Goal: Task Accomplishment & Management: Manage account settings

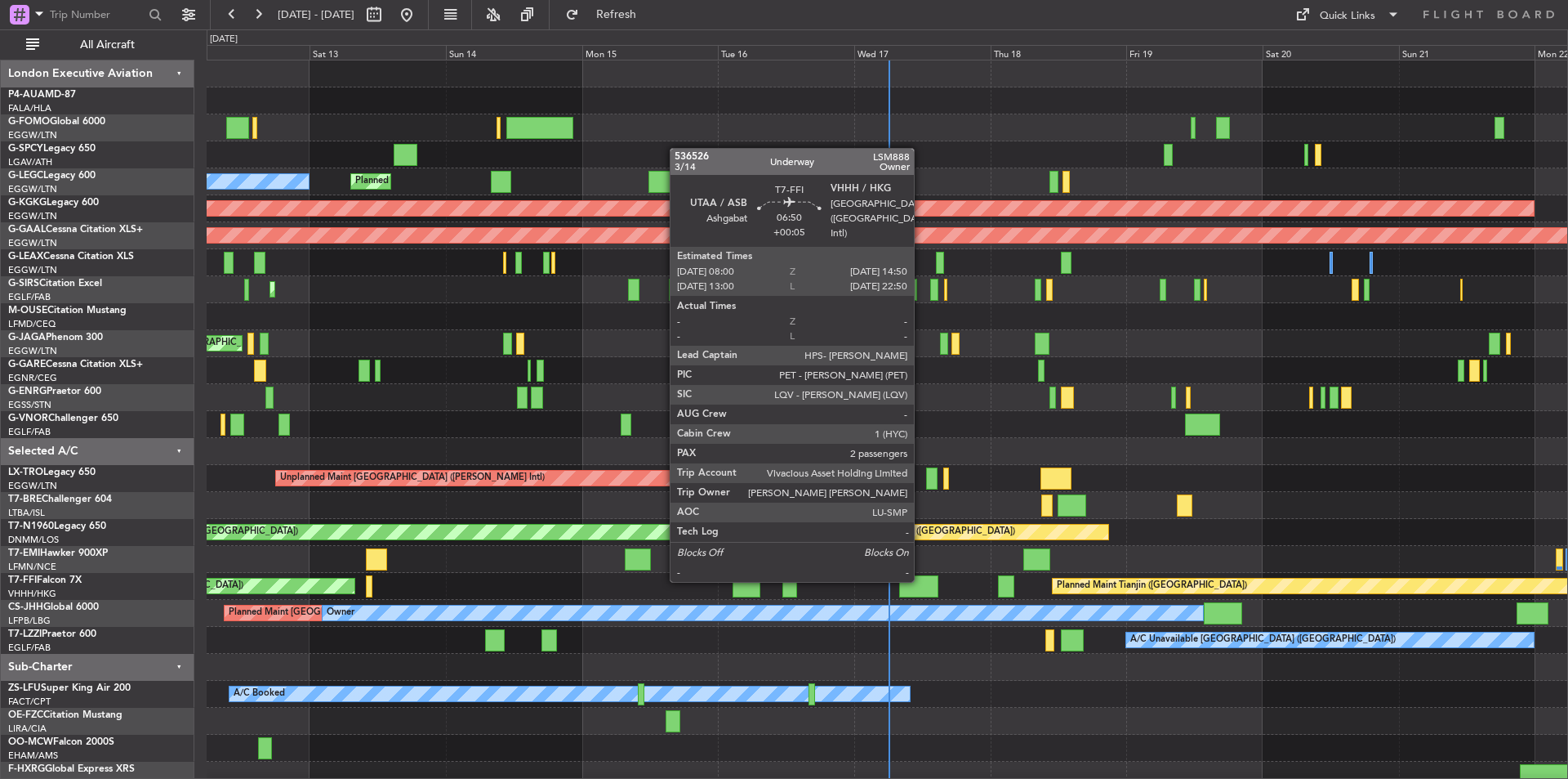
click at [922, 580] on div at bounding box center [918, 586] width 39 height 22
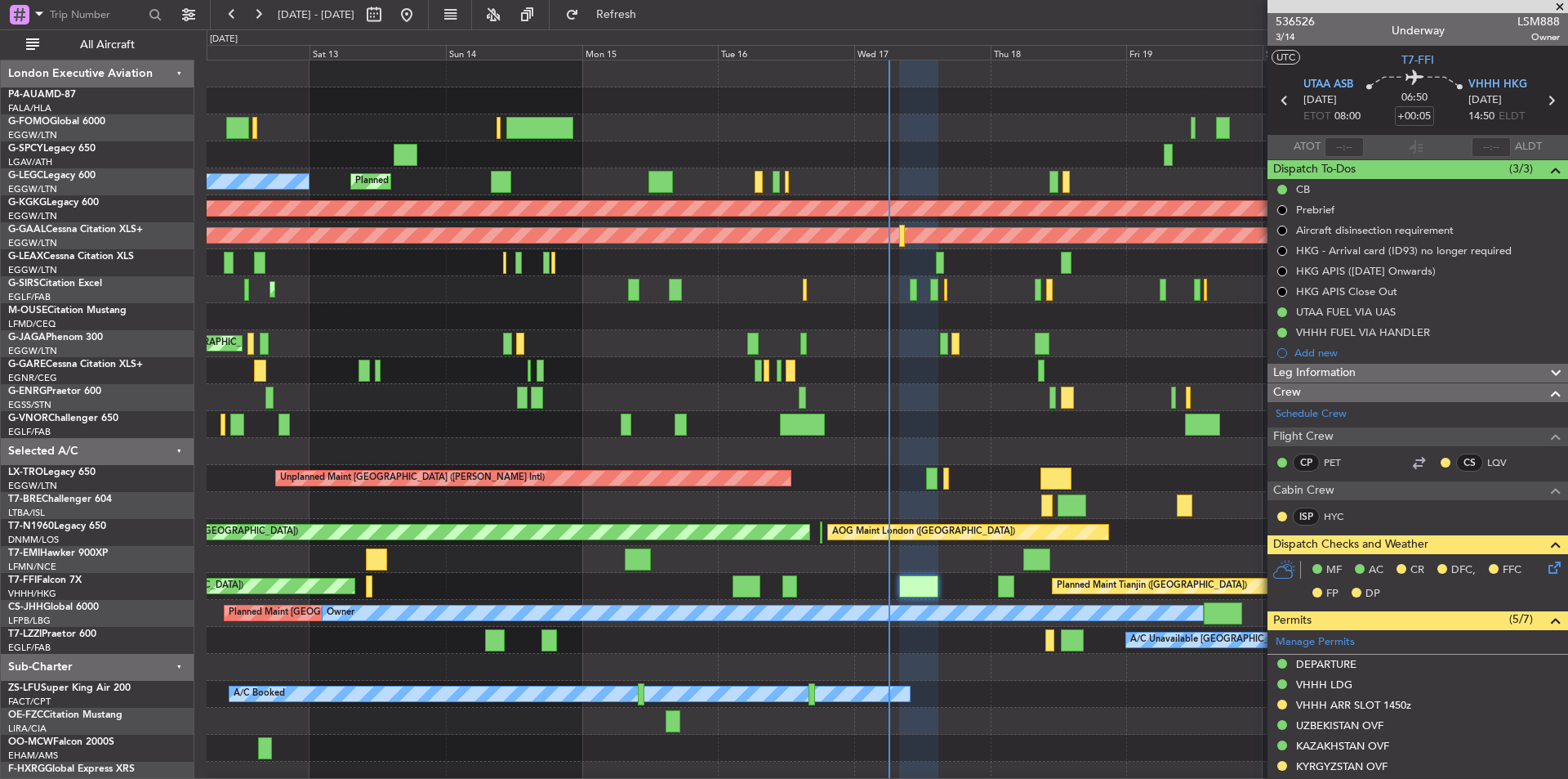
click at [1563, 7] on span at bounding box center [1560, 7] width 16 height 15
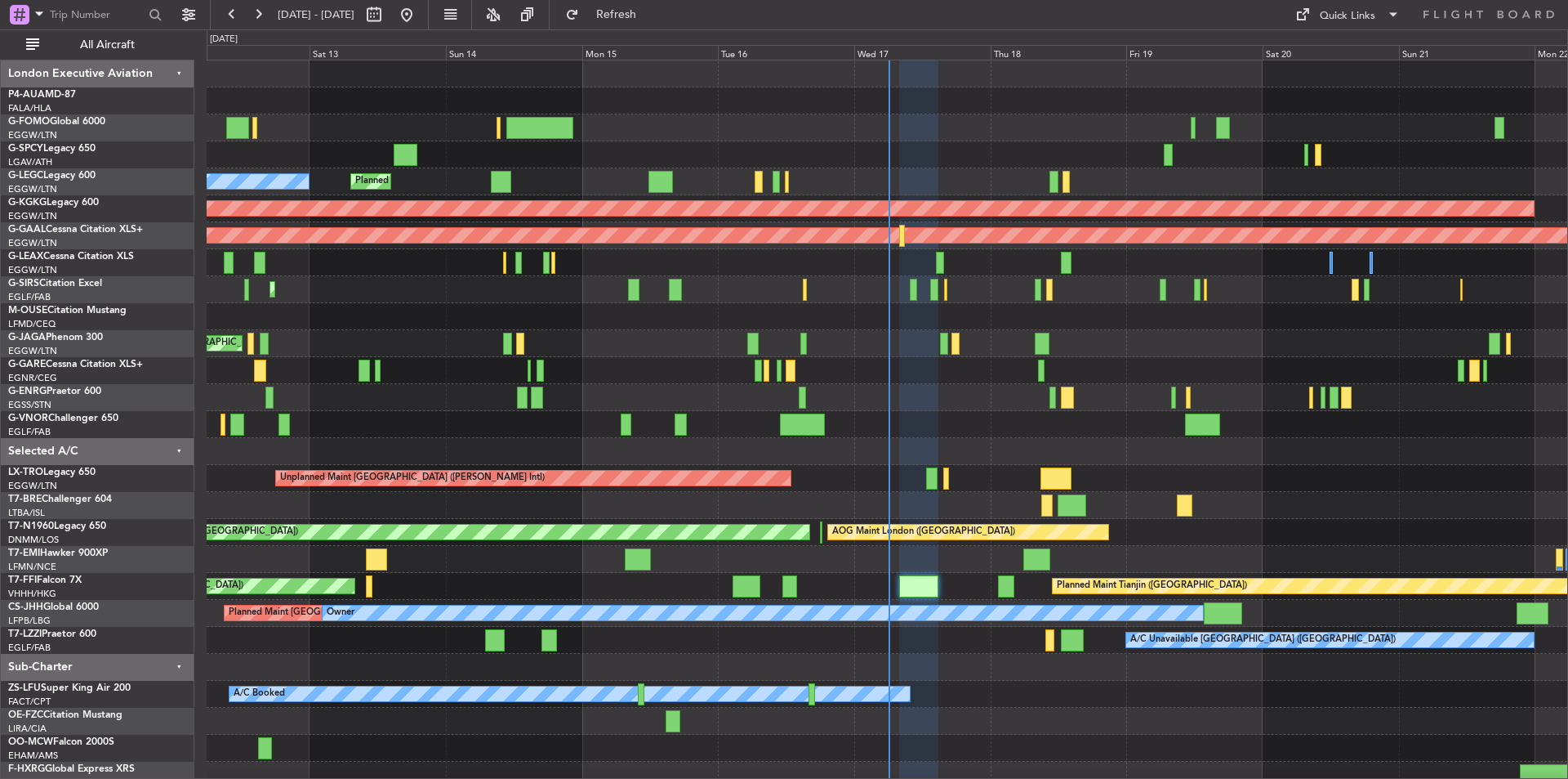
type input "0"
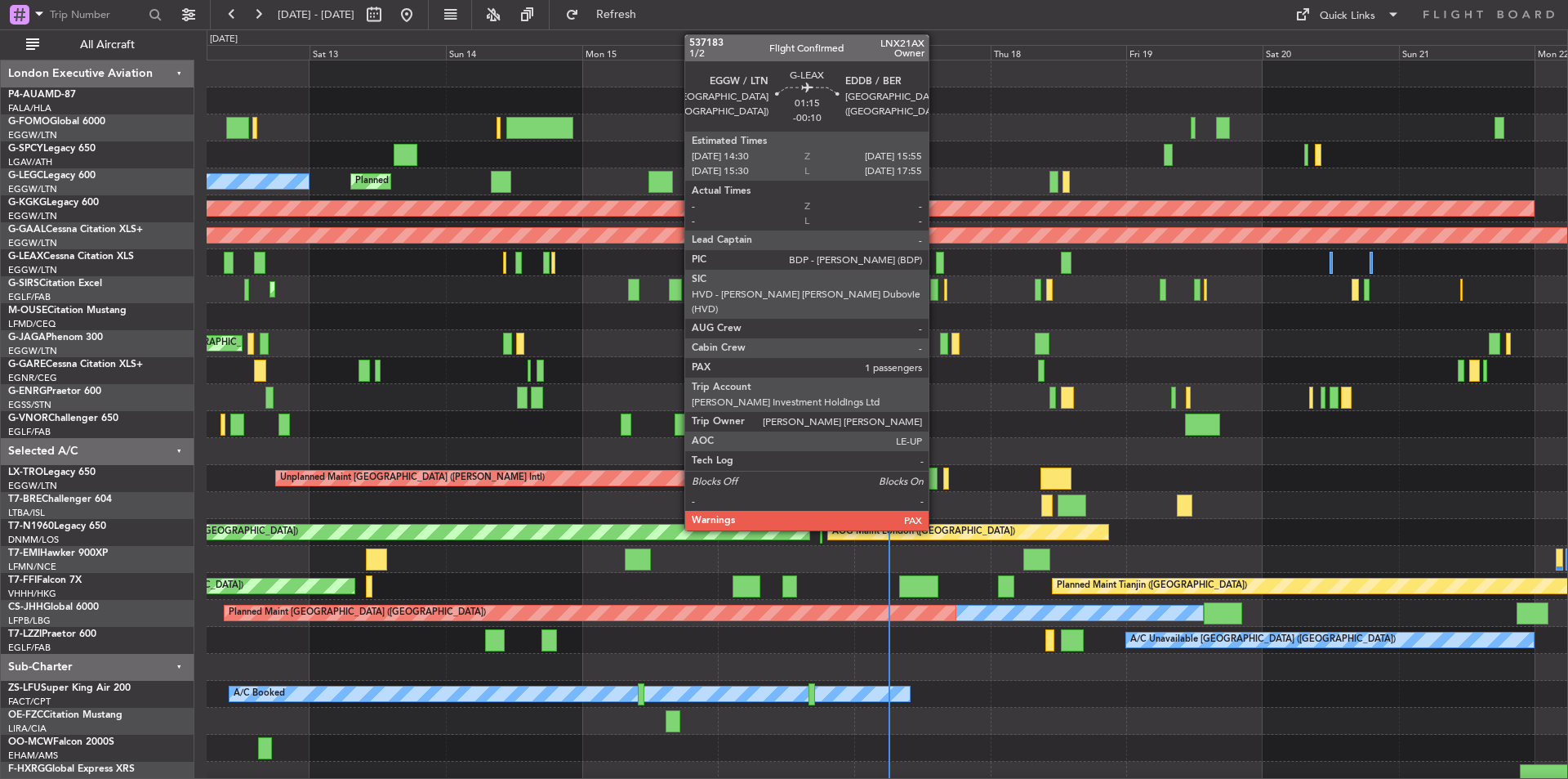
click at [940, 258] on div at bounding box center [940, 263] width 8 height 22
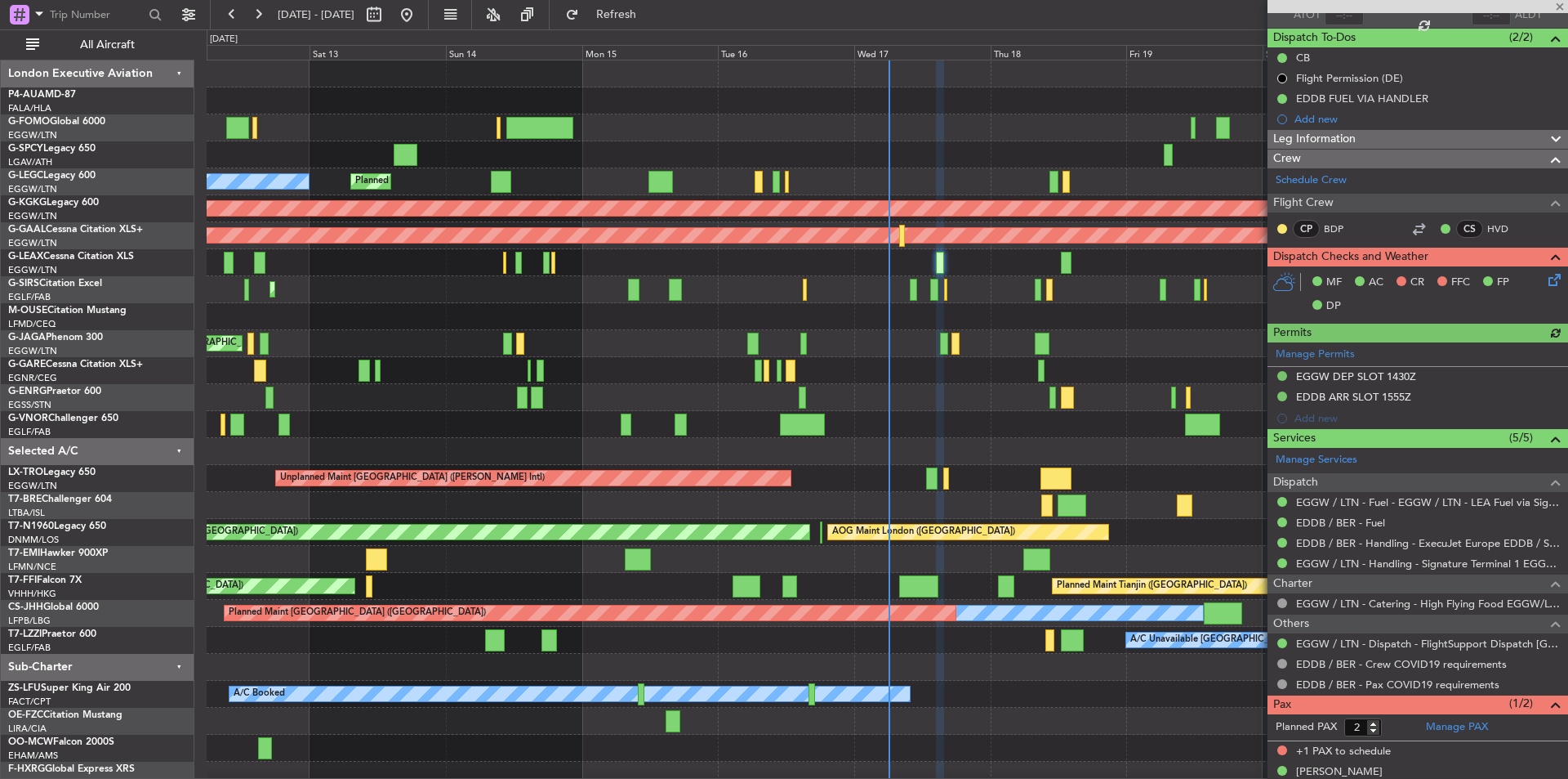
scroll to position [151, 0]
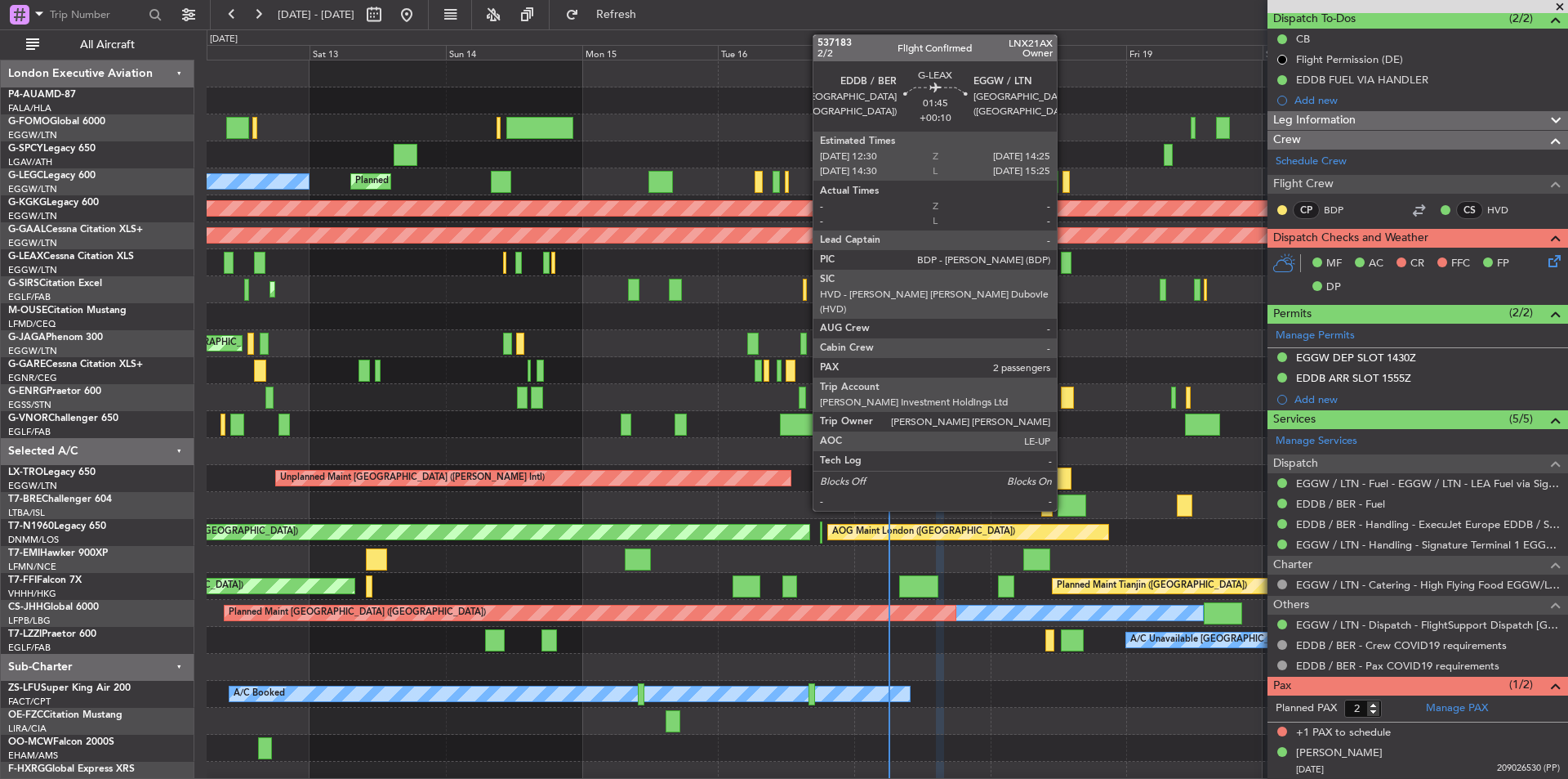
click at [1064, 261] on div at bounding box center [1067, 263] width 12 height 22
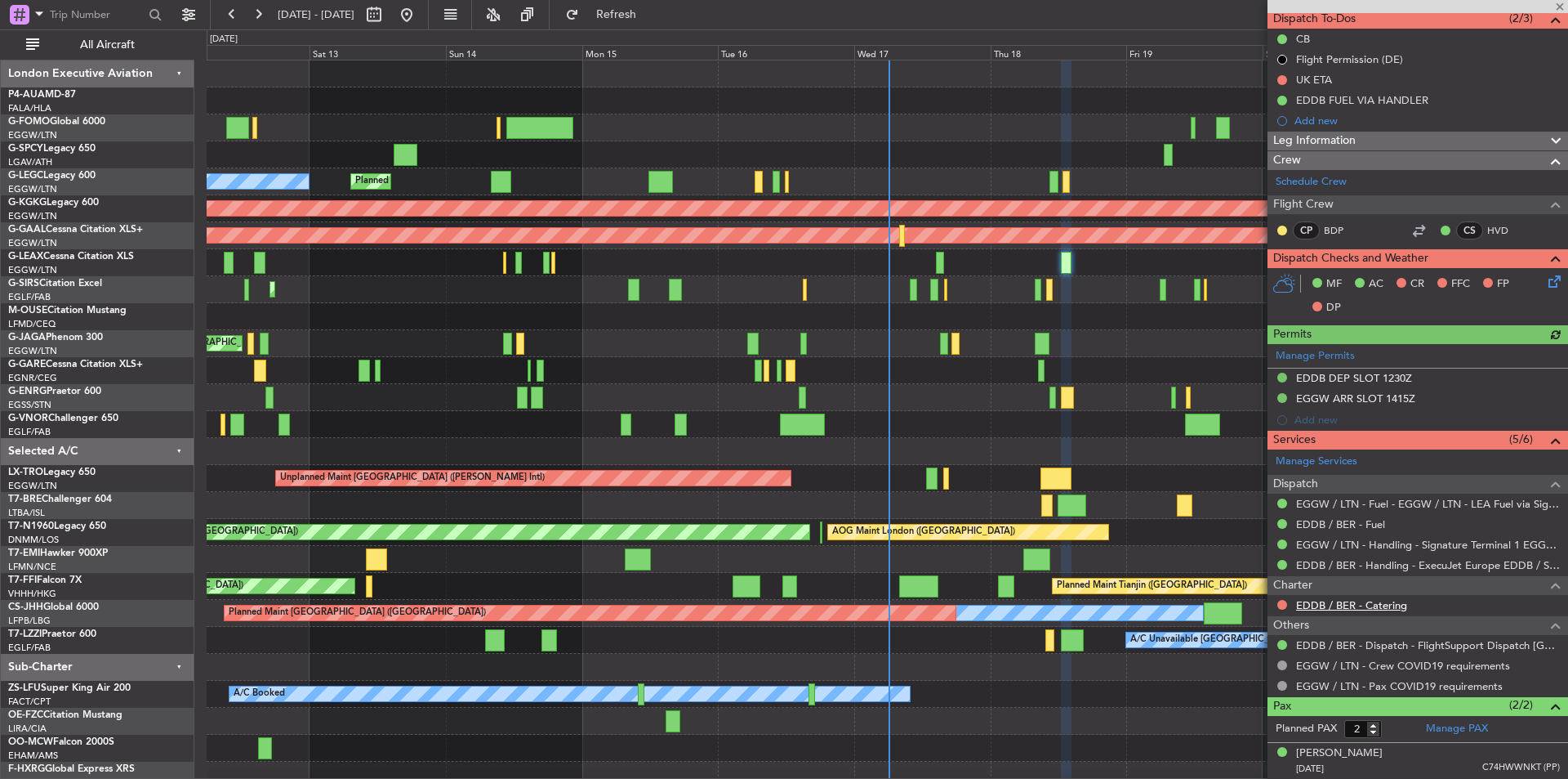
scroll to position [187, 0]
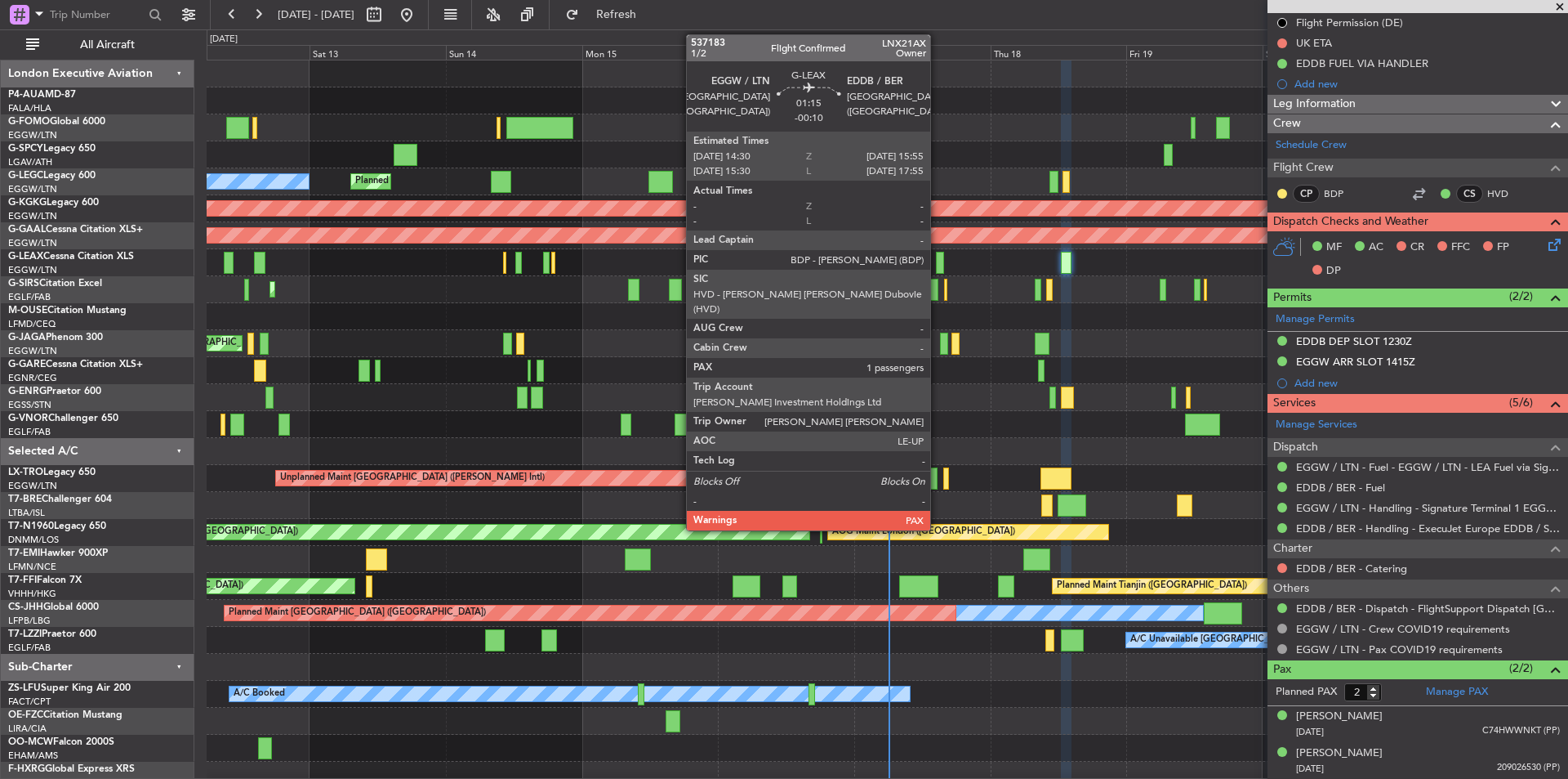
click at [938, 262] on div at bounding box center [940, 263] width 8 height 22
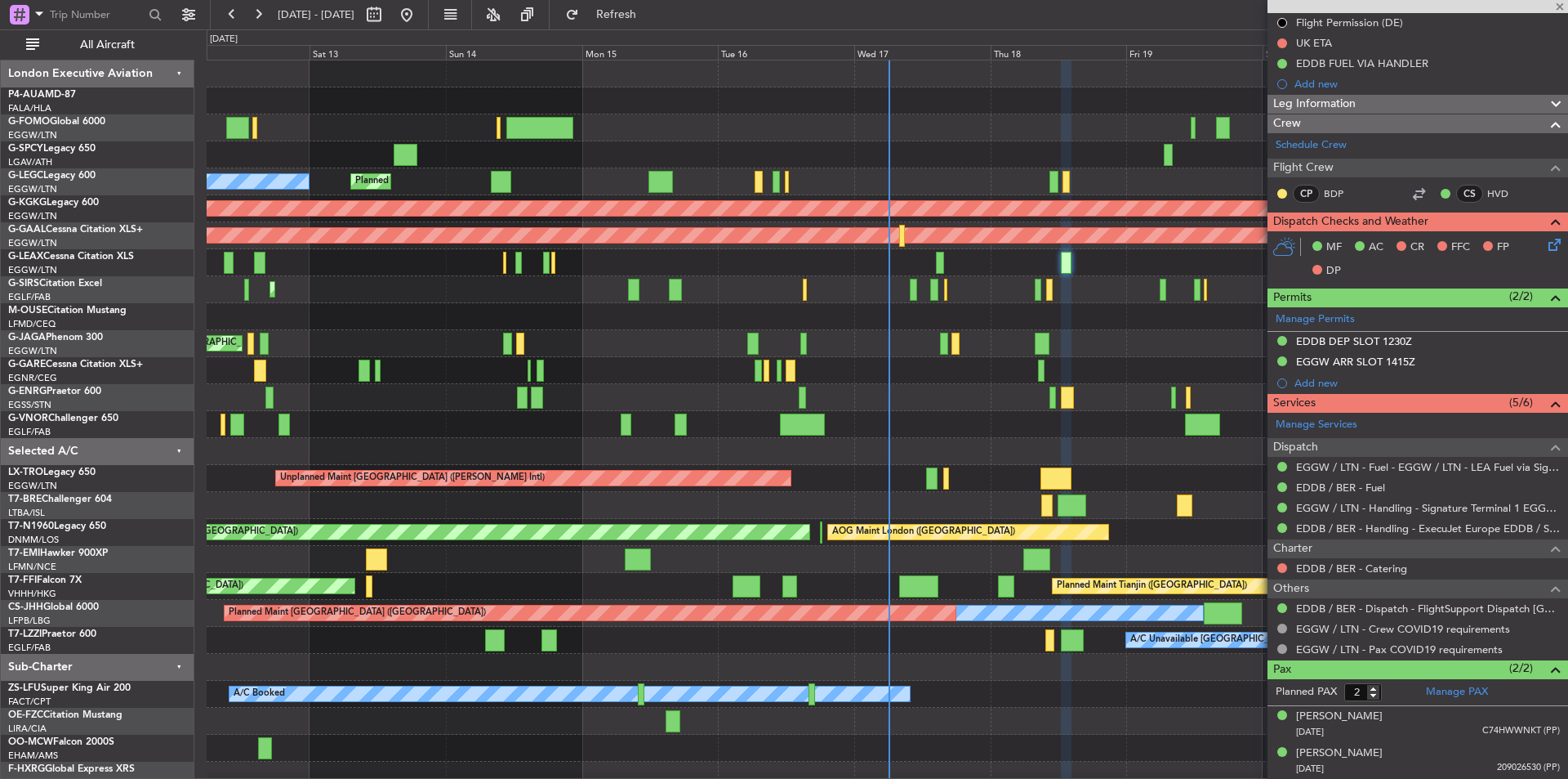
type input "-00:10"
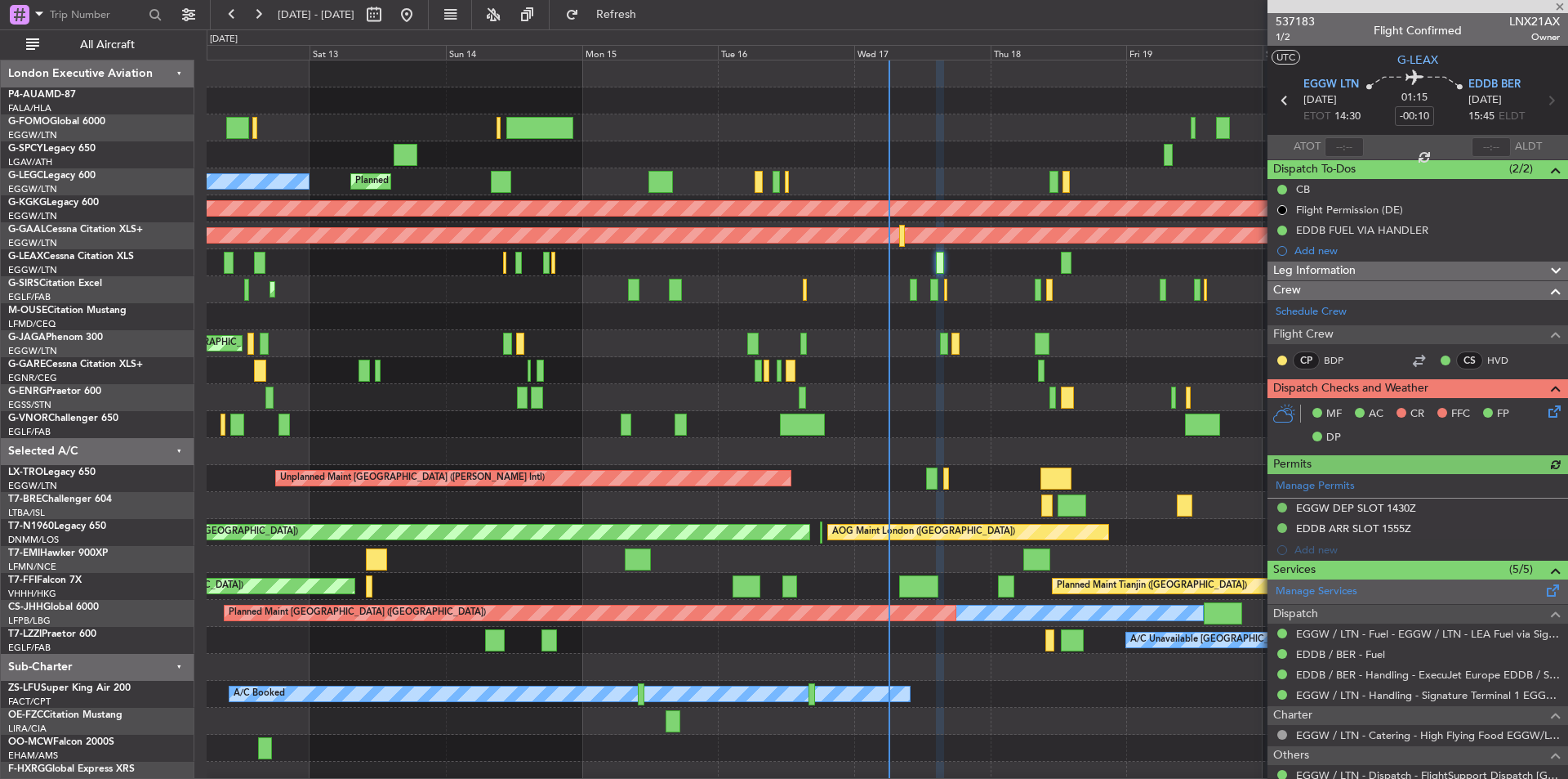
scroll to position [151, 0]
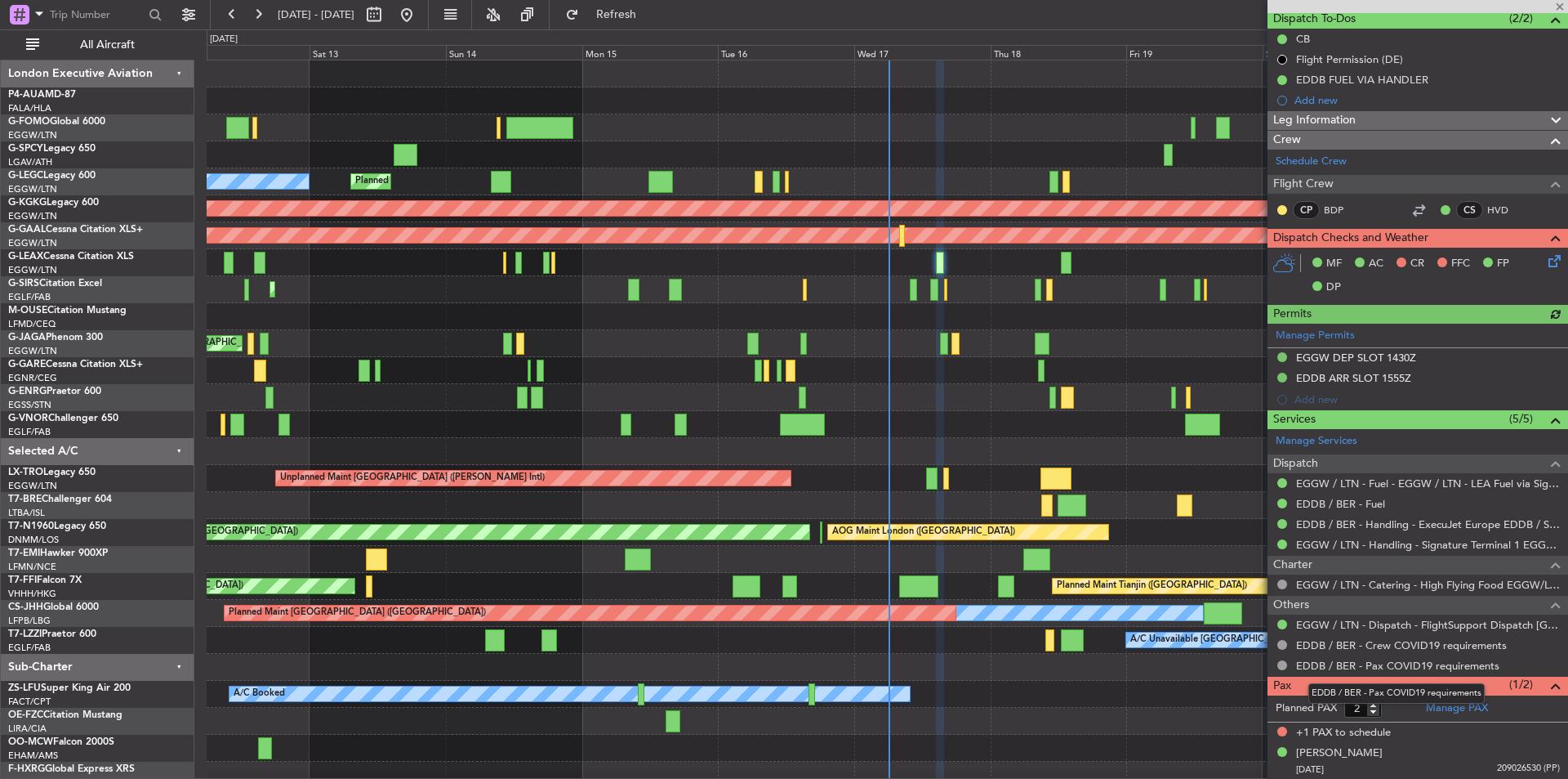
click at [1377, 713] on mat-tooltip-component "EDDB / BER - Pax COVID19 requirements" at bounding box center [1397, 694] width 199 height 44
click at [1373, 710] on mat-tooltip-component "EDDB / BER - Pax COVID19 requirements" at bounding box center [1397, 694] width 199 height 44
click at [1374, 713] on mat-tooltip-component "Incomplete" at bounding box center [1411, 716] width 75 height 44
click at [1374, 709] on mat-tooltip-component "Incomplete" at bounding box center [1411, 716] width 75 height 44
type input "1"
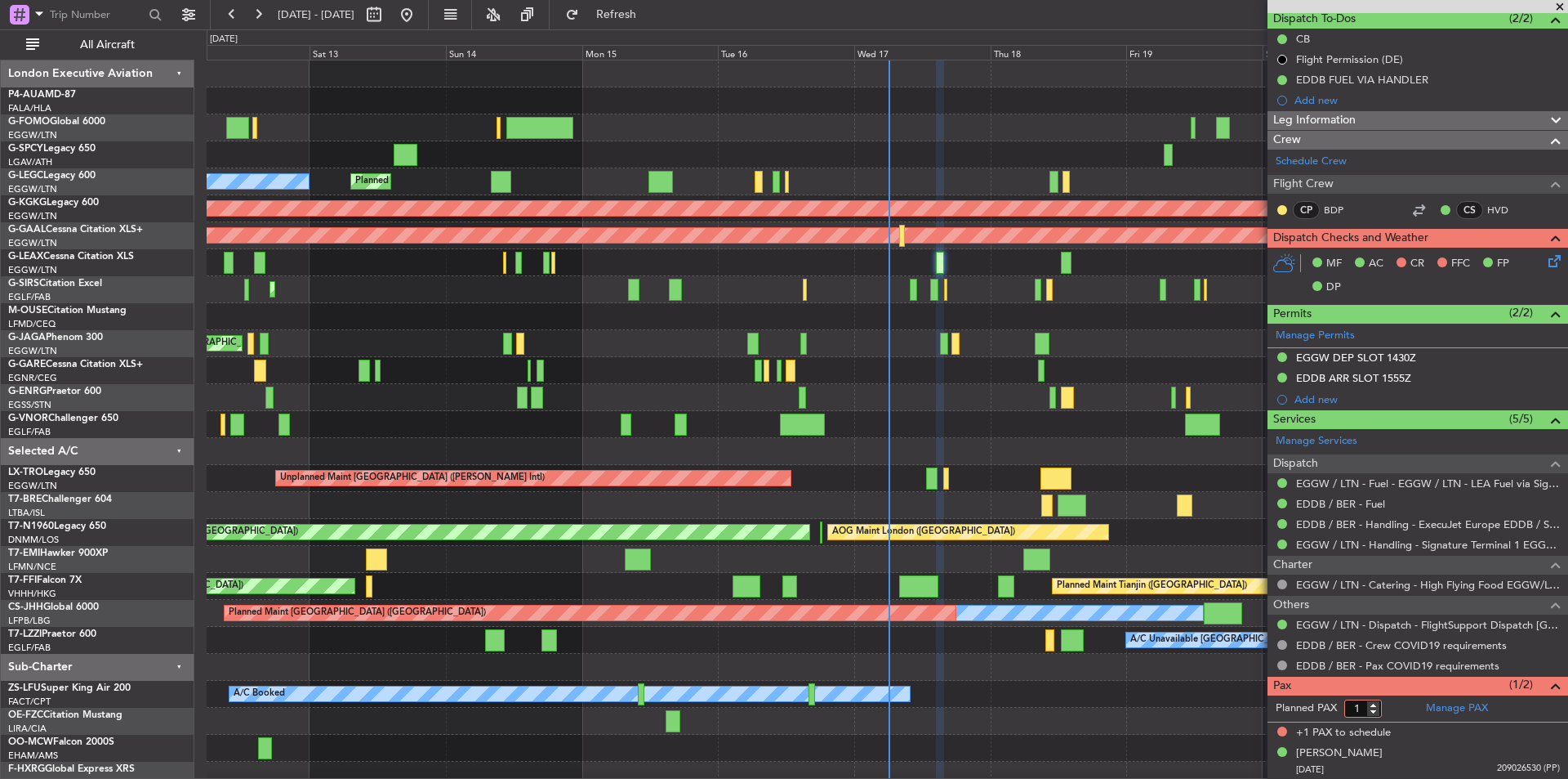
click at [1371, 714] on input "1" at bounding box center [1362, 708] width 37 height 18
click at [1402, 711] on form "Planned PAX 1" at bounding box center [1343, 708] width 150 height 26
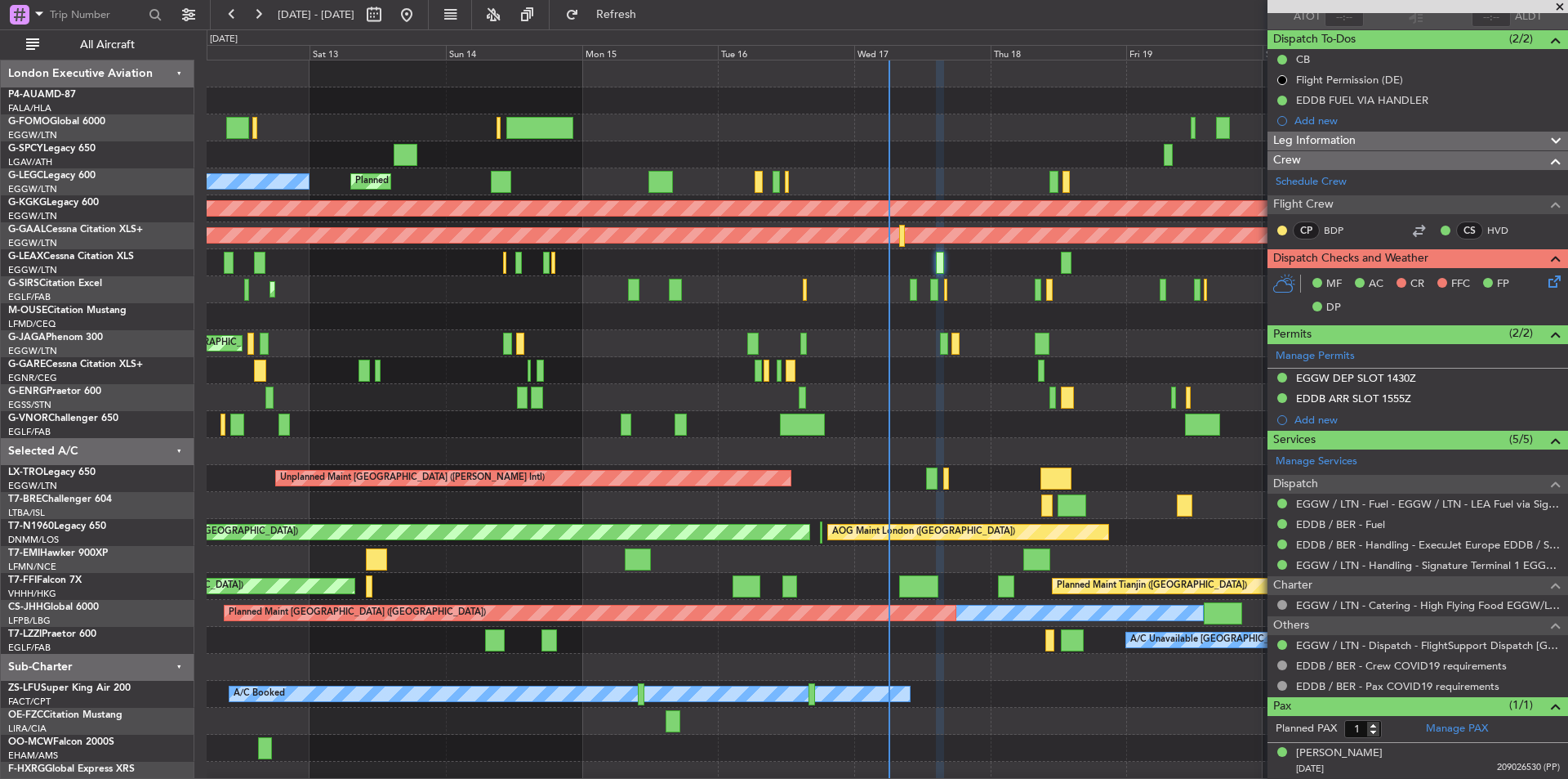
click at [1559, 9] on span at bounding box center [1560, 7] width 16 height 15
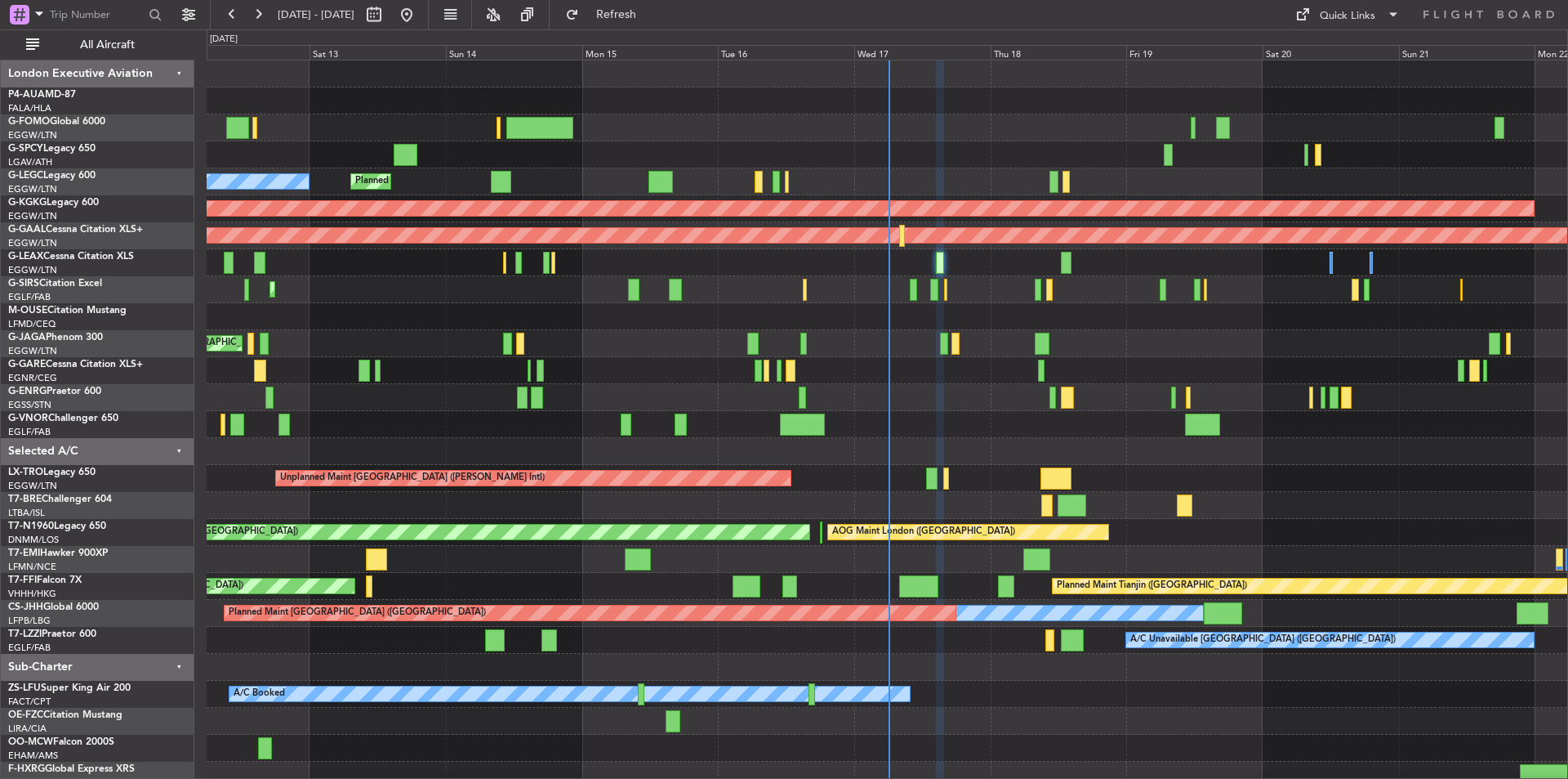
type input "0"
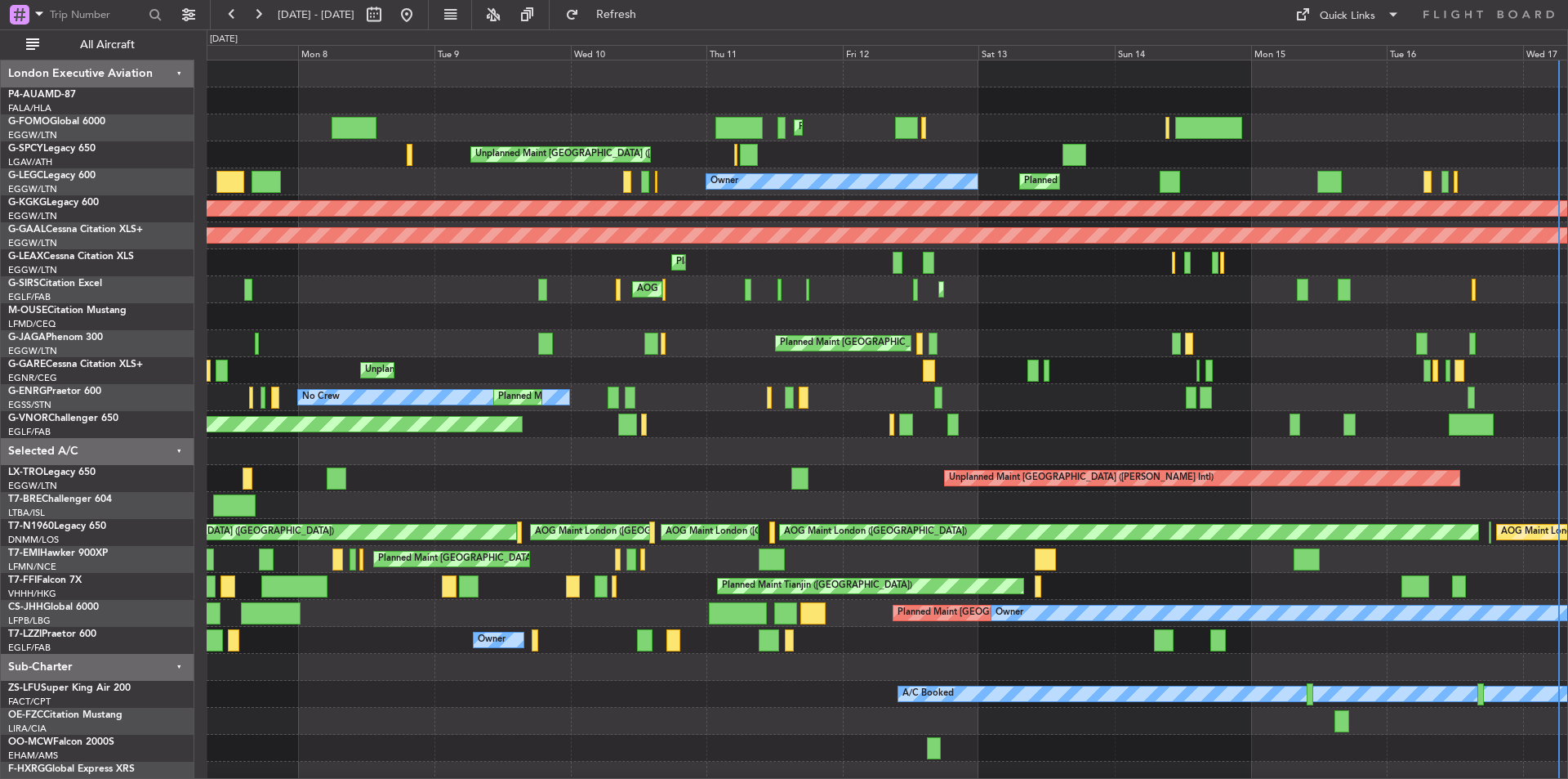
click at [1241, 428] on div "Planned Maint London (Luton) Planned Maint London (Luton) Unplanned Maint Athen…" at bounding box center [886, 424] width 1360 height 728
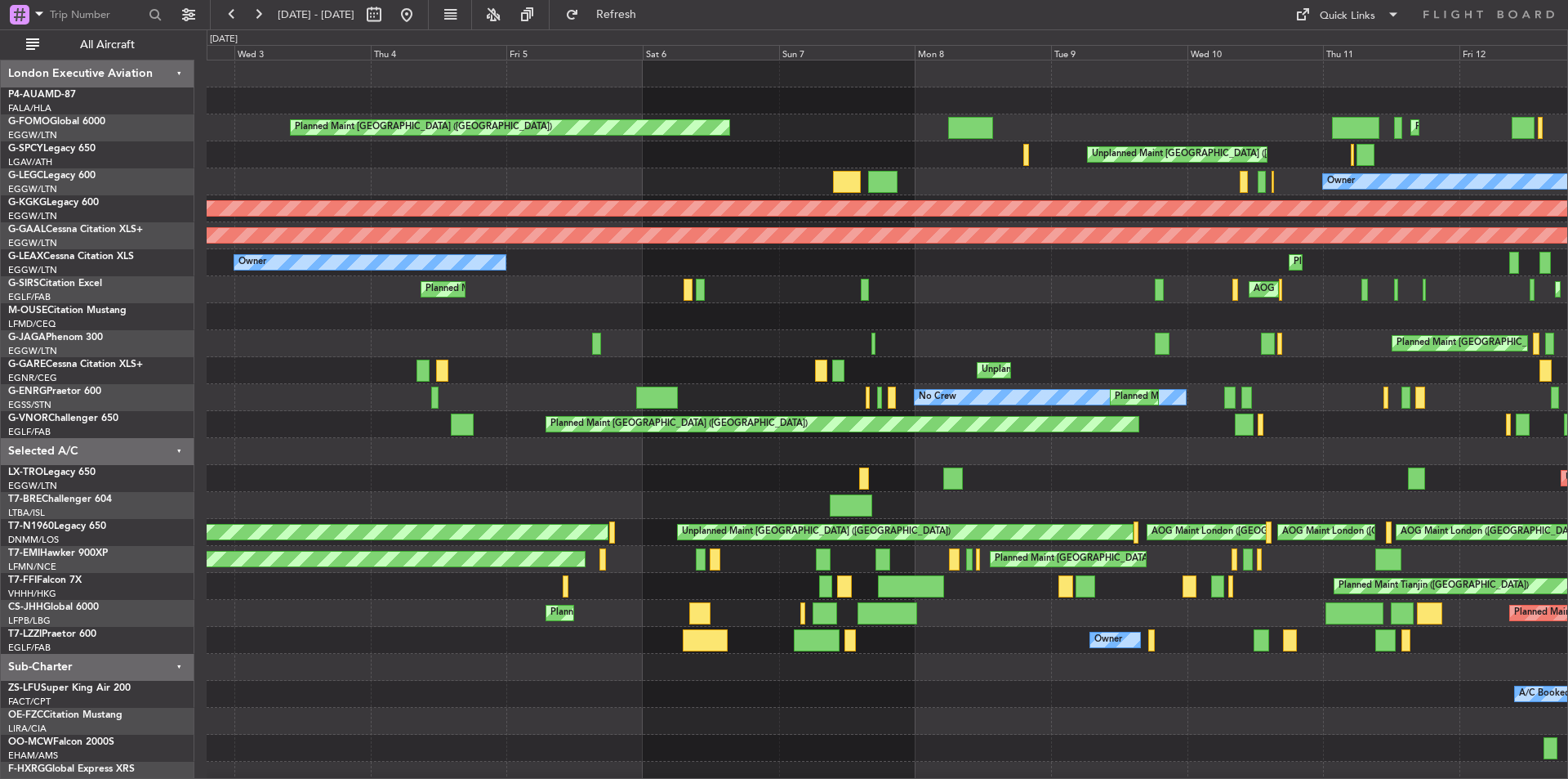
click at [1077, 381] on div "Planned Maint London (Luton) Planned Maint London (Luton) Unplanned Maint Athen…" at bounding box center [886, 424] width 1360 height 728
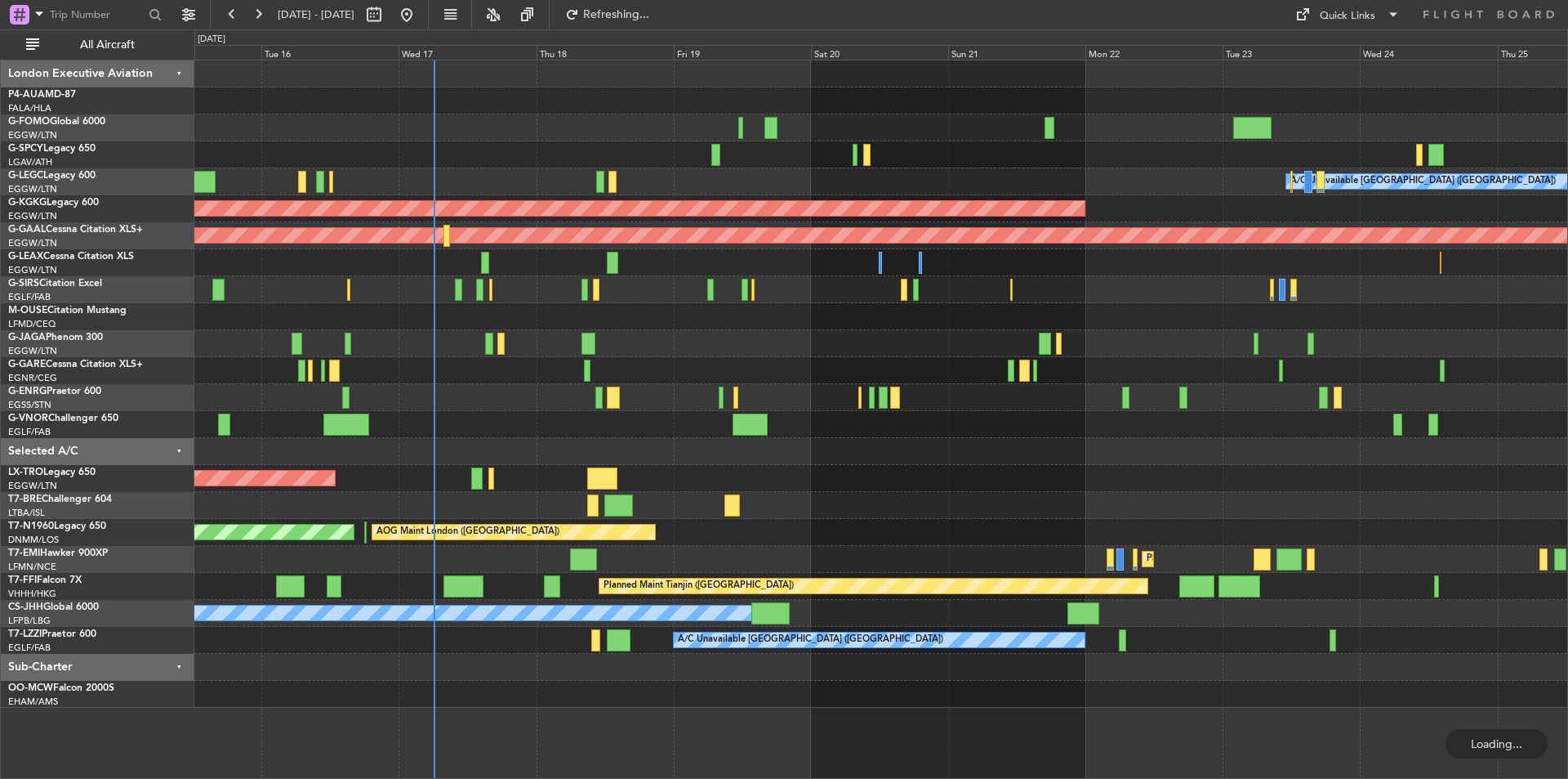
click at [371, 481] on div "A/C Unavailable London (Luton) Planned Maint London (Luton) AOG Maint Istanbul …" at bounding box center [880, 385] width 1373 height 648
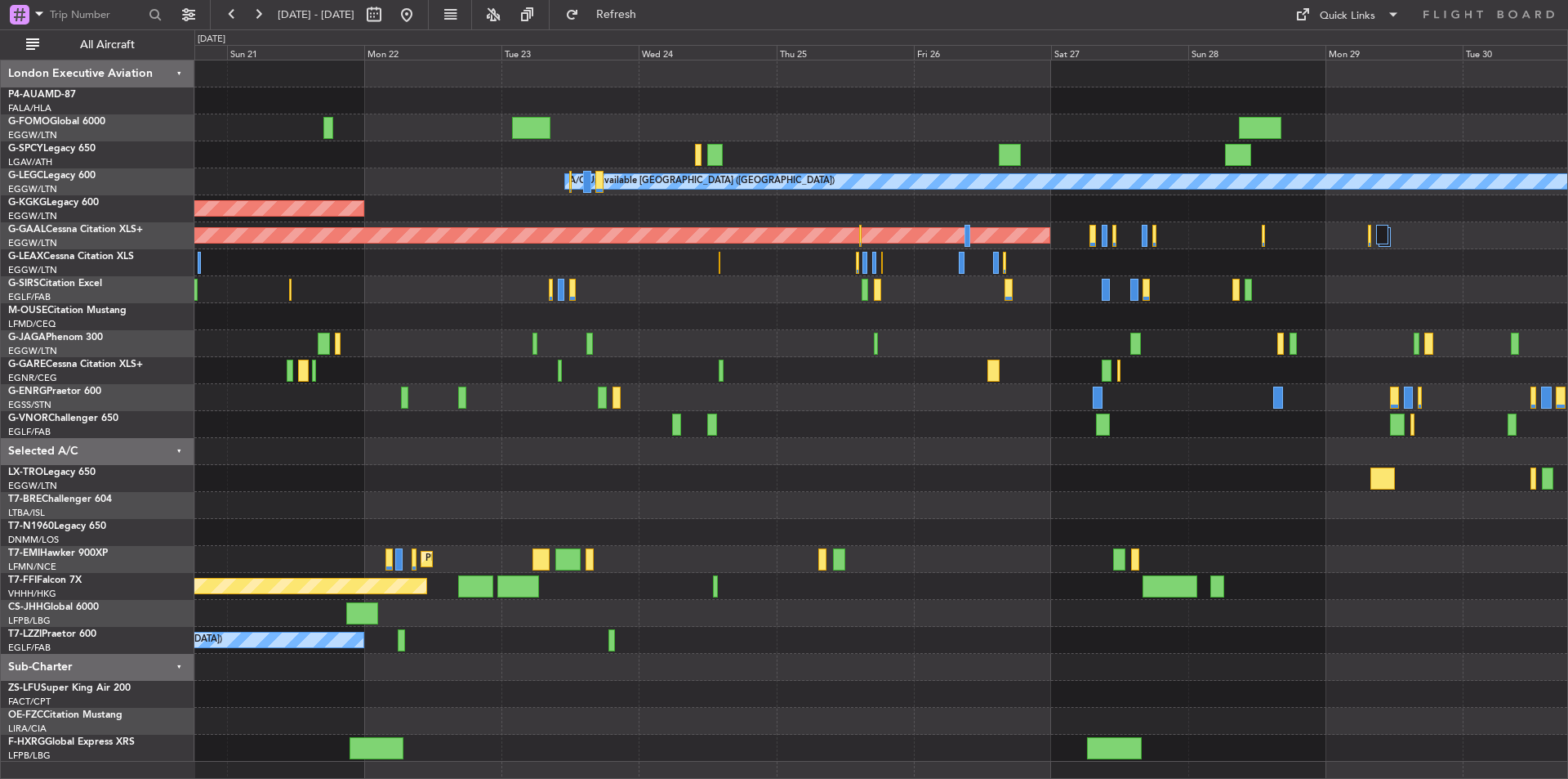
click at [545, 351] on div at bounding box center [880, 344] width 1373 height 27
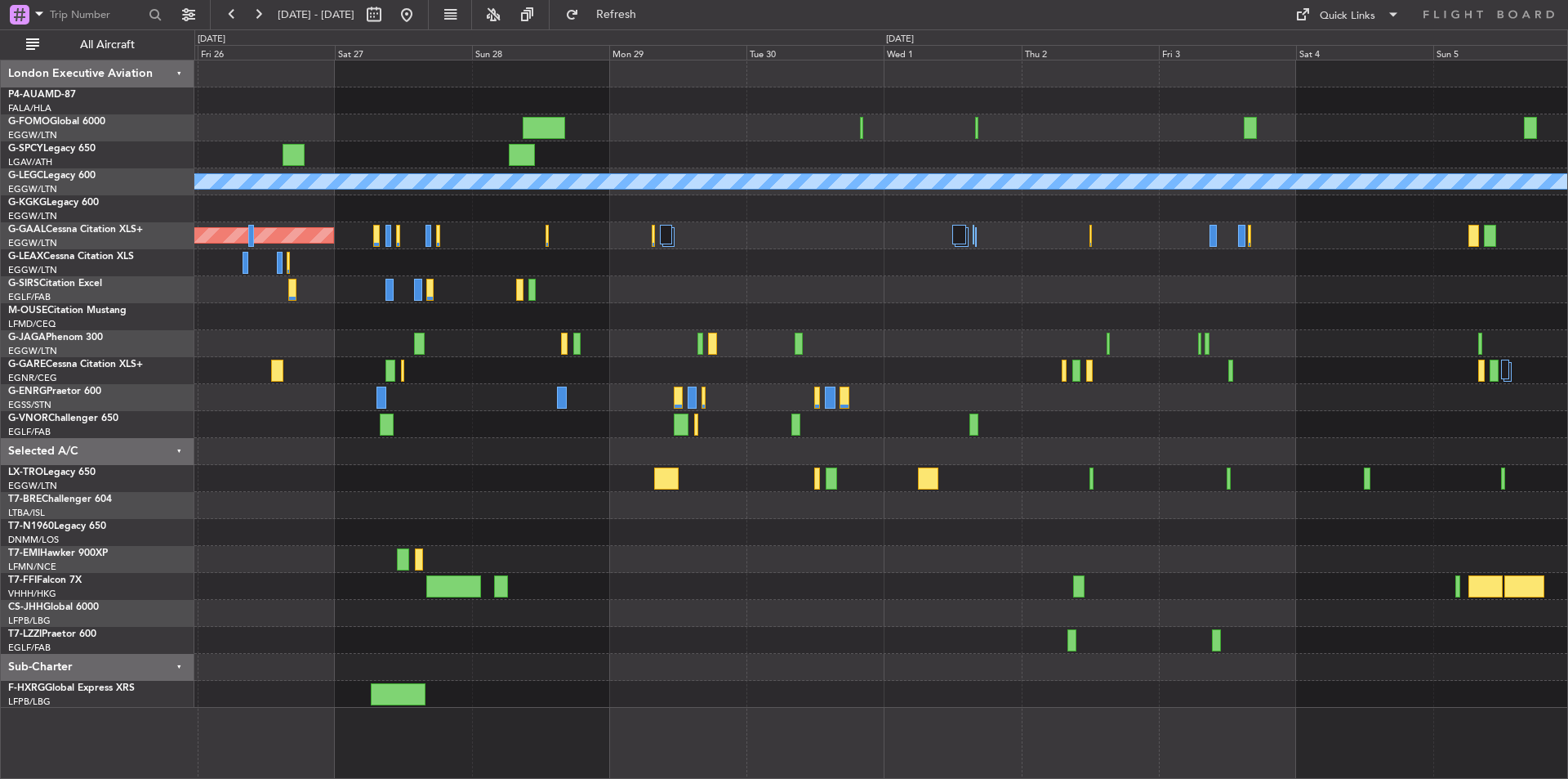
click at [753, 285] on div at bounding box center [880, 290] width 1373 height 27
click at [420, 5] on button at bounding box center [406, 15] width 26 height 26
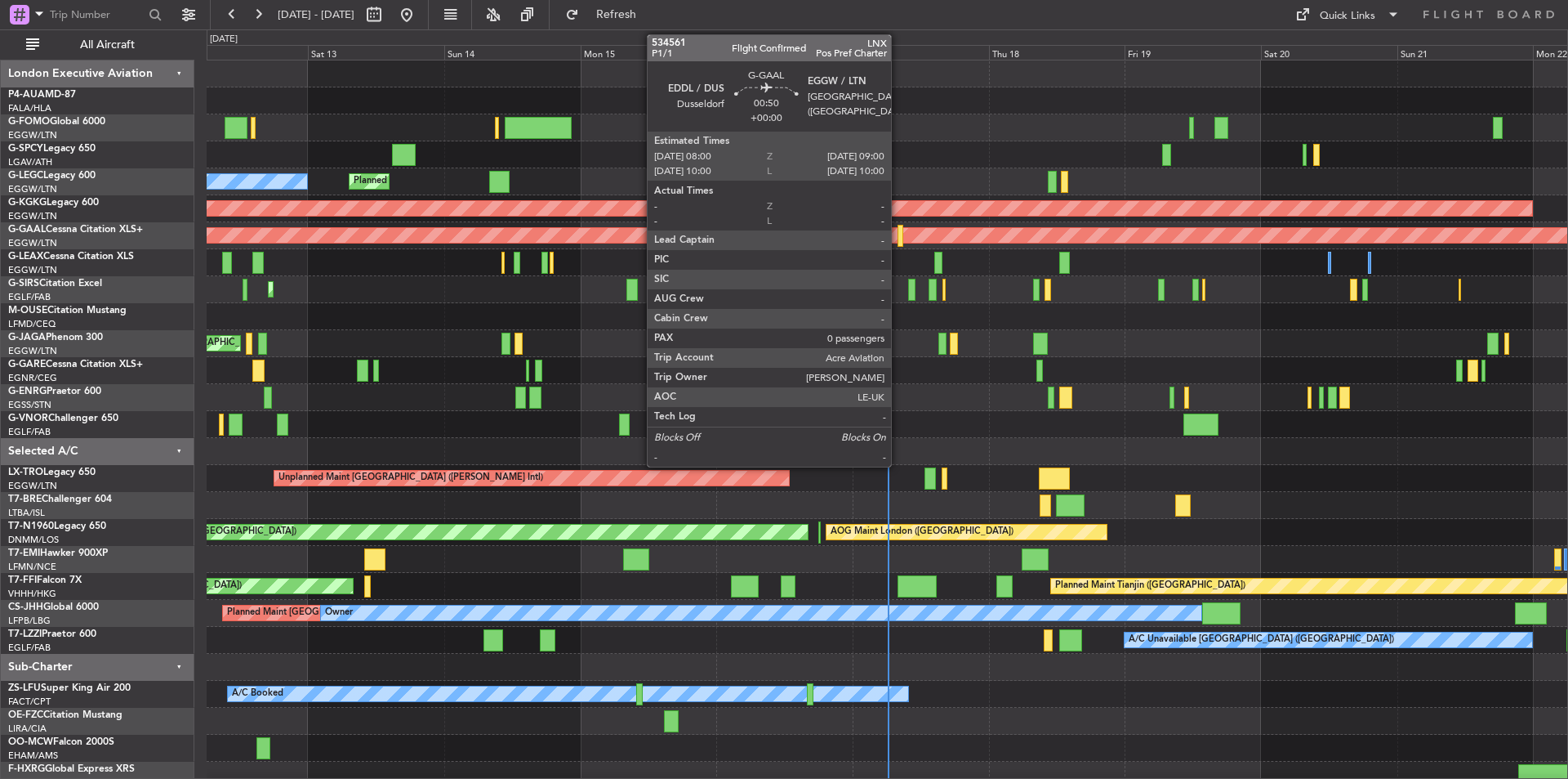
click at [898, 244] on div at bounding box center [900, 236] width 5 height 22
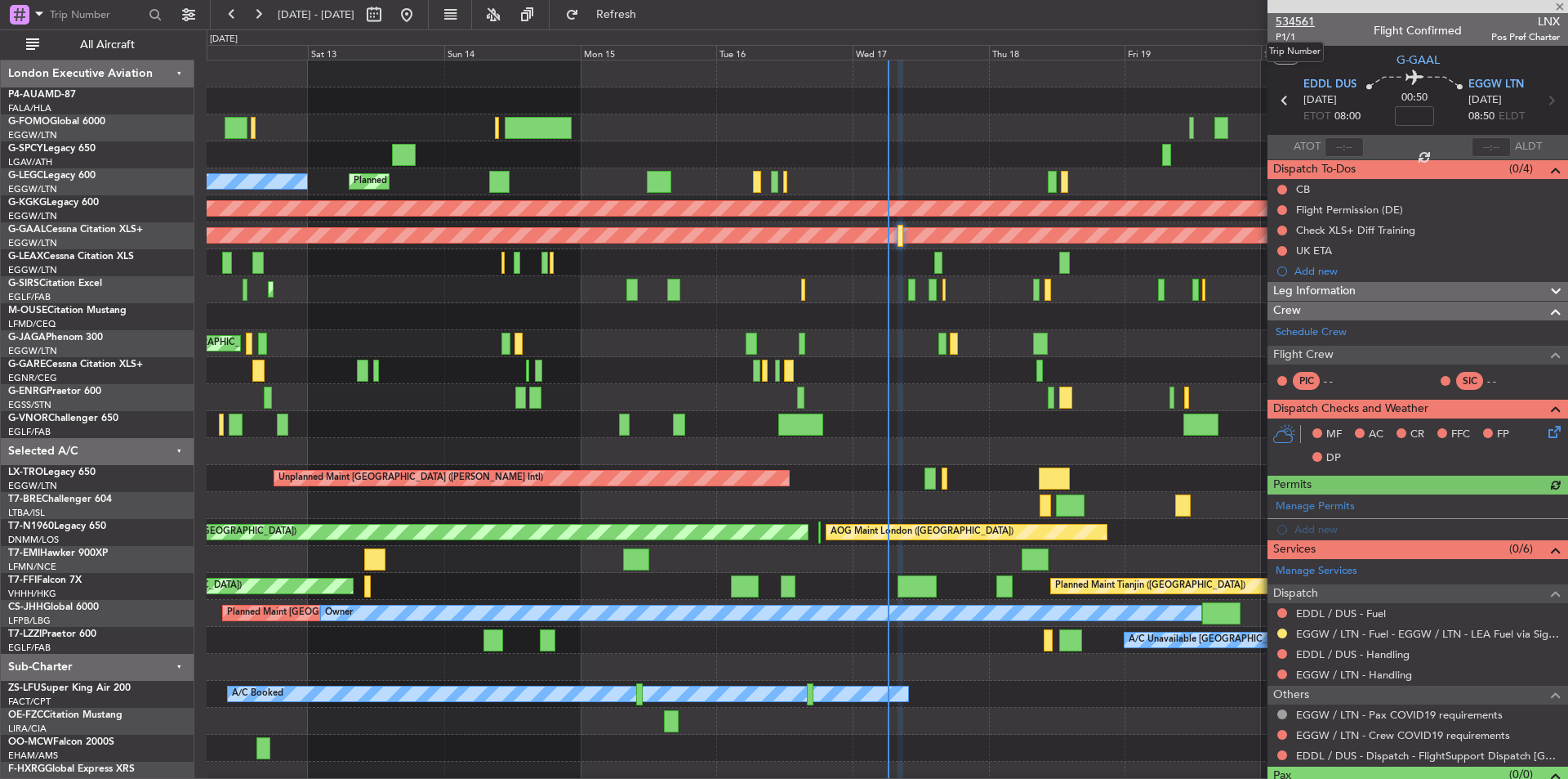
click at [1302, 20] on span "534561" at bounding box center [1295, 21] width 39 height 17
click at [1563, 5] on span at bounding box center [1560, 7] width 16 height 15
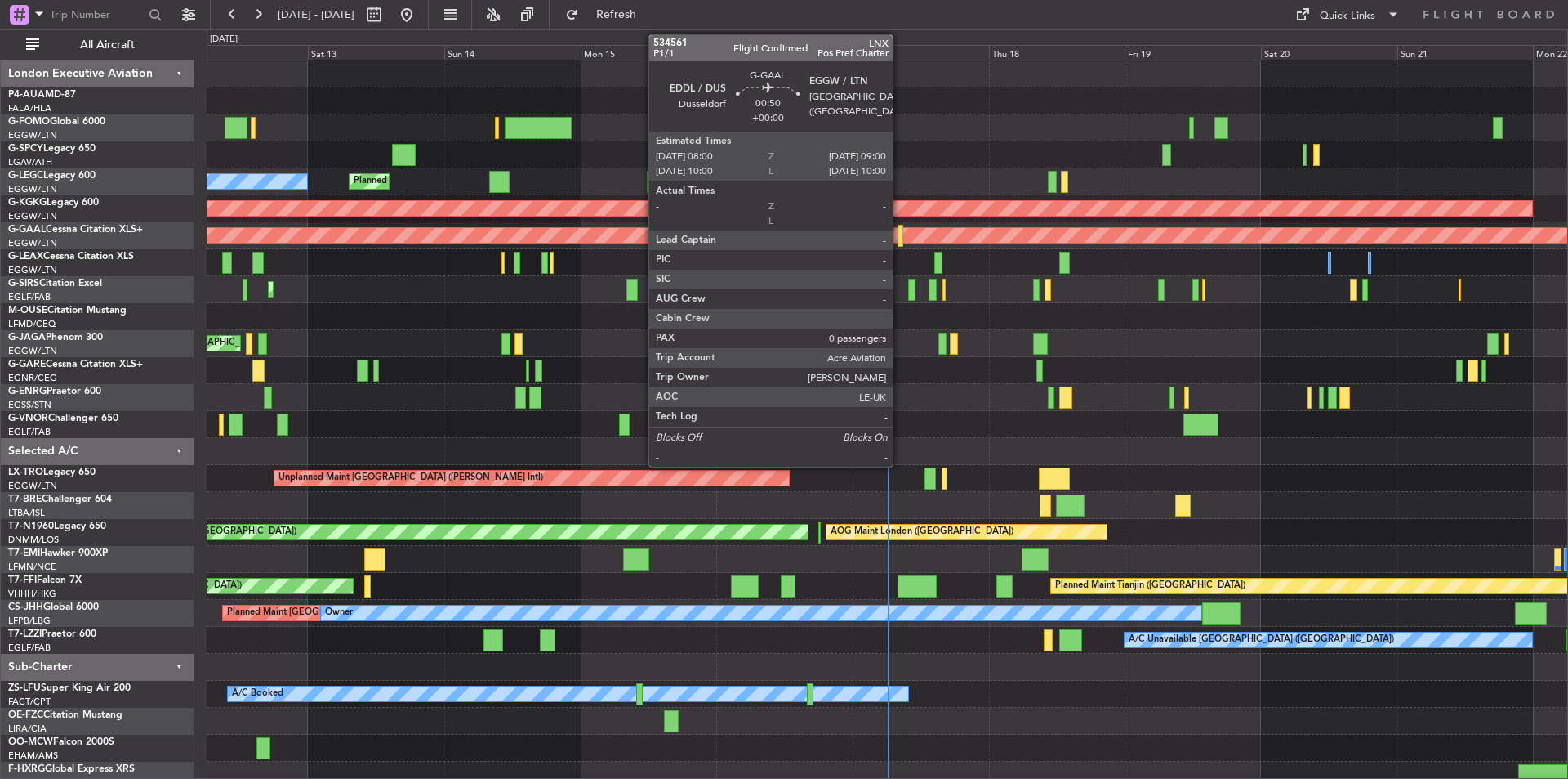
click at [900, 234] on div at bounding box center [900, 236] width 5 height 22
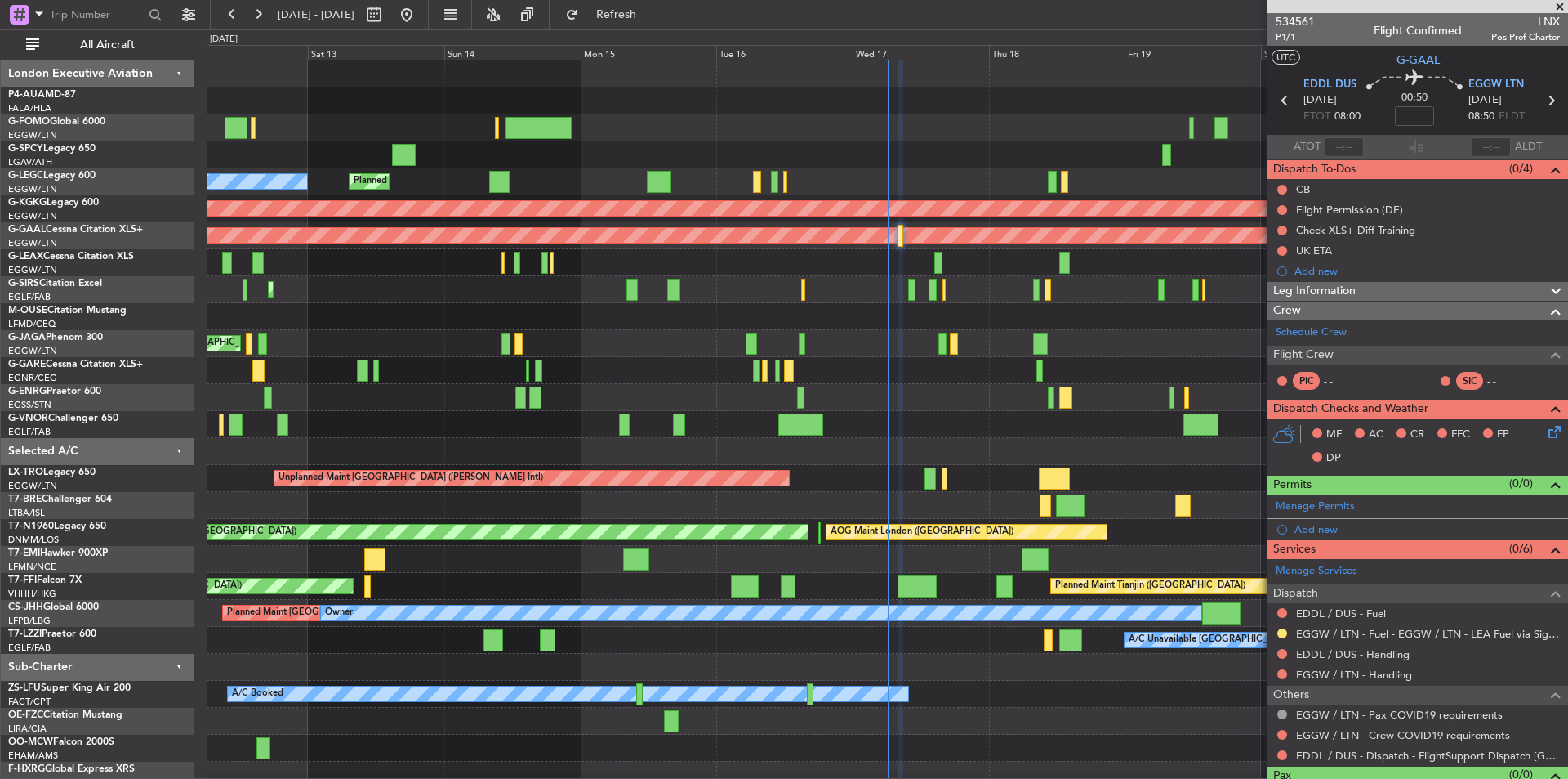
click at [1558, 8] on span at bounding box center [1560, 7] width 16 height 15
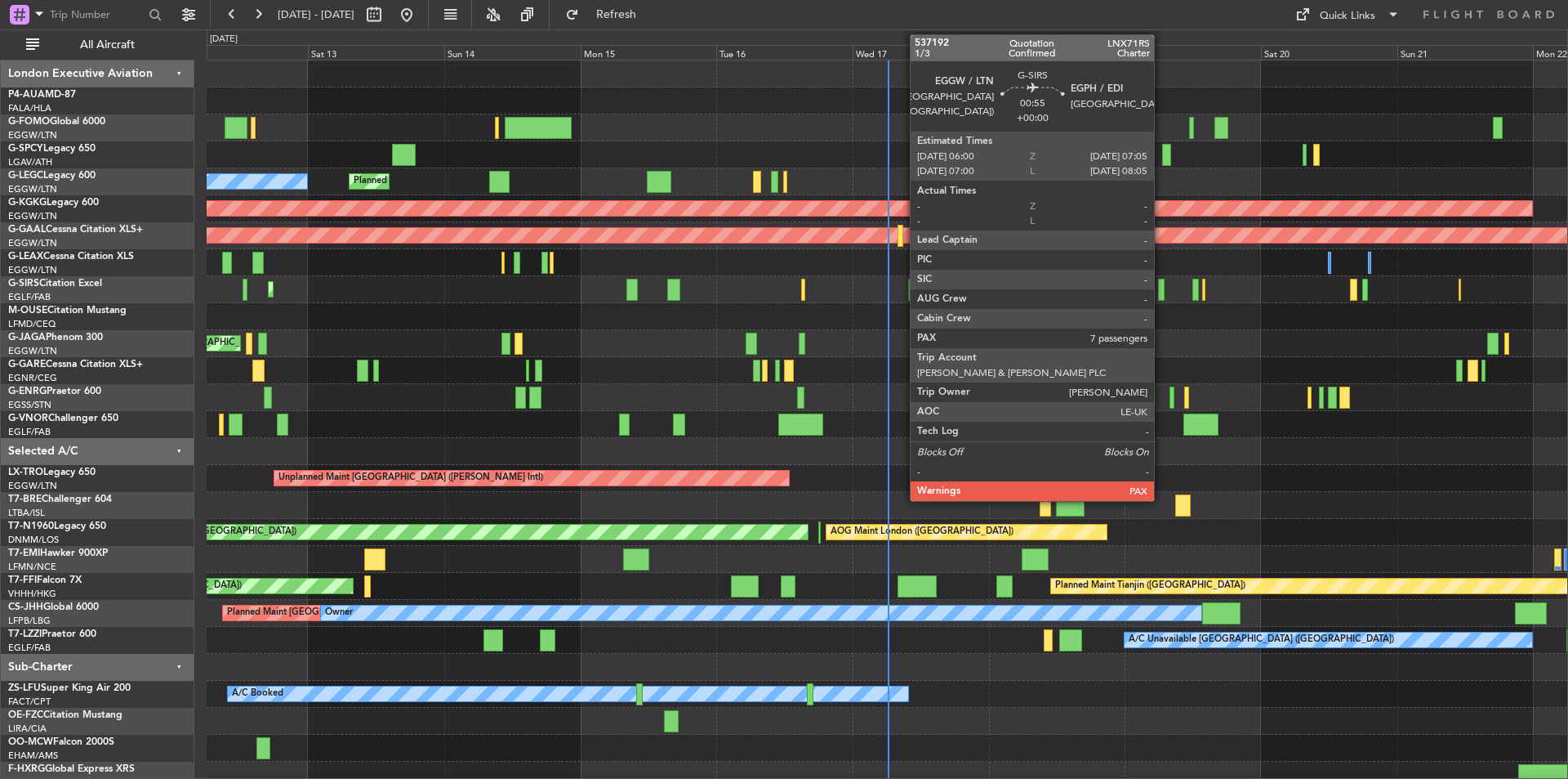
click at [1162, 287] on div at bounding box center [1161, 289] width 6 height 22
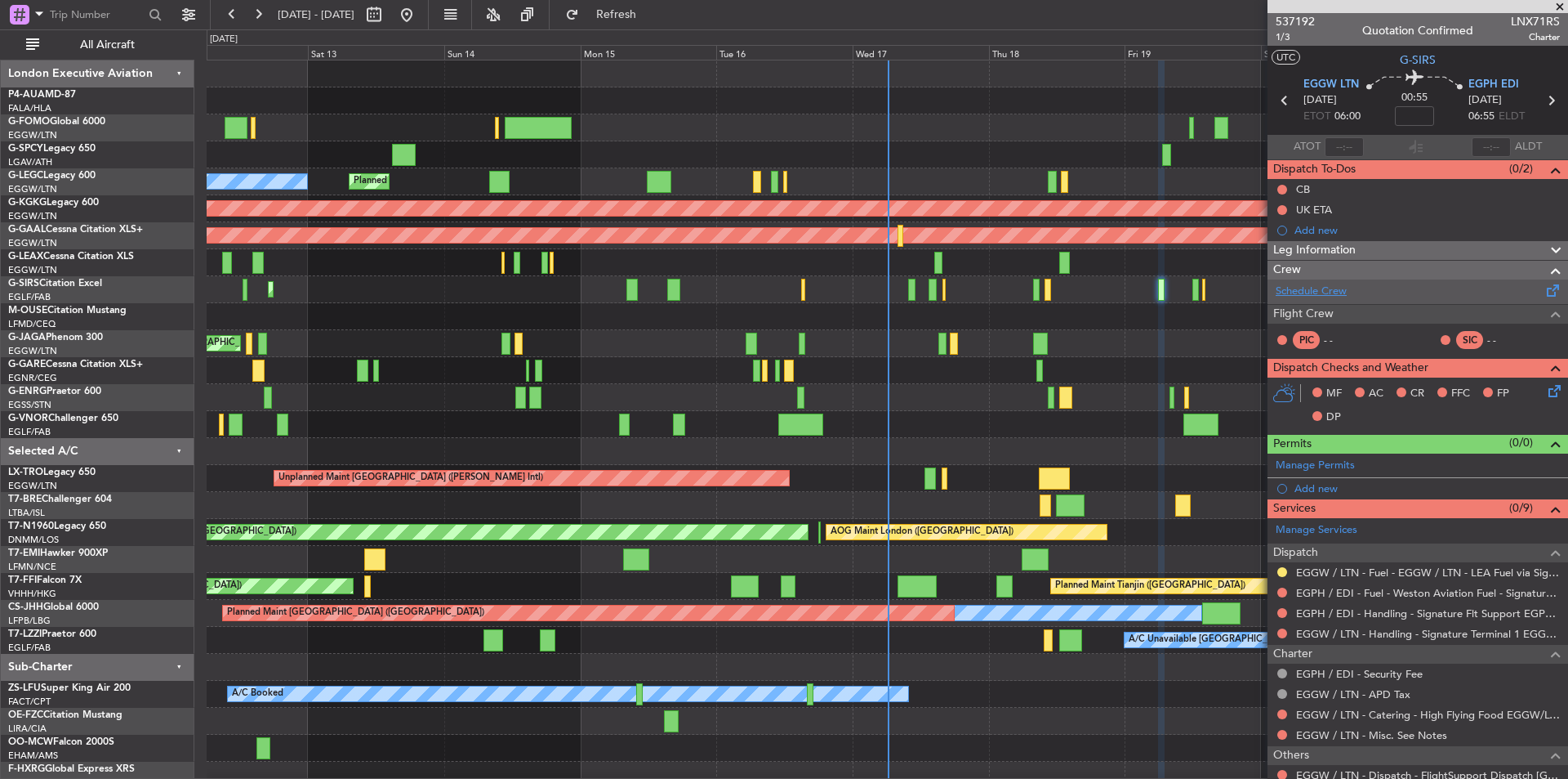
click at [1311, 287] on link "Schedule Crew" at bounding box center [1312, 292] width 71 height 16
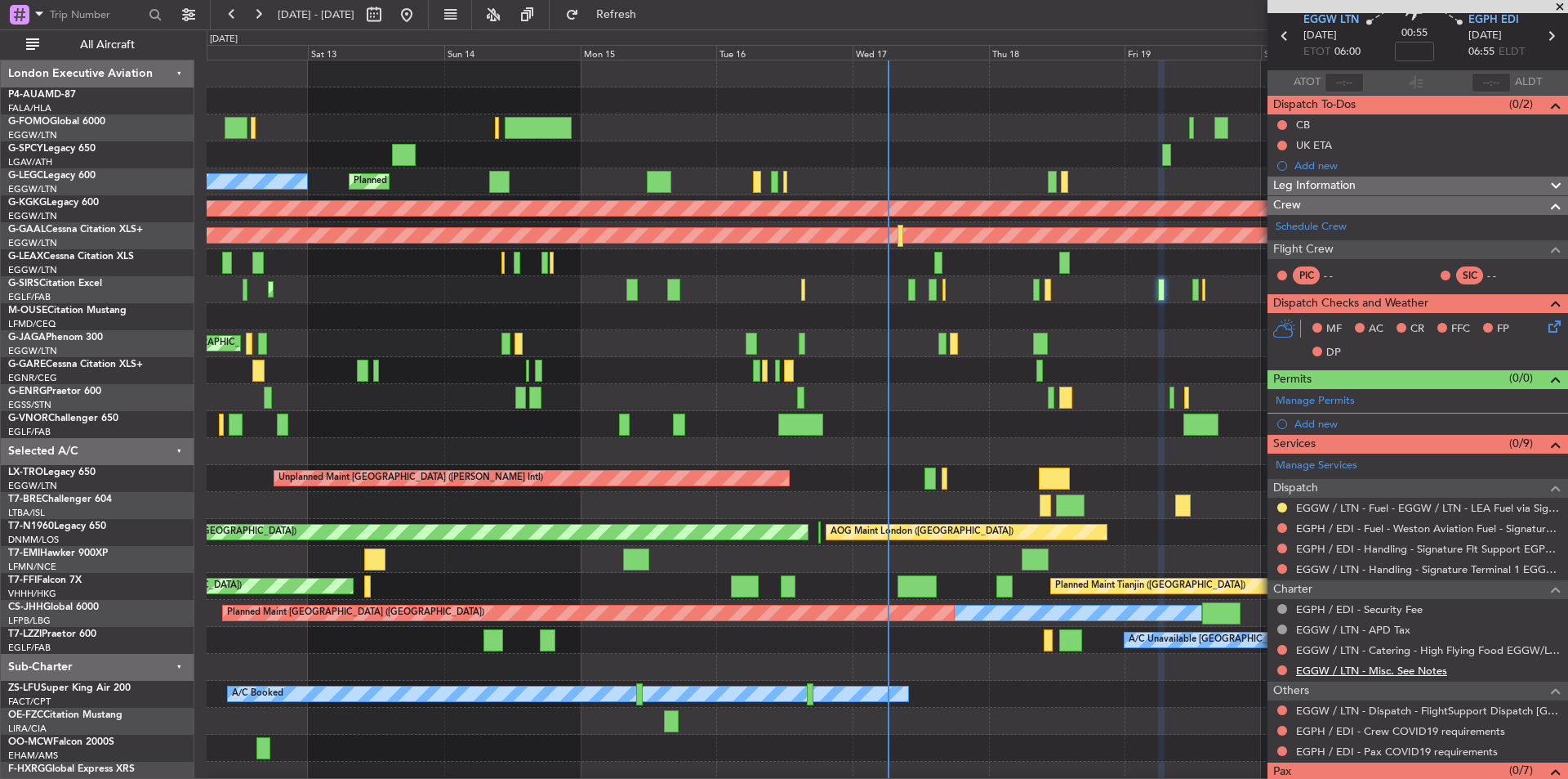
scroll to position [113, 0]
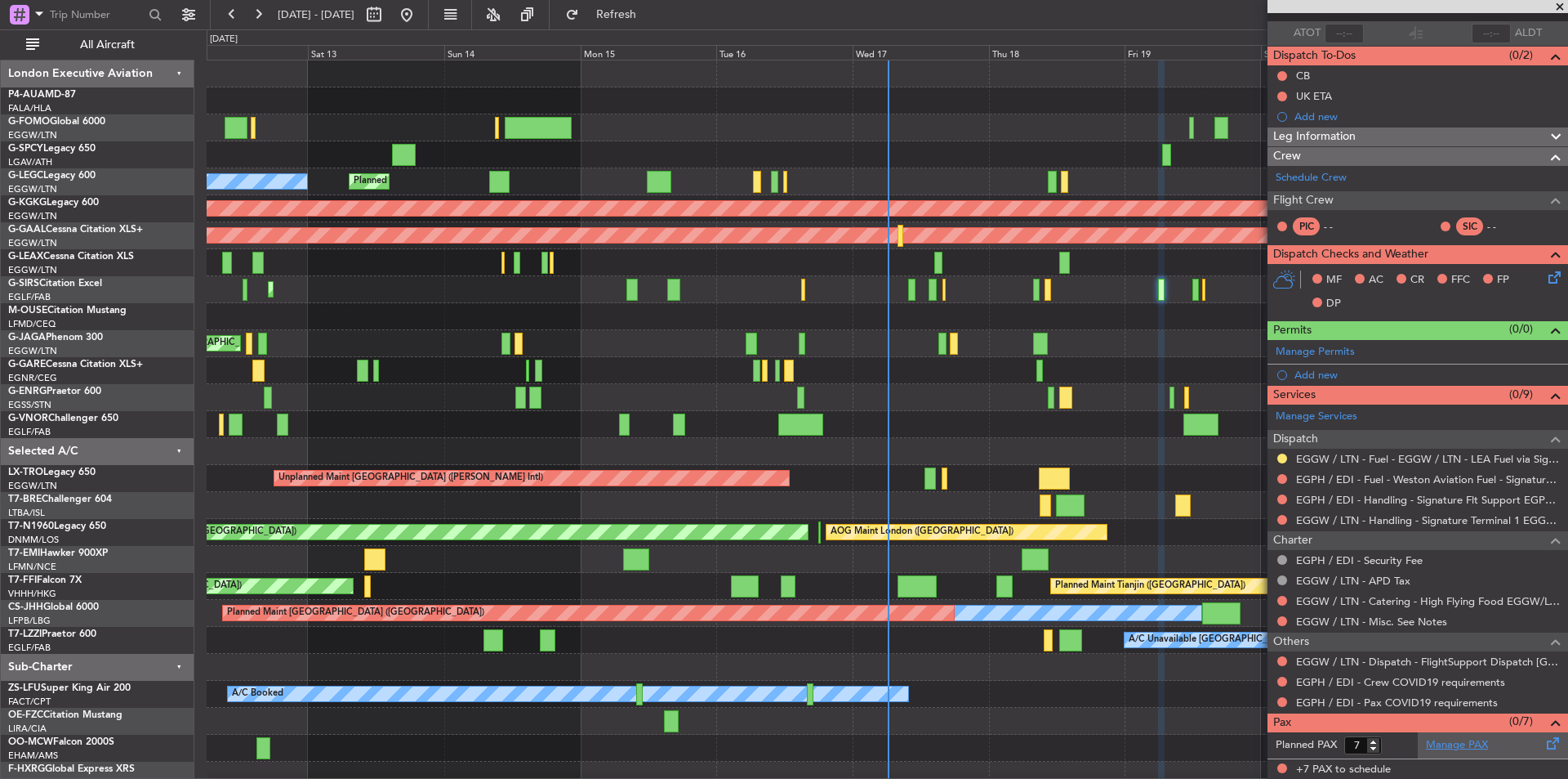
click at [1435, 746] on link "Manage PAX" at bounding box center [1457, 745] width 62 height 16
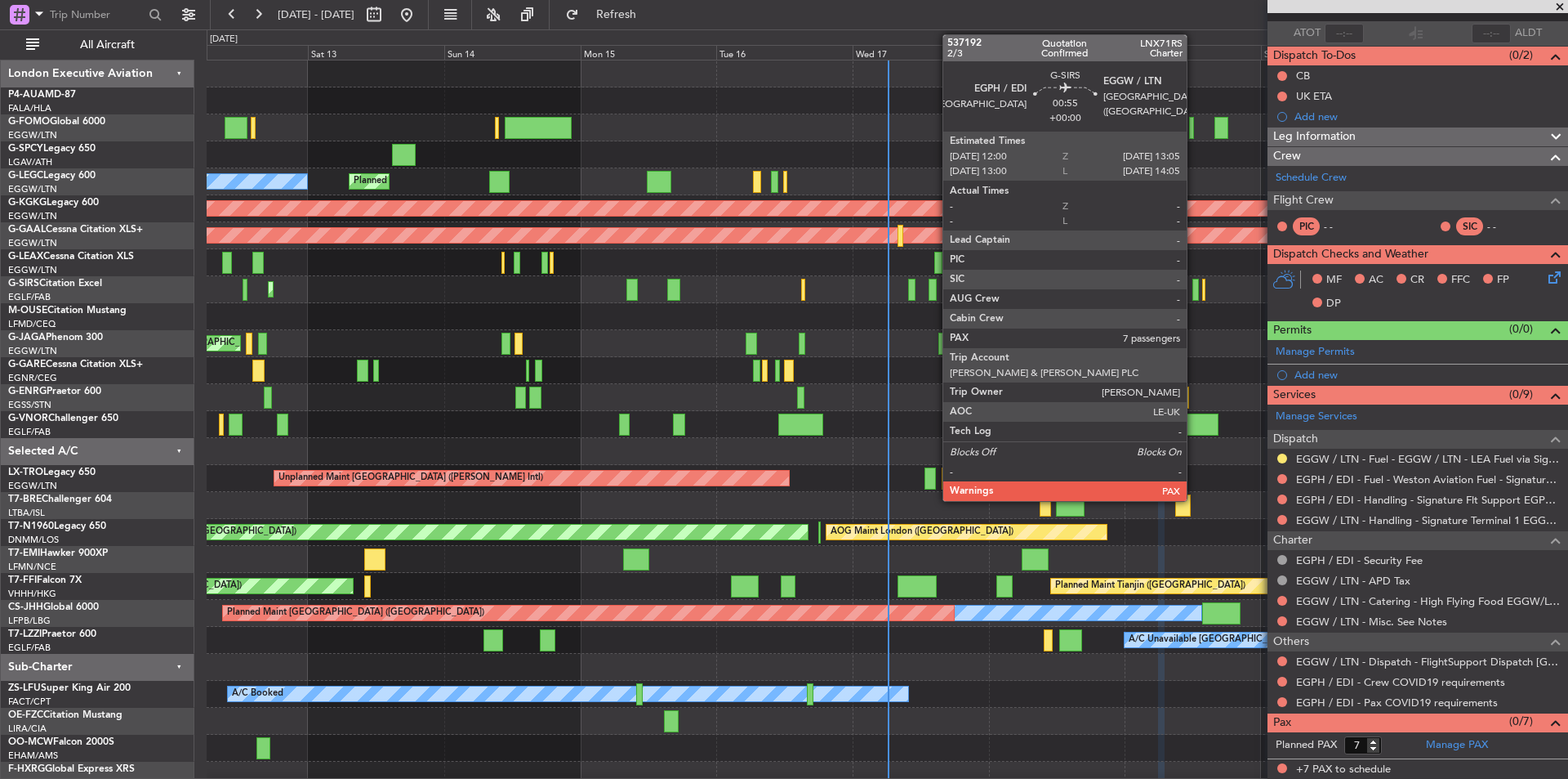
click at [1195, 297] on div at bounding box center [1195, 289] width 6 height 22
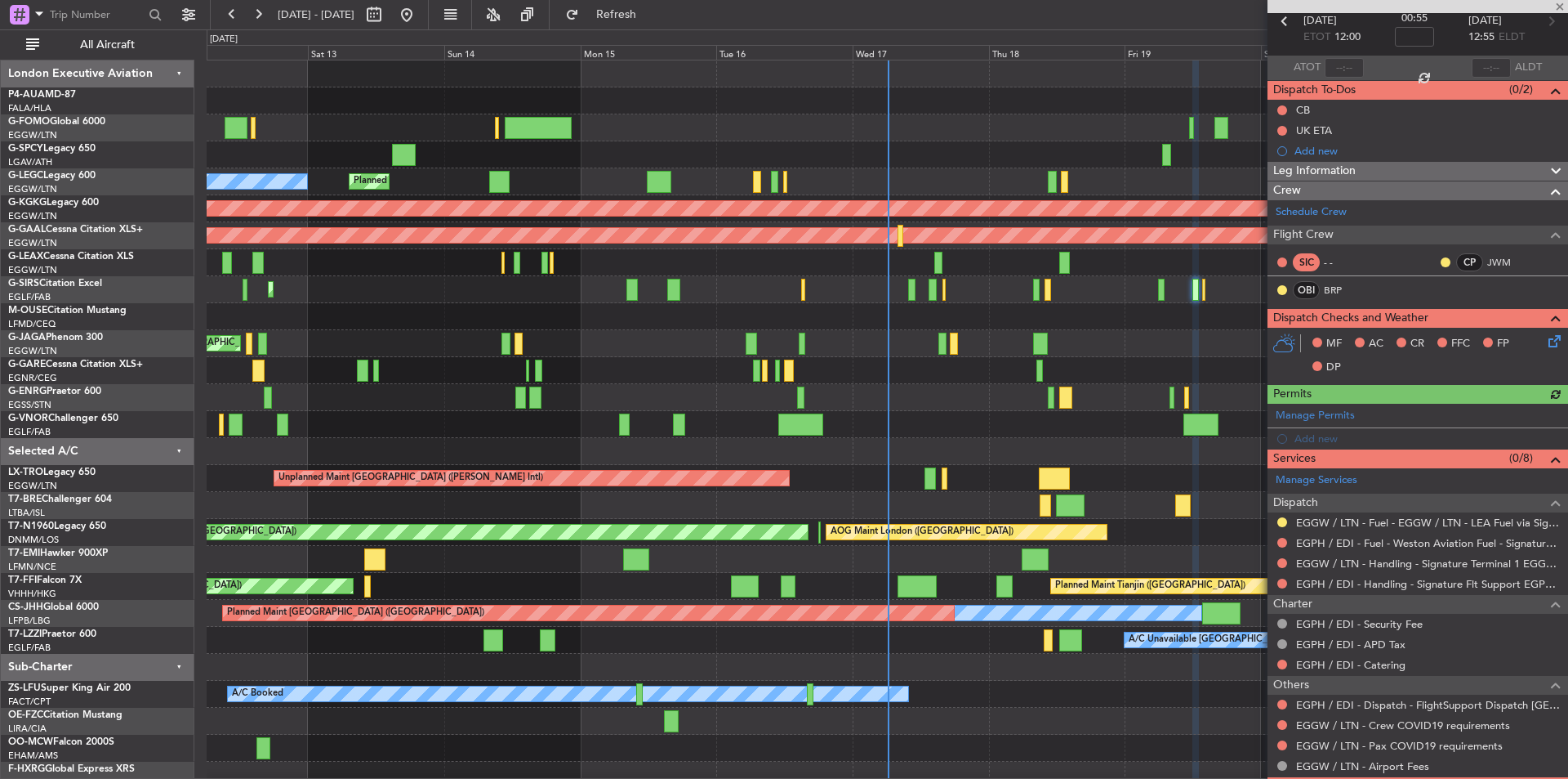
scroll to position [143, 0]
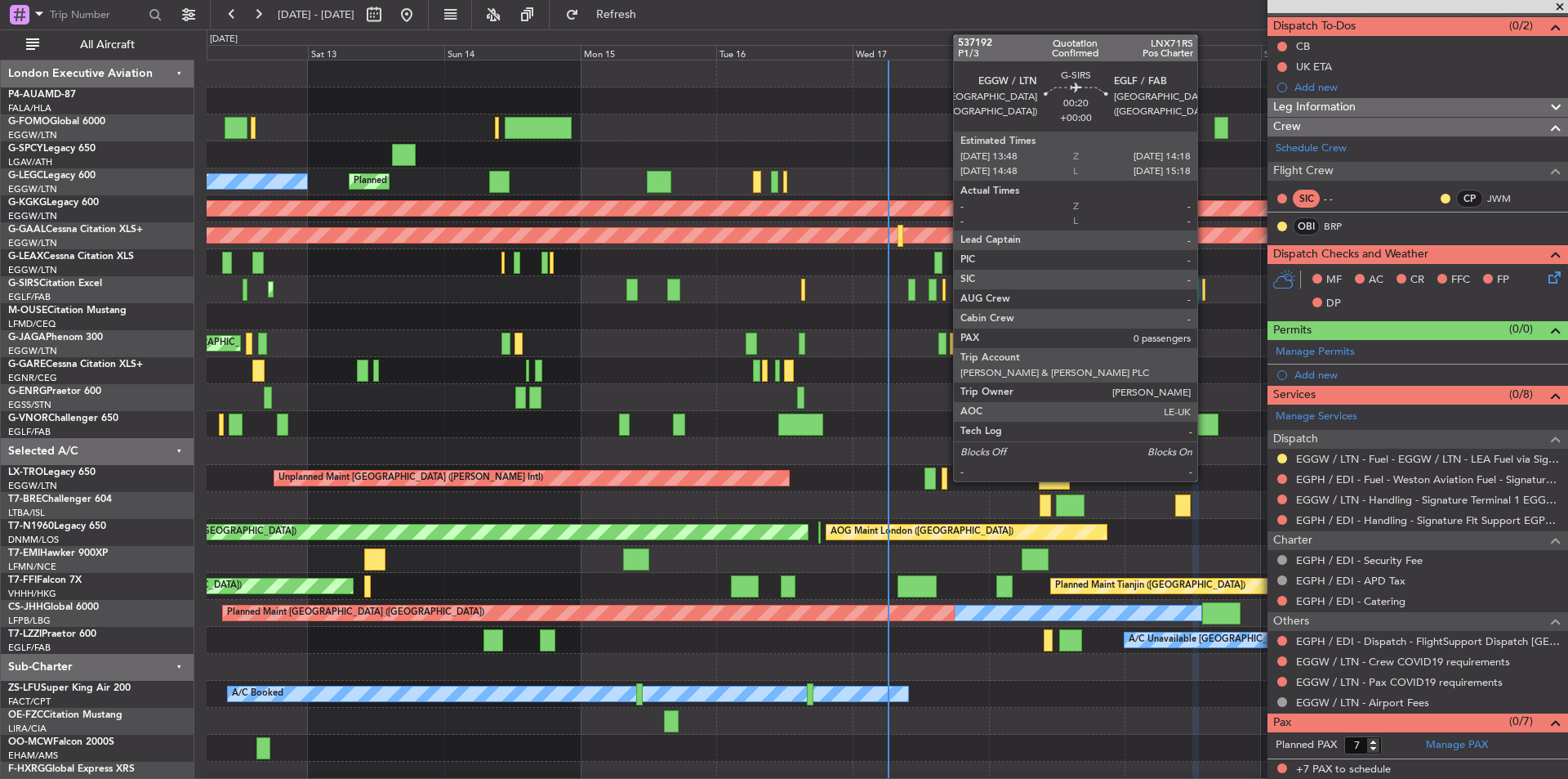
click at [1205, 292] on div at bounding box center [1205, 289] width 4 height 22
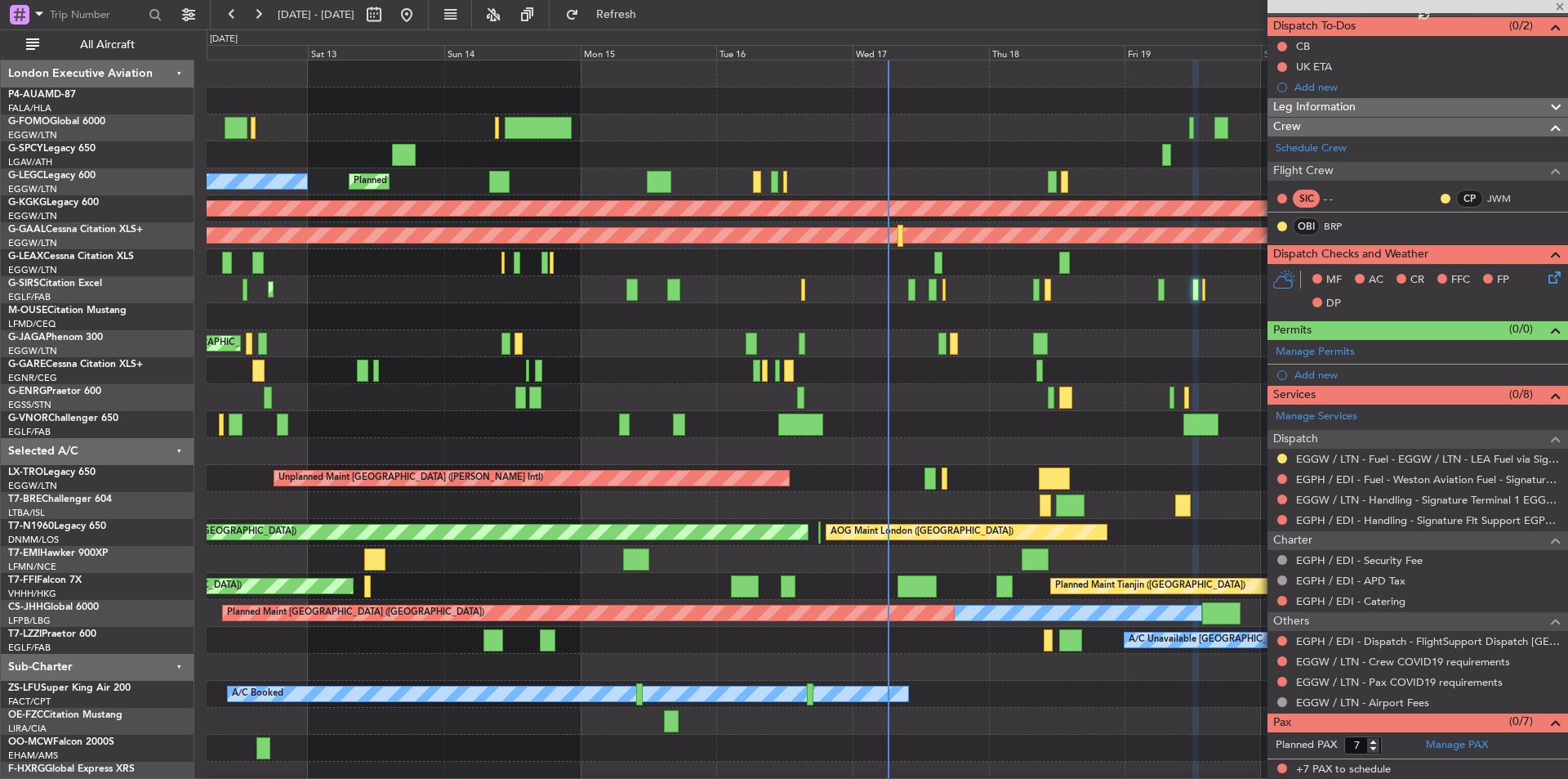
type input "0"
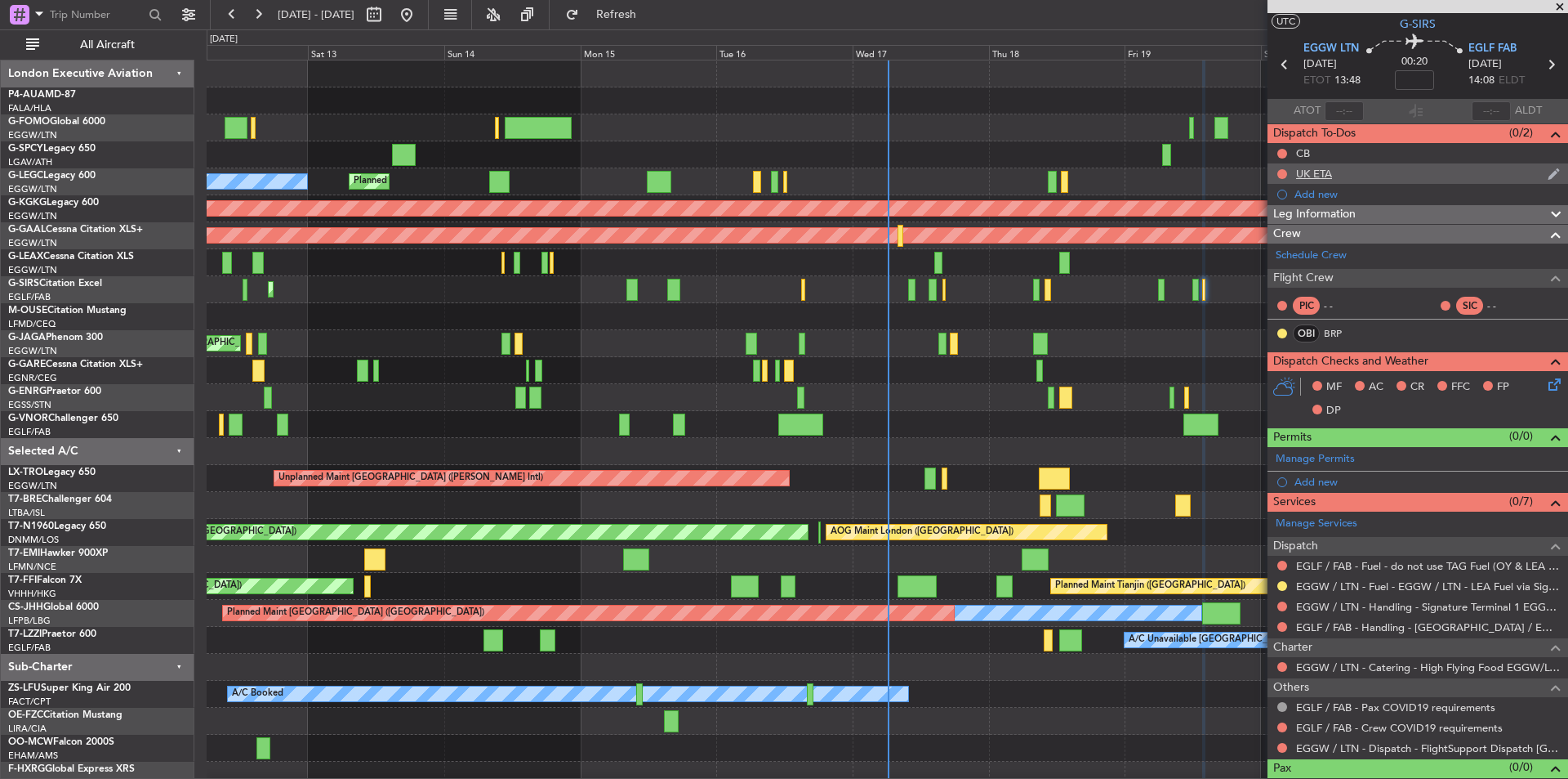
scroll to position [0, 0]
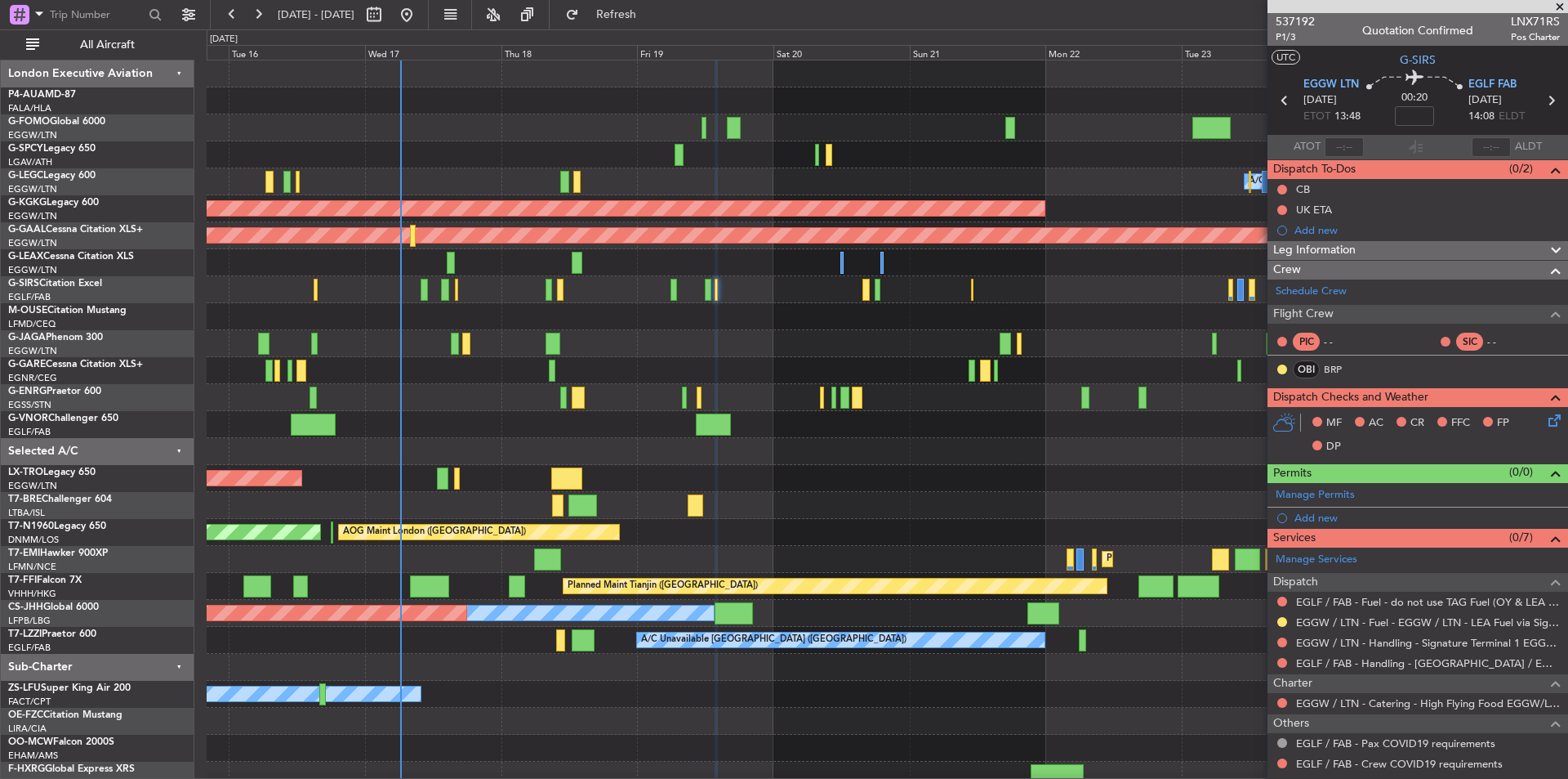
click at [670, 703] on div "A/C Booked" at bounding box center [886, 695] width 1360 height 27
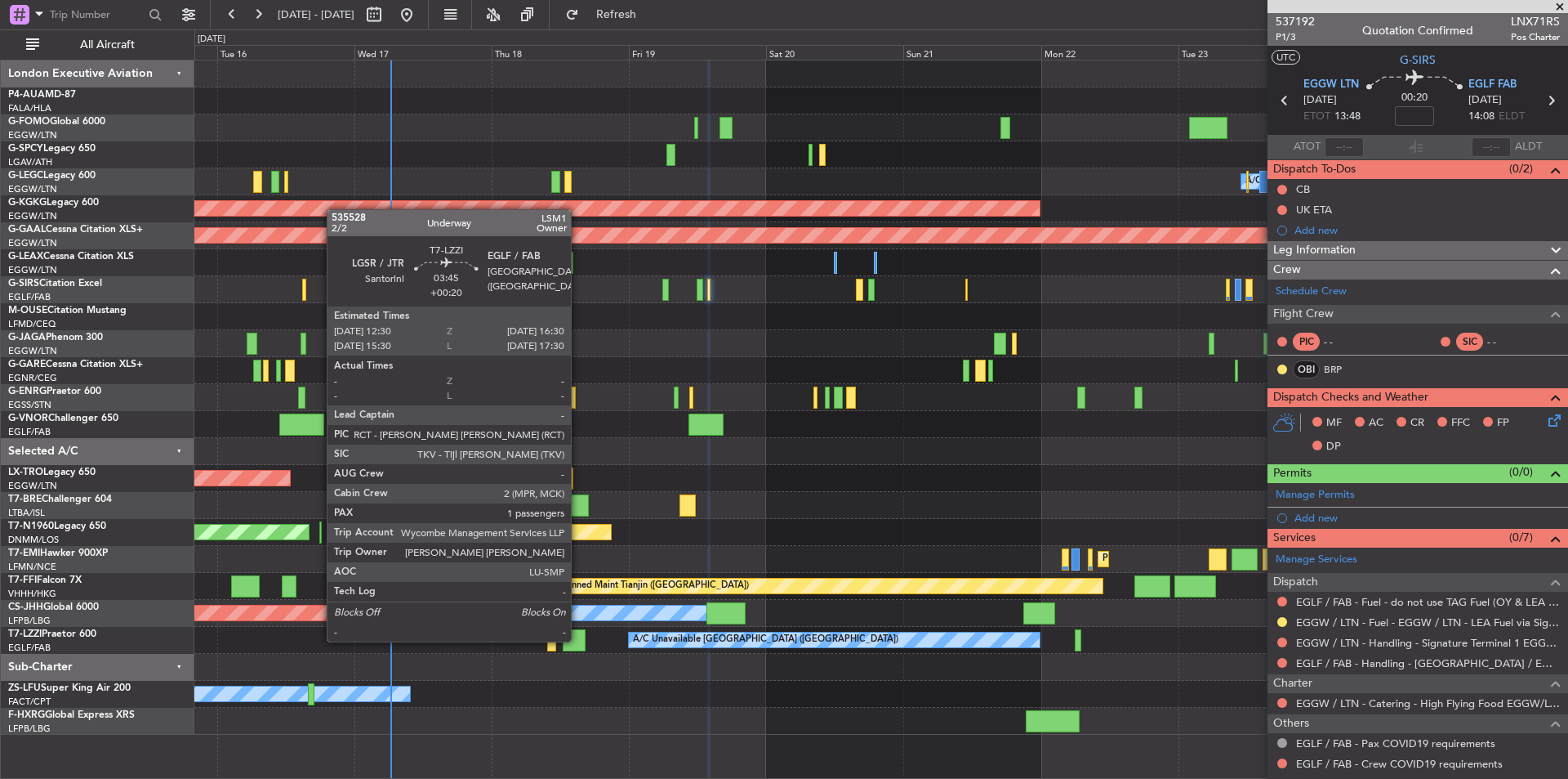
click at [578, 640] on div at bounding box center [575, 640] width 24 height 22
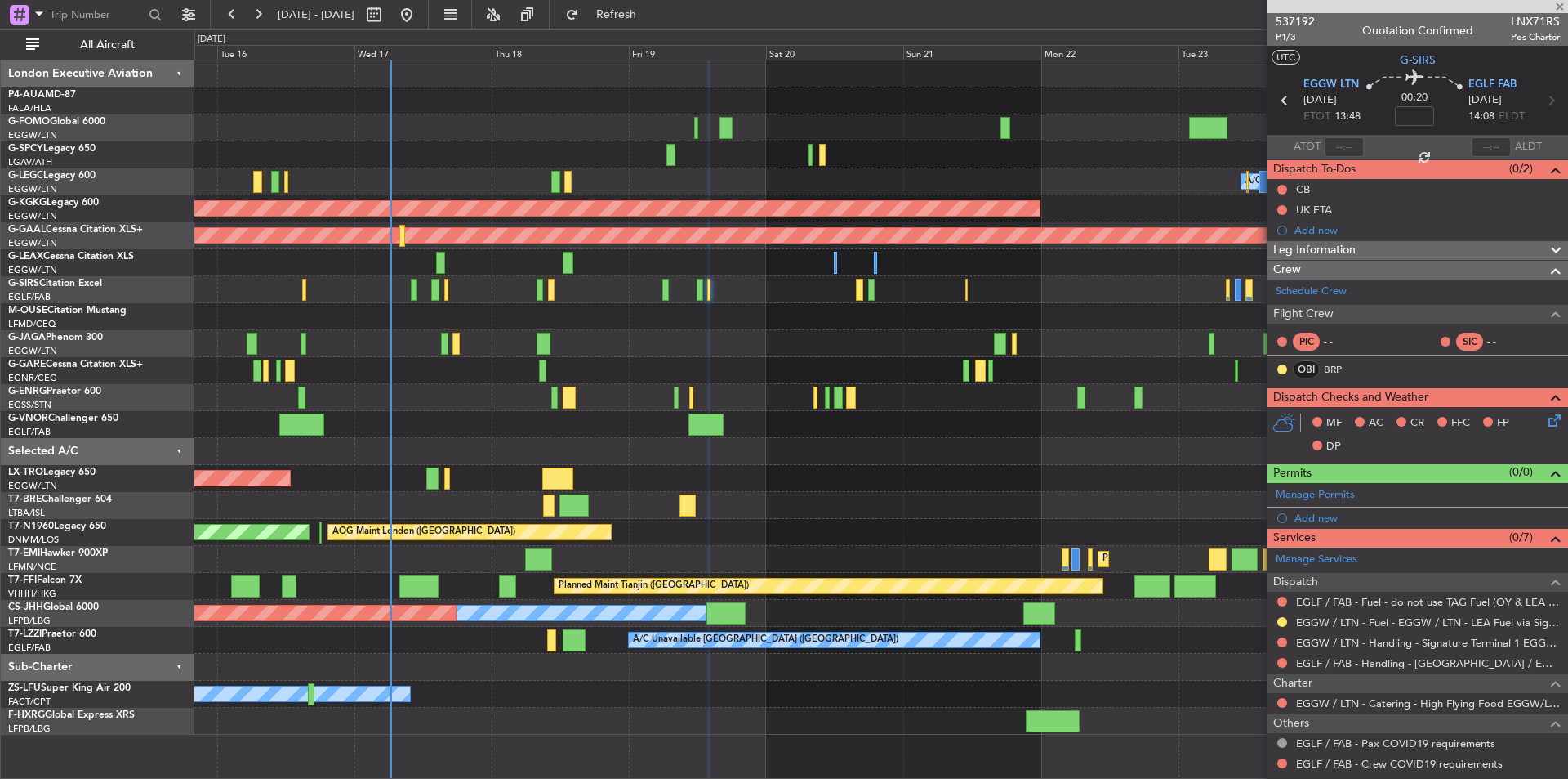
type input "+00:20"
type input "1"
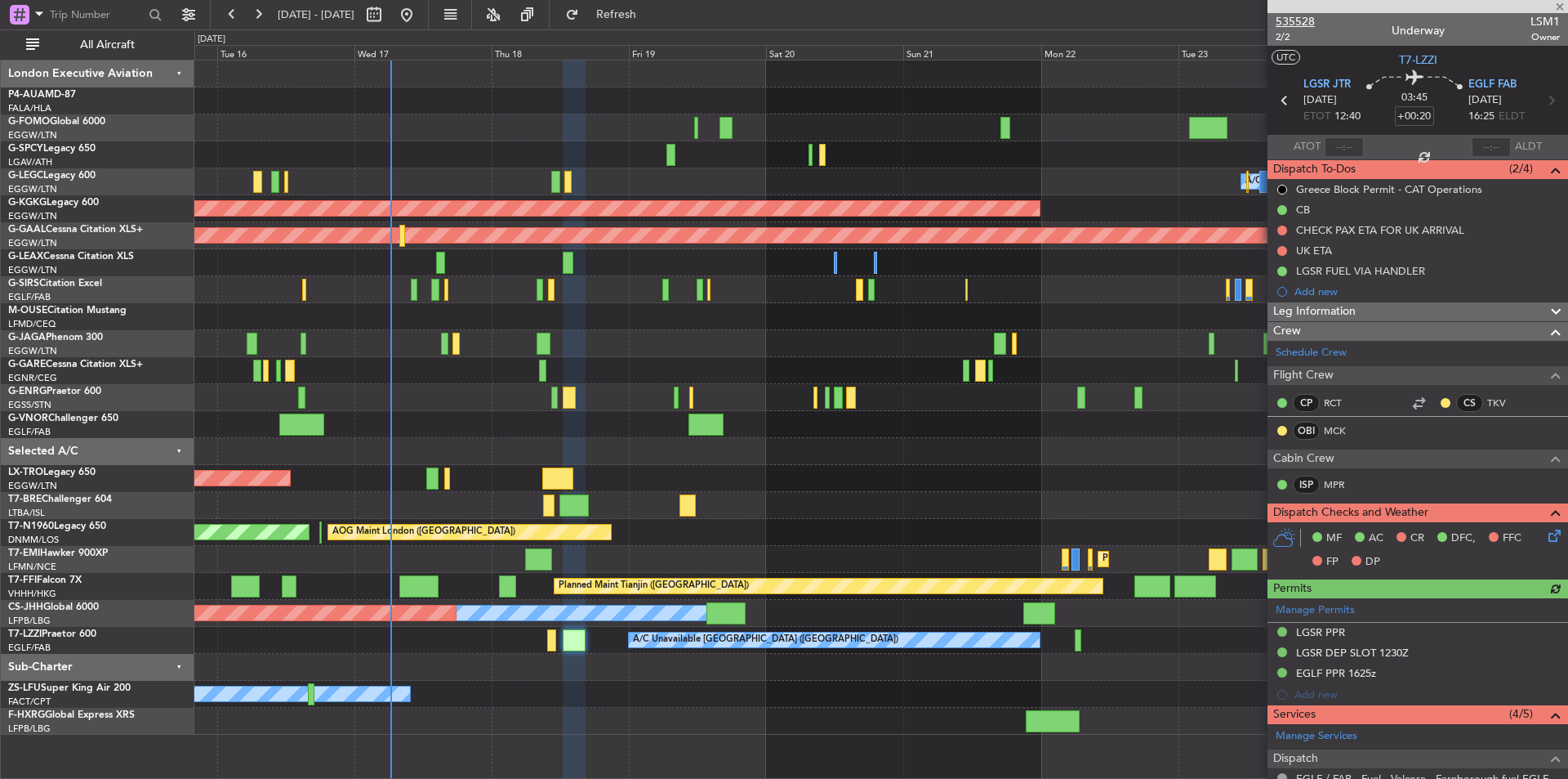
click at [1303, 24] on span "535528" at bounding box center [1295, 21] width 39 height 17
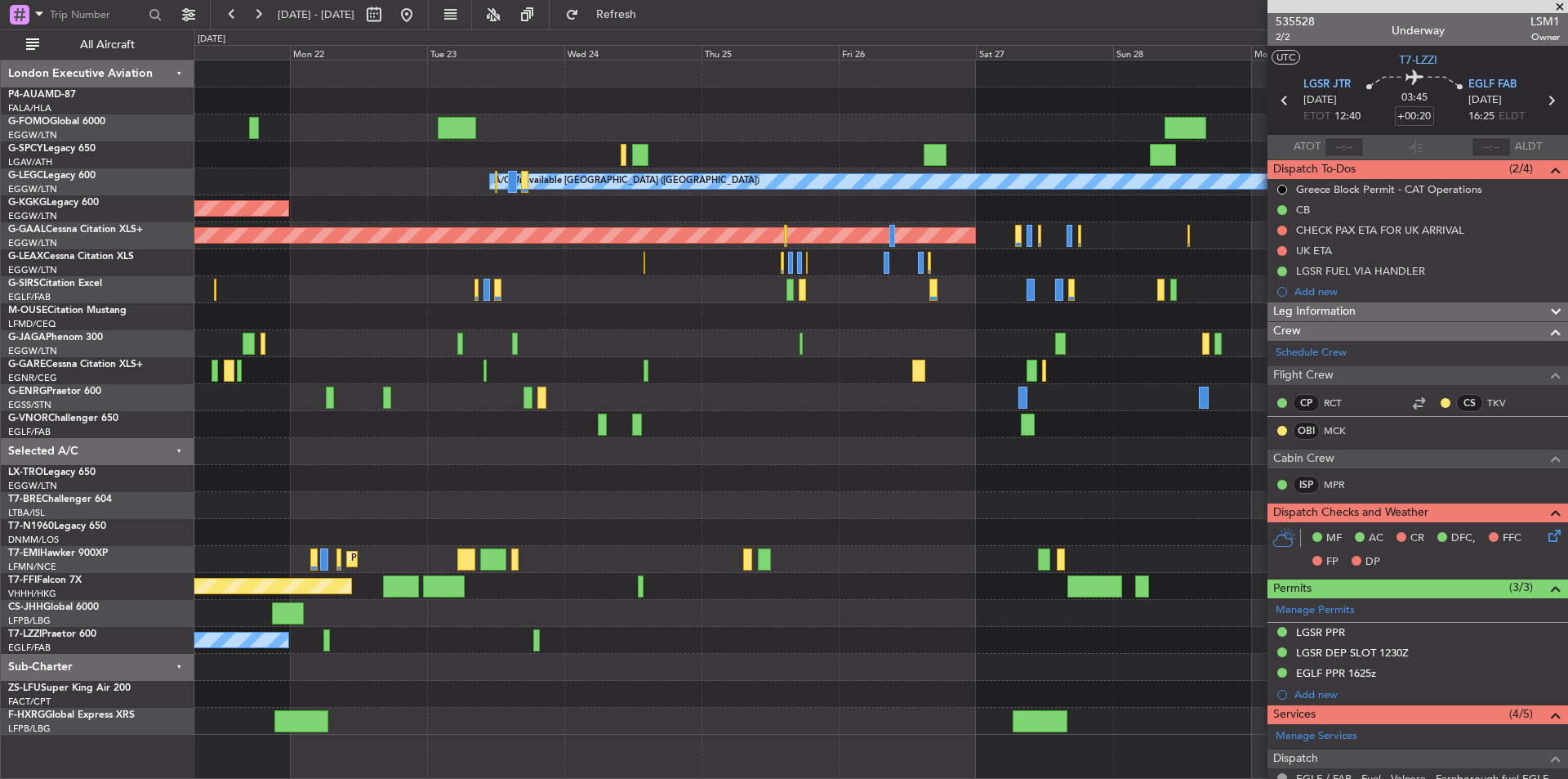
click at [374, 618] on div "A/C Unavailable London (Luton) AOG Maint Istanbul (Ataturk) Planned Maint Dusse…" at bounding box center [880, 398] width 1373 height 675
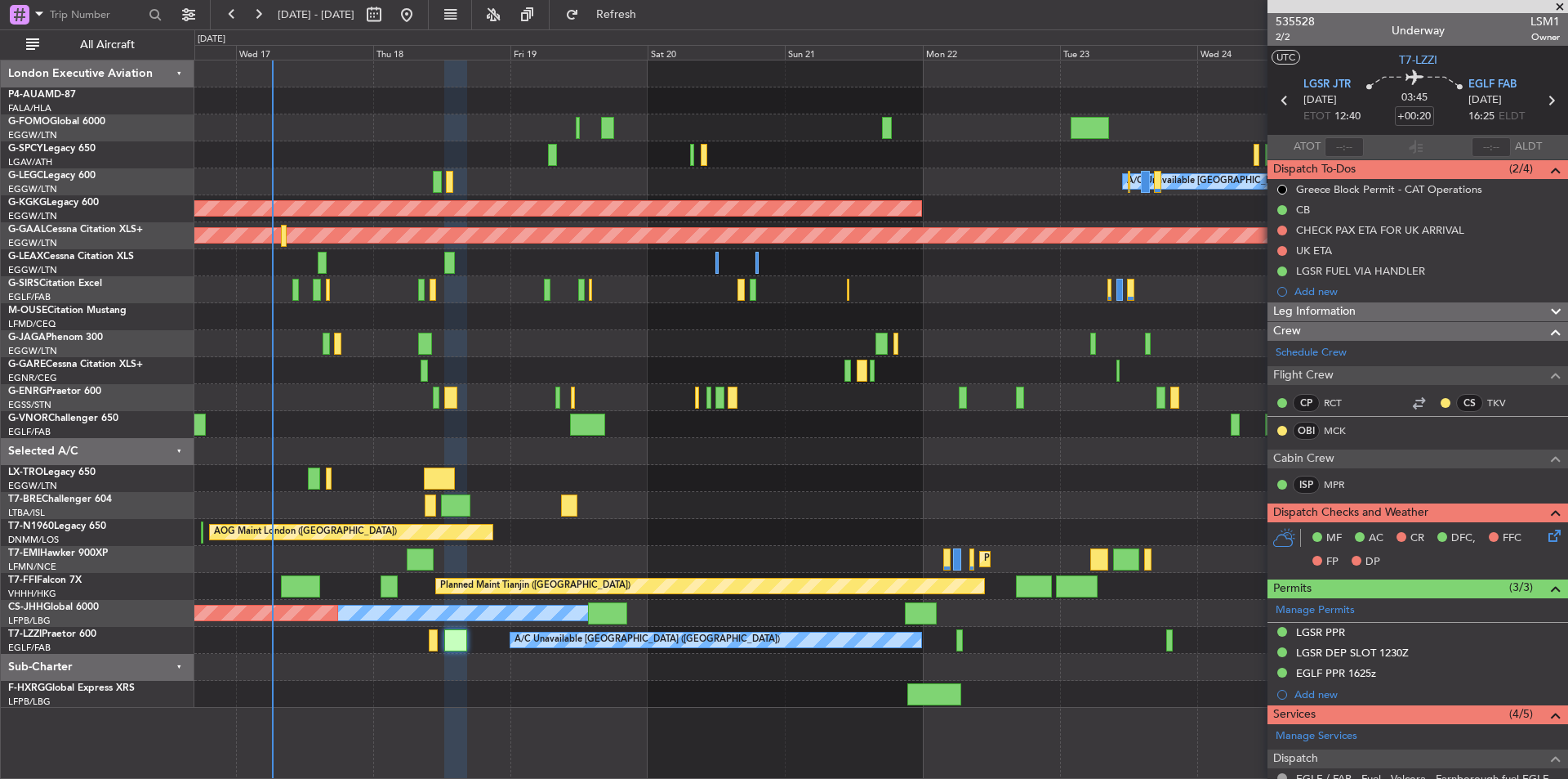
click at [982, 654] on div "A/C Unavailable [GEOGRAPHIC_DATA] ([GEOGRAPHIC_DATA]) AOG Maint [GEOGRAPHIC_DAT…" at bounding box center [880, 385] width 1373 height 648
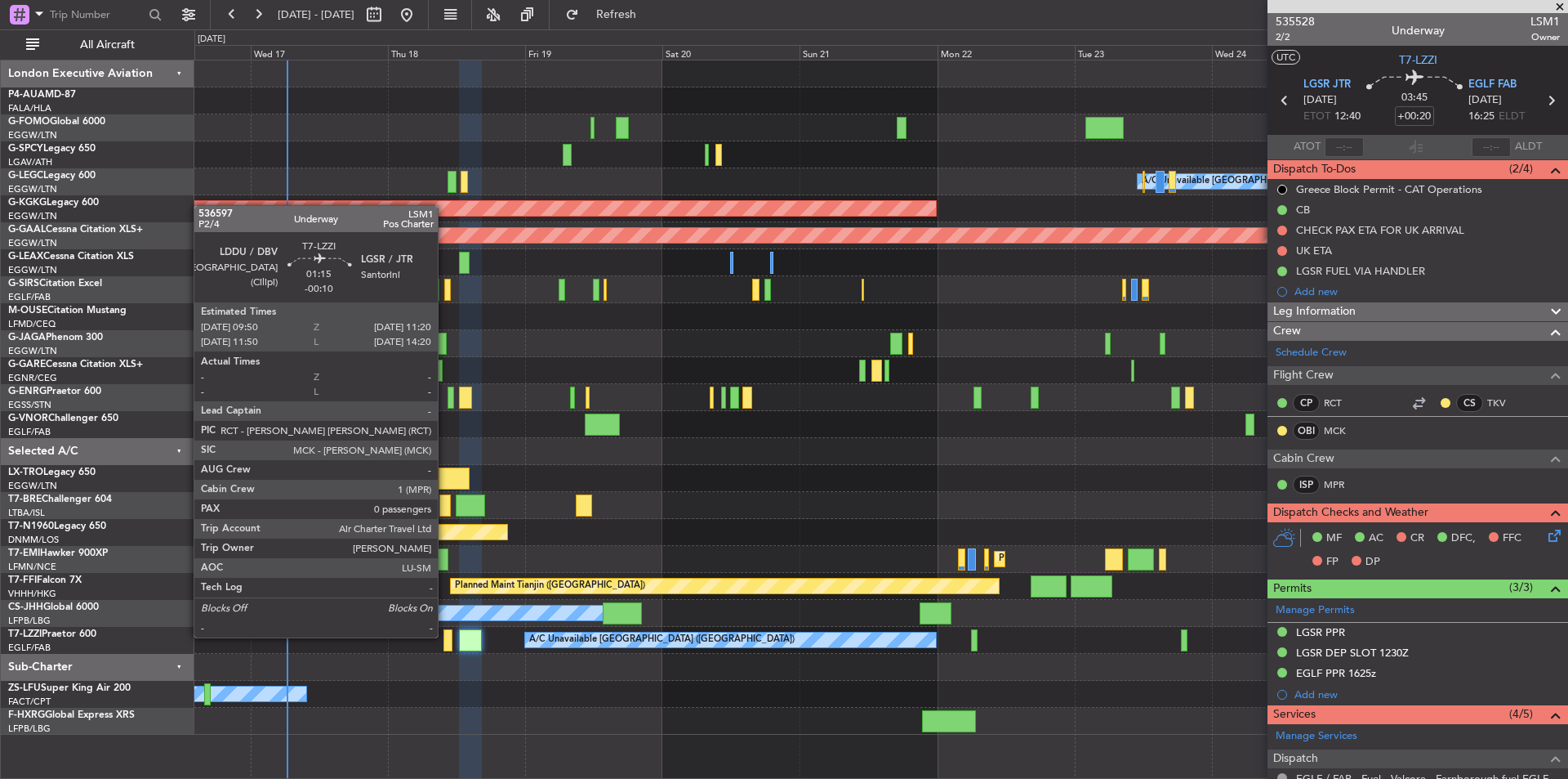
click at [445, 636] on div at bounding box center [448, 640] width 9 height 22
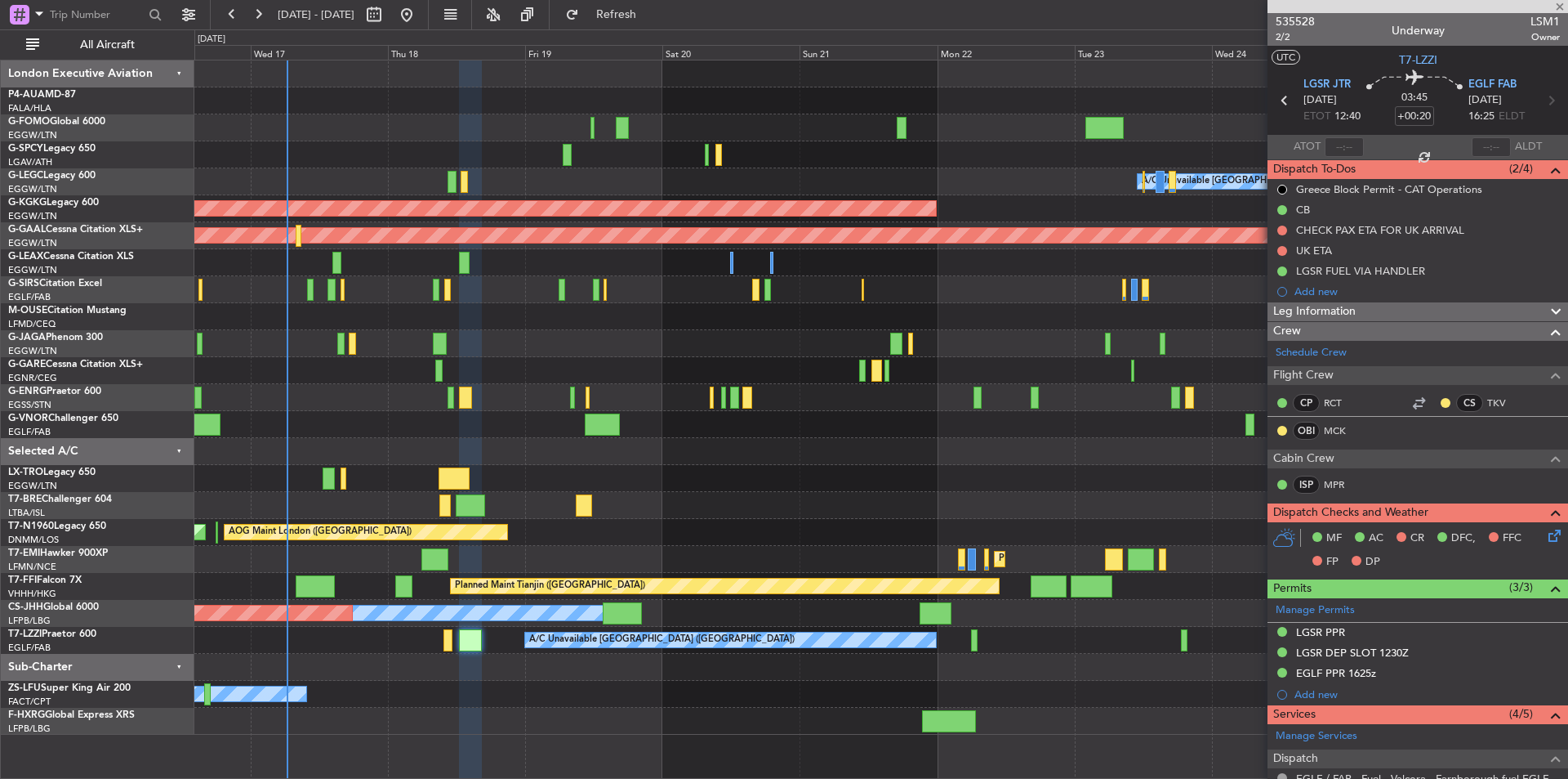
type input "-00:10"
type input "0"
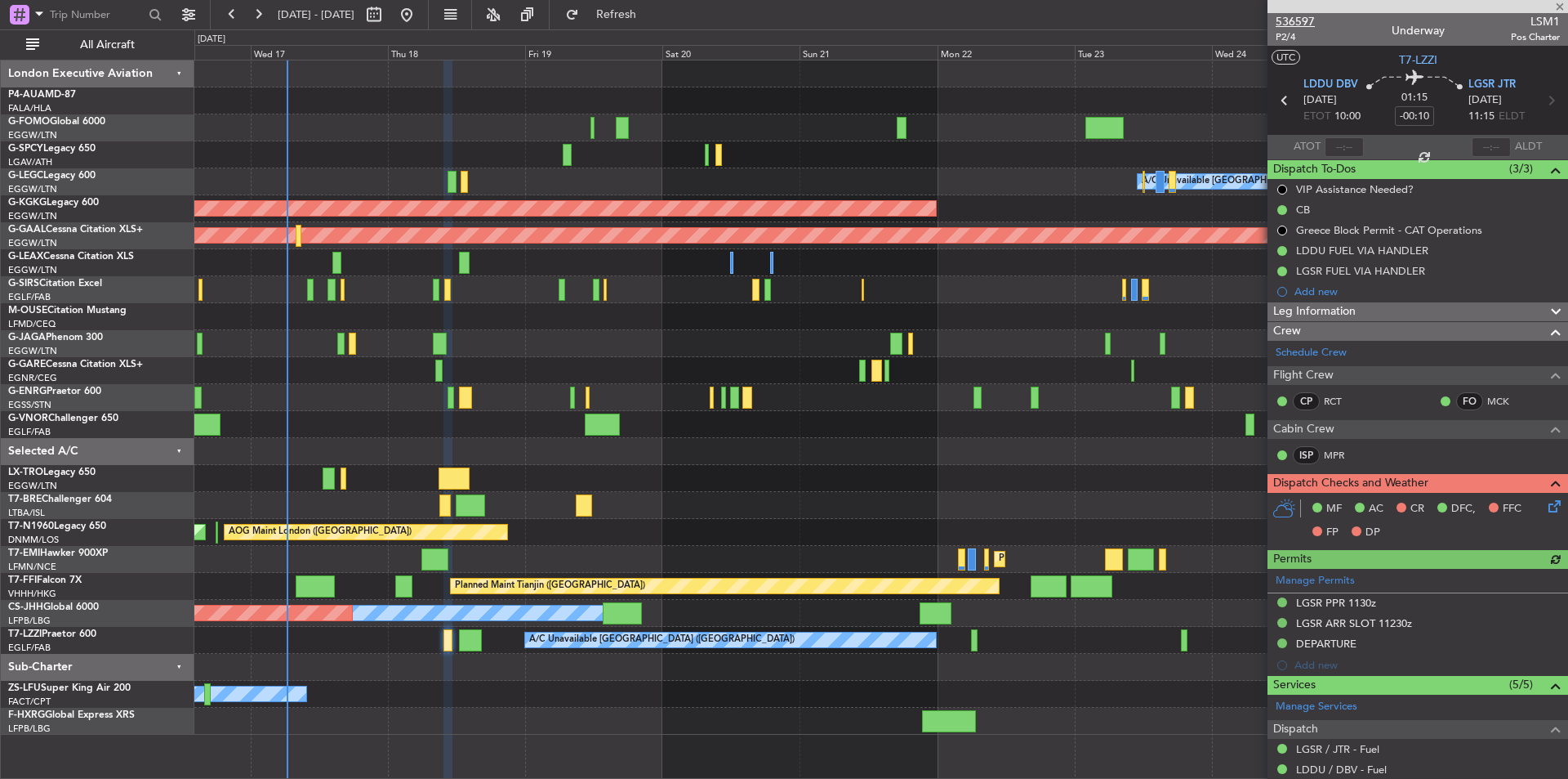
click at [1294, 20] on span "536597" at bounding box center [1295, 21] width 39 height 17
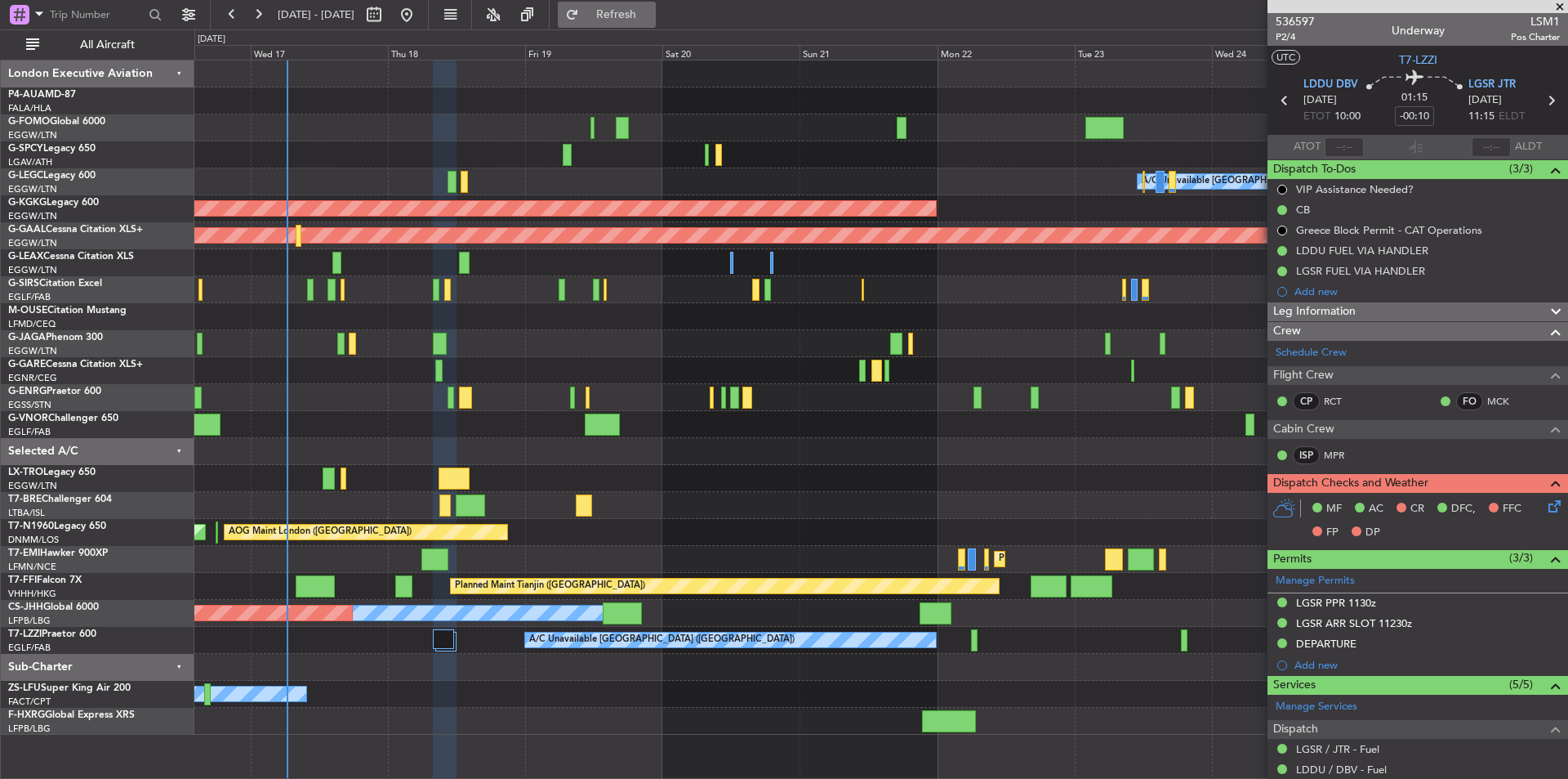
click at [645, 15] on span "Refresh" at bounding box center [617, 15] width 69 height 12
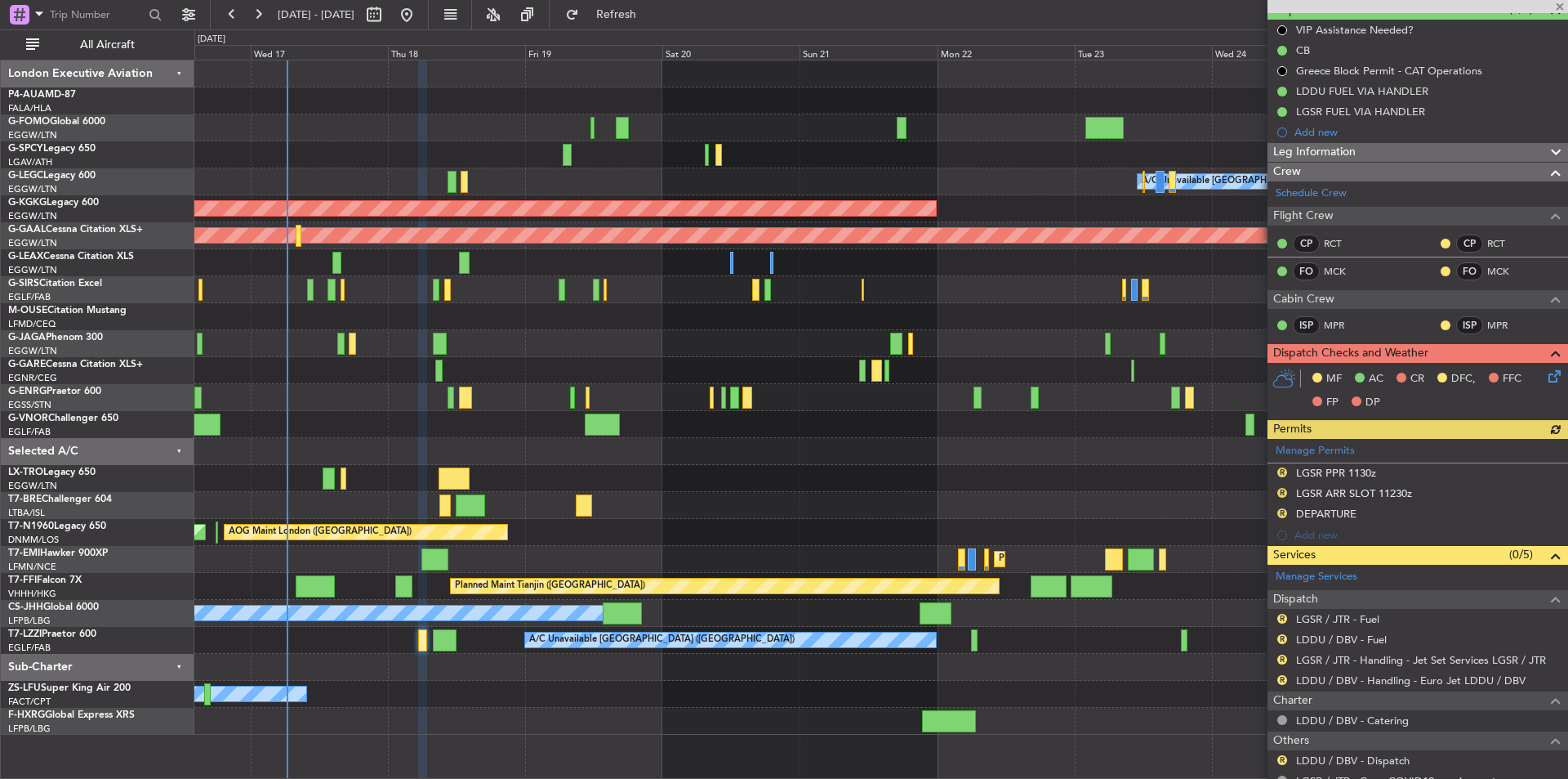
scroll to position [258, 0]
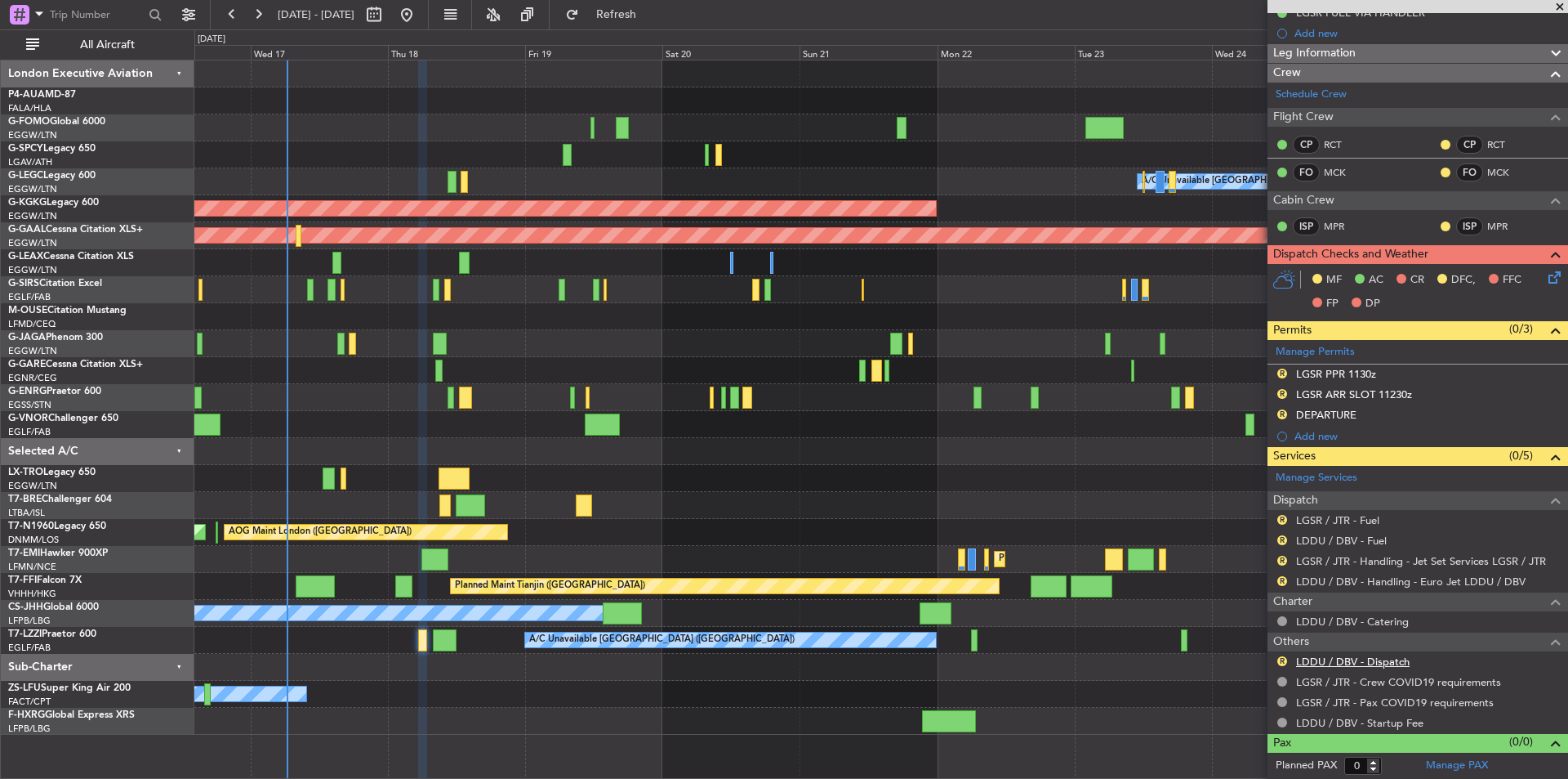
click at [1360, 663] on link "LDDU / DBV - Dispatch" at bounding box center [1352, 661] width 113 height 14
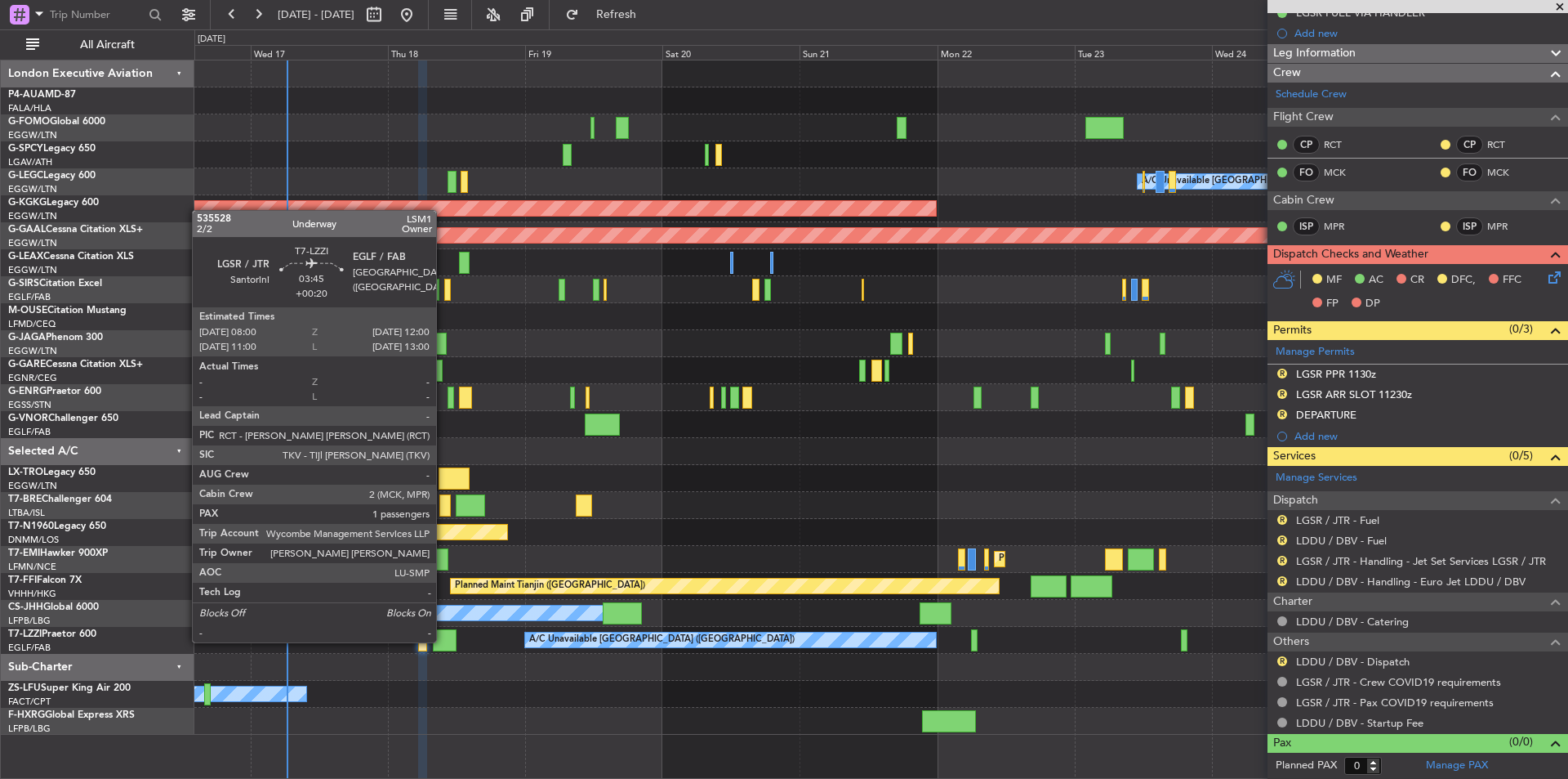
click at [443, 641] on div at bounding box center [445, 640] width 24 height 22
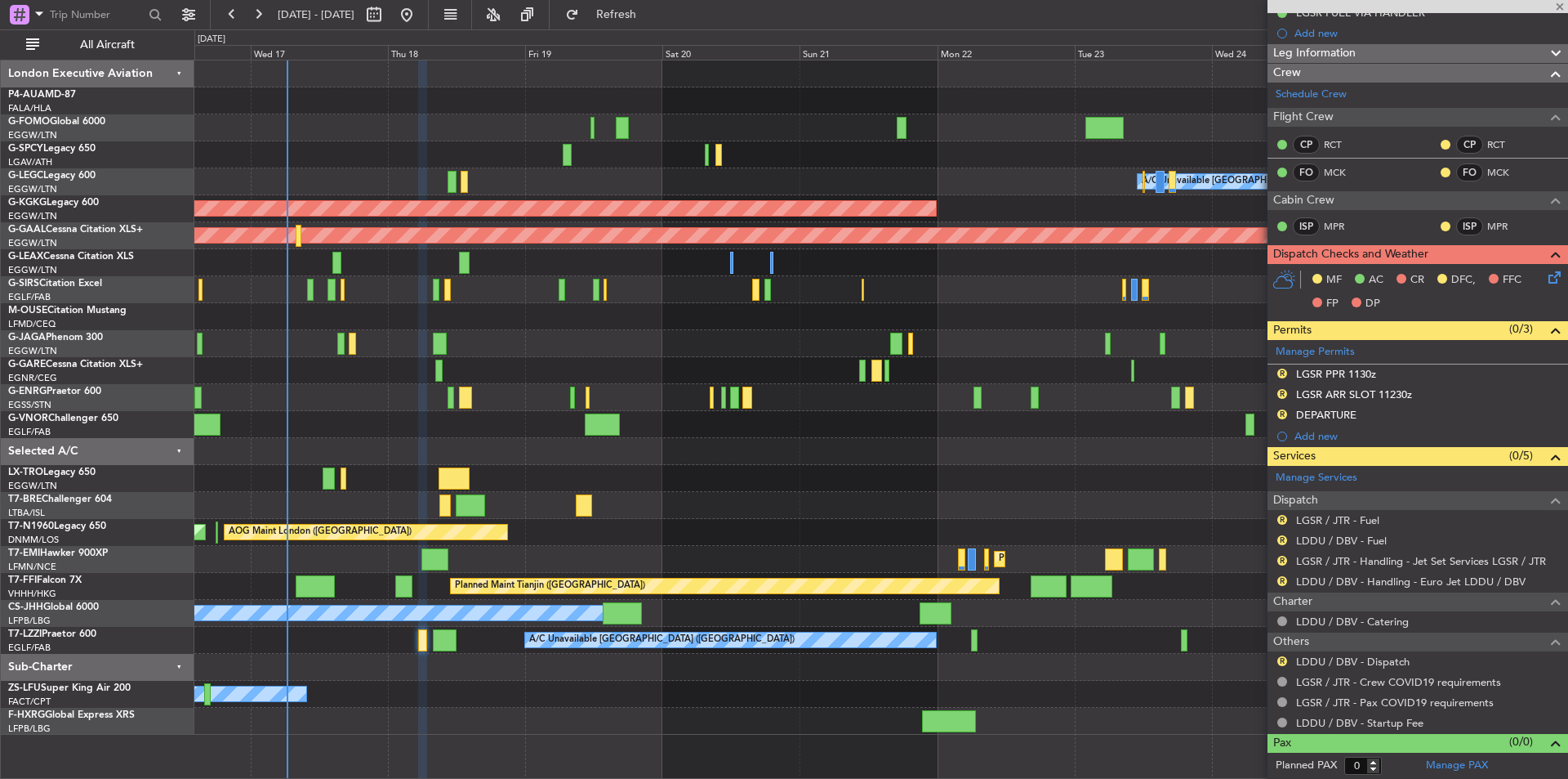
type input "+00:20"
type input "1"
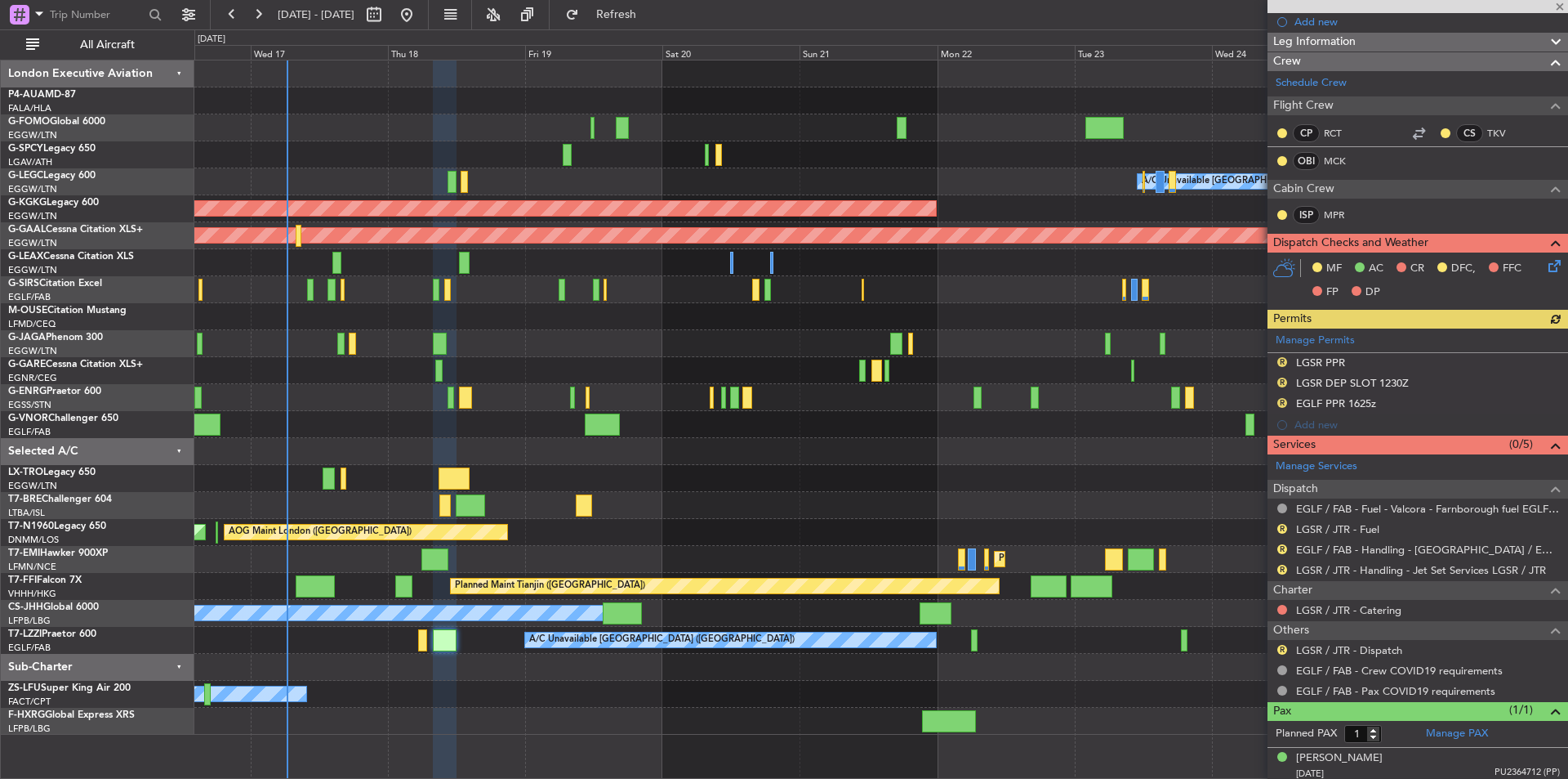
scroll to position [275, 0]
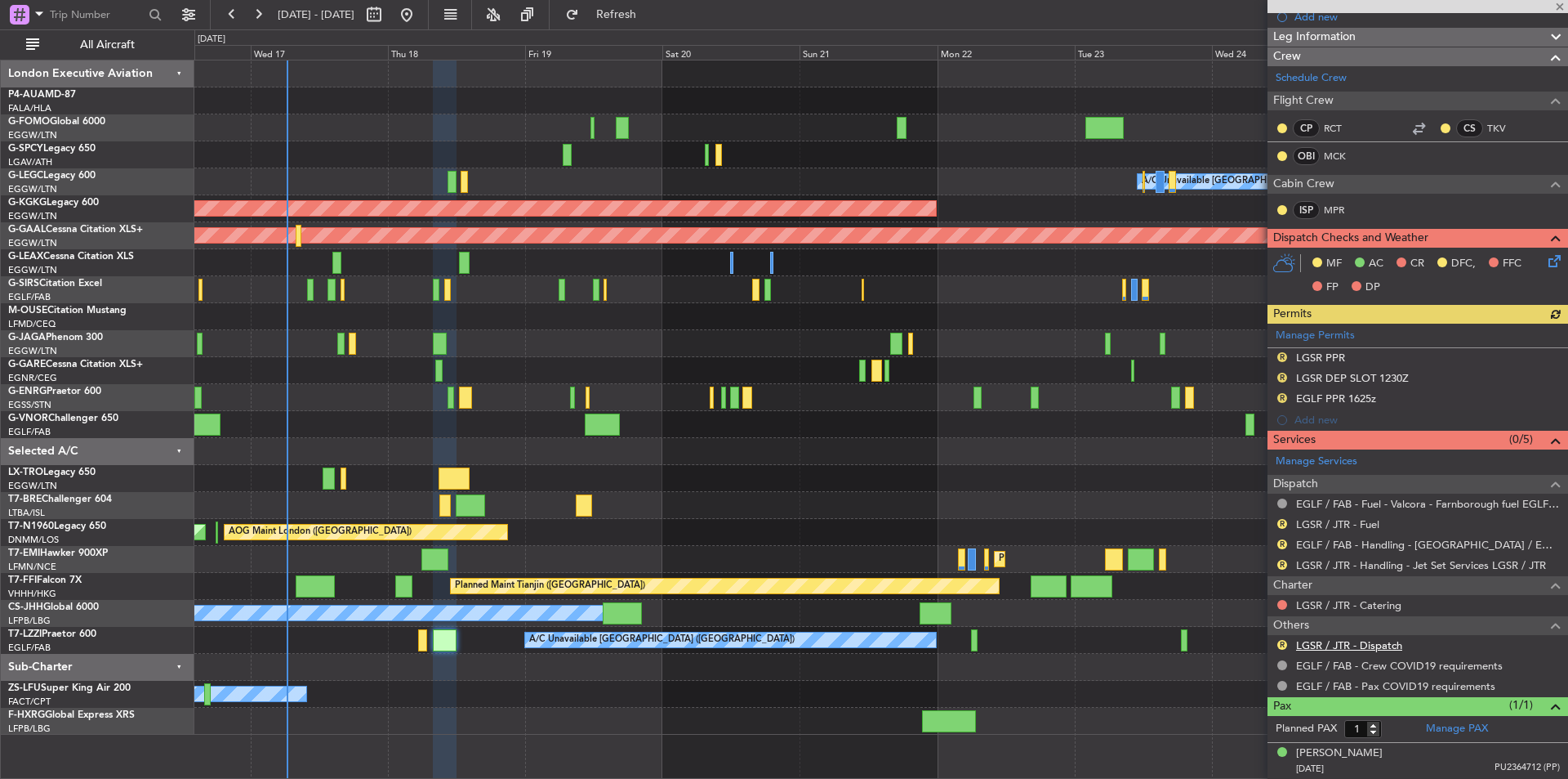
click at [1370, 646] on link "LGSR / JTR - Dispatch" at bounding box center [1349, 645] width 106 height 14
click at [651, 11] on span "Refresh" at bounding box center [617, 15] width 69 height 12
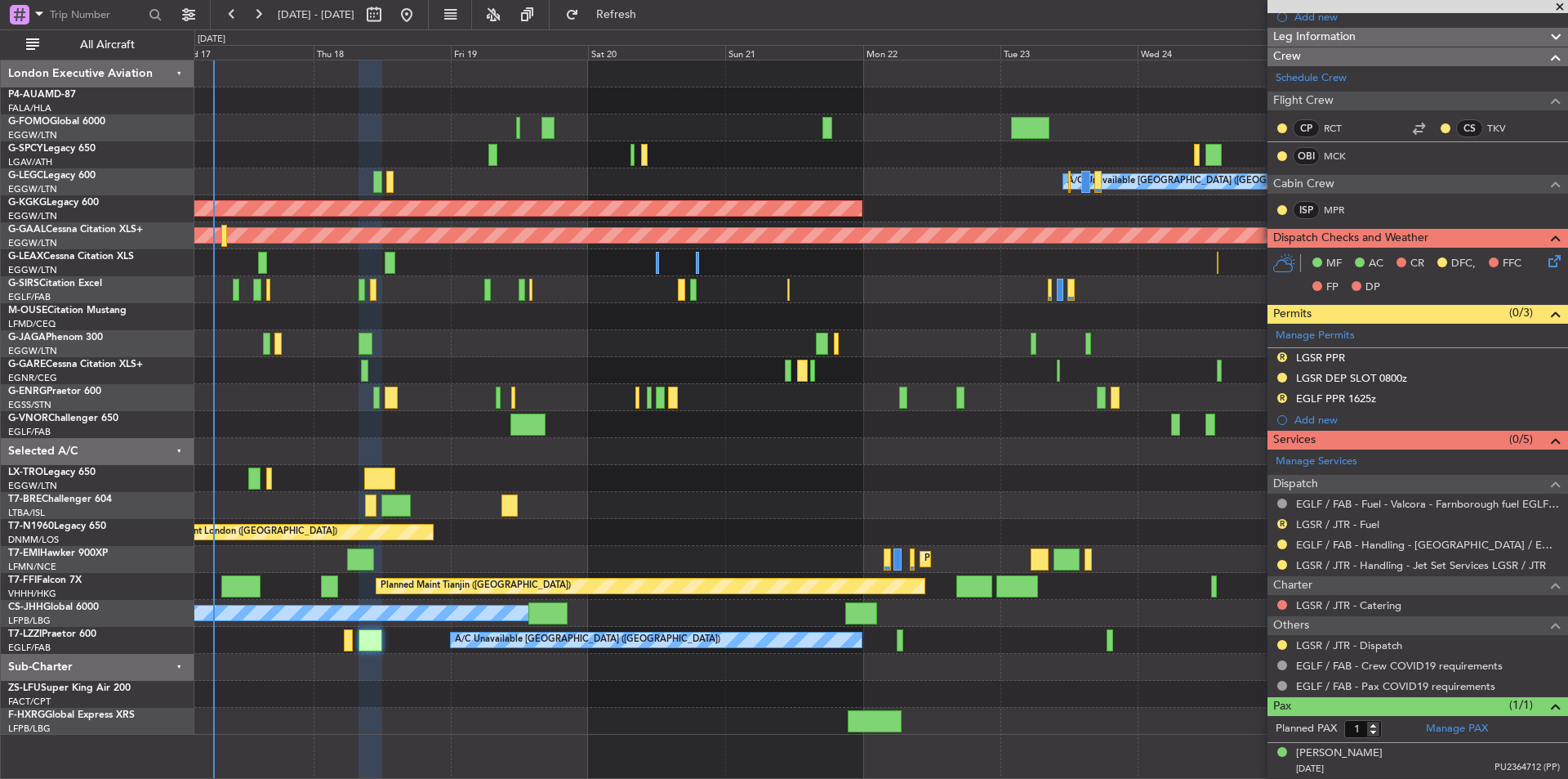
click at [616, 349] on div at bounding box center [880, 344] width 1373 height 27
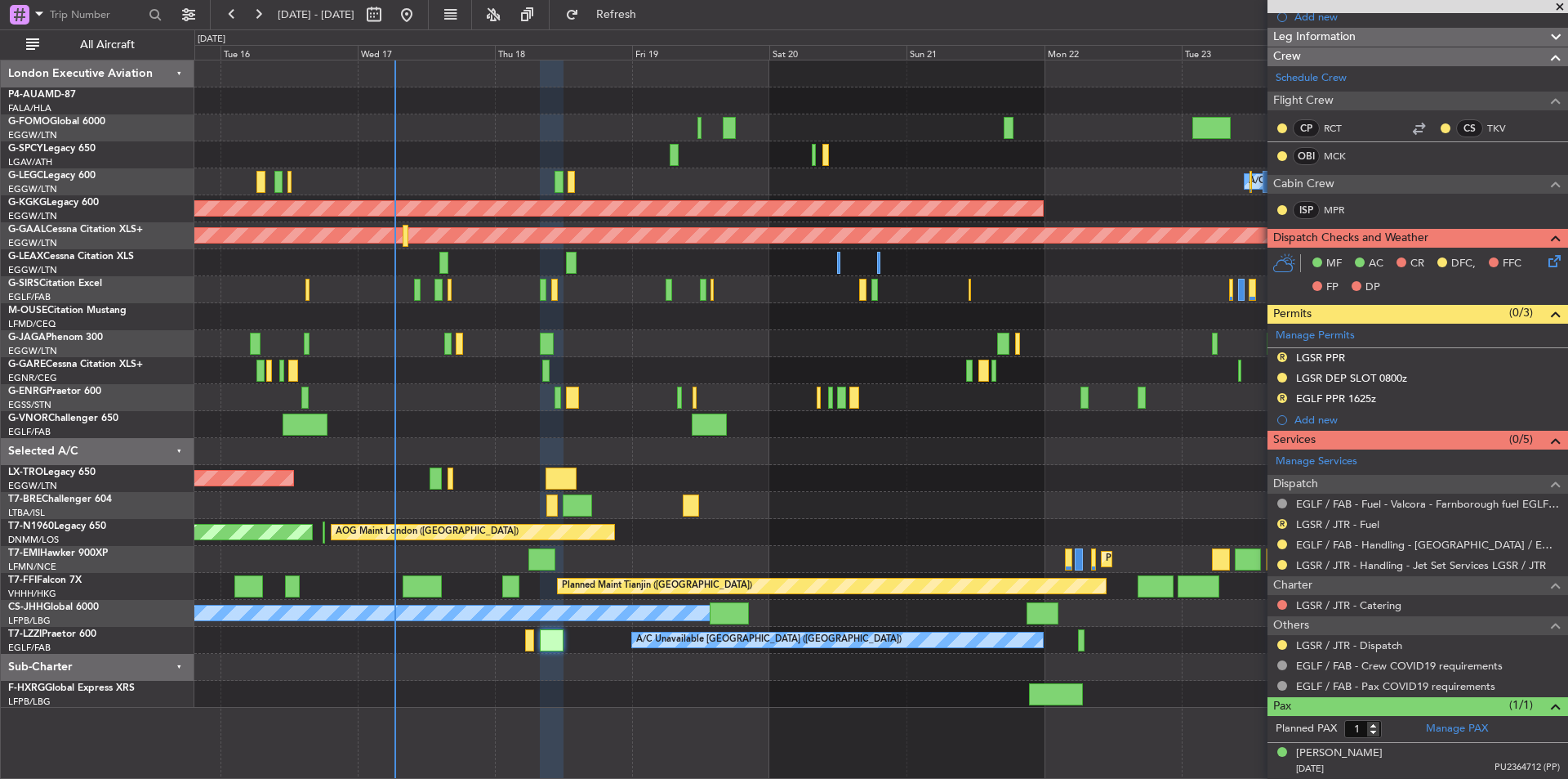
click at [691, 320] on div at bounding box center [880, 316] width 1373 height 27
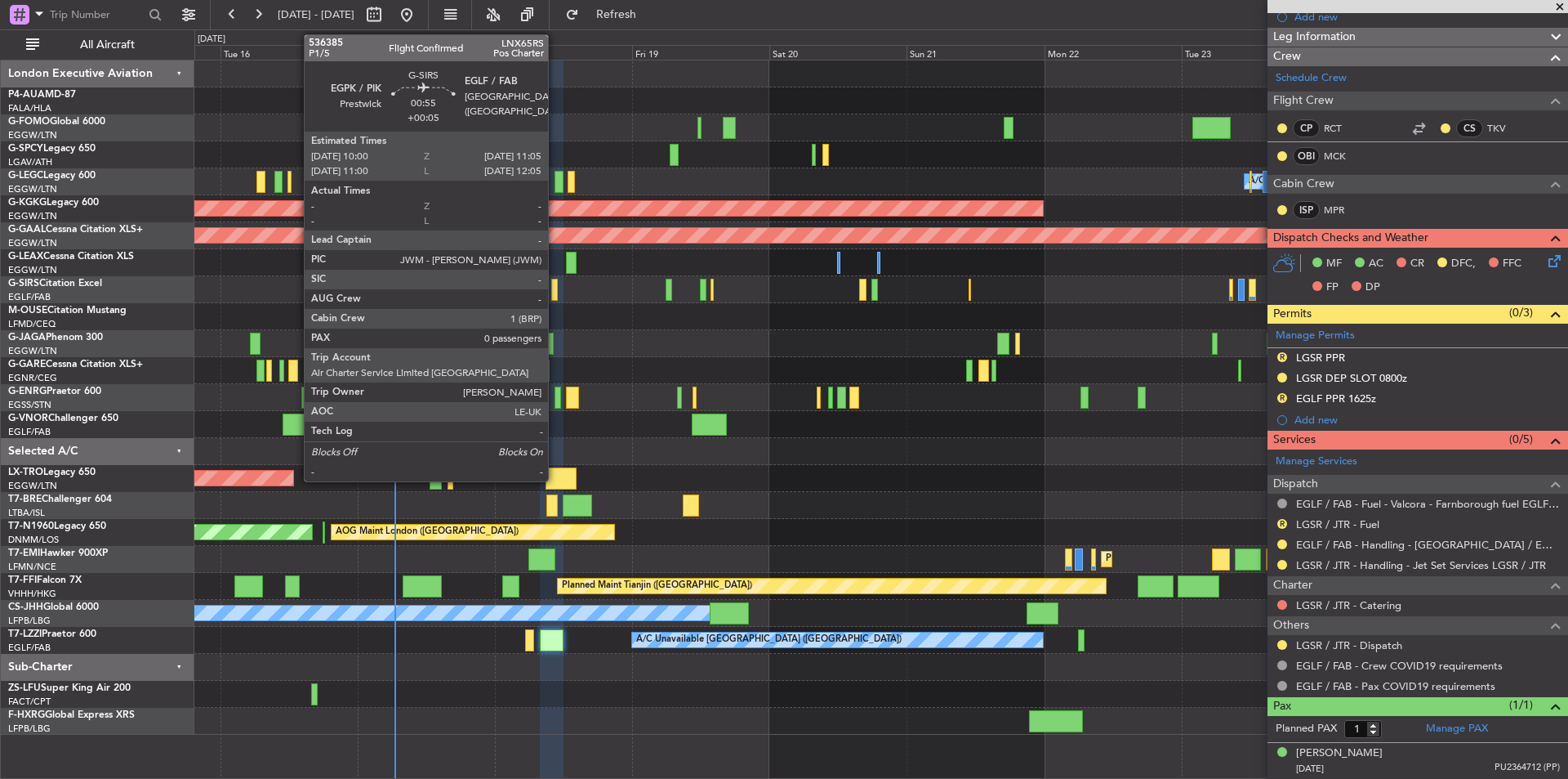
click at [556, 288] on div at bounding box center [554, 289] width 6 height 22
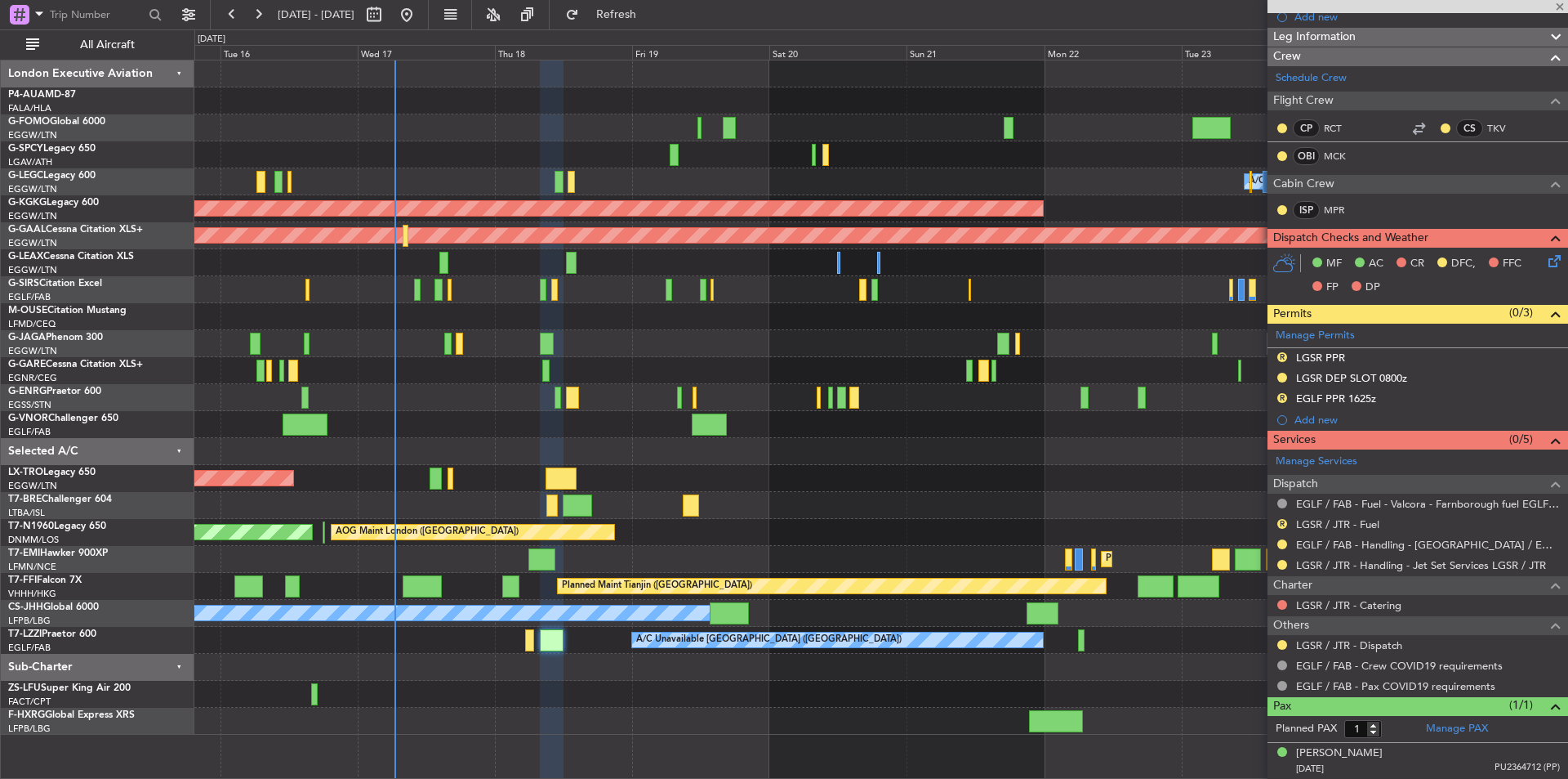
type input "+00:05"
type input "0"
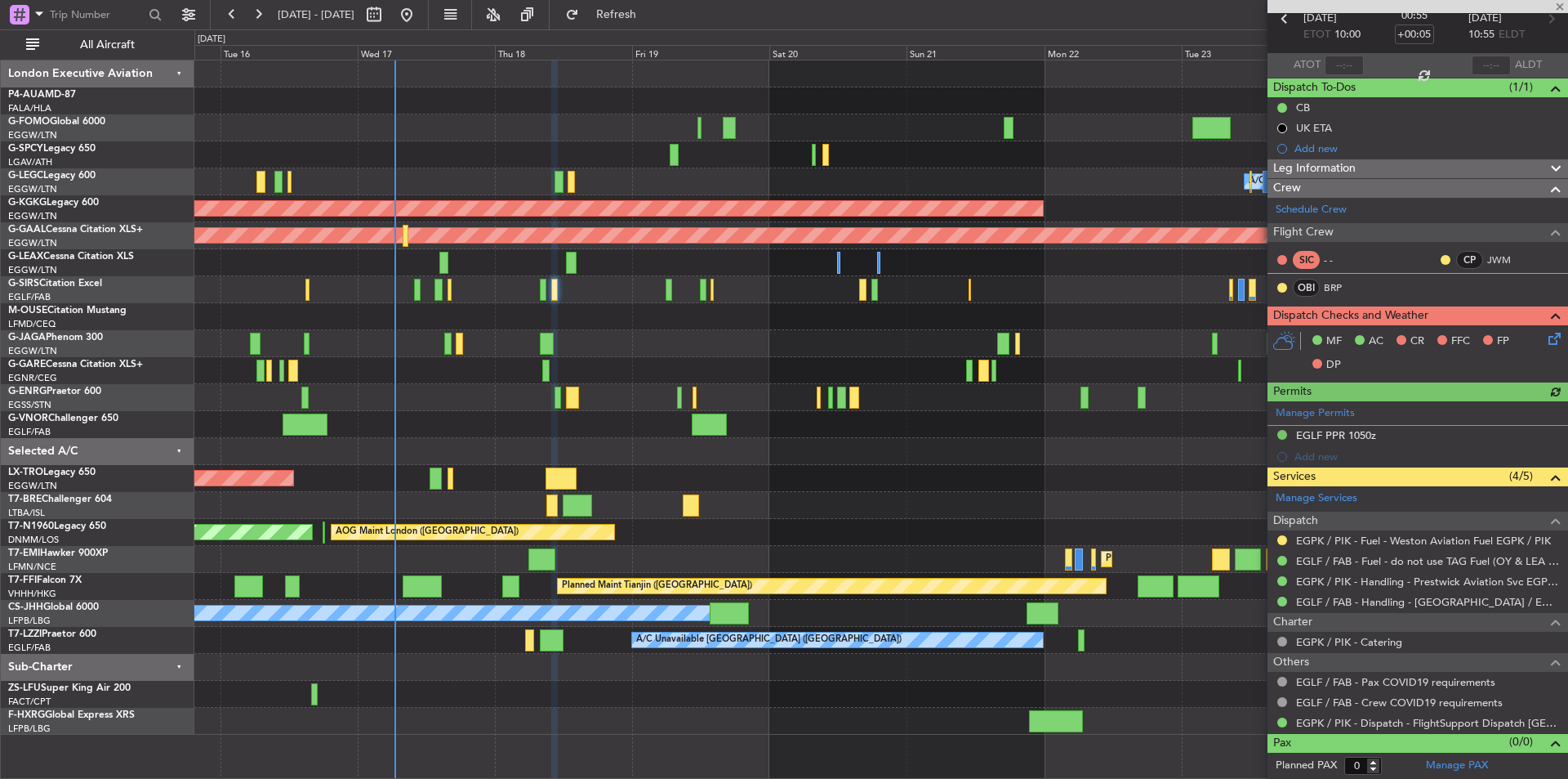
scroll to position [0, 0]
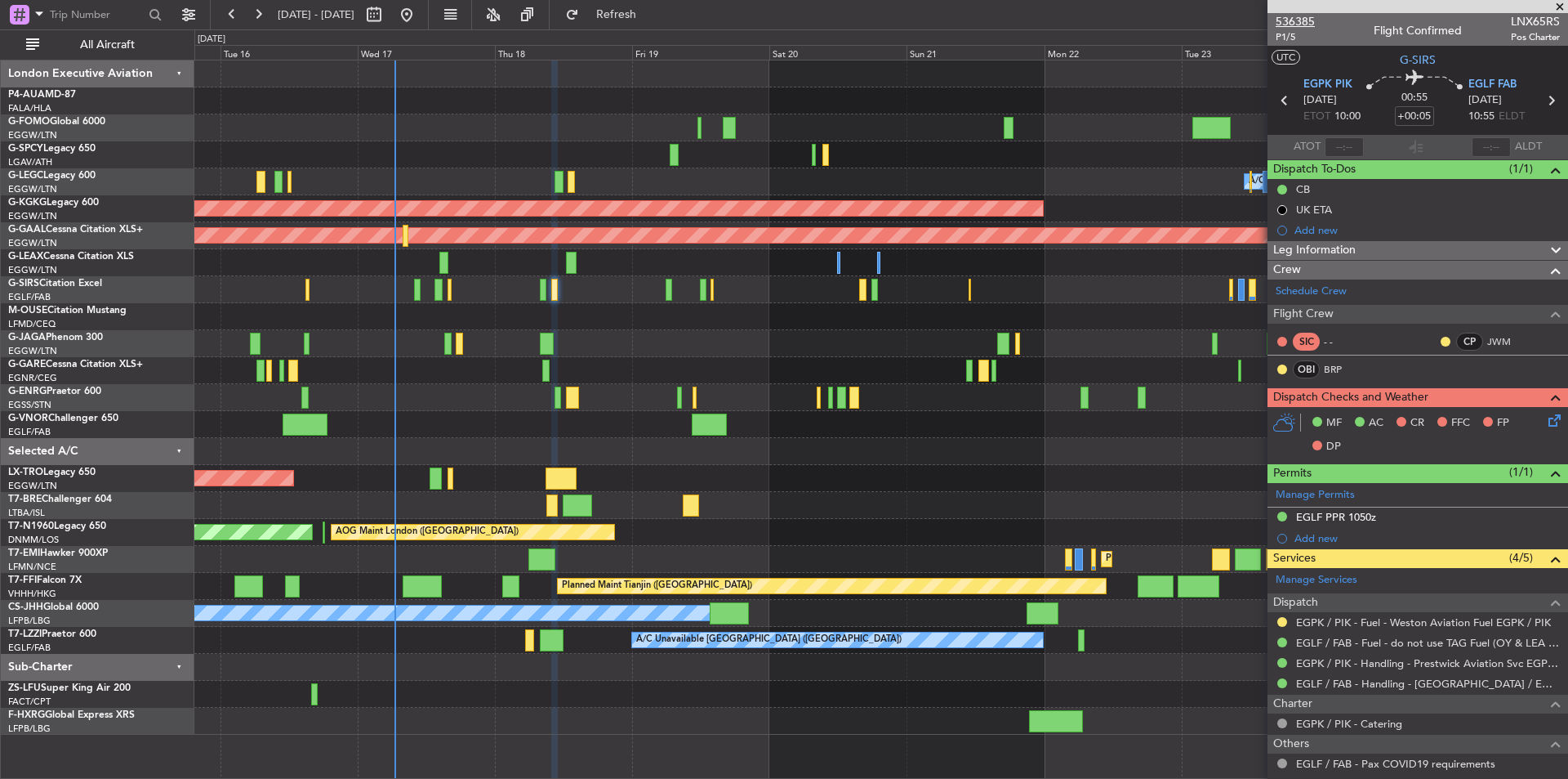
click at [1299, 21] on span "536385" at bounding box center [1295, 21] width 39 height 17
click at [634, 18] on button "Refresh" at bounding box center [607, 15] width 98 height 26
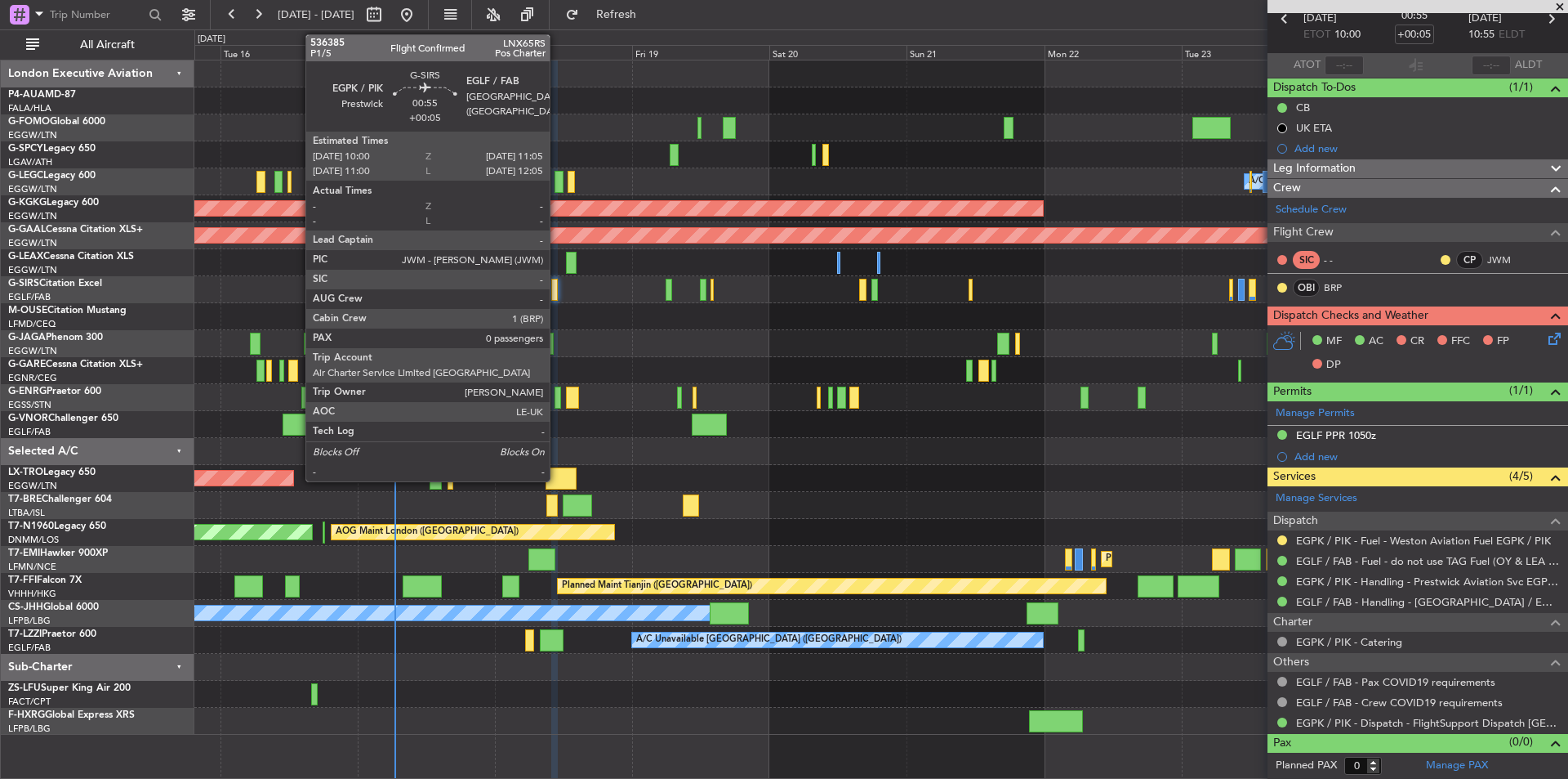
click at [557, 290] on div at bounding box center [554, 289] width 6 height 22
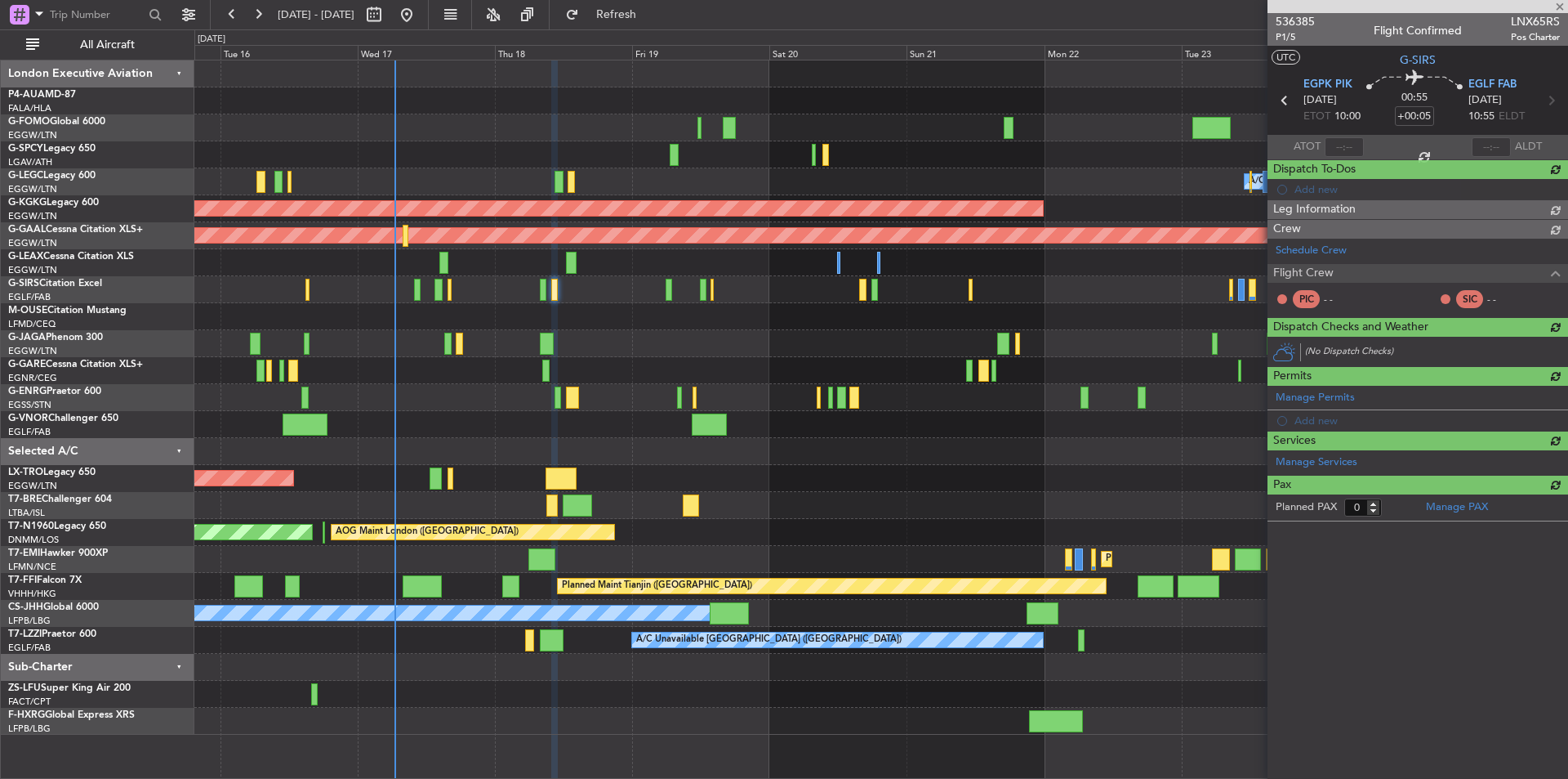
scroll to position [0, 0]
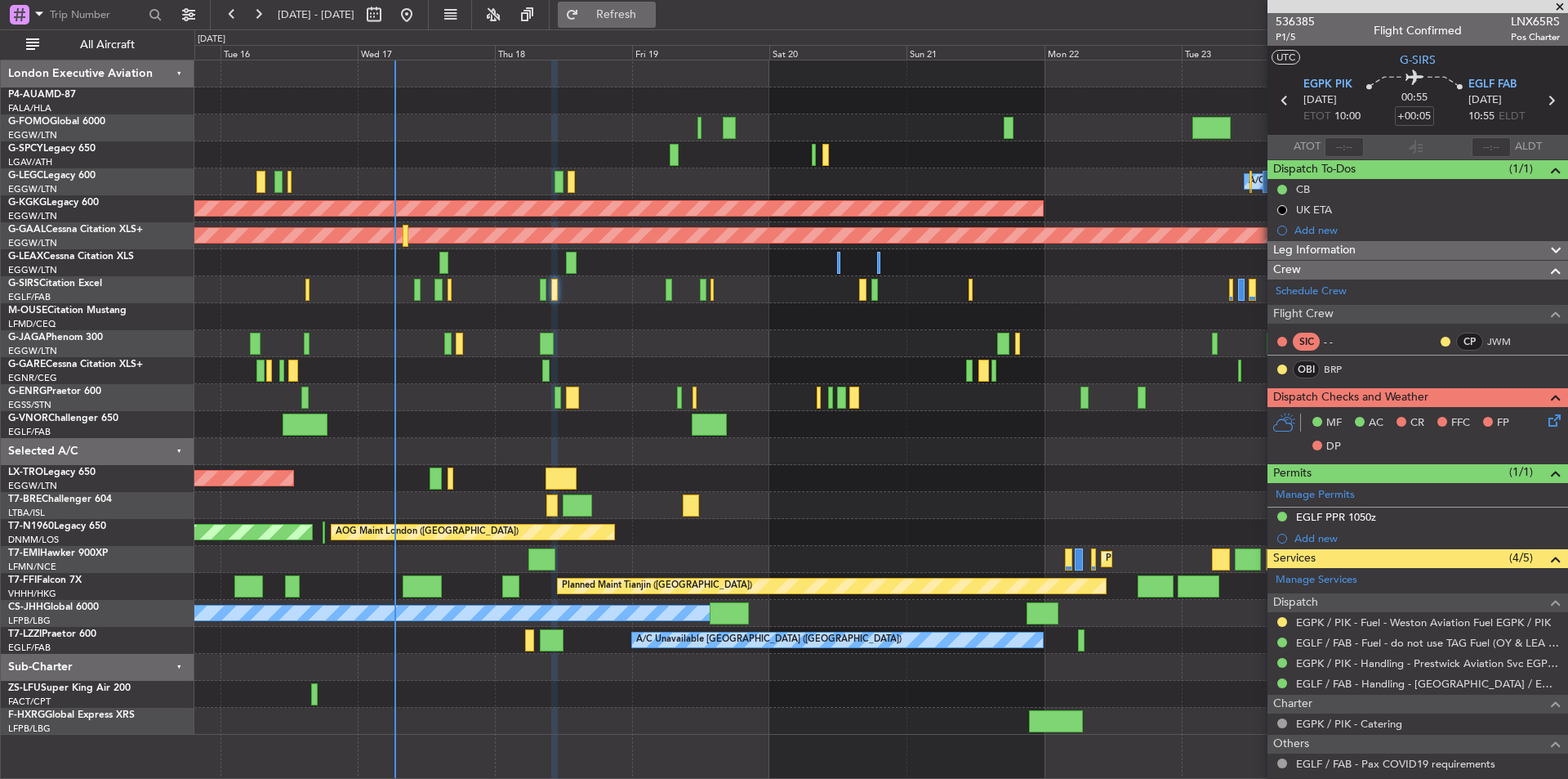
click at [656, 26] on button "Refresh" at bounding box center [607, 15] width 98 height 26
click at [641, 13] on span "Refresh" at bounding box center [617, 15] width 69 height 12
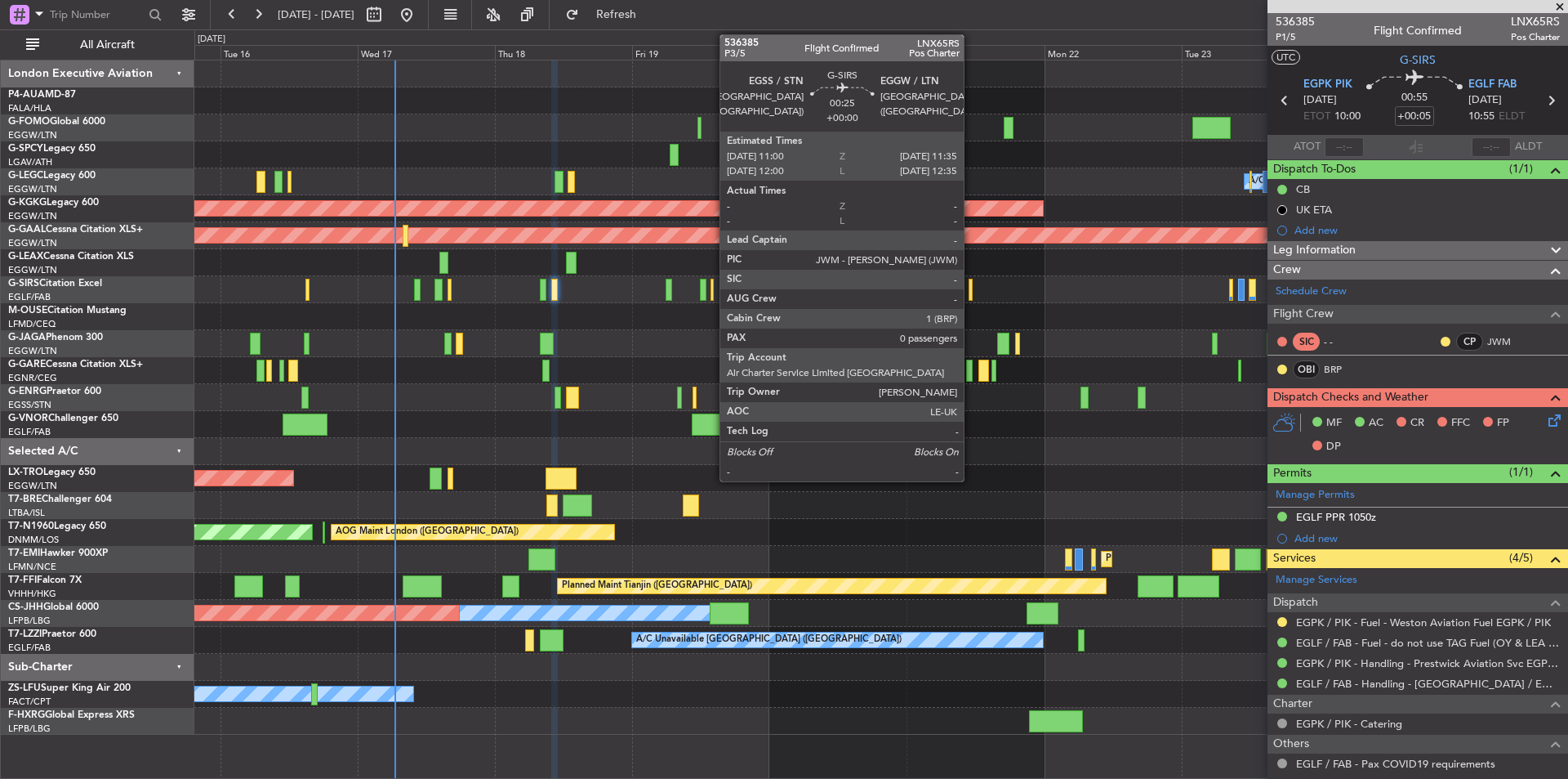
click at [972, 291] on div at bounding box center [971, 289] width 5 height 22
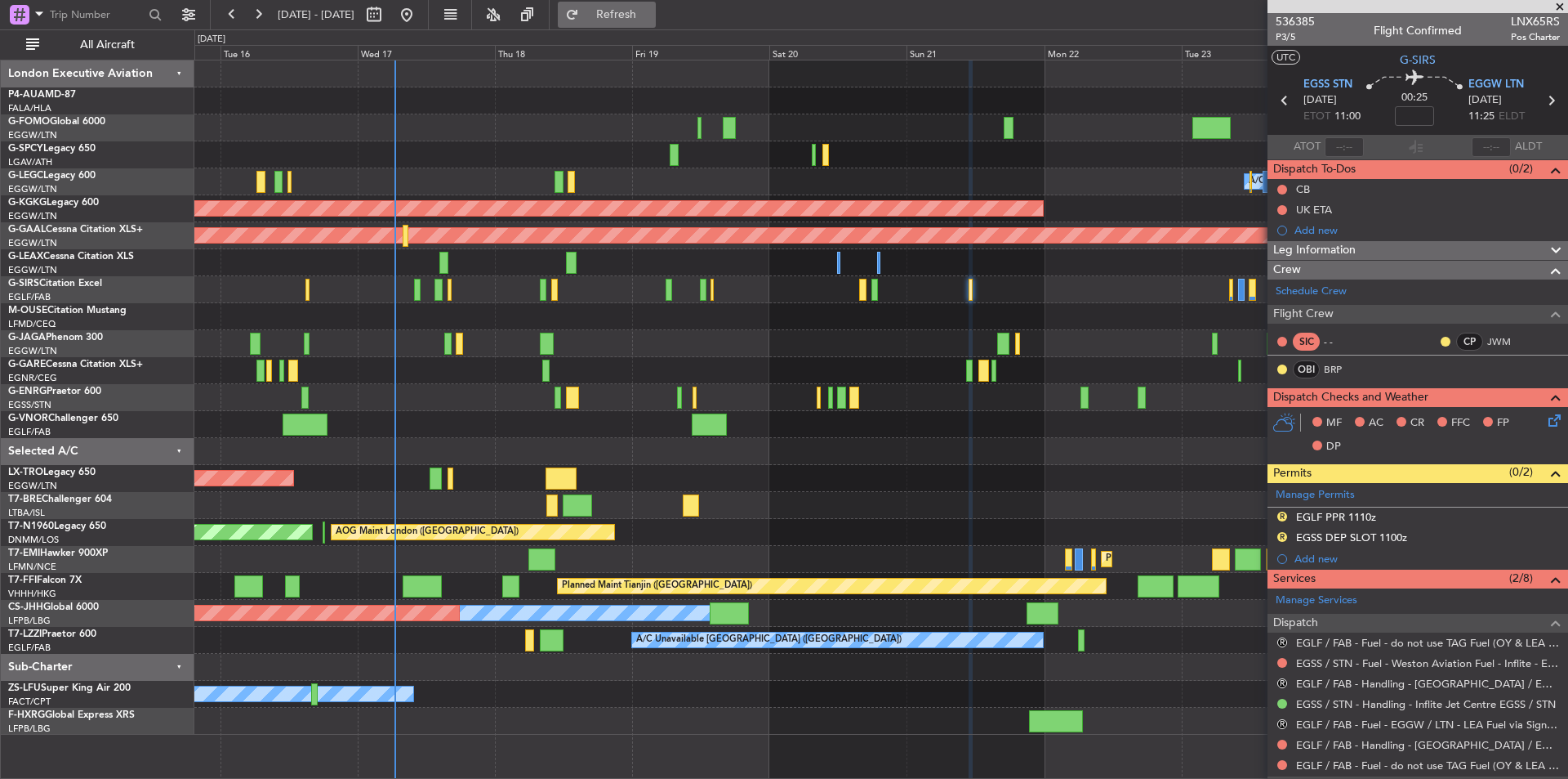
click at [640, 23] on button "Refresh" at bounding box center [607, 15] width 98 height 26
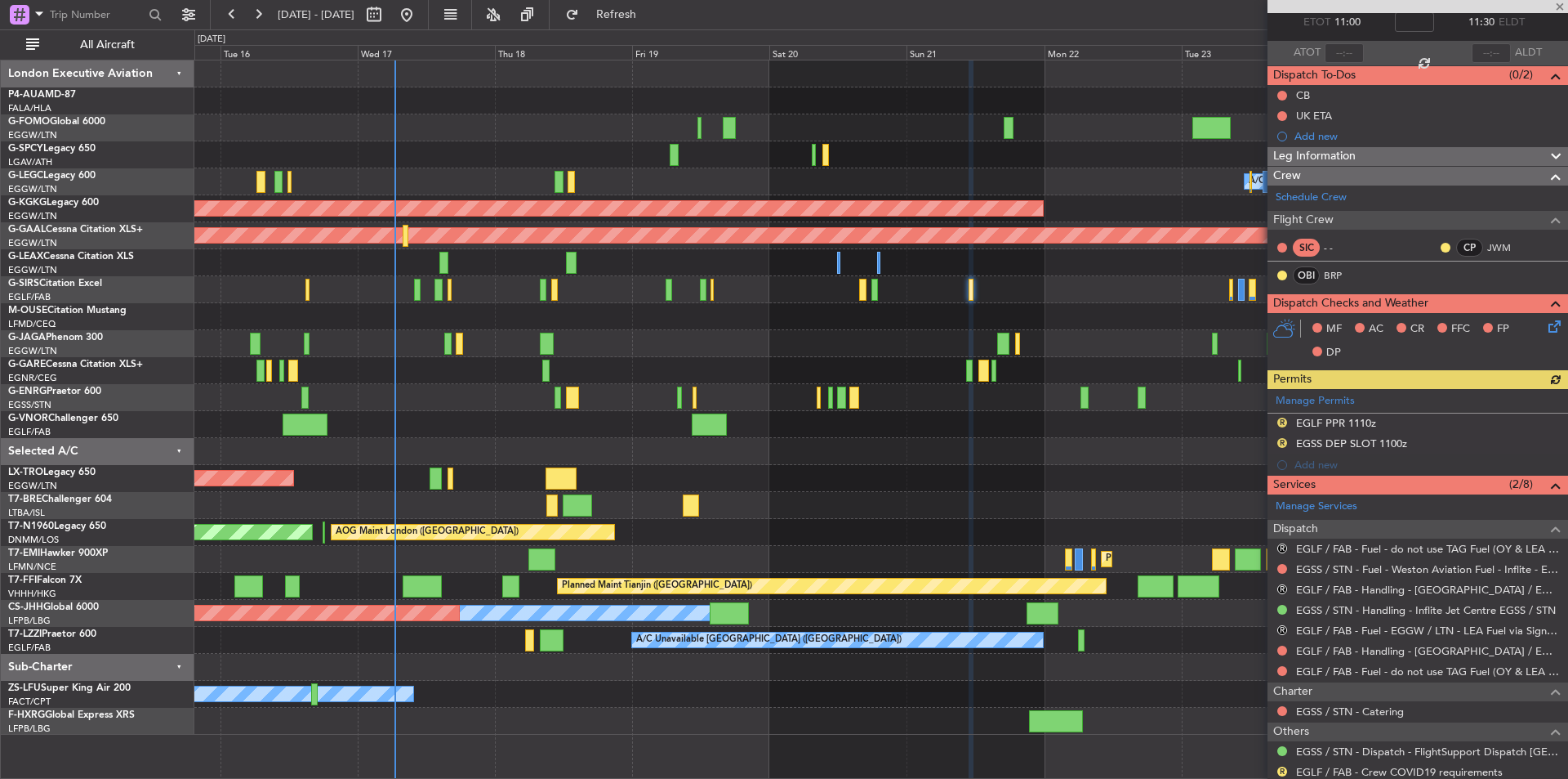
scroll to position [184, 0]
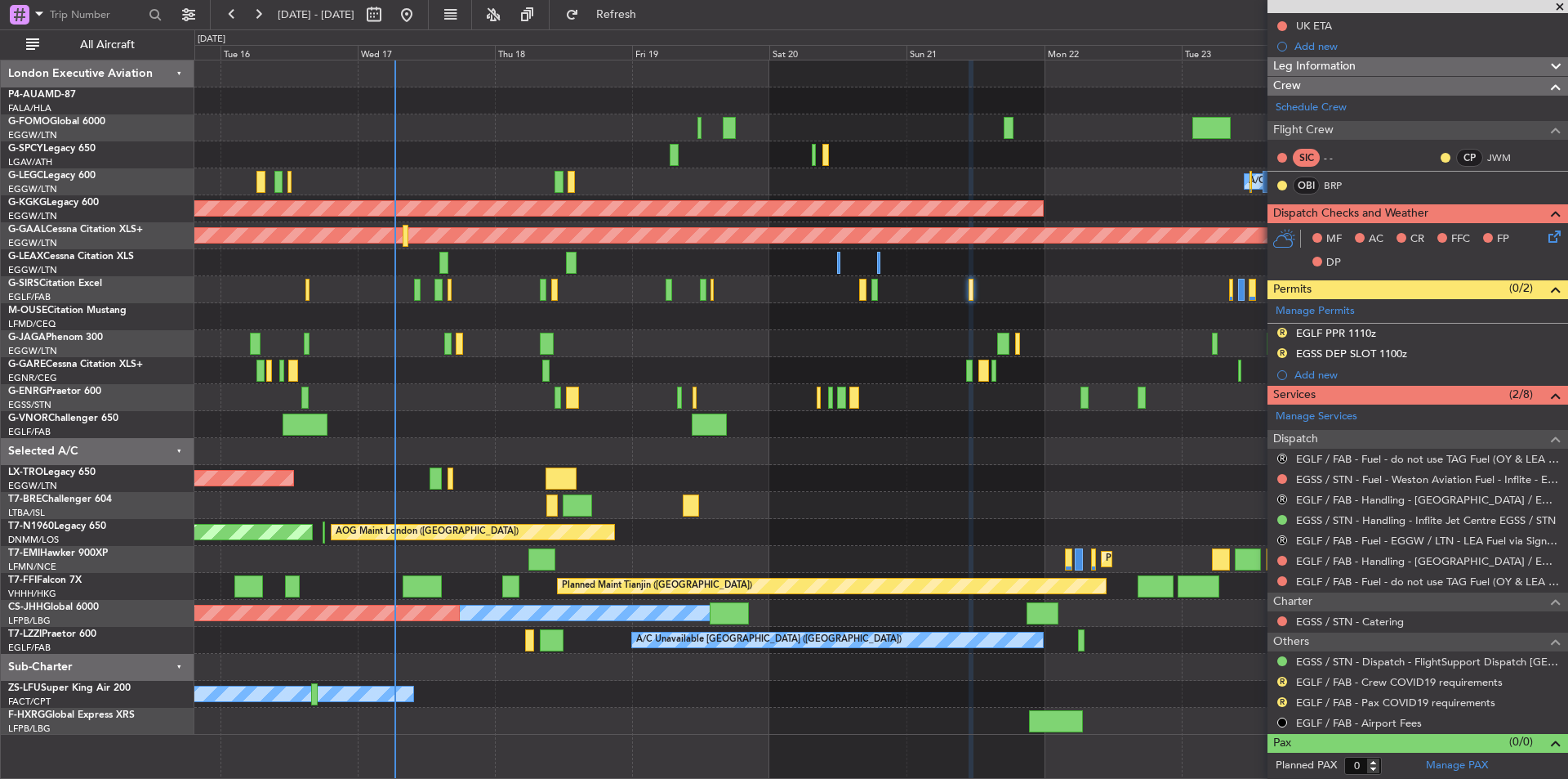
click at [1560, 8] on span at bounding box center [1560, 7] width 16 height 15
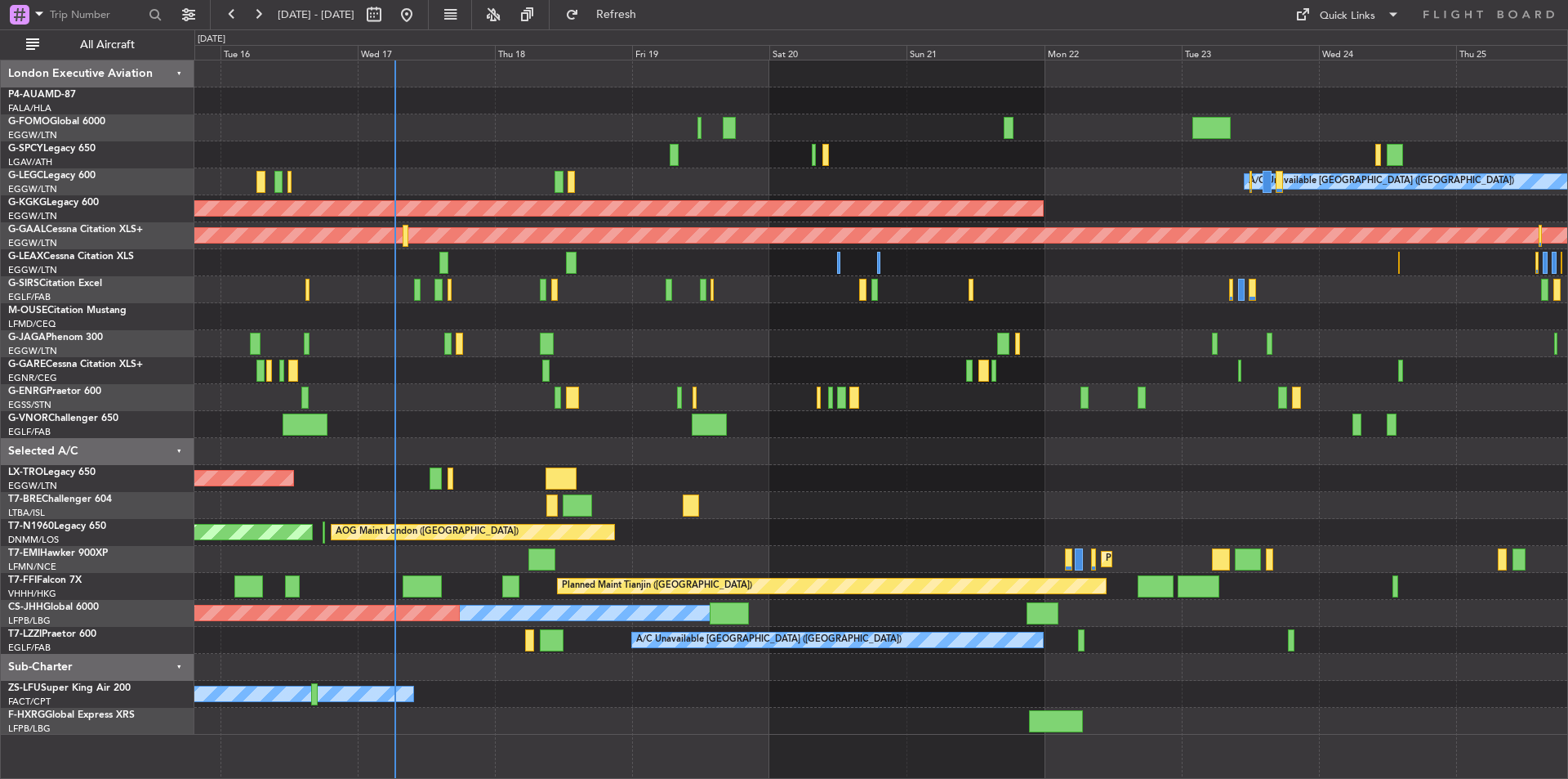
scroll to position [0, 0]
click at [625, 15] on button "Refresh" at bounding box center [607, 15] width 98 height 26
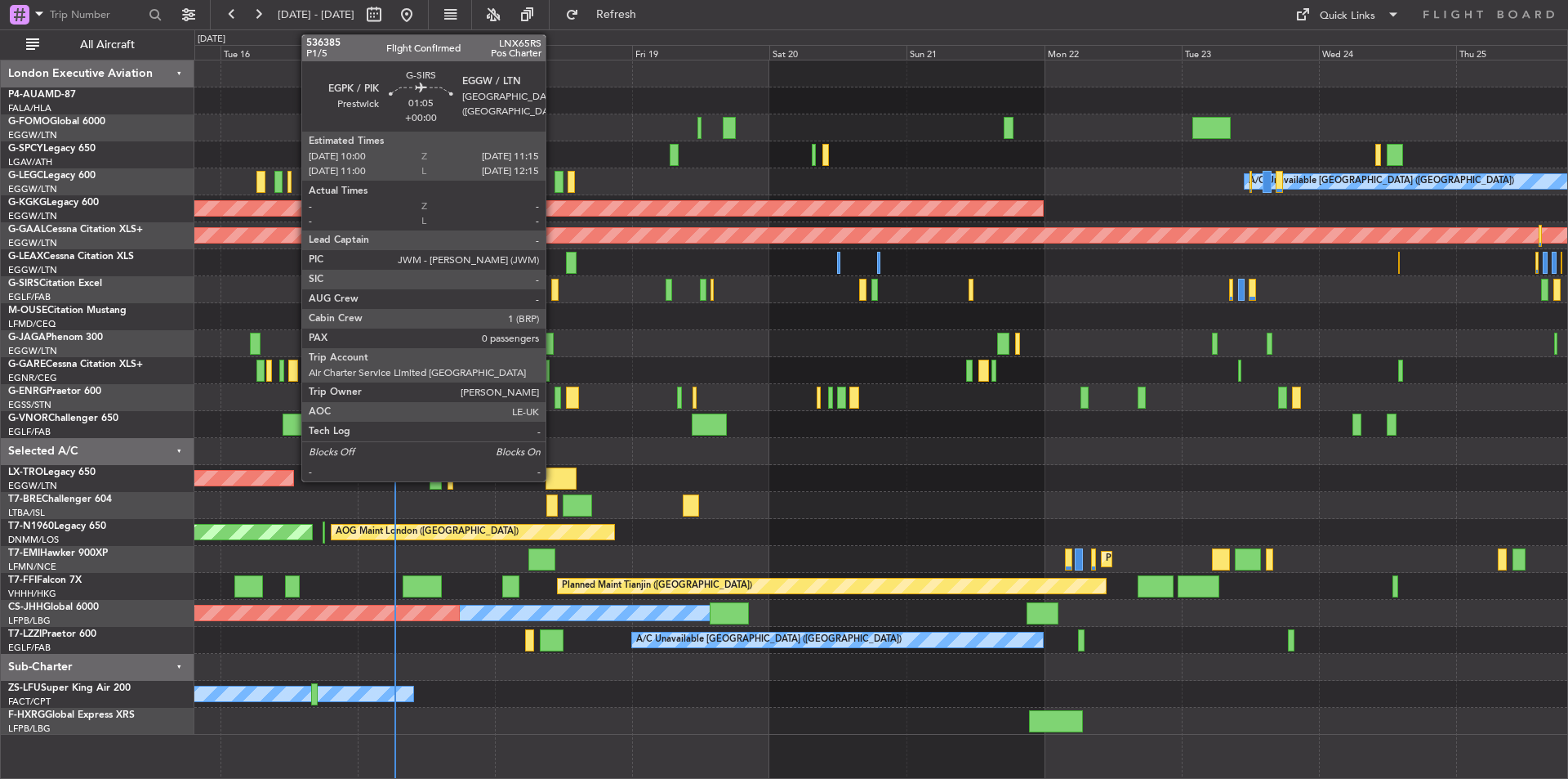
click at [553, 294] on div at bounding box center [555, 289] width 7 height 22
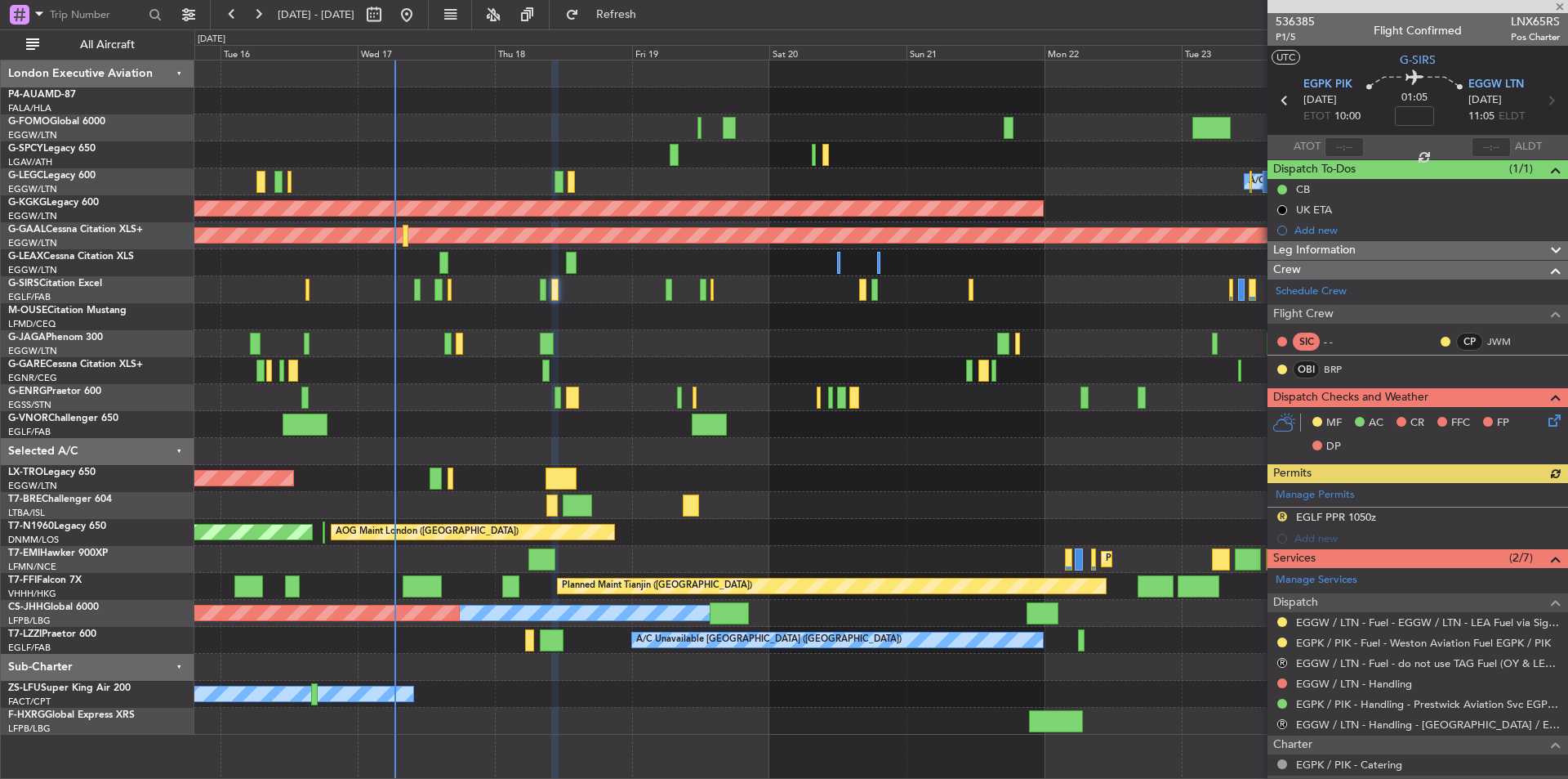
scroll to position [143, 0]
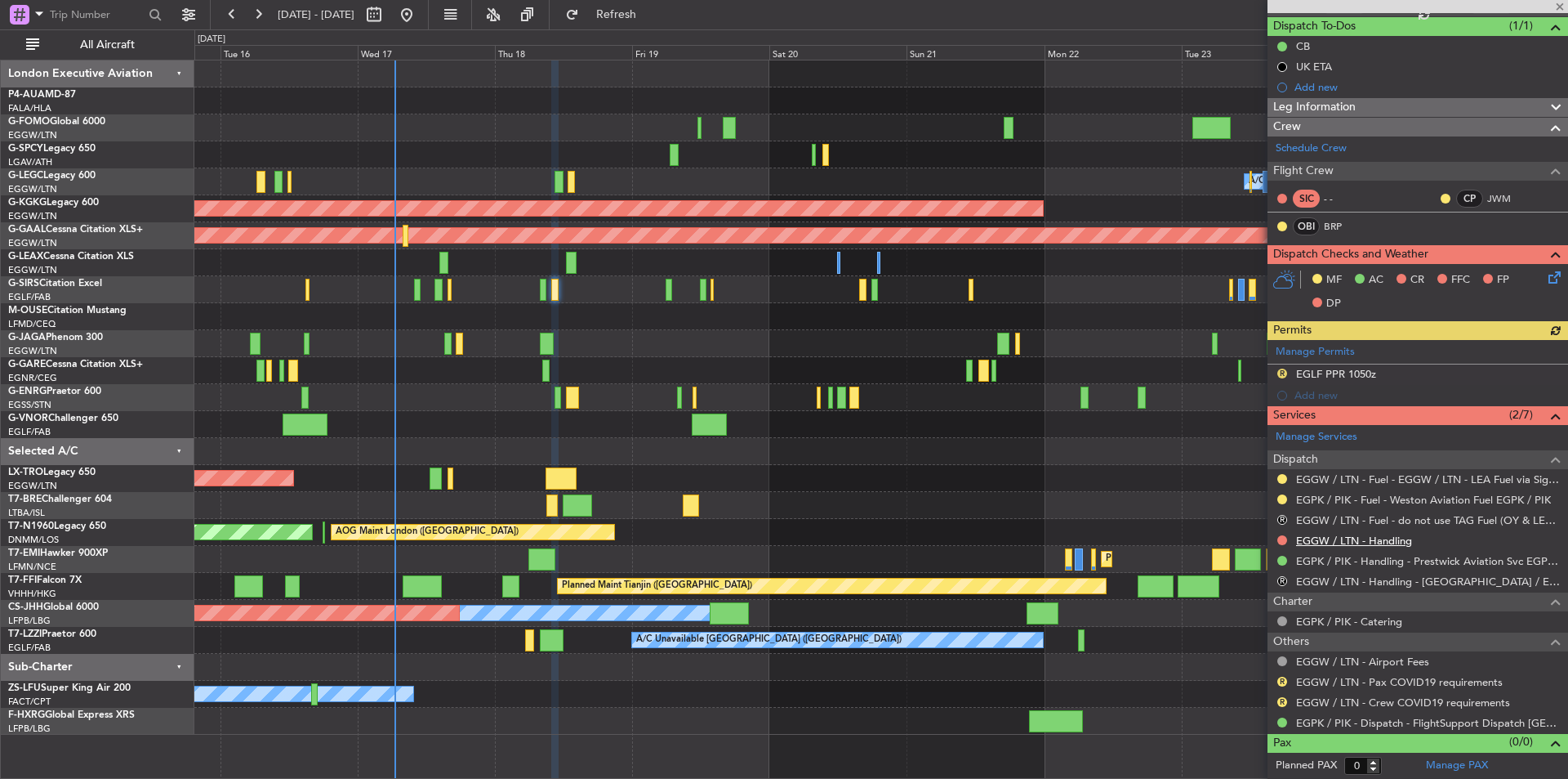
click at [1369, 539] on link "EGGW / LTN - Handling" at bounding box center [1354, 540] width 116 height 14
click at [1352, 724] on link "EGPK / PIK - Dispatch - FlightSupport Dispatch UK" at bounding box center [1428, 722] width 264 height 14
click at [625, 14] on button "Refresh" at bounding box center [607, 15] width 98 height 26
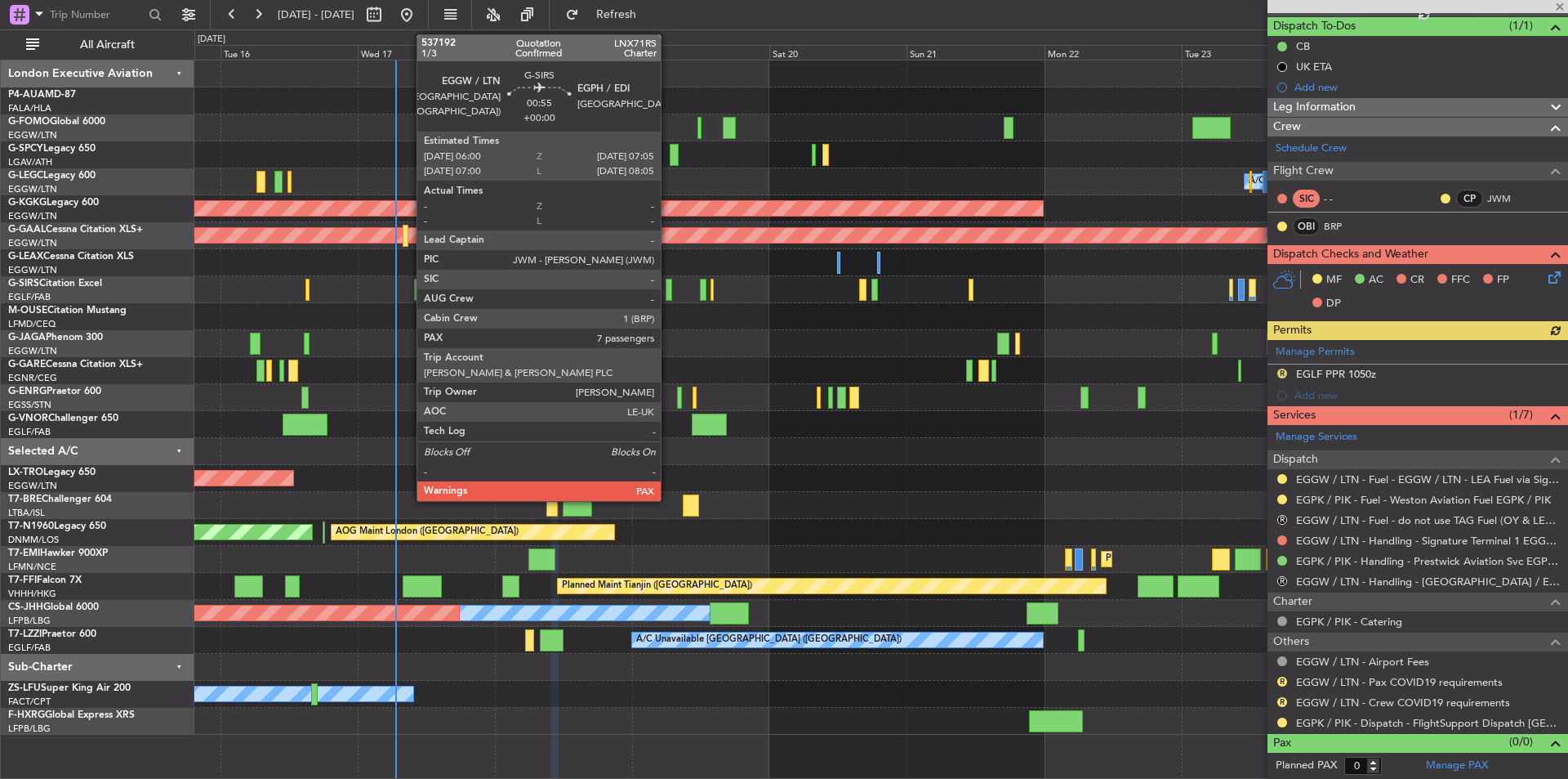
click at [668, 290] on div at bounding box center [669, 289] width 6 height 22
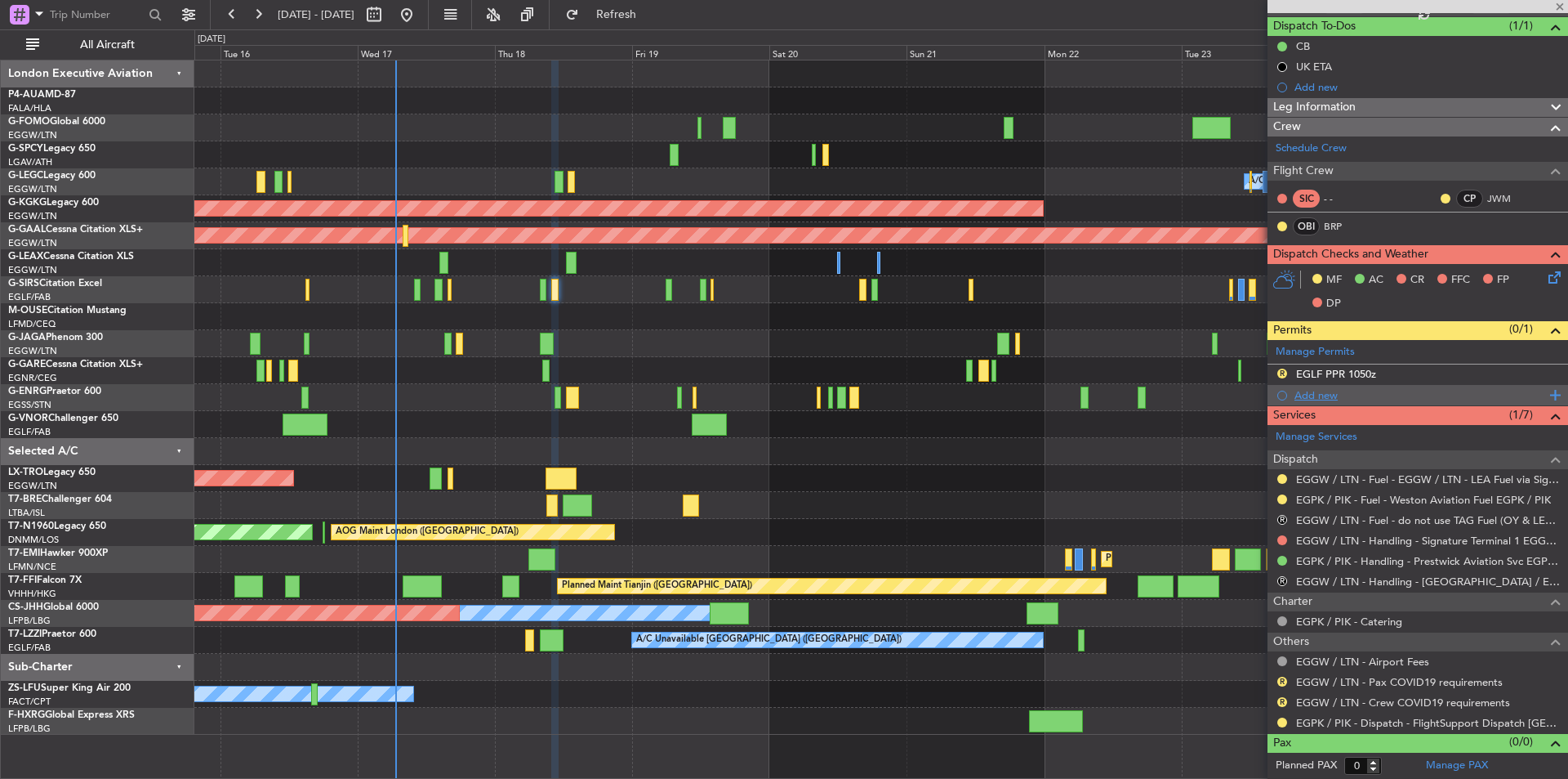
type input "7"
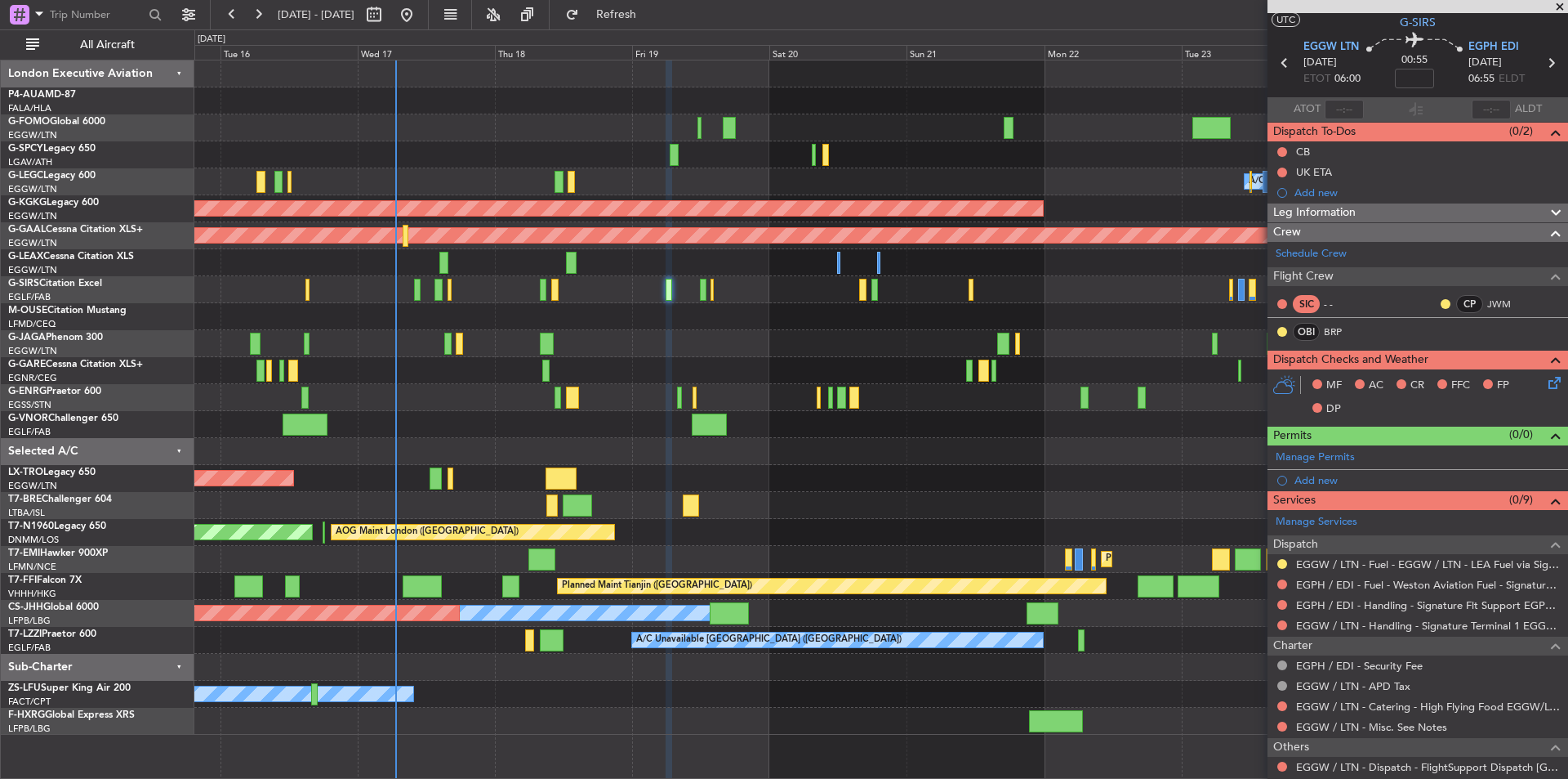
scroll to position [0, 0]
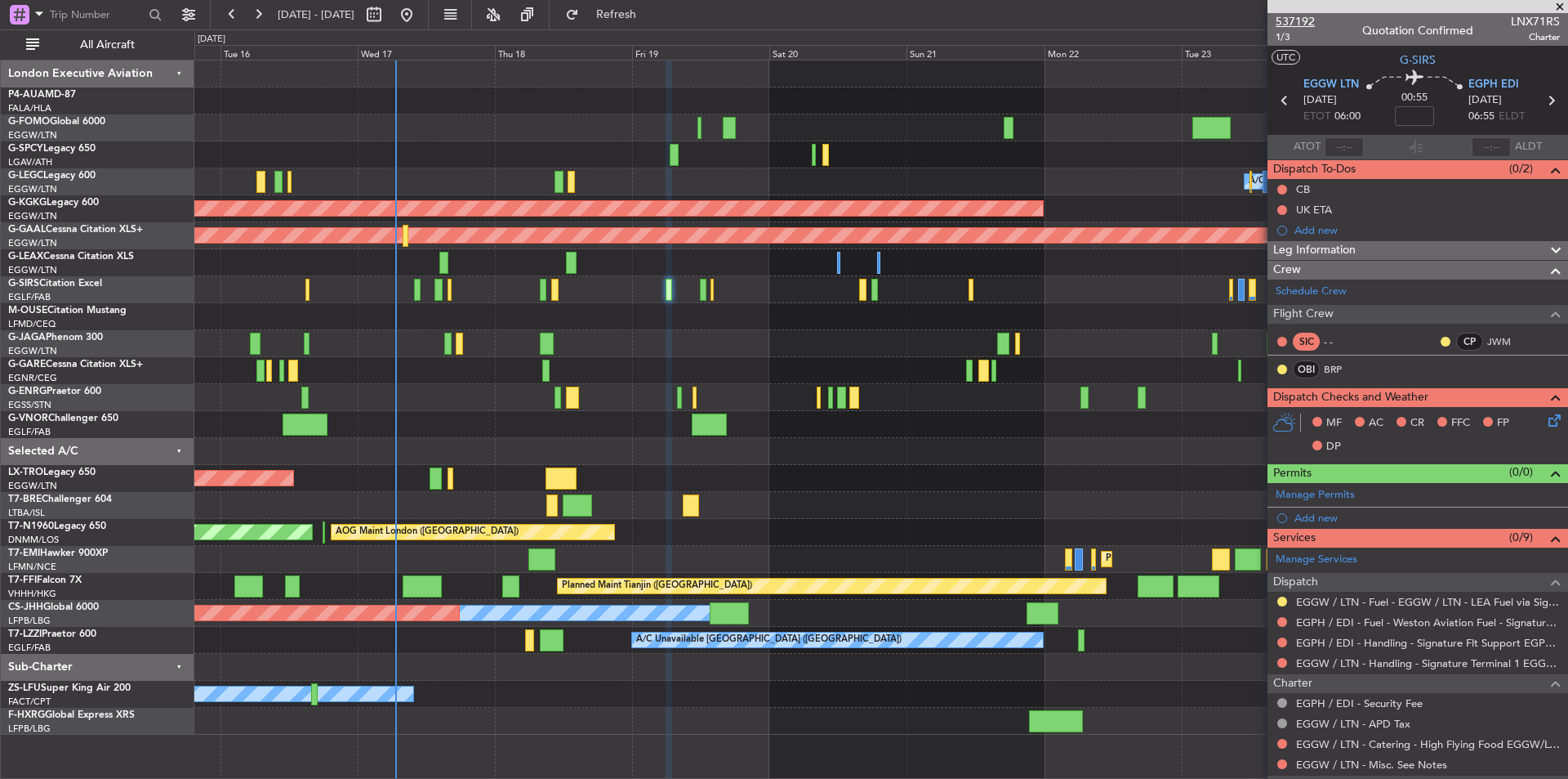
click at [1298, 16] on span "537192" at bounding box center [1295, 21] width 39 height 17
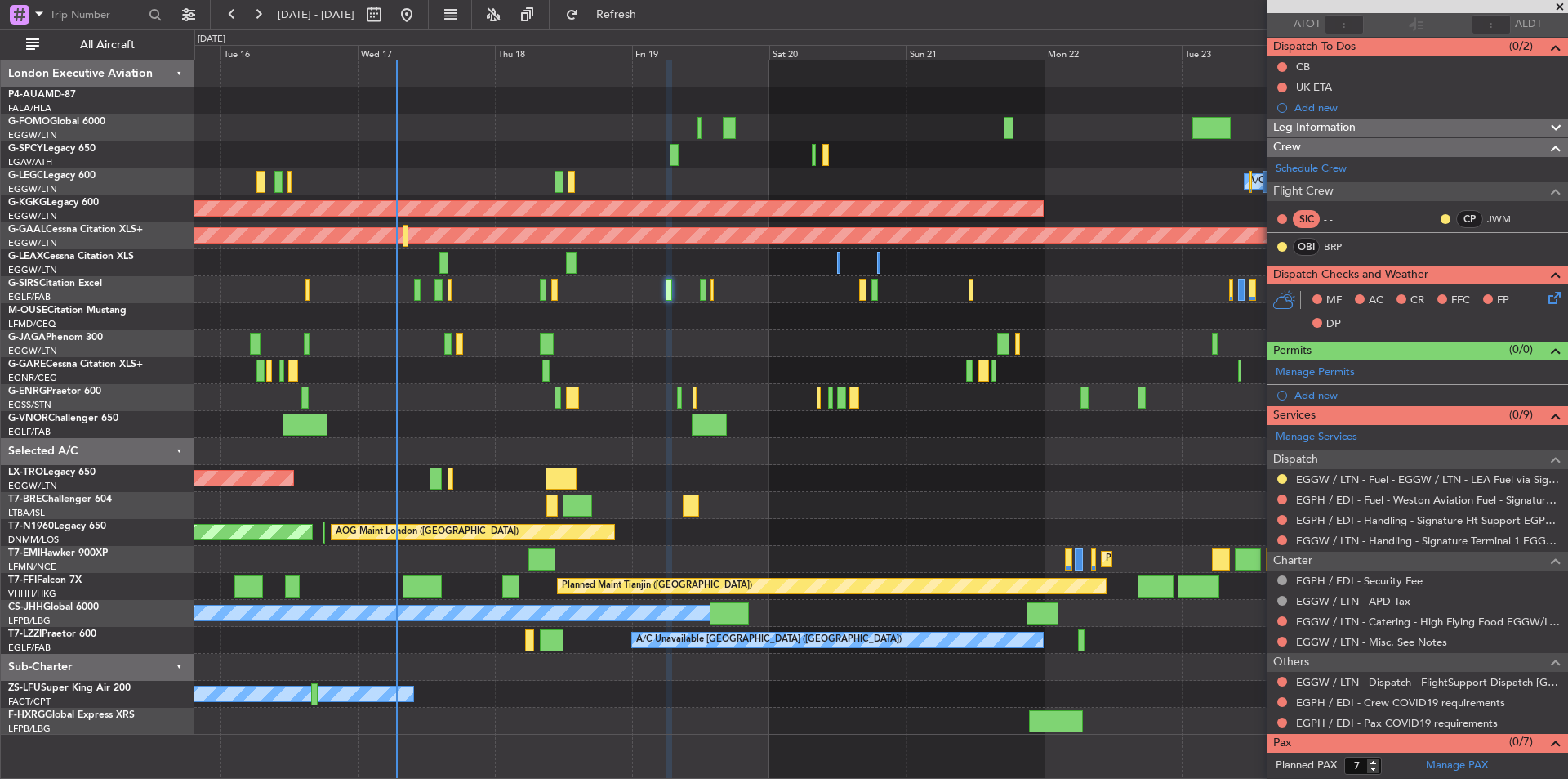
scroll to position [143, 0]
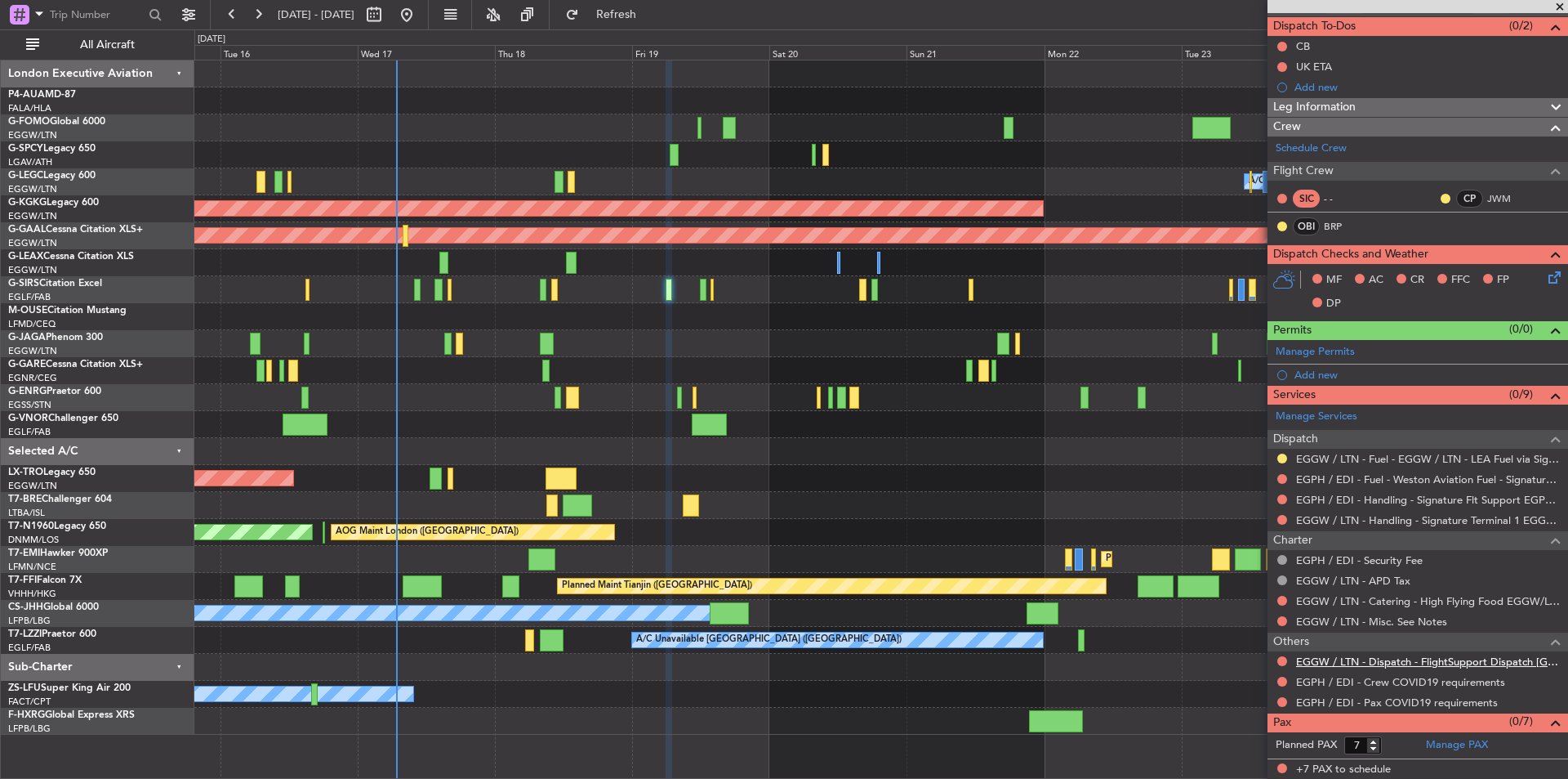
click at [1356, 660] on link "EGGW / LTN - Dispatch - FlightSupport Dispatch [GEOGRAPHIC_DATA]" at bounding box center [1428, 661] width 264 height 14
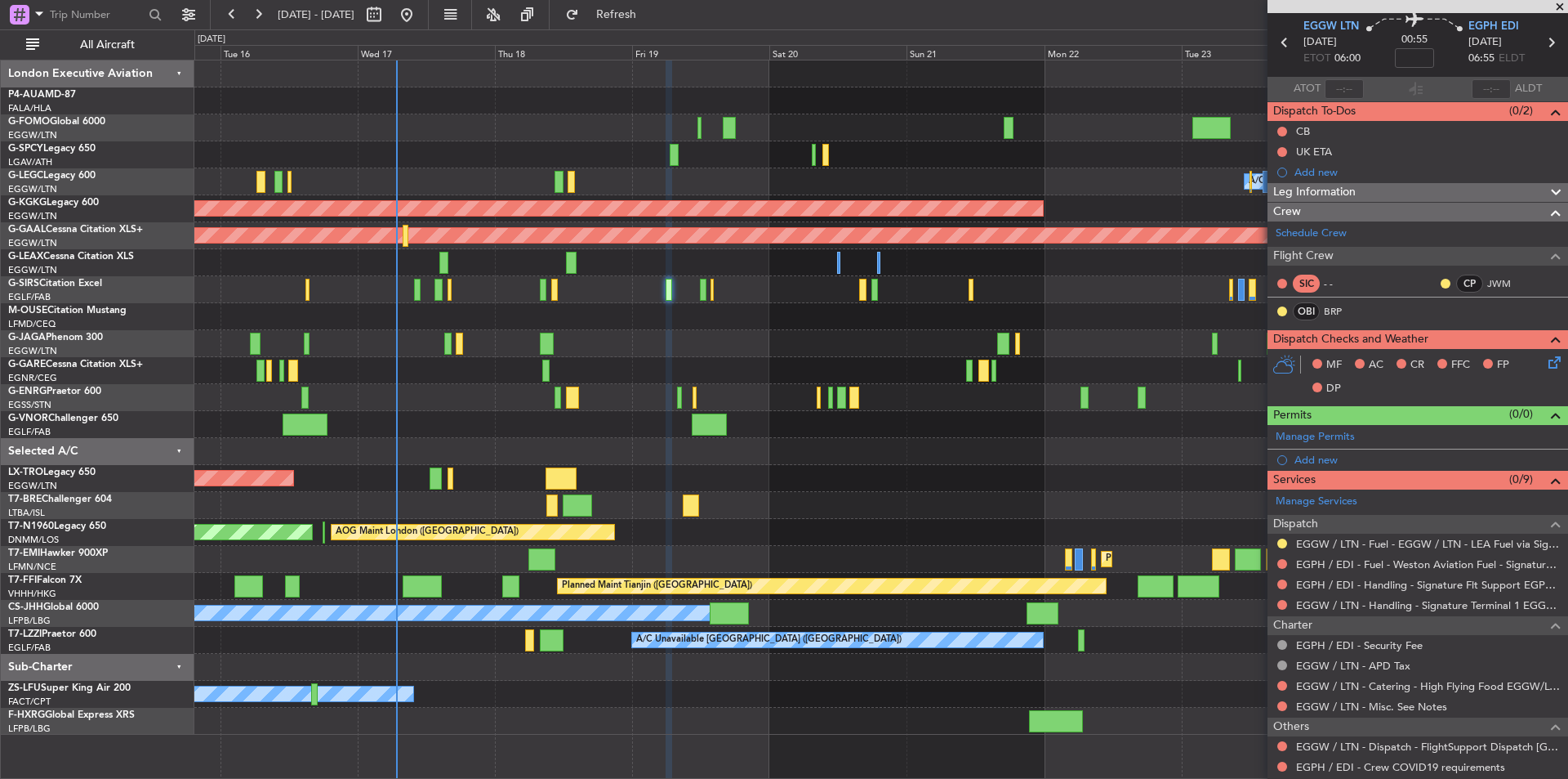
scroll to position [0, 0]
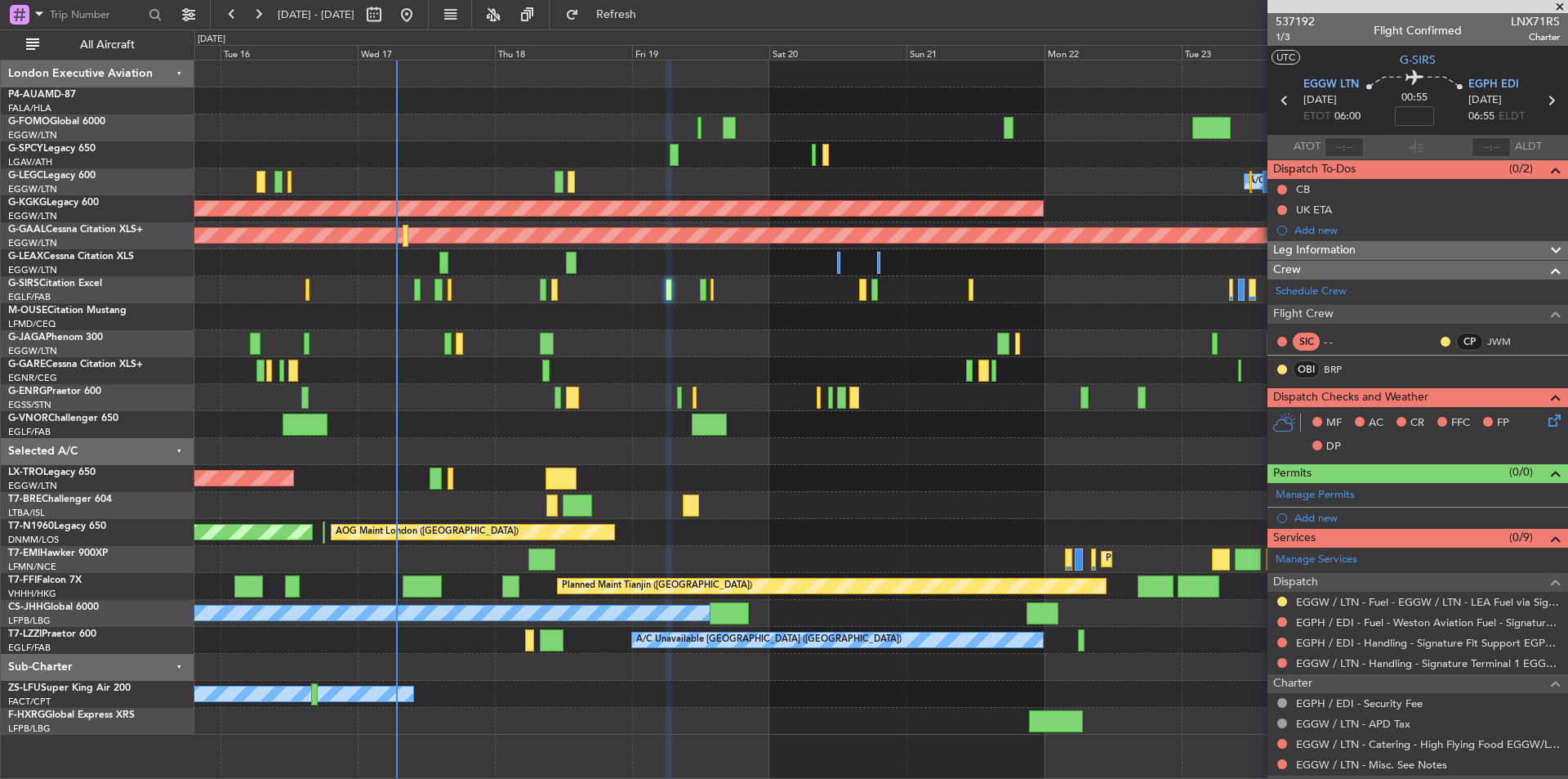
click at [748, 78] on div at bounding box center [880, 74] width 1373 height 27
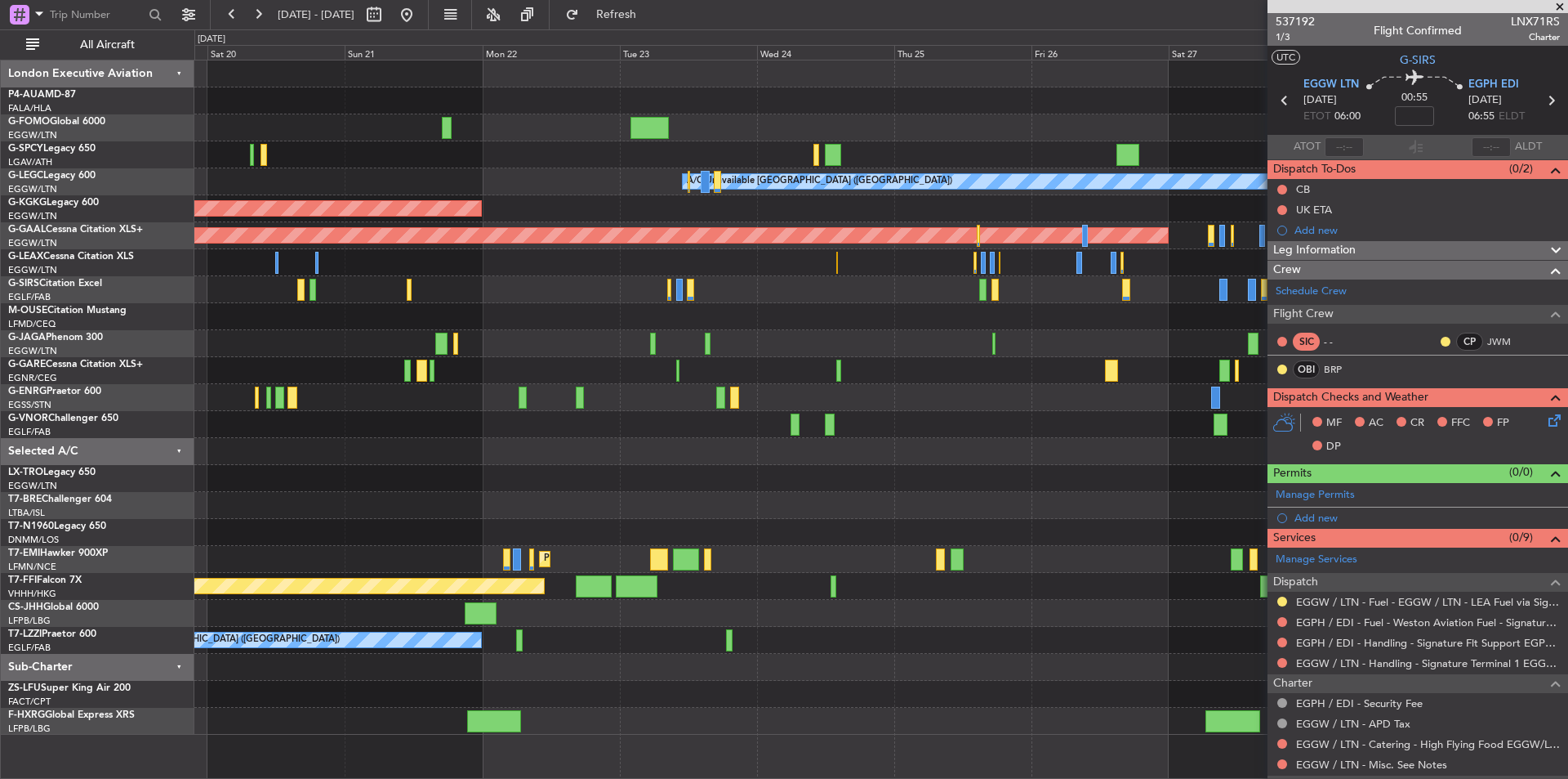
click at [355, 459] on div at bounding box center [880, 452] width 1373 height 27
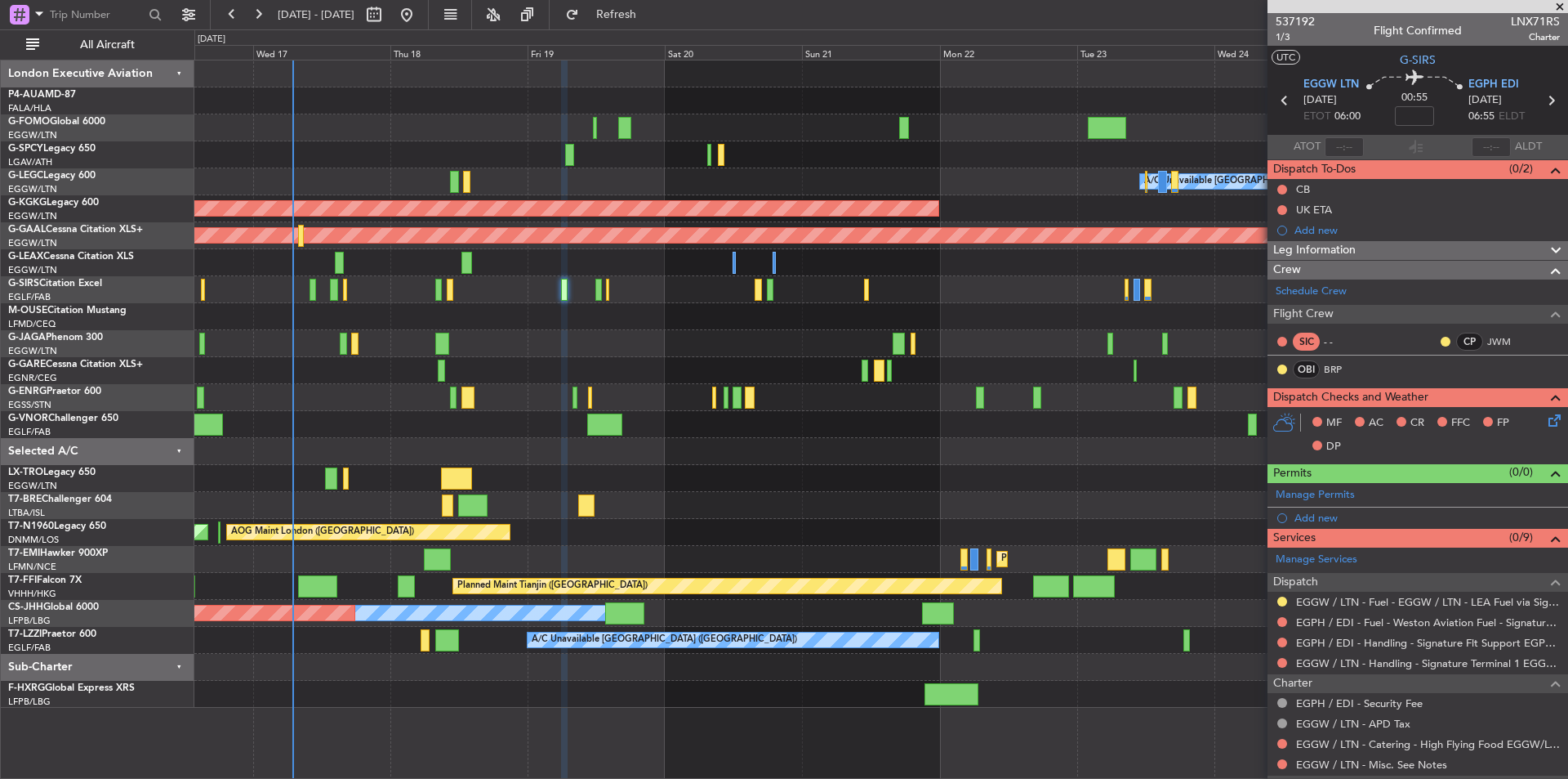
click at [833, 492] on div "Unplanned Maint [GEOGRAPHIC_DATA] ([PERSON_NAME] Intl)" at bounding box center [880, 479] width 1373 height 27
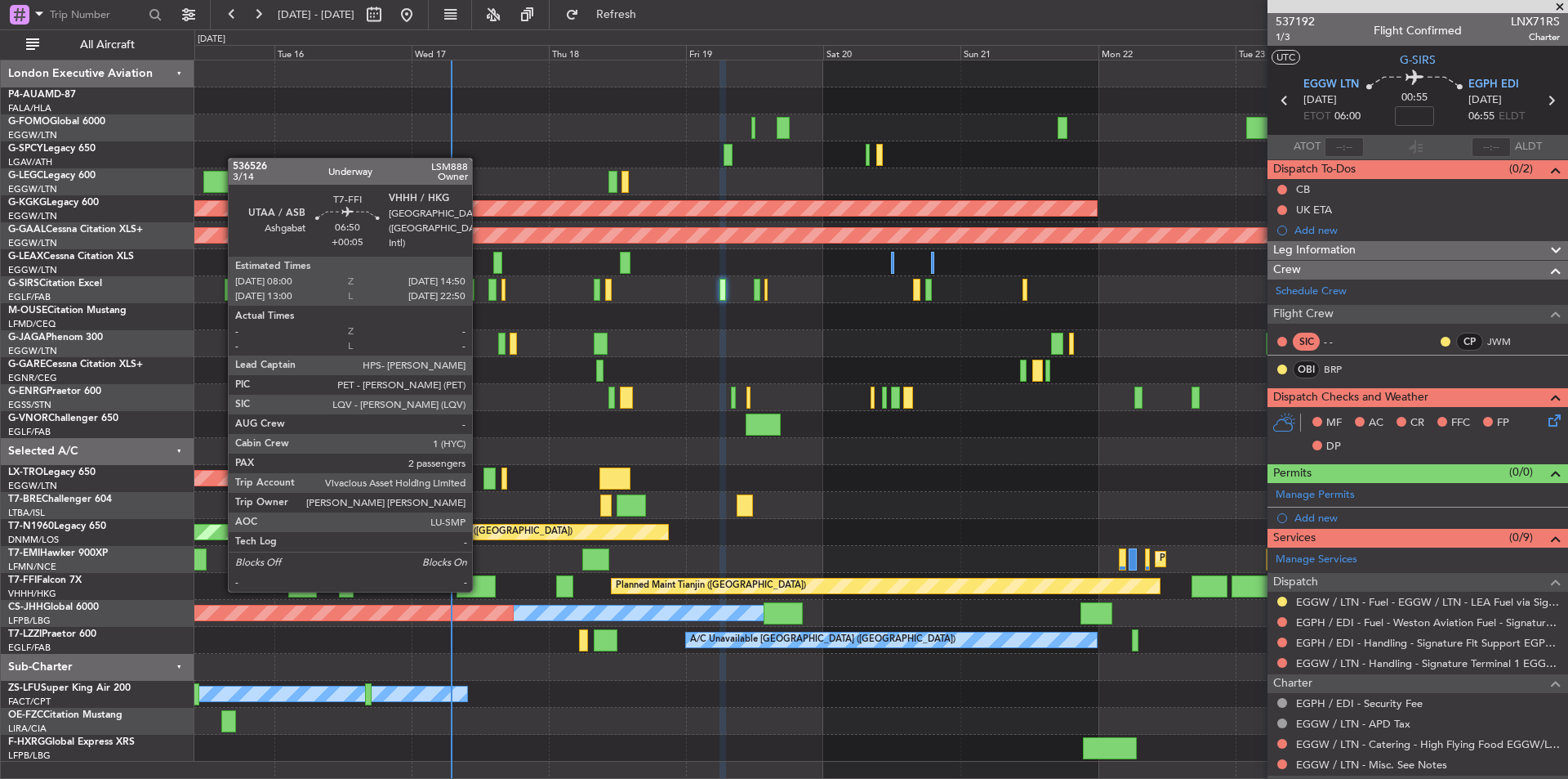
click at [479, 590] on div at bounding box center [476, 586] width 39 height 22
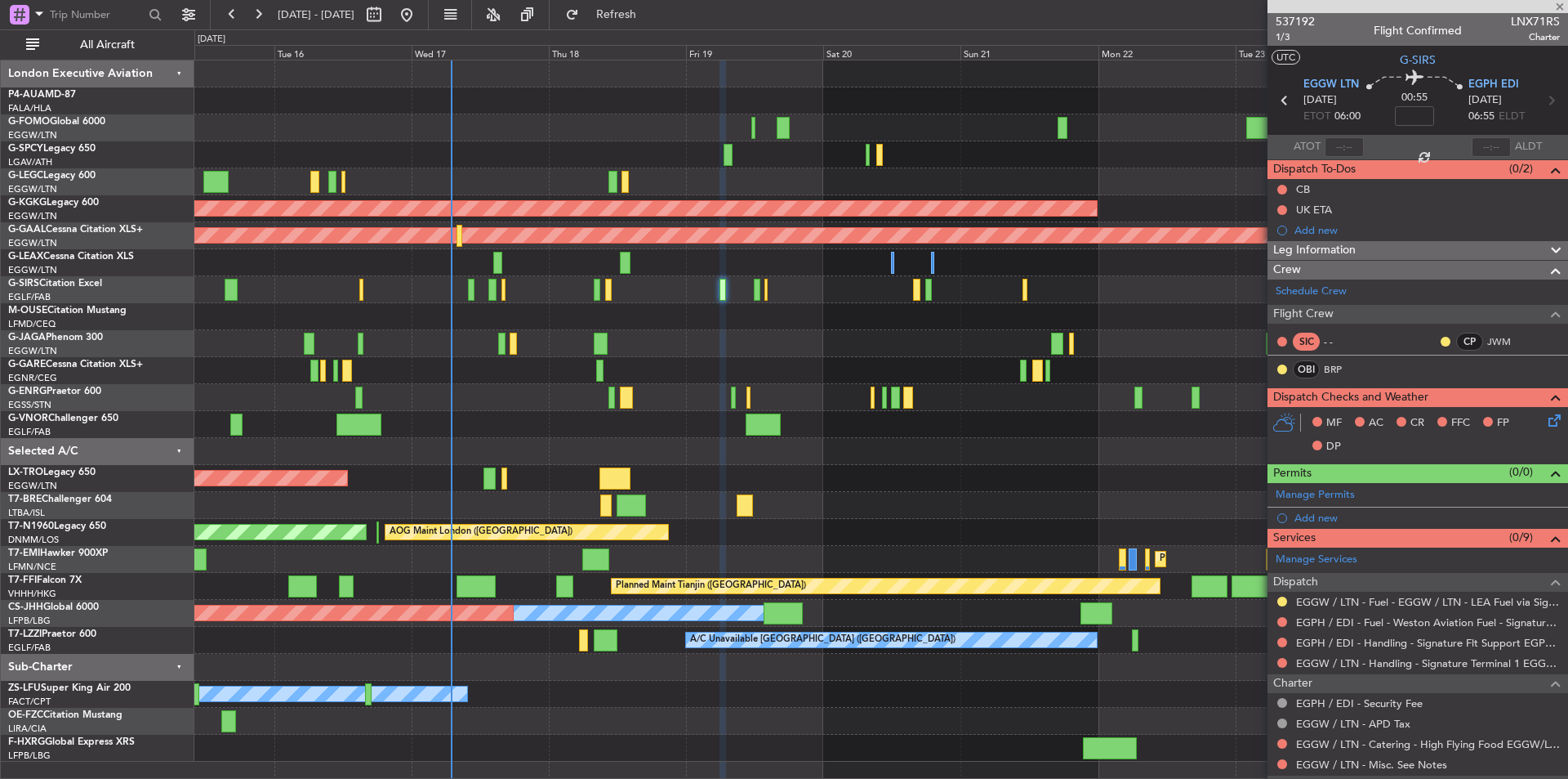
type input "+00:05"
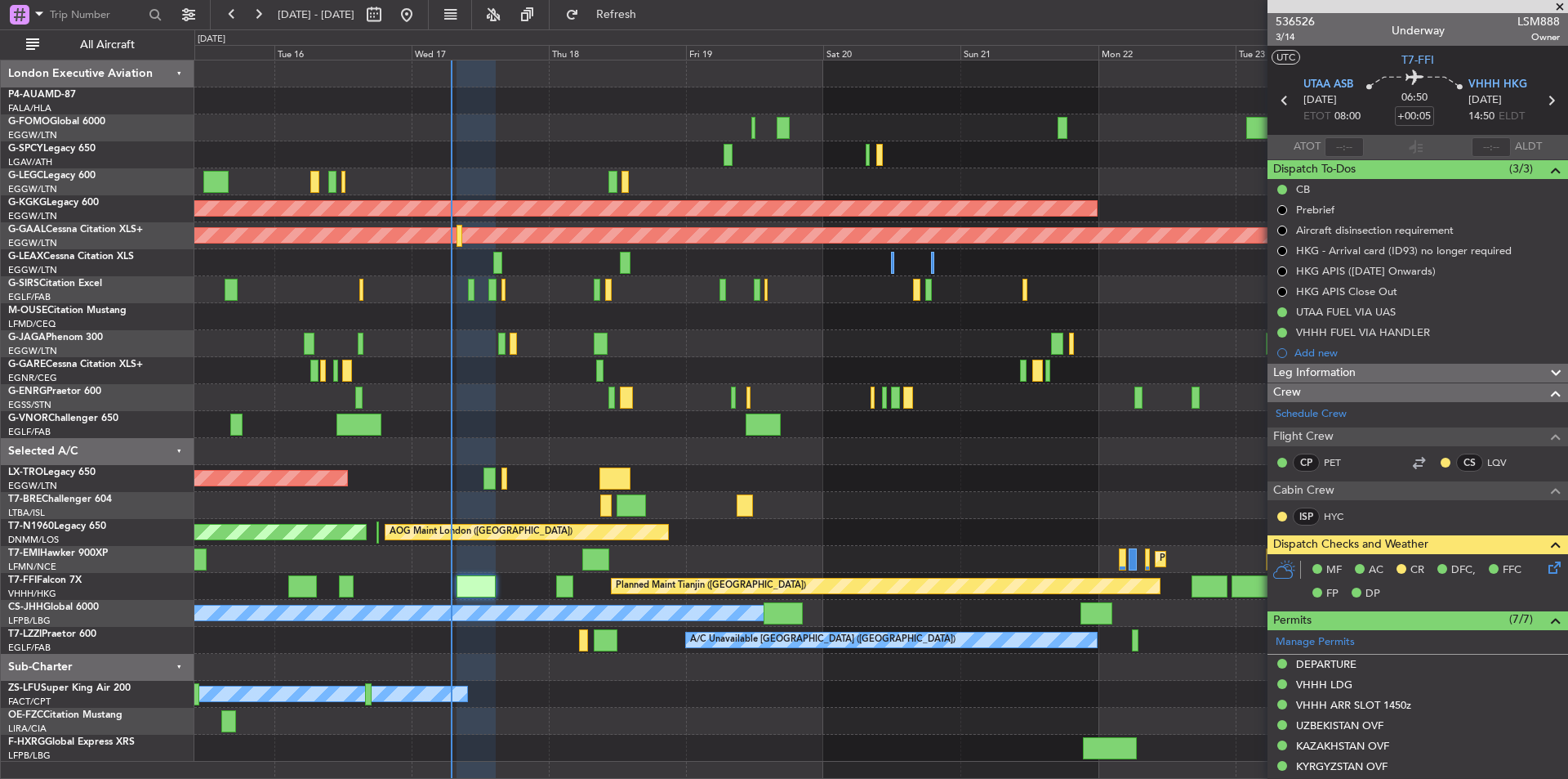
click at [1559, 5] on span at bounding box center [1560, 7] width 16 height 15
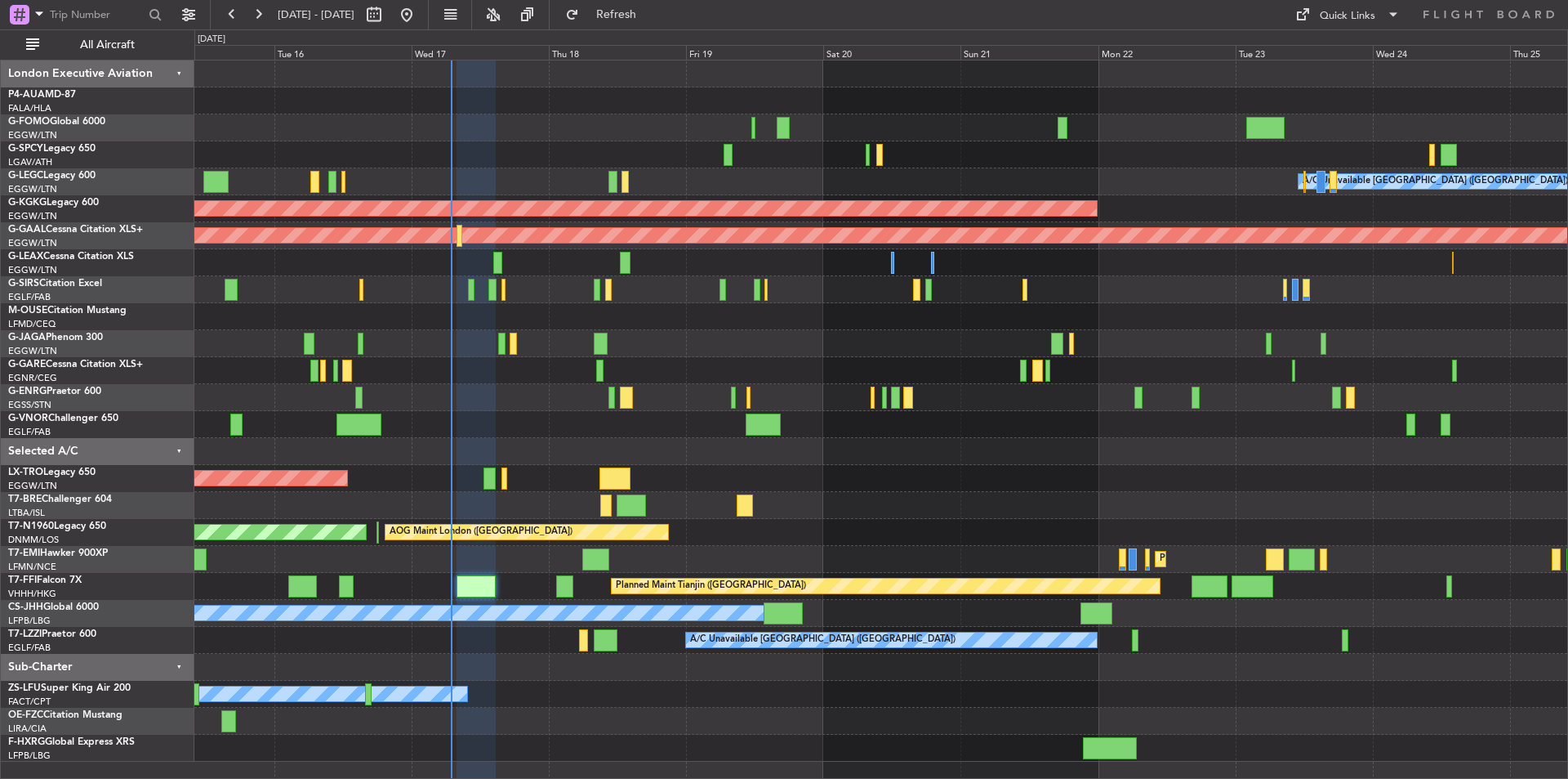
type input "0"
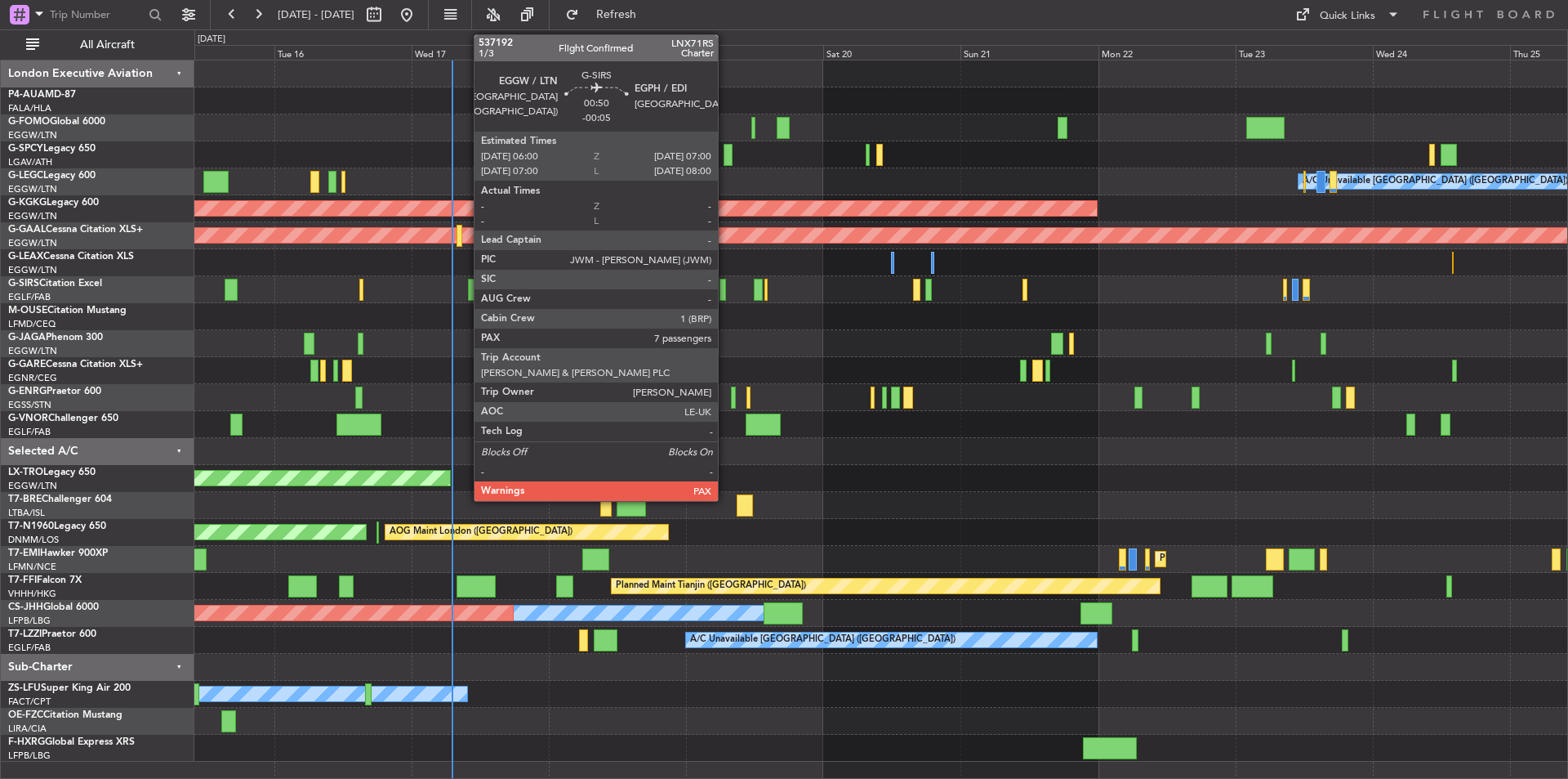
click at [725, 289] on div at bounding box center [722, 289] width 6 height 22
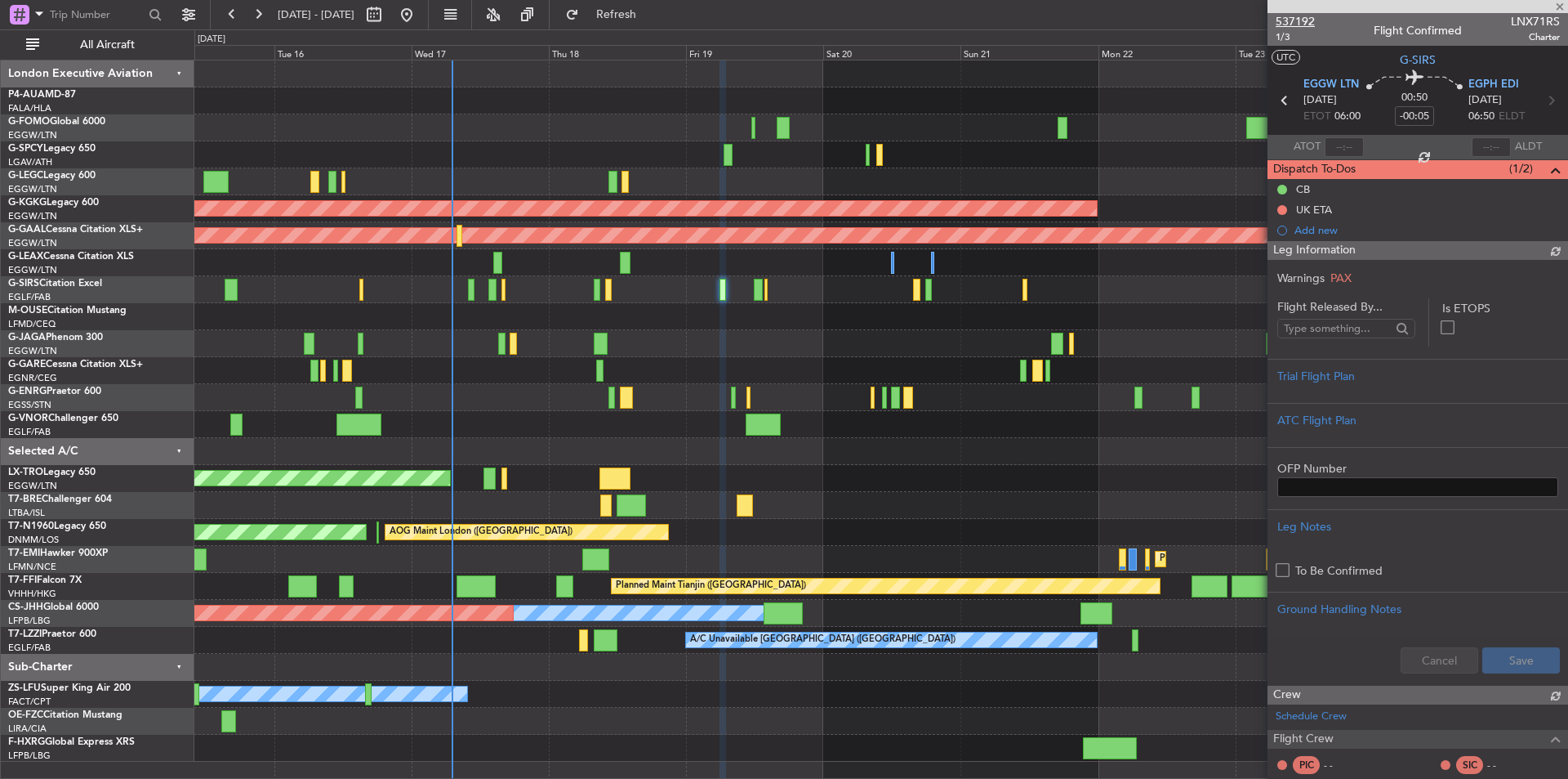
click at [1289, 24] on span "537192" at bounding box center [1295, 21] width 39 height 17
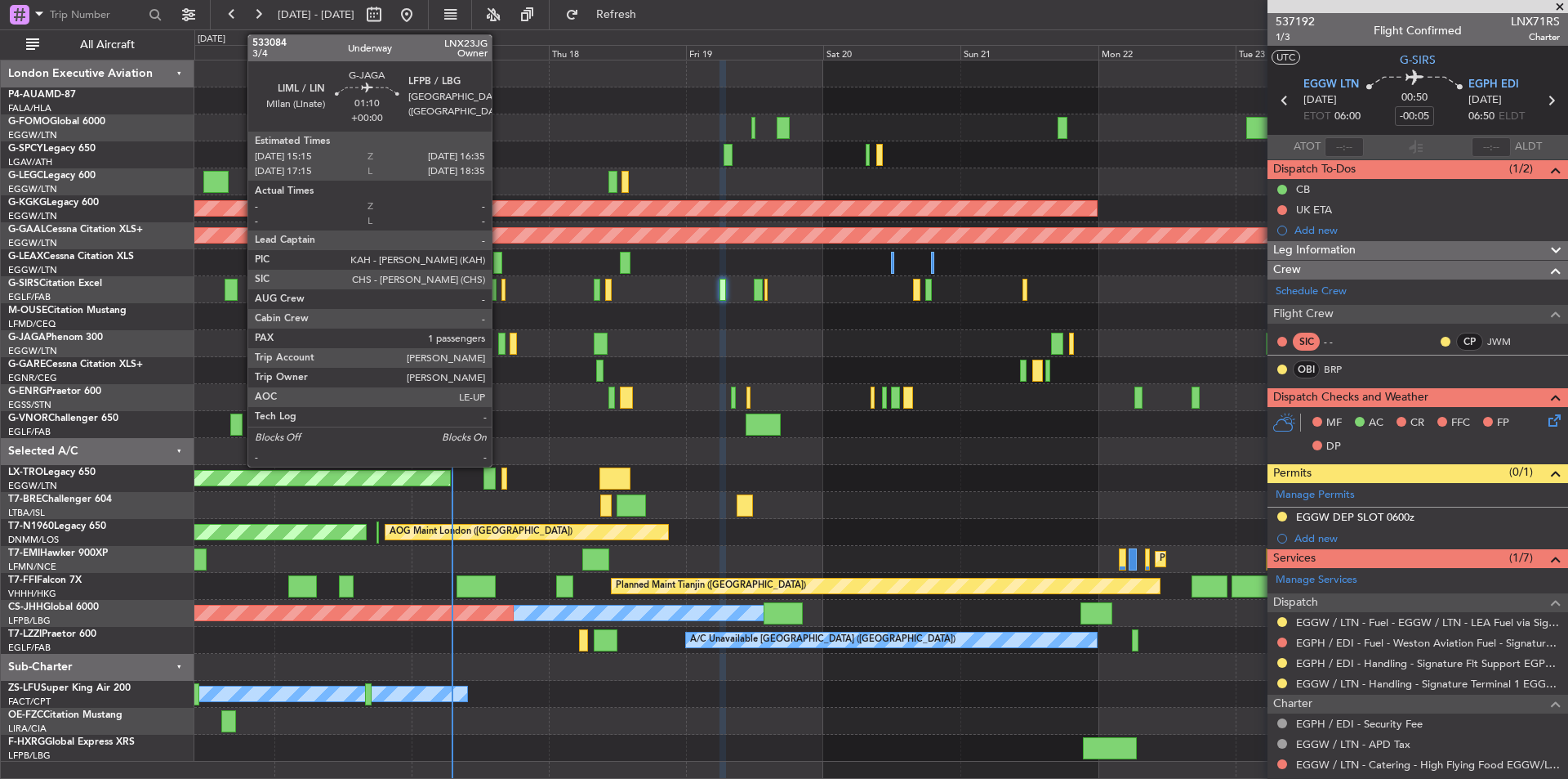
click at [499, 343] on div at bounding box center [502, 344] width 8 height 22
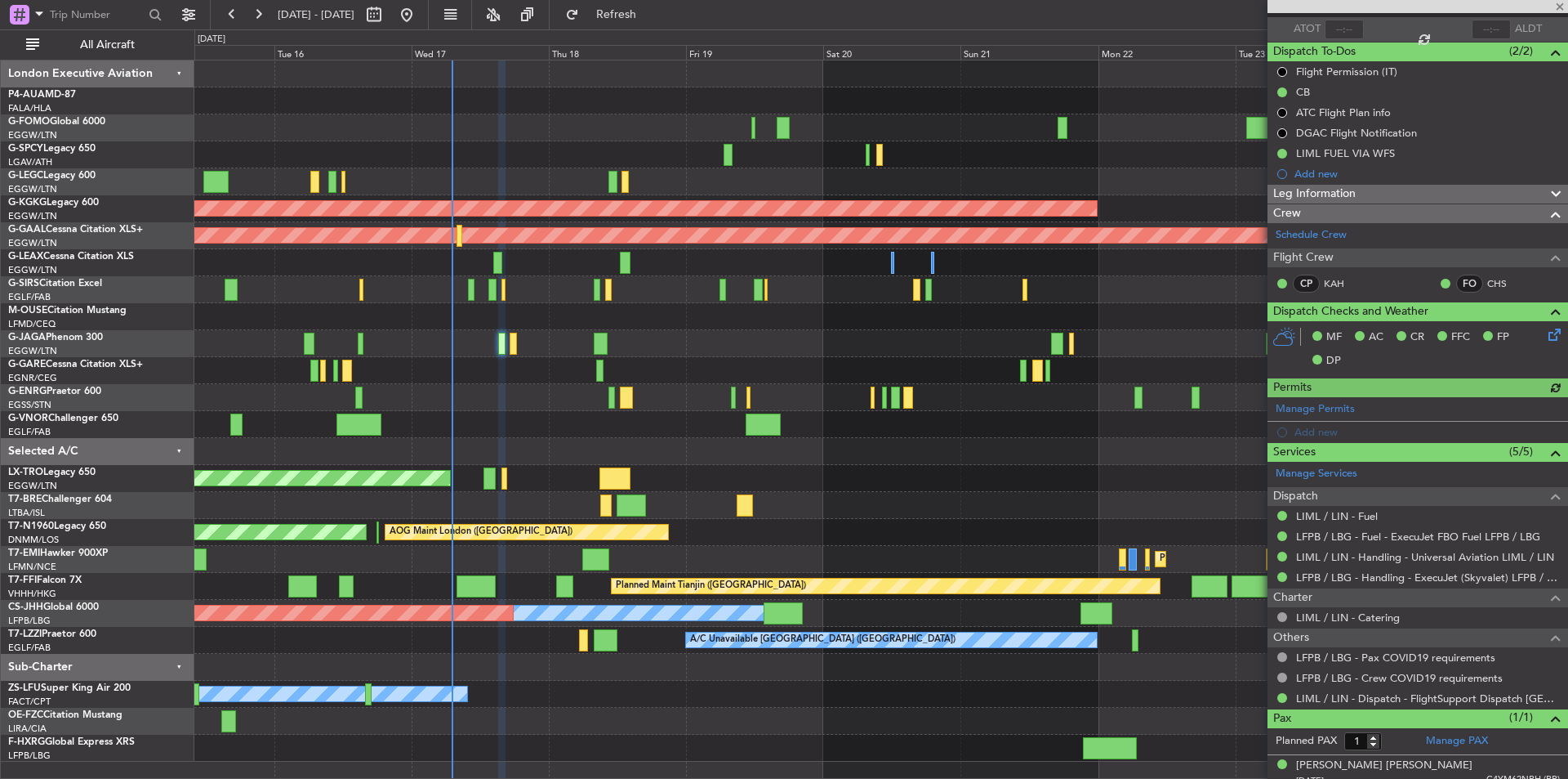
scroll to position [130, 0]
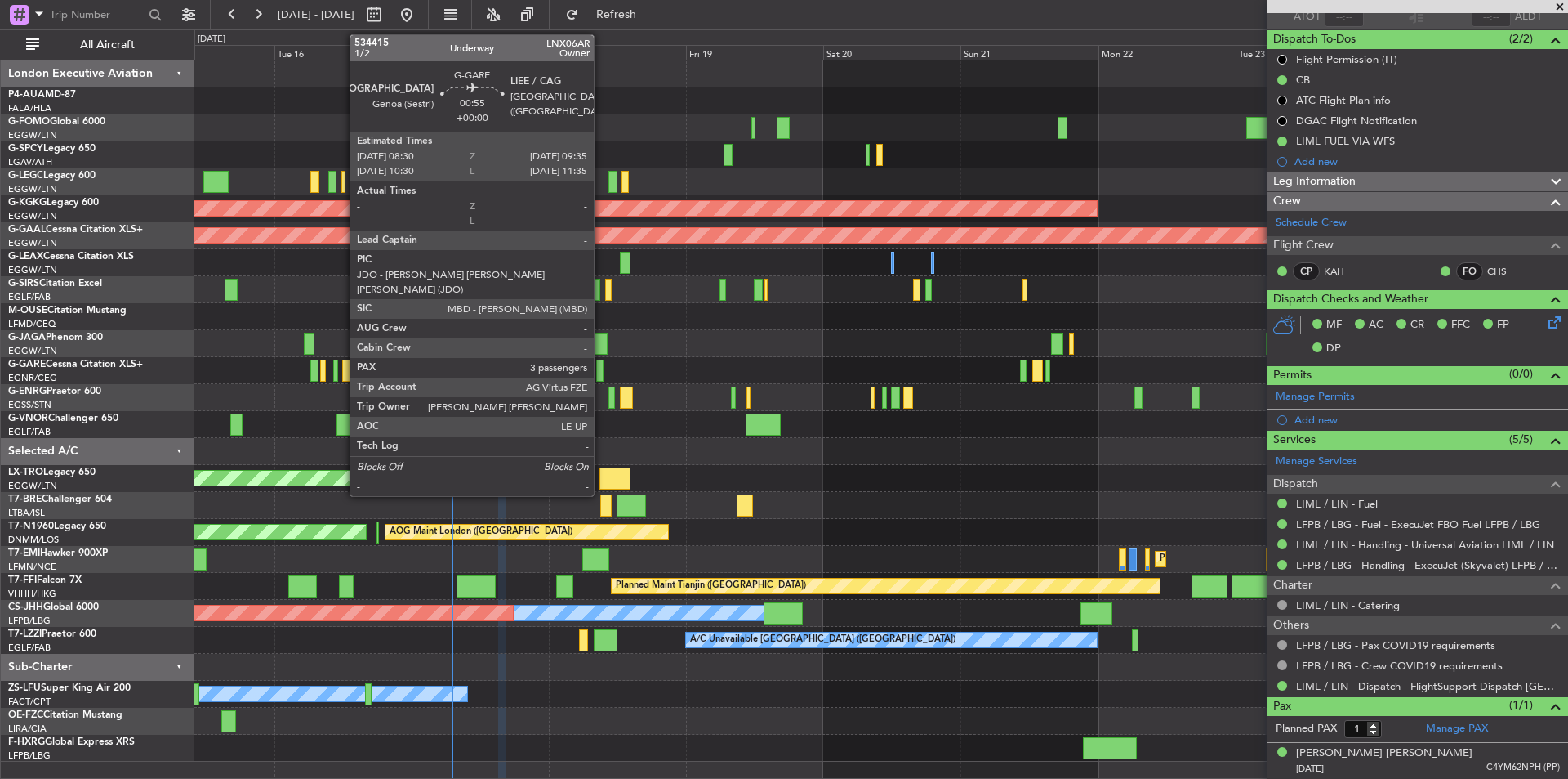
click at [601, 368] on div at bounding box center [599, 371] width 6 height 22
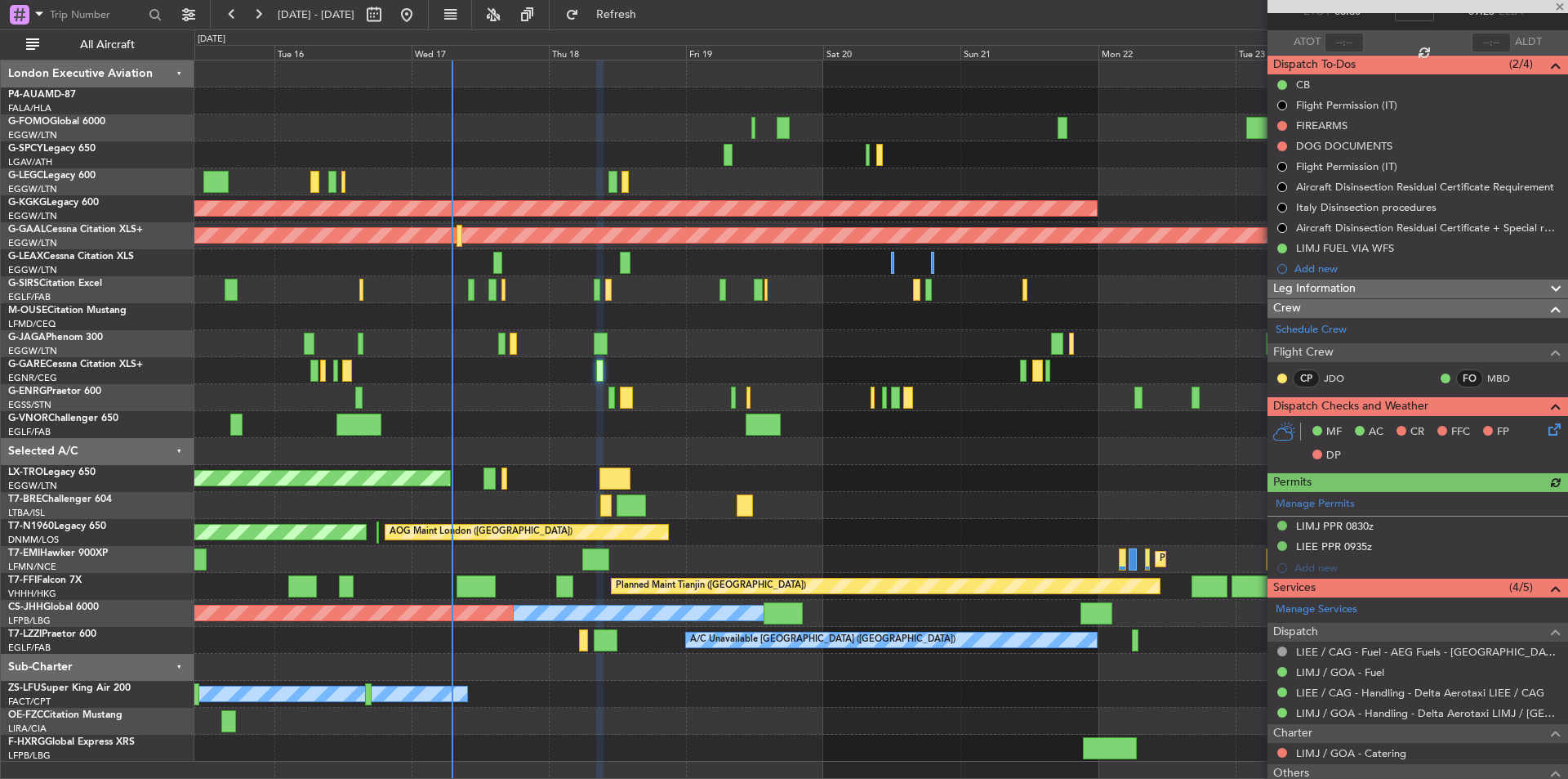
scroll to position [326, 0]
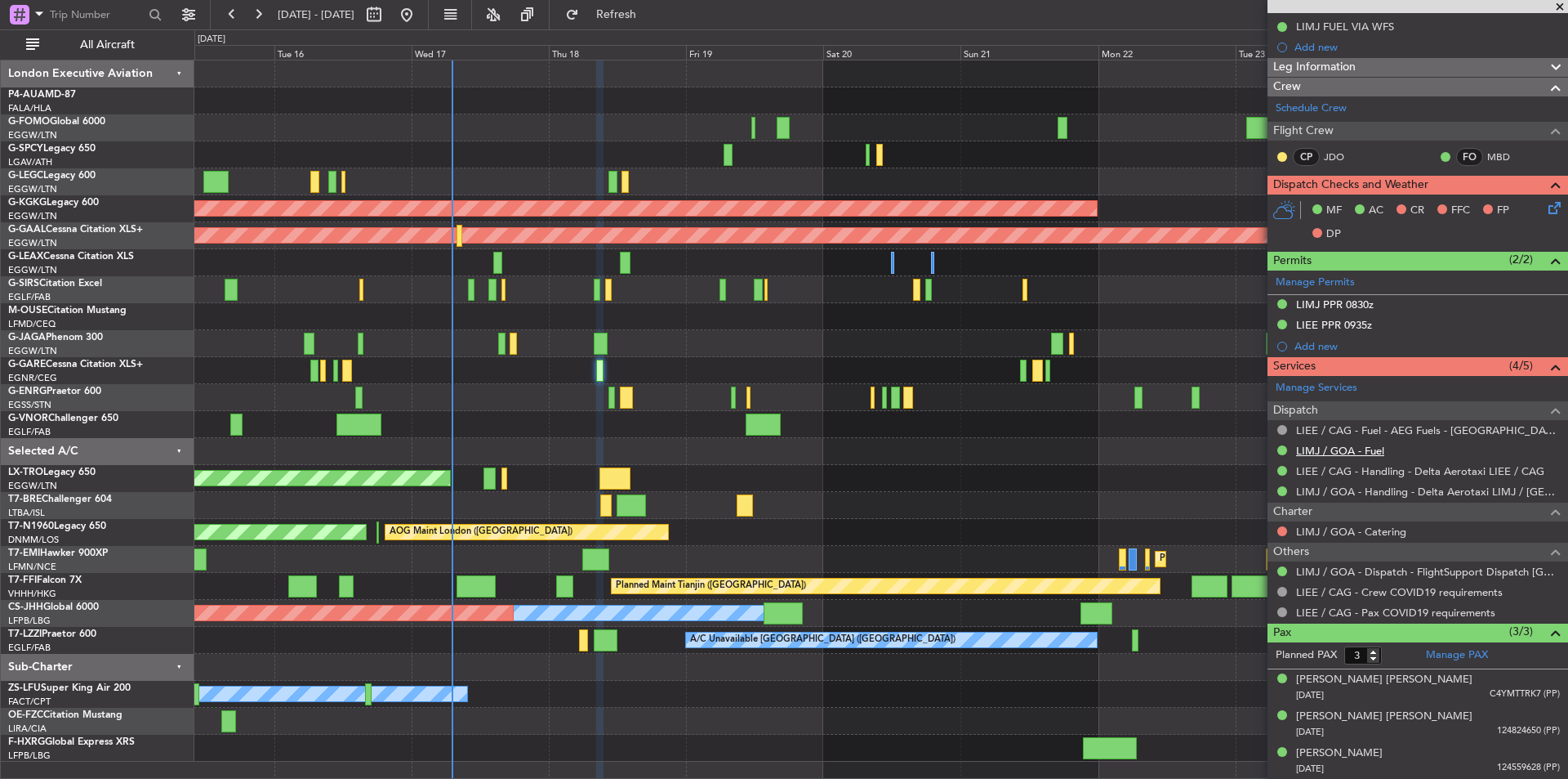
click at [1352, 443] on link "LIMJ / GOA - Fuel" at bounding box center [1340, 450] width 88 height 14
click at [1556, 4] on span at bounding box center [1560, 7] width 16 height 15
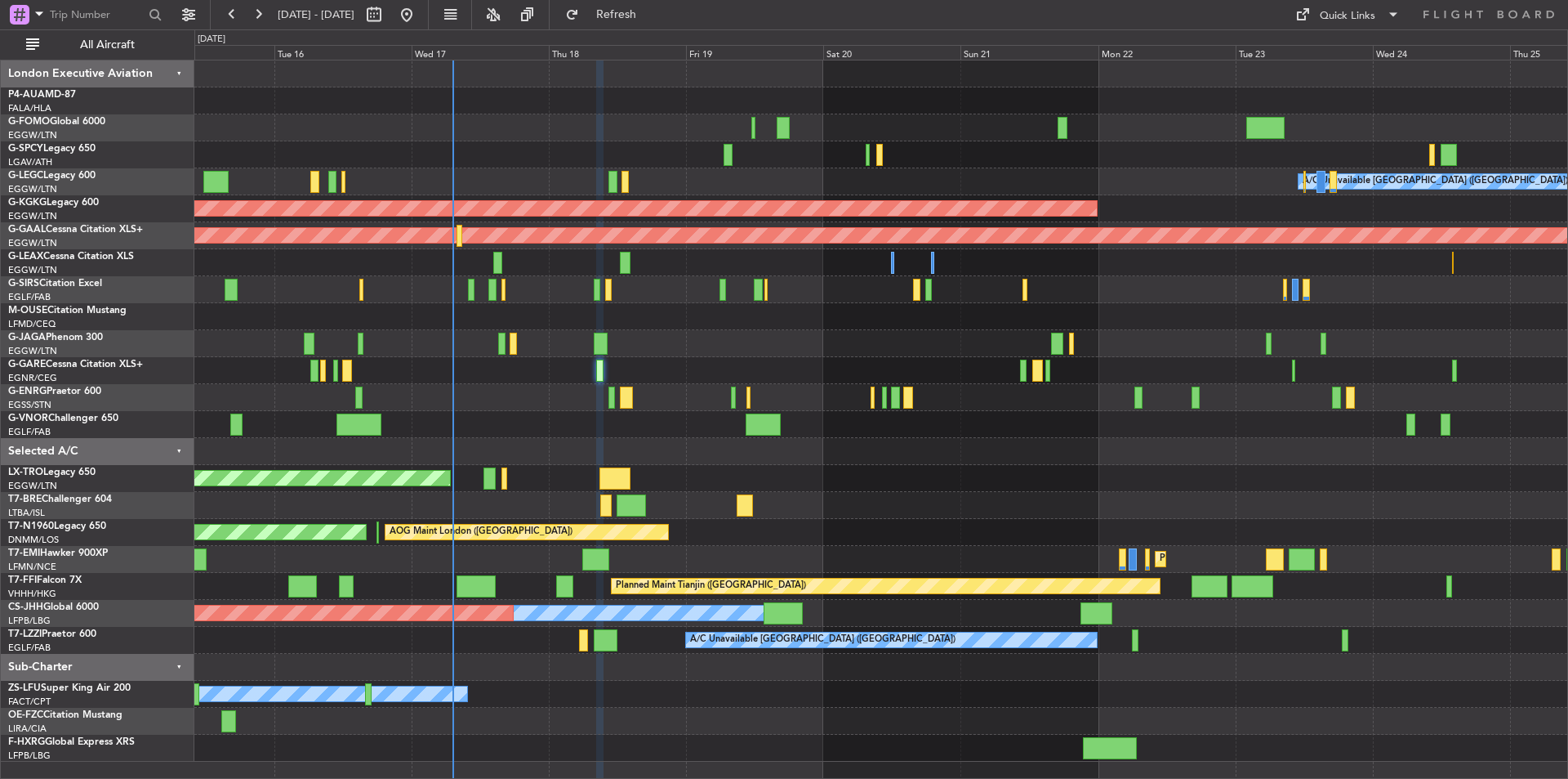
type input "0"
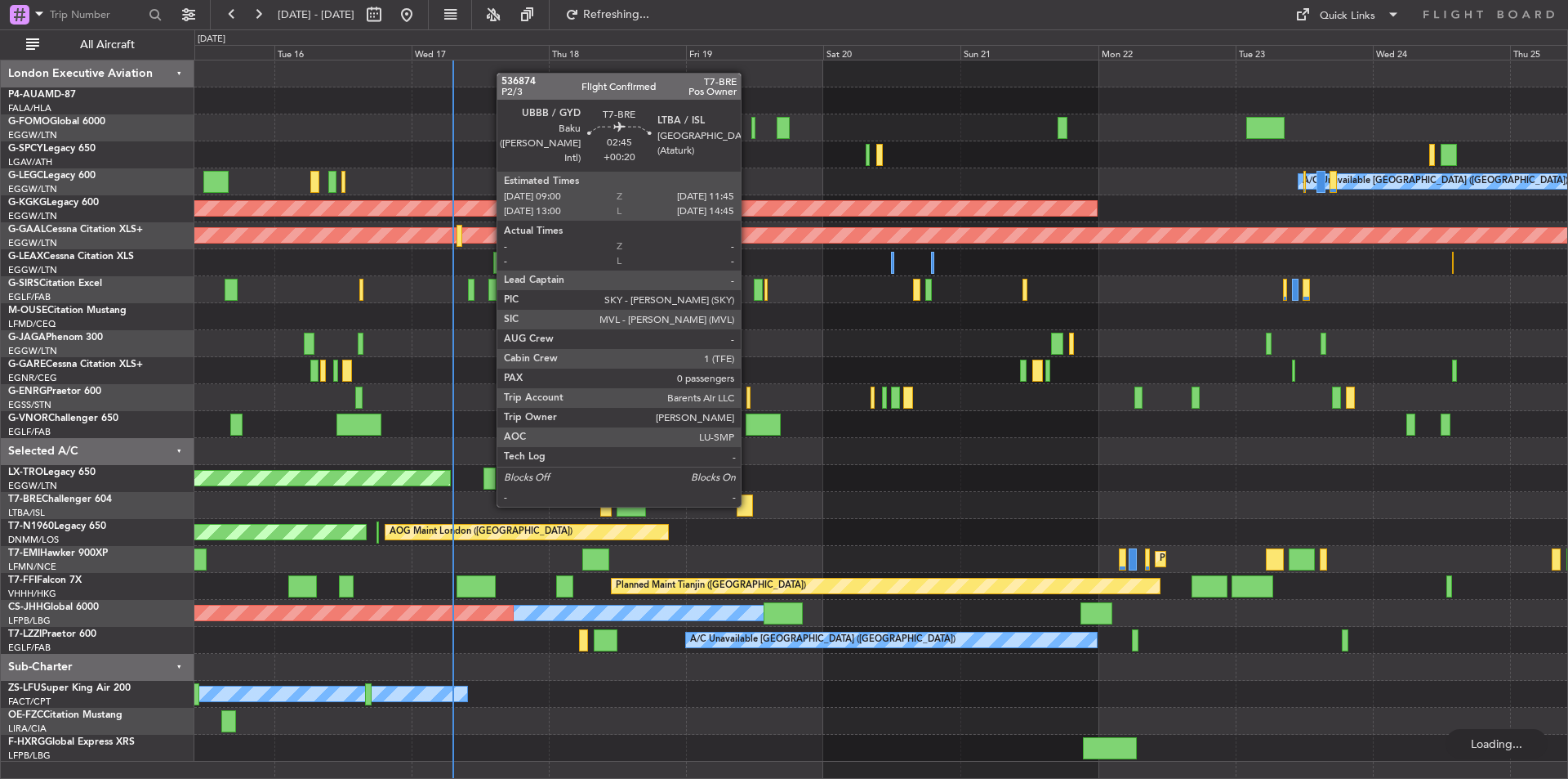
click at [749, 503] on div at bounding box center [745, 505] width 16 height 22
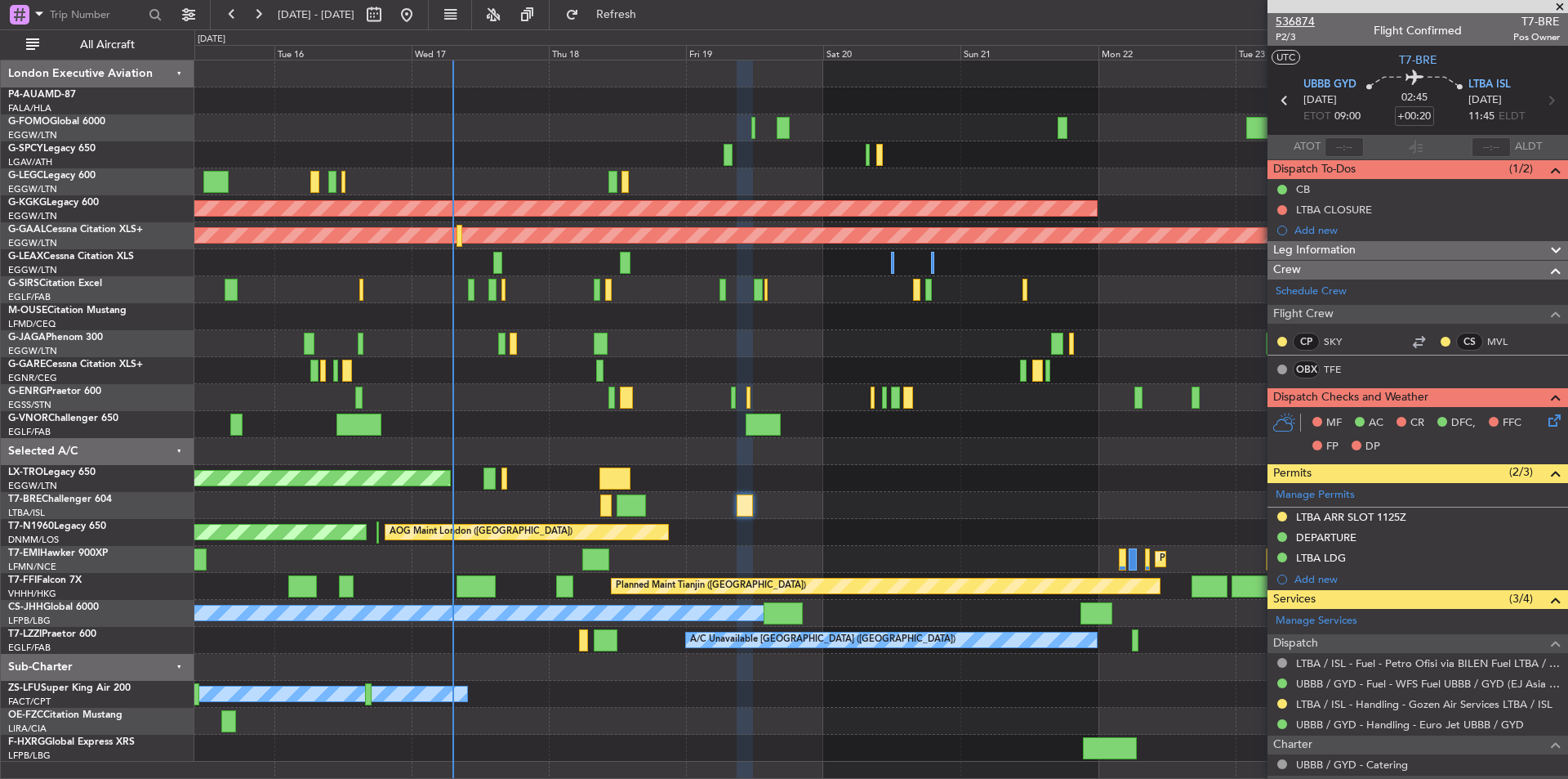
click at [1295, 16] on span "536874" at bounding box center [1295, 21] width 39 height 17
click at [1561, 9] on span at bounding box center [1560, 7] width 16 height 15
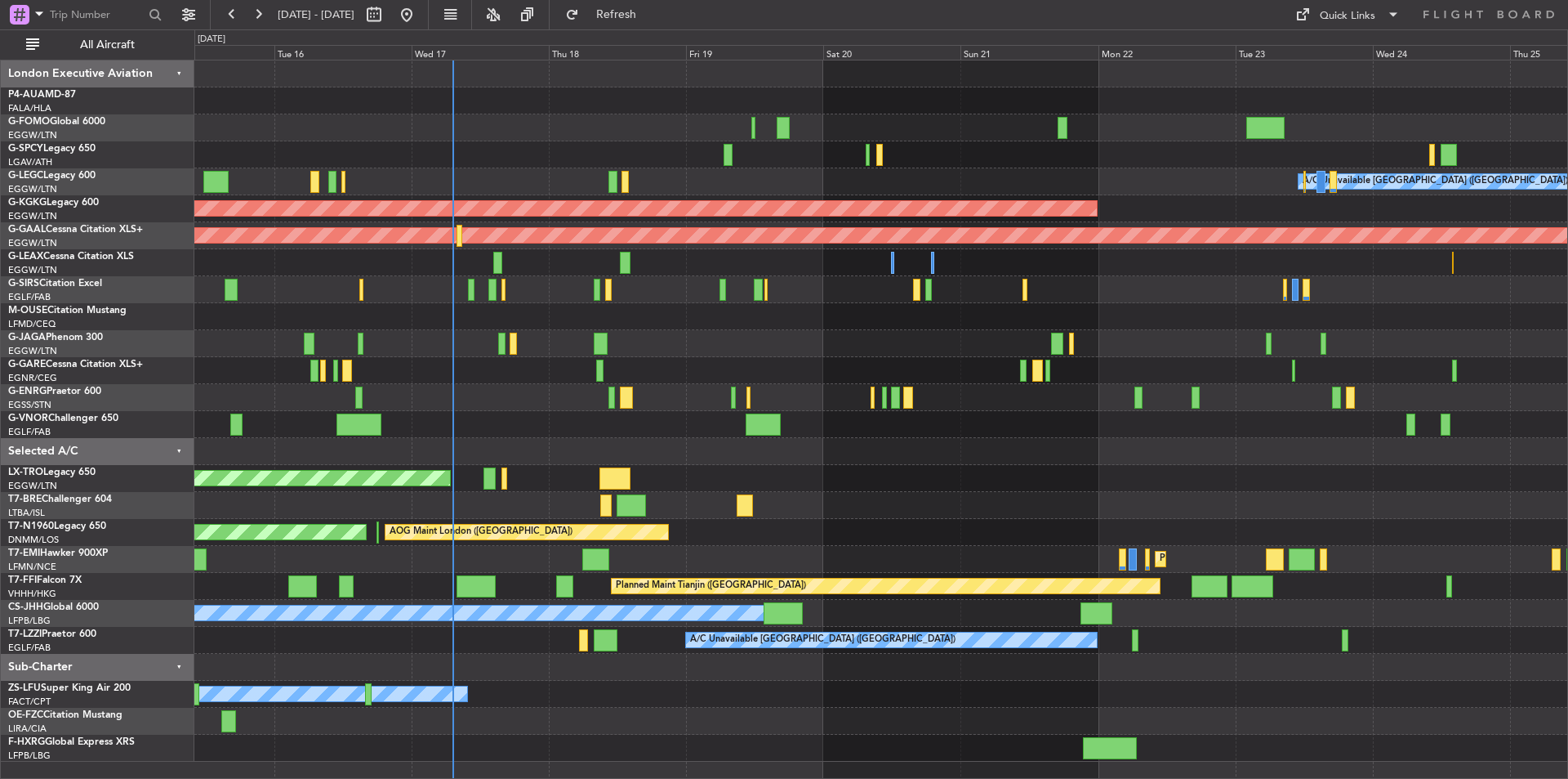
click at [576, 103] on div at bounding box center [880, 101] width 1373 height 27
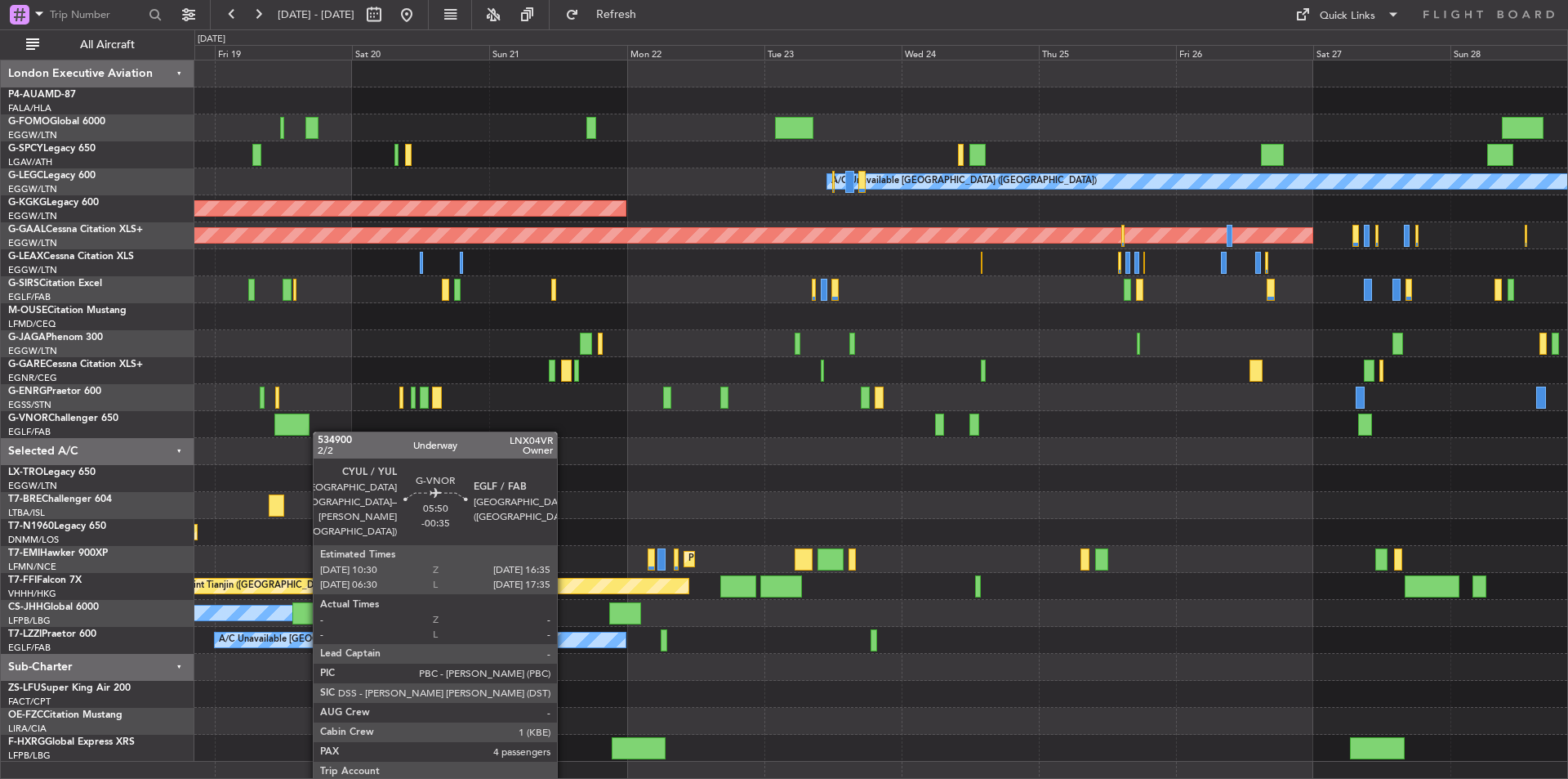
click at [310, 434] on div "A/C Unavailable London (Luton) AOG Maint Istanbul (Ataturk) Planned Maint Dusse…" at bounding box center [880, 411] width 1373 height 701
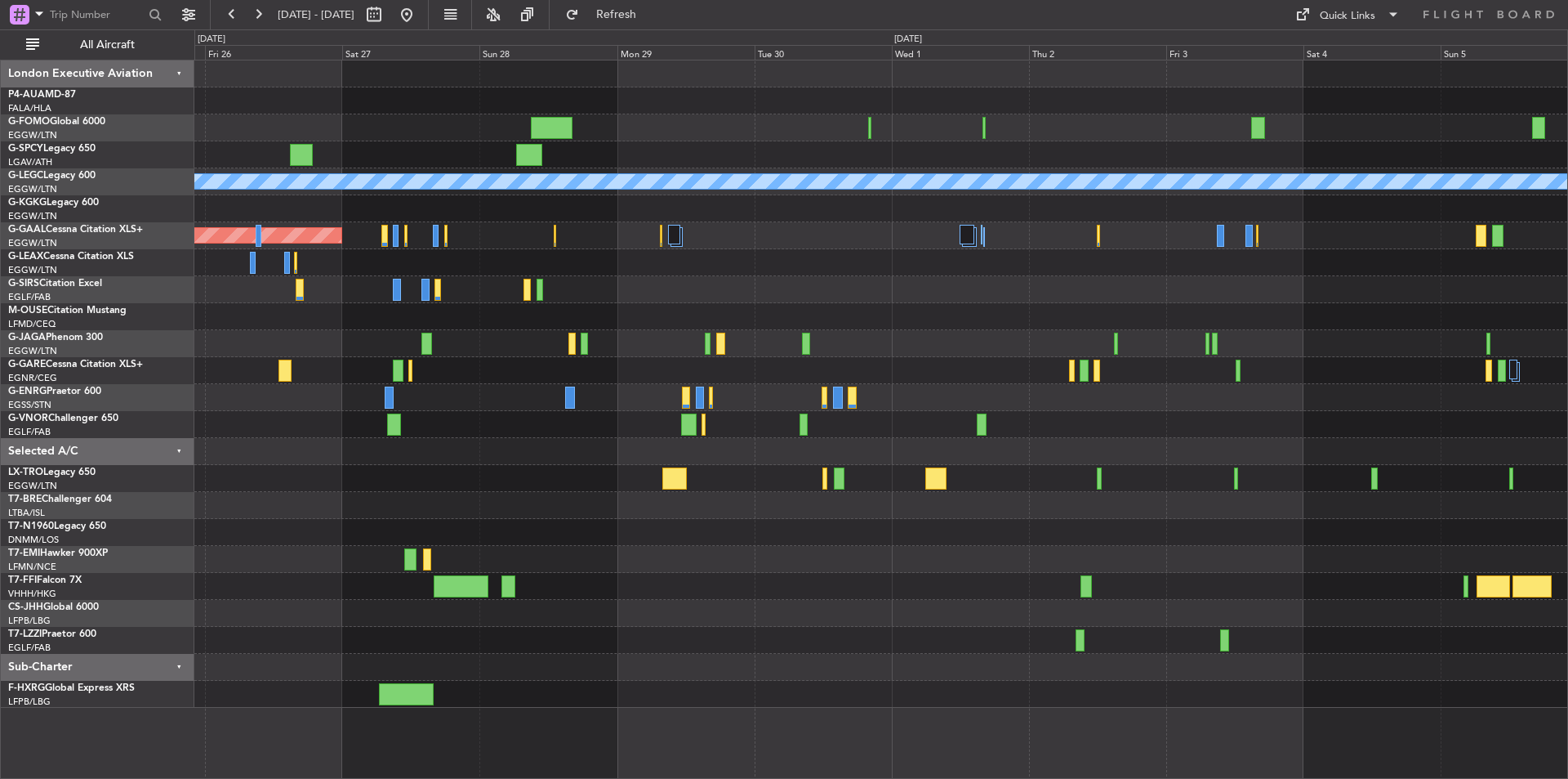
click at [495, 486] on div "A/C Unavailable London (Luton) Planned Maint Dusseldorf A/C Unavailable" at bounding box center [880, 385] width 1373 height 648
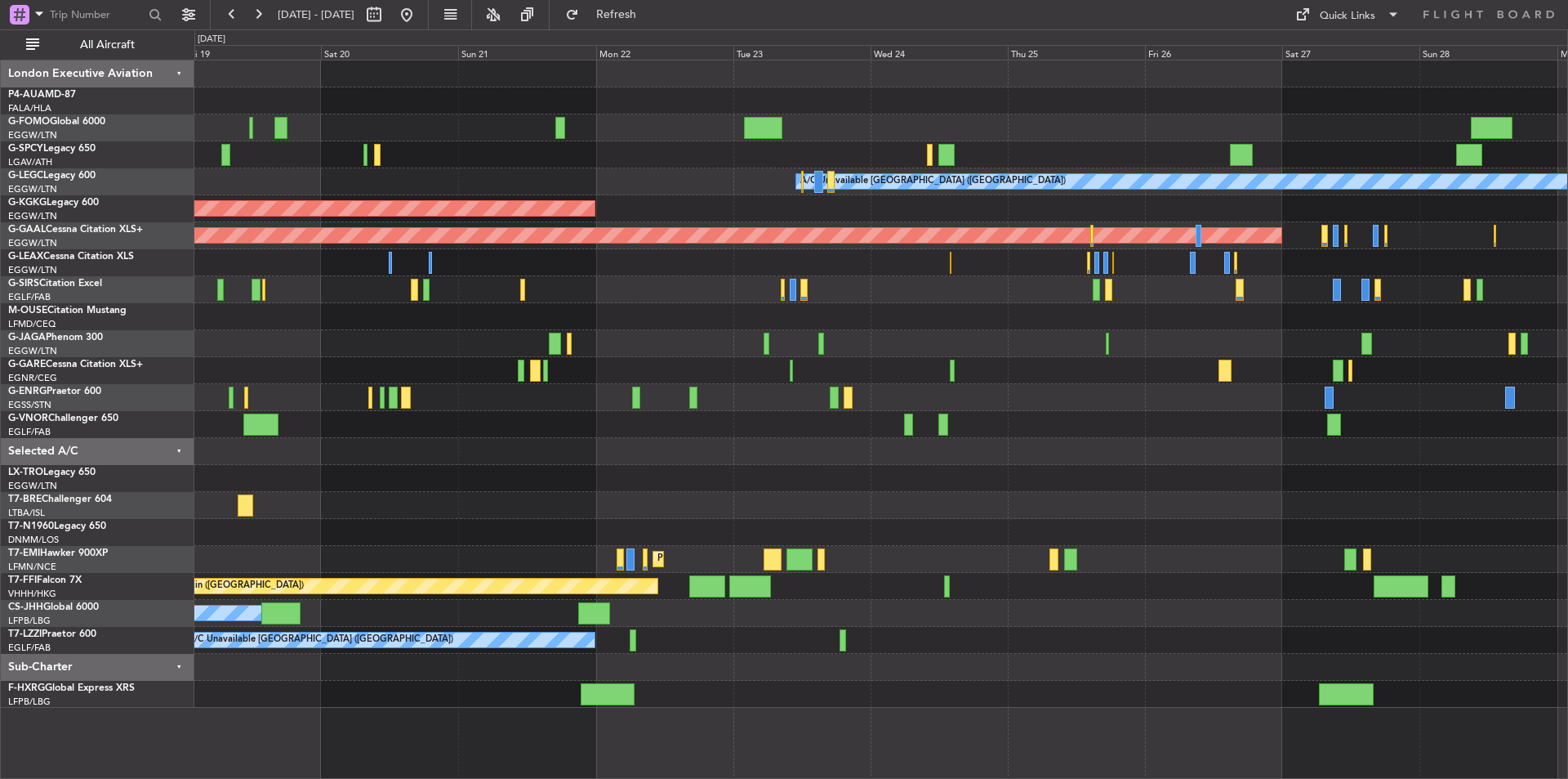
click at [1567, 603] on html "25 Sep 2025 - 05 Oct 2025 Refresh Quick Links All Aircraft A/C Unavailable Lond…" at bounding box center [784, 389] width 1568 height 779
click at [420, 13] on button at bounding box center [406, 15] width 26 height 26
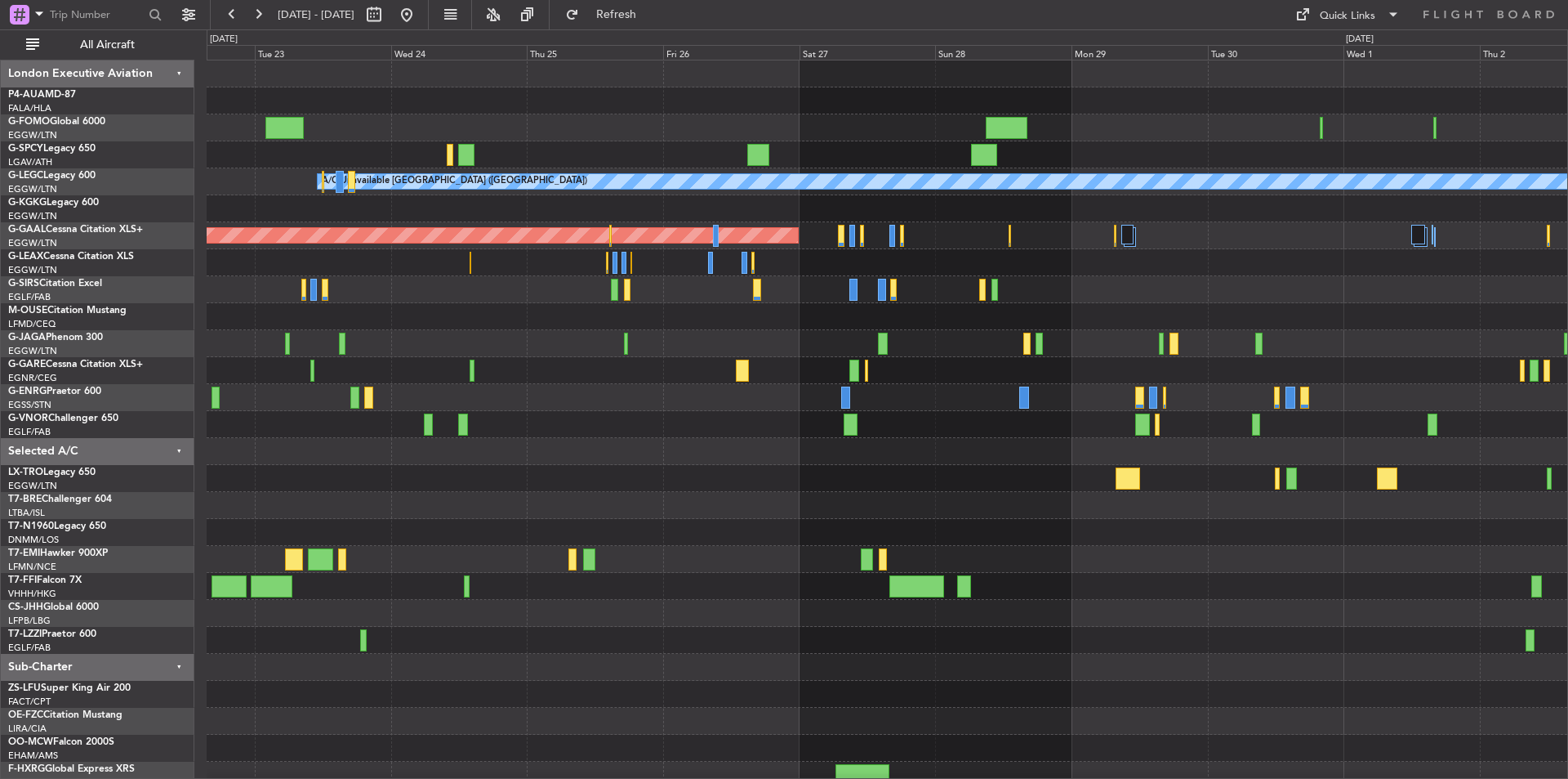
click at [0, 606] on div "A/C Unavailable London (Luton) AOG Maint Istanbul (Ataturk) Planned Maint Dusse…" at bounding box center [784, 404] width 1568 height 749
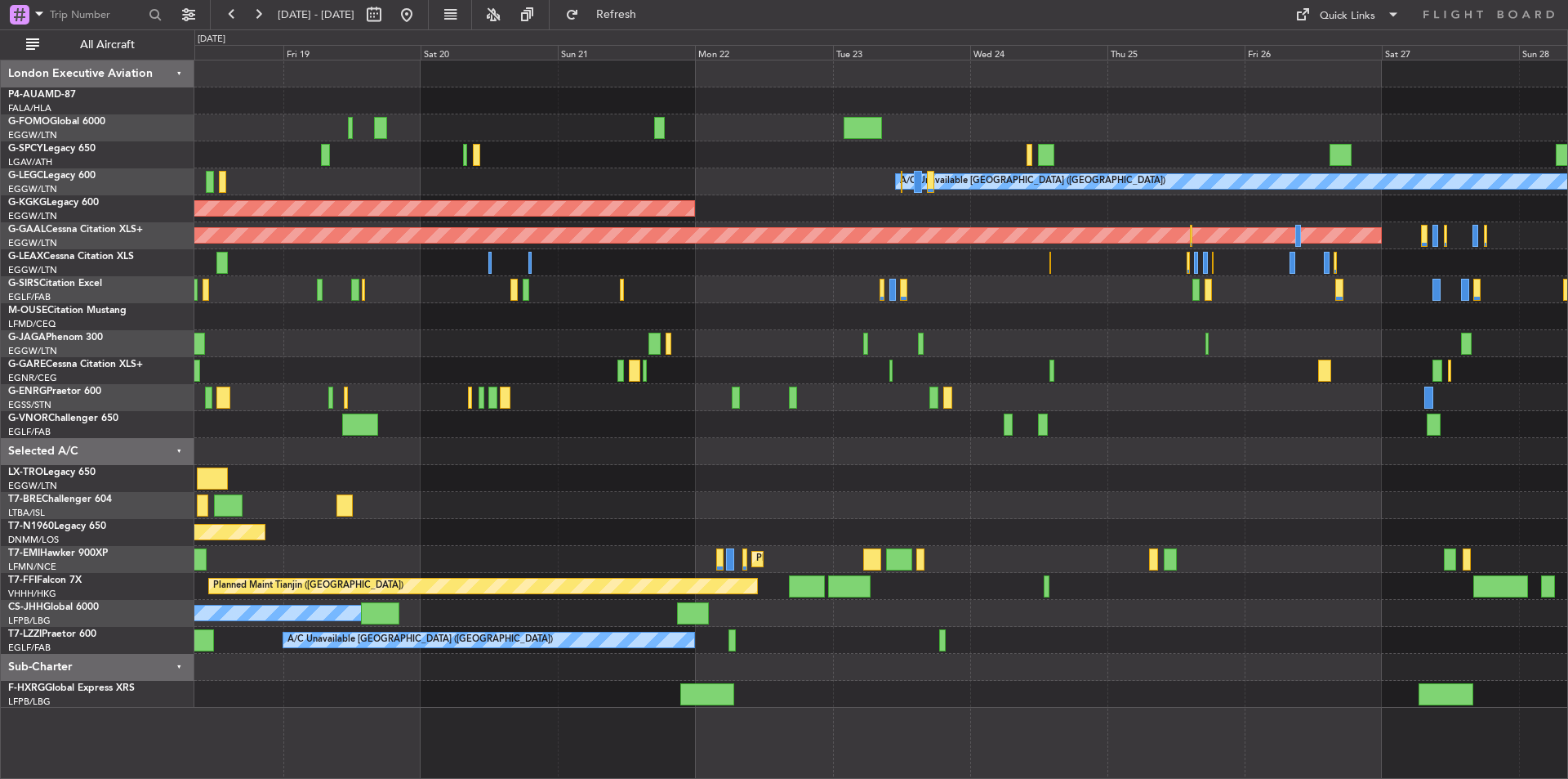
click at [1567, 717] on html "22 Sep 2025 - 02 Oct 2025 Refresh Quick Links All Aircraft A/C Unavailable Lond…" at bounding box center [784, 389] width 1568 height 779
click at [420, 11] on button at bounding box center [406, 15] width 26 height 26
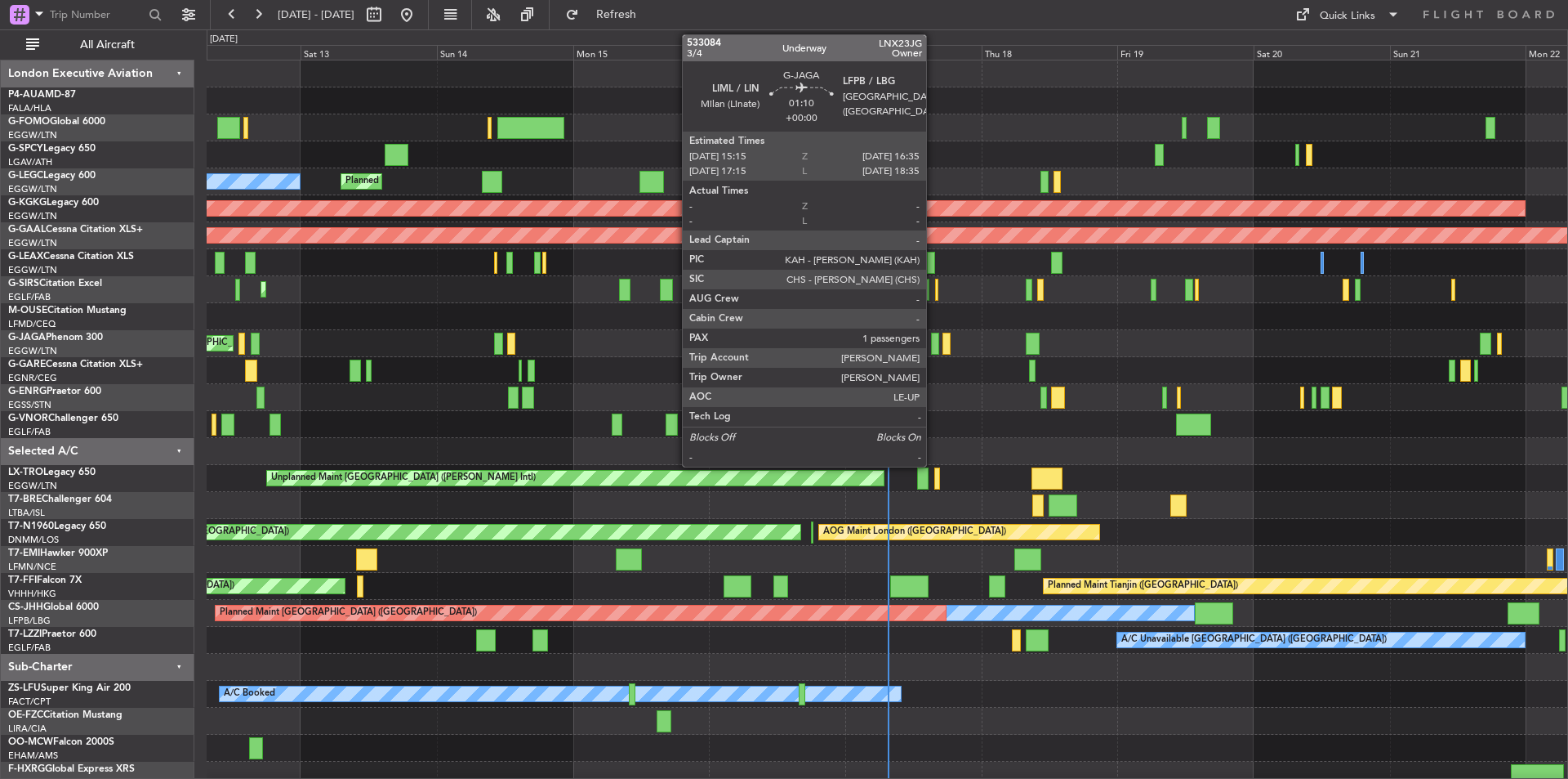
click at [934, 344] on div at bounding box center [934, 344] width 8 height 22
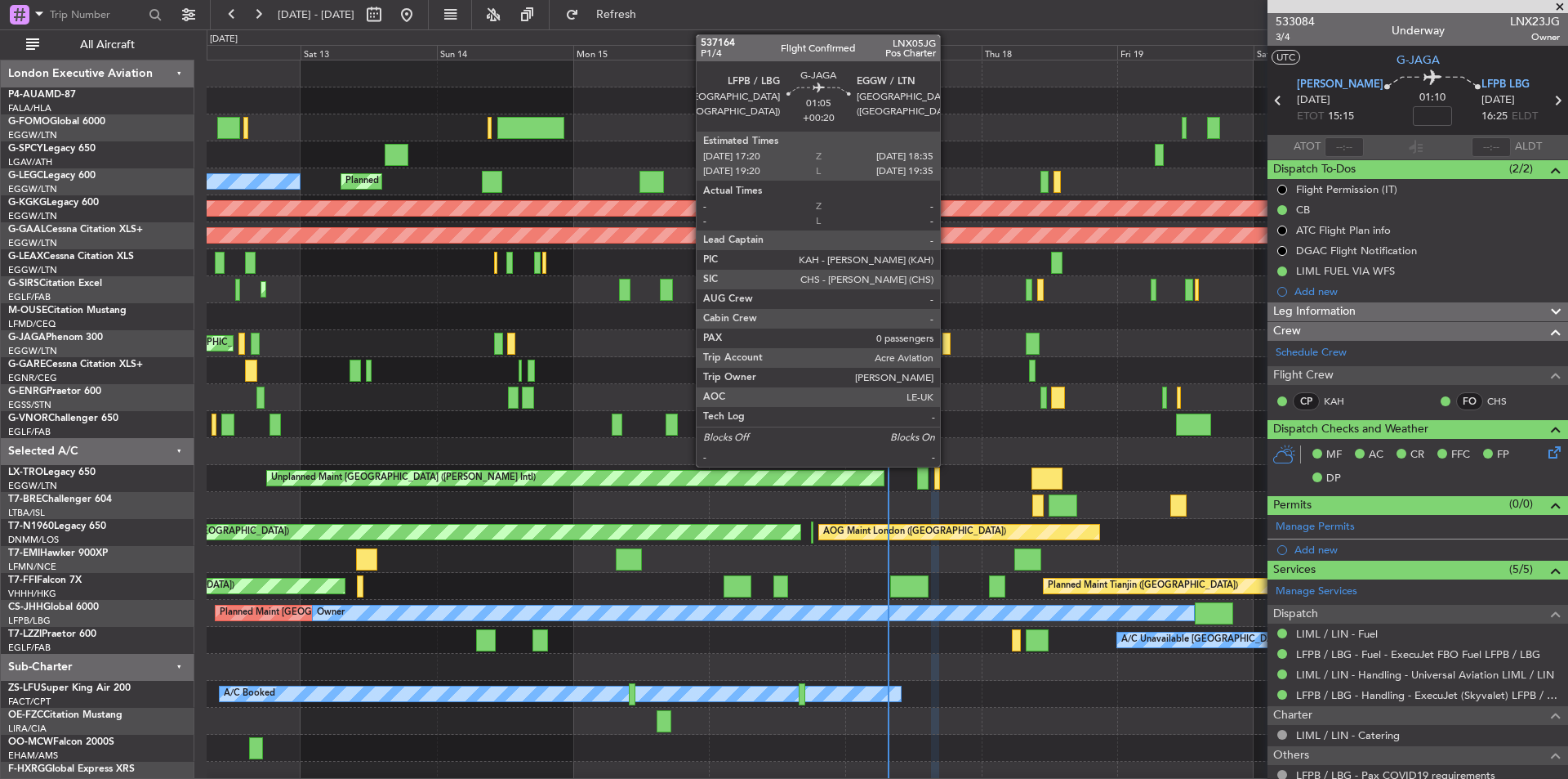
click at [947, 346] on div at bounding box center [946, 344] width 7 height 22
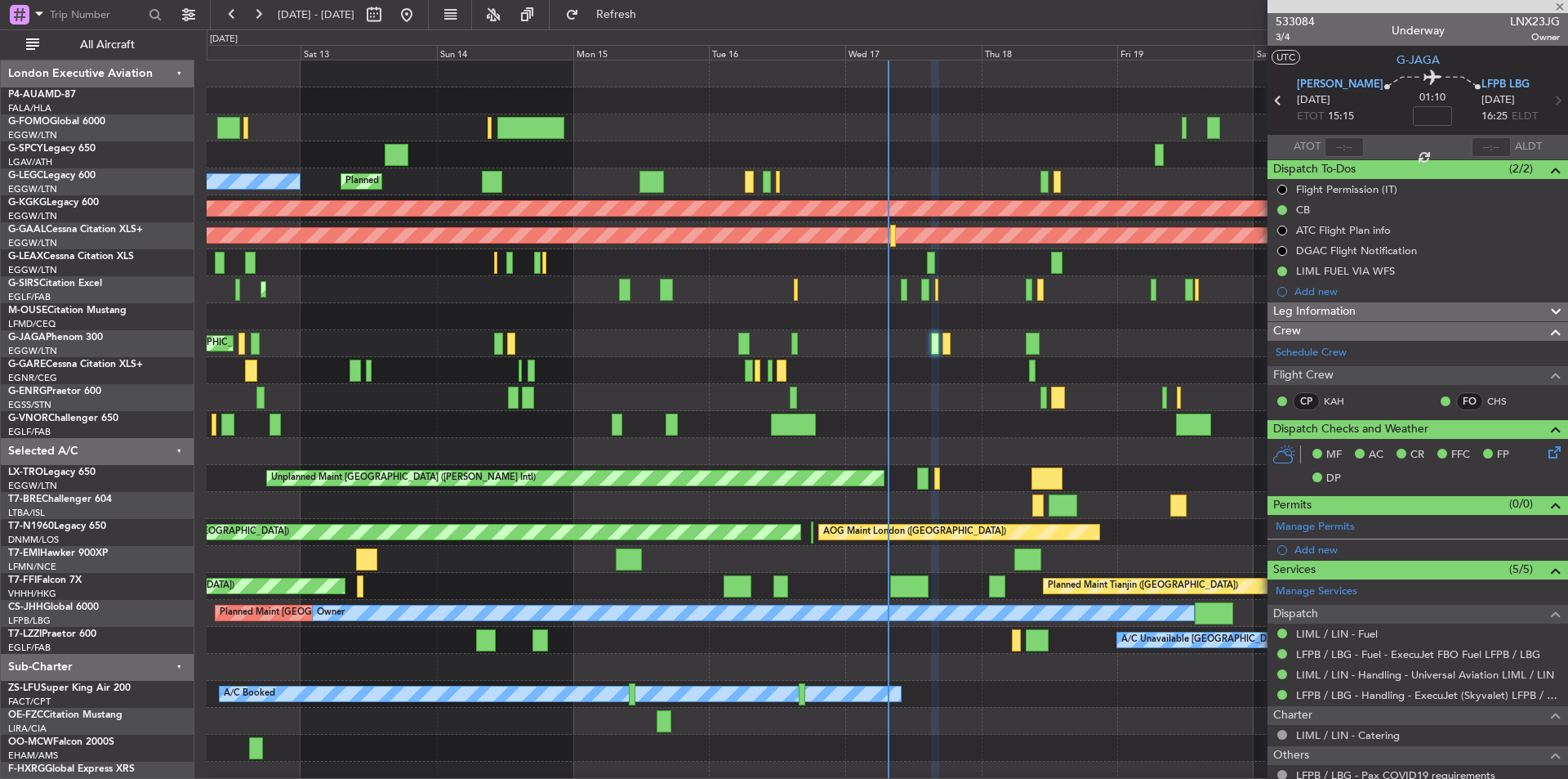
type input "+00:20"
type input "0"
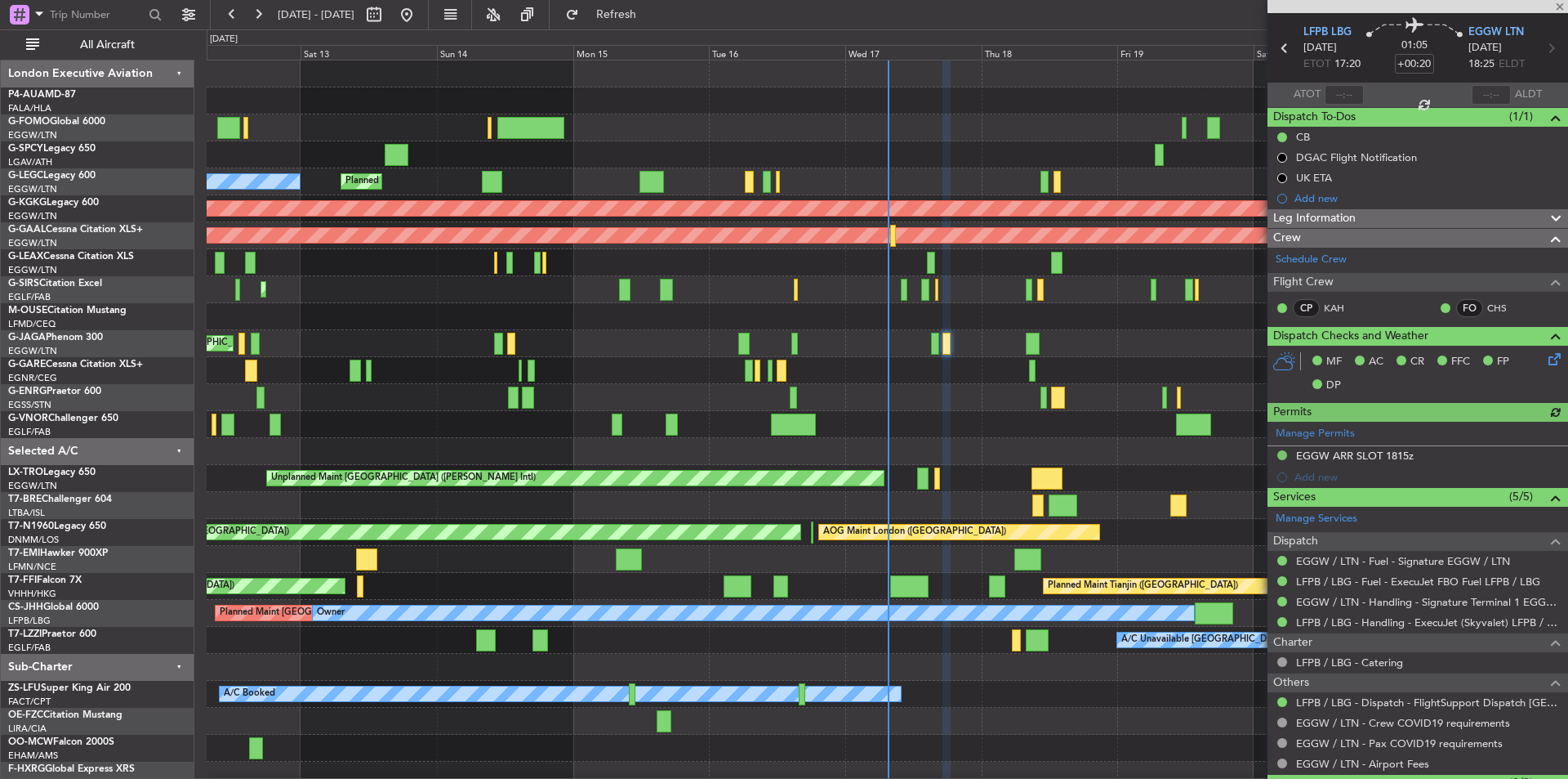
scroll to position [93, 0]
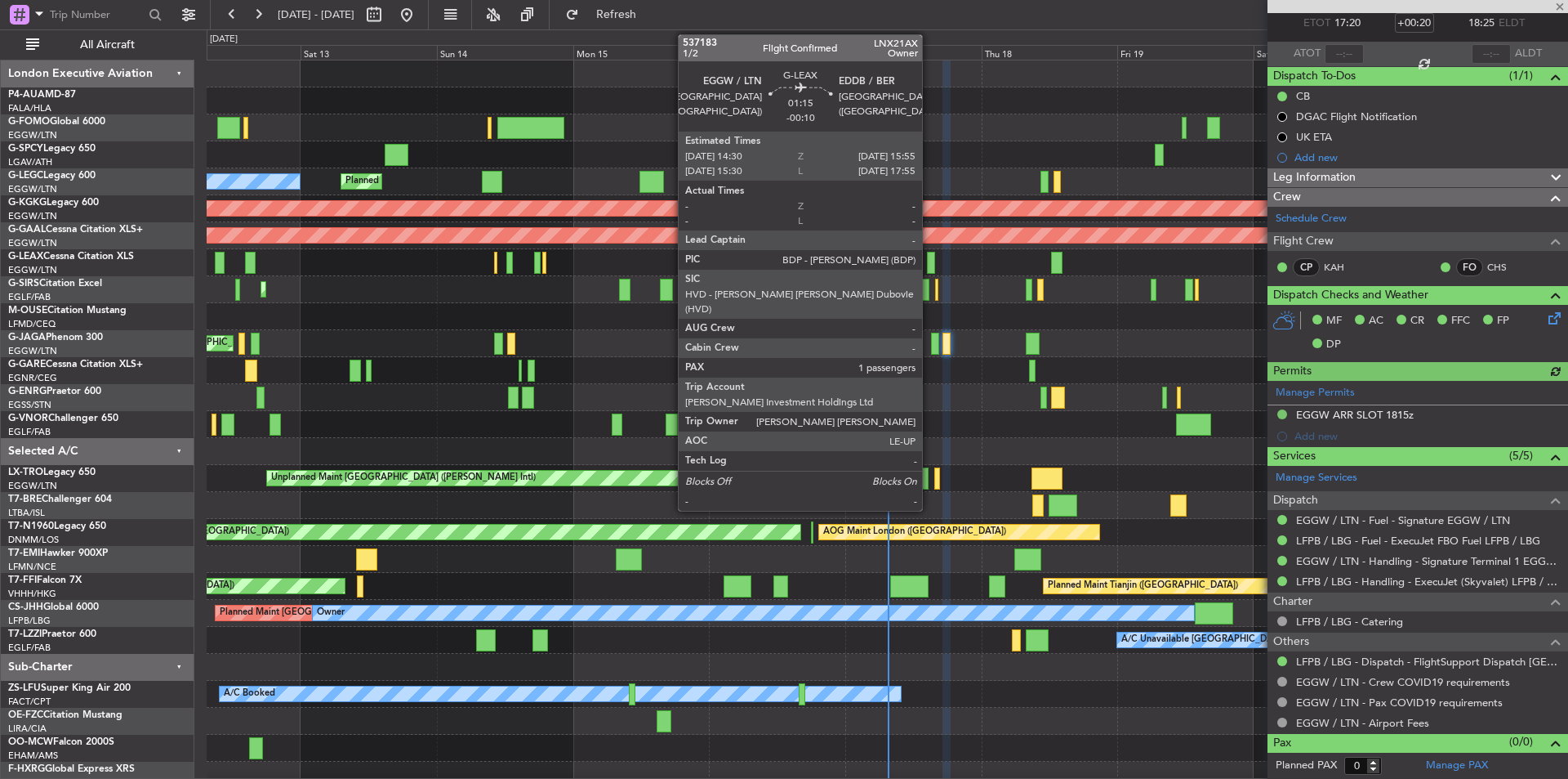
click at [930, 263] on div at bounding box center [931, 263] width 8 height 22
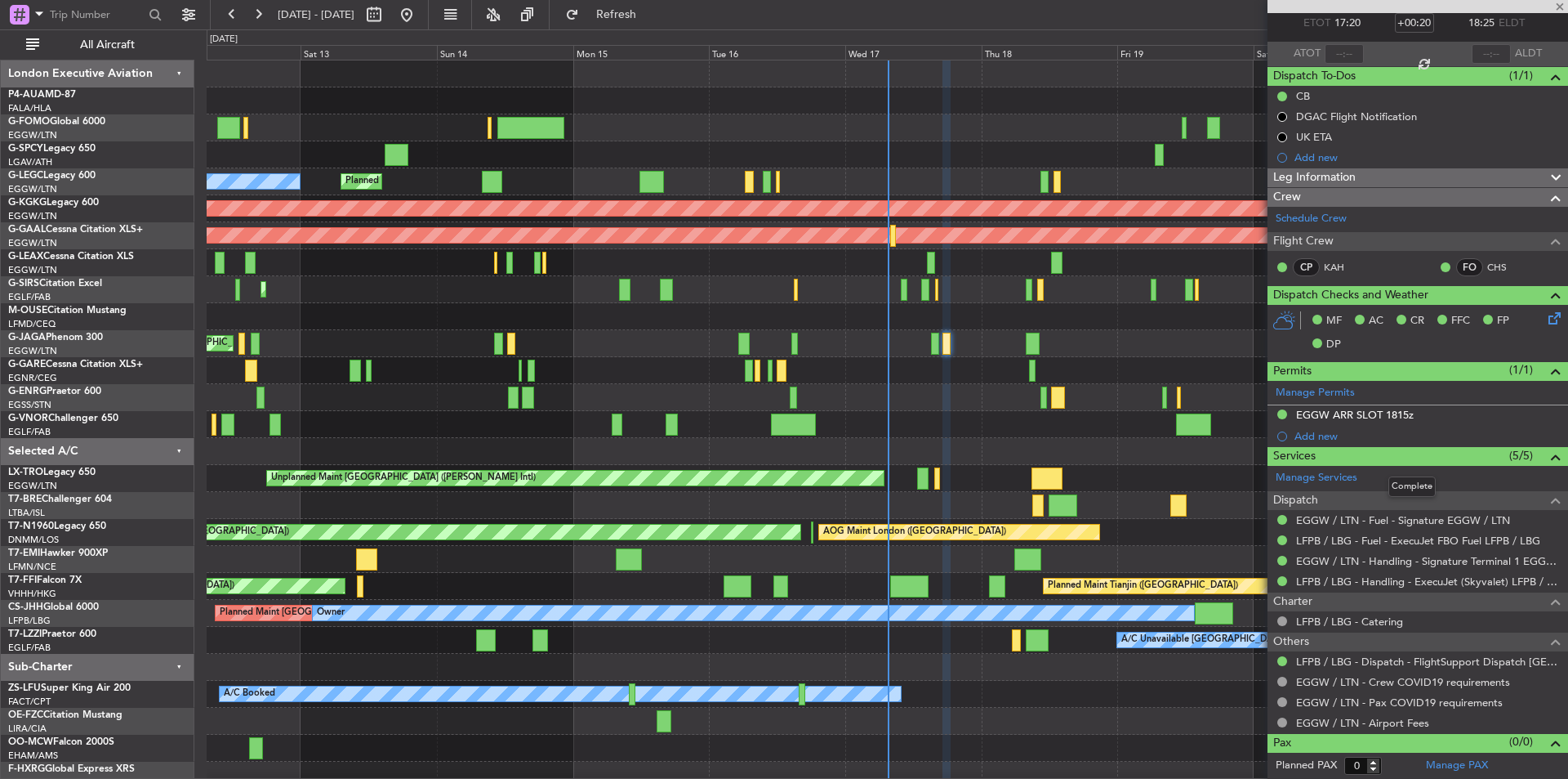
type input "-00:10"
type input "1"
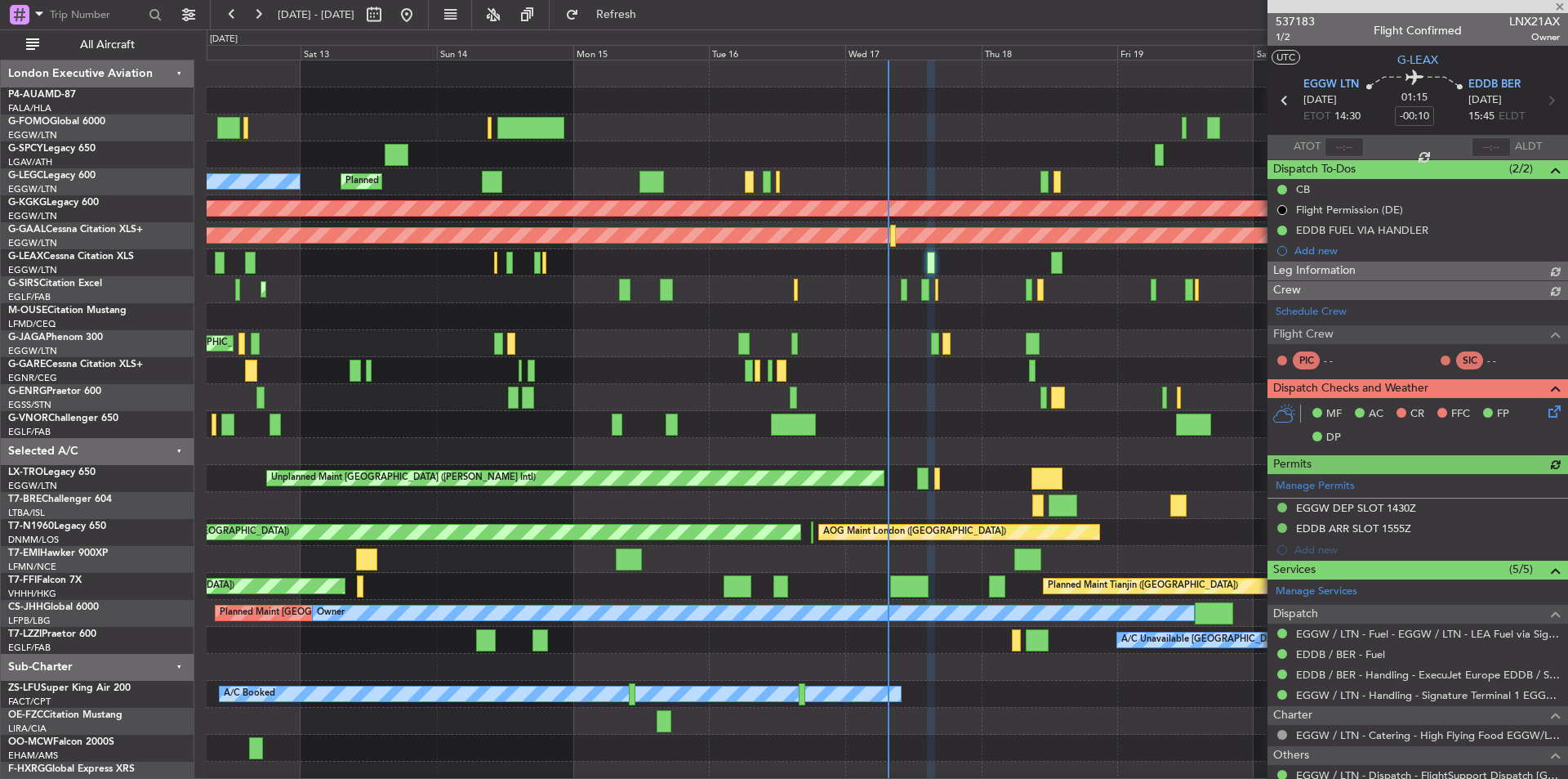
scroll to position [130, 0]
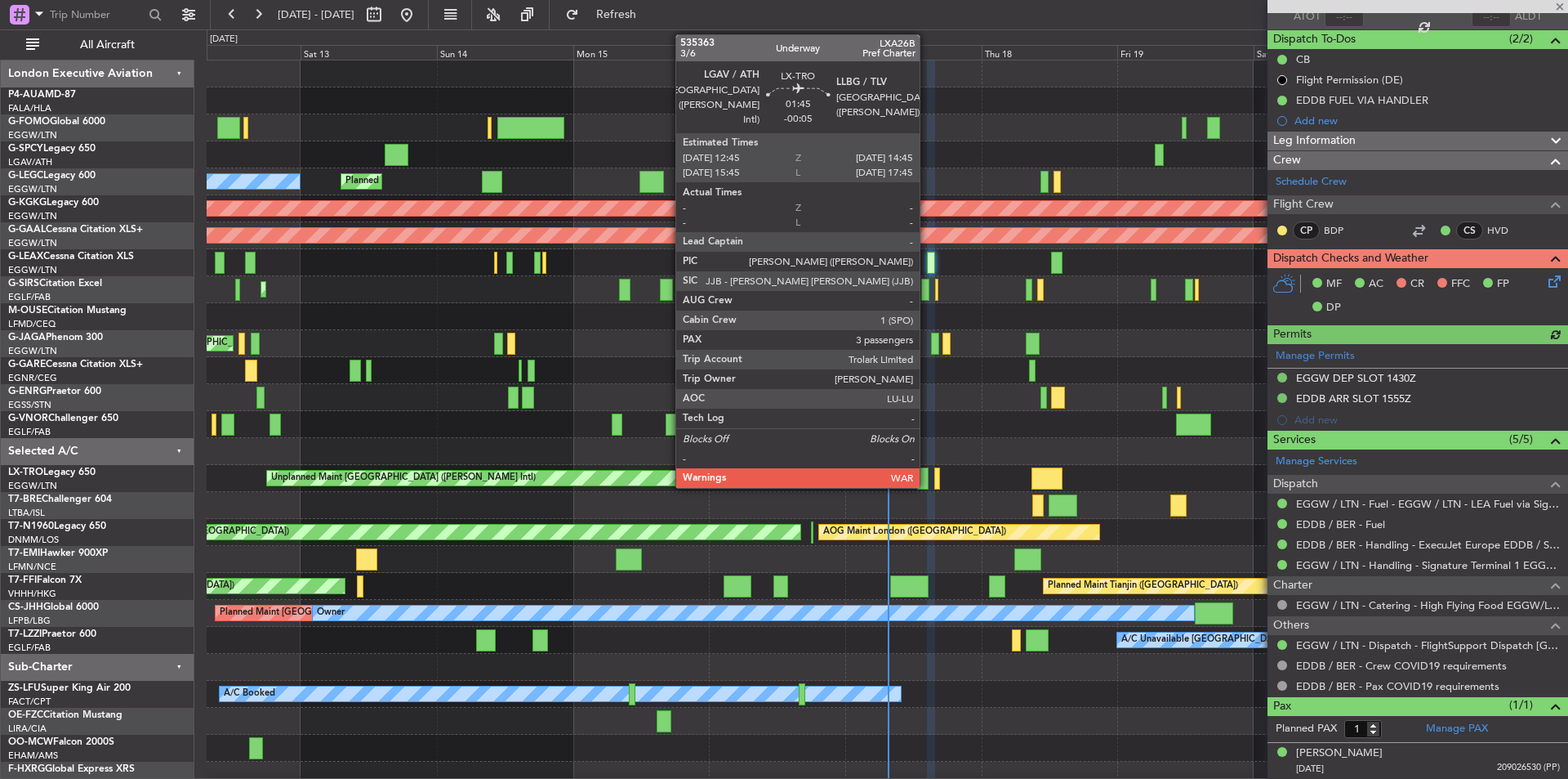
click at [927, 476] on div at bounding box center [923, 479] width 12 height 22
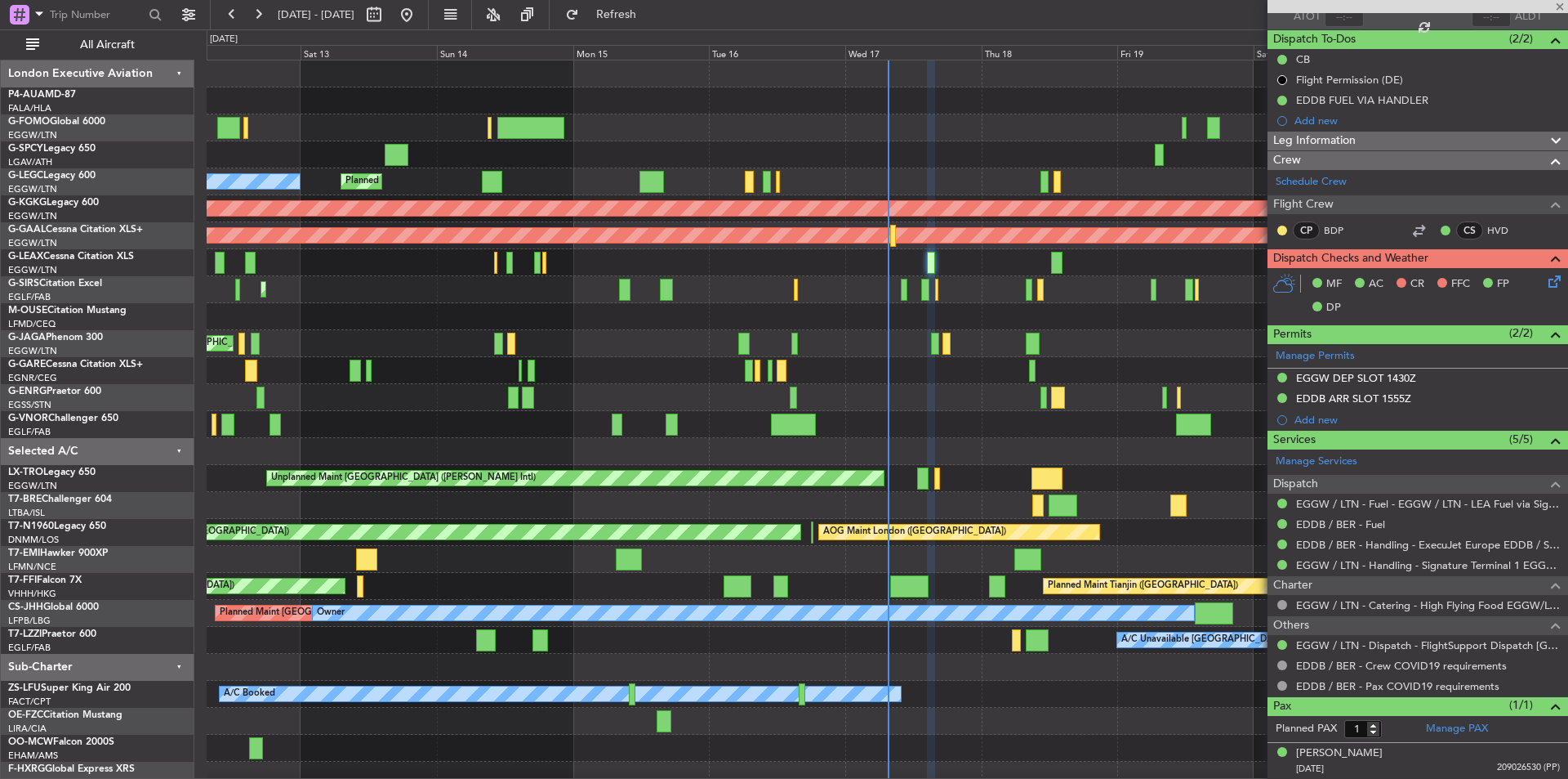
type input "-00:05"
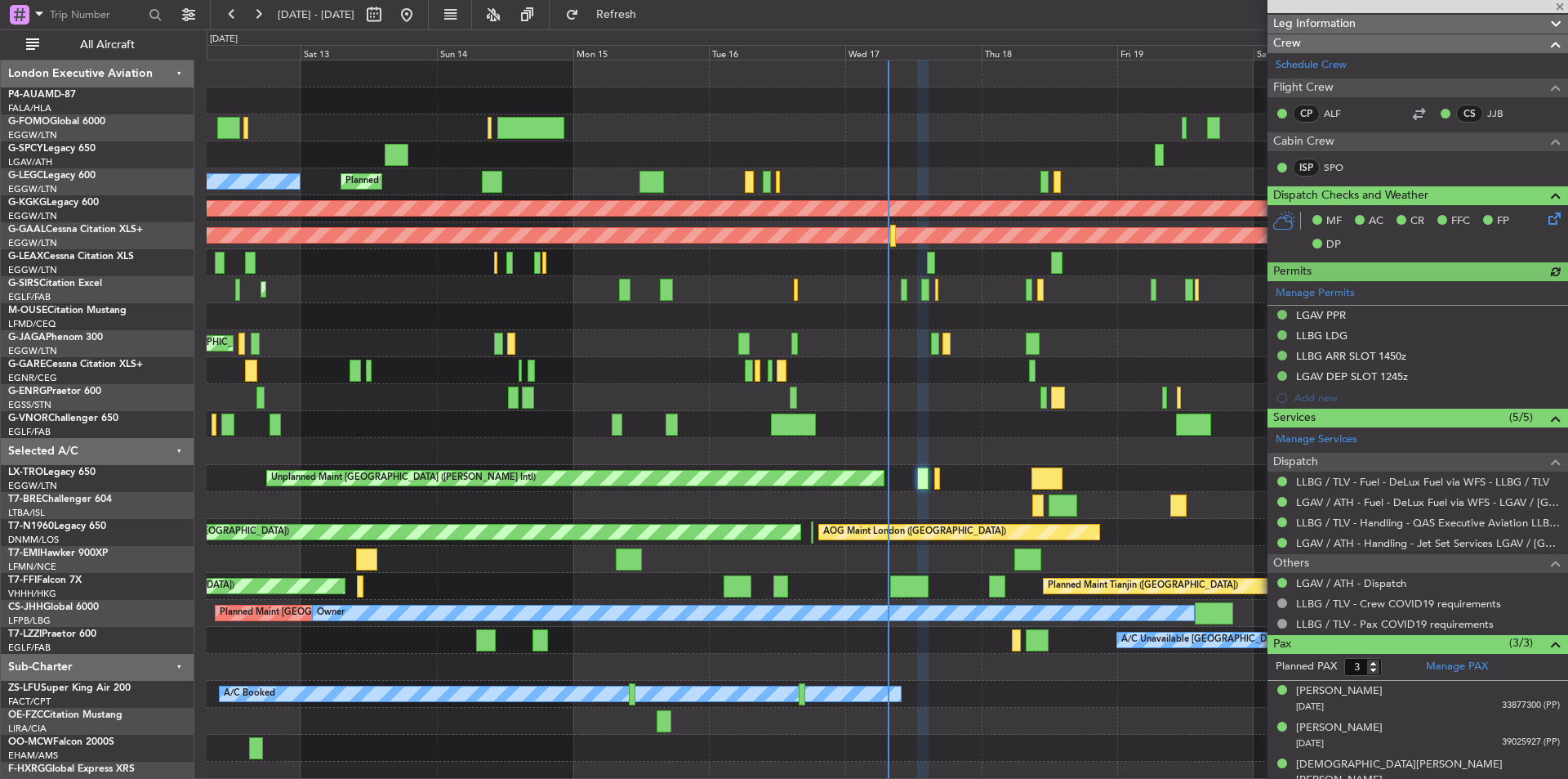
scroll to position [258, 0]
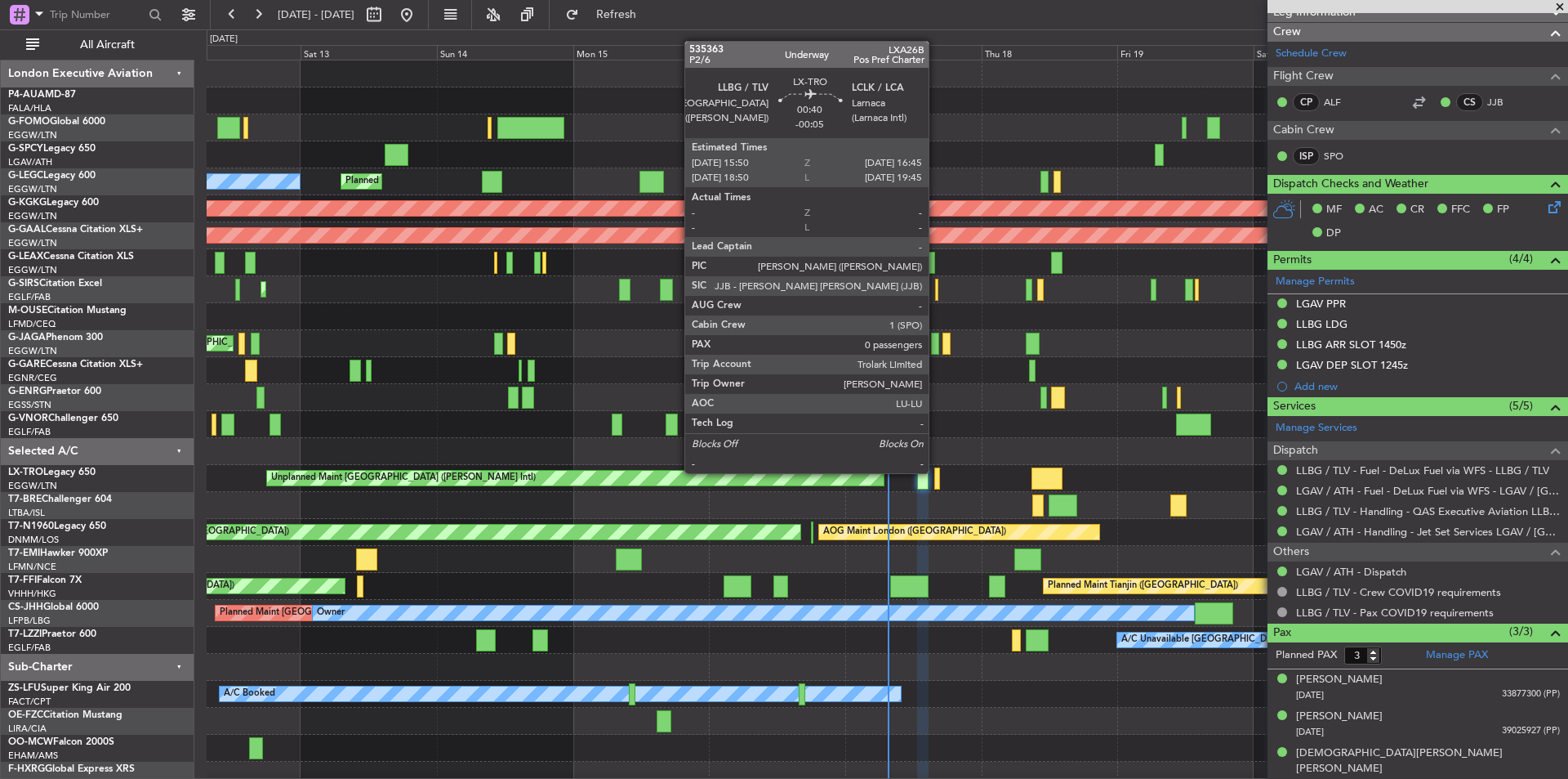
click at [936, 472] on div at bounding box center [937, 479] width 5 height 22
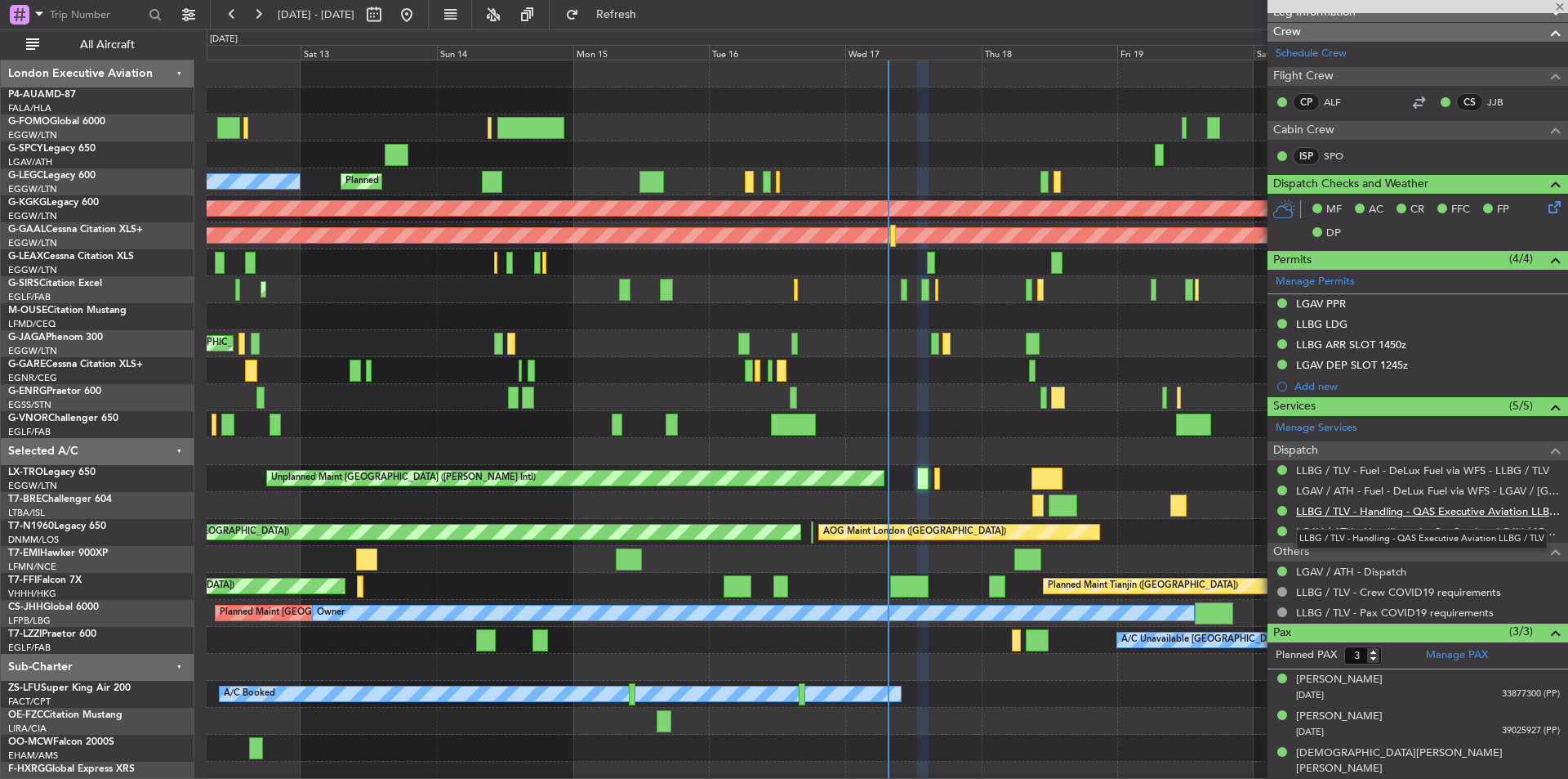
type input "0"
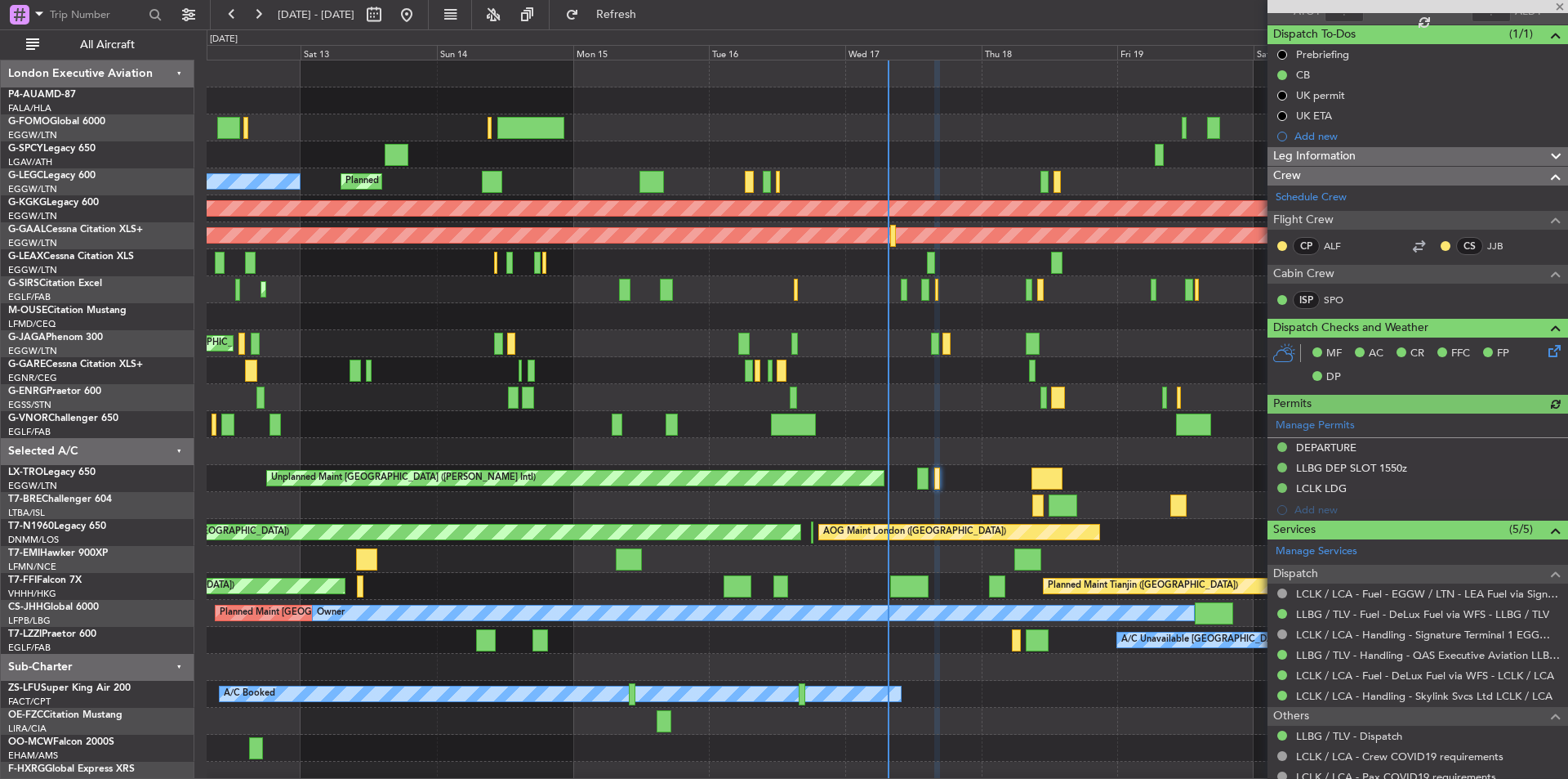
scroll to position [189, 0]
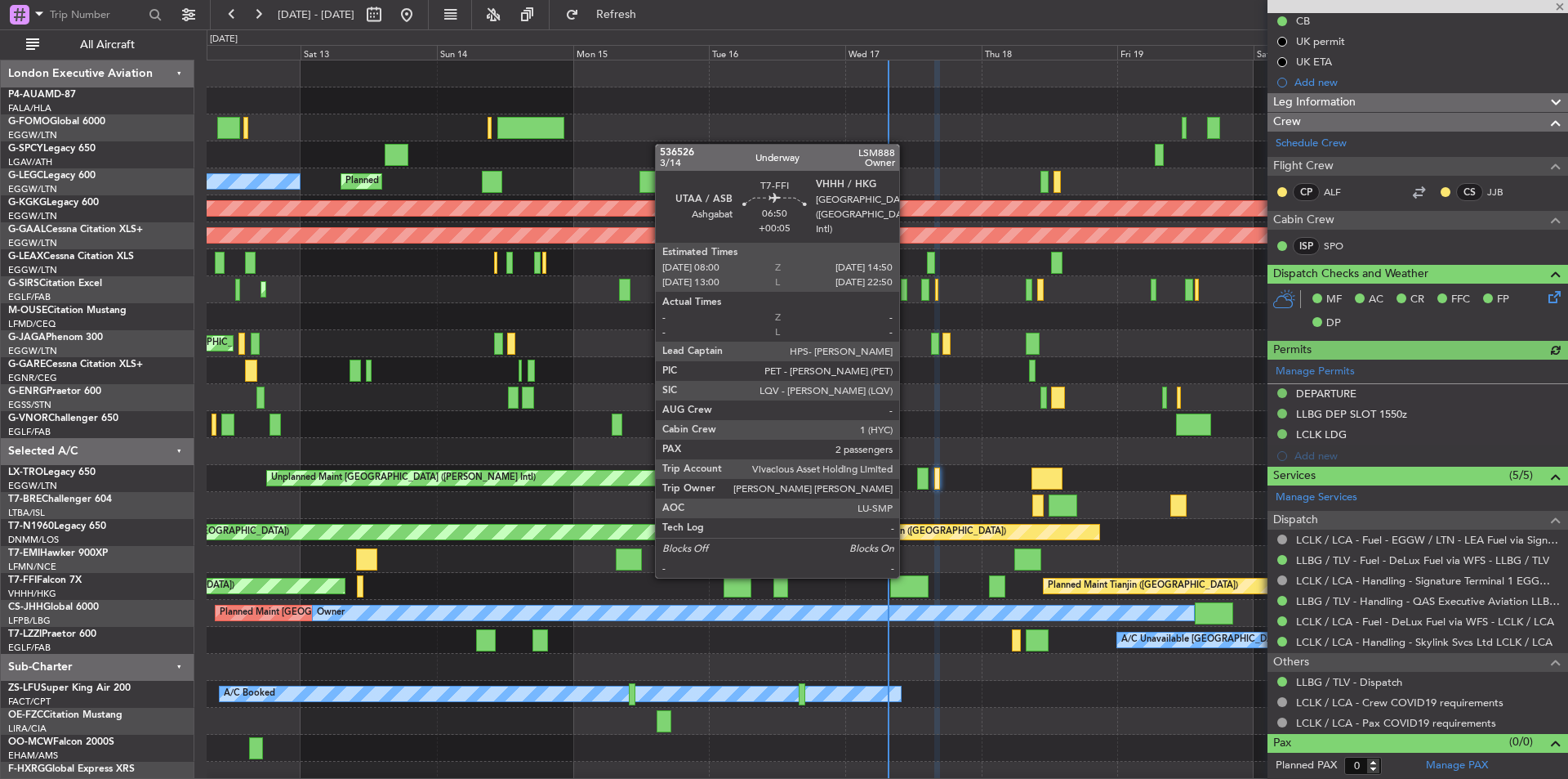
click at [906, 576] on div at bounding box center [909, 586] width 39 height 22
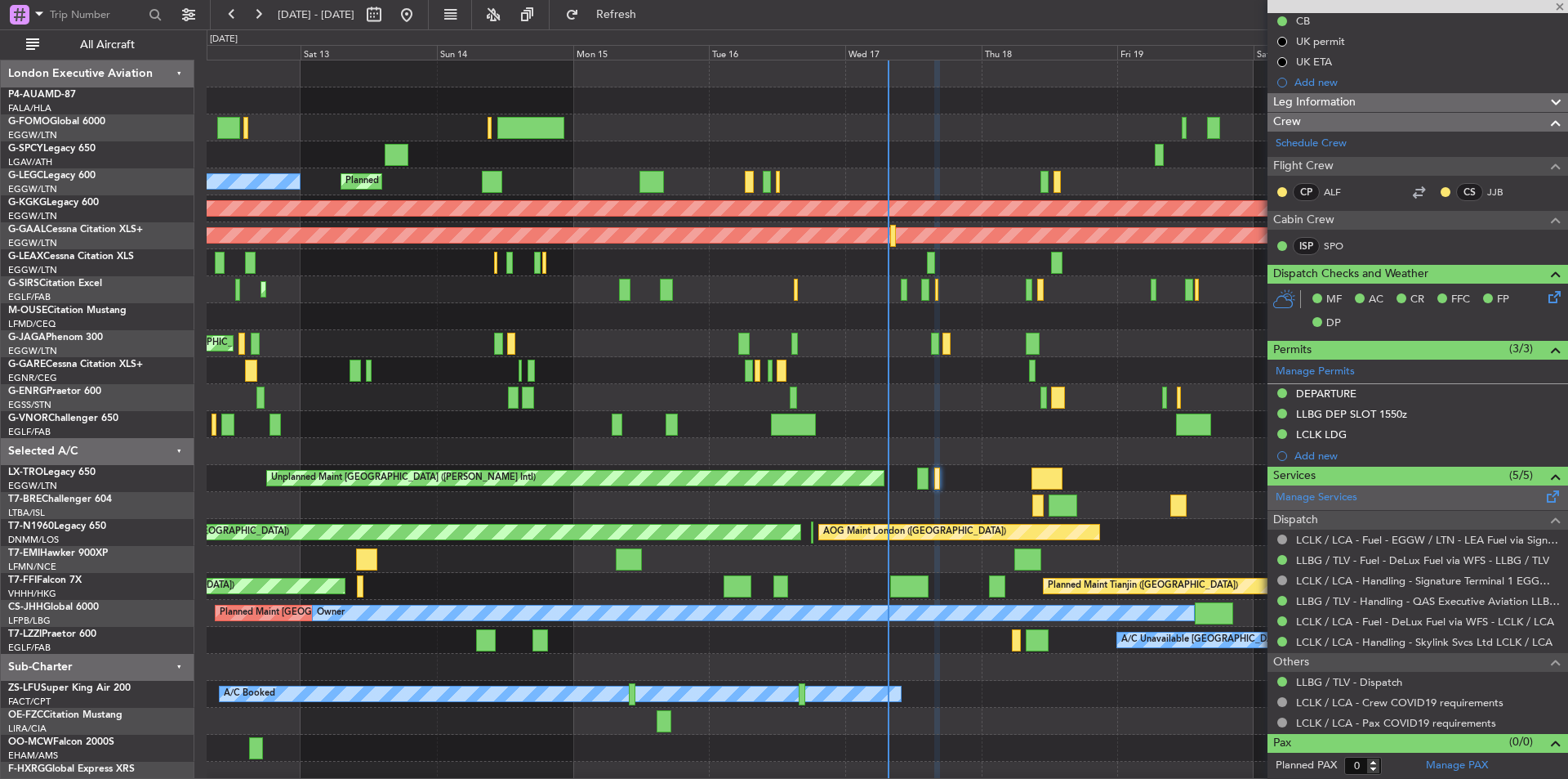
type input "+00:05"
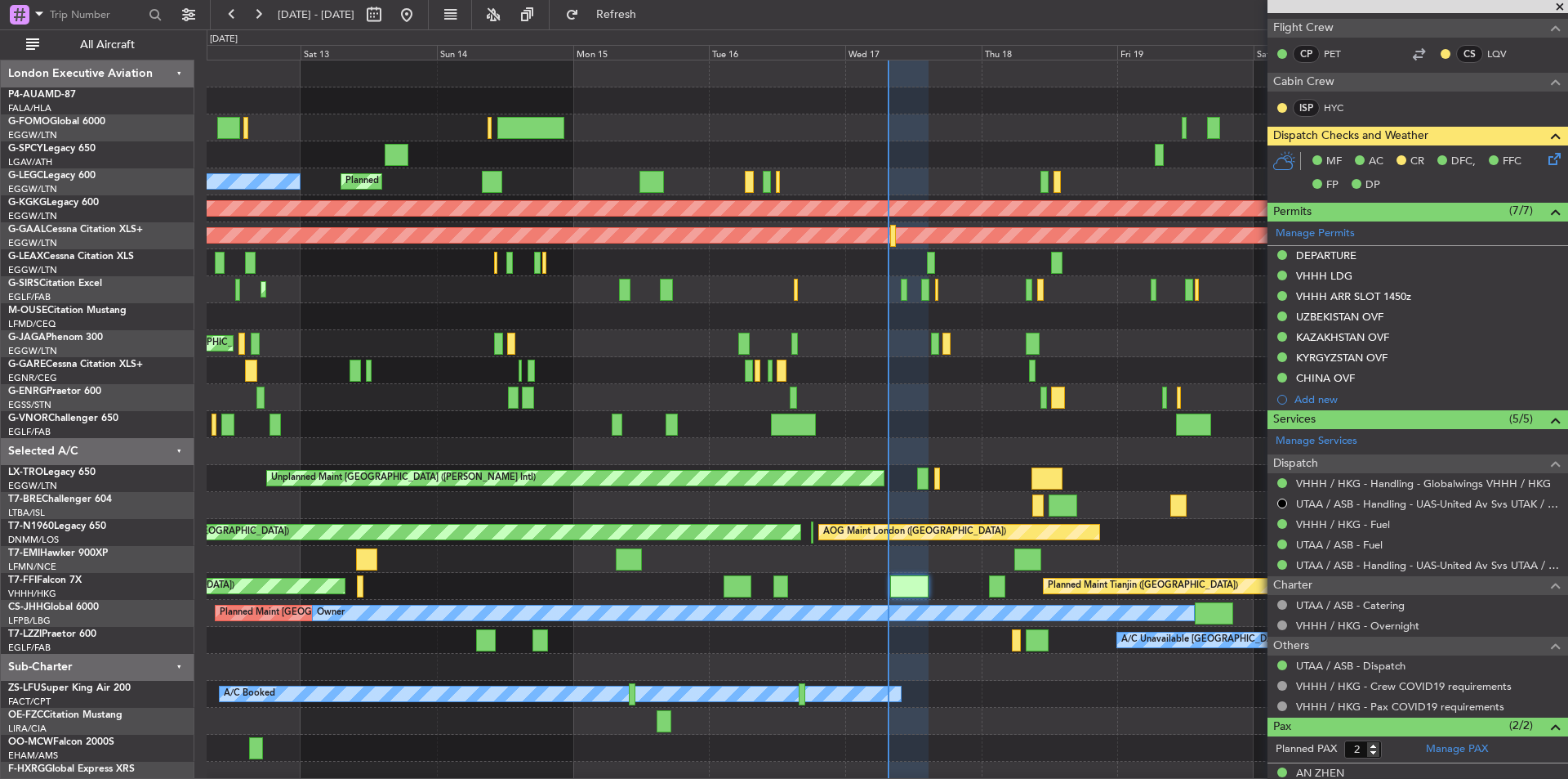
scroll to position [466, 0]
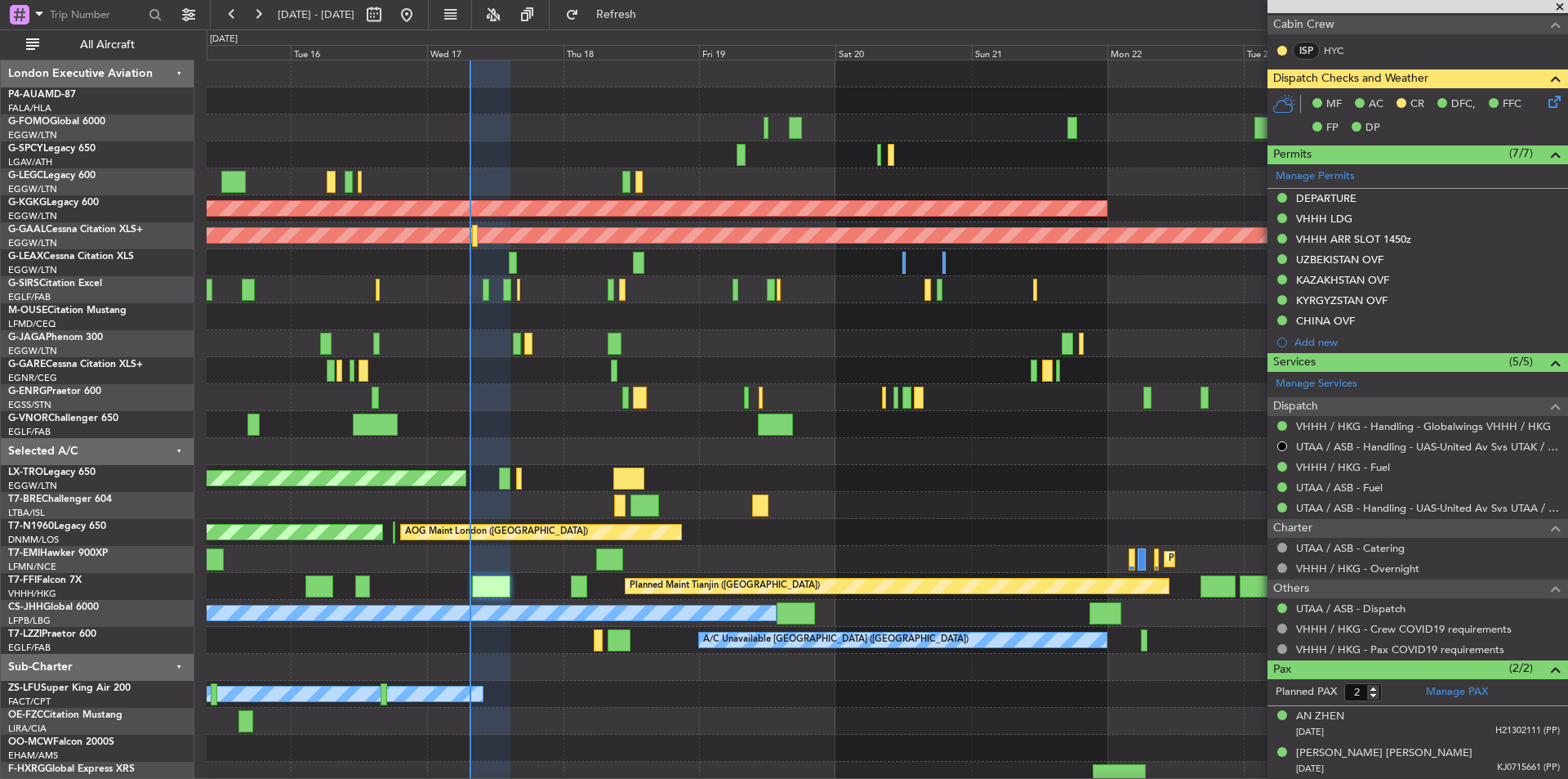
click at [671, 648] on div "A/C Unavailable [GEOGRAPHIC_DATA] ([GEOGRAPHIC_DATA])" at bounding box center [886, 640] width 1360 height 27
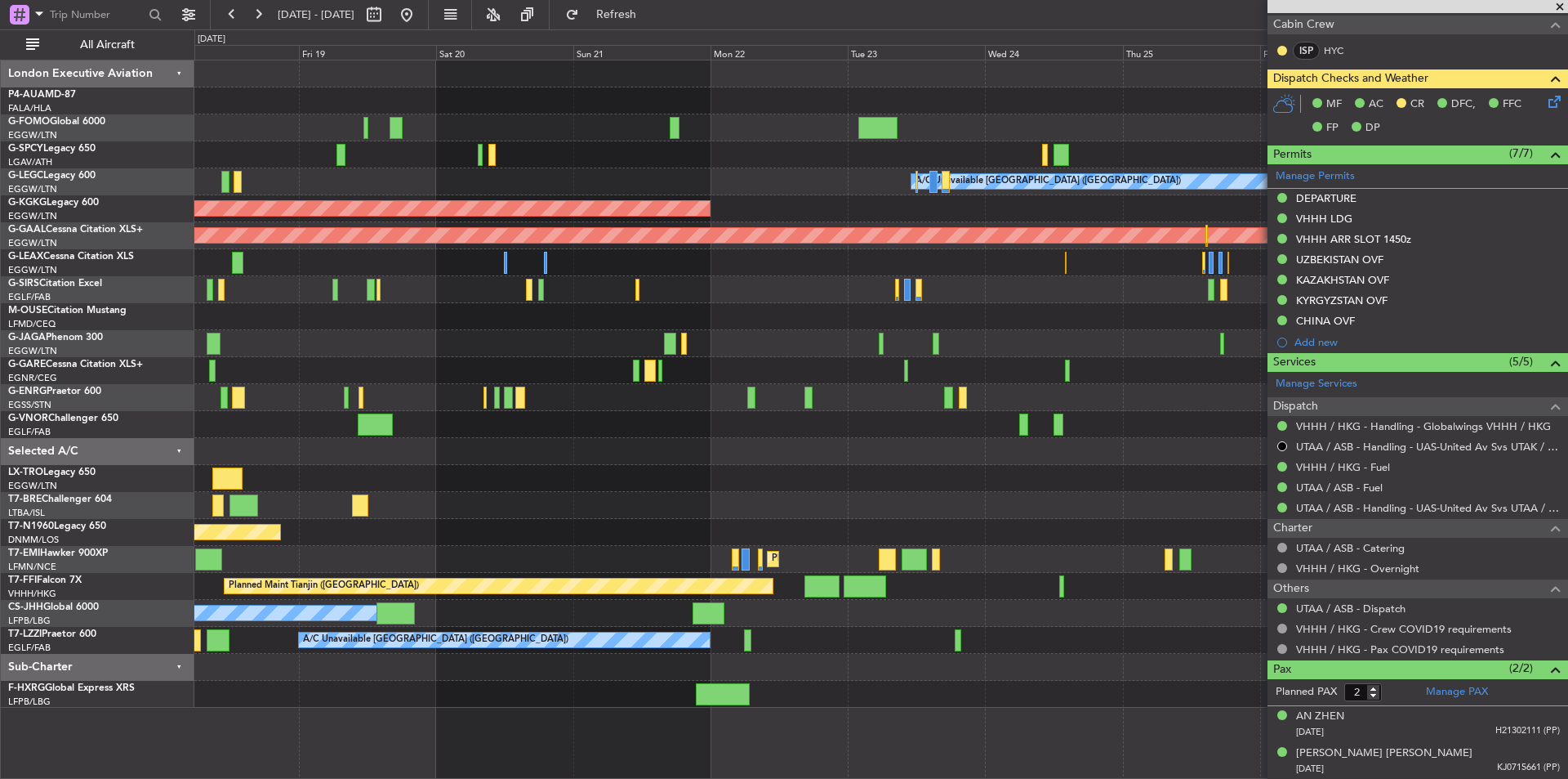
click at [1563, 1] on span at bounding box center [1560, 7] width 16 height 15
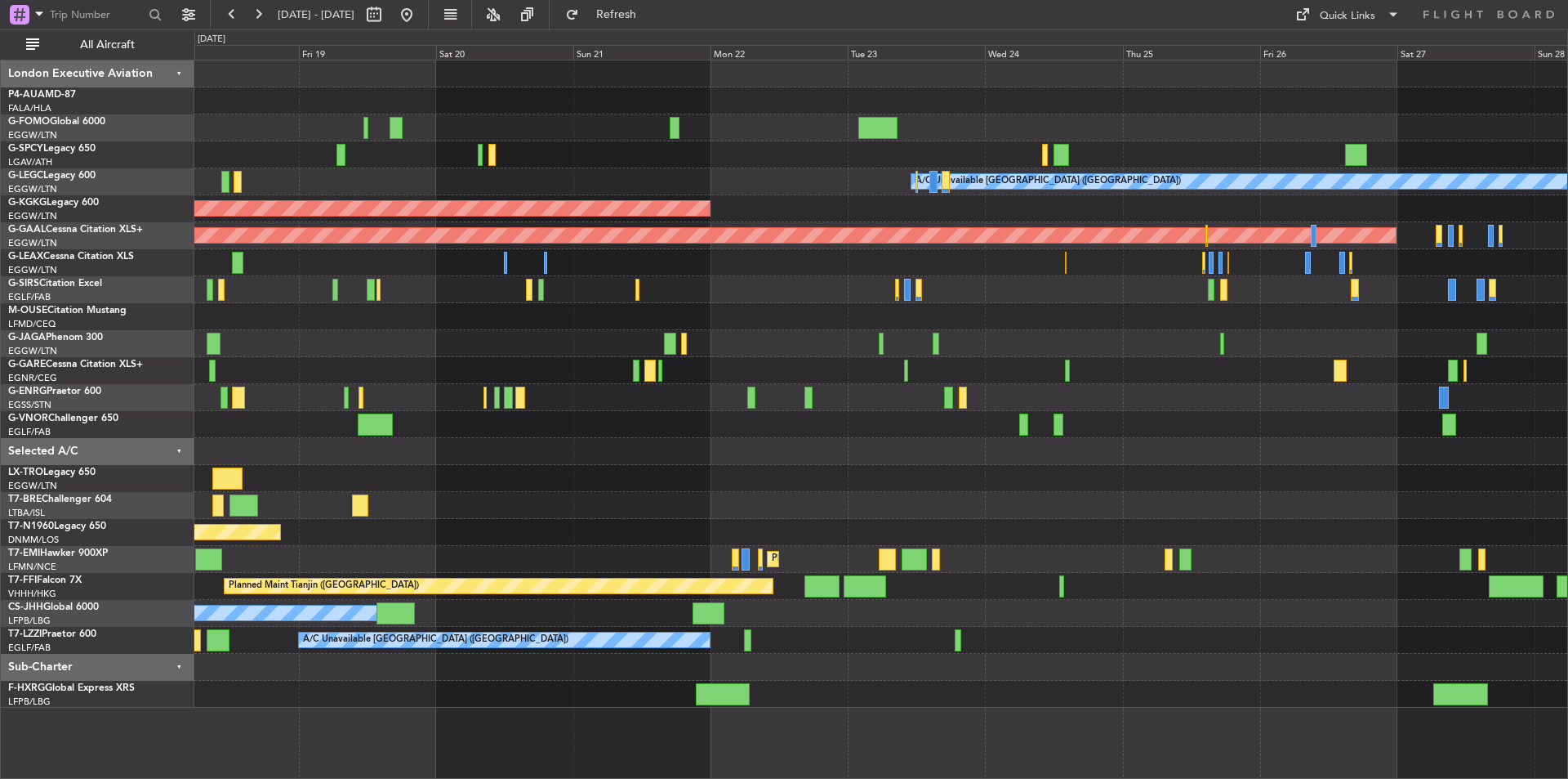
type input "0"
click at [420, 18] on button at bounding box center [406, 15] width 26 height 26
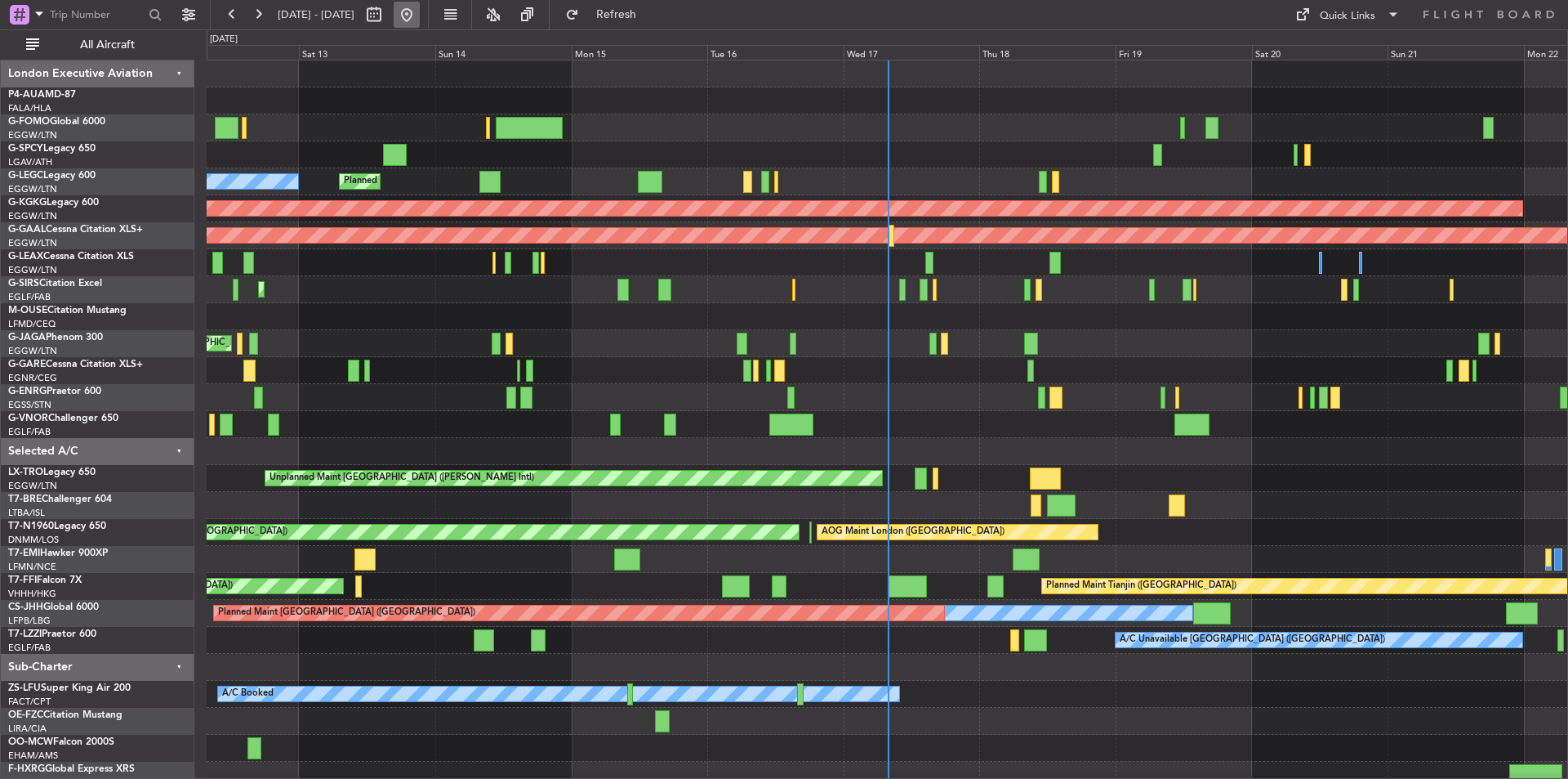
click at [420, 5] on button at bounding box center [406, 15] width 26 height 26
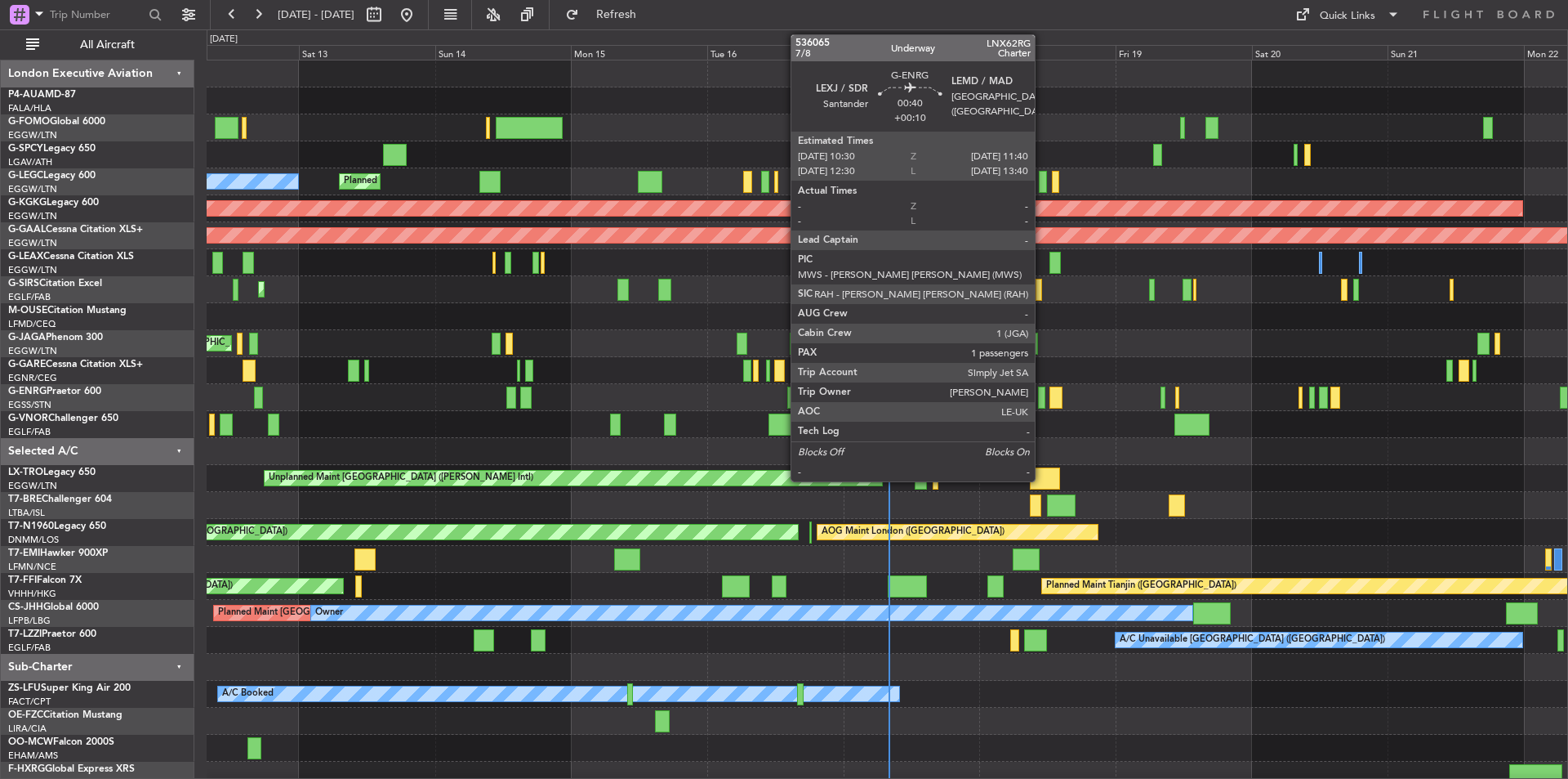
click at [1042, 396] on div at bounding box center [1041, 397] width 7 height 22
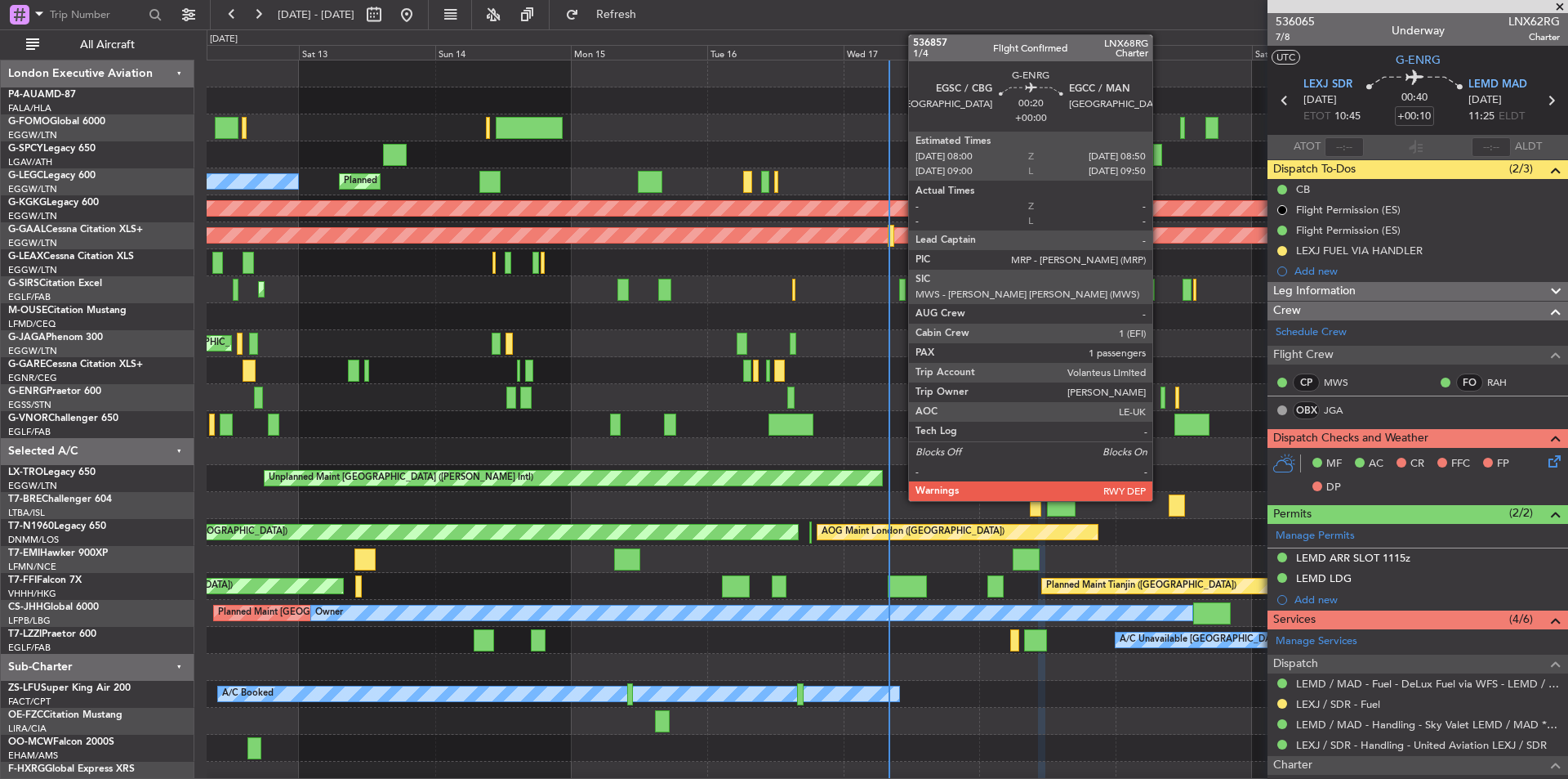
click at [1161, 402] on div at bounding box center [1163, 397] width 5 height 22
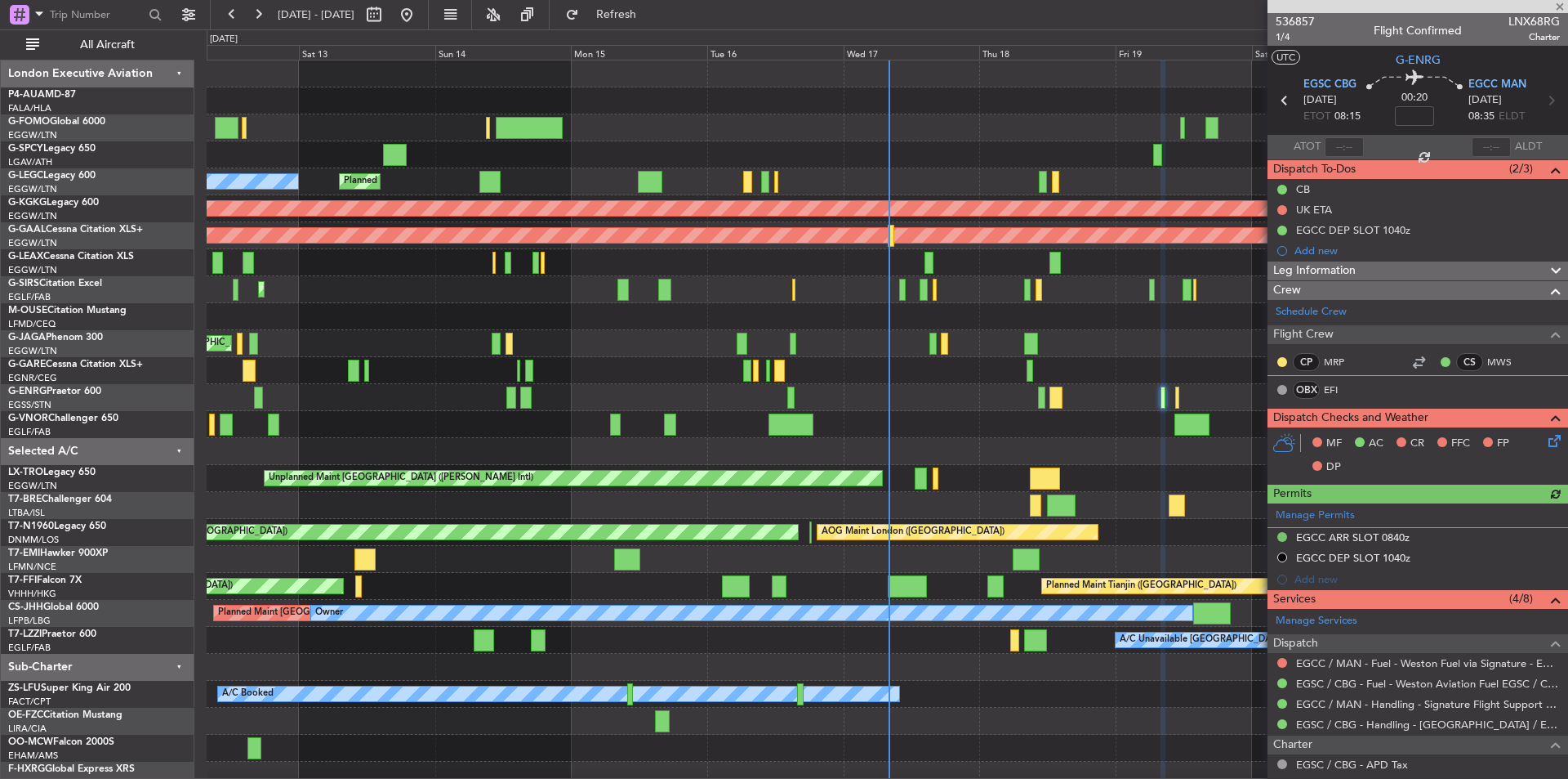
click at [1316, 21] on div "536857 1/4 Flight Confirmed LNX68RG Charter" at bounding box center [1418, 29] width 301 height 33
click at [1281, 21] on span "536857" at bounding box center [1295, 21] width 39 height 17
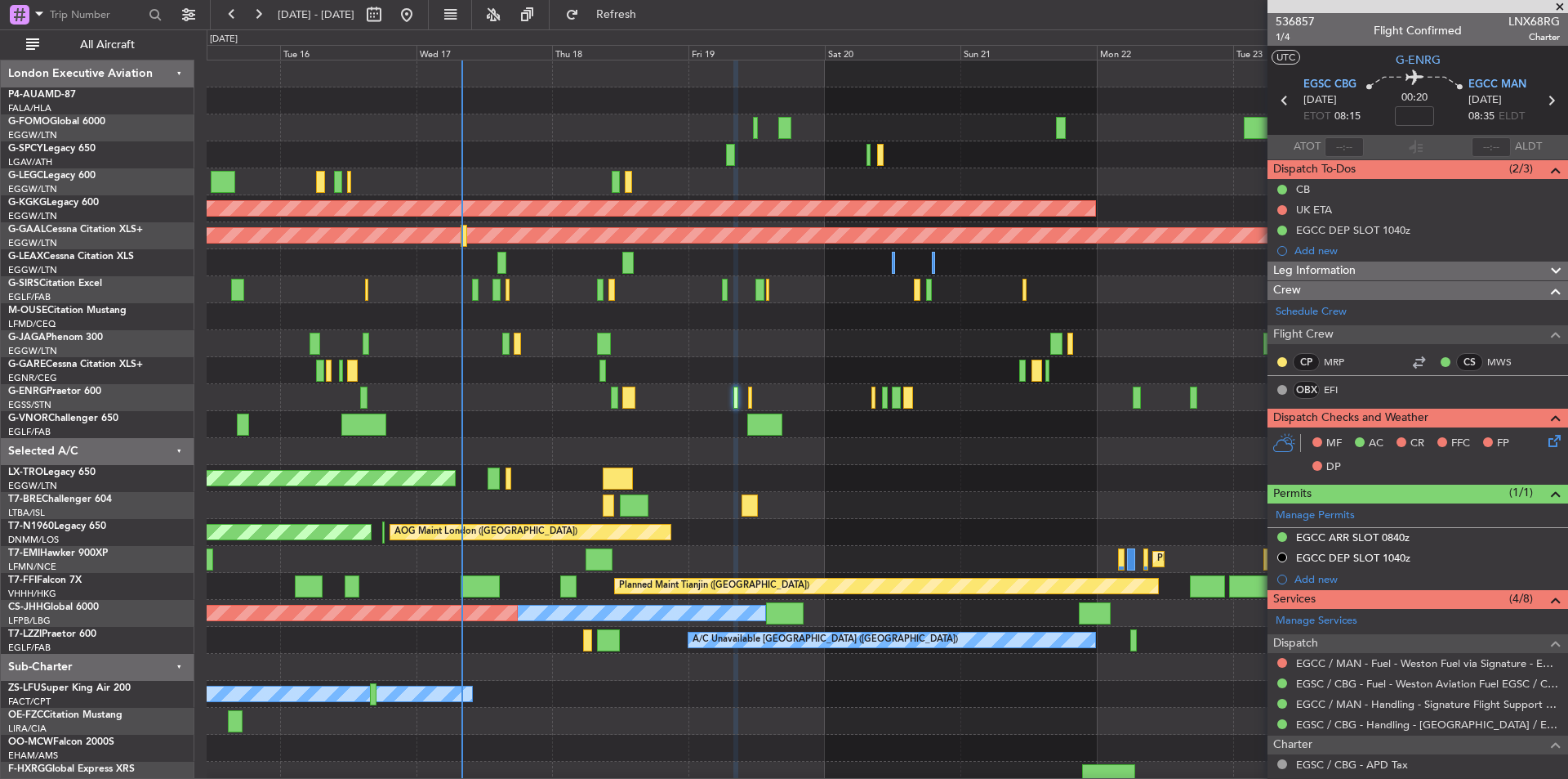
click at [679, 398] on div at bounding box center [886, 398] width 1360 height 27
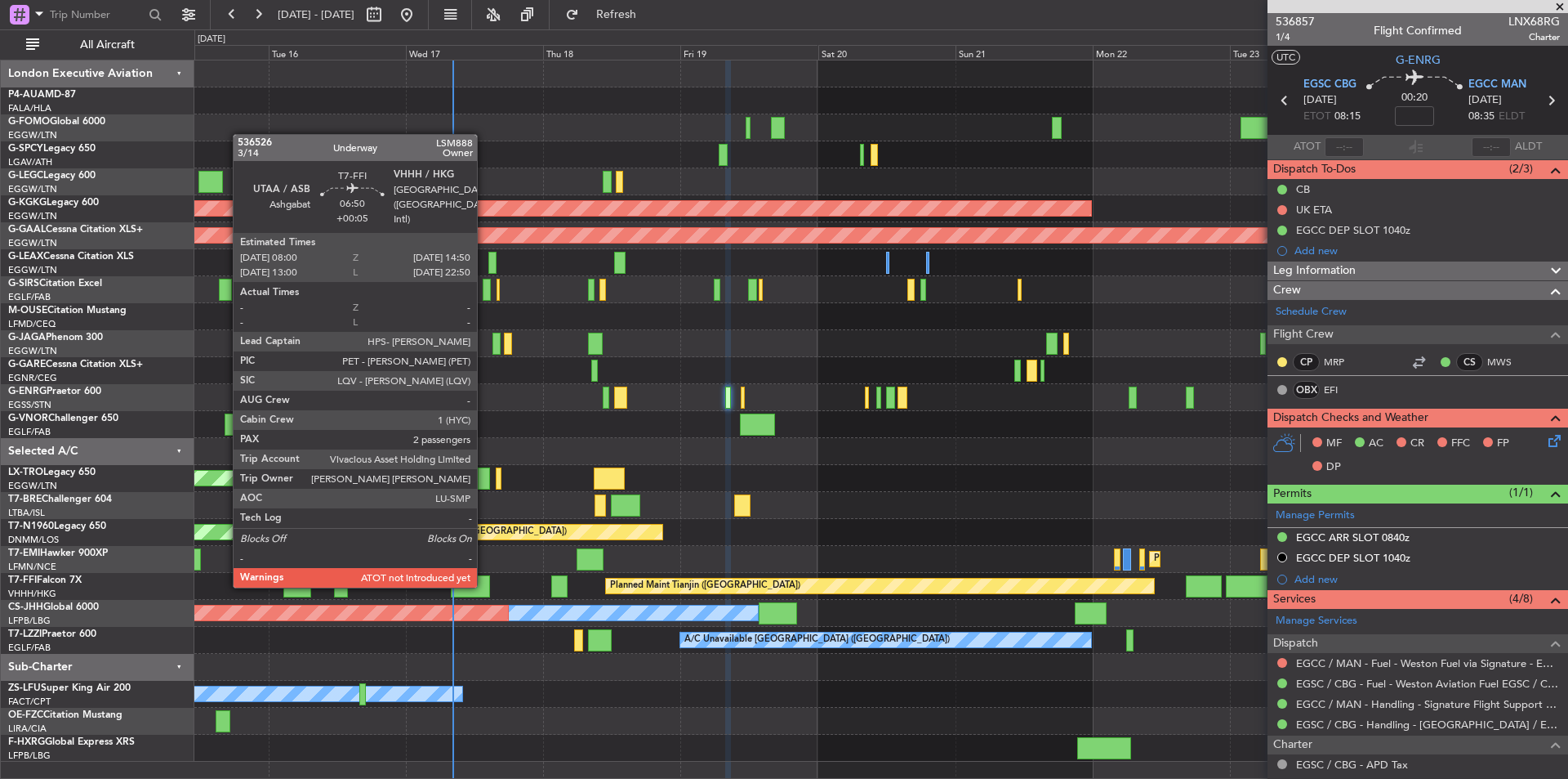
click at [484, 586] on div at bounding box center [469, 586] width 39 height 22
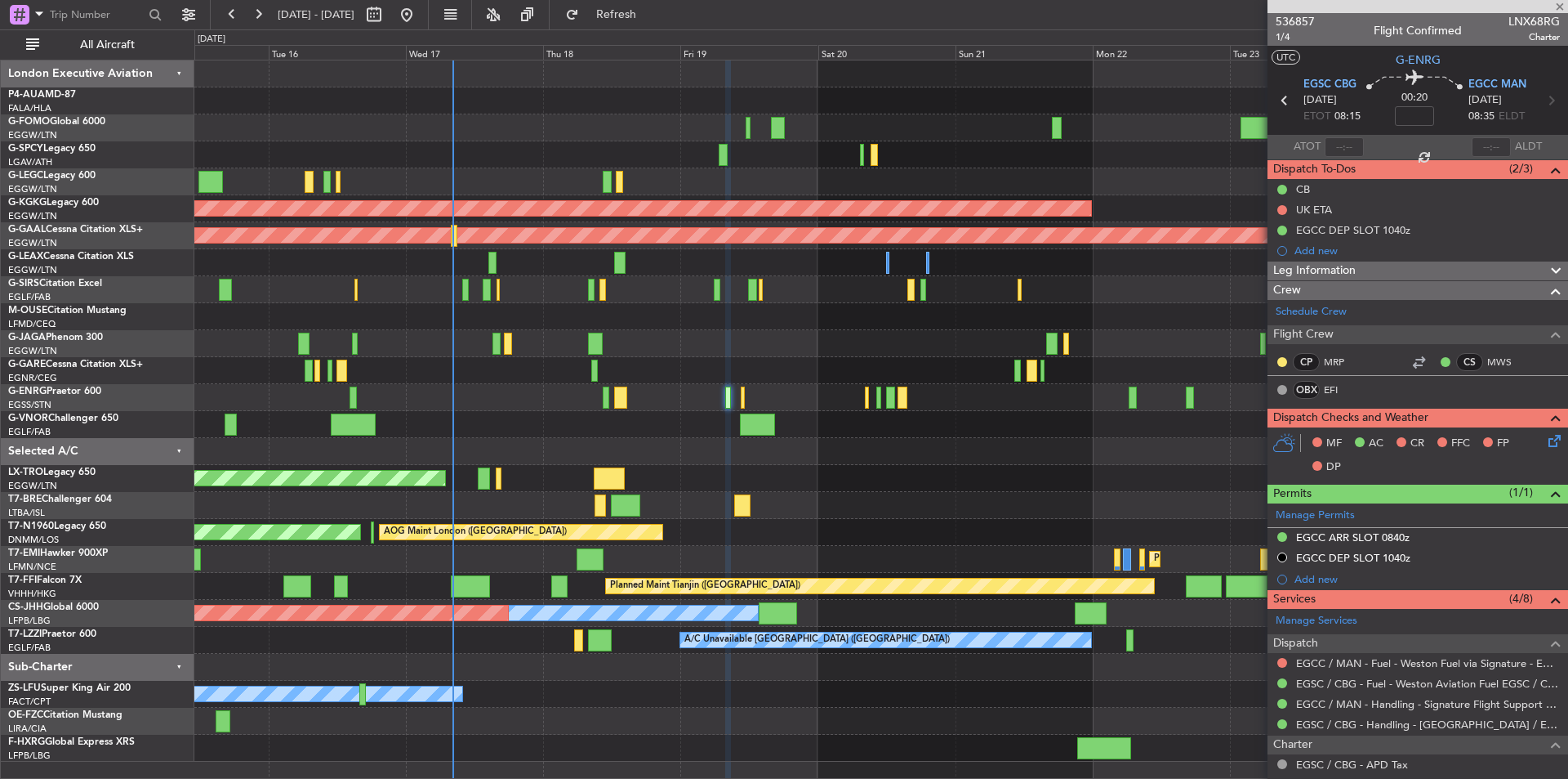
type input "+00:05"
type input "2"
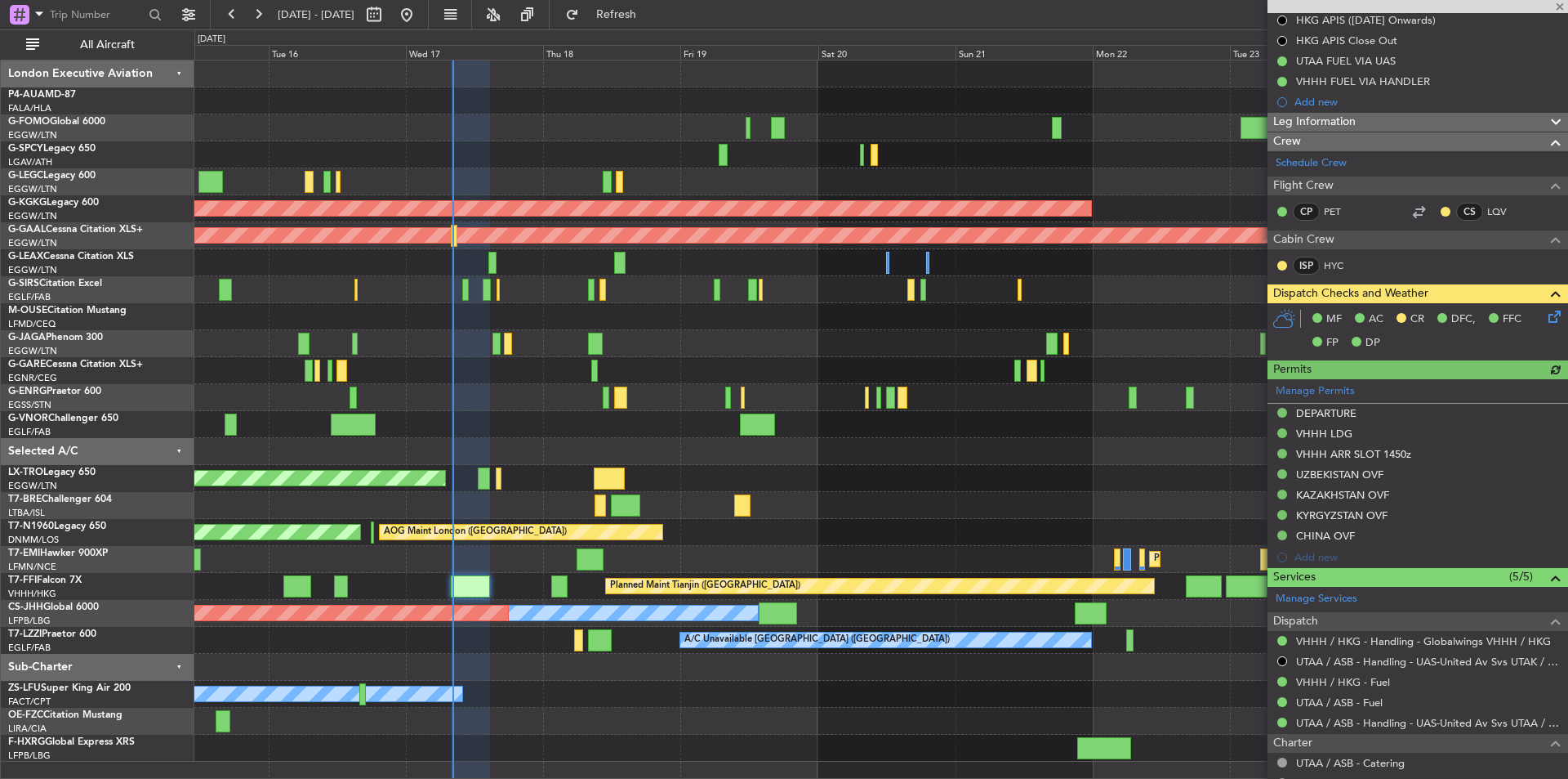
scroll to position [409, 0]
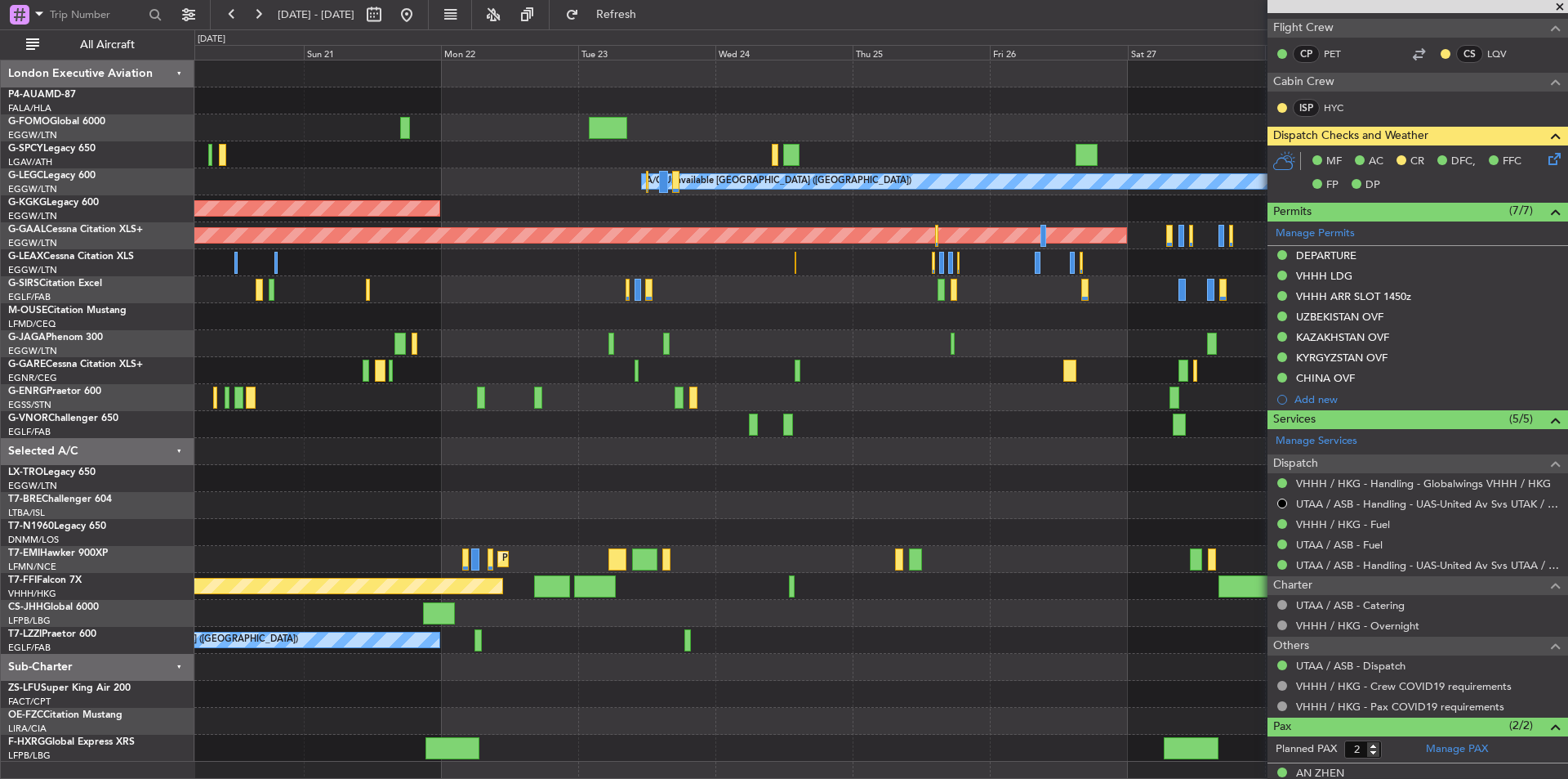
click at [198, 440] on div "A/C Unavailable London (Luton) AOG Maint Istanbul (Ataturk) Planned Maint Dusse…" at bounding box center [880, 411] width 1373 height 701
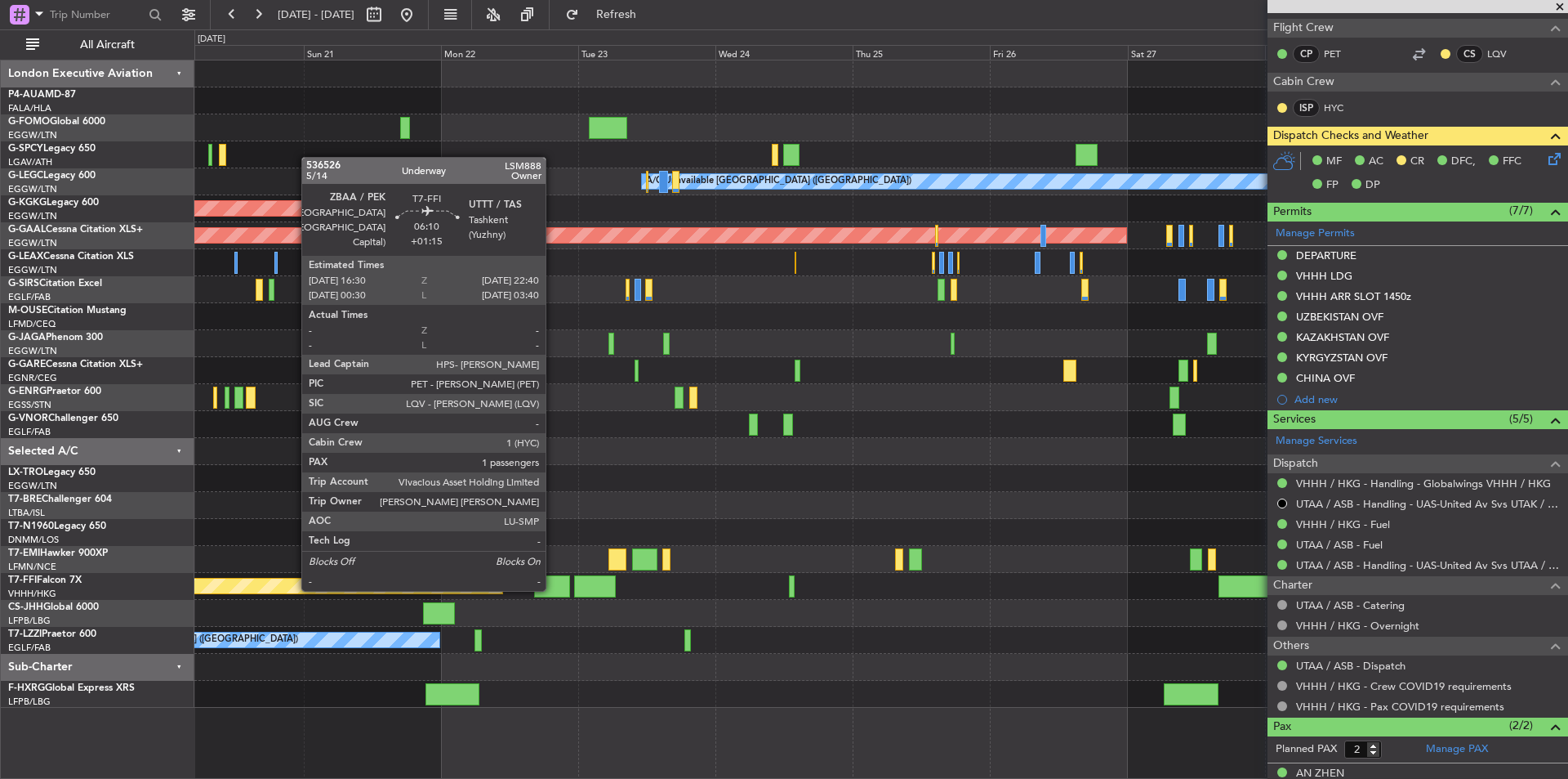
click at [553, 588] on div at bounding box center [552, 586] width 36 height 22
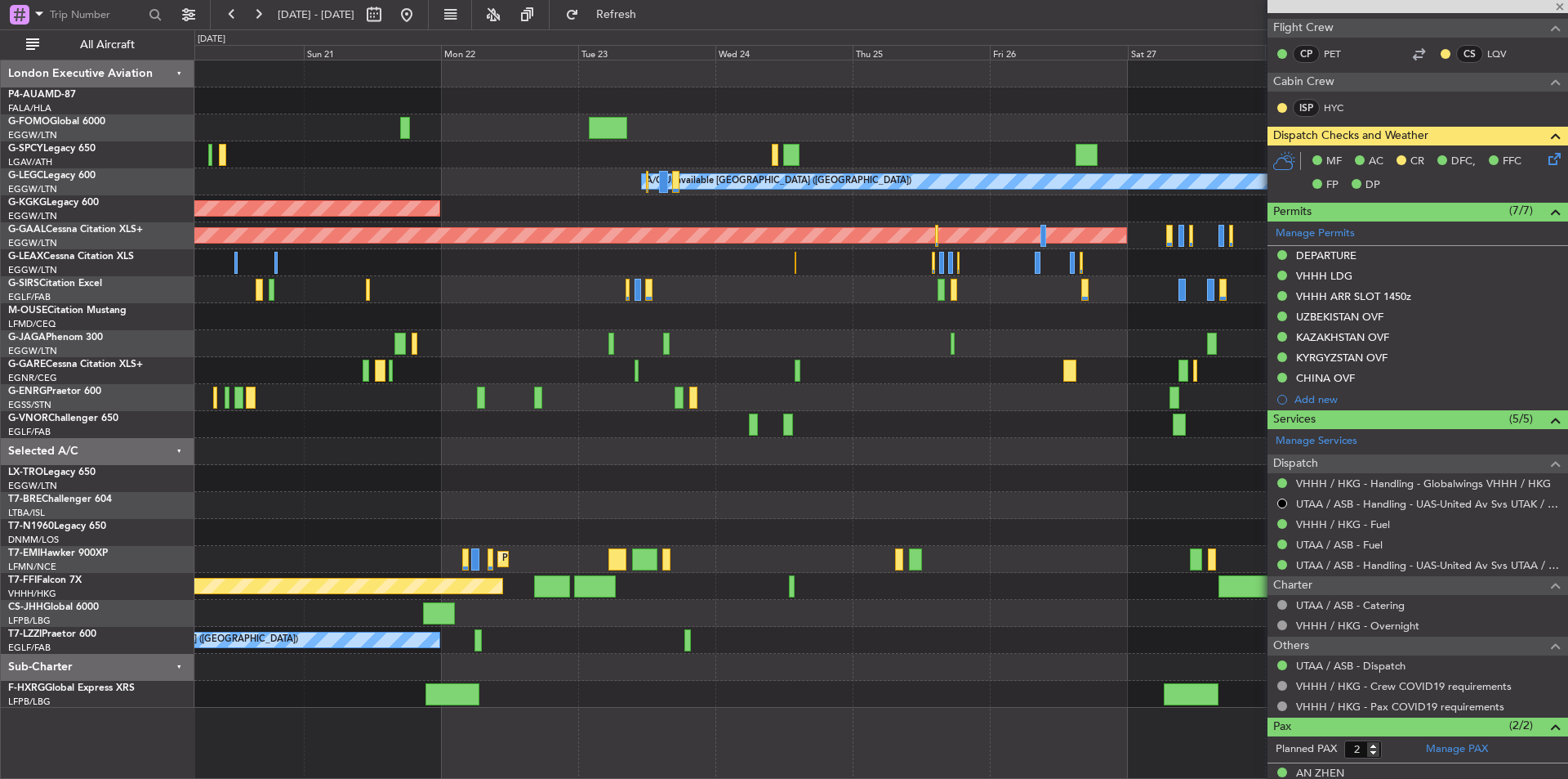
type input "+01:15"
type input "1"
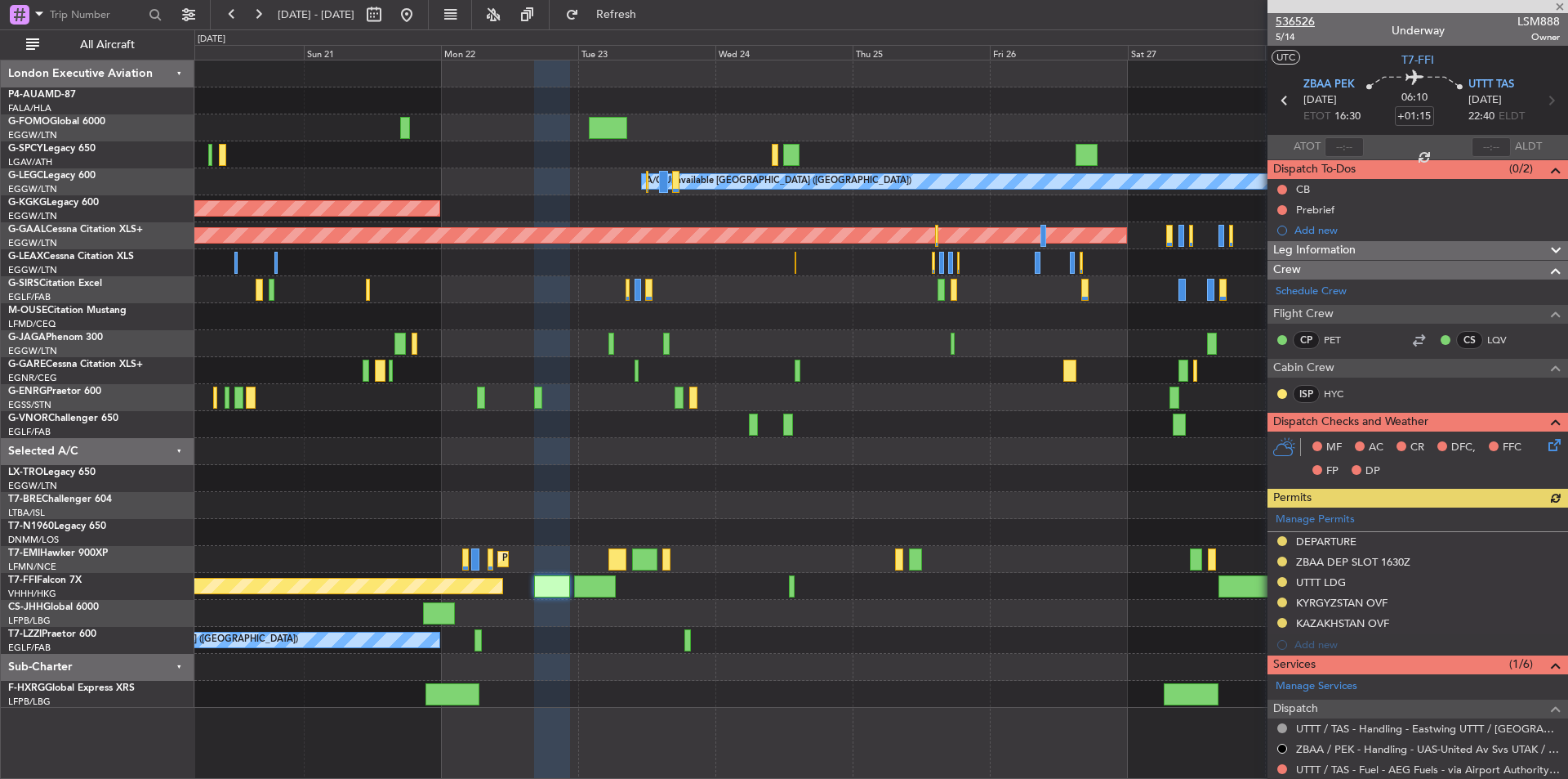
click at [1302, 19] on span "536526" at bounding box center [1295, 21] width 39 height 17
click at [257, 21] on button at bounding box center [257, 15] width 26 height 26
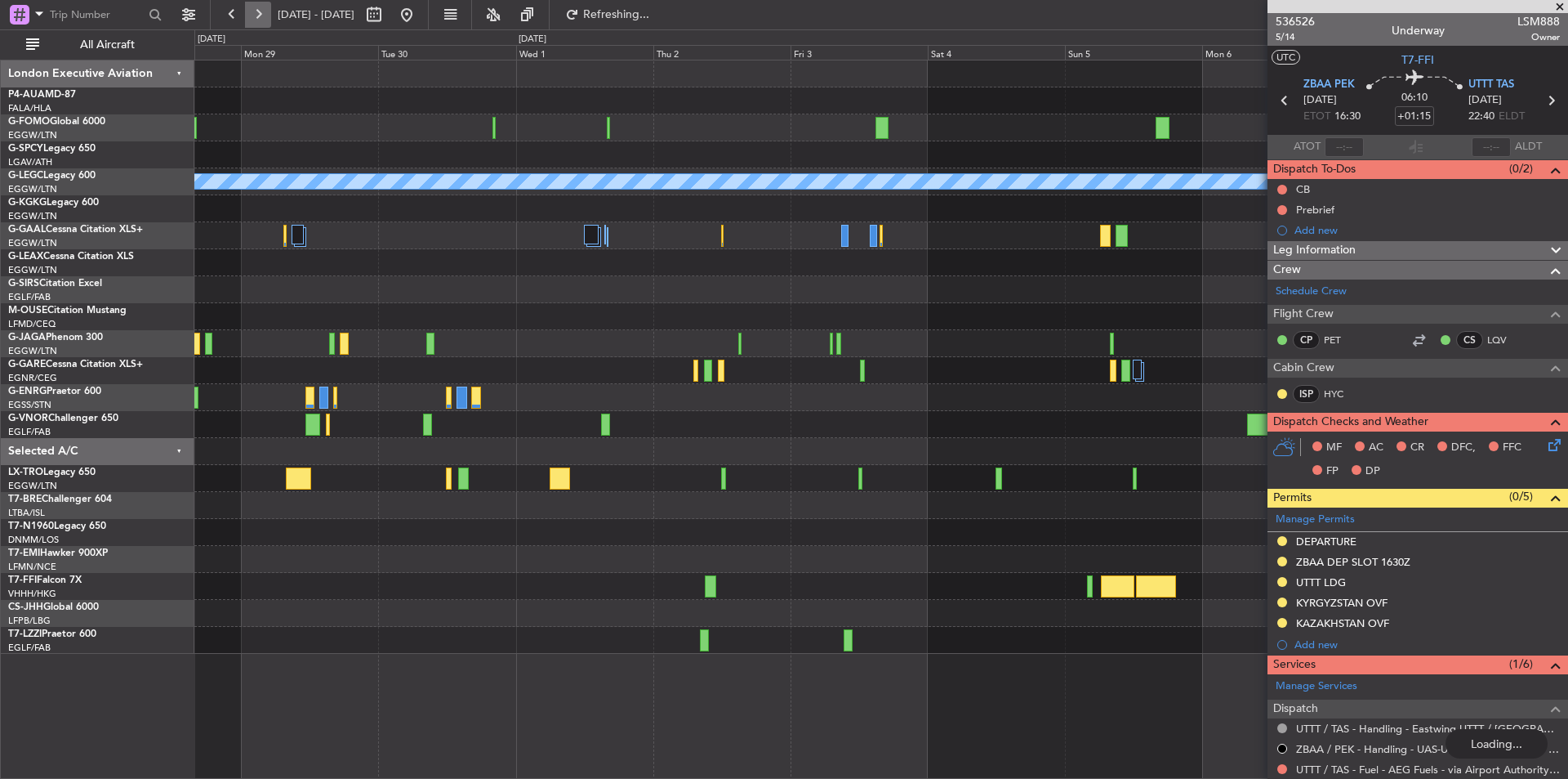
click at [257, 21] on button at bounding box center [257, 15] width 26 height 26
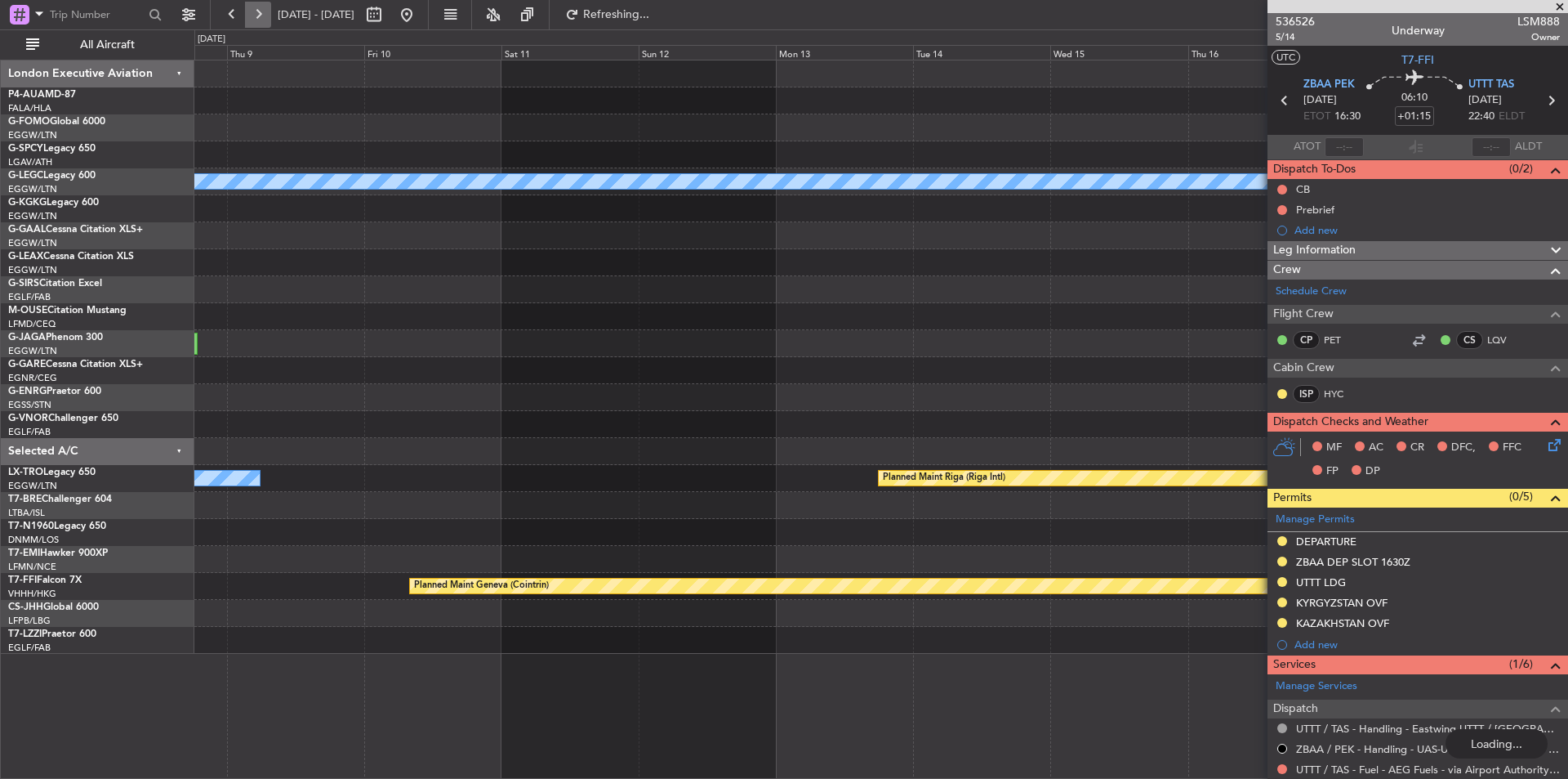
click at [257, 21] on button at bounding box center [257, 15] width 26 height 26
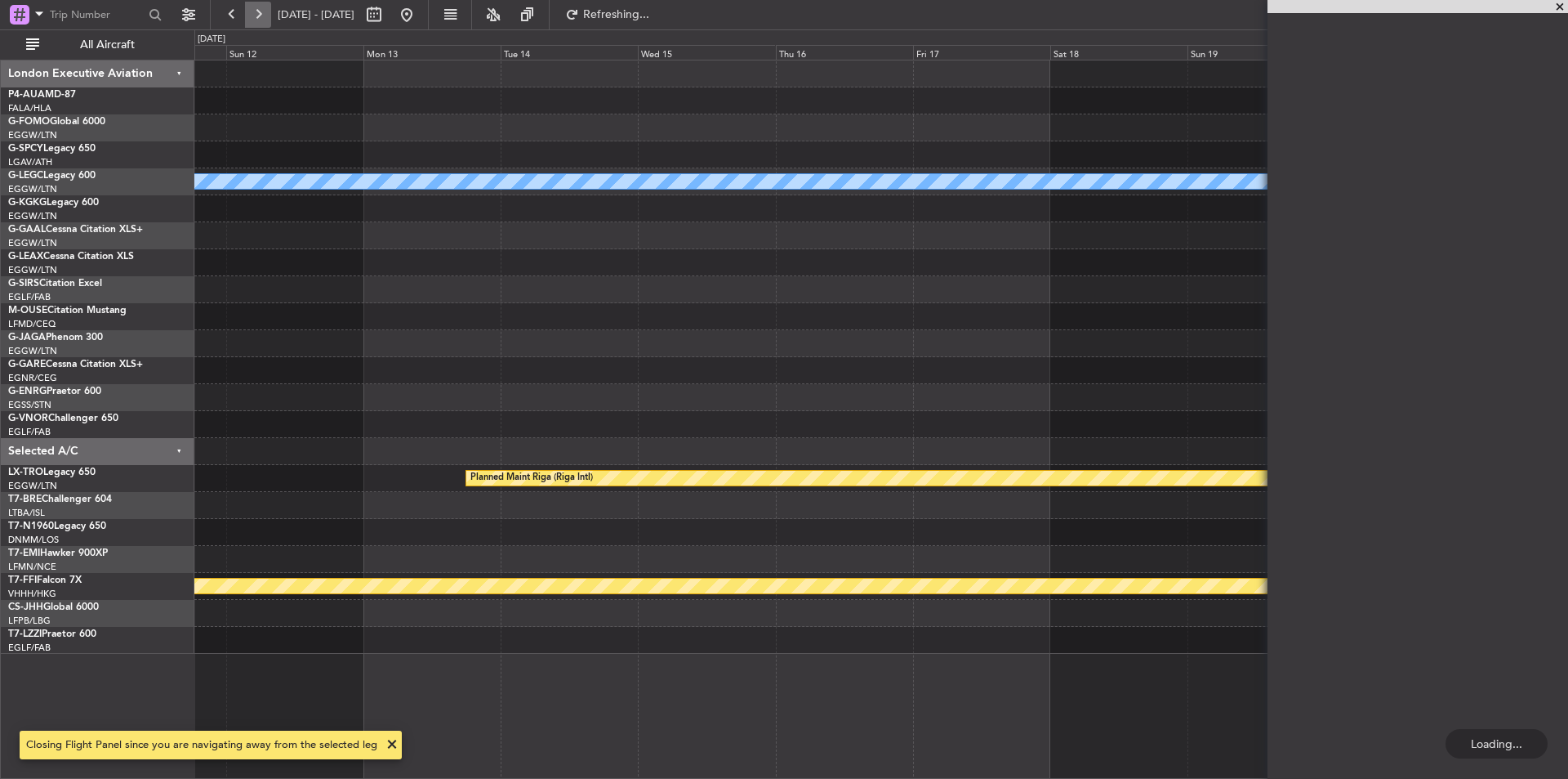
click at [257, 21] on button at bounding box center [257, 15] width 26 height 26
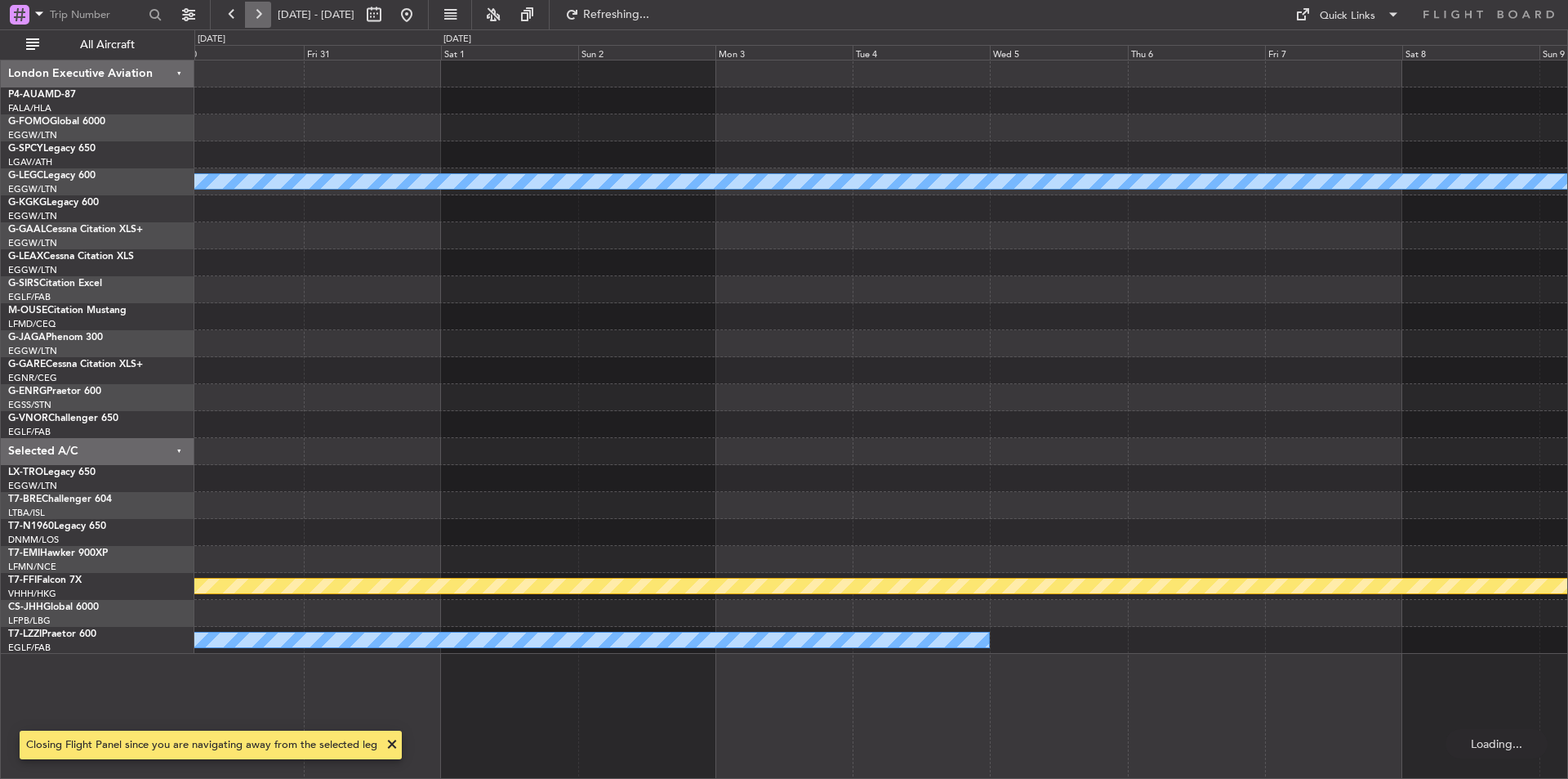
click at [257, 21] on button at bounding box center [257, 15] width 26 height 26
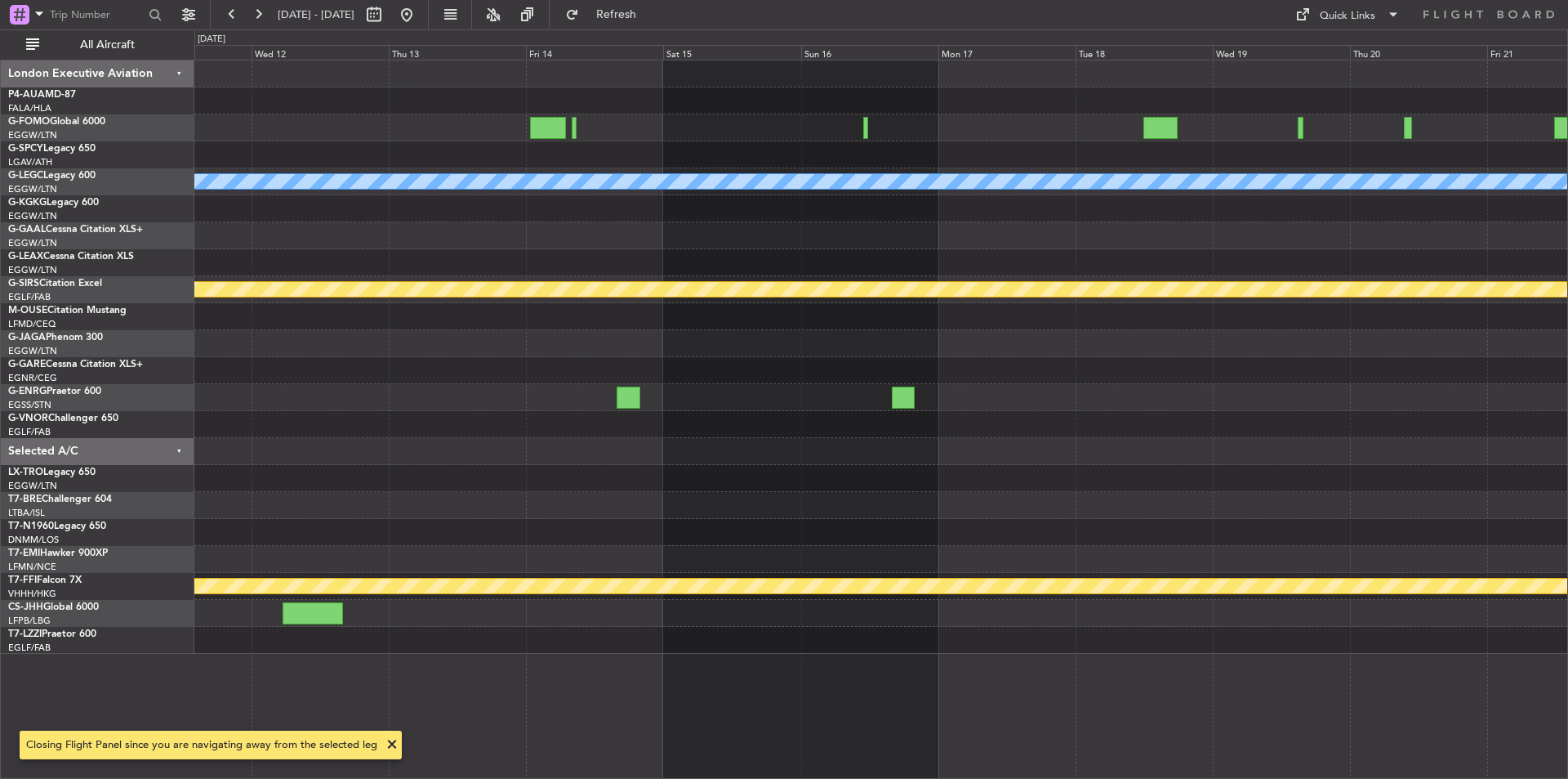
click at [755, 472] on div "A/C Unavailable London (Luton) Planned Maint Bournemouth Planned Maint Bournemo…" at bounding box center [880, 357] width 1373 height 593
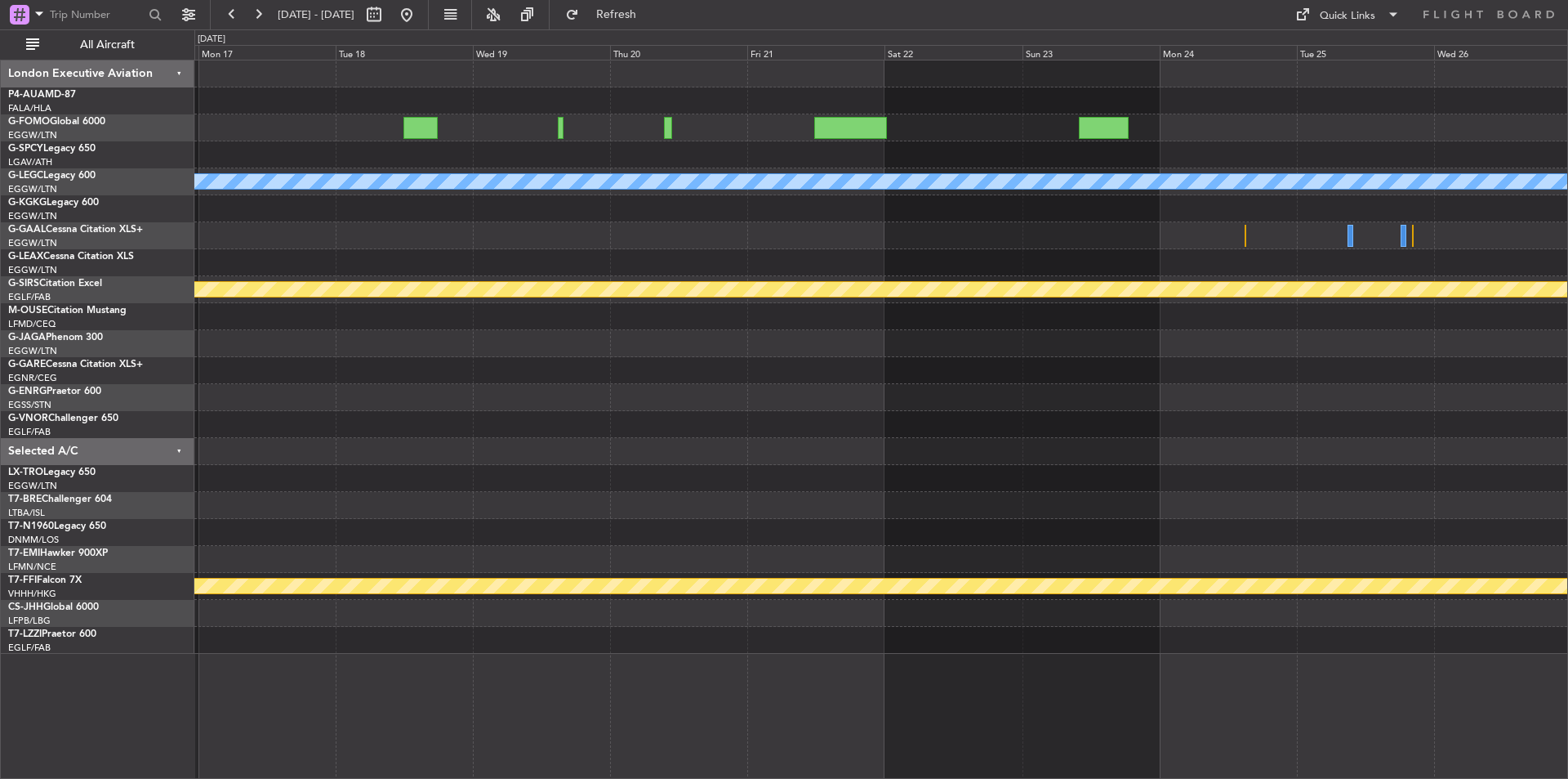
click at [575, 347] on div "A/C Unavailable London (Luton) Planned Maint Bournemouth Planned Maint Geneva (…" at bounding box center [880, 357] width 1373 height 593
click at [420, 11] on button at bounding box center [406, 15] width 26 height 26
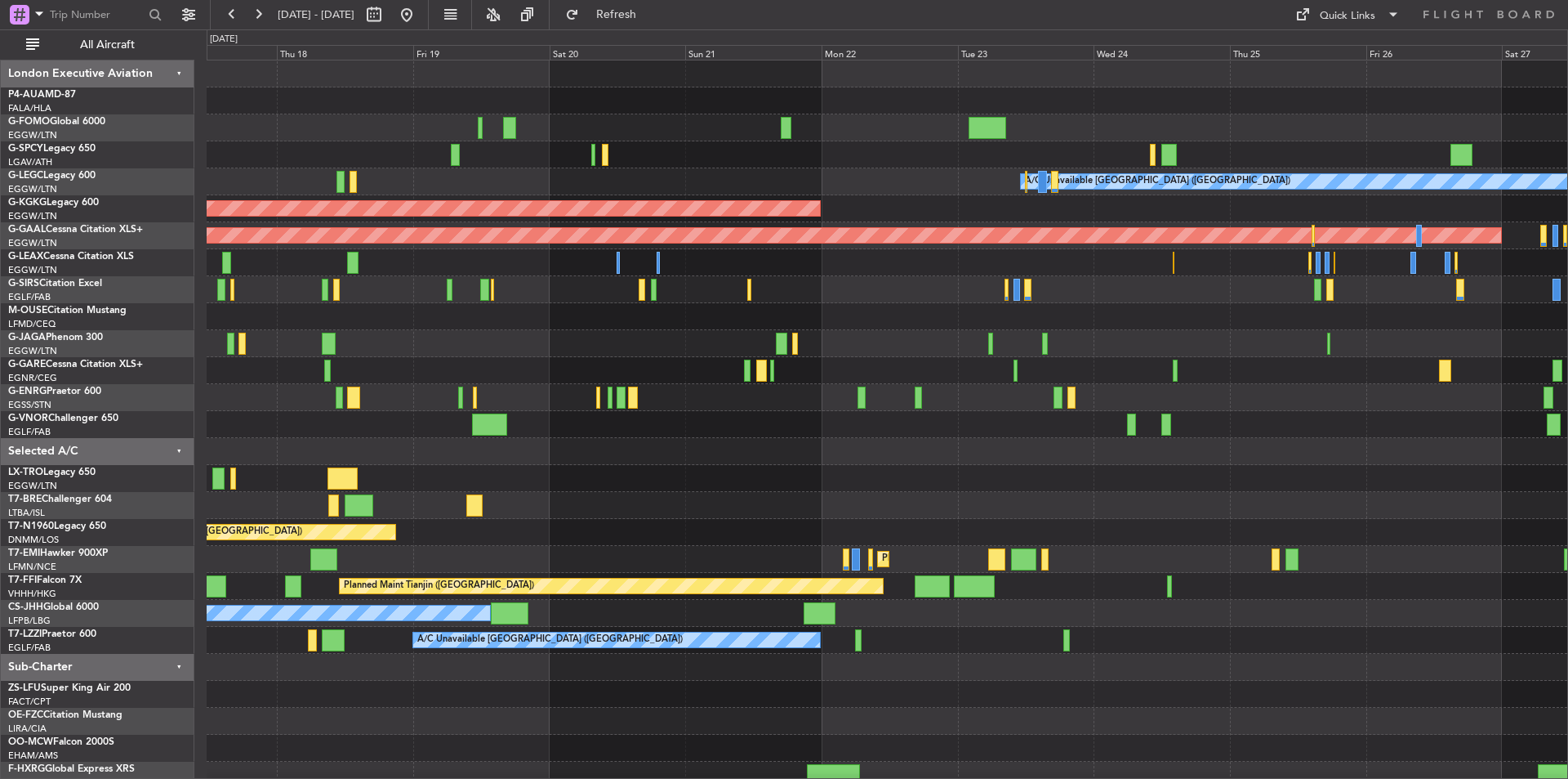
click at [29, 371] on div "A/C Unavailable London (Luton) AOG Maint Istanbul (Ataturk) Planned Maint Dusse…" at bounding box center [784, 404] width 1568 height 749
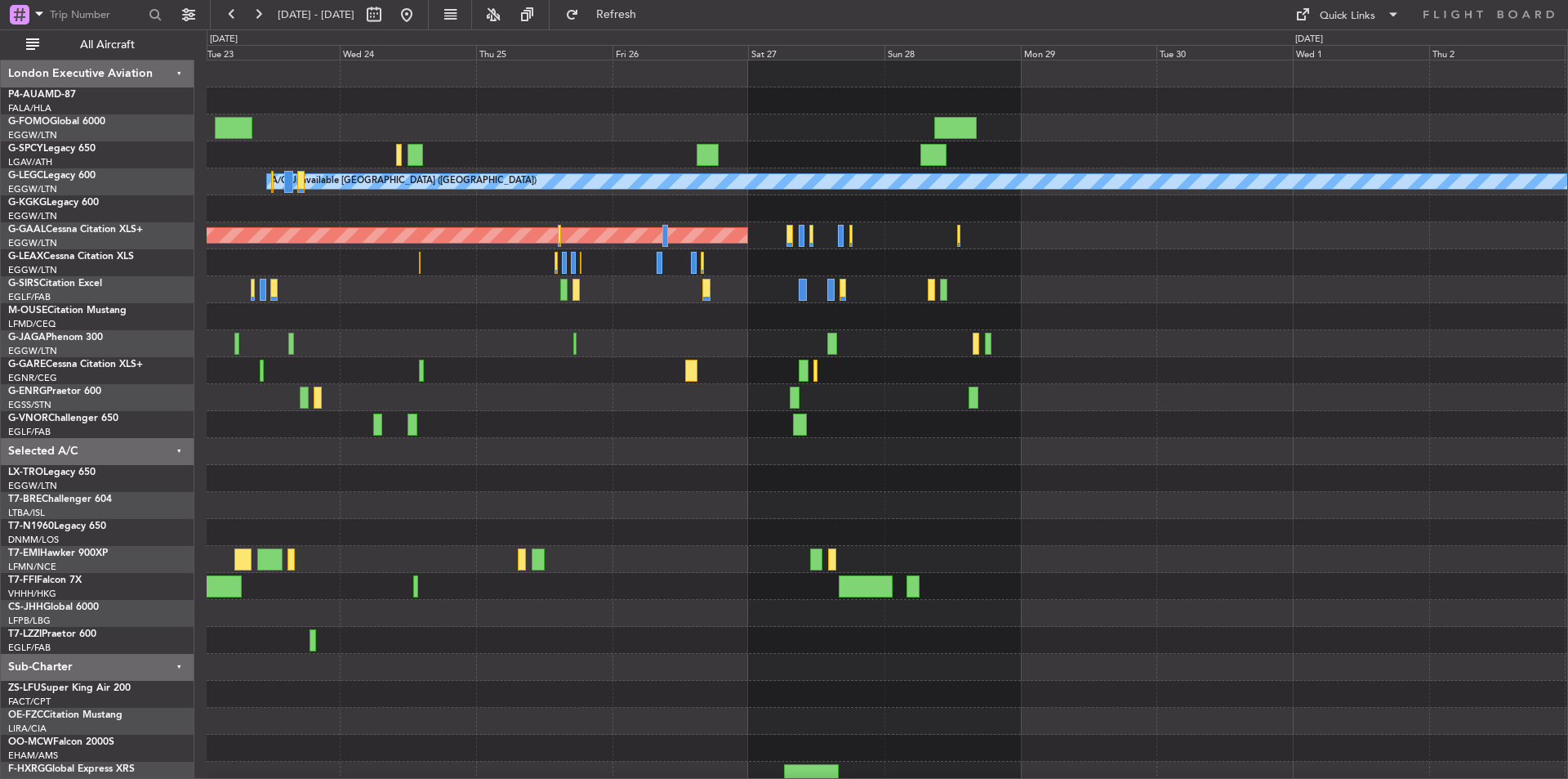
click at [498, 420] on div "A/C Unavailable London (Luton) AOG Maint Istanbul (Ataturk) Planned Maint Dusse…" at bounding box center [886, 424] width 1360 height 728
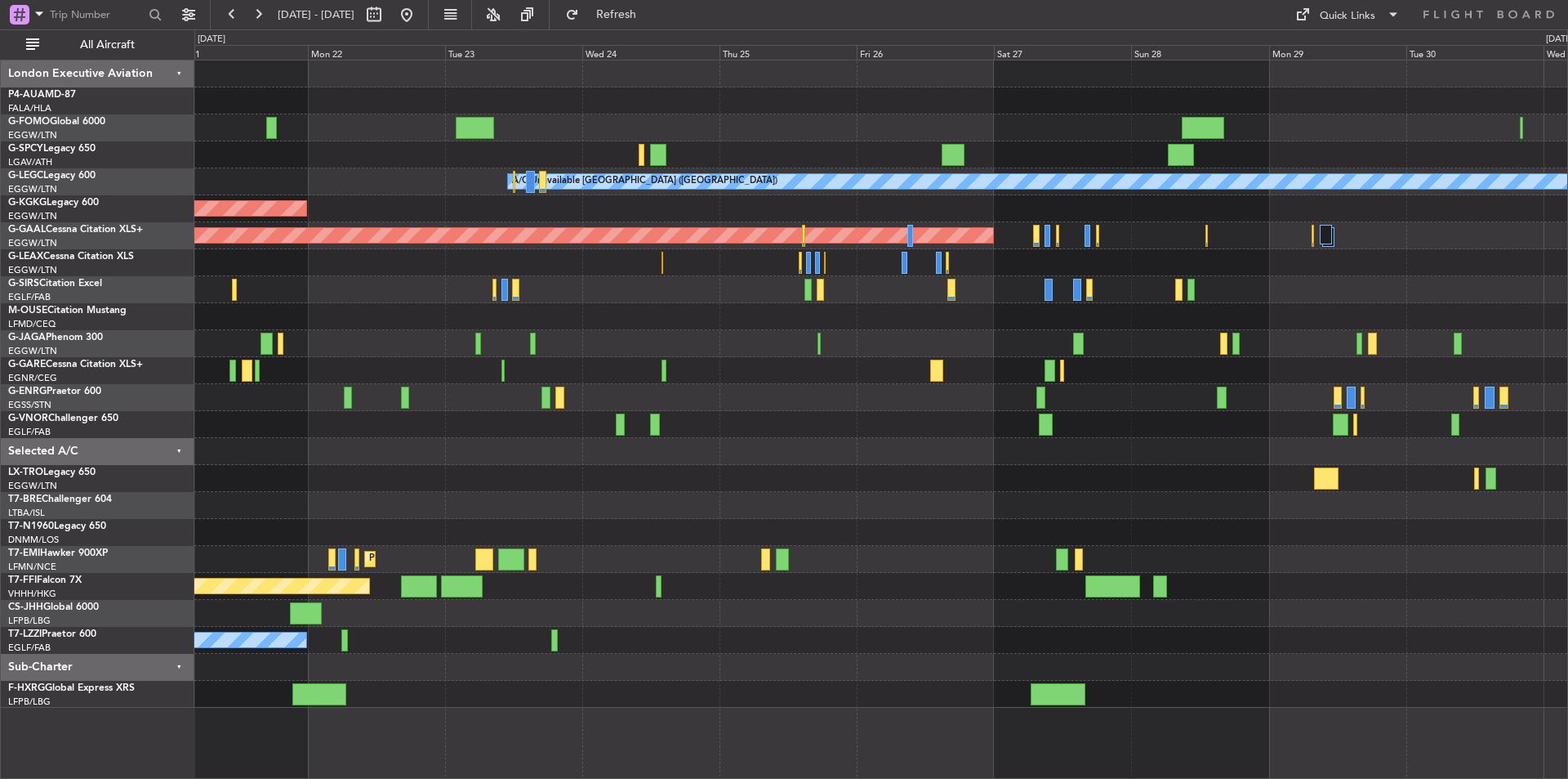
click at [768, 484] on div at bounding box center [880, 479] width 1373 height 27
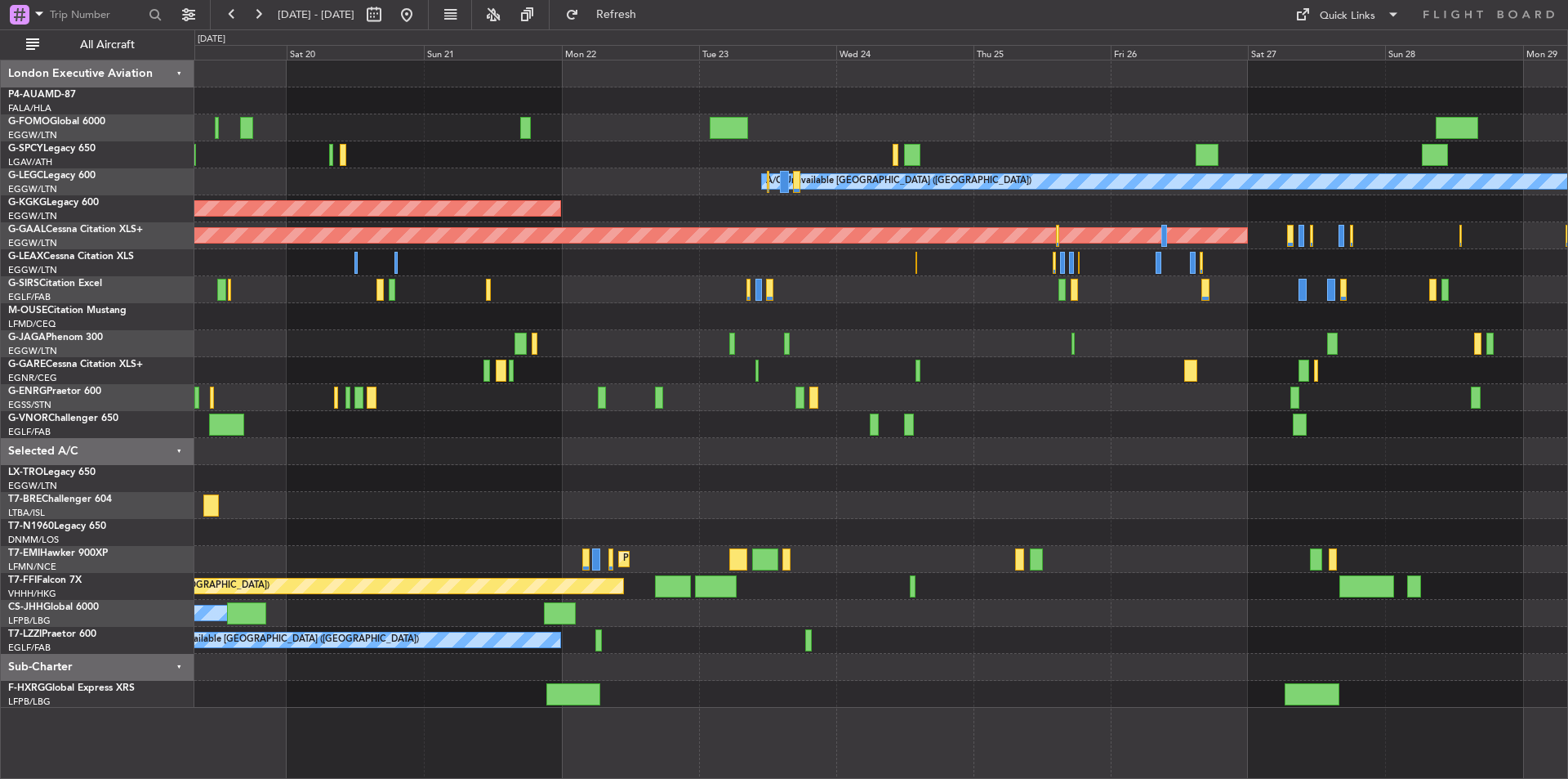
click at [553, 354] on div at bounding box center [880, 344] width 1373 height 27
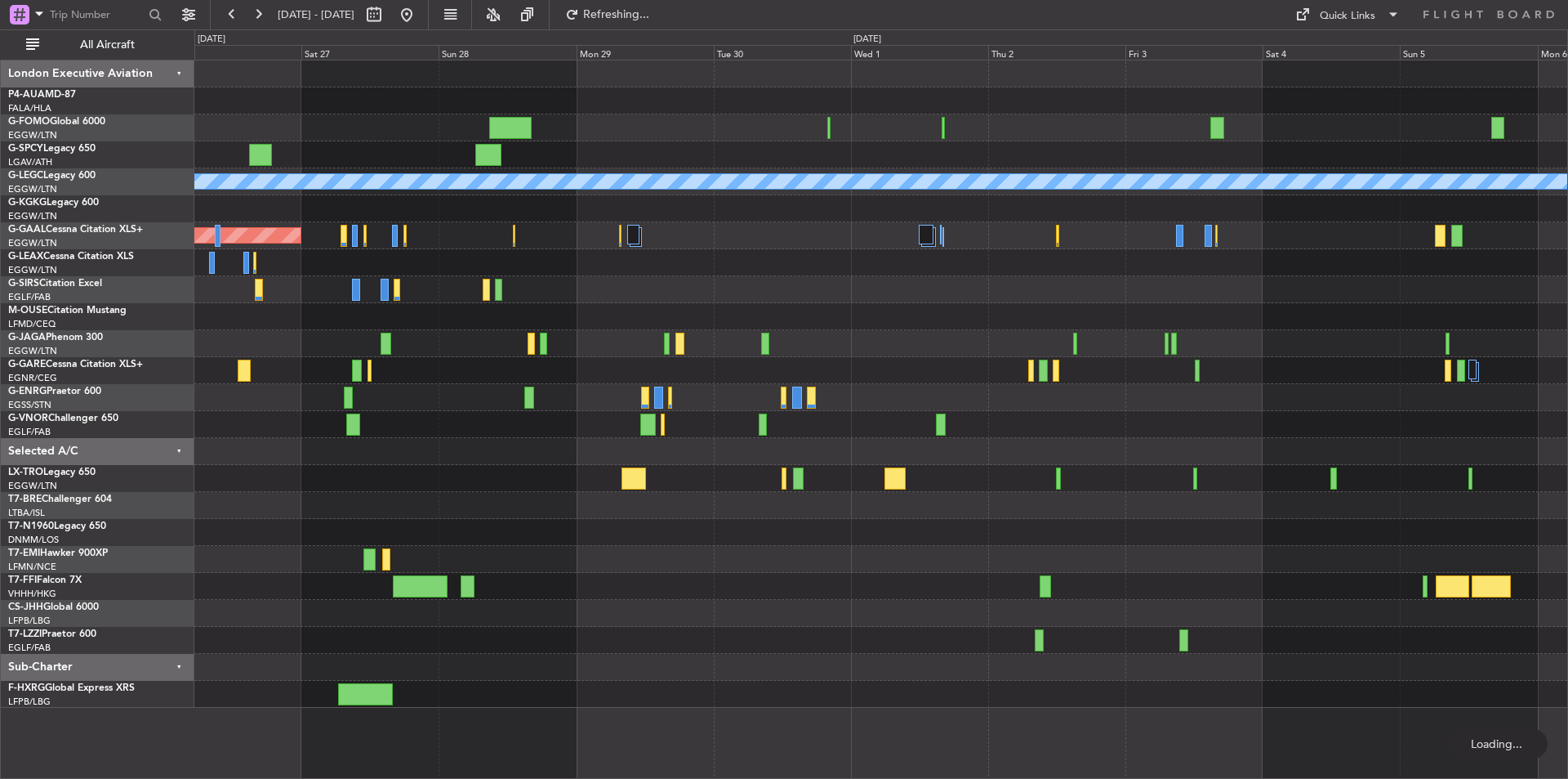
click at [117, 491] on div "A/C Unavailable London (Luton) Planned Maint Dusseldorf A/C Unavailable London …" at bounding box center [784, 404] width 1568 height 749
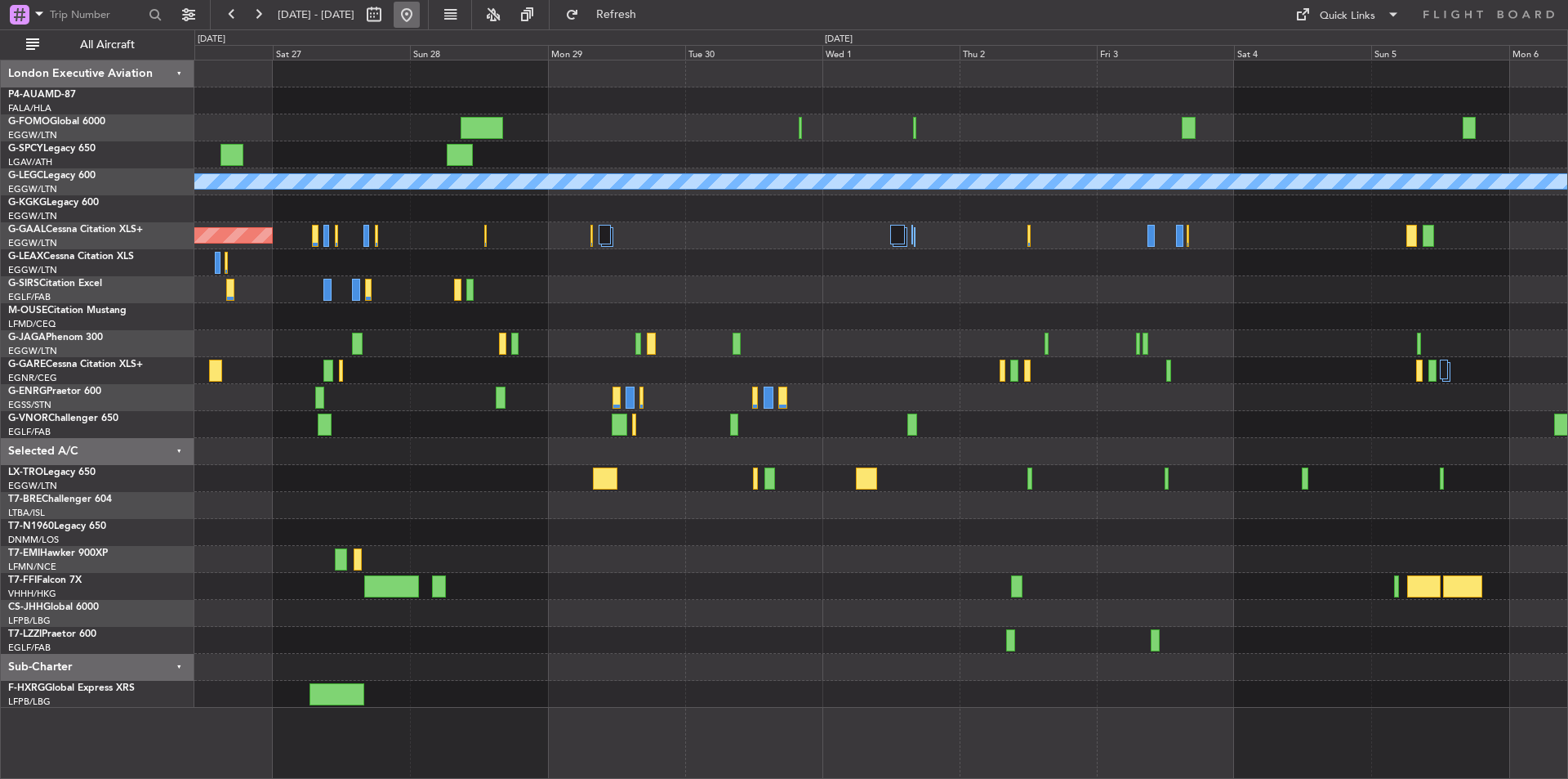
click at [420, 18] on button at bounding box center [406, 15] width 26 height 26
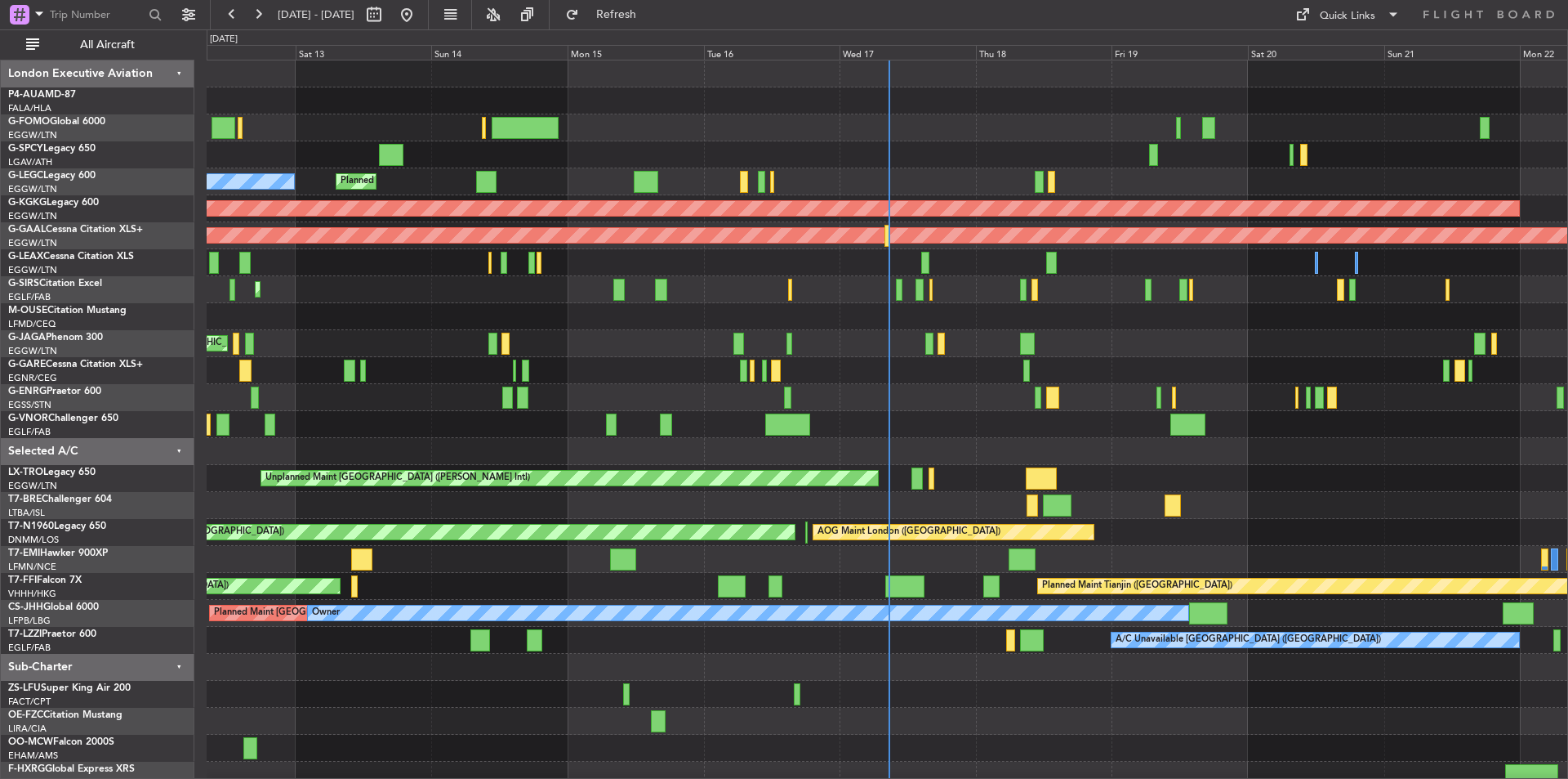
click at [256, 28] on fb-range-datepicker "[DATE] - [DATE]" at bounding box center [320, 15] width 219 height 29
click at [245, 21] on button at bounding box center [257, 15] width 26 height 26
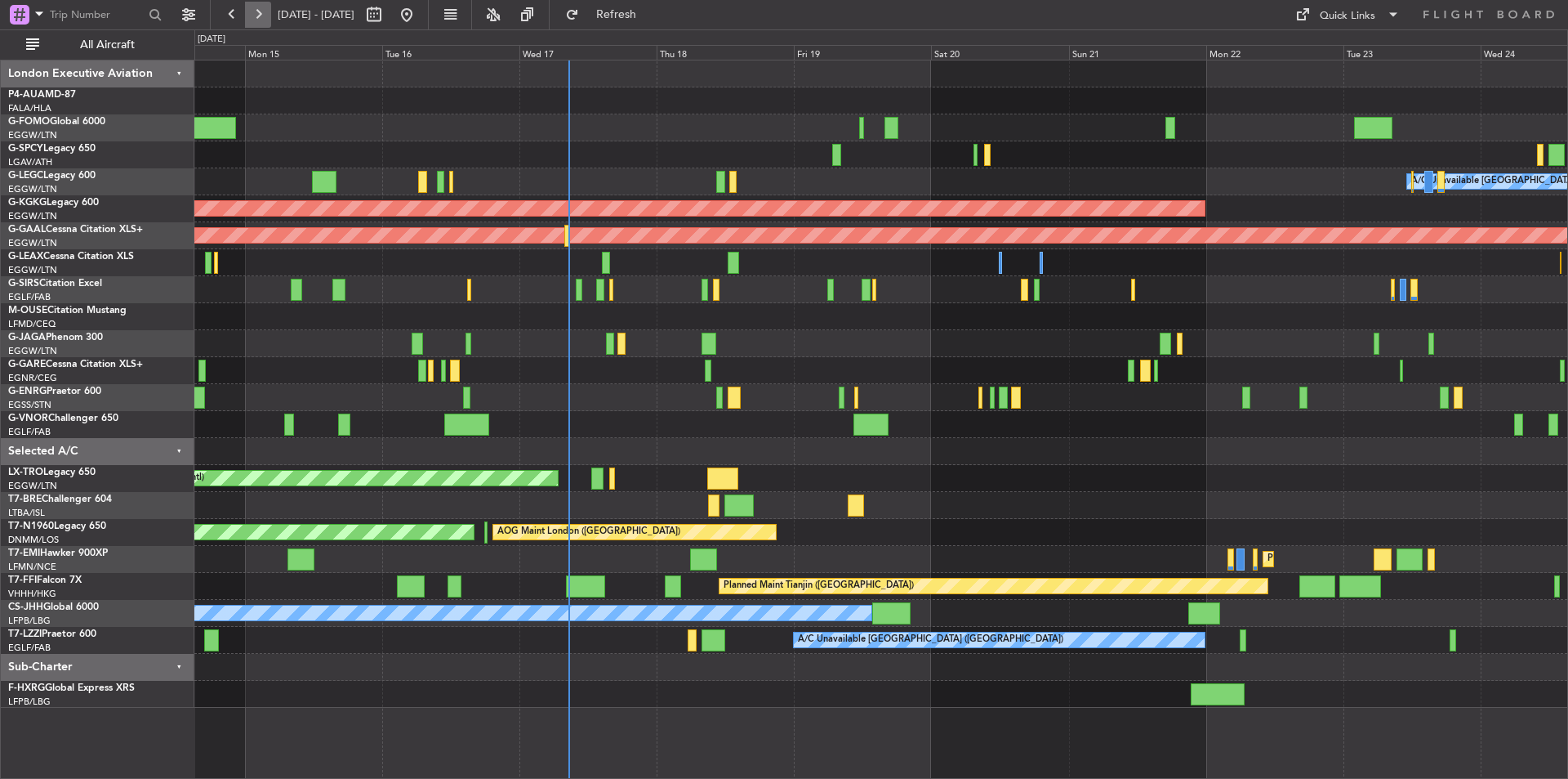
click at [256, 19] on button at bounding box center [257, 15] width 26 height 26
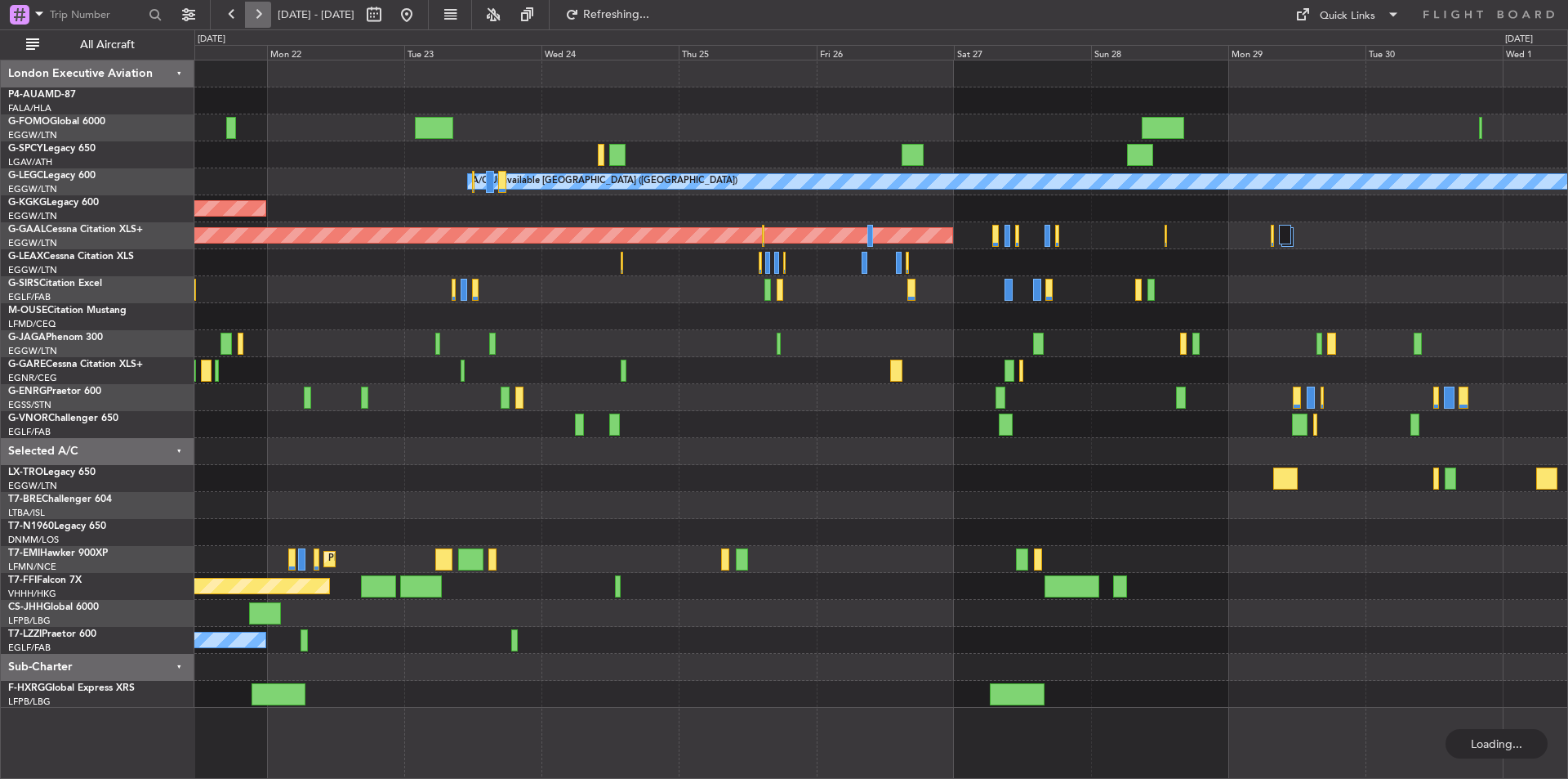
click at [256, 19] on button at bounding box center [257, 15] width 26 height 26
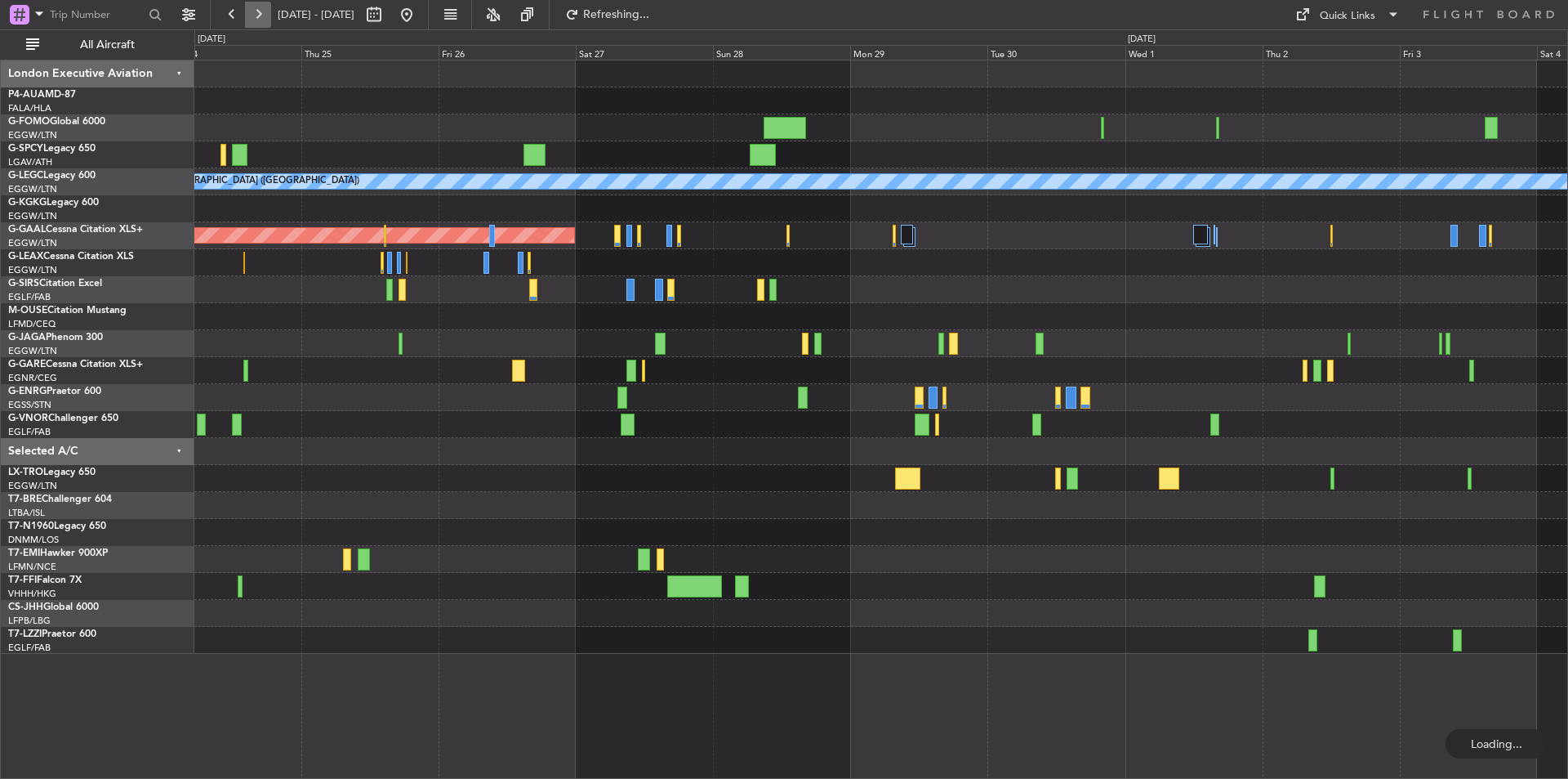
click at [256, 19] on button at bounding box center [257, 15] width 26 height 26
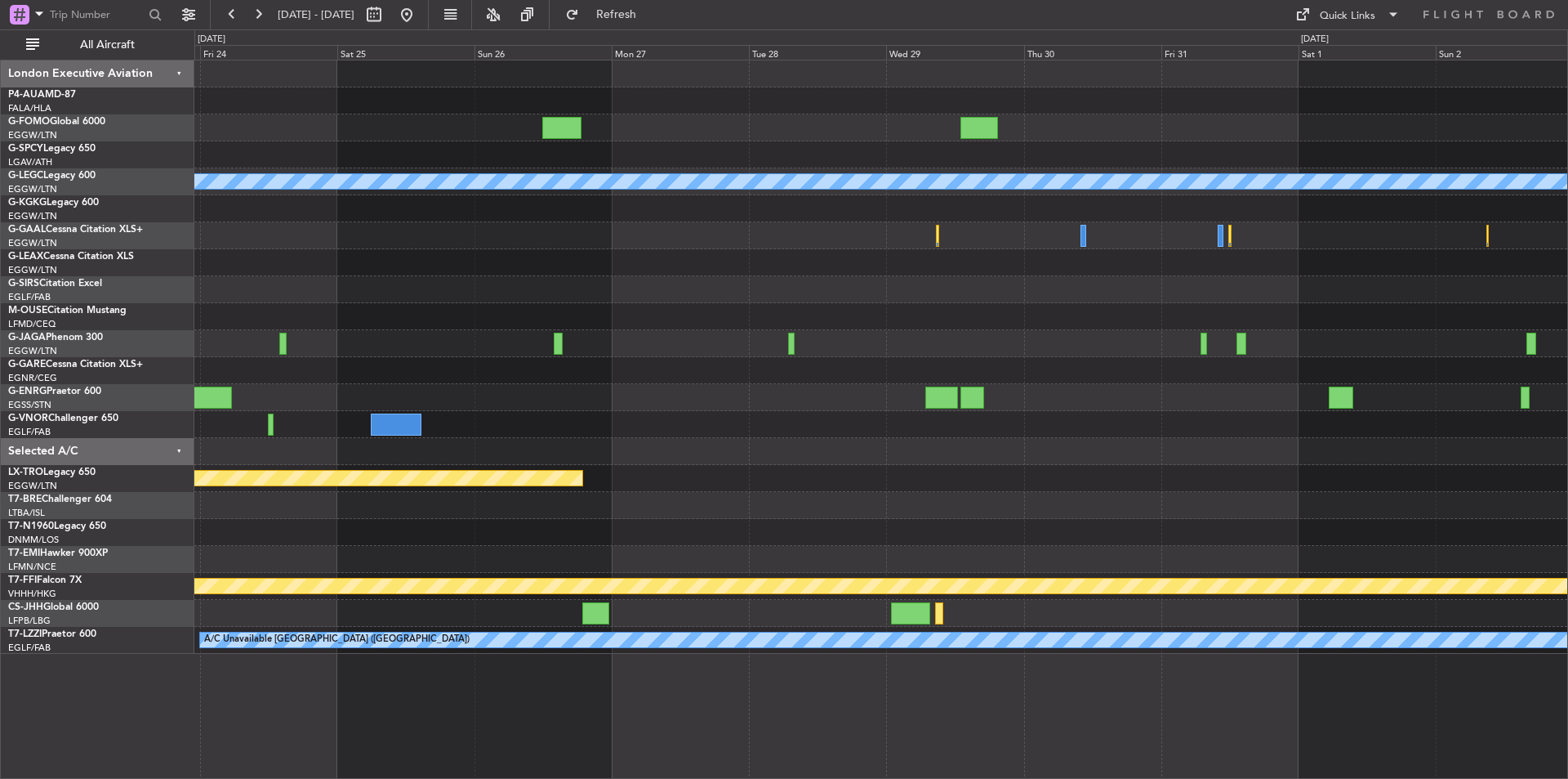
click at [311, 360] on div "A/C Unavailable London (Luton) Planned Maint Bournemouth Planned Maint Bournemo…" at bounding box center [880, 357] width 1373 height 593
click at [237, 25] on button at bounding box center [232, 15] width 26 height 26
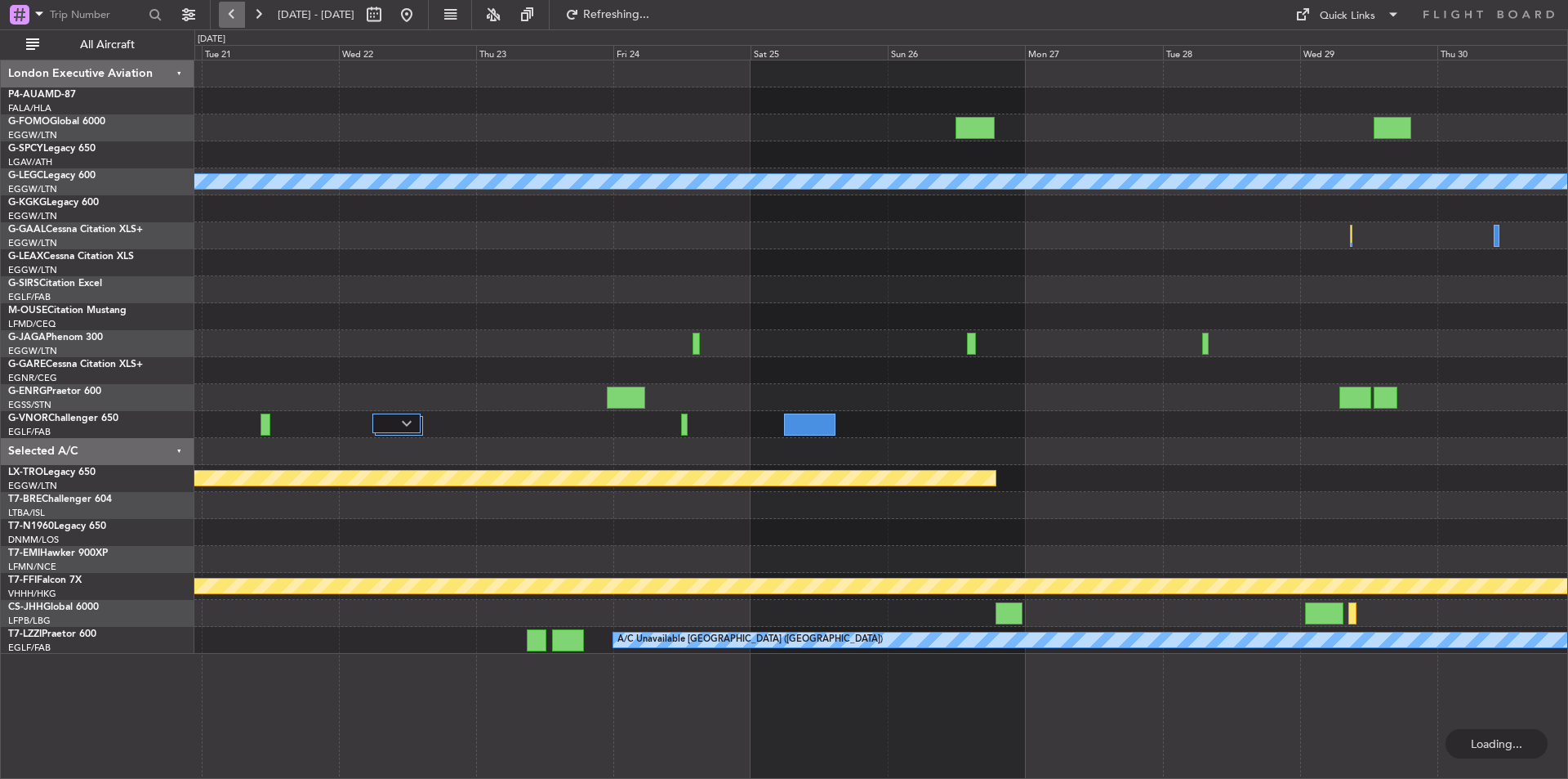
click at [237, 25] on button at bounding box center [232, 15] width 26 height 26
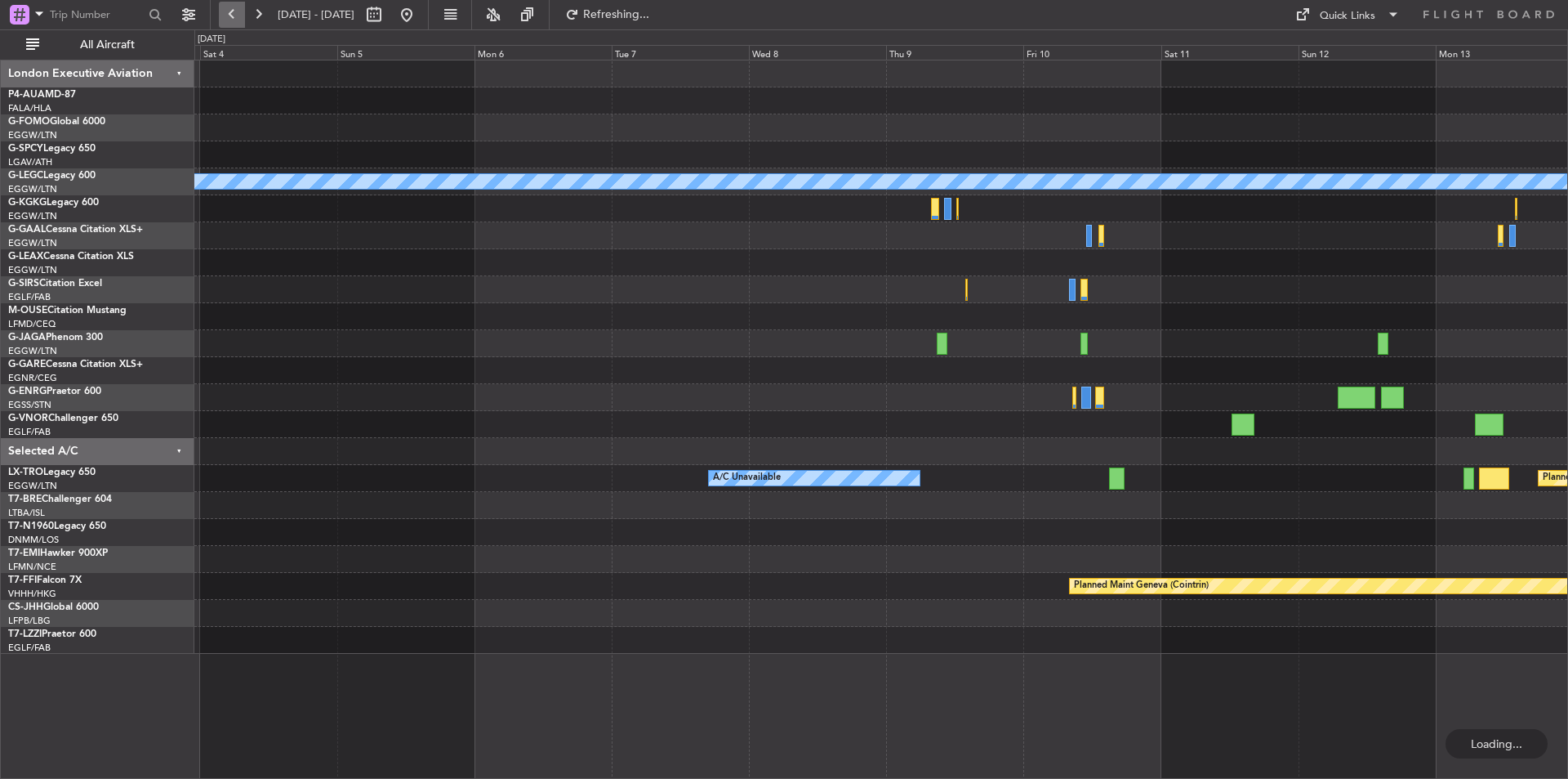
click at [237, 25] on button at bounding box center [232, 15] width 26 height 26
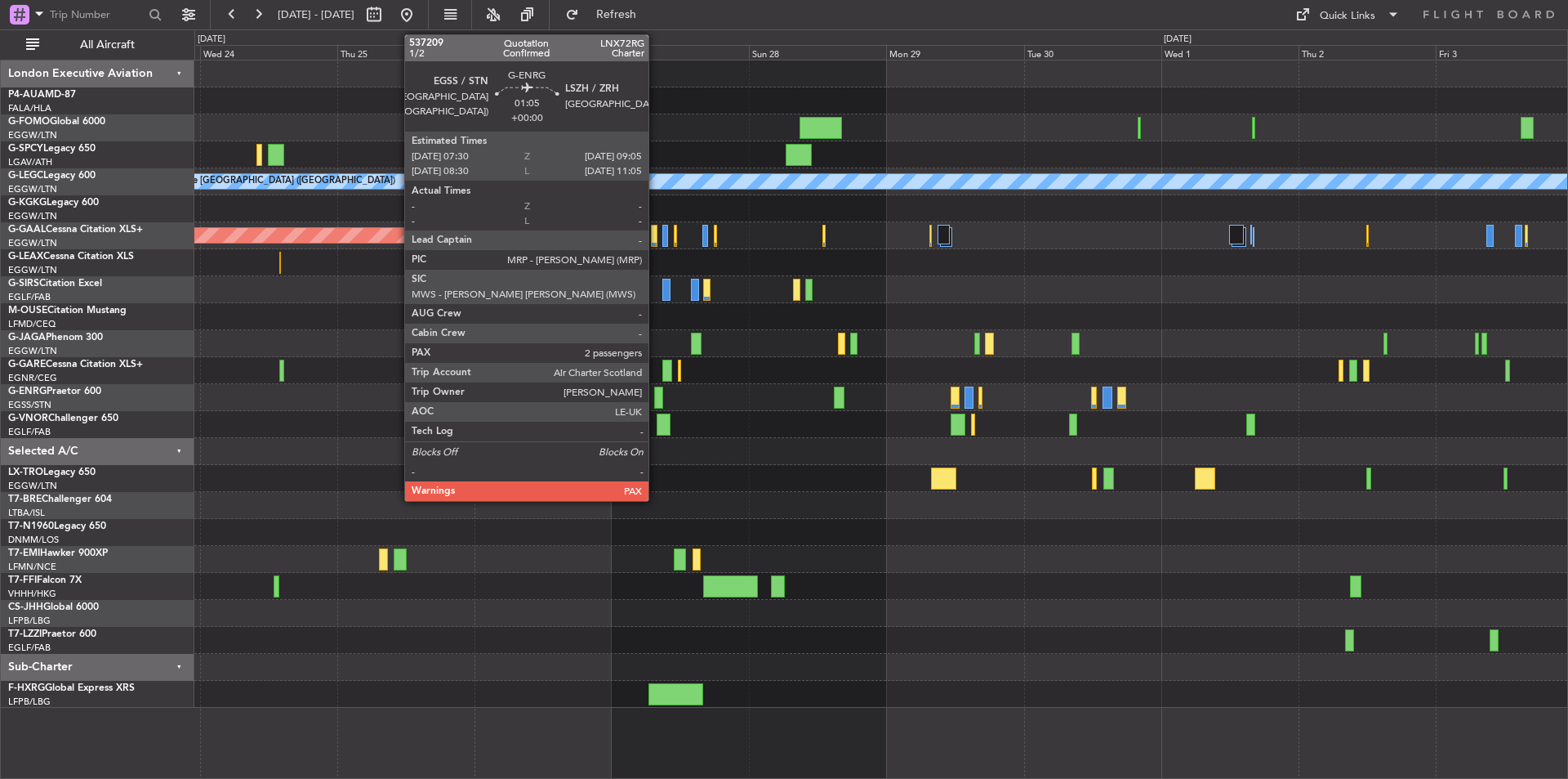
click at [656, 397] on div at bounding box center [659, 397] width 10 height 22
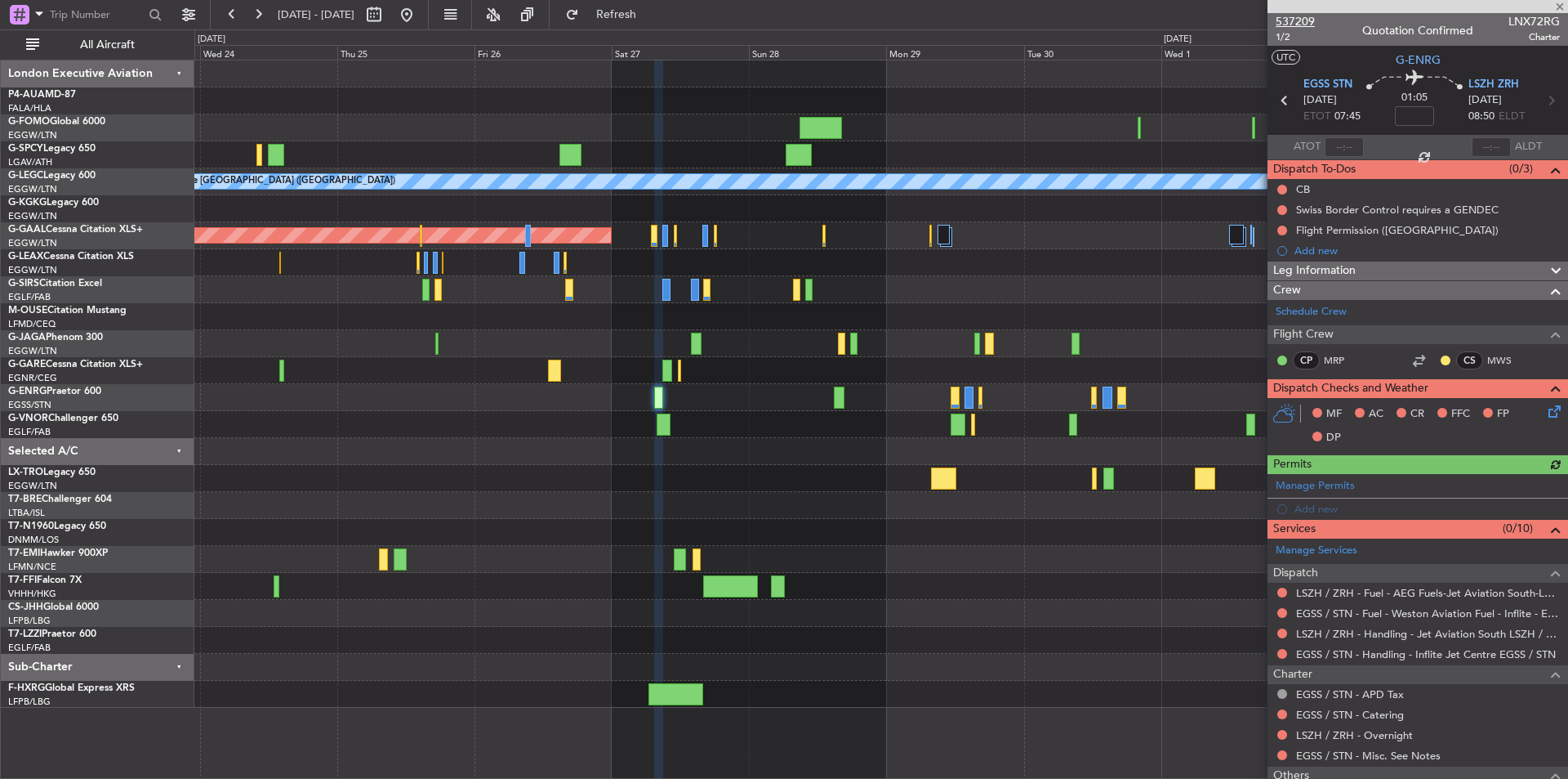
click at [1289, 17] on span "537209" at bounding box center [1295, 21] width 39 height 17
click at [1558, 5] on span at bounding box center [1560, 7] width 16 height 15
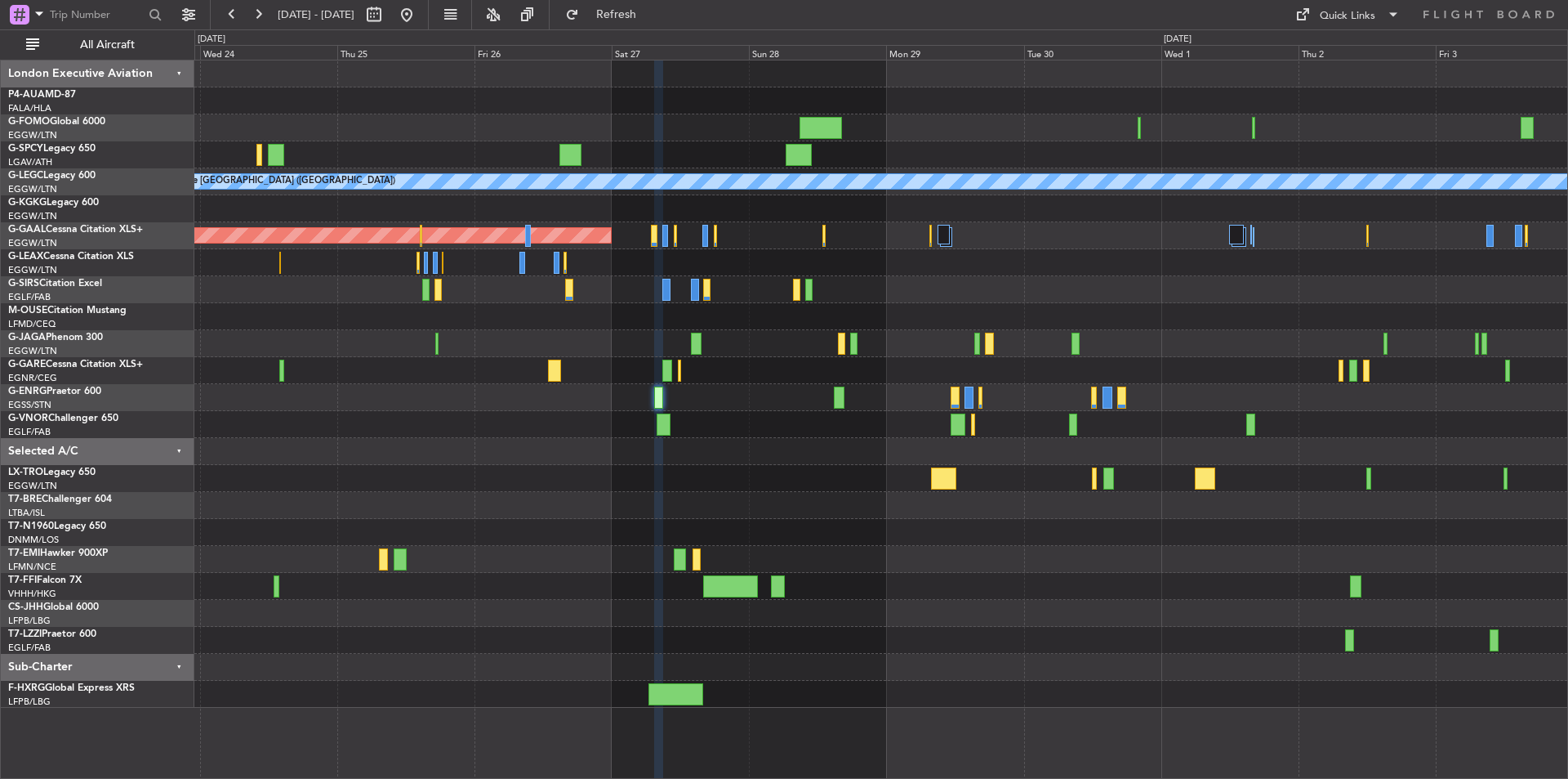
type input "0"
click at [420, 18] on button at bounding box center [406, 15] width 26 height 26
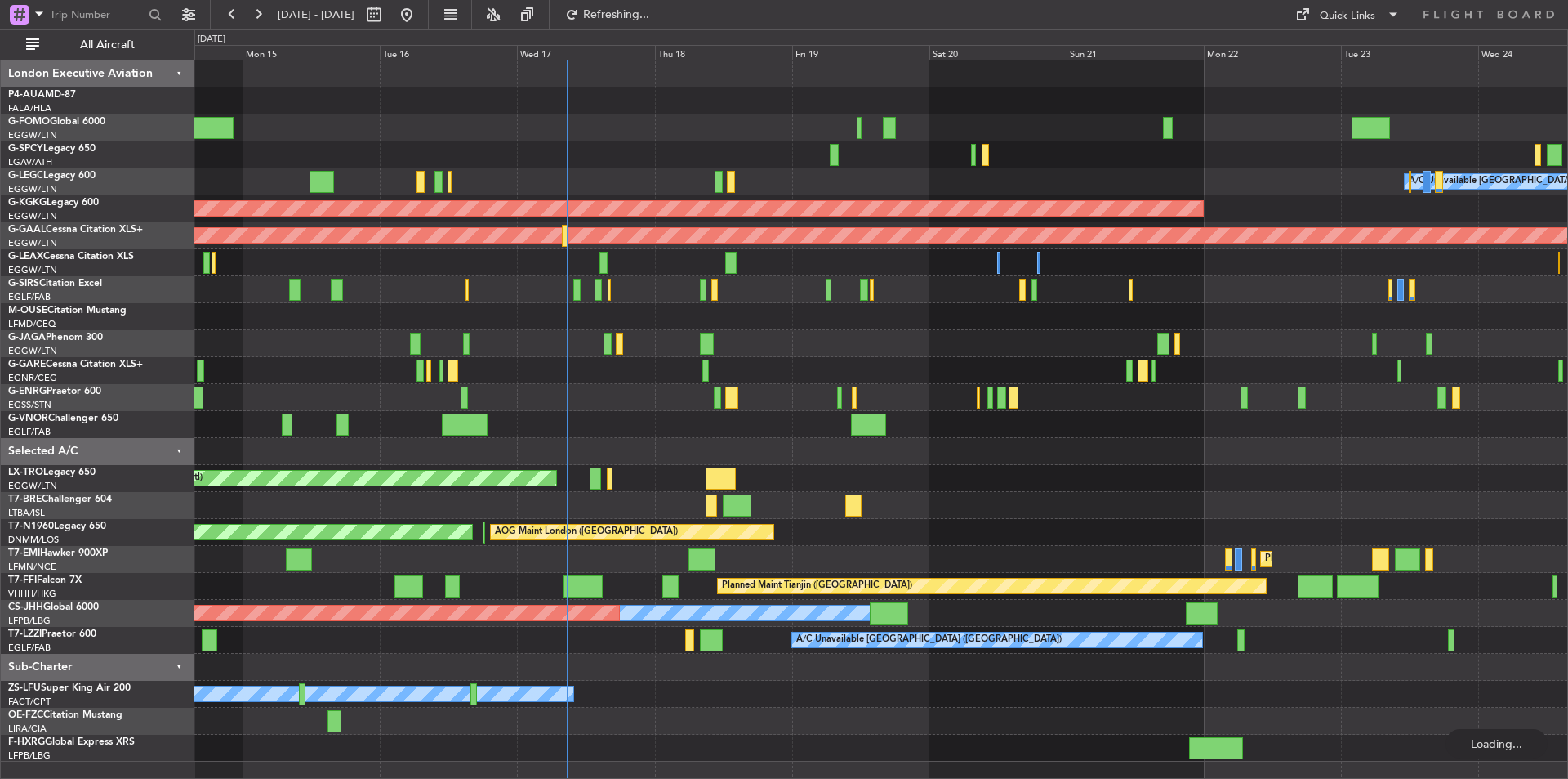
click at [913, 628] on div "A/C Unavailable London (Luton) AOG Maint Istanbul (Ataturk) Planned Maint Dusse…" at bounding box center [880, 411] width 1373 height 701
click at [656, 24] on button "Refresh" at bounding box center [607, 15] width 98 height 26
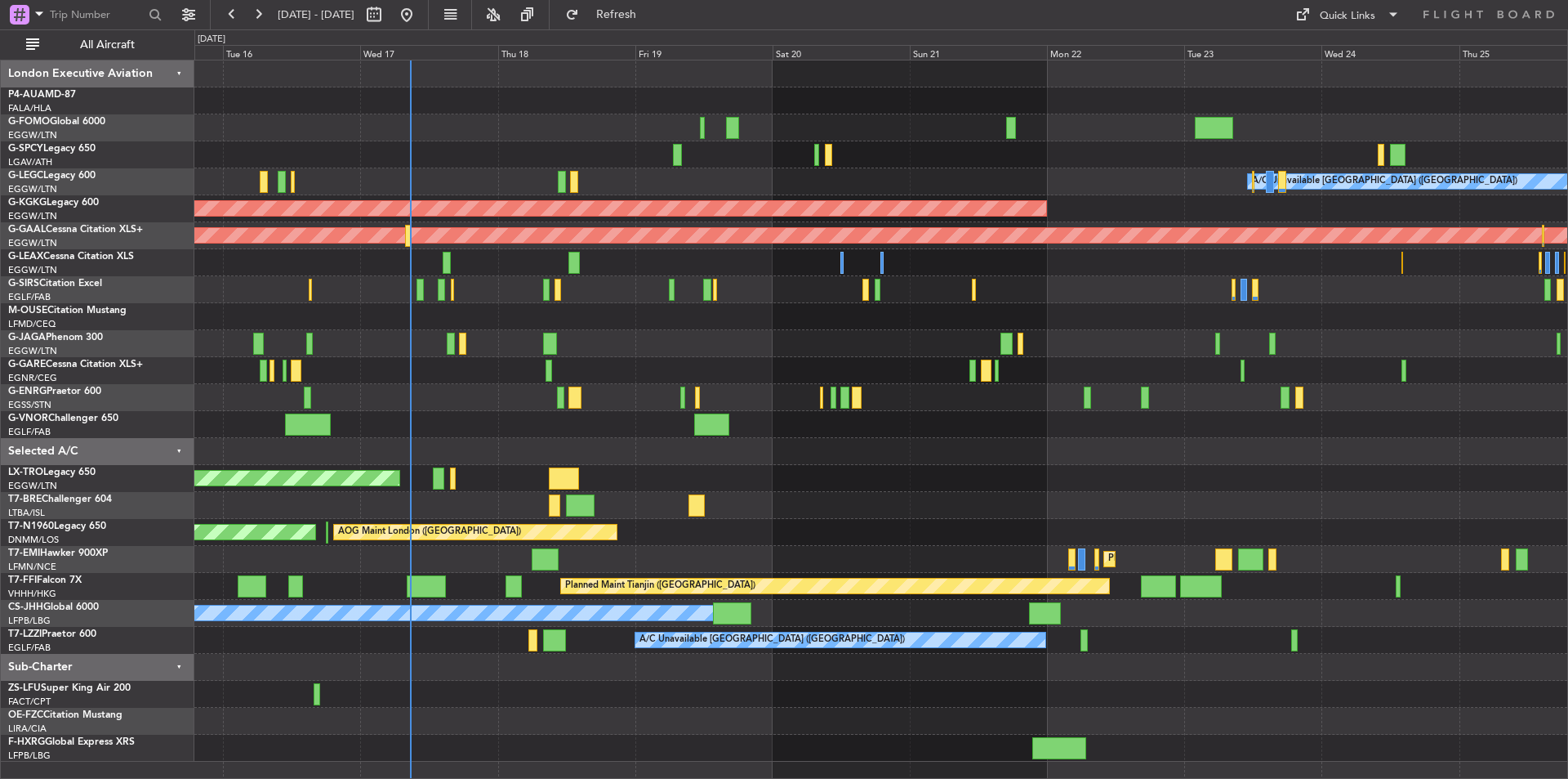
click at [628, 673] on div at bounding box center [880, 667] width 1373 height 27
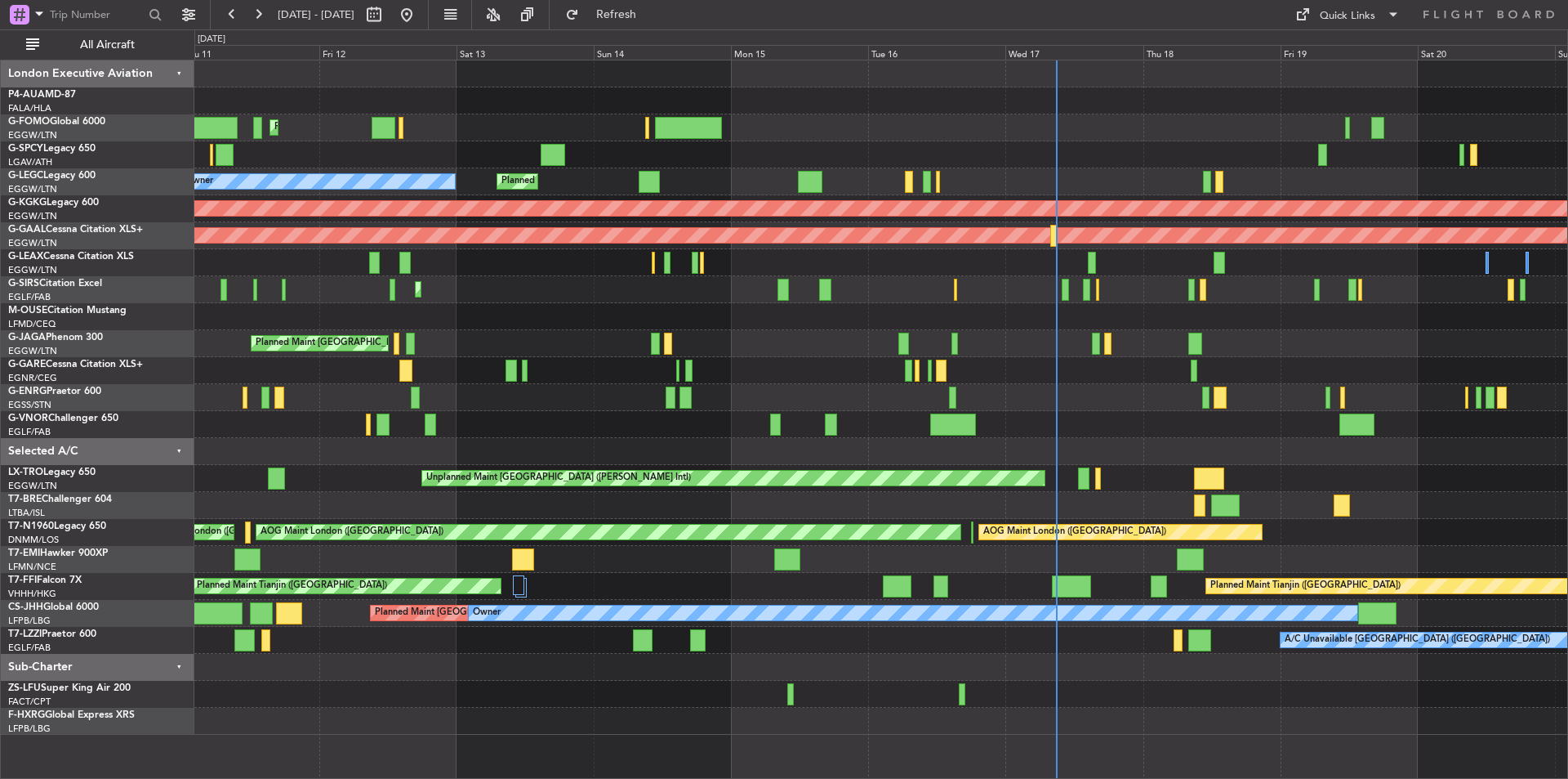
click at [1192, 436] on div "Planned Maint [GEOGRAPHIC_DATA] ([GEOGRAPHIC_DATA])" at bounding box center [880, 424] width 1373 height 27
click at [811, 471] on div "Unplanned Maint [GEOGRAPHIC_DATA] ([PERSON_NAME] Intl)" at bounding box center [733, 478] width 624 height 16
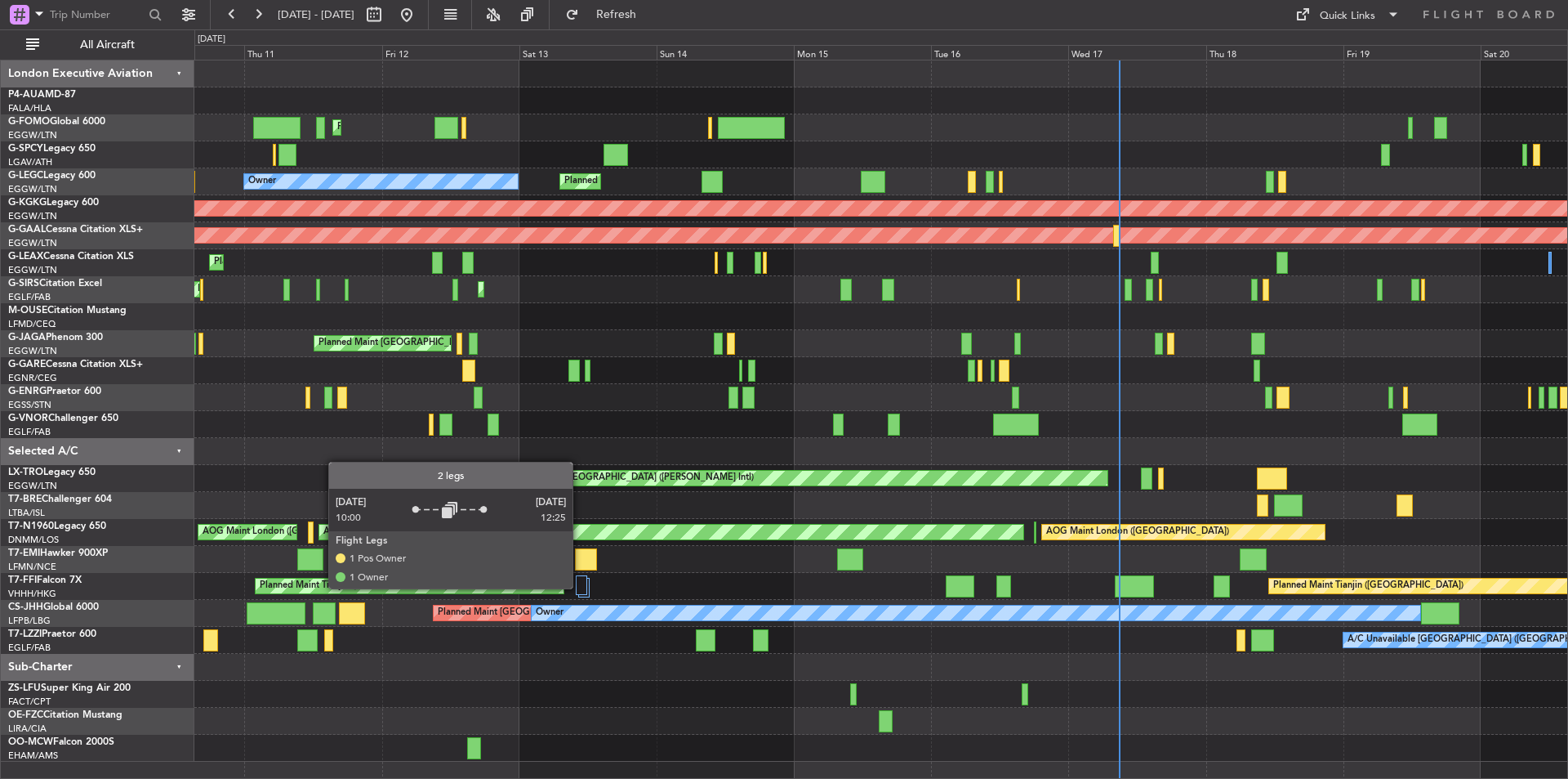
click at [580, 588] on div at bounding box center [581, 585] width 12 height 20
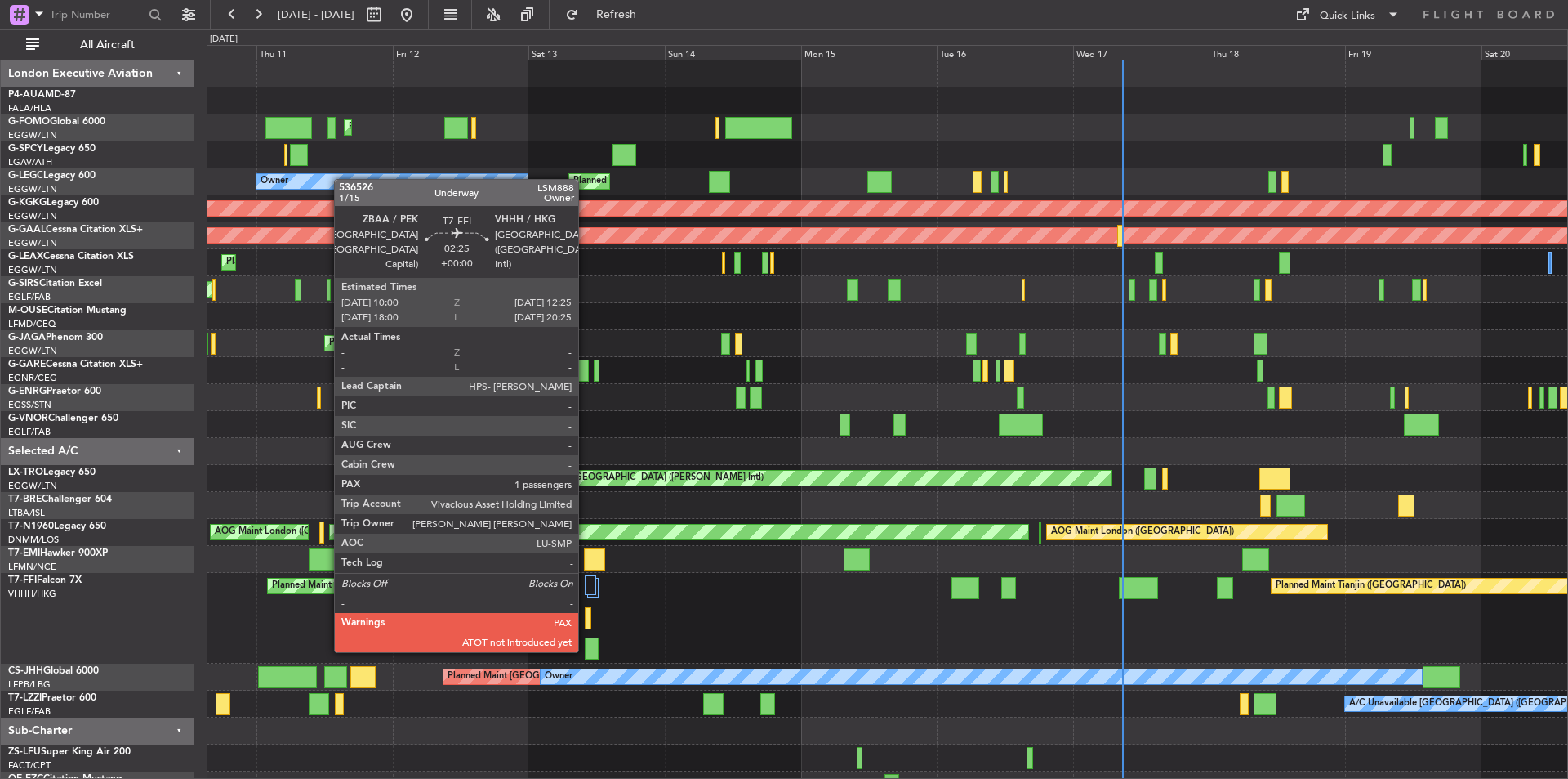
click at [586, 650] on div at bounding box center [591, 648] width 14 height 22
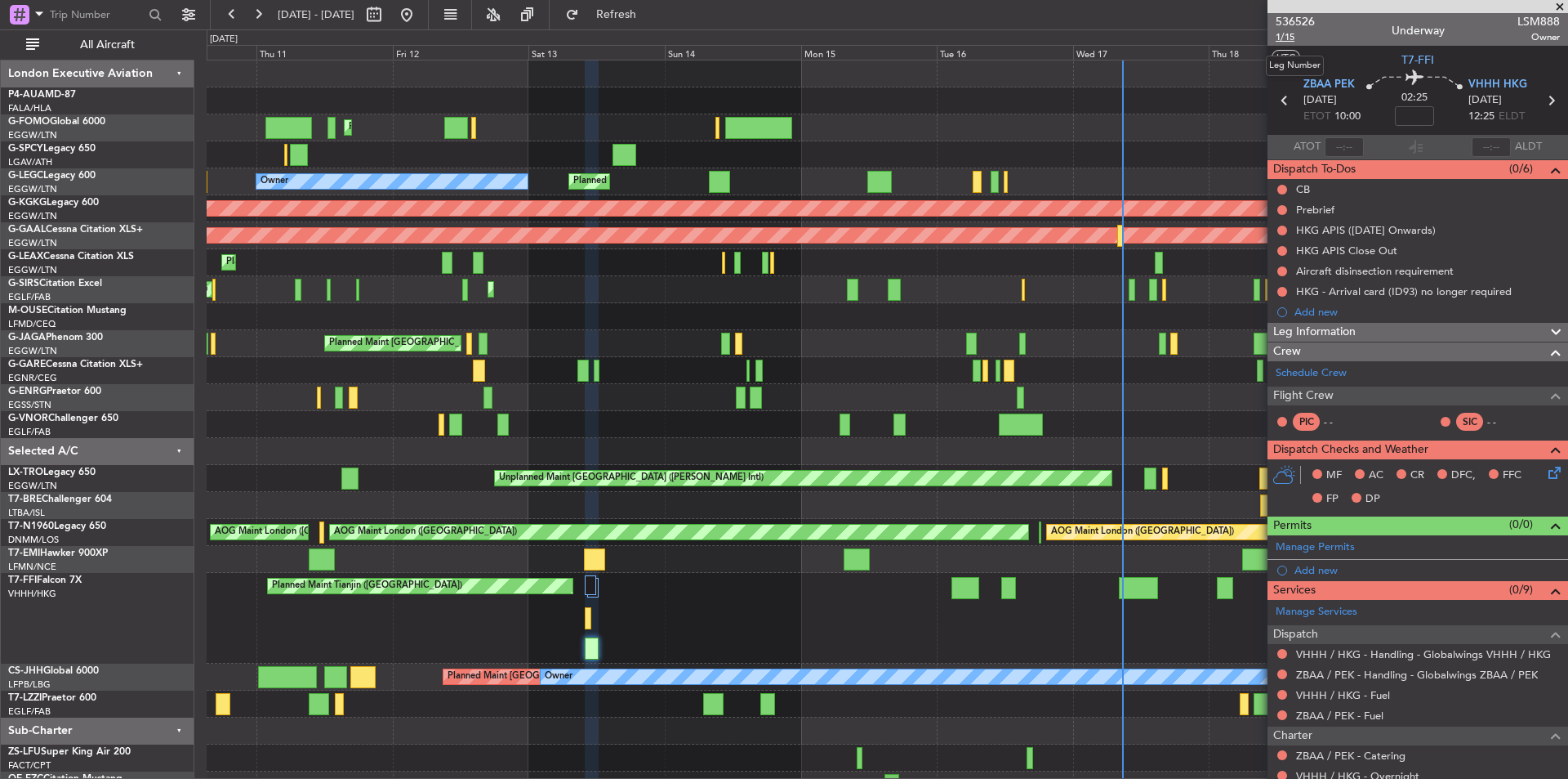
click at [1282, 36] on span "1/15" at bounding box center [1295, 36] width 39 height 14
click at [634, 6] on button "Refresh" at bounding box center [607, 15] width 98 height 26
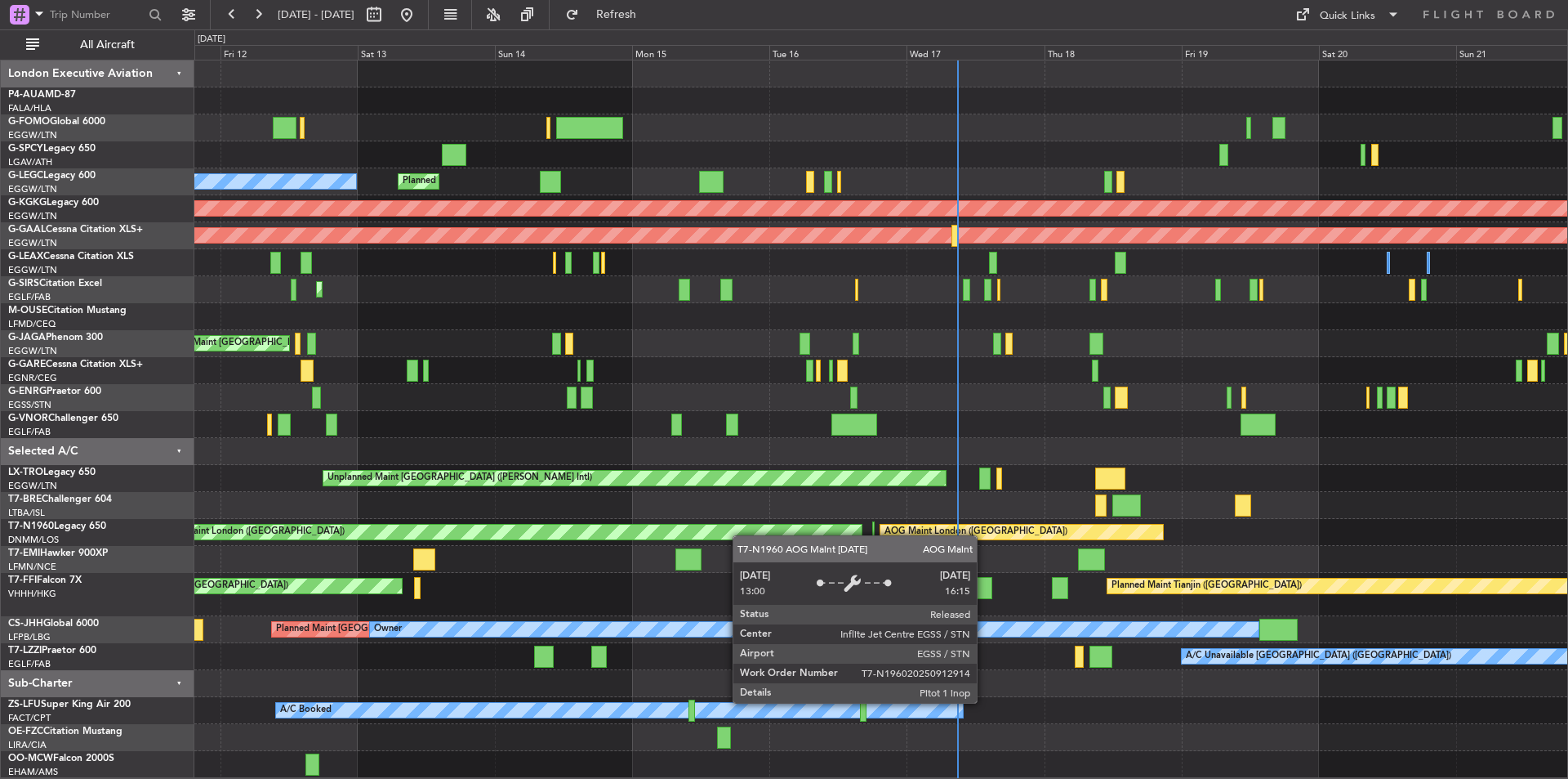
click at [666, 536] on div "Planned Maint London (Luton) Unplanned Maint Athens (Eleftherios Venizelos Intl…" at bounding box center [880, 419] width 1373 height 717
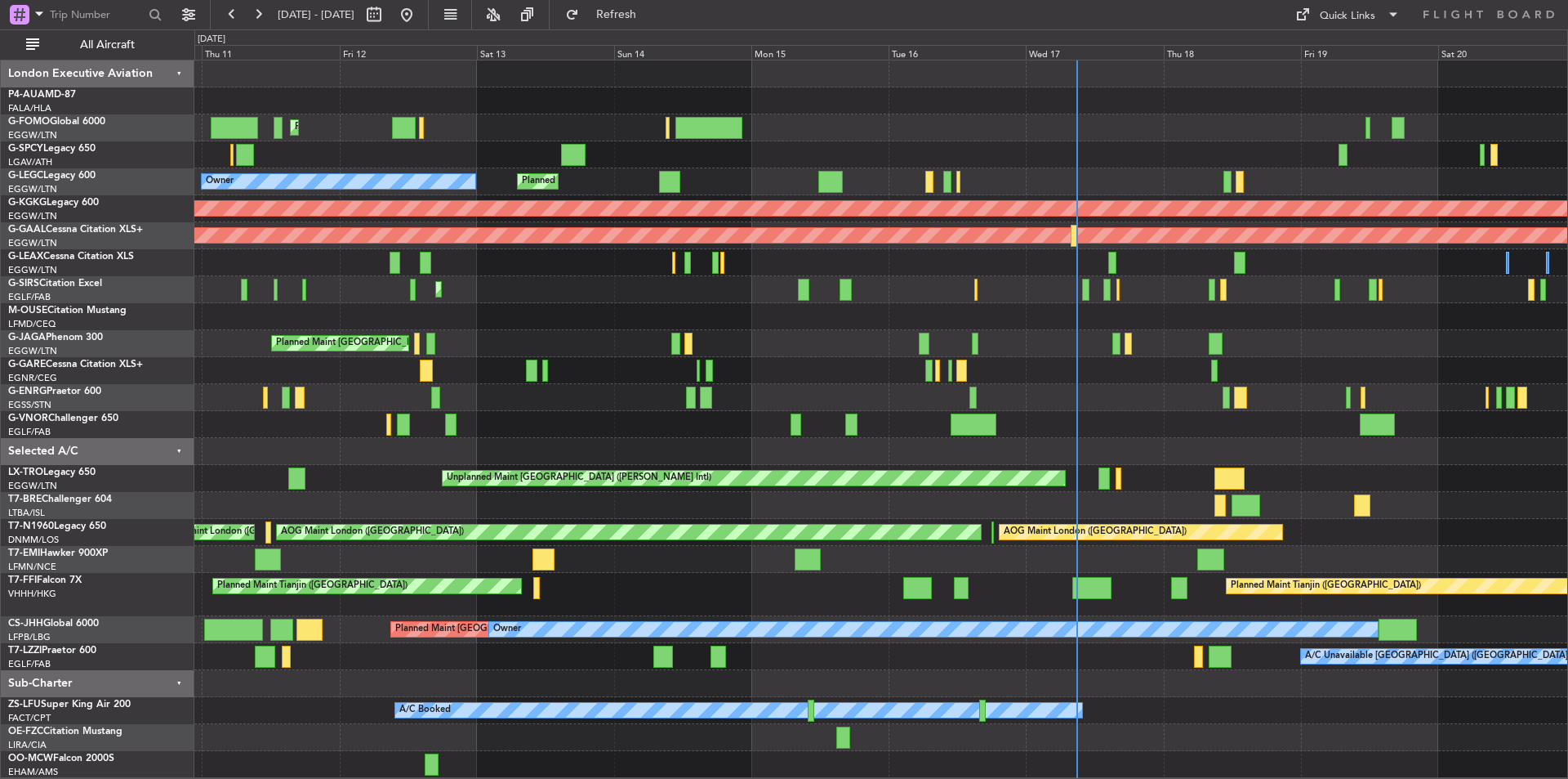
click at [238, 677] on div "Planned Maint London (Luton) Unplanned Maint Athens (Eleftherios Venizelos Intl…" at bounding box center [880, 419] width 1373 height 717
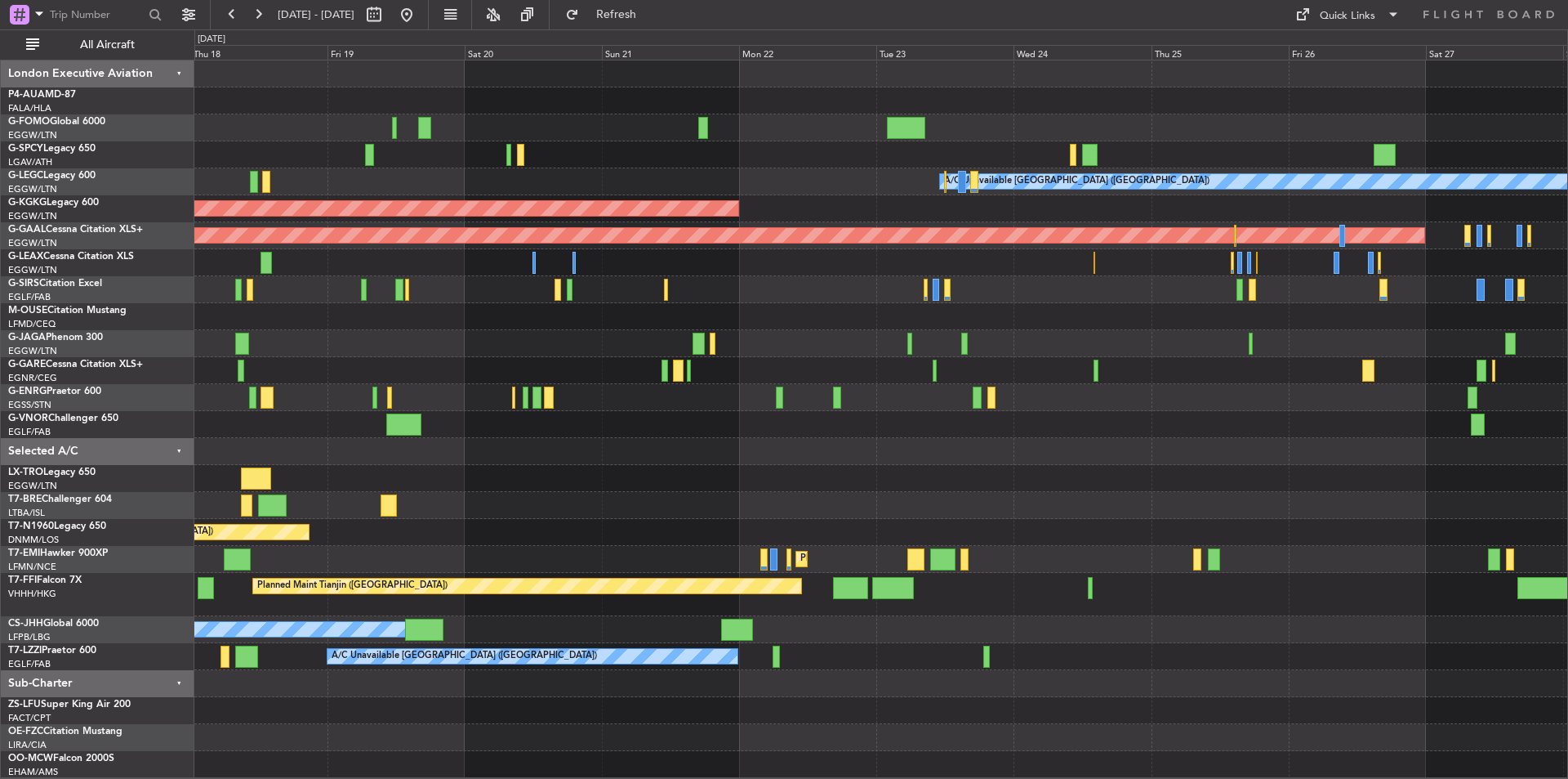
click at [648, 724] on div "A/C Unavailable London (Luton) AOG Maint Istanbul (Ataturk) Planned Maint Dusse…" at bounding box center [880, 419] width 1373 height 717
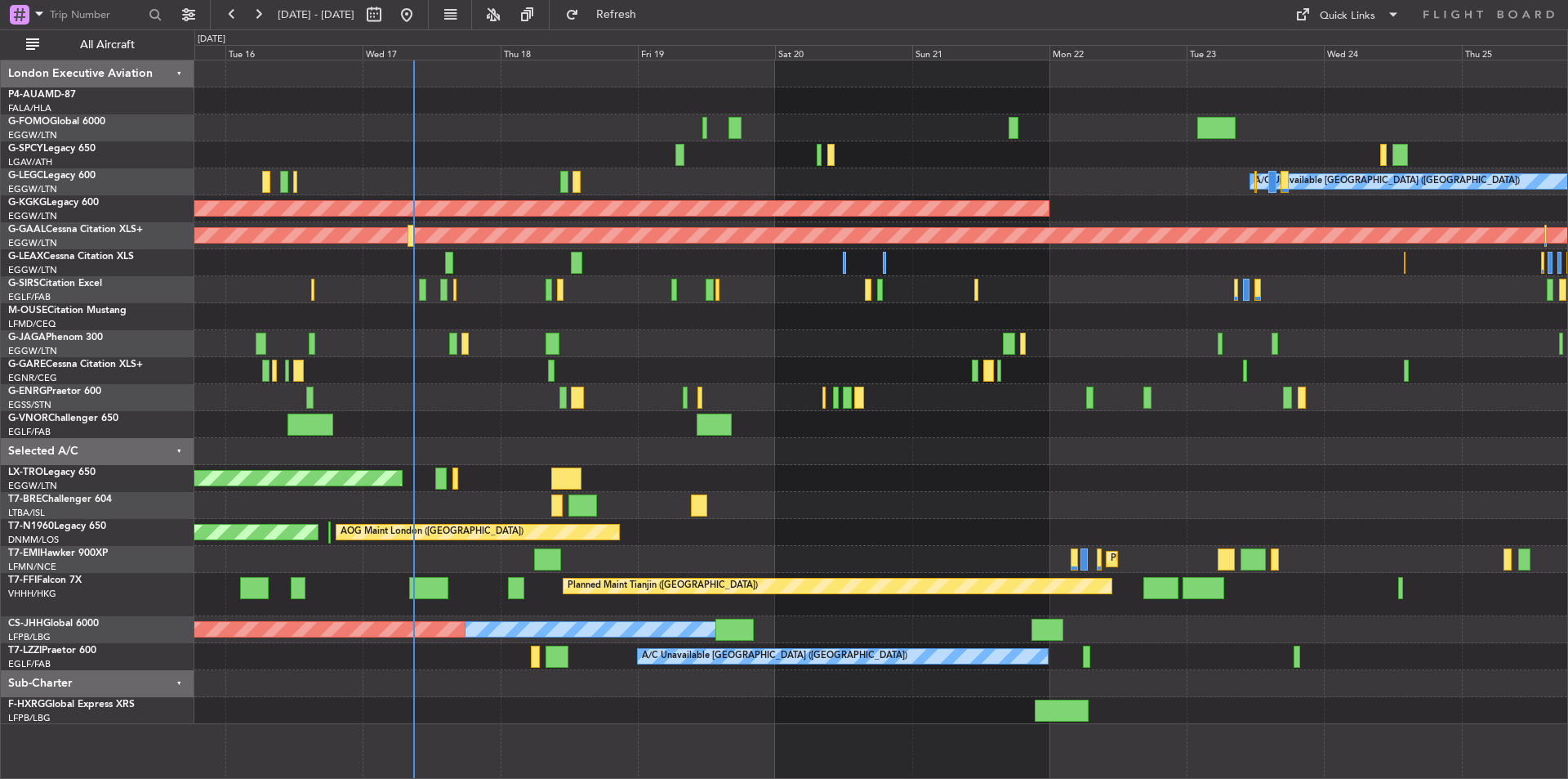
click at [762, 638] on div "Owner Planned Maint Paris (Le Bourget)" at bounding box center [880, 630] width 1373 height 27
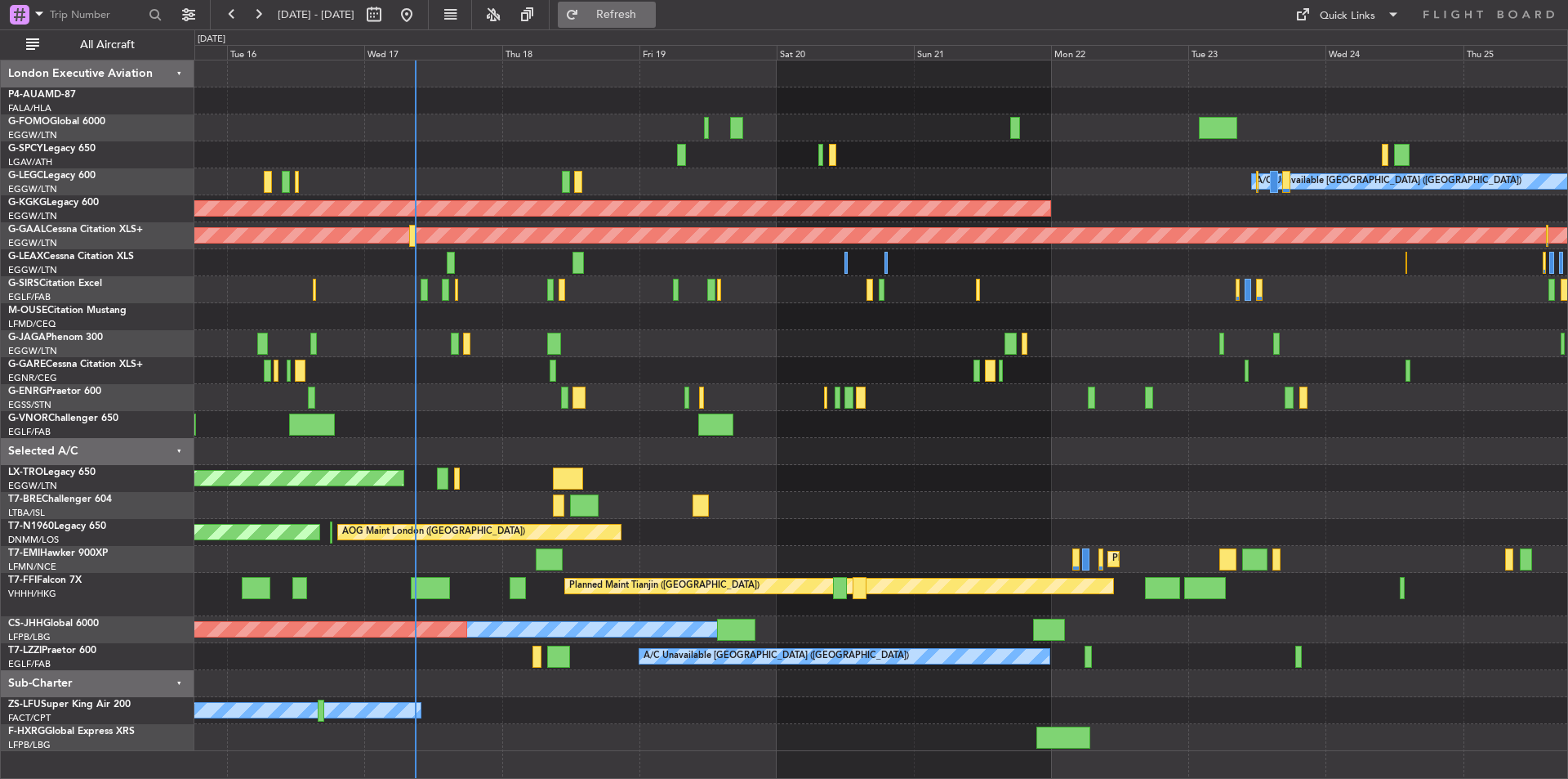
click at [638, 8] on button "Refresh" at bounding box center [607, 15] width 98 height 26
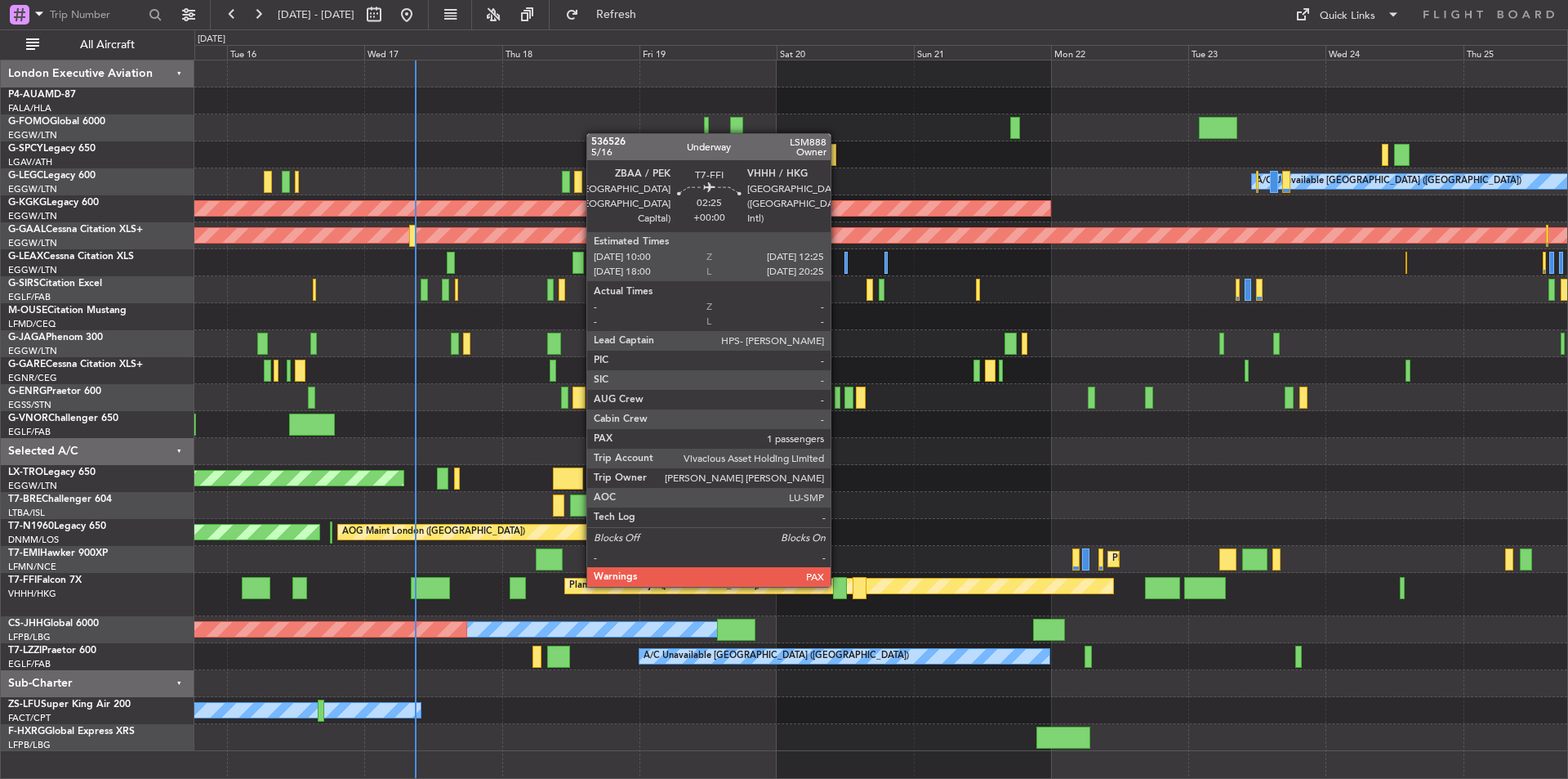
click at [838, 585] on div at bounding box center [839, 588] width 14 height 22
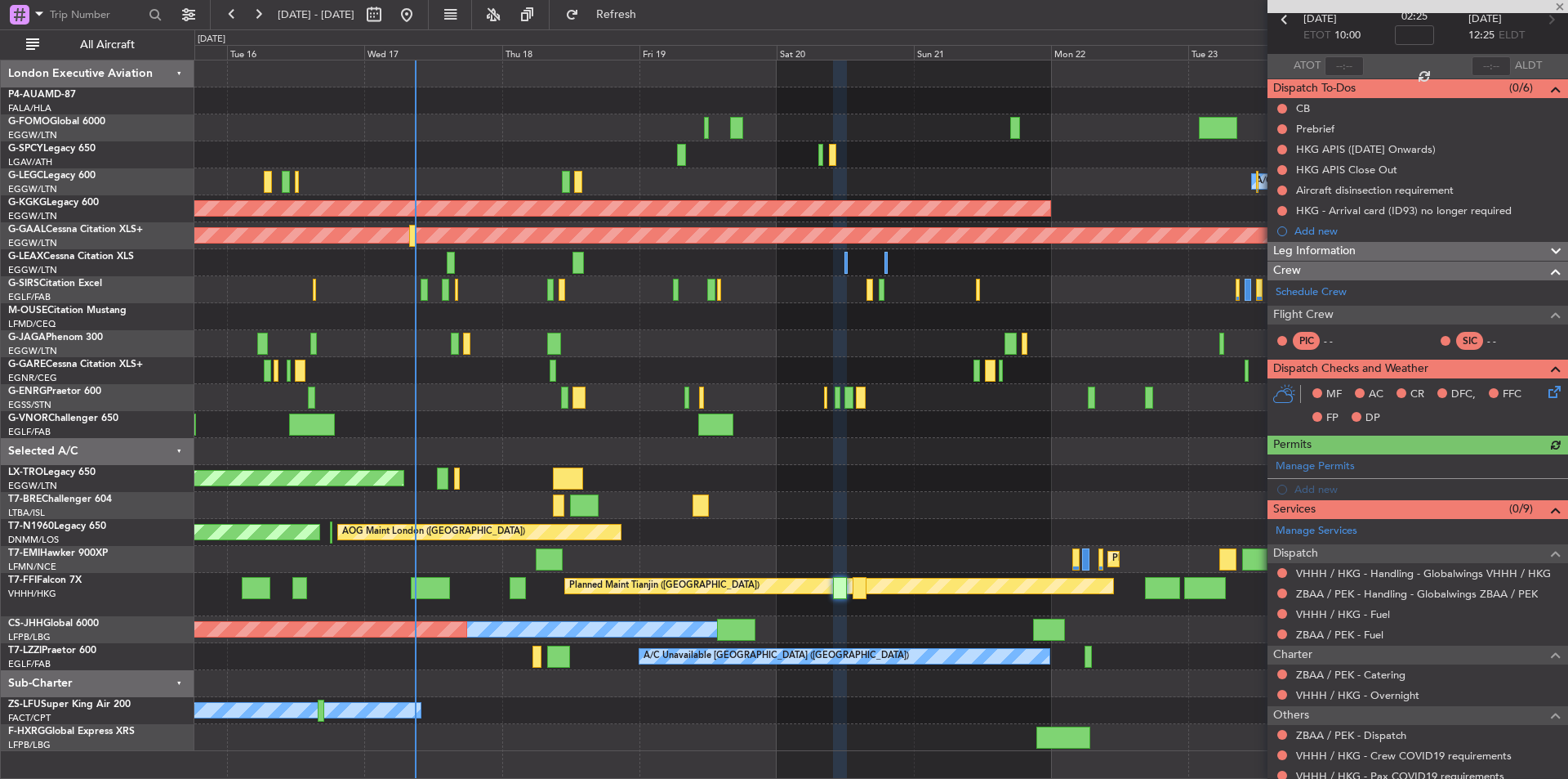
scroll to position [154, 0]
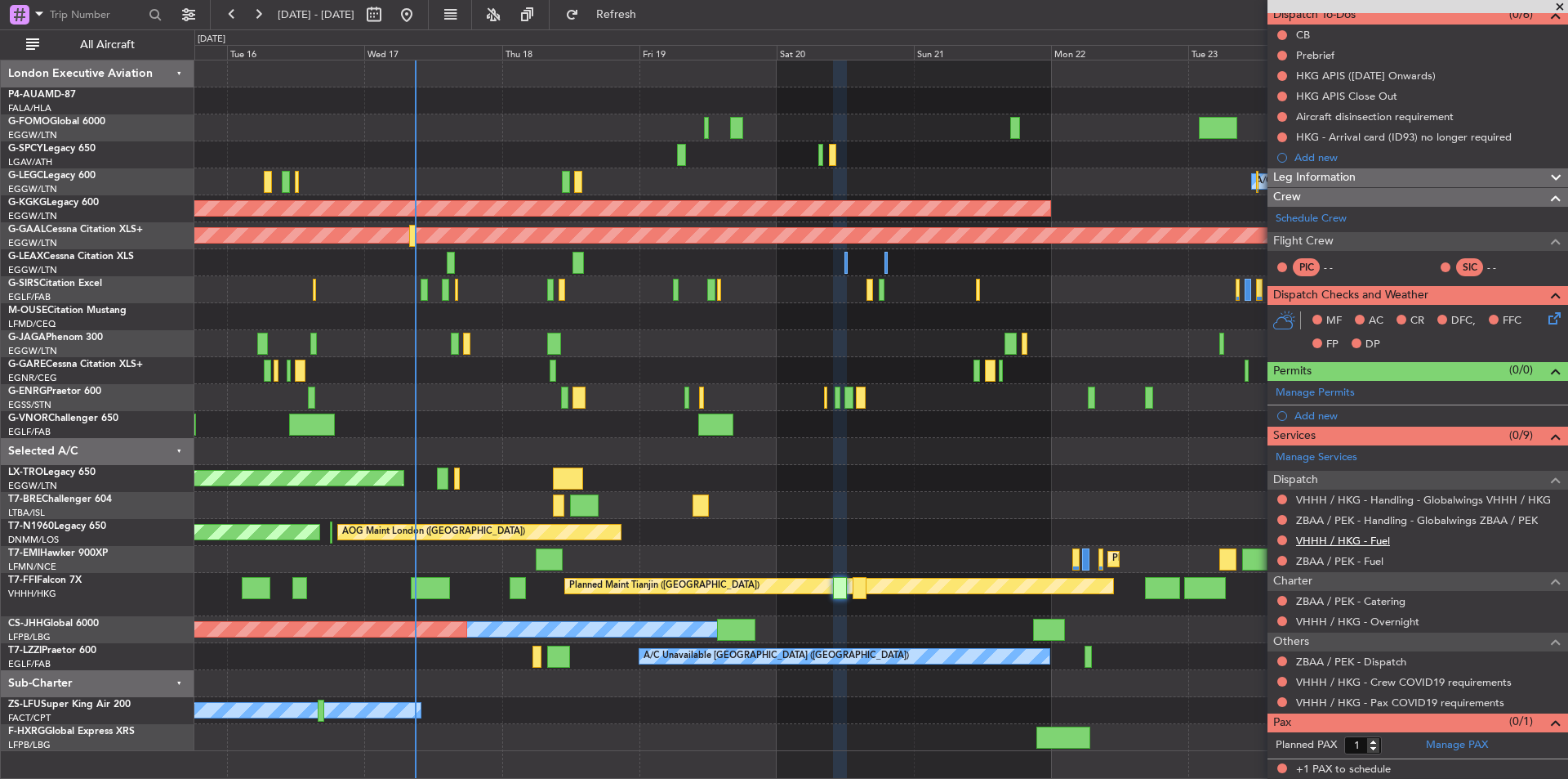
click at [1312, 538] on link "VHHH / HKG - Fuel" at bounding box center [1343, 540] width 94 height 14
click at [1320, 563] on link "ZBAA / PEK - Fuel" at bounding box center [1340, 560] width 87 height 14
click at [629, 14] on button "Refresh" at bounding box center [607, 15] width 98 height 26
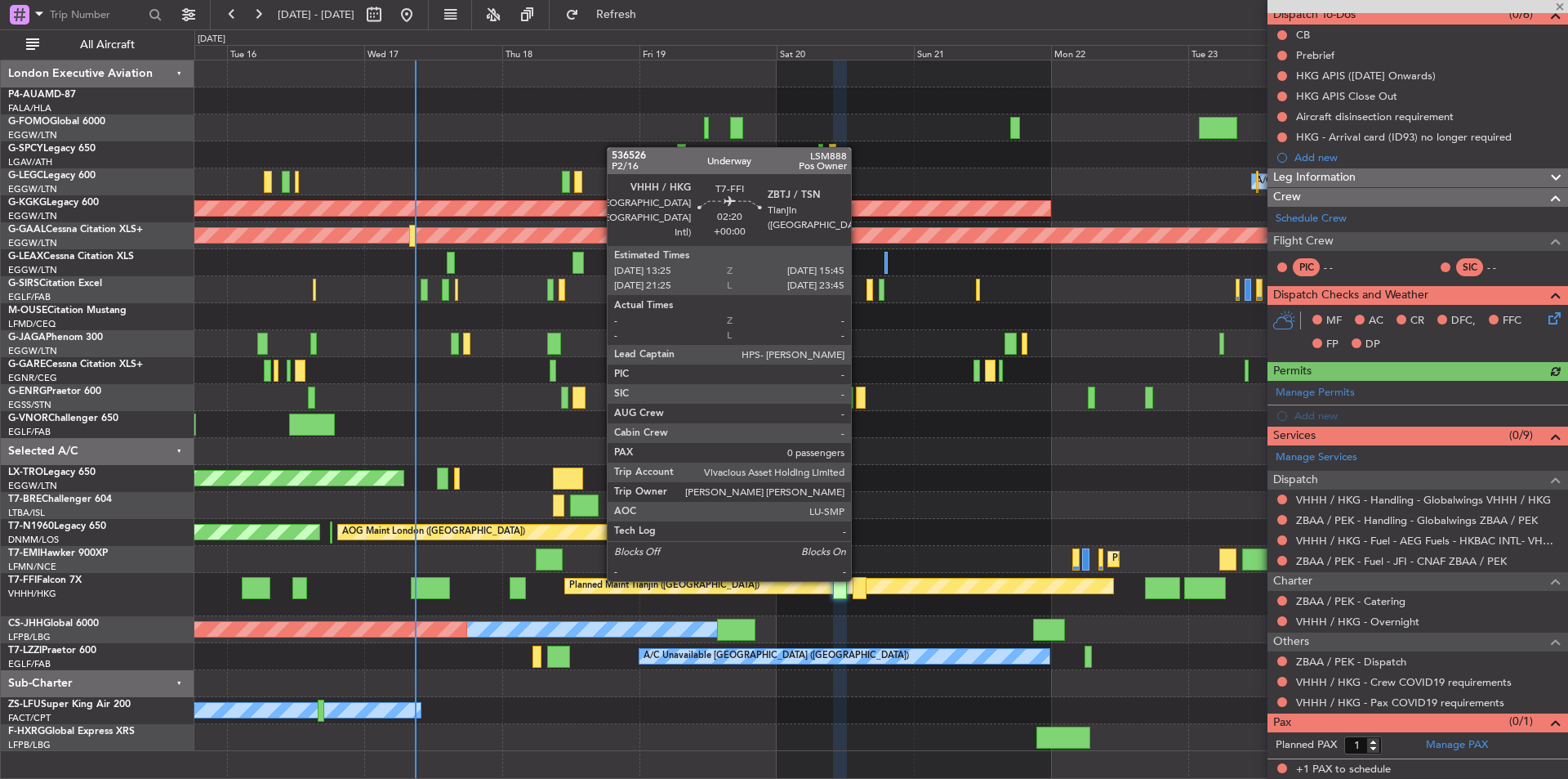
click at [858, 579] on div at bounding box center [859, 588] width 14 height 22
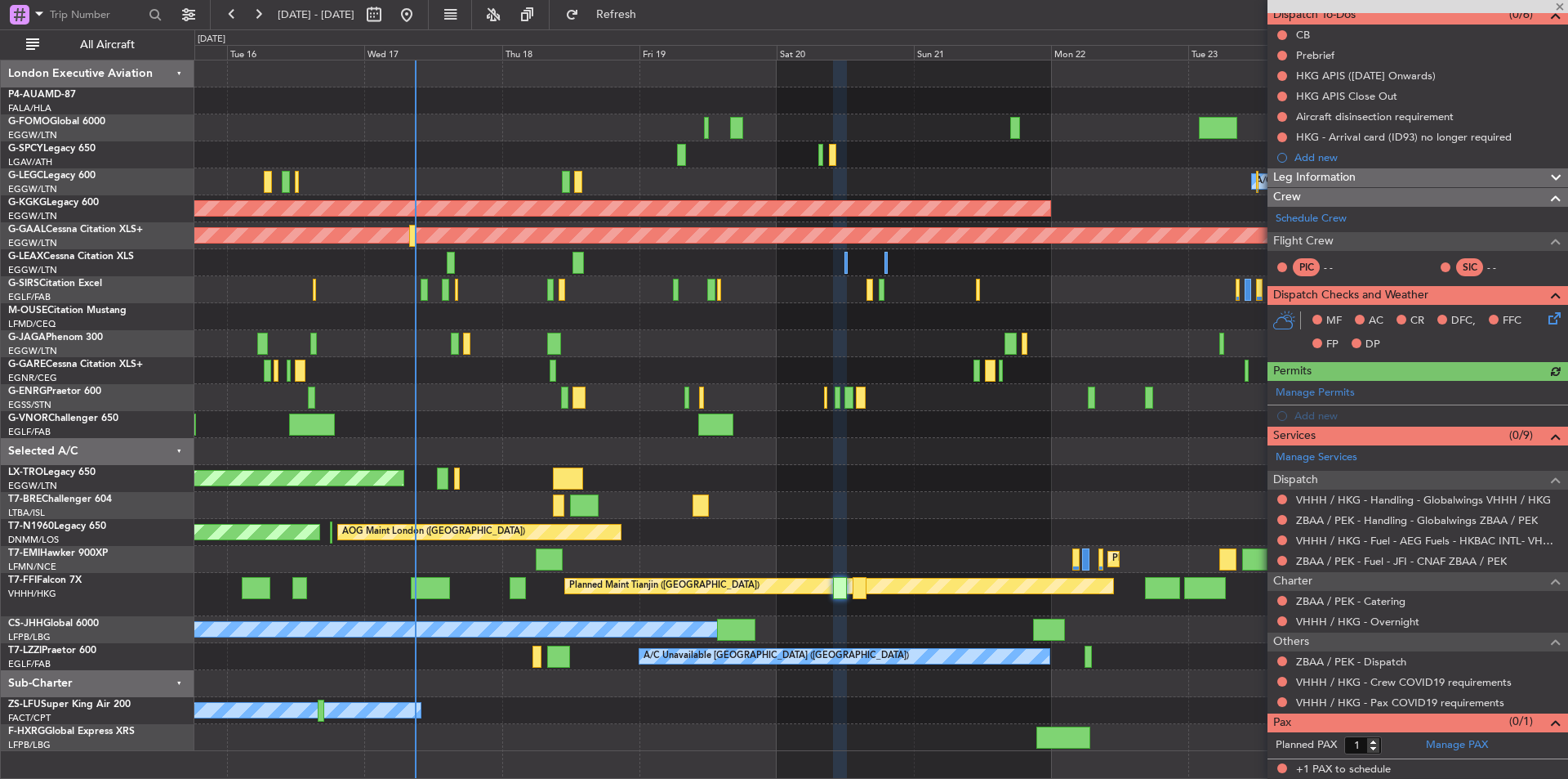
type input "0"
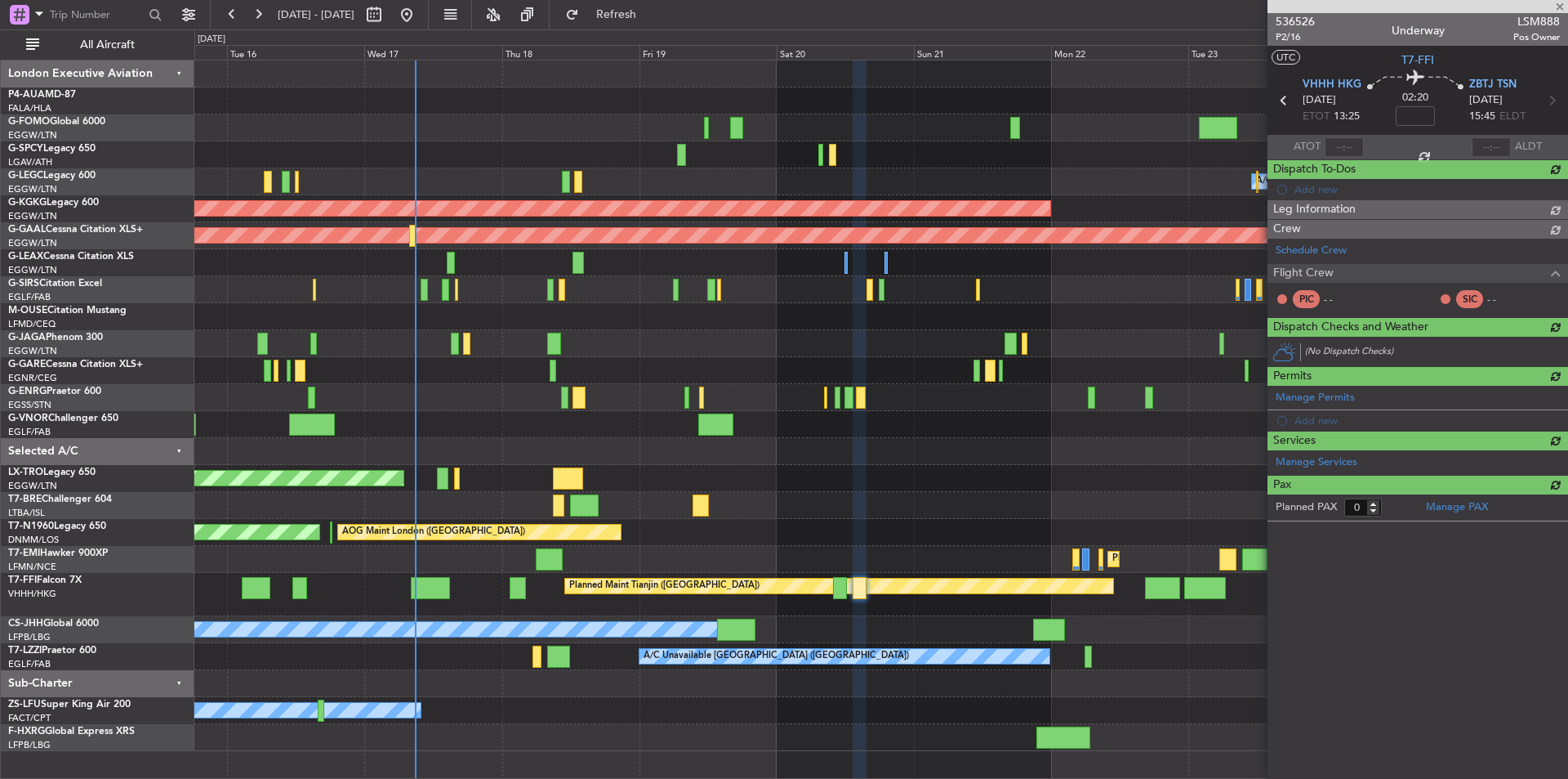
scroll to position [0, 0]
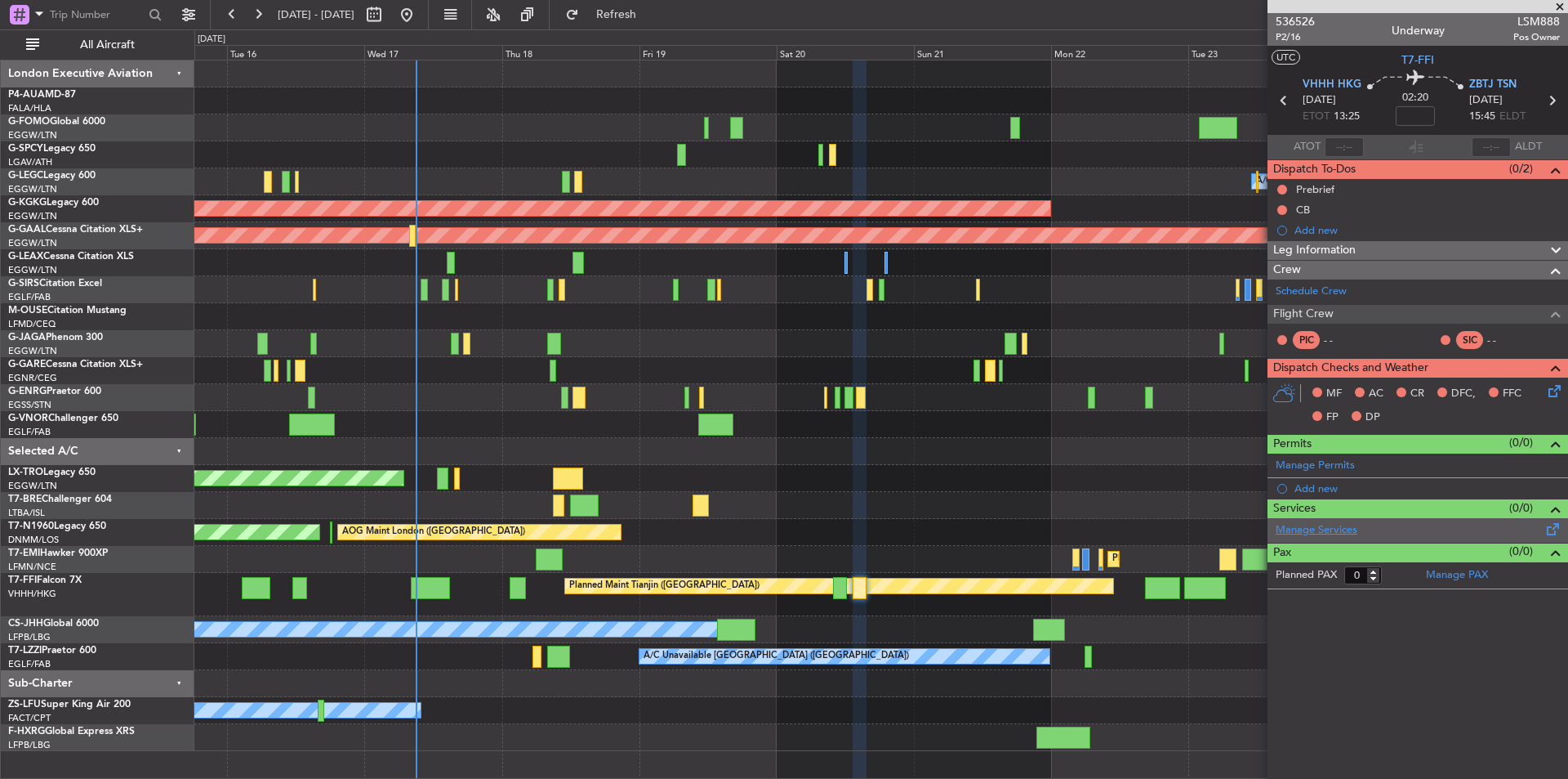
click at [1320, 526] on link "Manage Services" at bounding box center [1317, 531] width 82 height 16
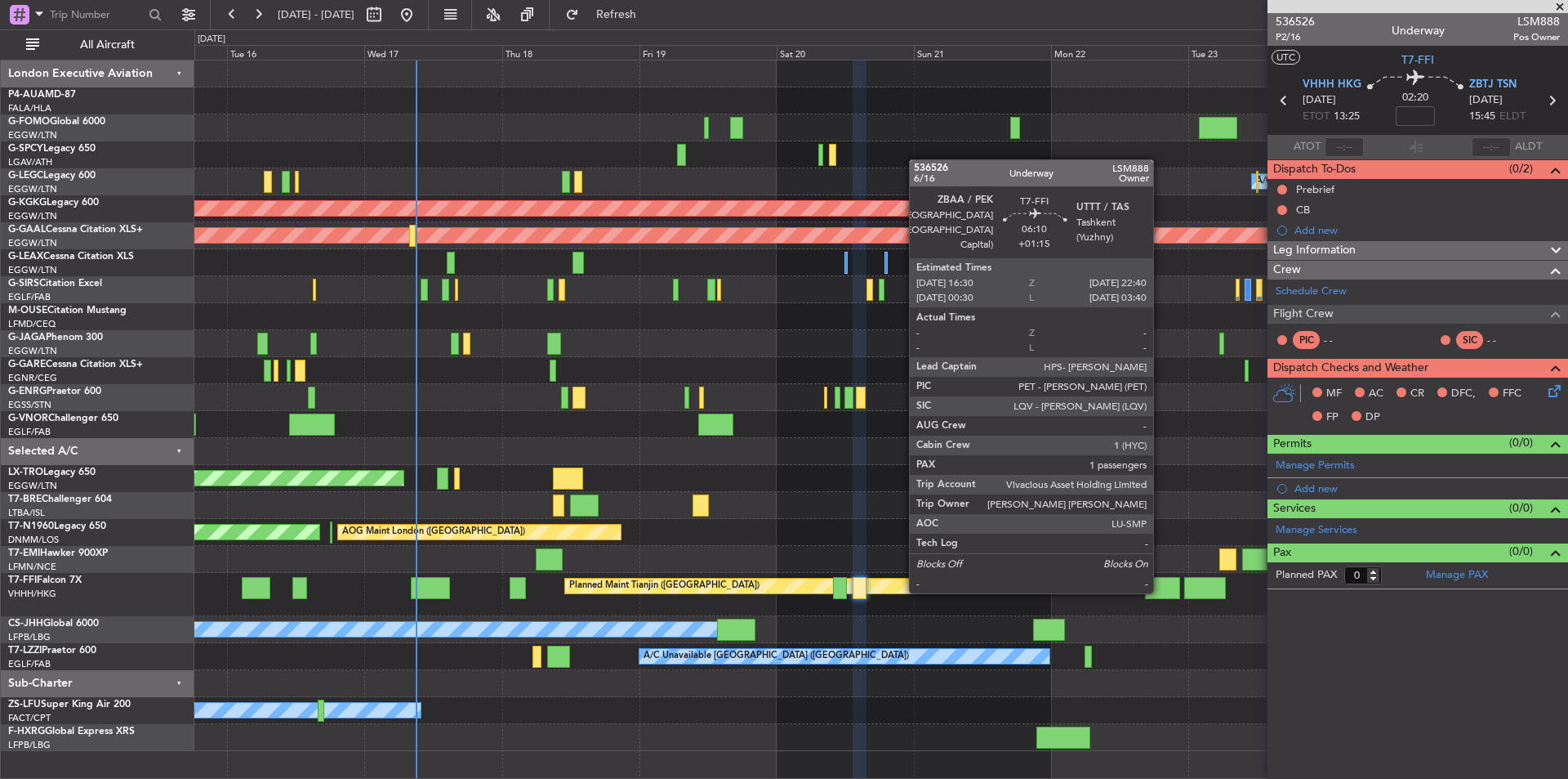
click at [1161, 590] on div at bounding box center [1164, 588] width 36 height 22
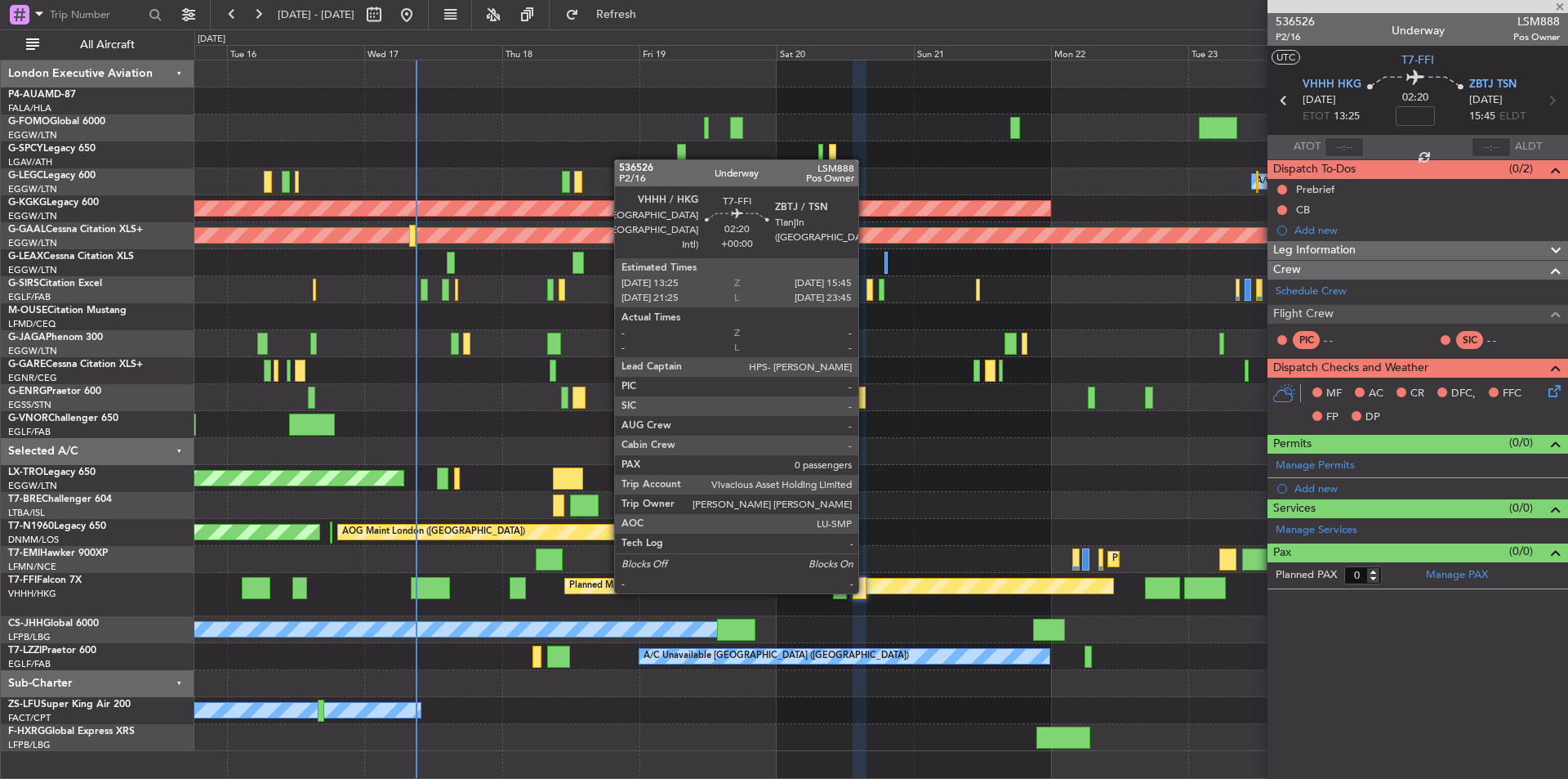
type input "+01:15"
type input "1"
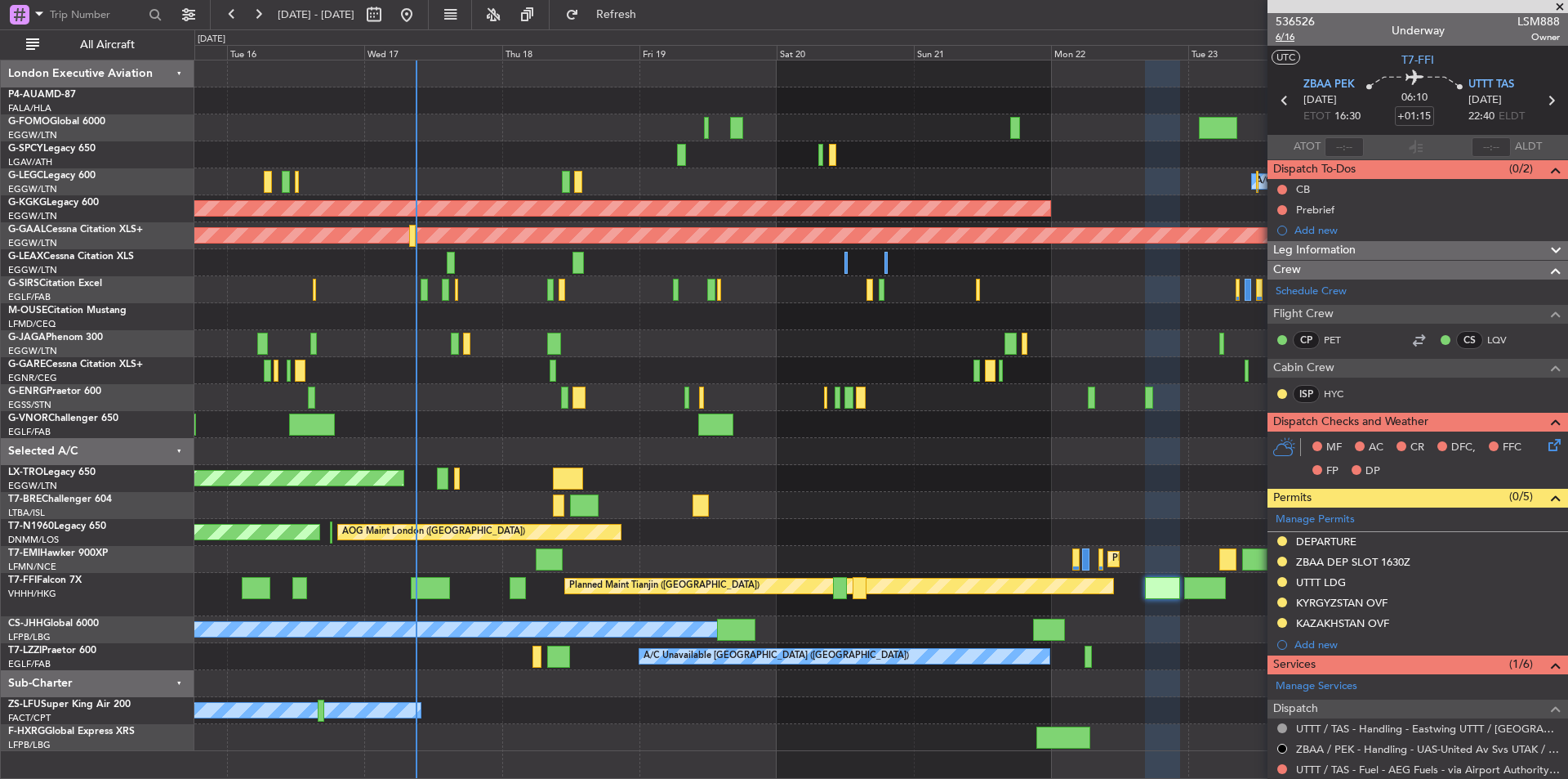
click at [1292, 36] on span "6/16" at bounding box center [1295, 36] width 39 height 14
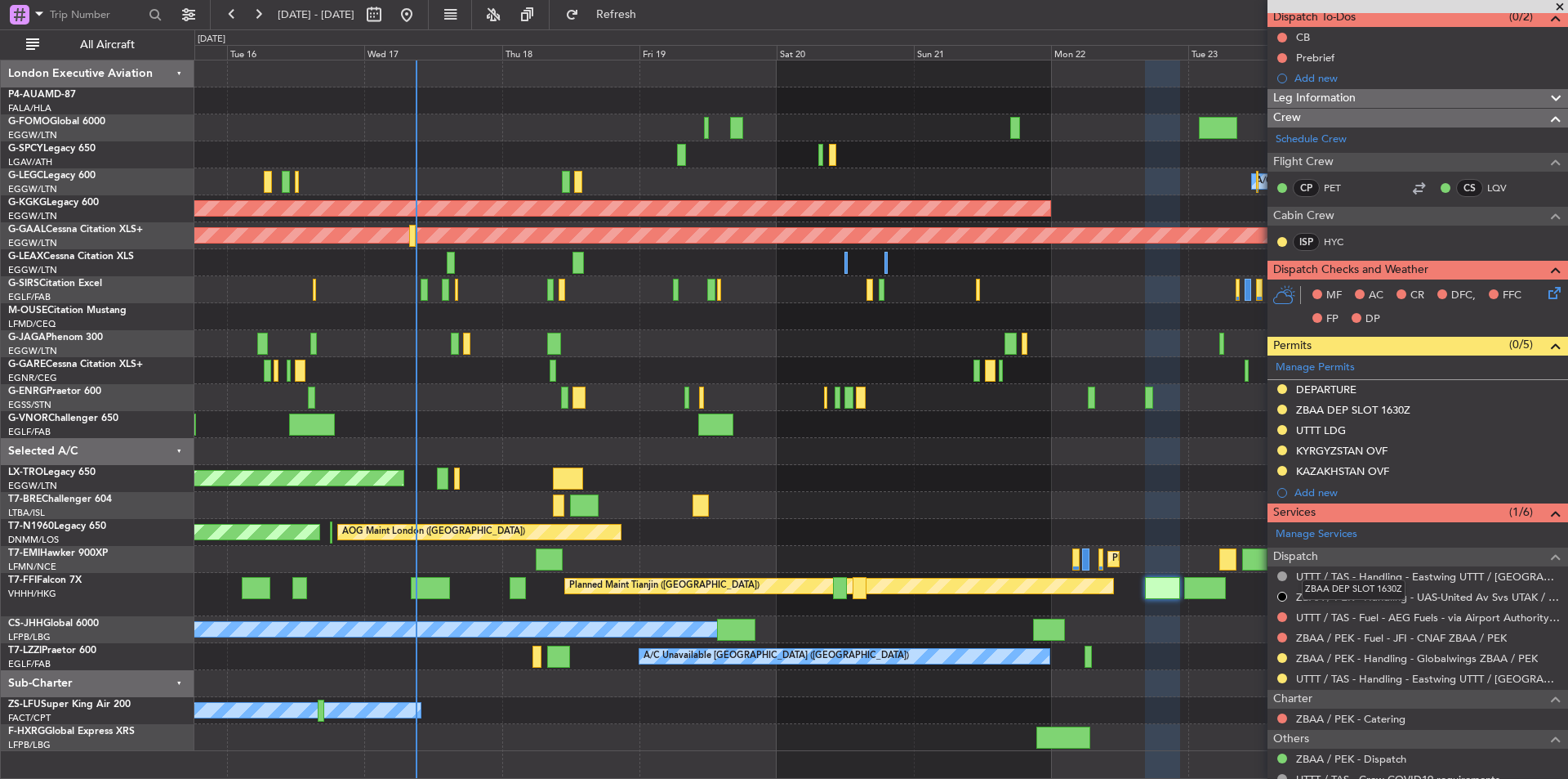
scroll to position [266, 0]
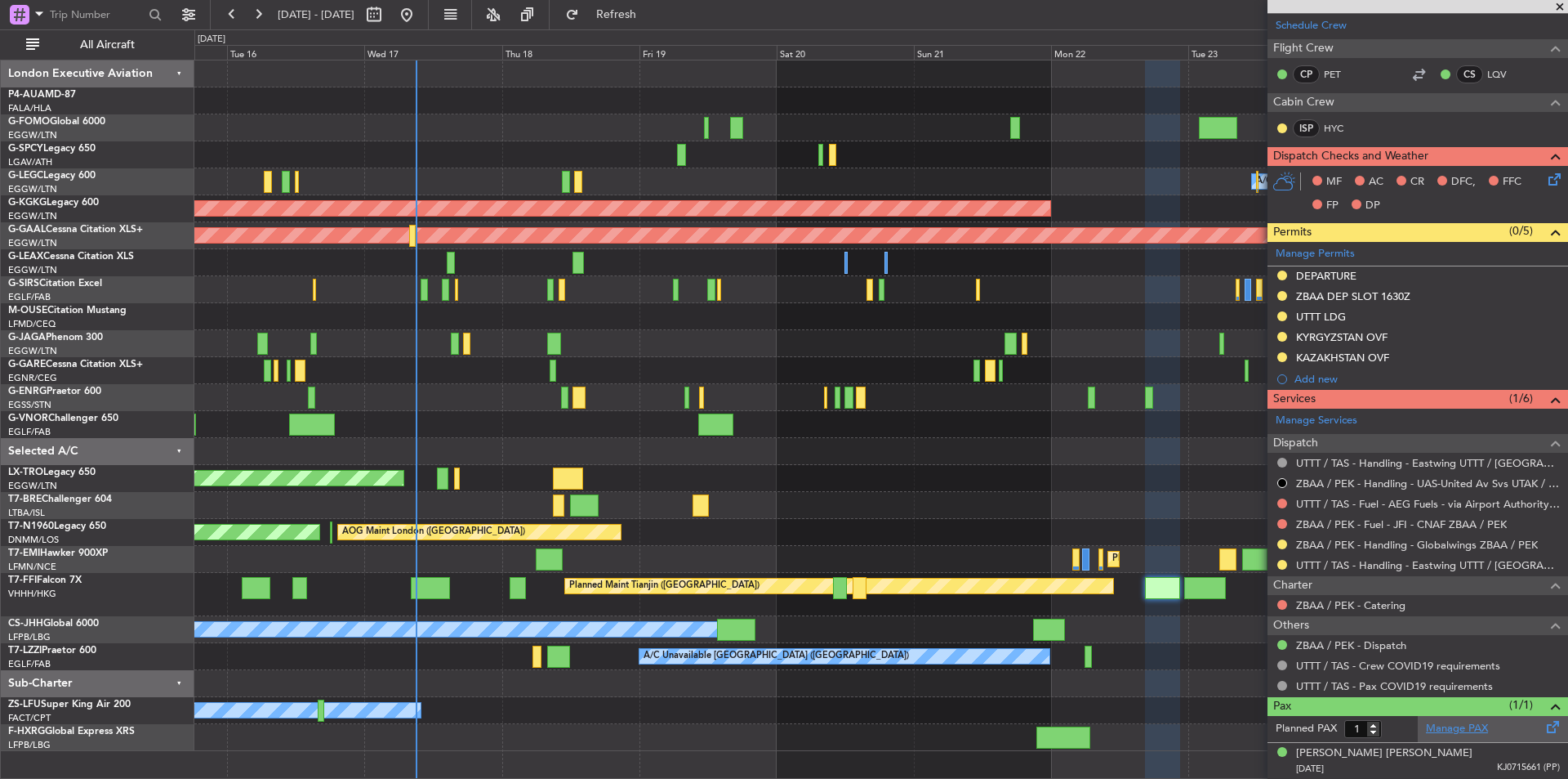
click at [1473, 725] on link "Manage PAX" at bounding box center [1457, 729] width 62 height 16
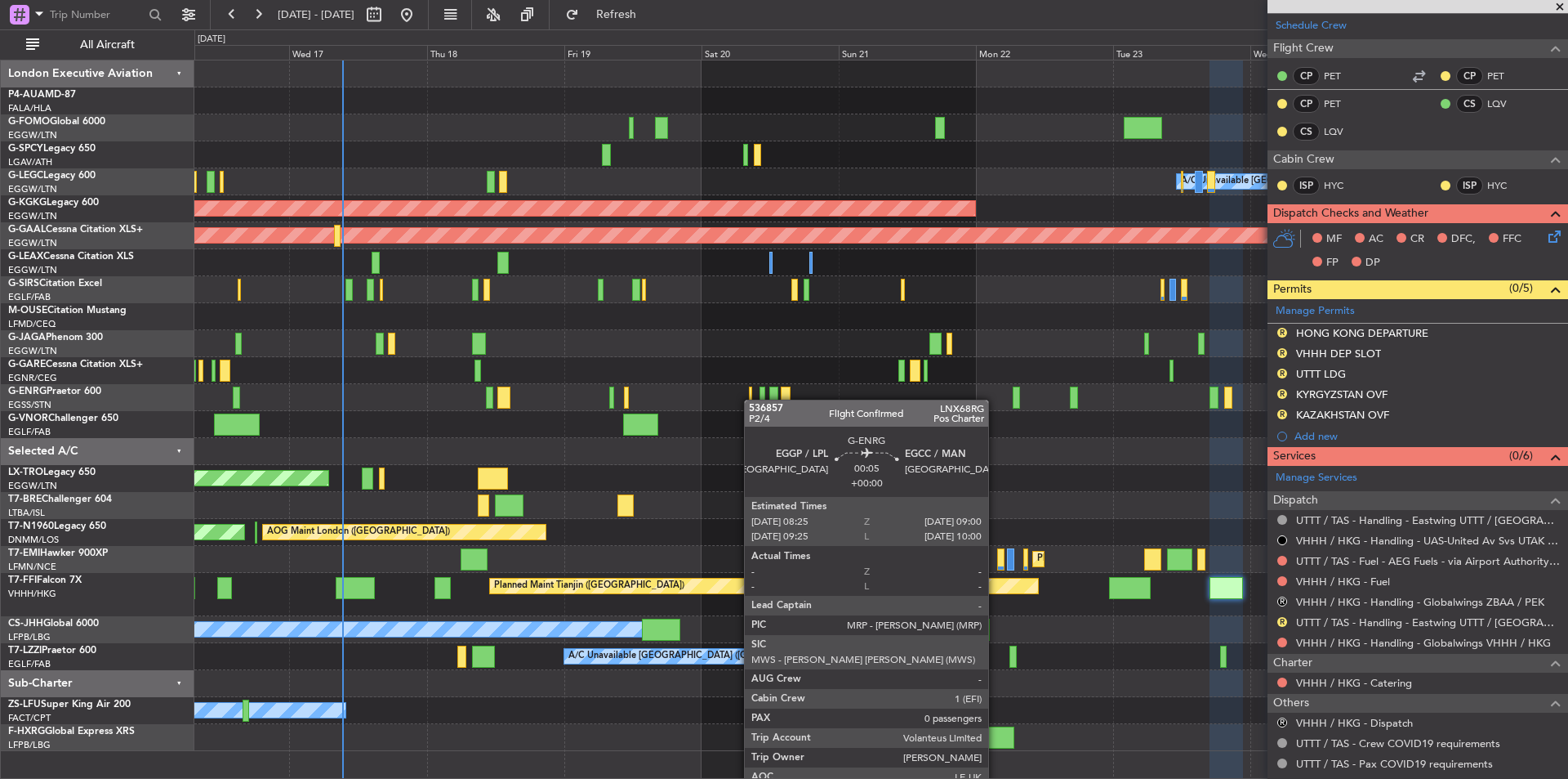
click at [752, 400] on div at bounding box center [750, 397] width 5 height 22
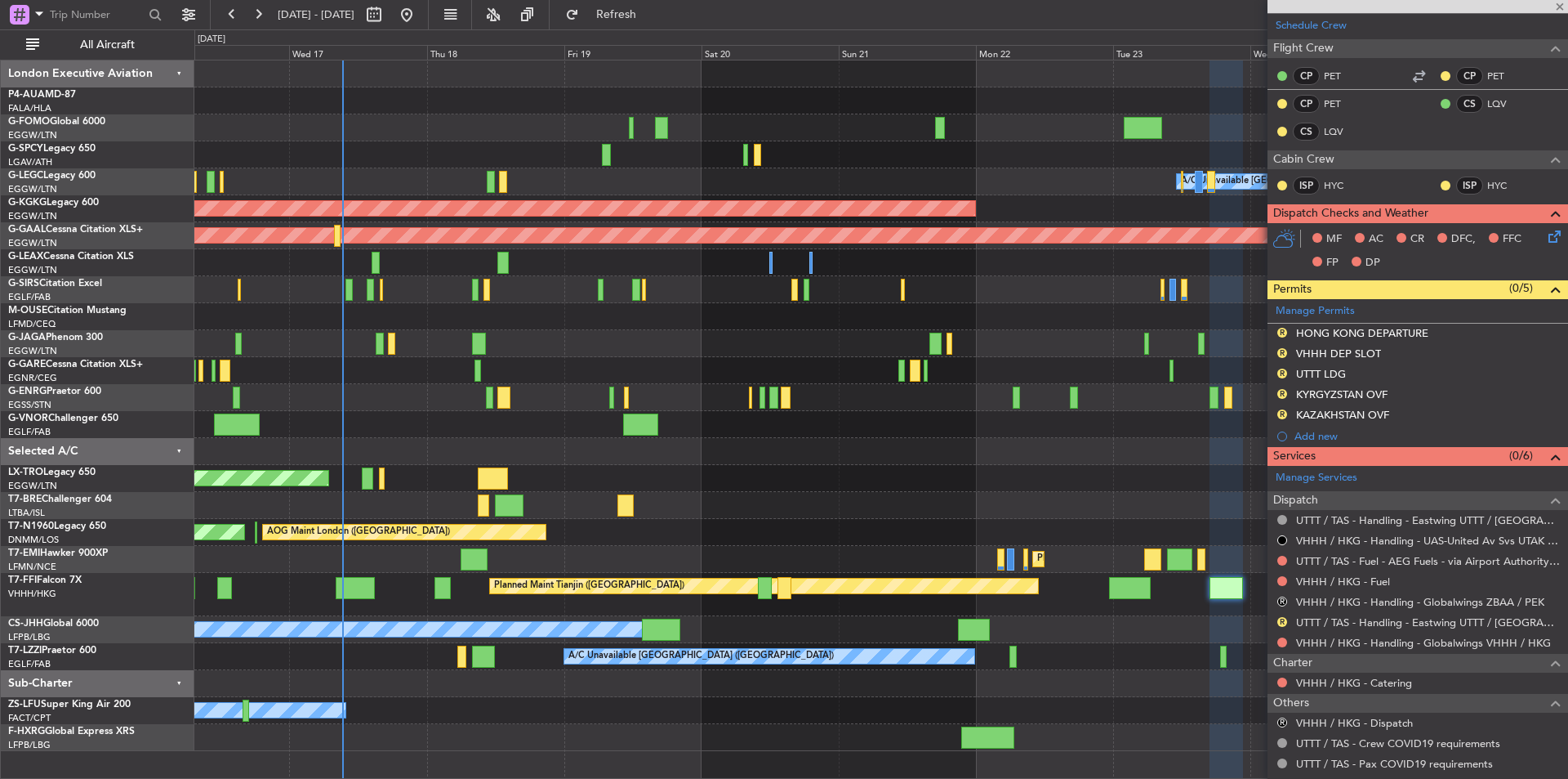
type input "0"
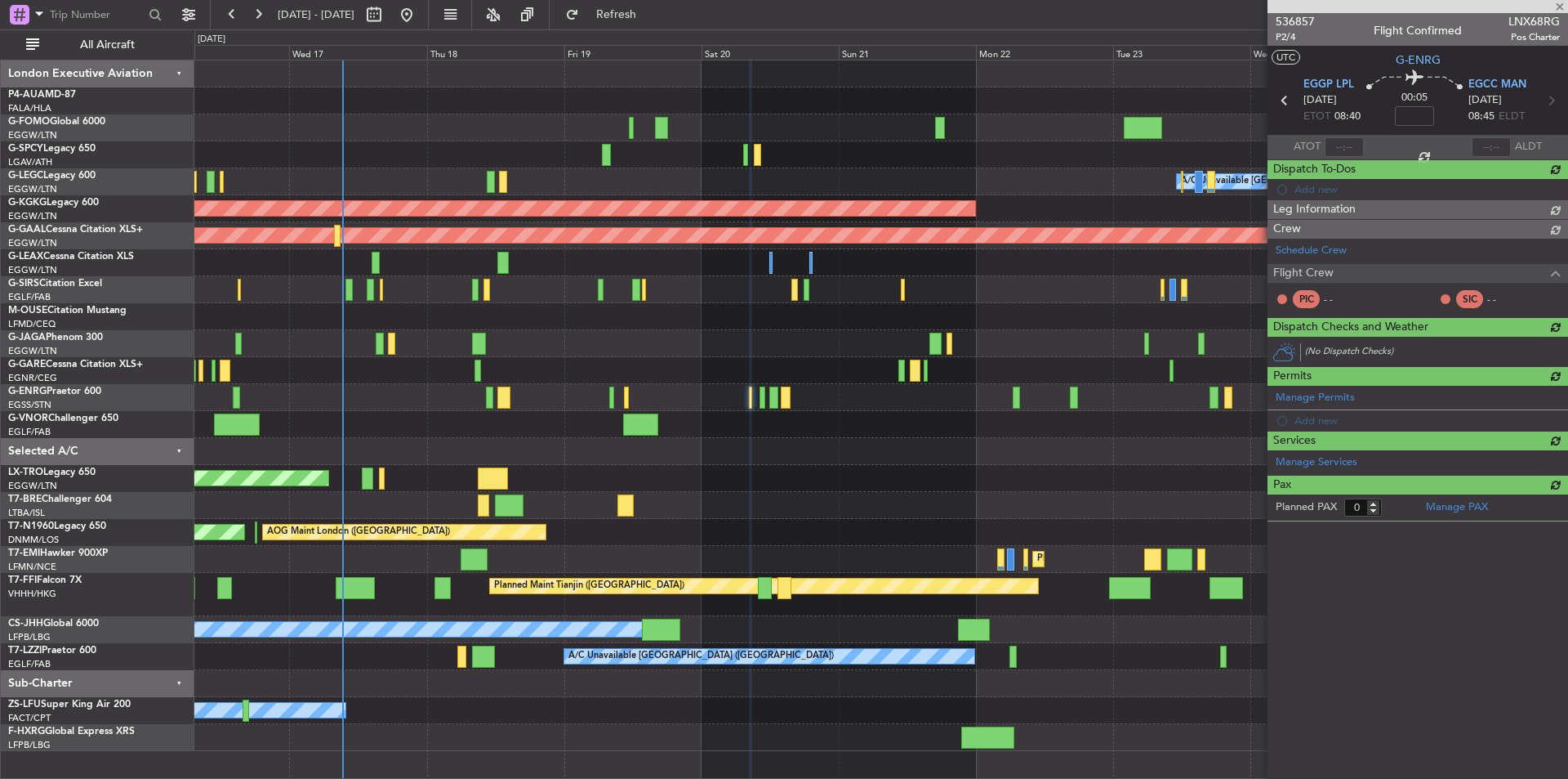
scroll to position [0, 0]
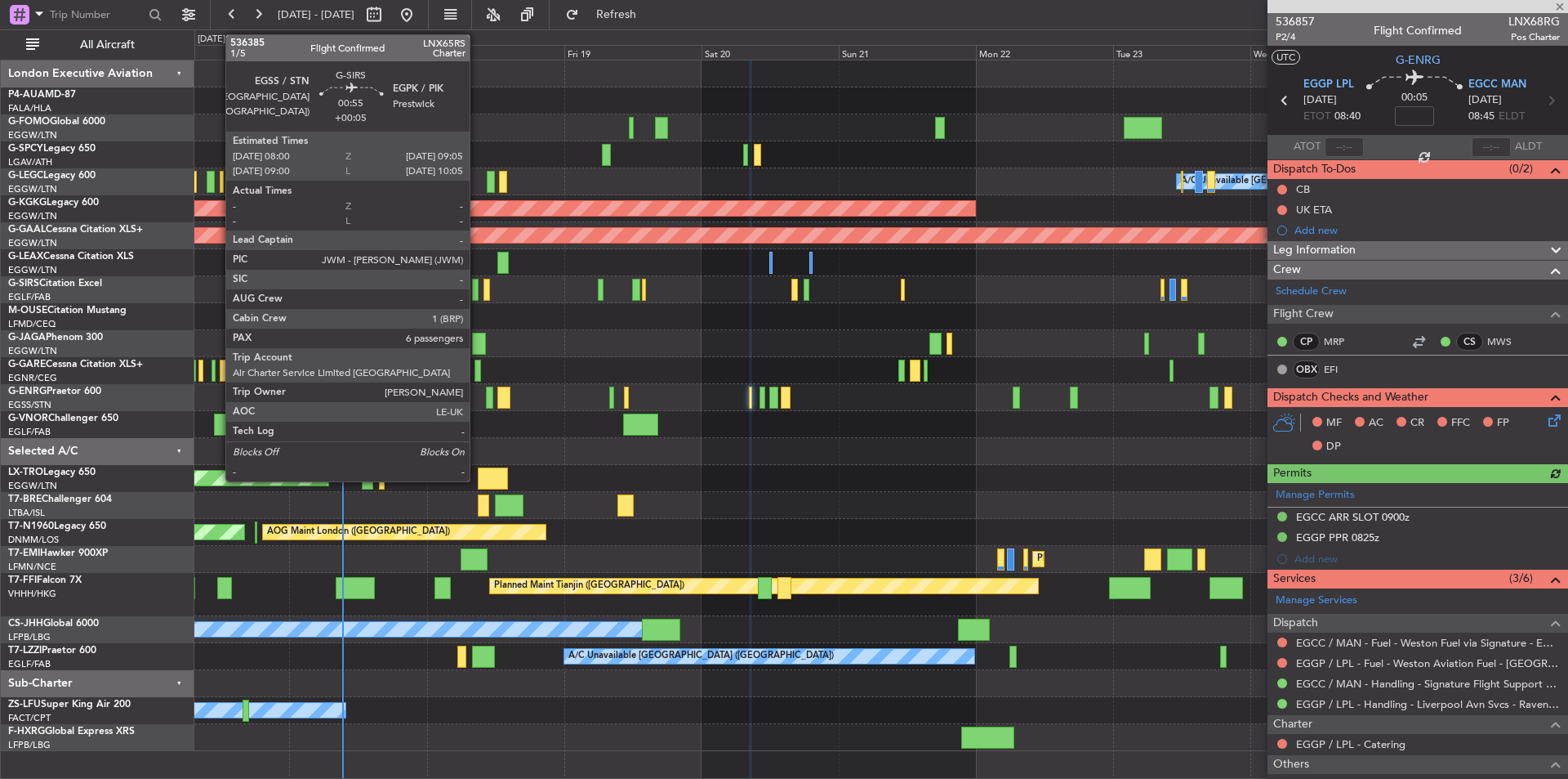
click at [477, 281] on div at bounding box center [475, 289] width 6 height 22
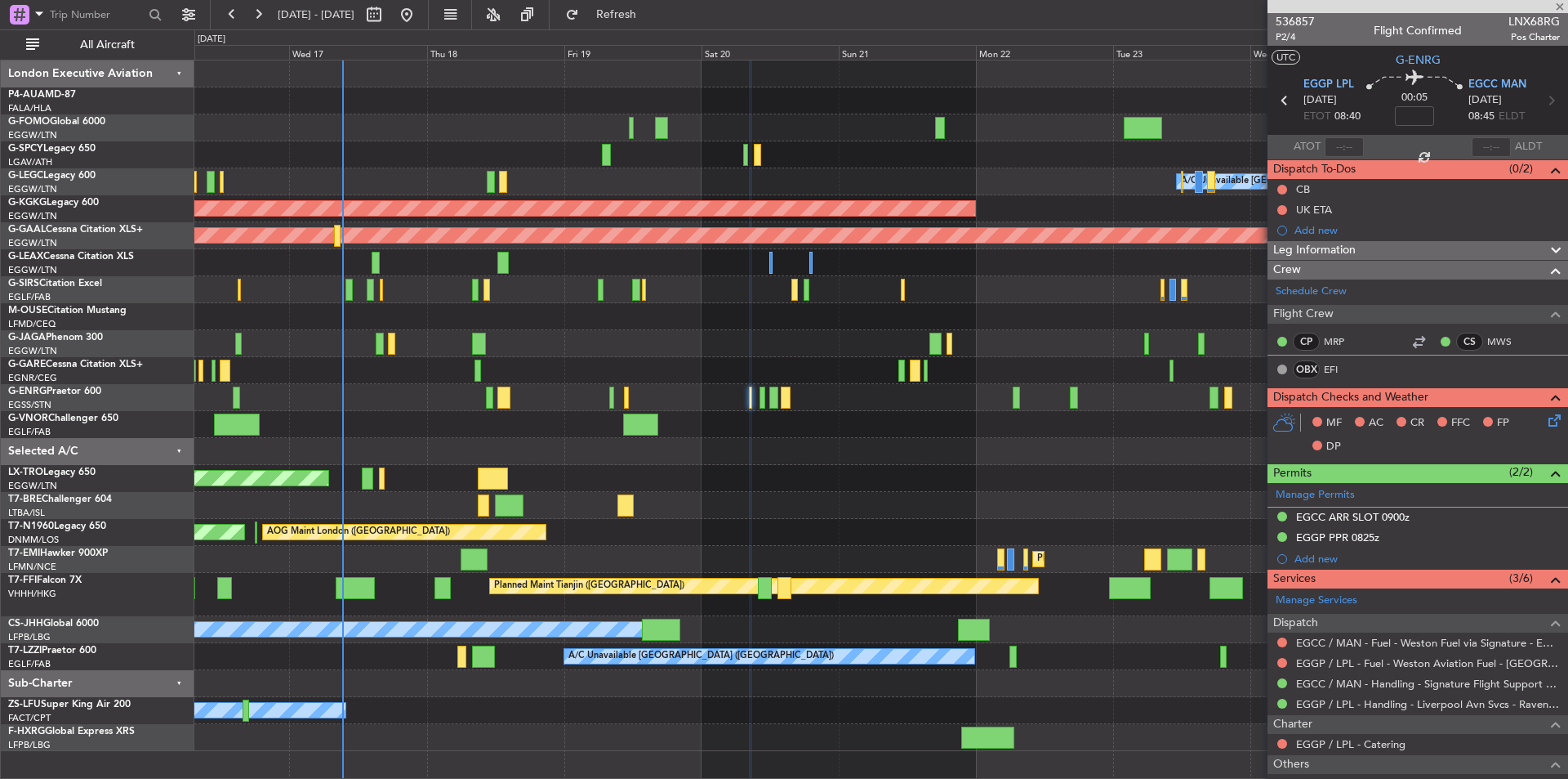
type input "+00:05"
type input "6"
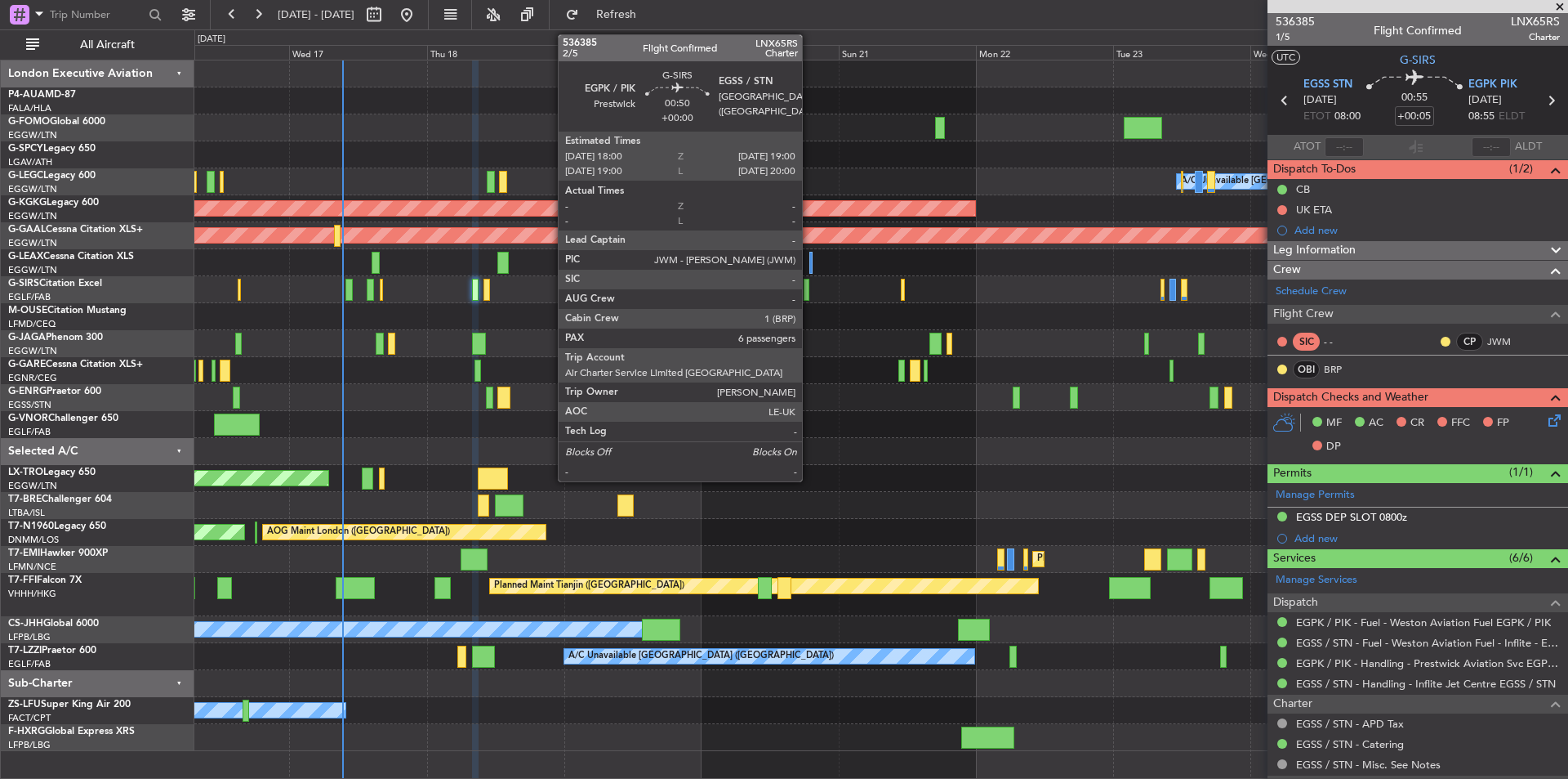
click at [809, 294] on div at bounding box center [807, 289] width 6 height 22
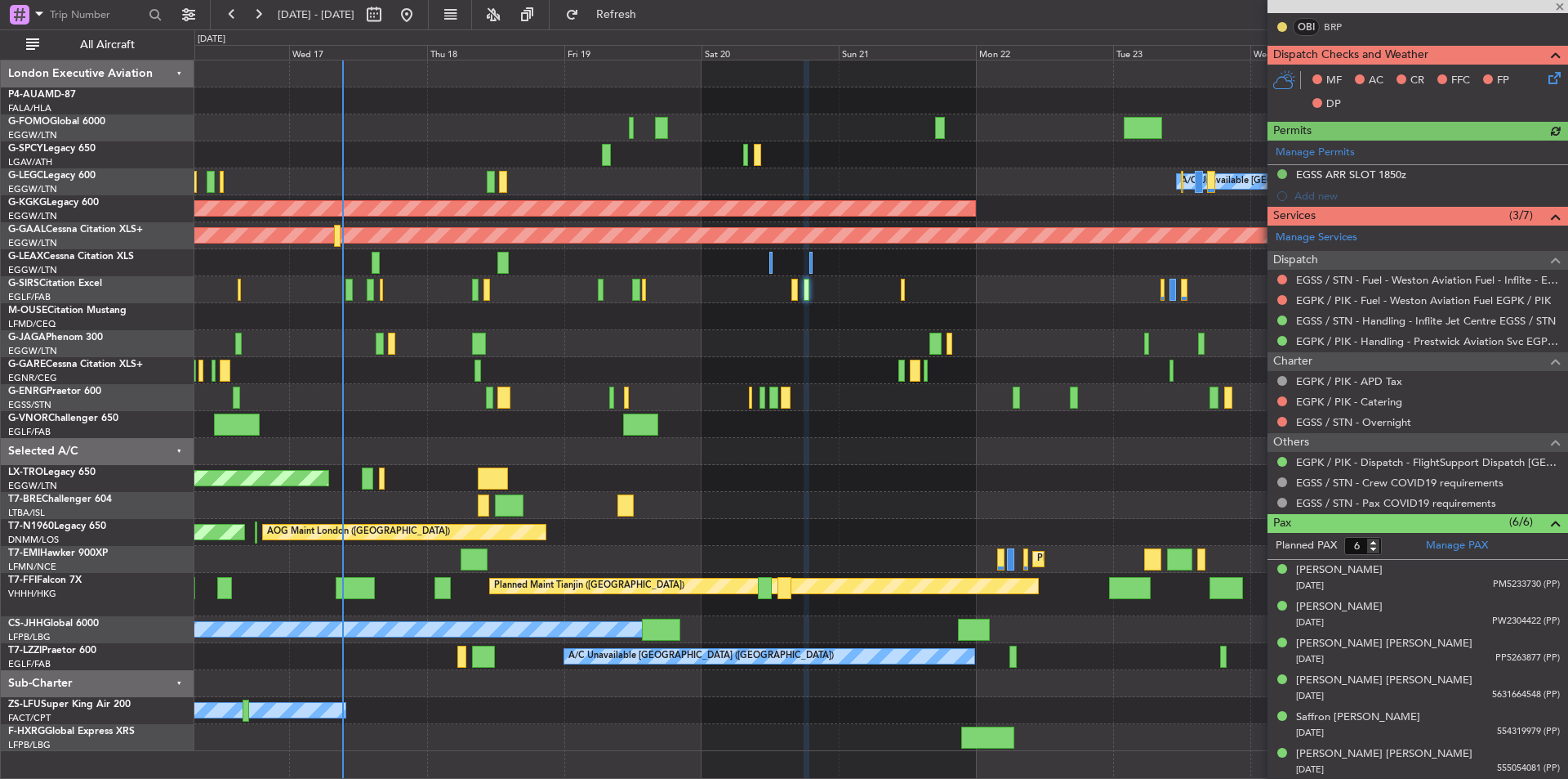
scroll to position [344, 0]
click at [646, 13] on span "Refresh" at bounding box center [617, 15] width 69 height 12
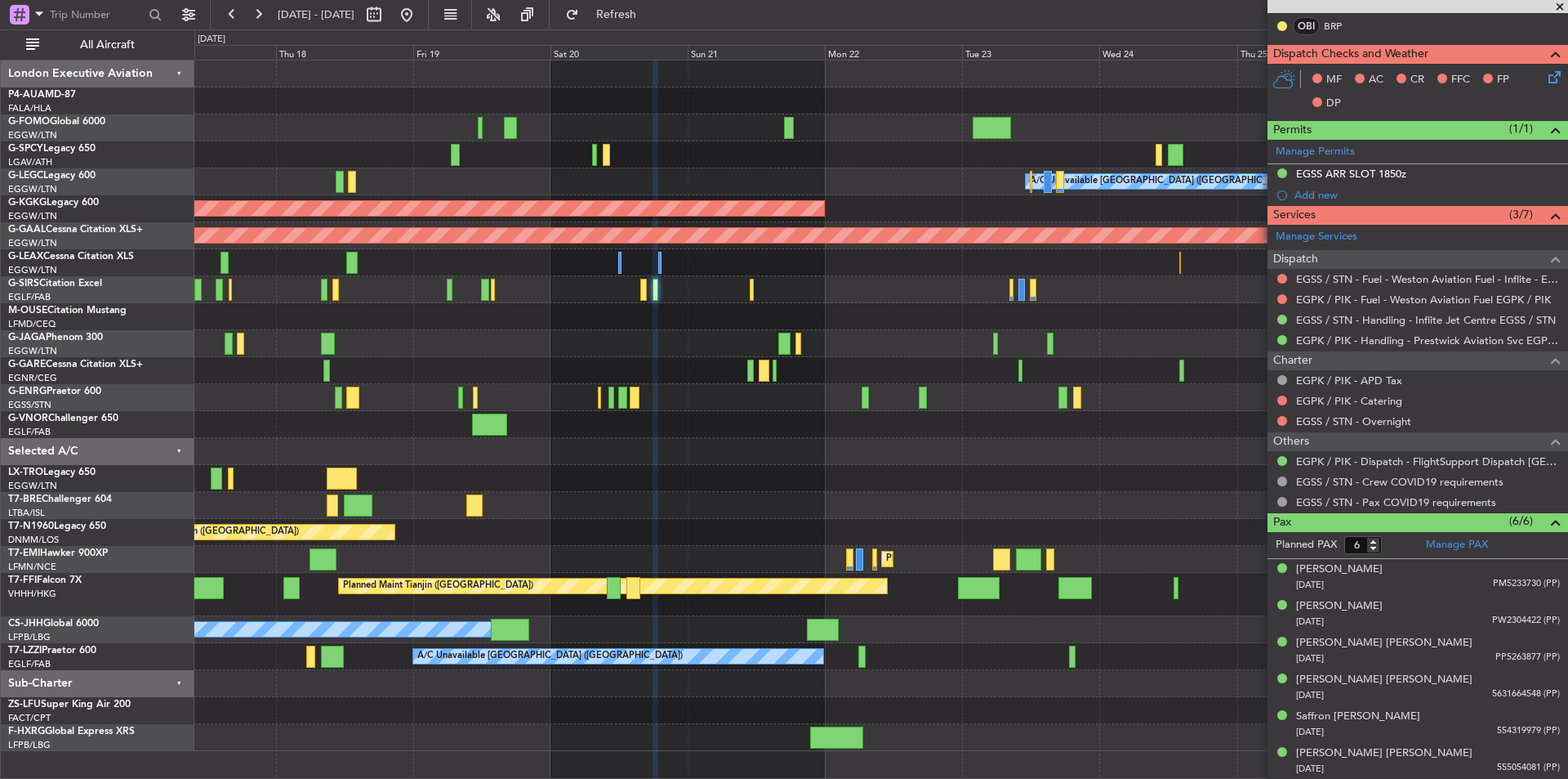
click at [855, 643] on div "A/C Unavailable [GEOGRAPHIC_DATA] ([GEOGRAPHIC_DATA])" at bounding box center [880, 657] width 1373 height 27
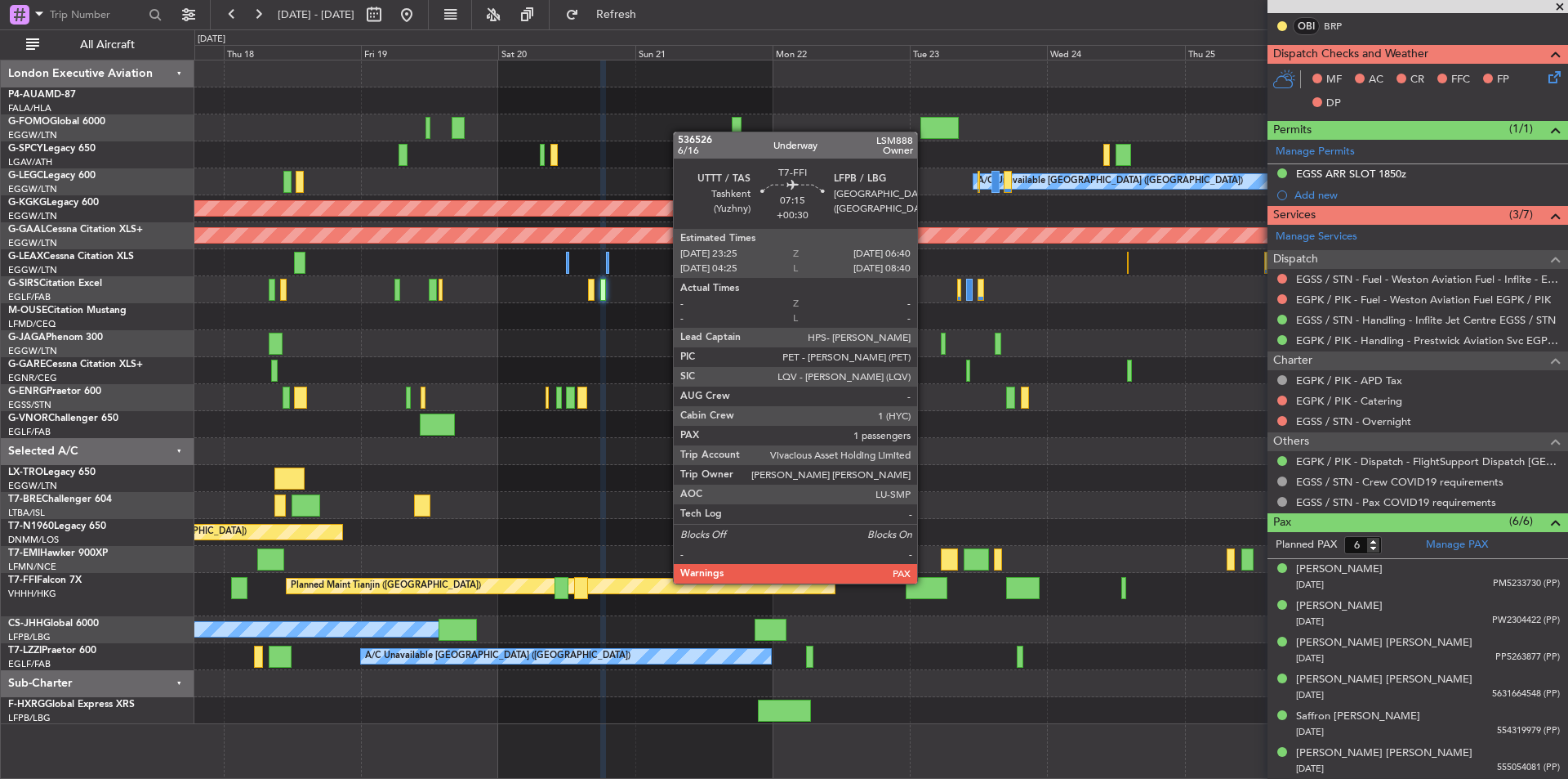
click at [924, 582] on div at bounding box center [926, 588] width 42 height 22
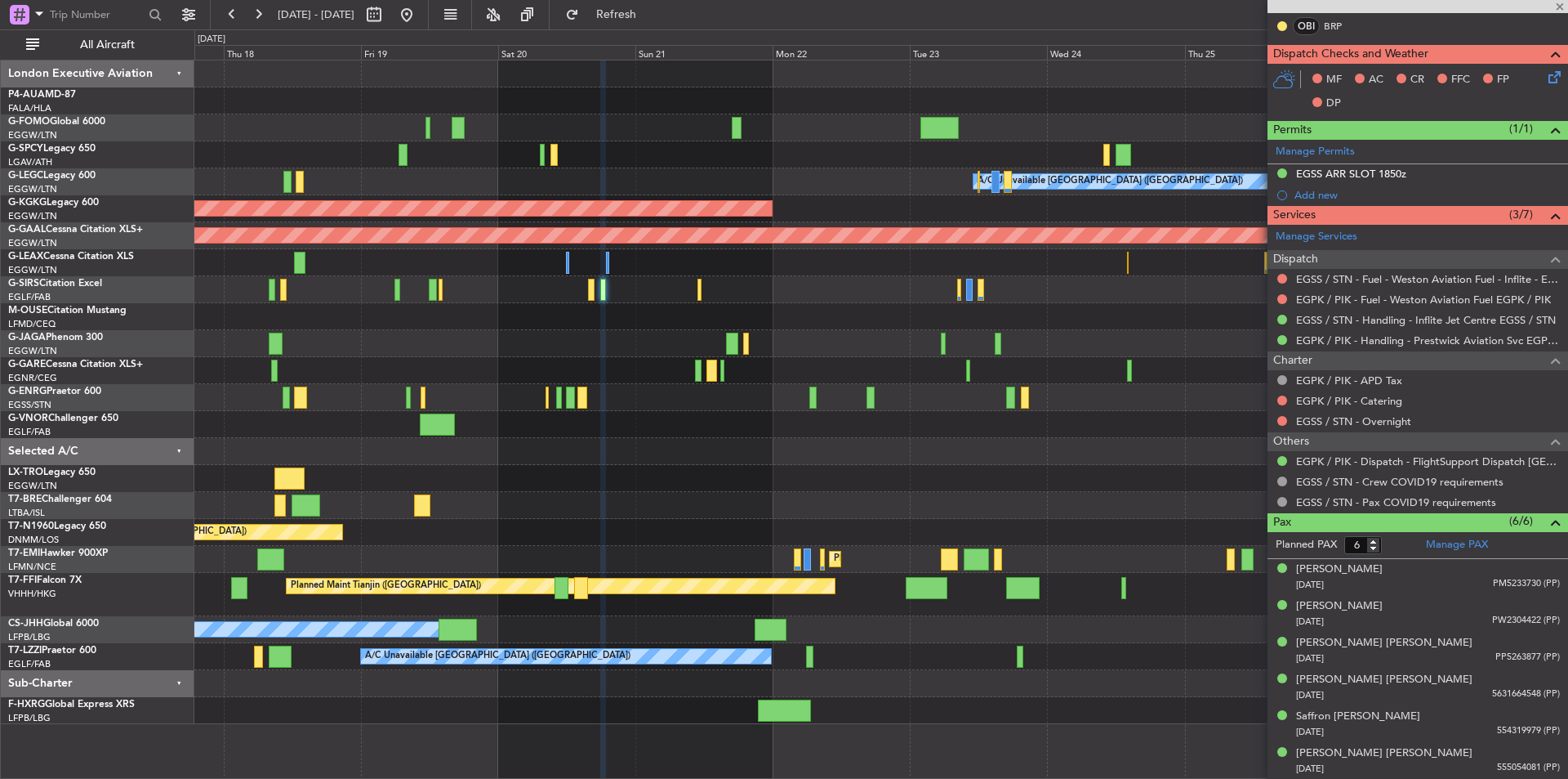
type input "+00:30"
type input "1"
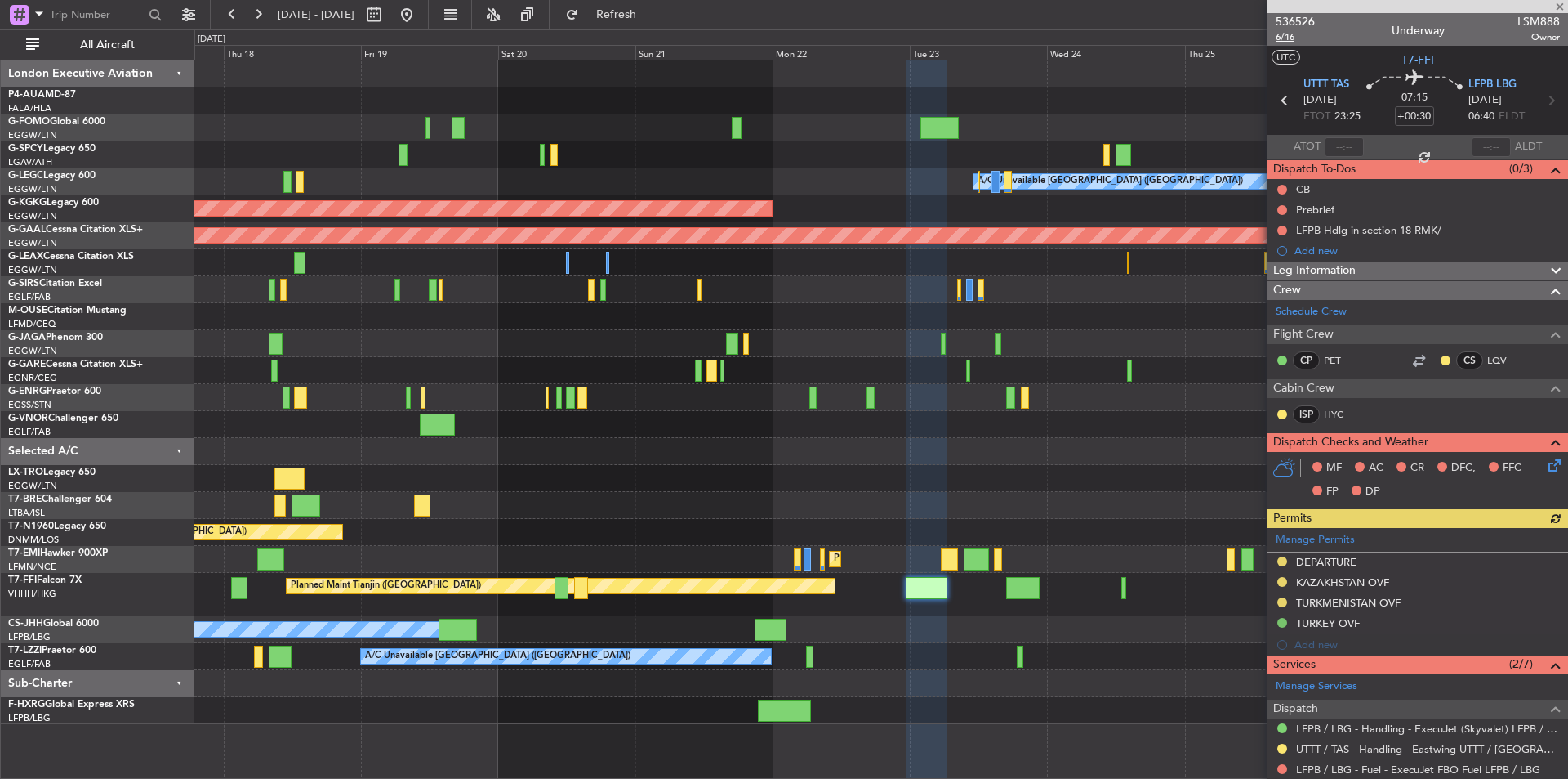
click at [1286, 39] on span "6/16" at bounding box center [1295, 36] width 39 height 14
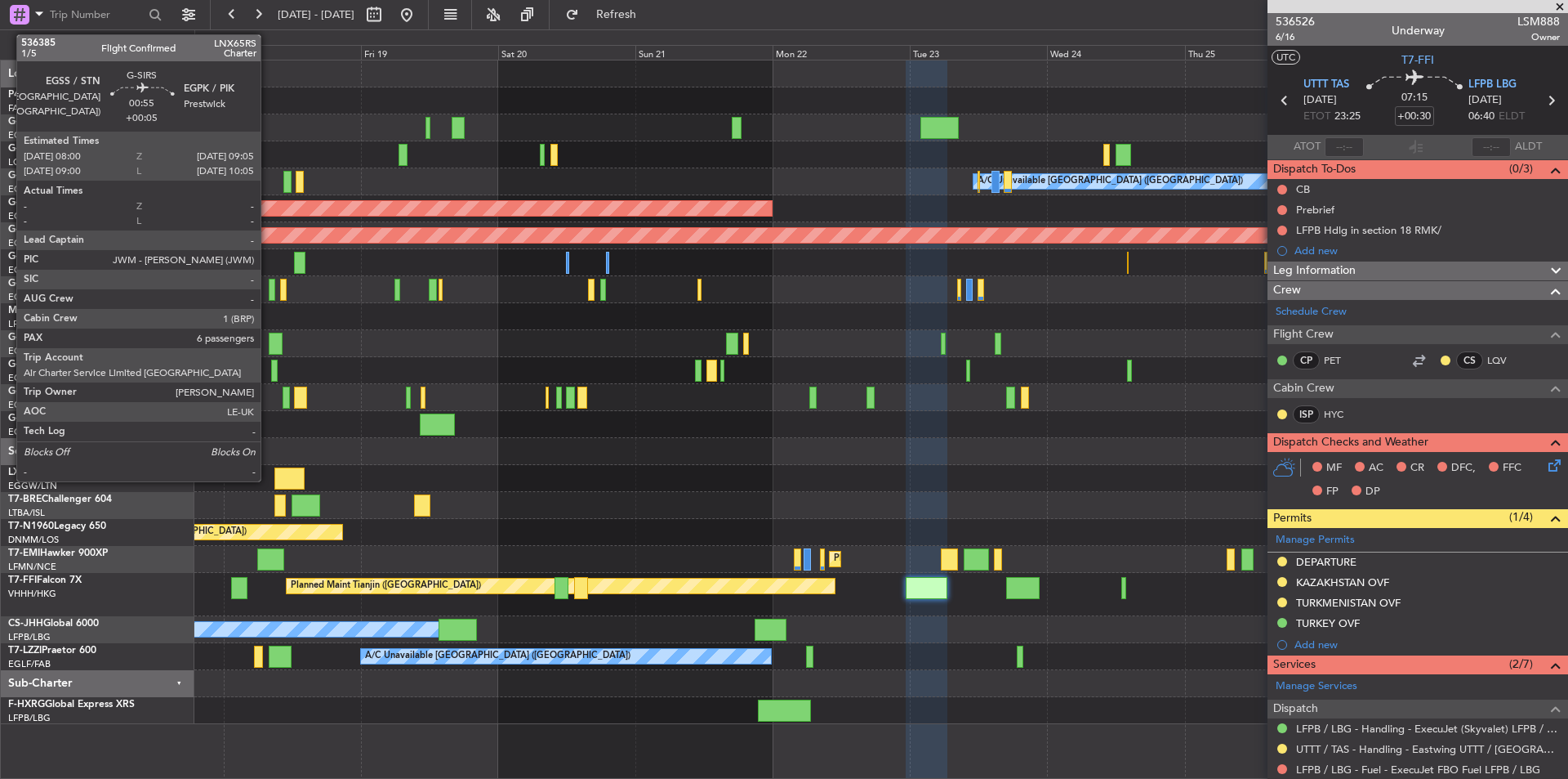
click at [269, 295] on div at bounding box center [272, 289] width 6 height 22
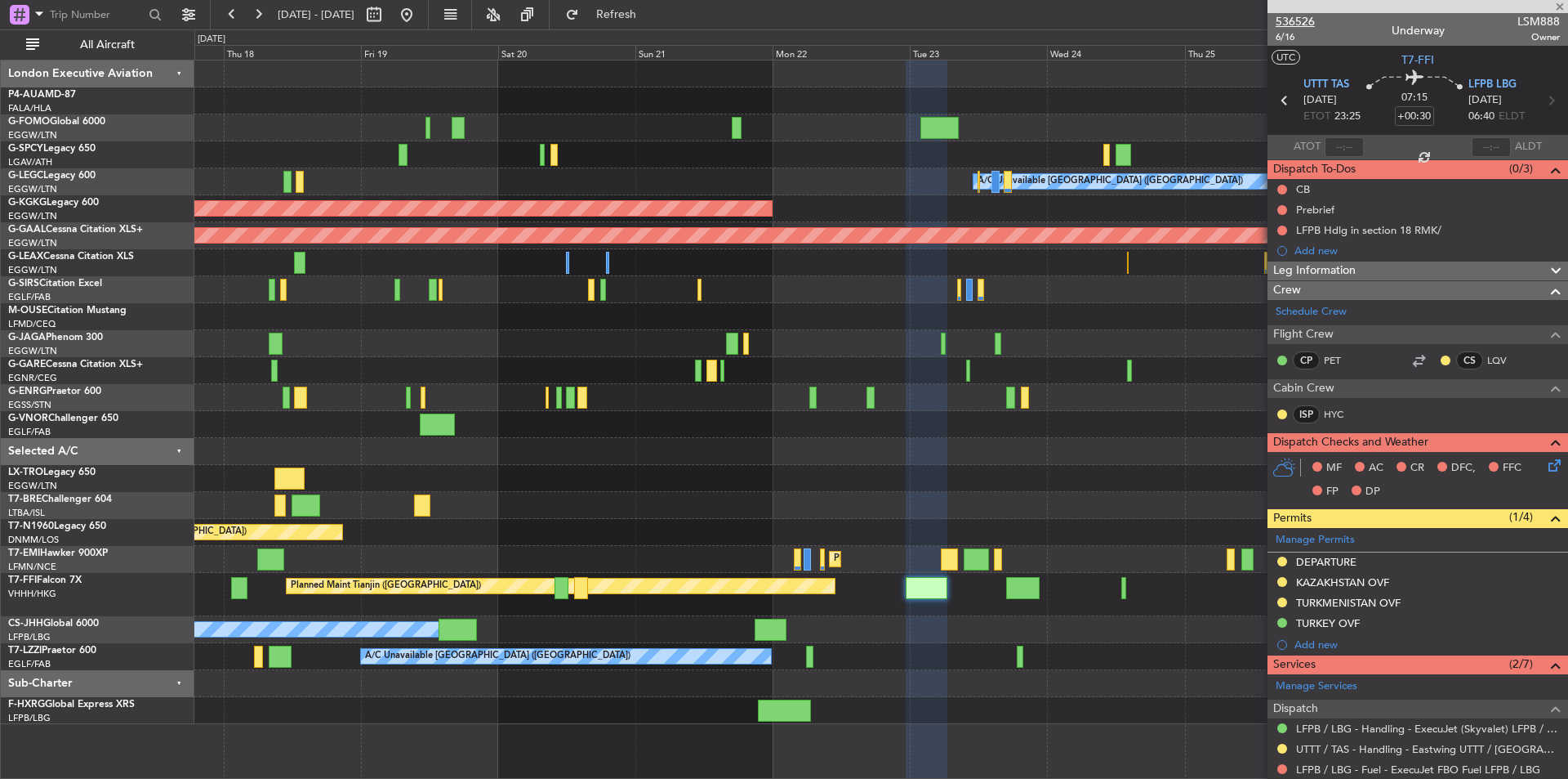
type input "+00:05"
type input "6"
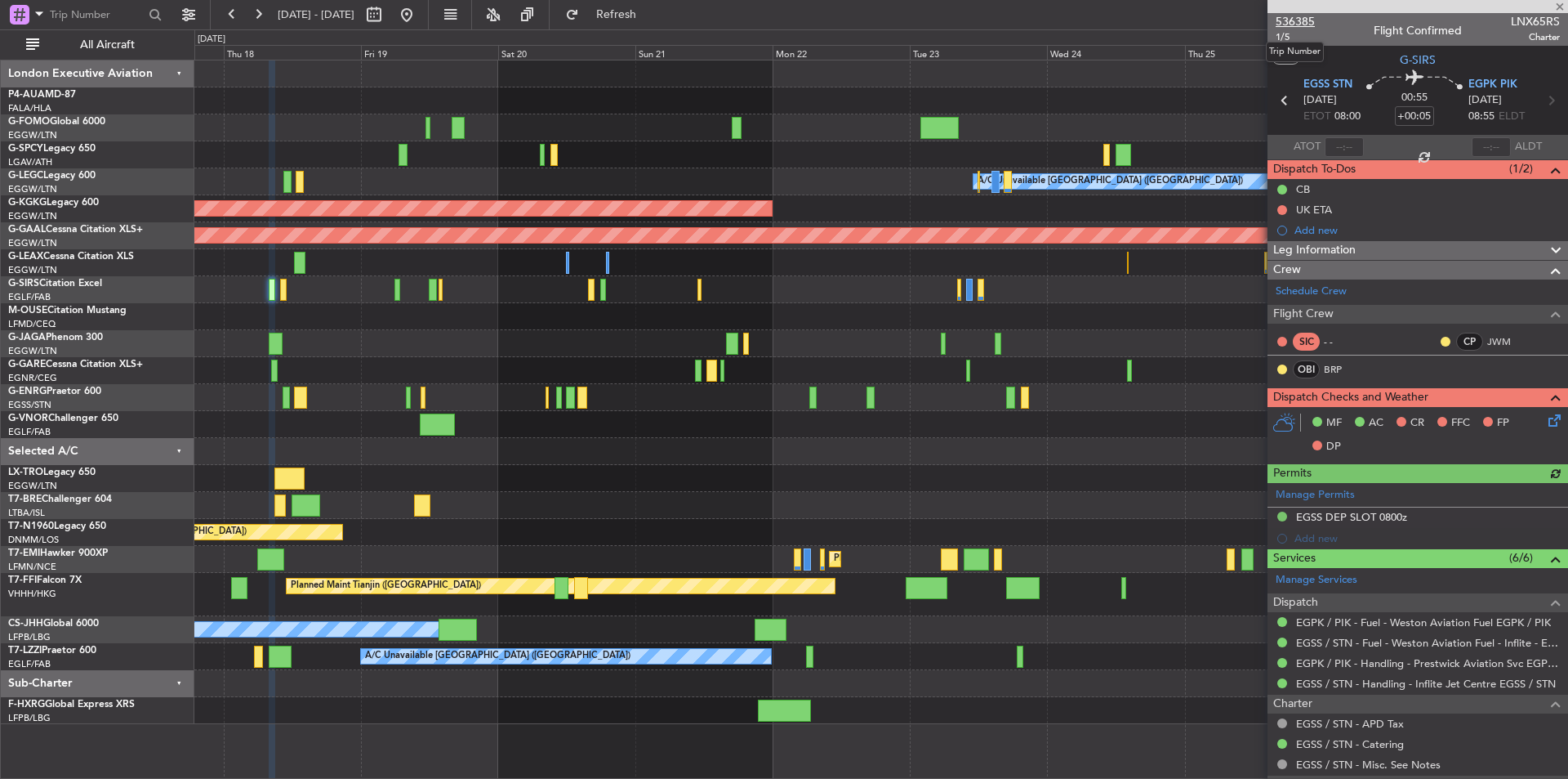
click at [1291, 24] on span "536385" at bounding box center [1295, 21] width 39 height 17
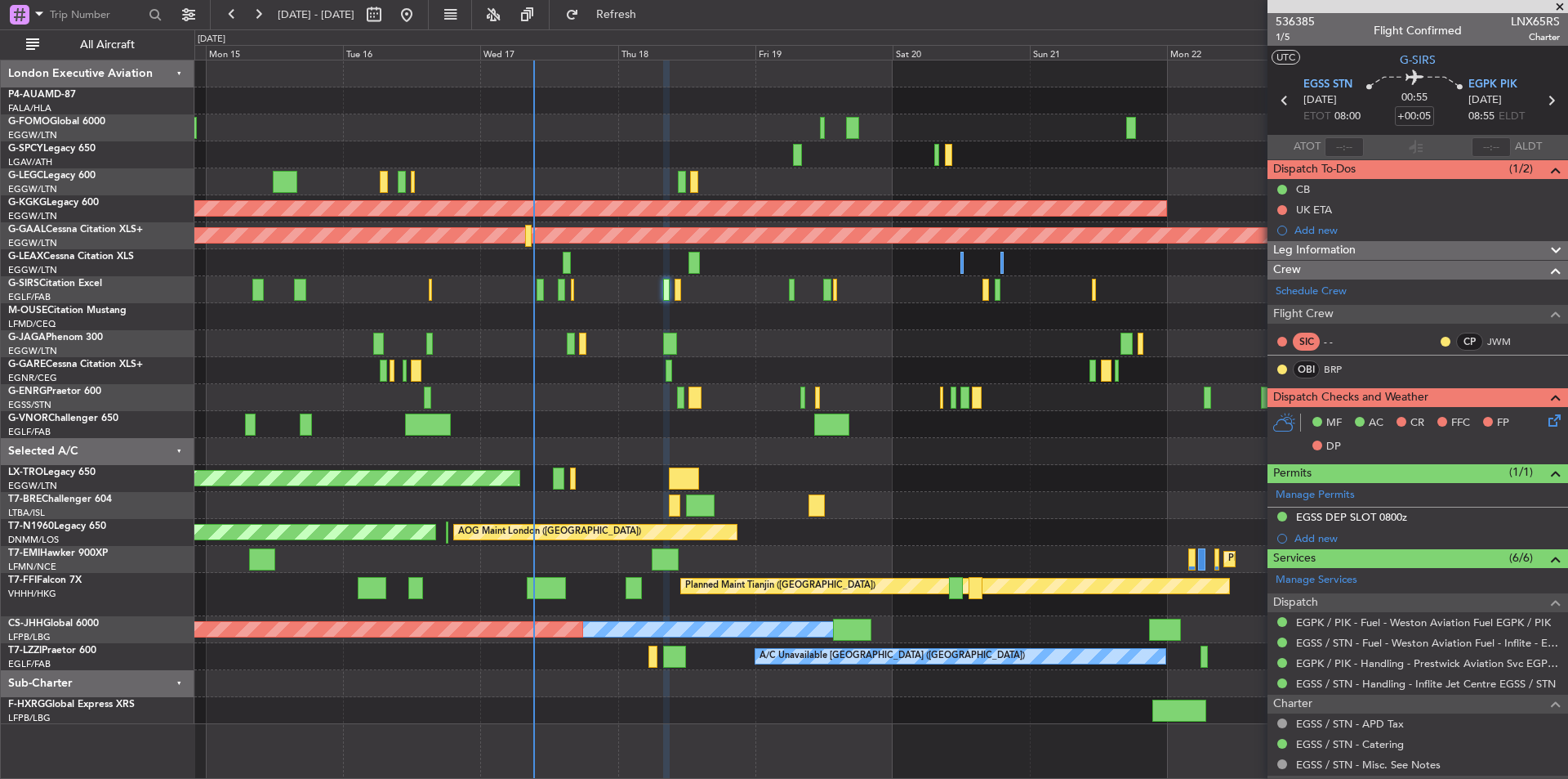
click at [744, 317] on div "A/C Unavailable London (Luton) Planned Maint London (Luton) Owner AOG Maint Ist…" at bounding box center [880, 393] width 1373 height 664
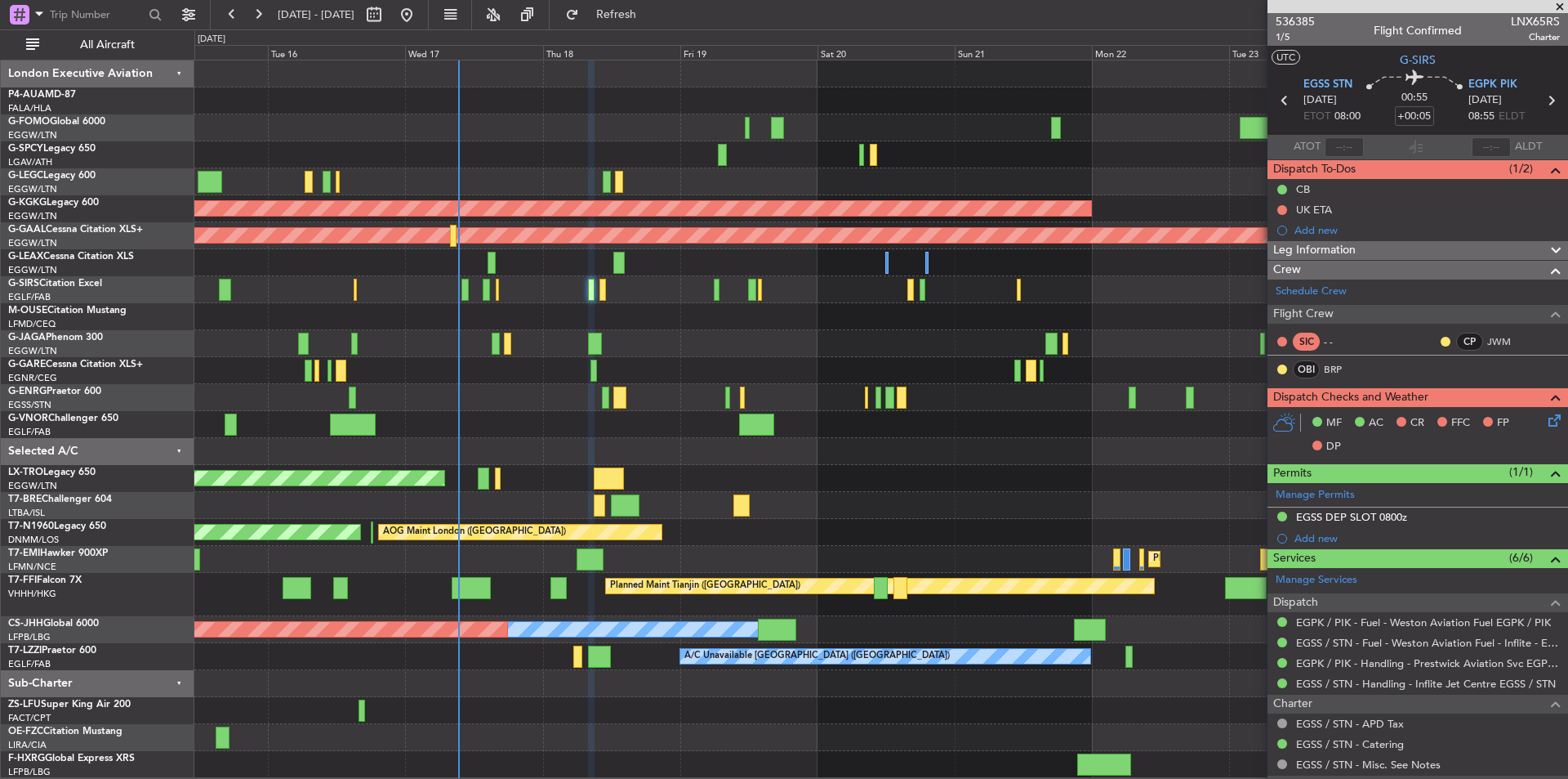
click at [740, 316] on div at bounding box center [880, 316] width 1373 height 27
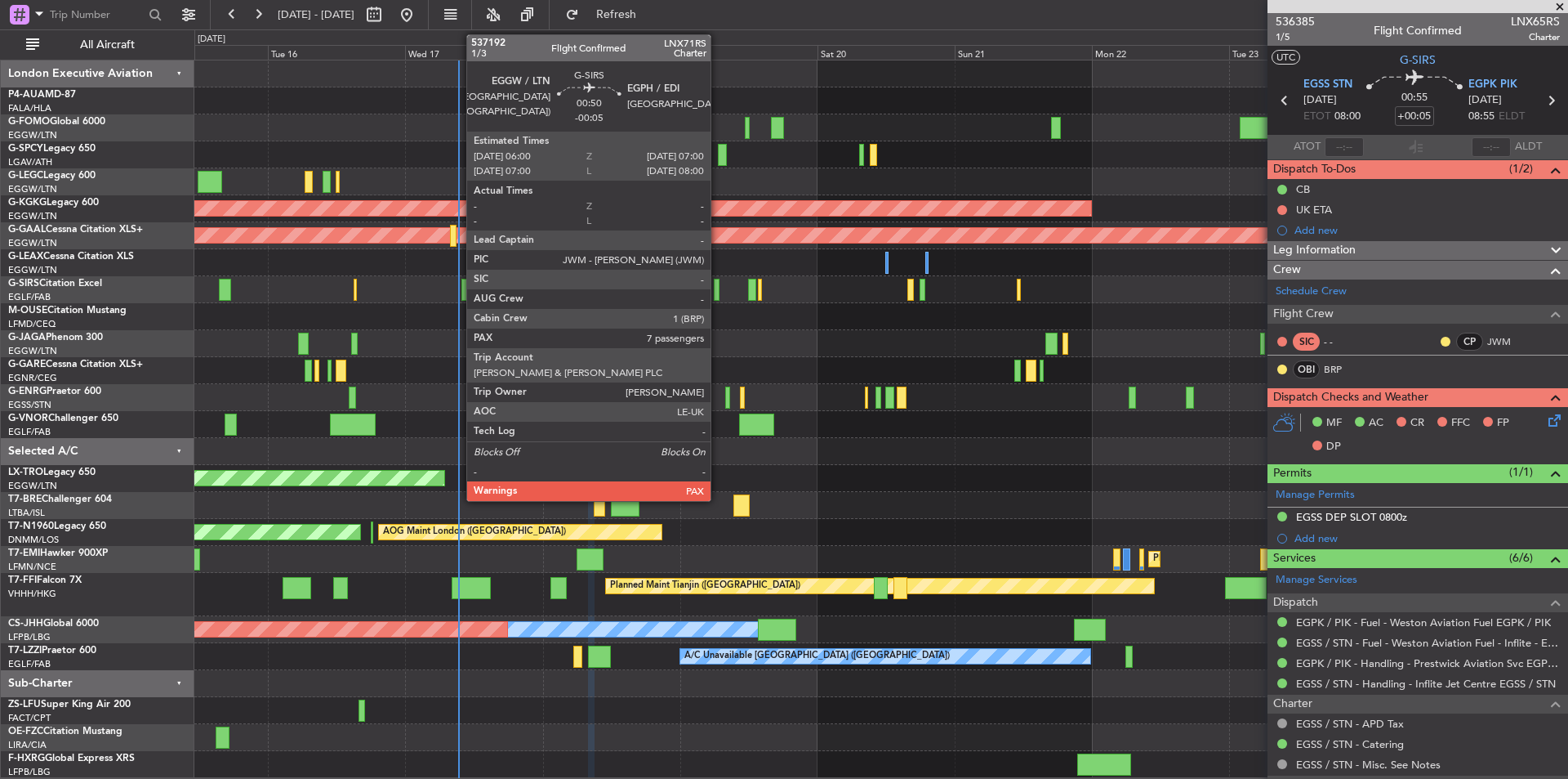
click at [718, 294] on div at bounding box center [717, 289] width 6 height 22
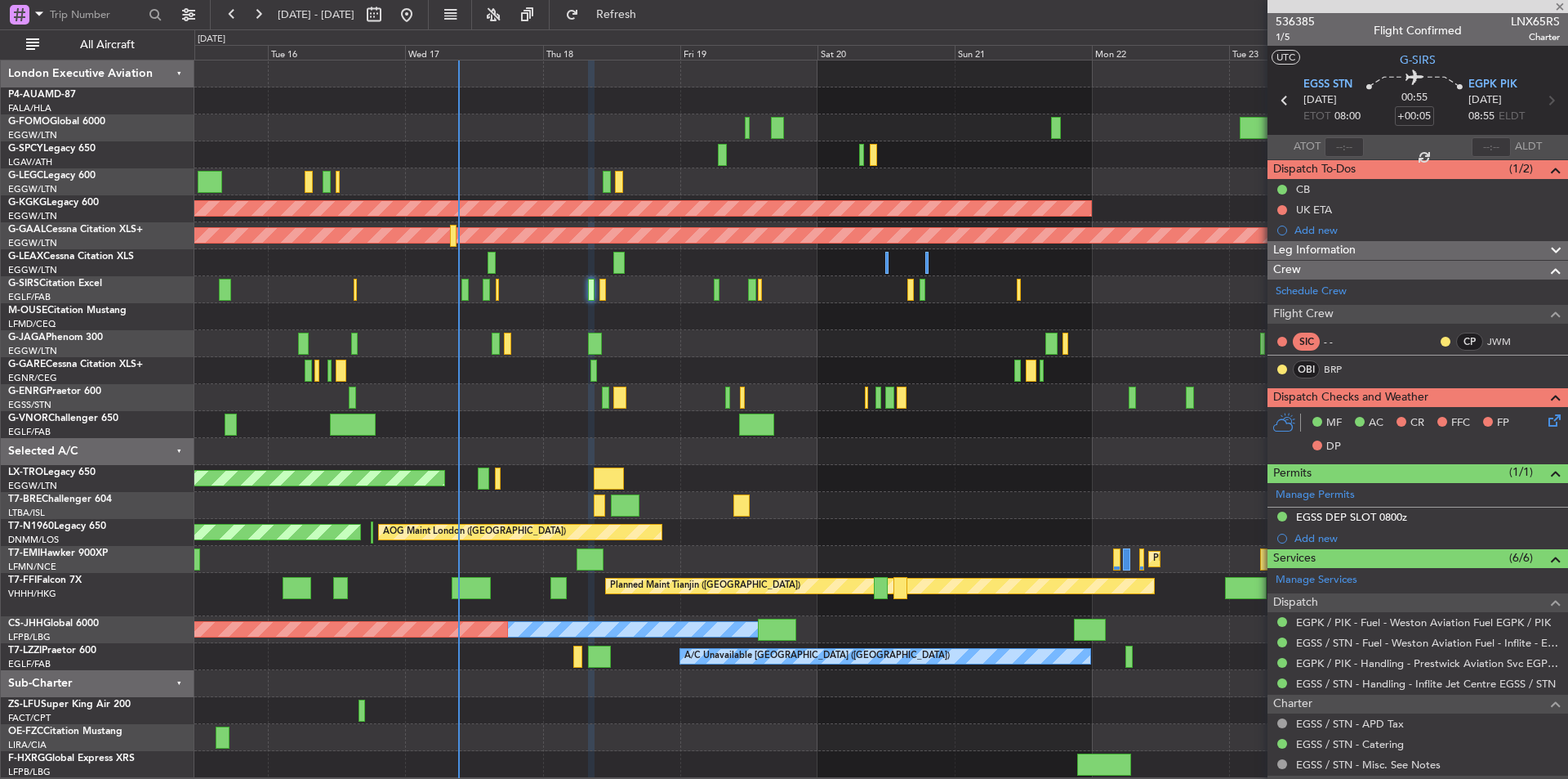
type input "-00:05"
type input "7"
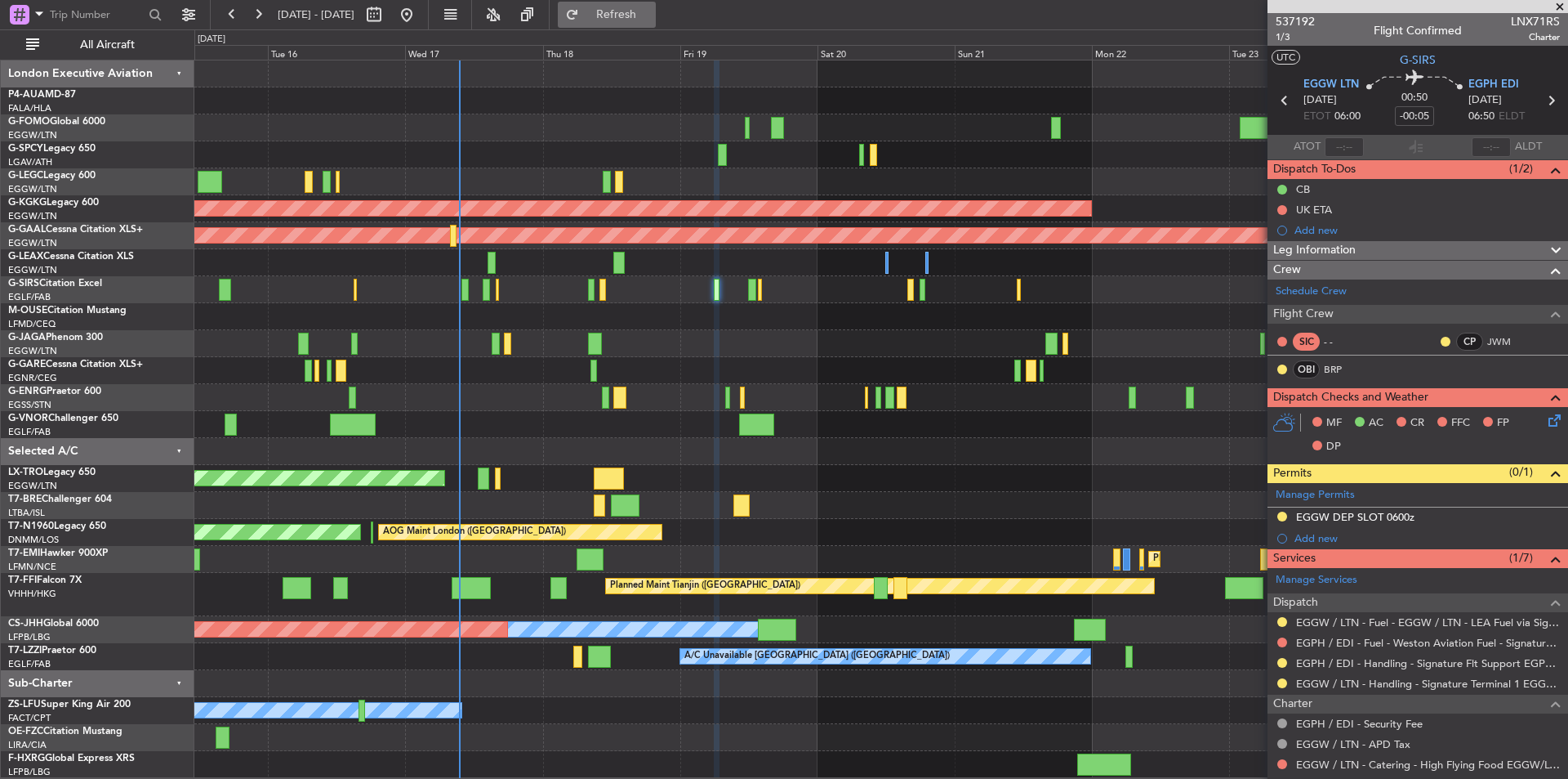
click at [651, 14] on span "Refresh" at bounding box center [617, 15] width 69 height 12
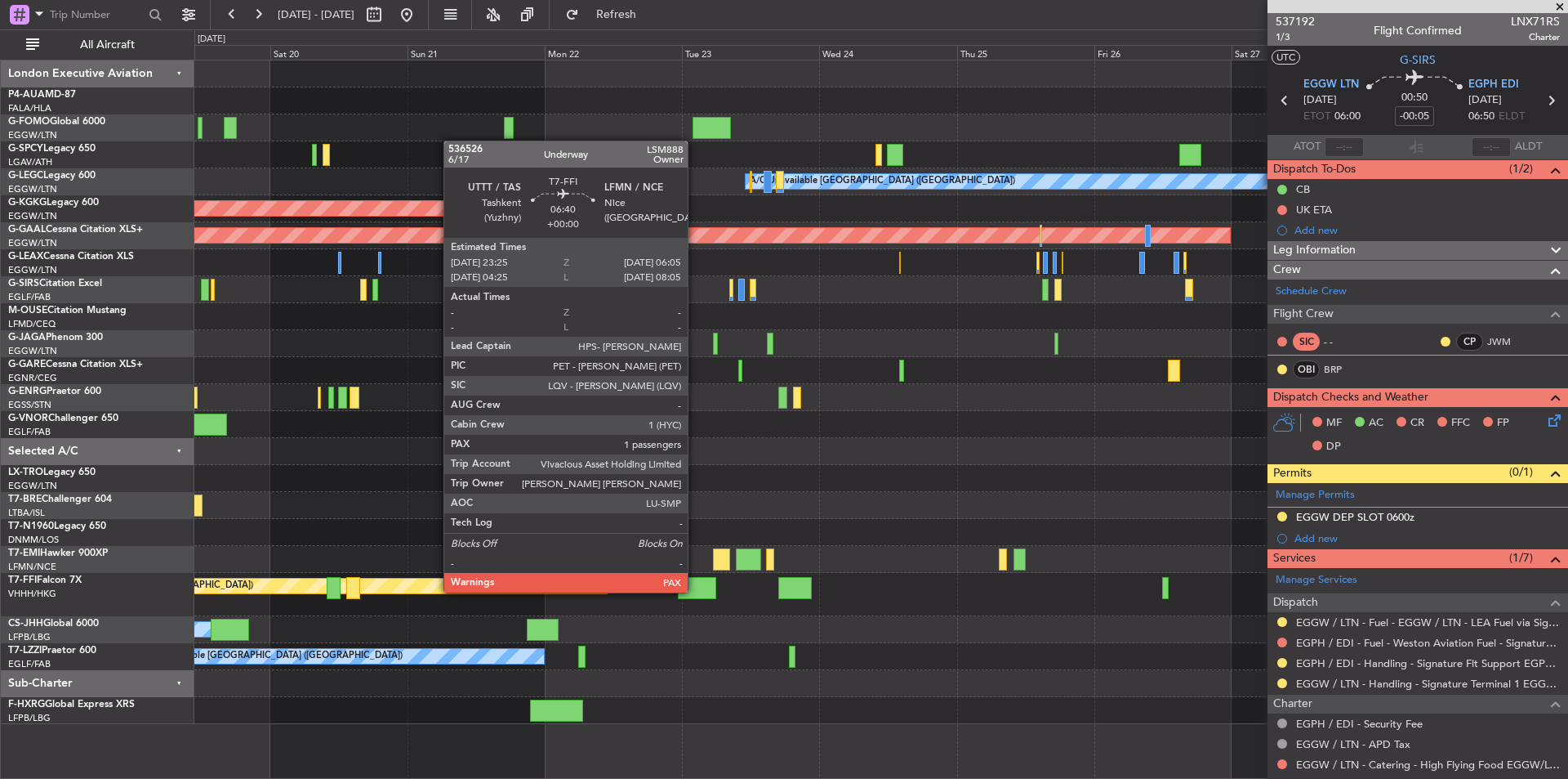
click at [695, 591] on div at bounding box center [697, 588] width 38 height 22
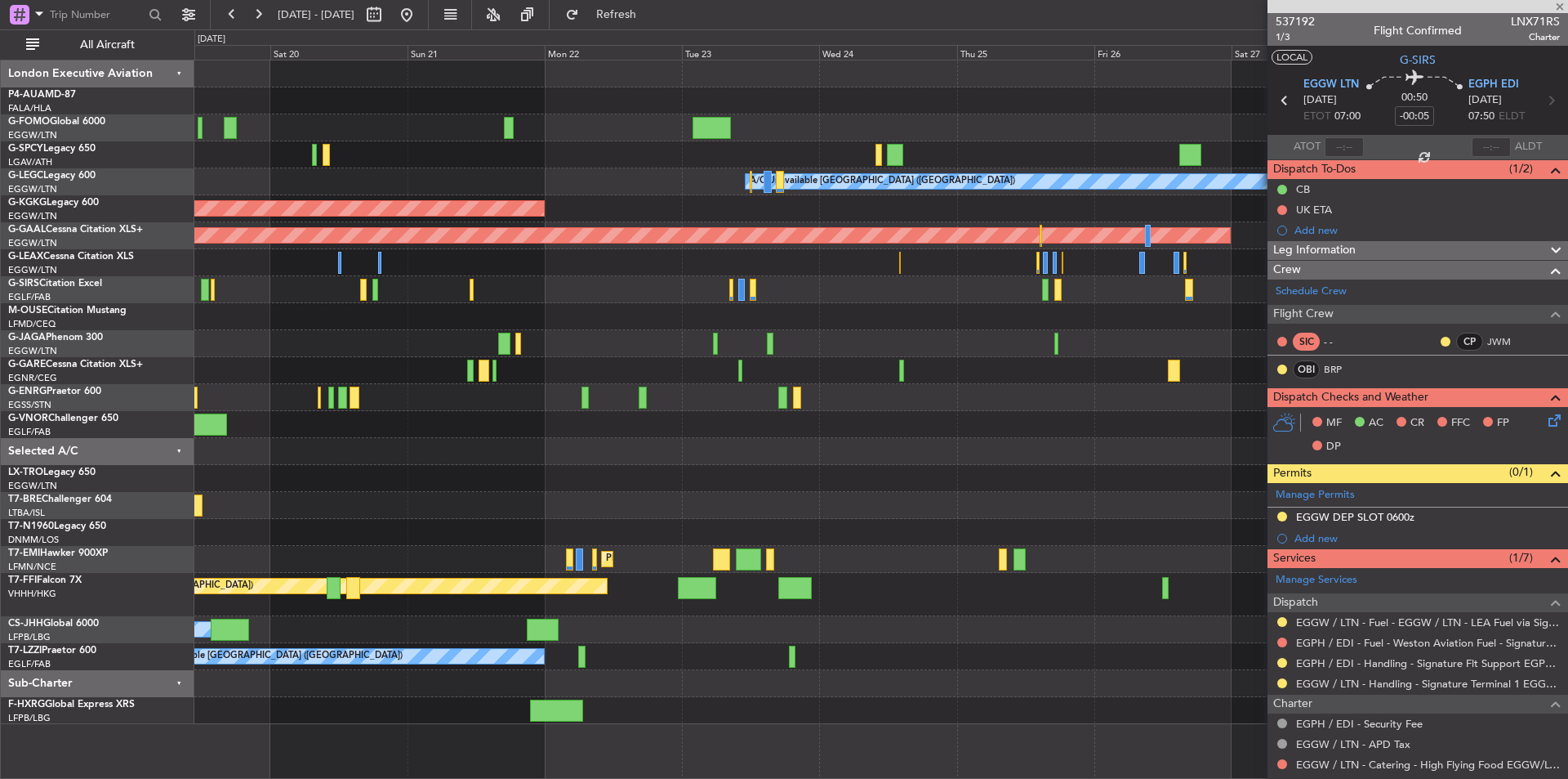
type input "1"
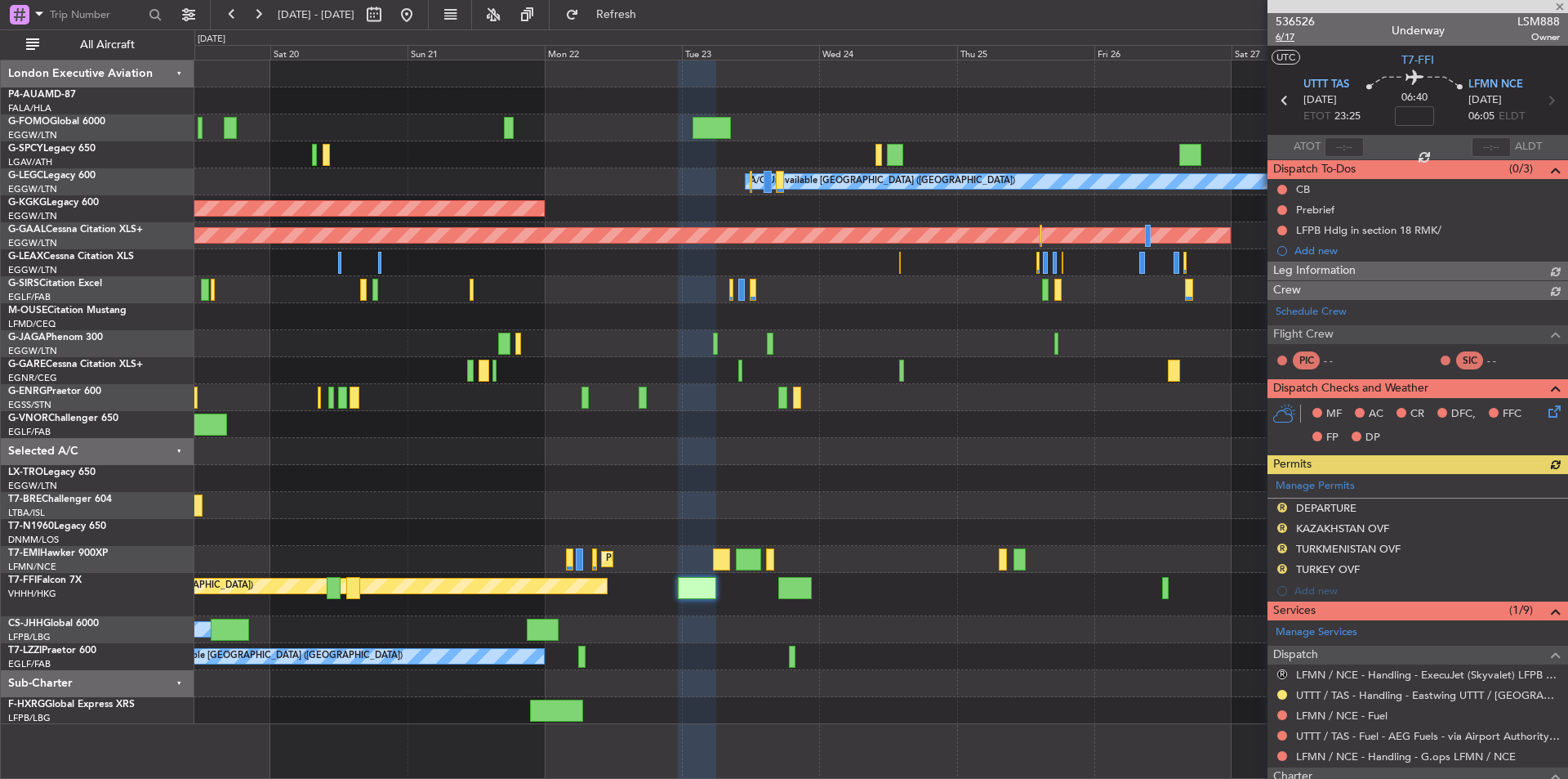
click at [1284, 37] on span "6/17" at bounding box center [1295, 36] width 39 height 14
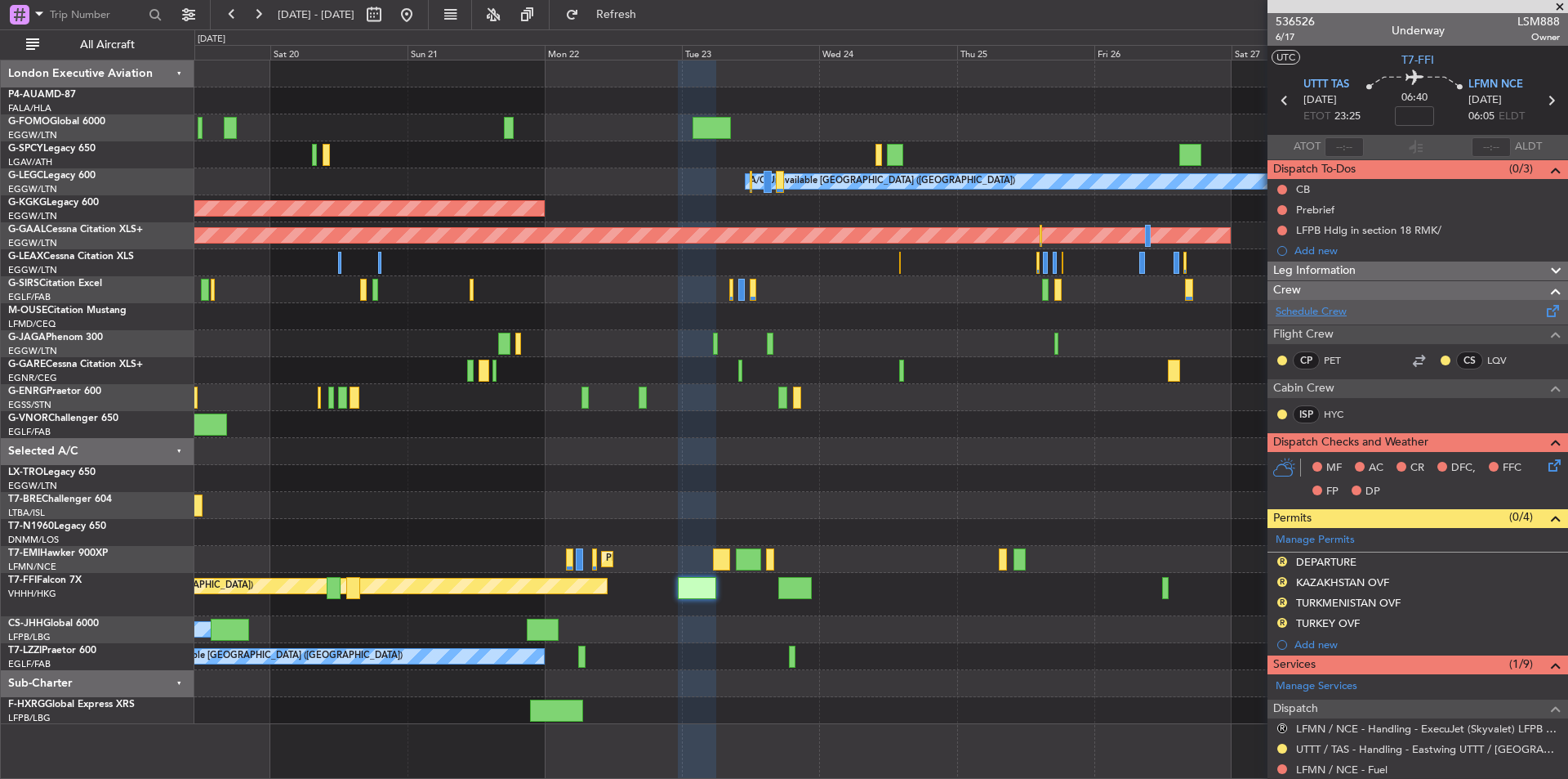
click at [1336, 310] on link "Schedule Crew" at bounding box center [1312, 312] width 71 height 16
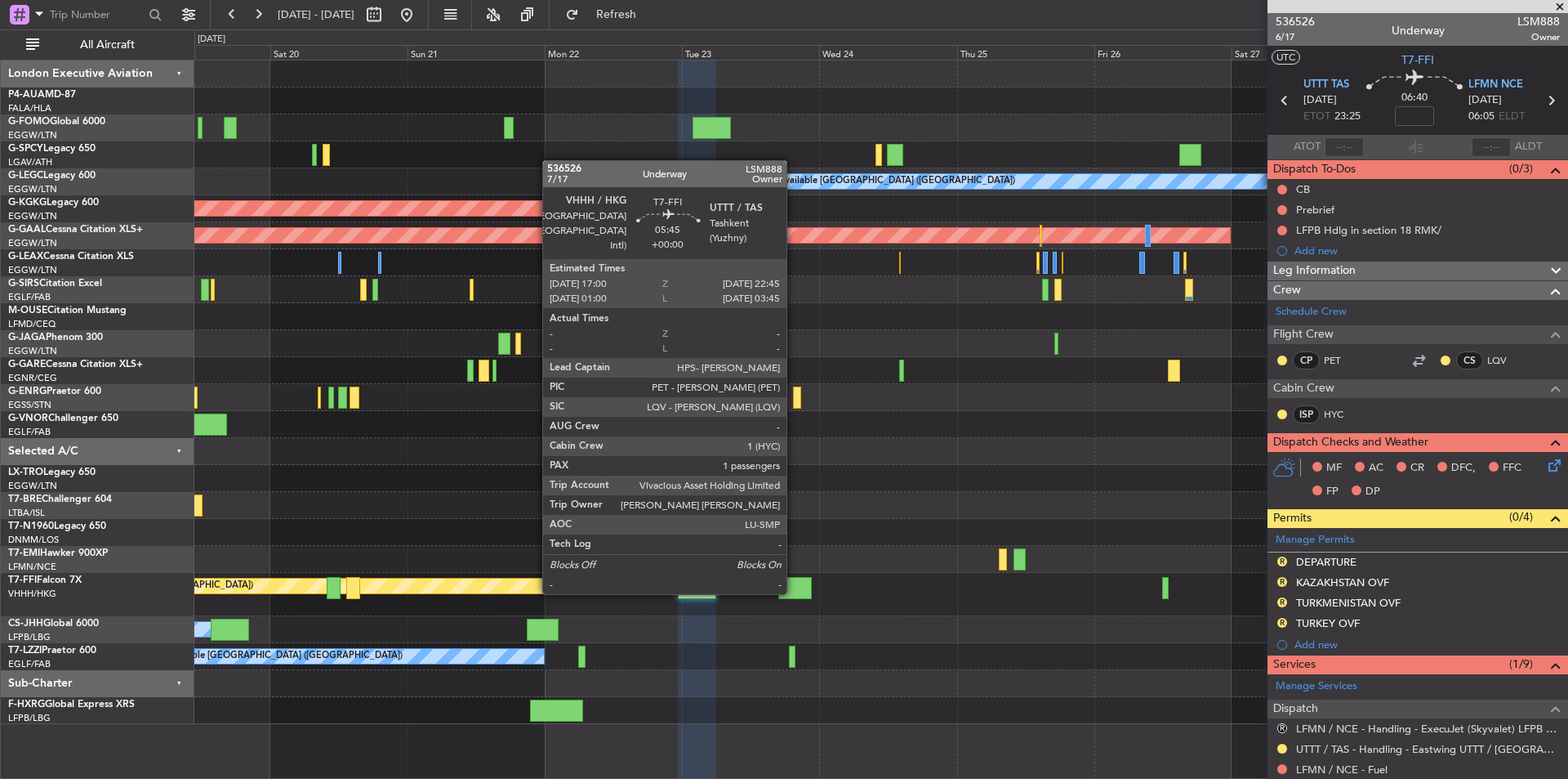
click at [794, 592] on div at bounding box center [795, 588] width 34 height 22
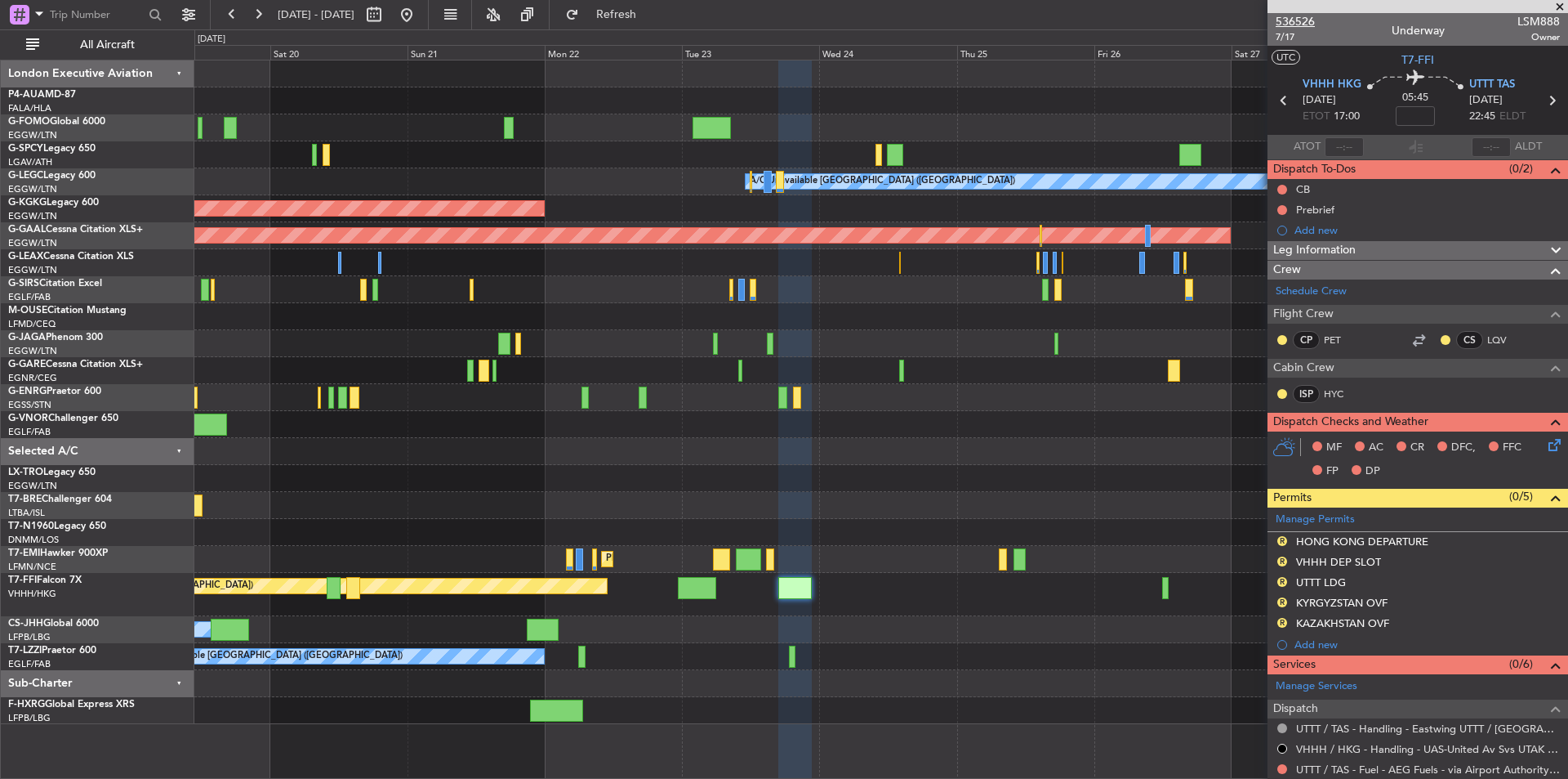
click at [1292, 20] on span "536526" at bounding box center [1295, 21] width 39 height 17
click at [656, 5] on button "Refresh" at bounding box center [607, 15] width 98 height 26
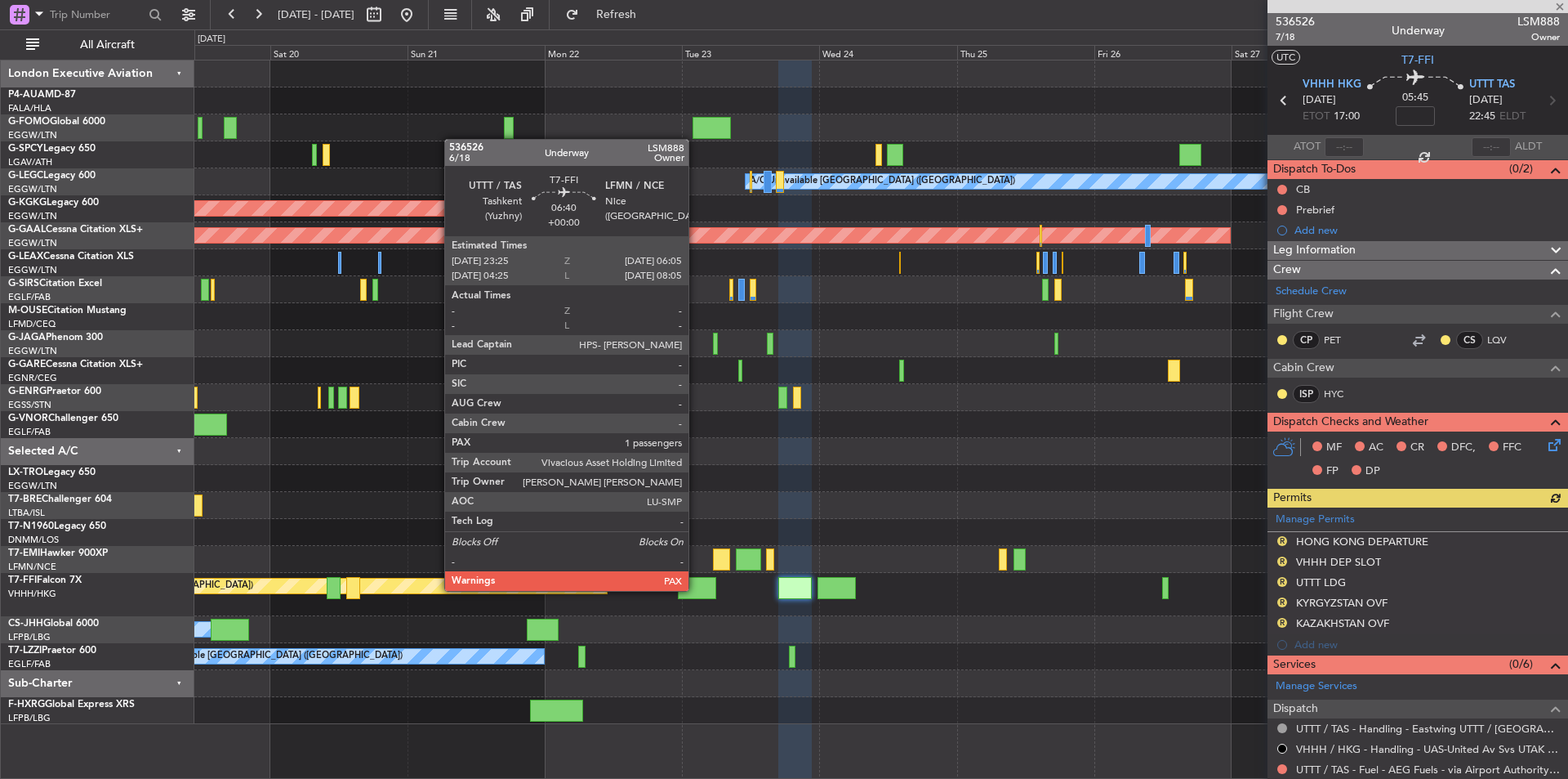
click at [696, 589] on div at bounding box center [697, 588] width 38 height 22
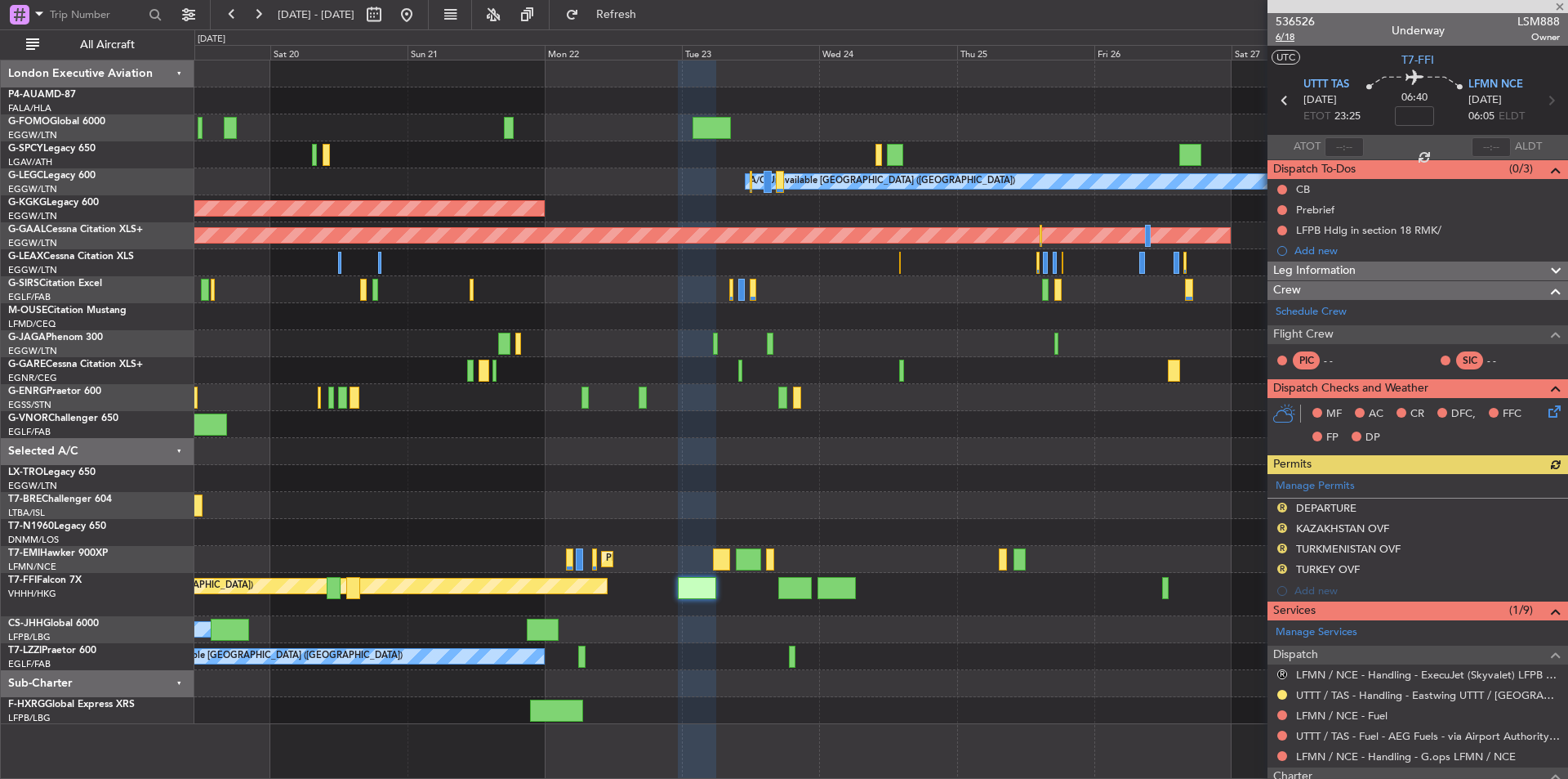
click at [1292, 39] on span "6/18" at bounding box center [1295, 36] width 39 height 14
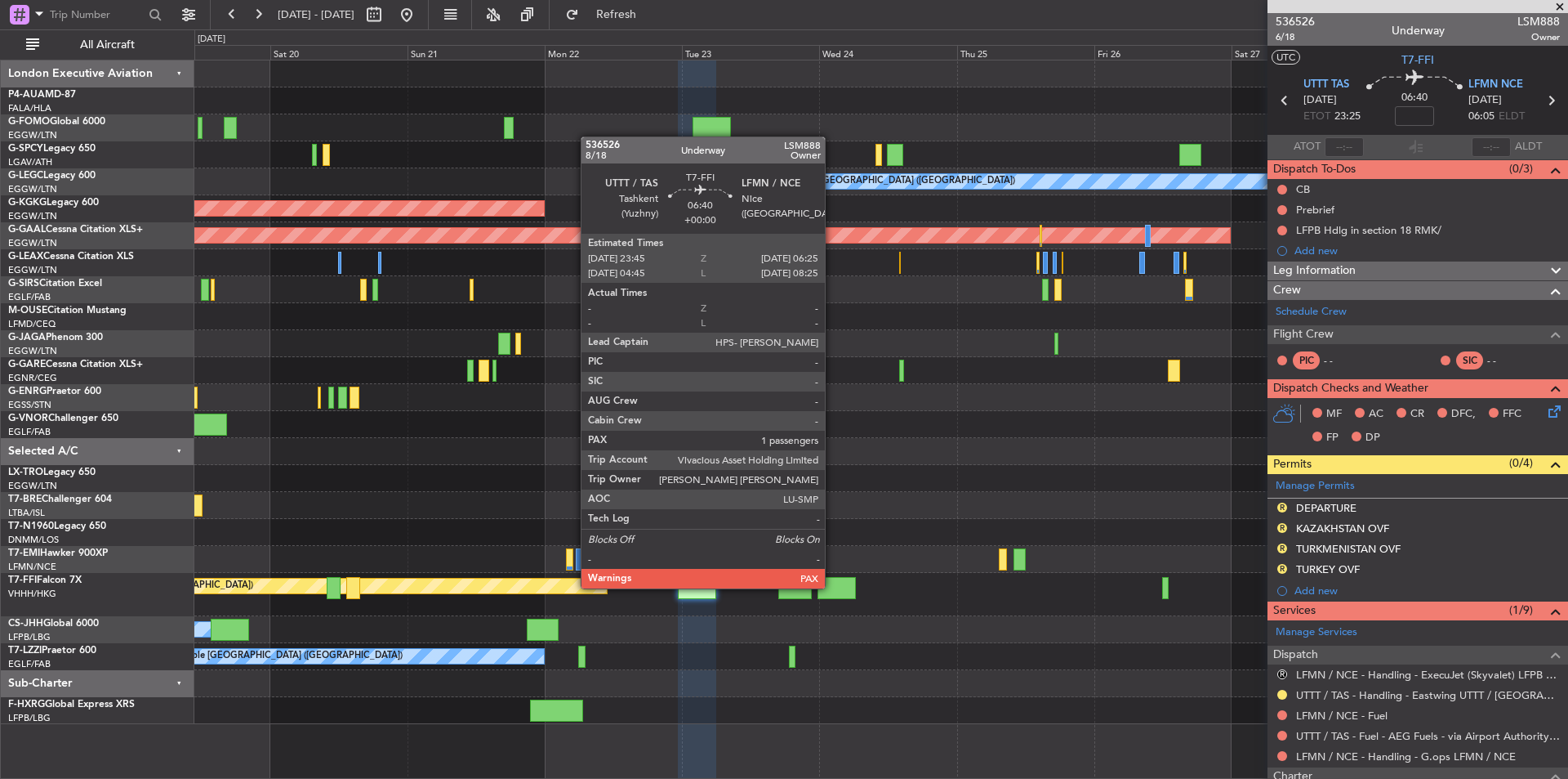
click at [832, 587] on div at bounding box center [837, 588] width 38 height 22
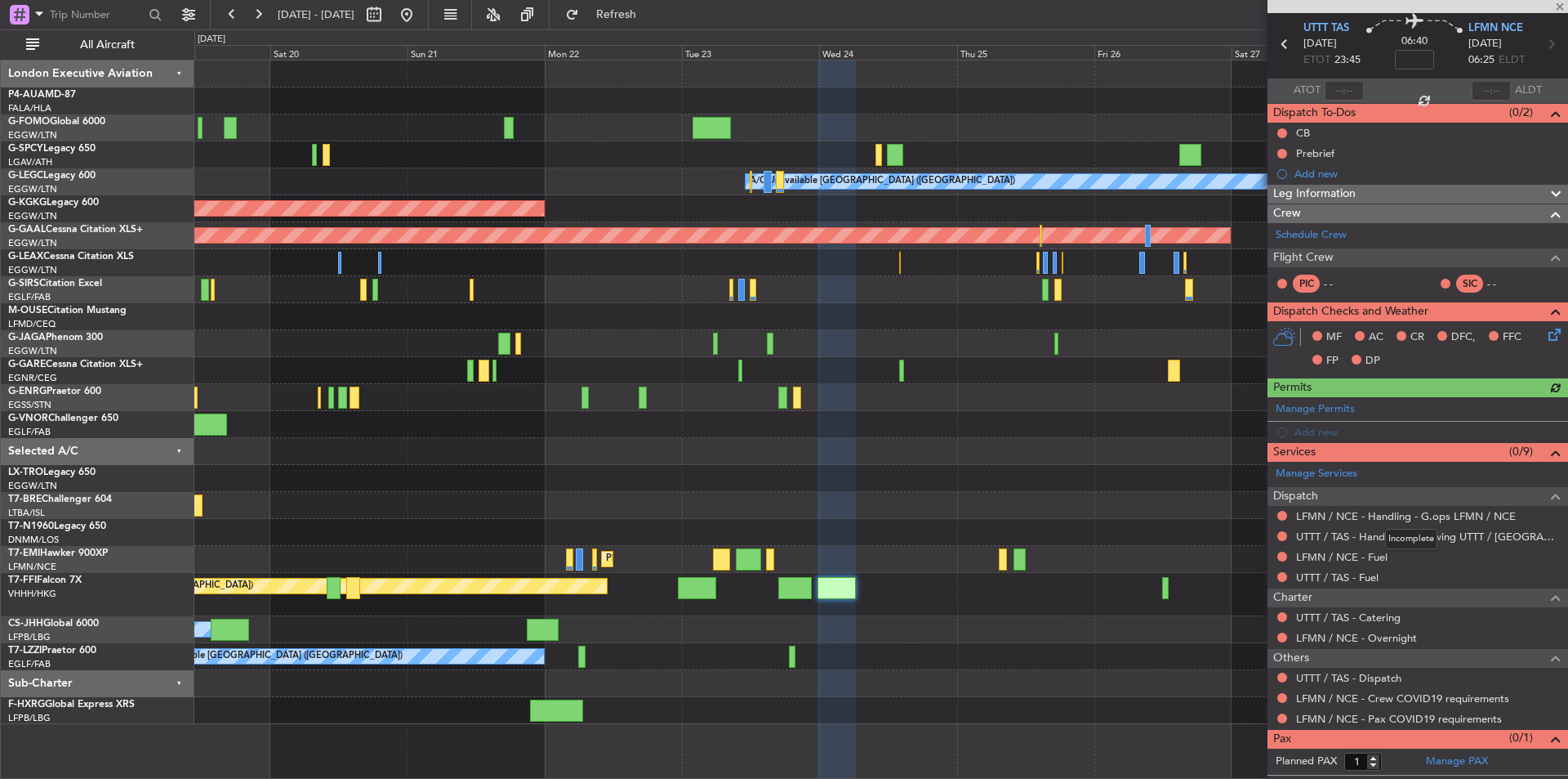
scroll to position [73, 0]
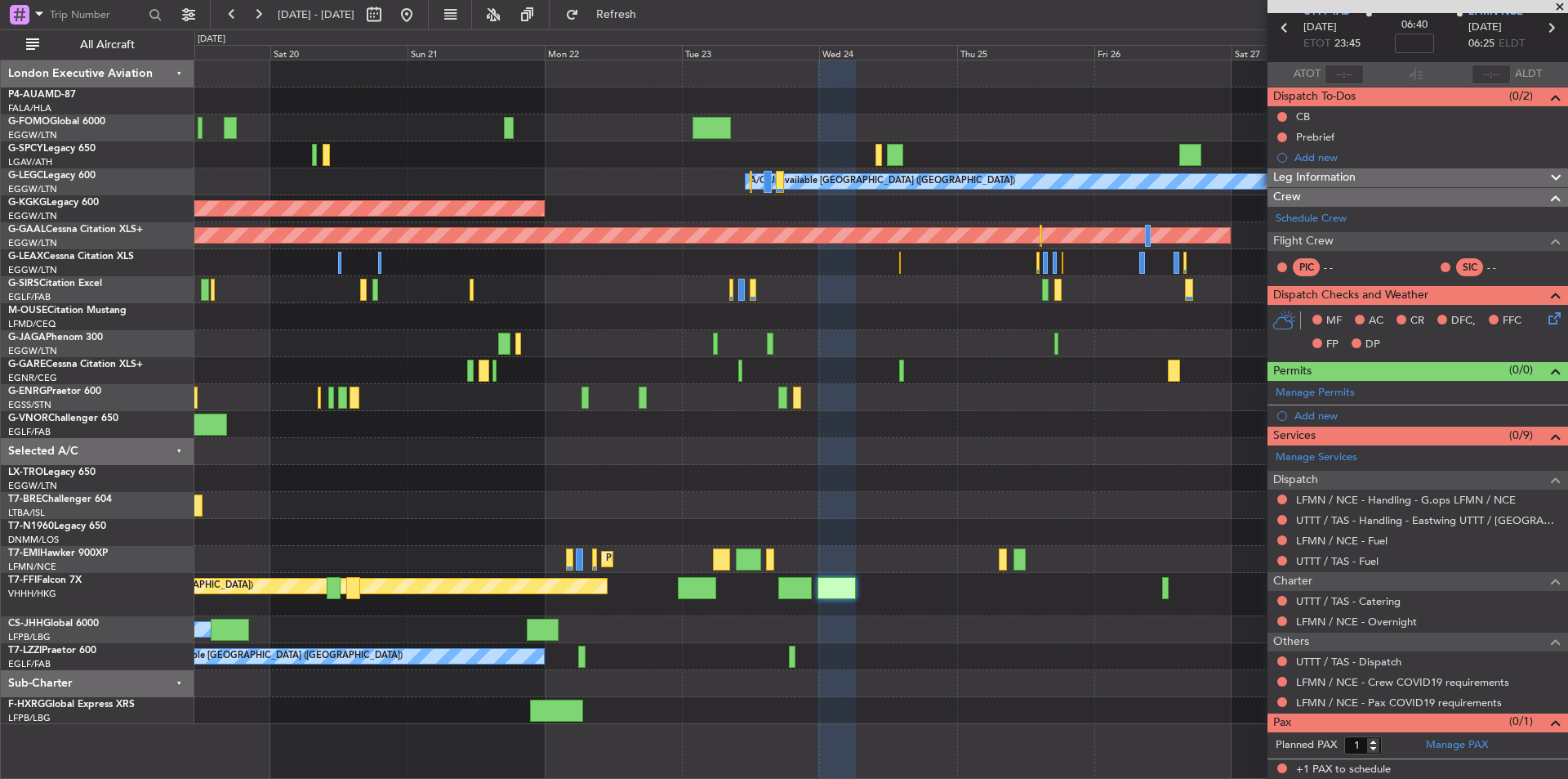
drag, startPoint x: 1321, startPoint y: 387, endPoint x: 1704, endPoint y: 477, distance: 393.4
click at [1567, 477] on html "[DATE] - [DATE] Refresh Quick Links All Aircraft A/C Unavailable [GEOGRAPHIC_DA…" at bounding box center [784, 389] width 1568 height 779
click at [1331, 211] on link "Schedule Crew" at bounding box center [1312, 219] width 71 height 16
click at [644, 9] on span "Refresh" at bounding box center [617, 15] width 69 height 12
click at [1369, 540] on link "LFMN / NCE - Fuel" at bounding box center [1341, 540] width 92 height 14
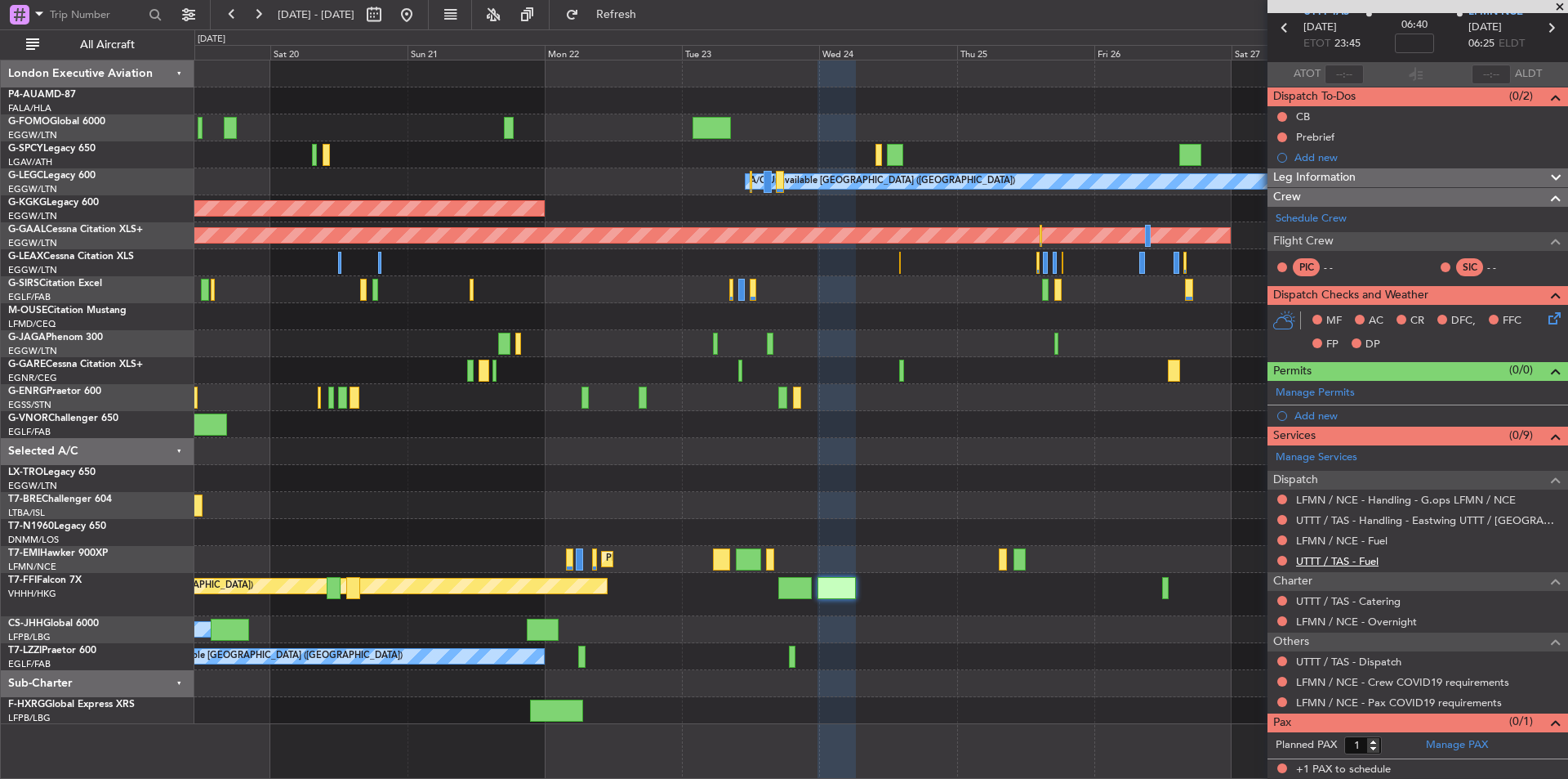
click at [1341, 565] on link "UTTT / TAS - Fuel" at bounding box center [1337, 560] width 82 height 14
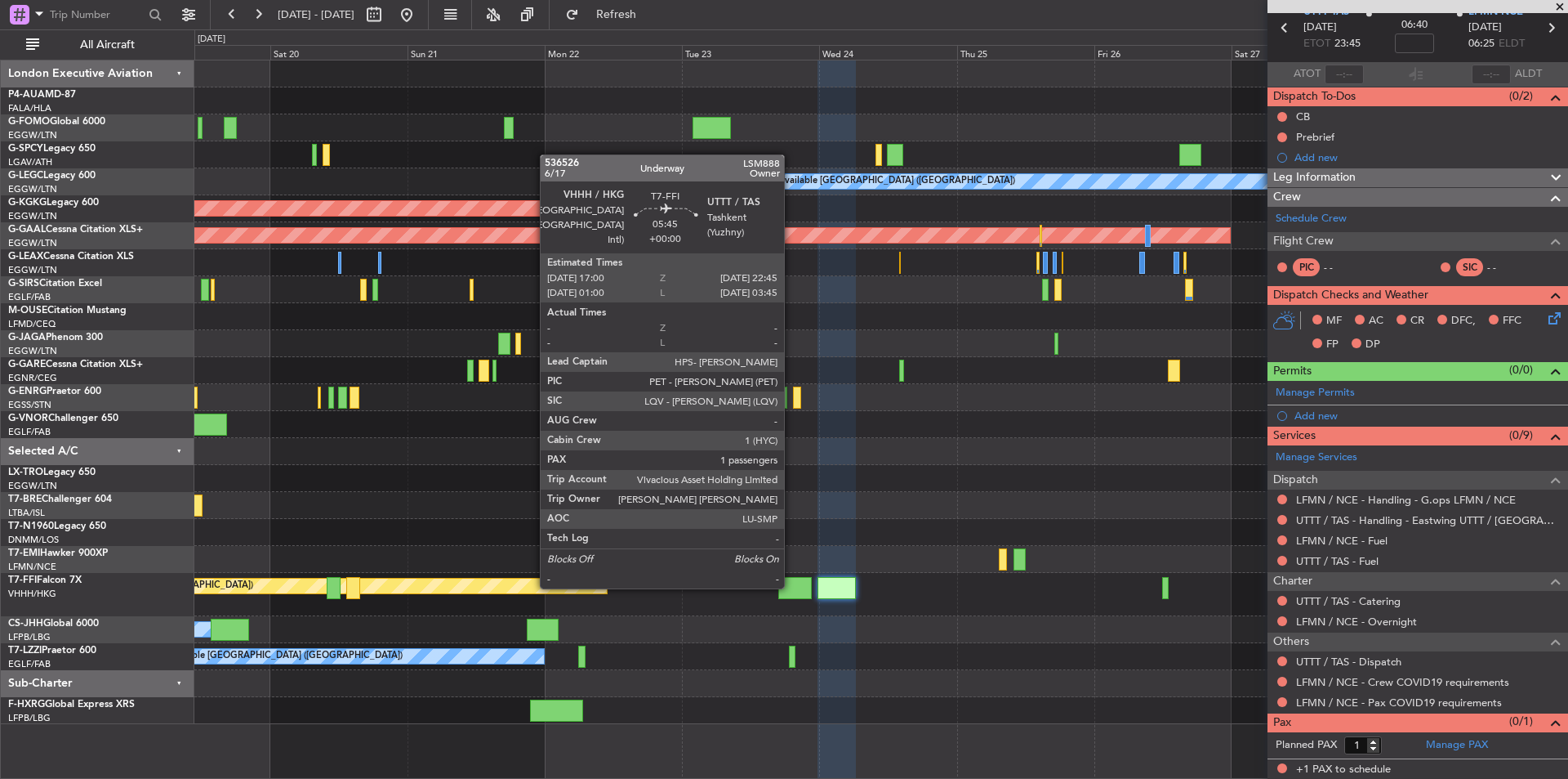
click at [791, 587] on div at bounding box center [795, 588] width 34 height 22
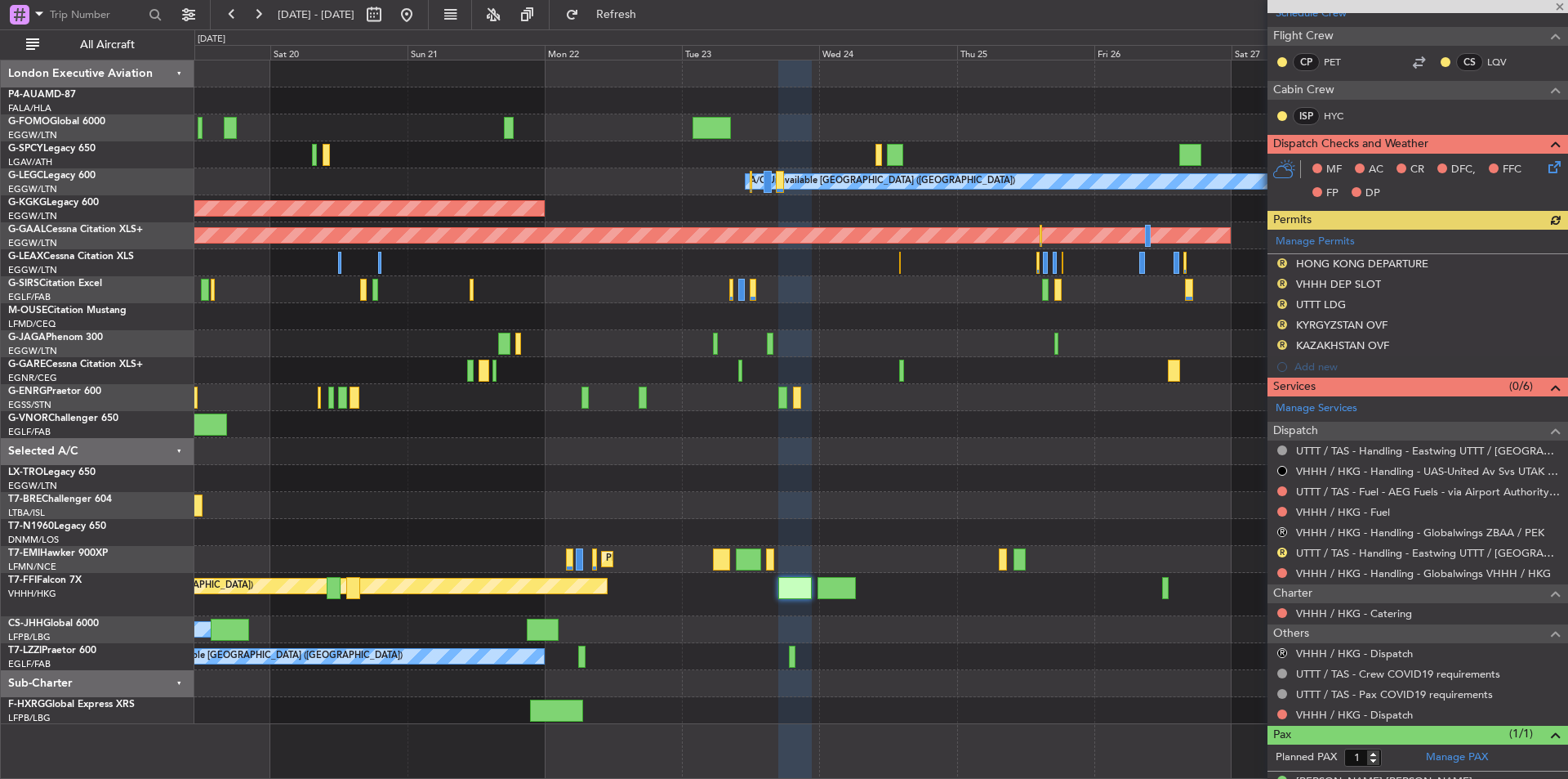
scroll to position [307, 0]
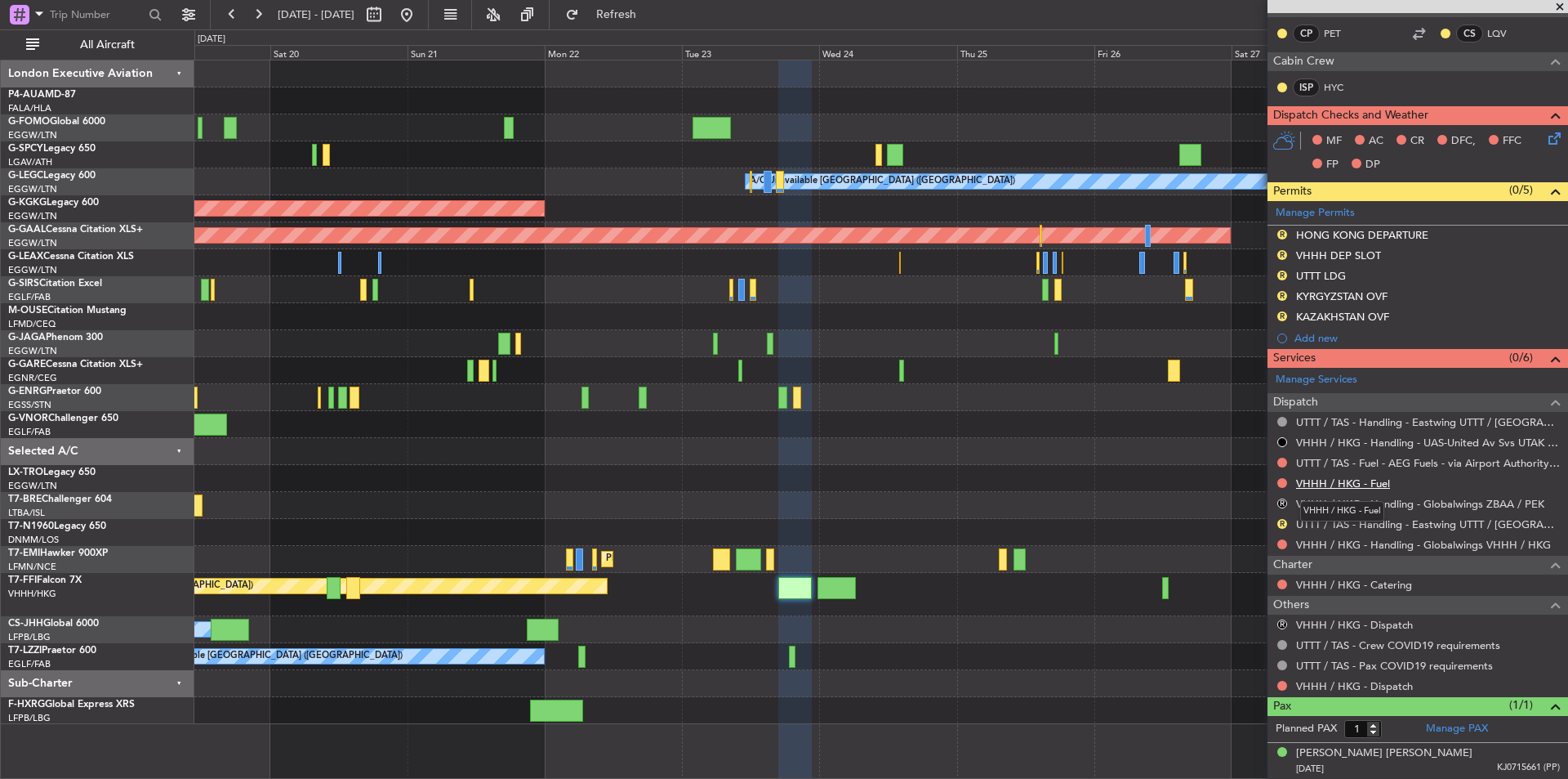
click at [1321, 485] on link "VHHH / HKG - Fuel" at bounding box center [1343, 482] width 94 height 14
click at [649, 11] on span "Refresh" at bounding box center [617, 15] width 69 height 12
click at [631, 13] on button "Refresh" at bounding box center [607, 15] width 98 height 26
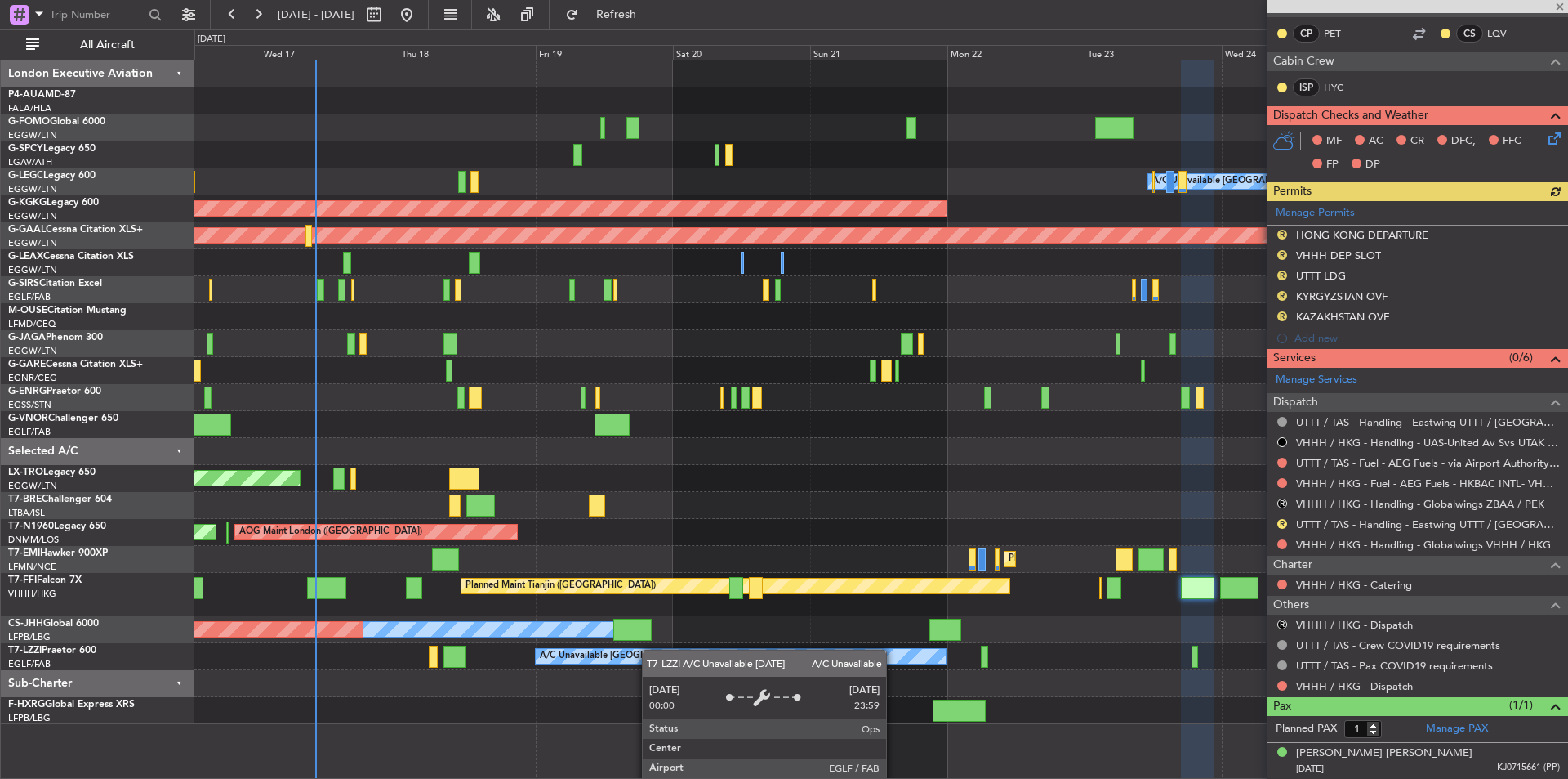
click at [797, 657] on div "A/C Unavailable [GEOGRAPHIC_DATA] ([GEOGRAPHIC_DATA]) AOG Maint [GEOGRAPHIC_DAT…" at bounding box center [880, 393] width 1373 height 664
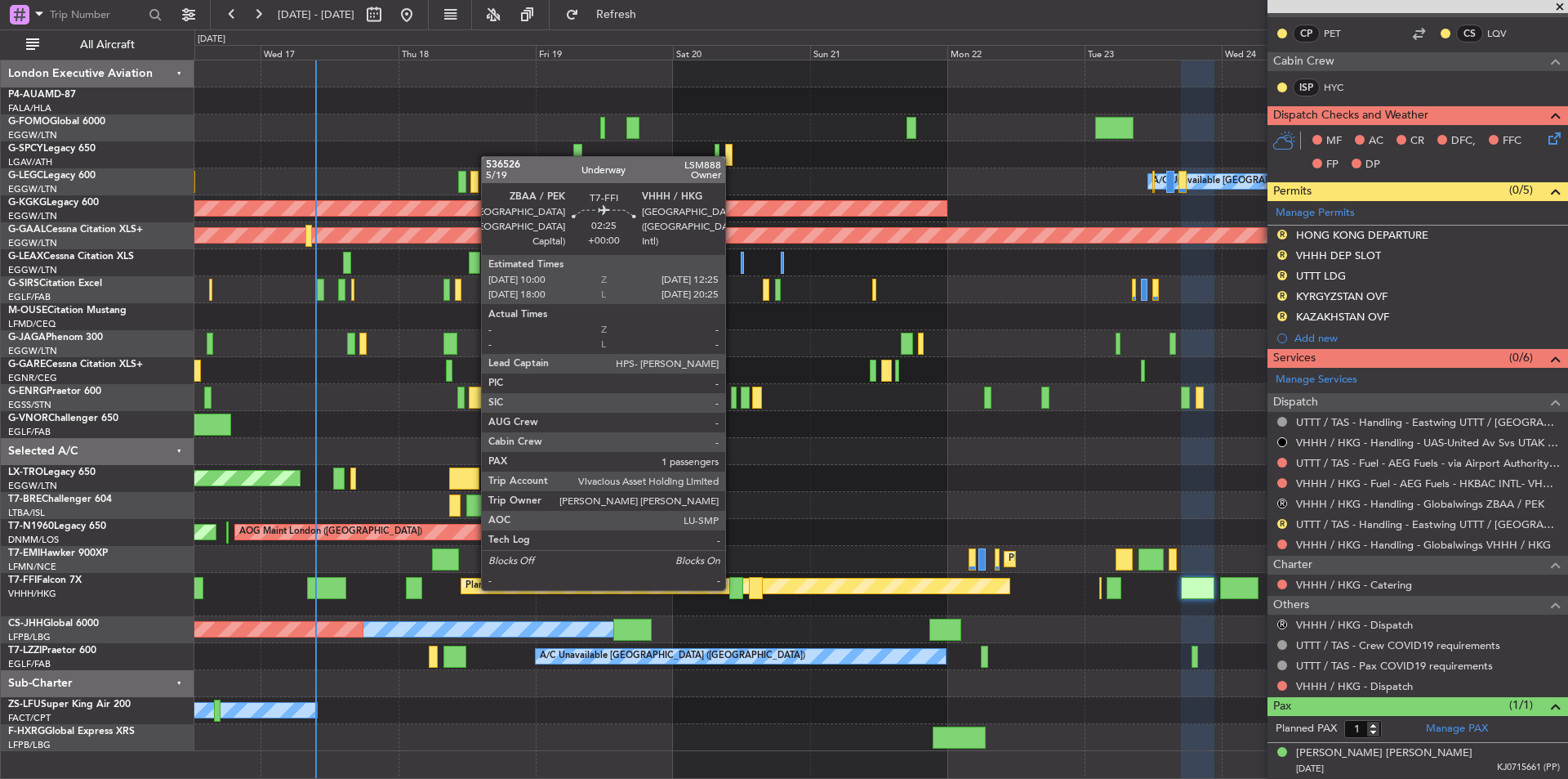
click at [732, 589] on div at bounding box center [736, 588] width 14 height 22
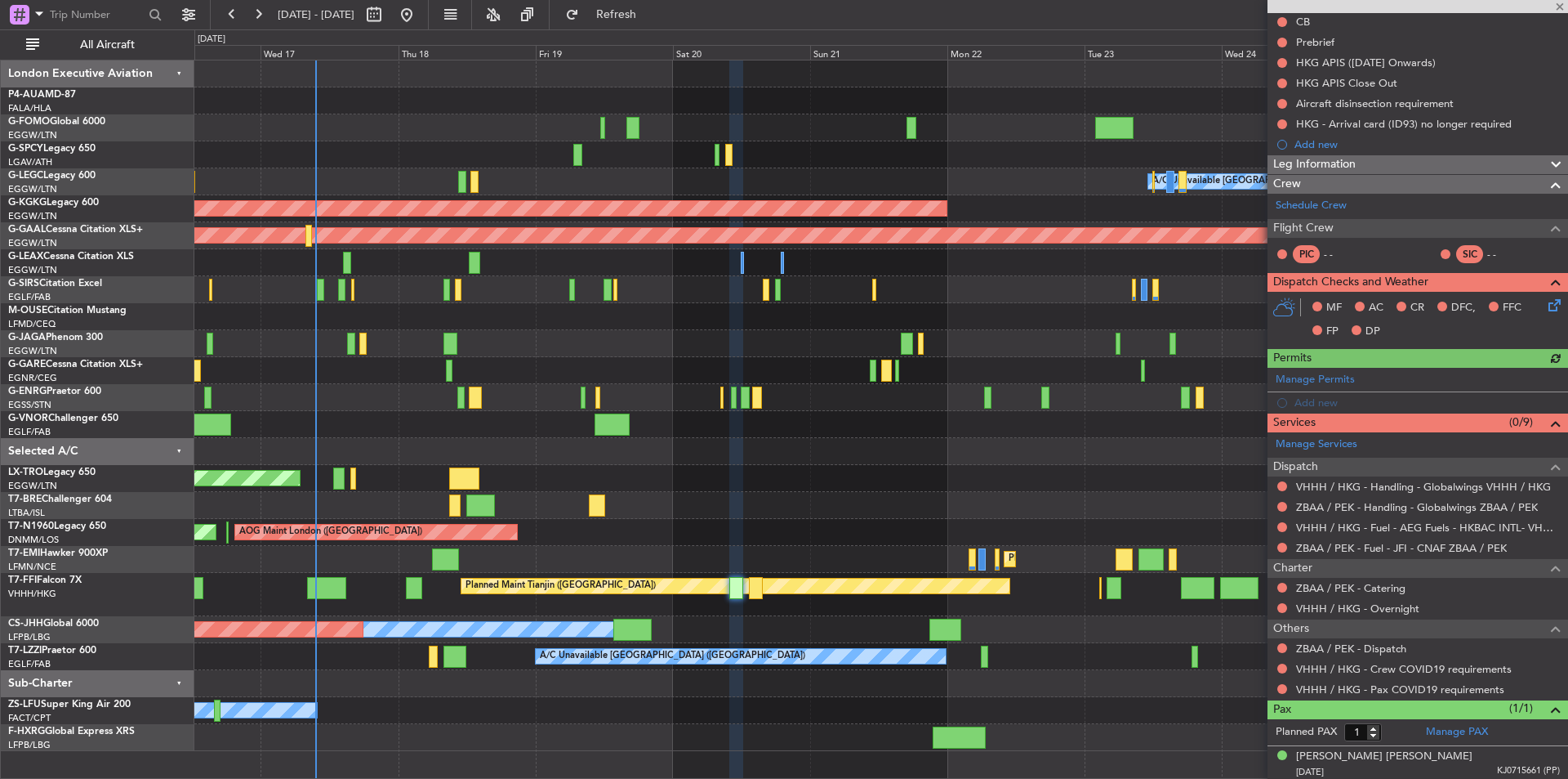
scroll to position [170, 0]
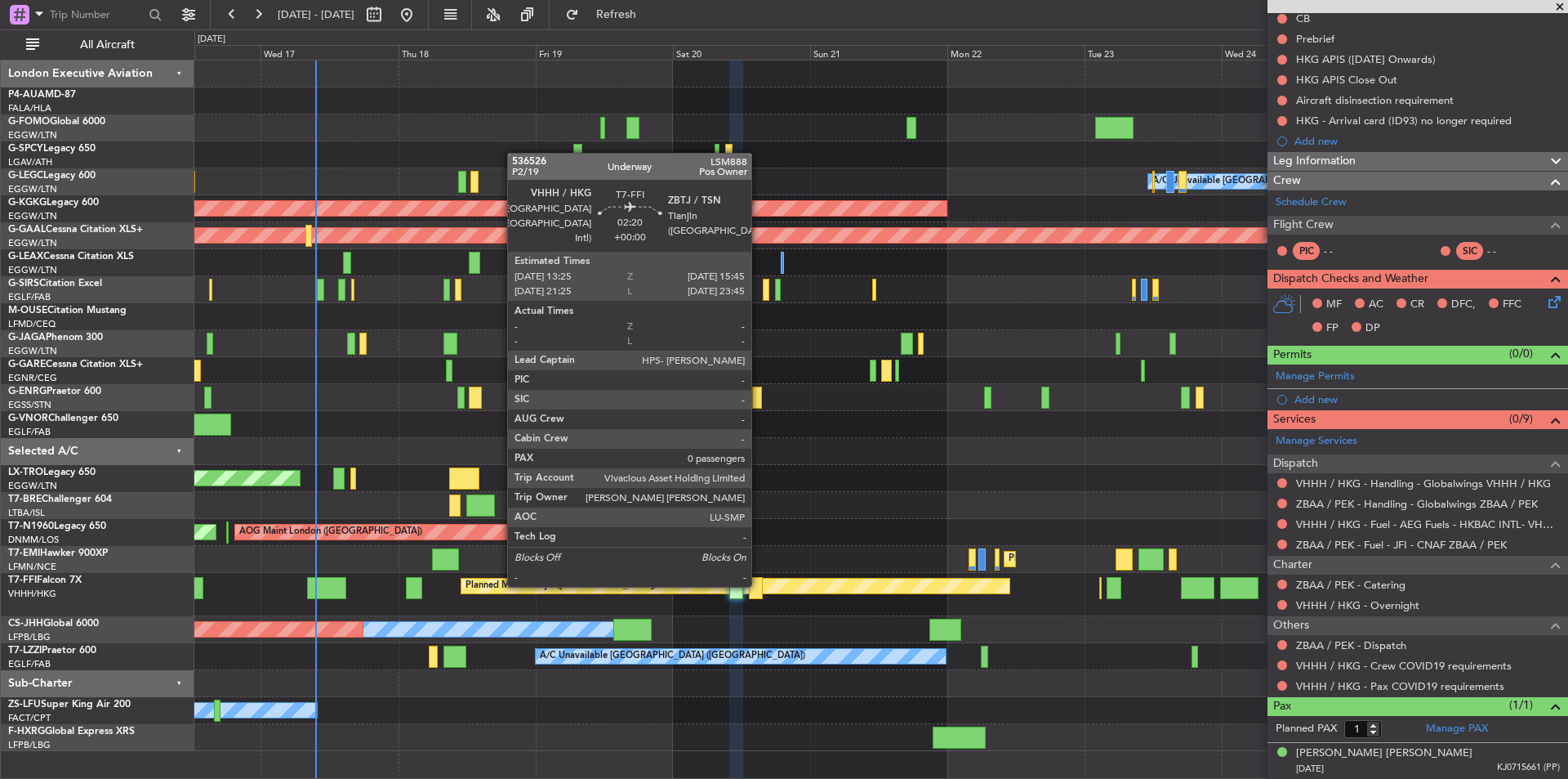
click at [759, 585] on div at bounding box center [755, 588] width 14 height 22
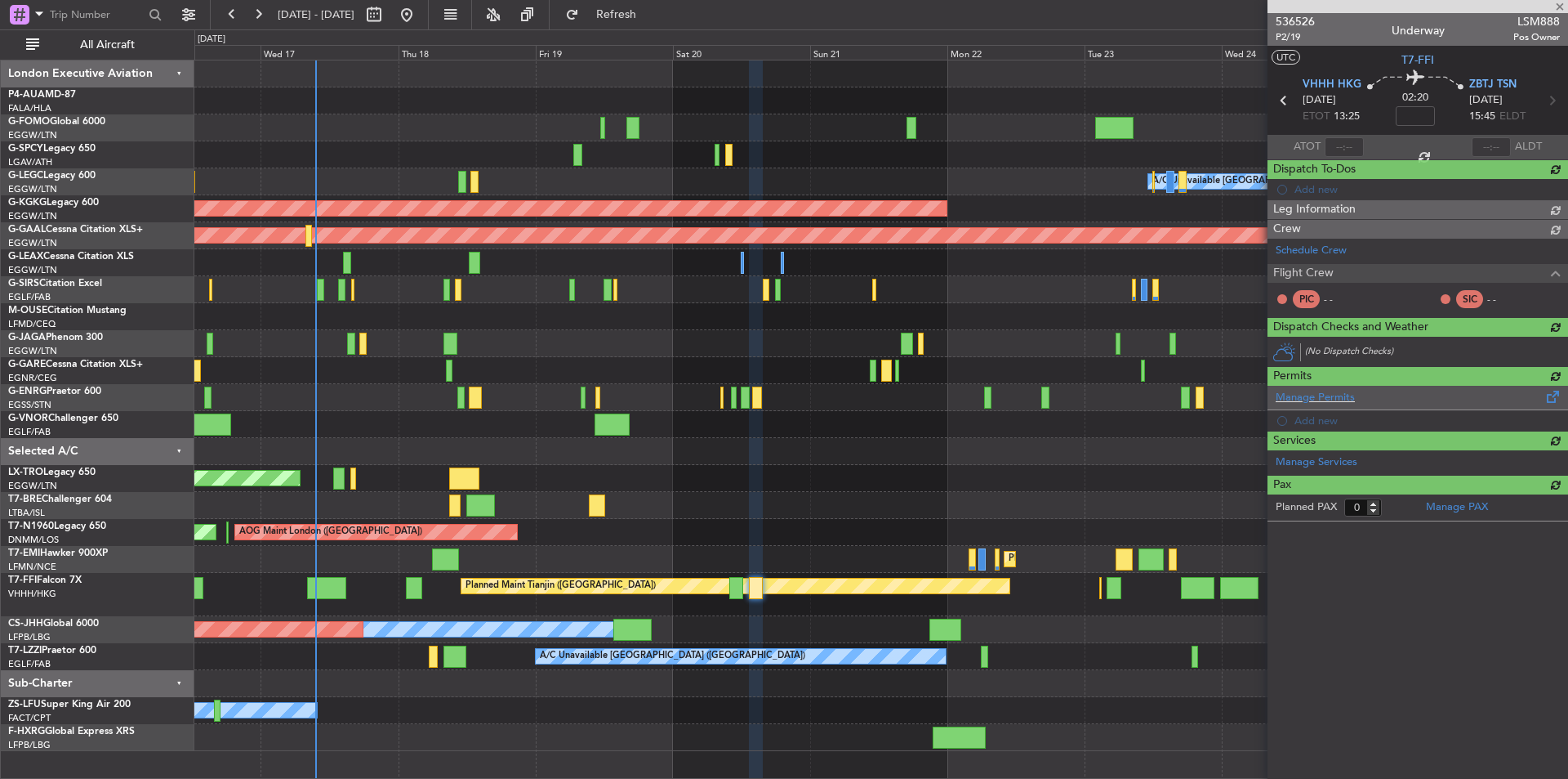
scroll to position [0, 0]
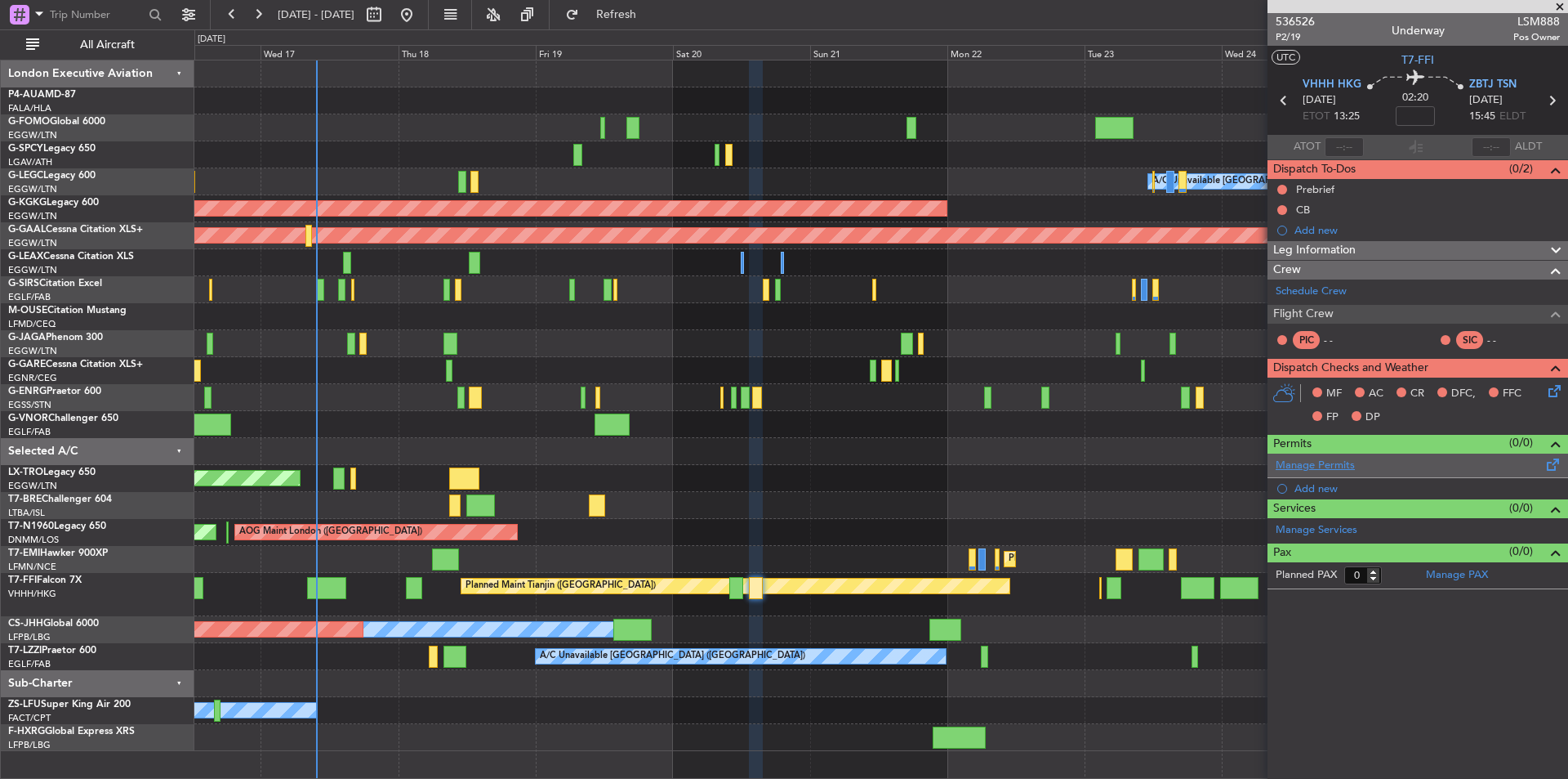
click at [1340, 460] on link "Manage Permits" at bounding box center [1315, 466] width 79 height 16
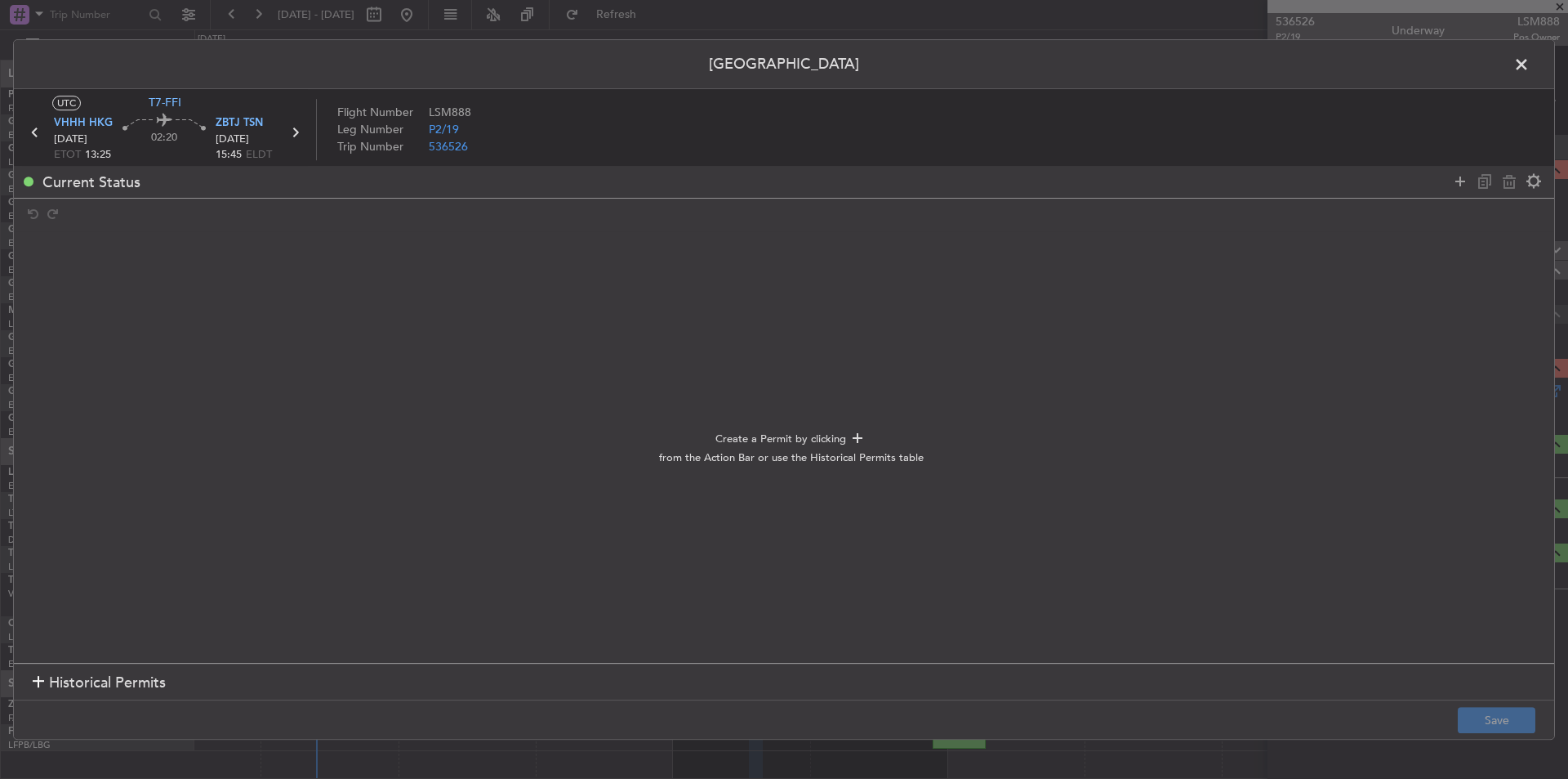
click at [1530, 62] on span at bounding box center [1530, 69] width 0 height 33
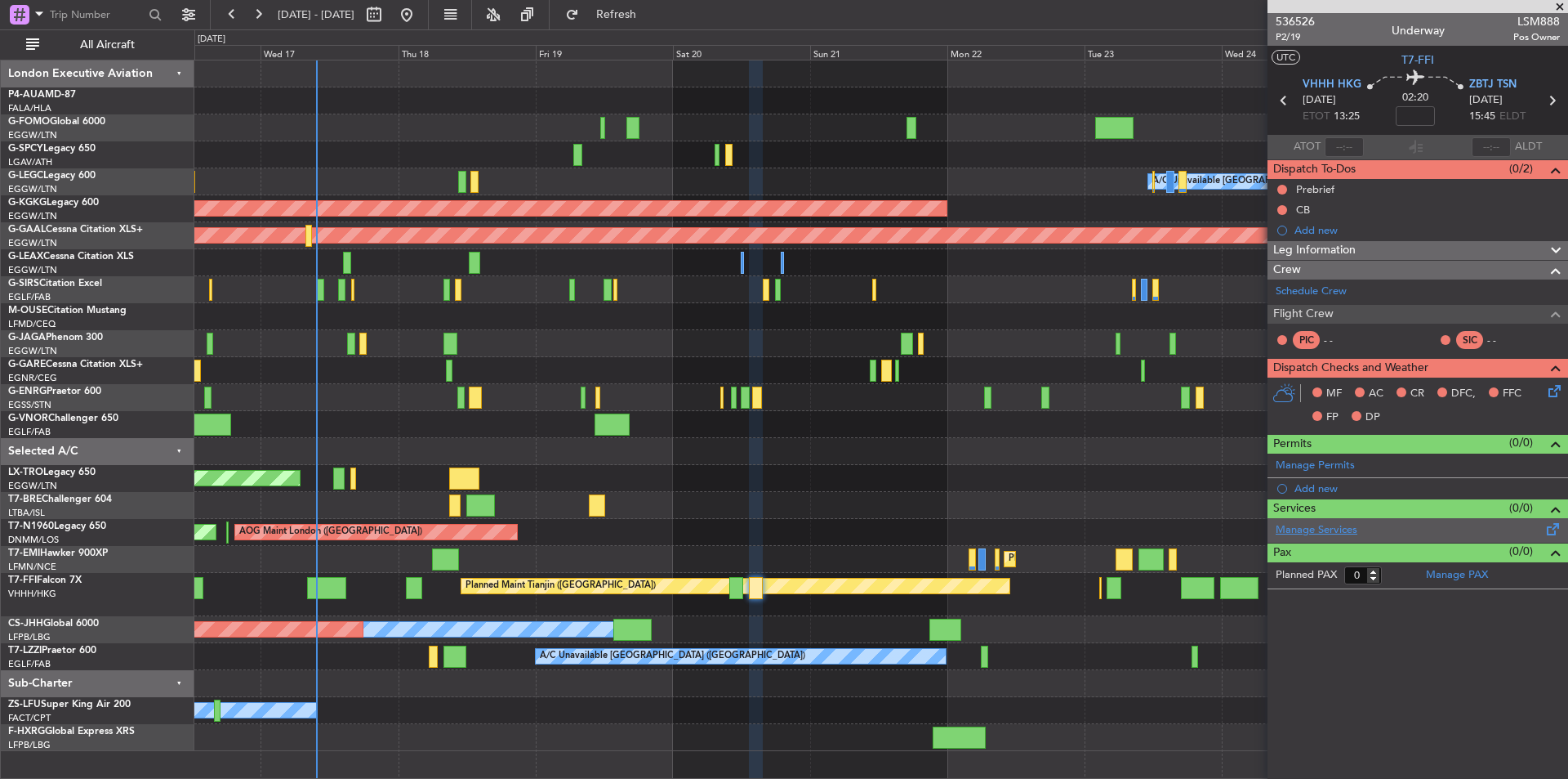
click at [1328, 525] on link "Manage Services" at bounding box center [1317, 531] width 82 height 16
click at [664, 28] on fb-refresh-button "Refresh" at bounding box center [607, 15] width 114 height 29
click at [651, 21] on span "Refresh" at bounding box center [617, 15] width 69 height 12
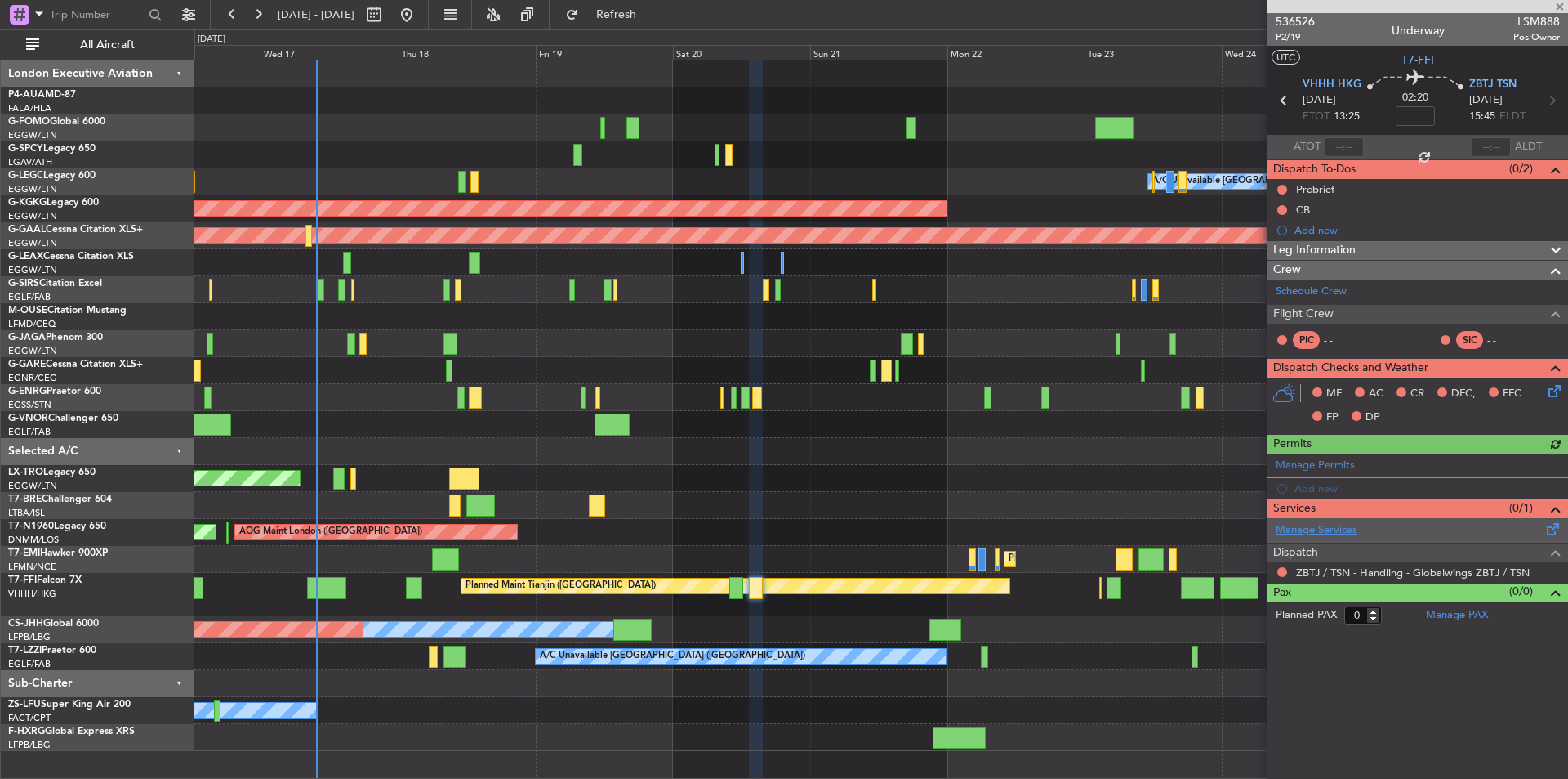
click at [1320, 522] on link "Manage Services" at bounding box center [1317, 531] width 82 height 16
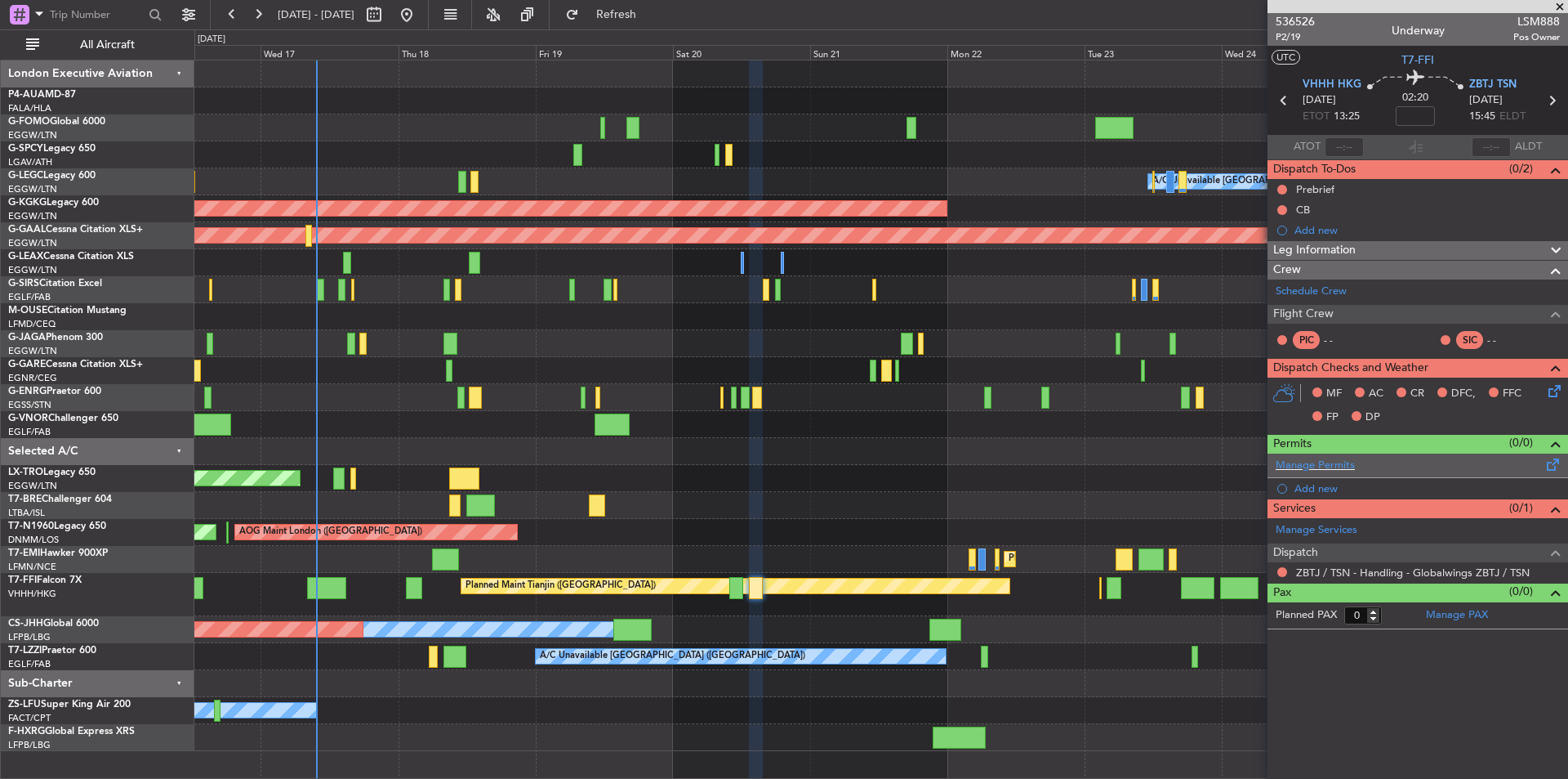
click at [1314, 455] on div "Manage Permits" at bounding box center [1418, 465] width 301 height 24
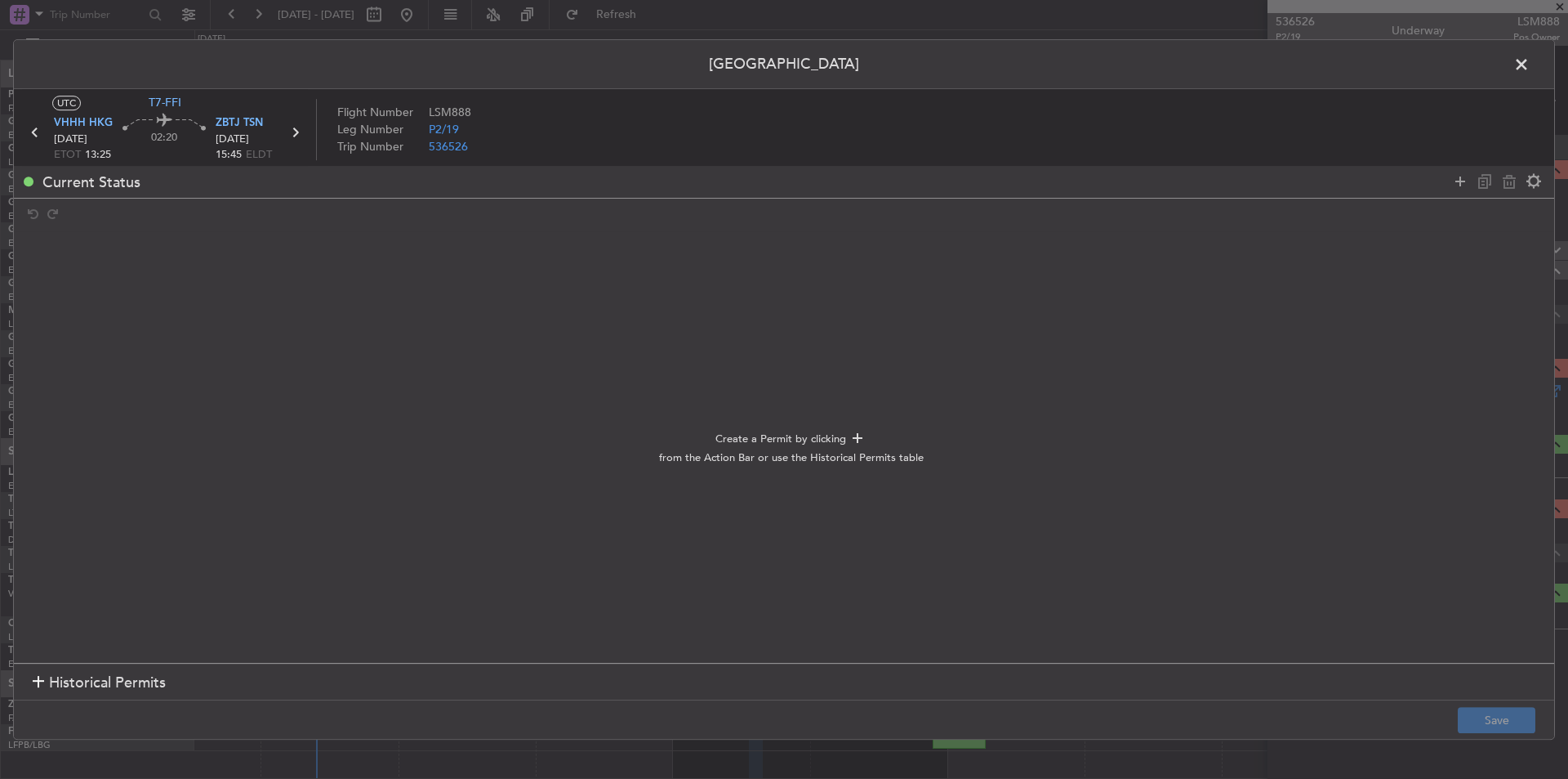
click at [1530, 62] on span at bounding box center [1530, 69] width 0 height 33
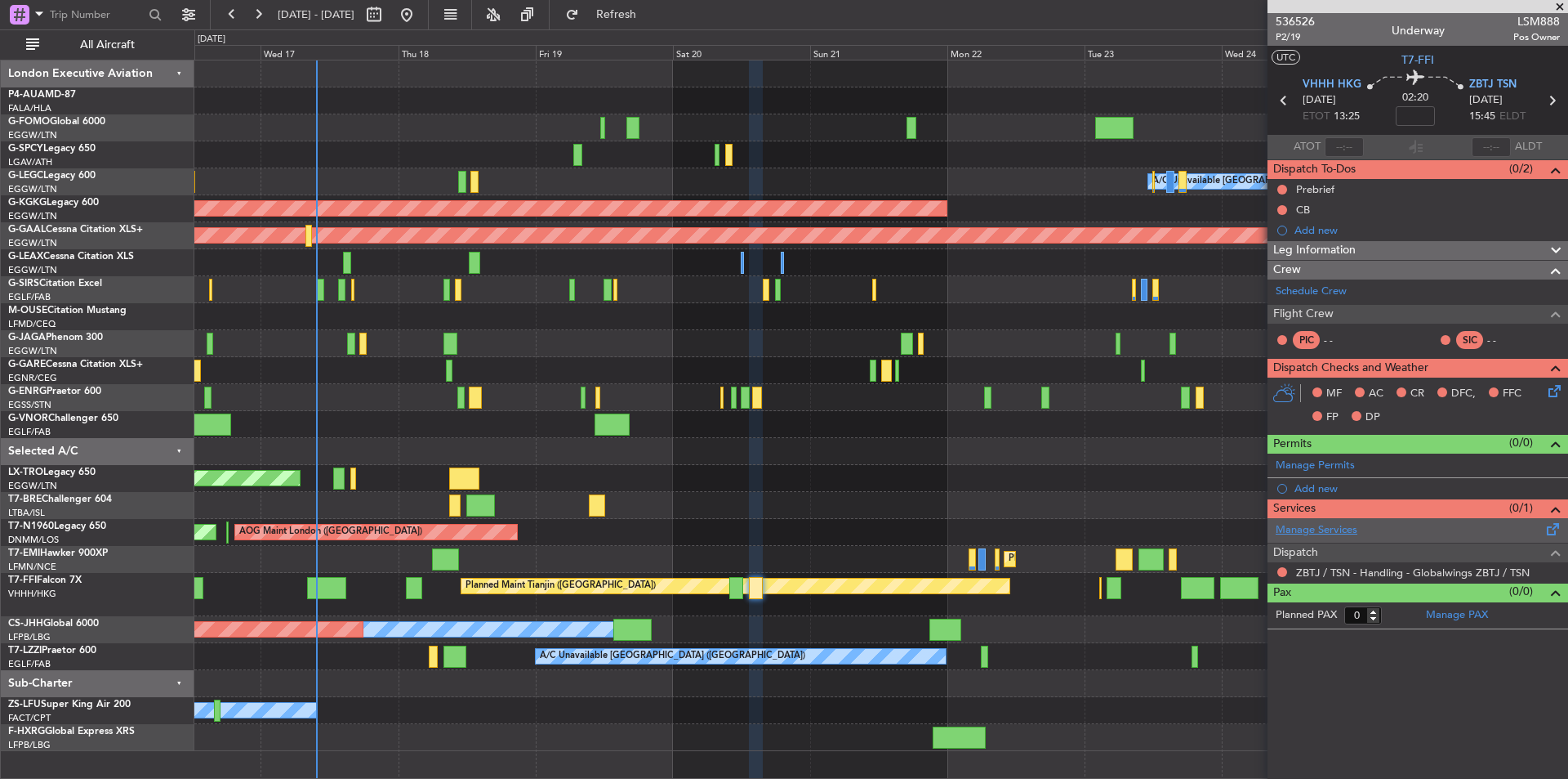
click at [1343, 527] on link "Manage Services" at bounding box center [1317, 531] width 82 height 16
click at [638, 2] on button "Refresh" at bounding box center [607, 15] width 98 height 26
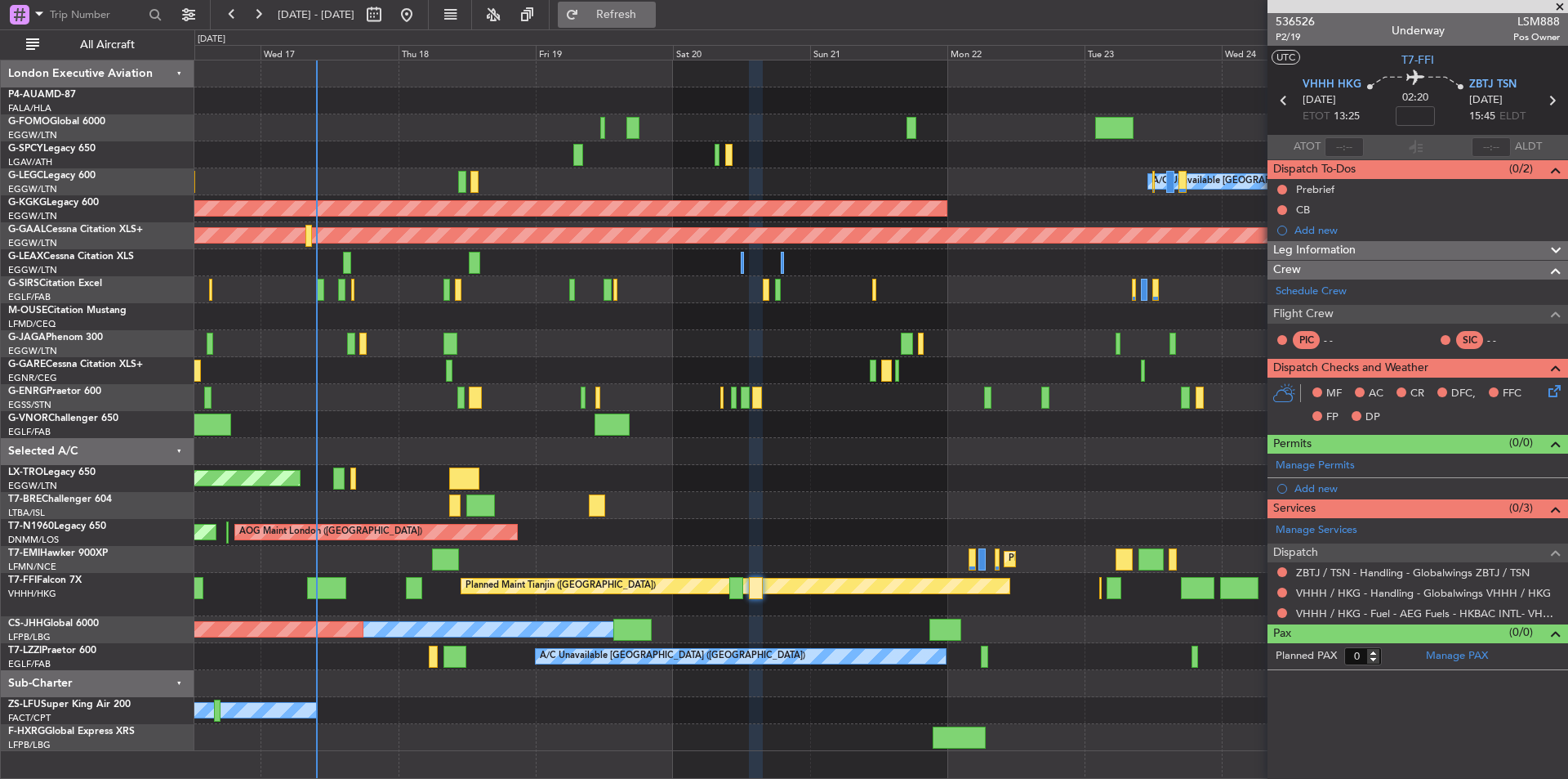
click at [647, 20] on span "Refresh" at bounding box center [617, 15] width 69 height 12
click at [629, 7] on button "Refresh" at bounding box center [607, 15] width 98 height 26
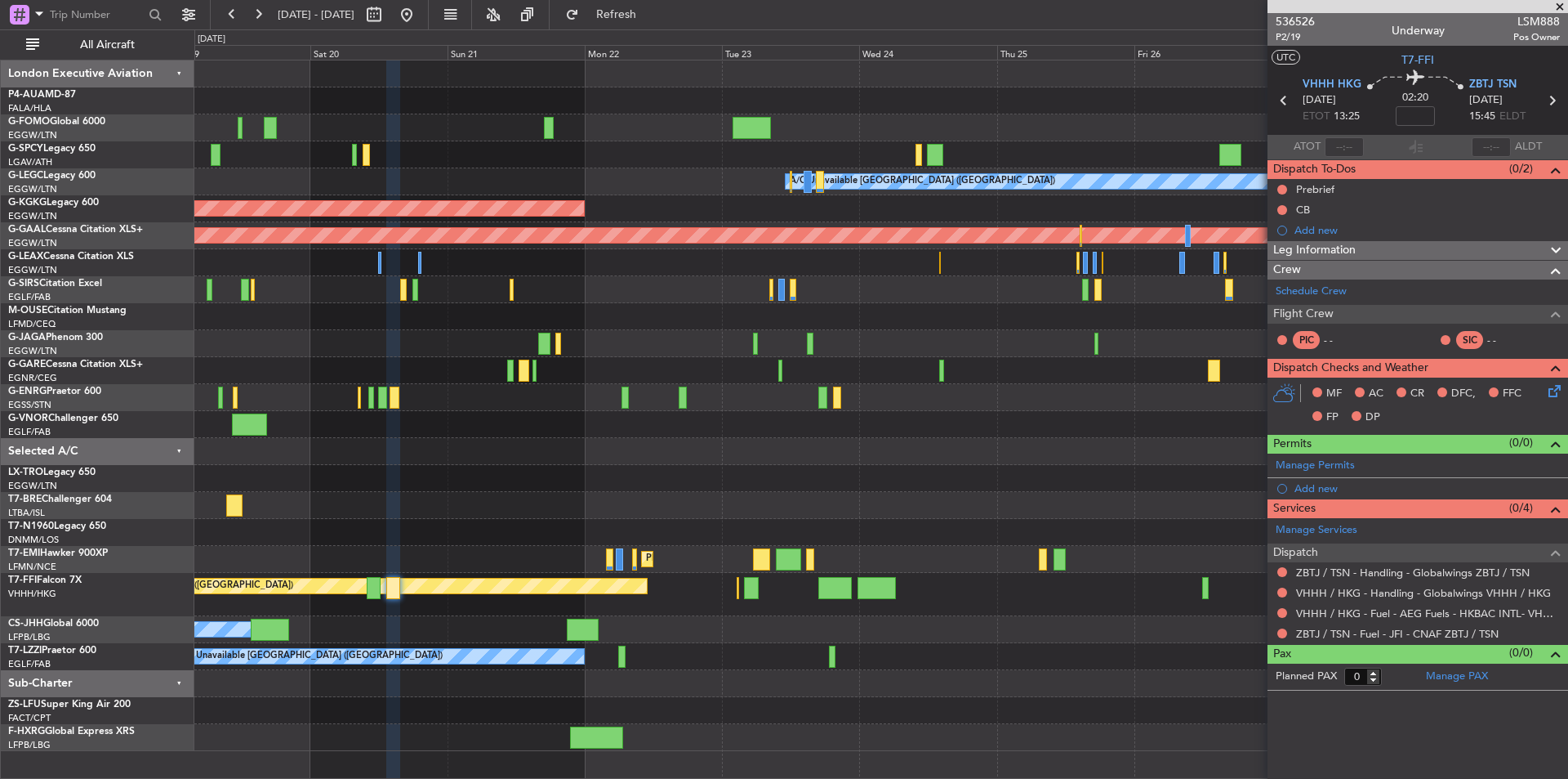
click at [663, 601] on div "Planned Maint Tianjin ([GEOGRAPHIC_DATA])" at bounding box center [880, 595] width 1373 height 44
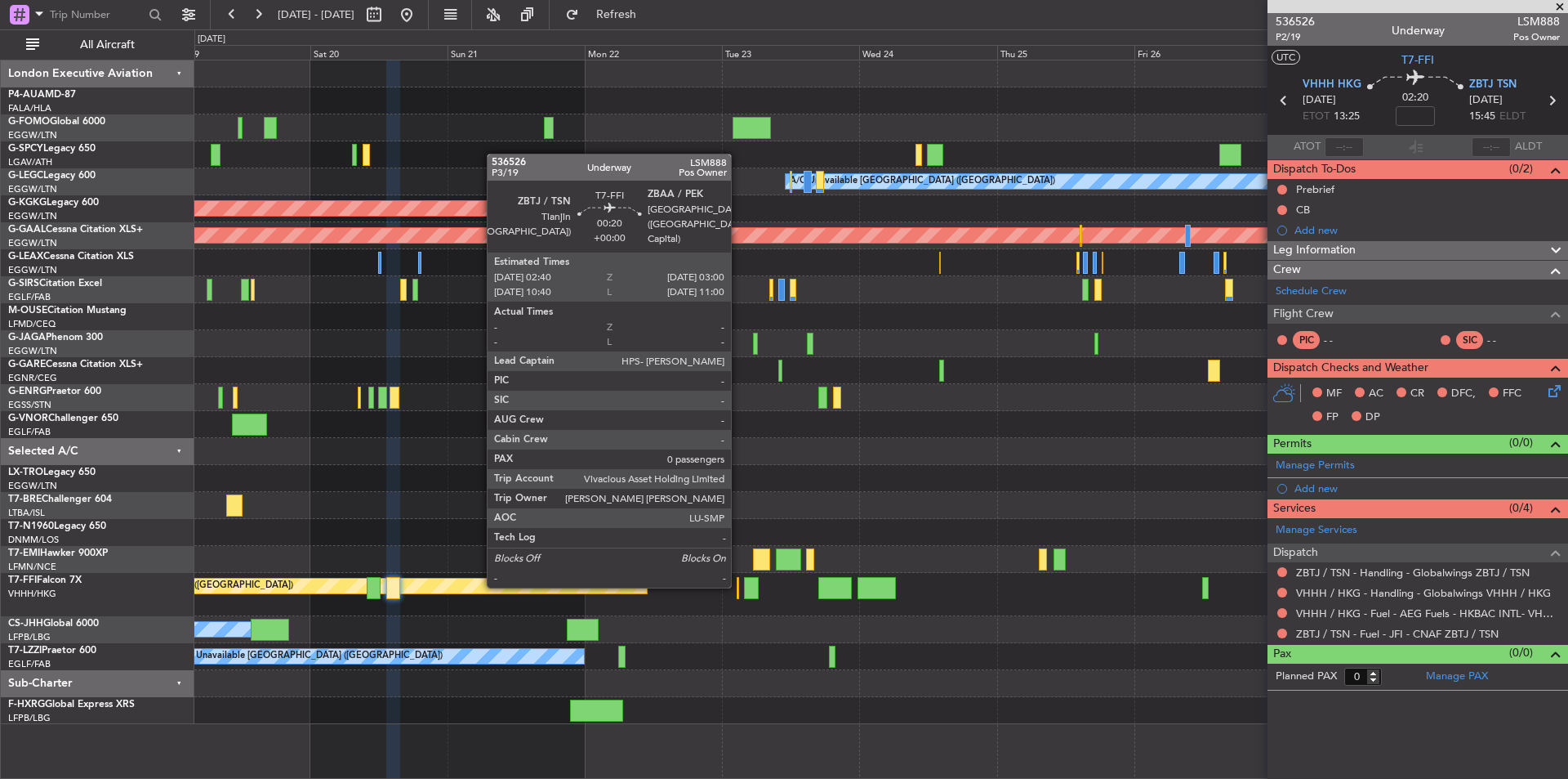
click at [739, 584] on div at bounding box center [738, 588] width 3 height 22
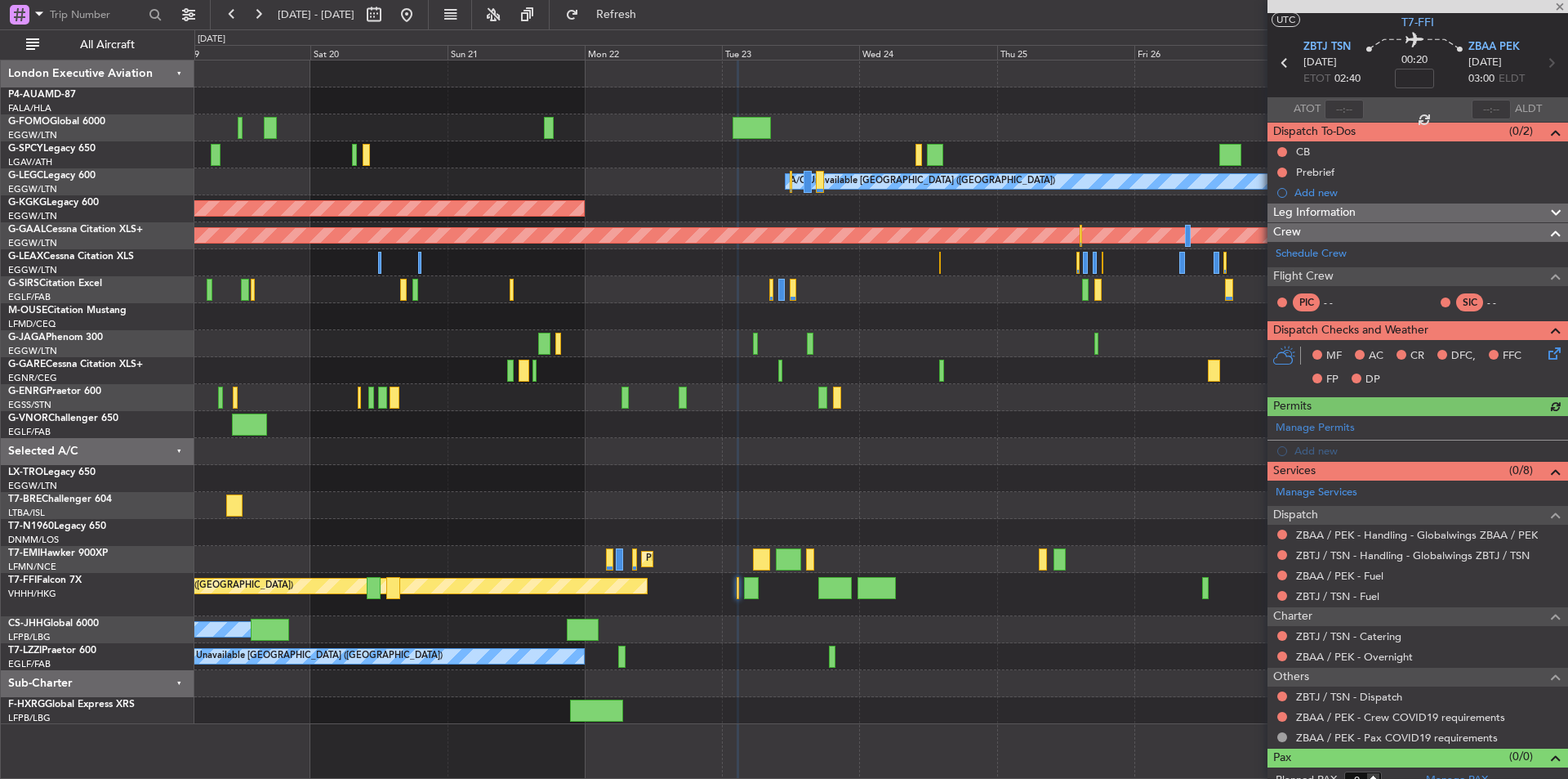
scroll to position [53, 0]
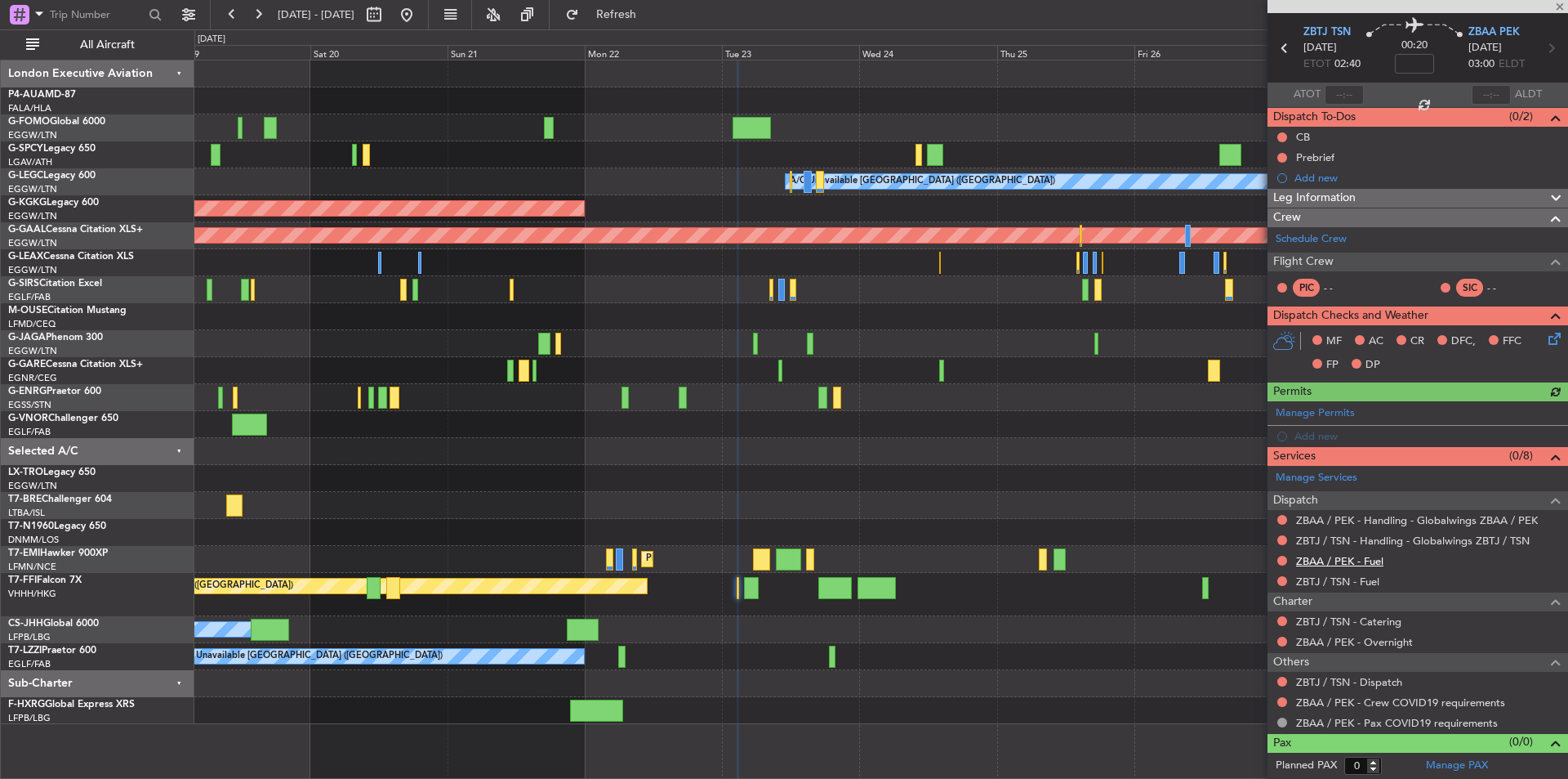
click at [1339, 560] on link "ZBAA / PEK - Fuel" at bounding box center [1340, 560] width 87 height 14
click at [1332, 584] on link "ZBTJ / TSN - Fuel" at bounding box center [1338, 581] width 83 height 14
click at [656, 5] on button "Refresh" at bounding box center [607, 15] width 98 height 26
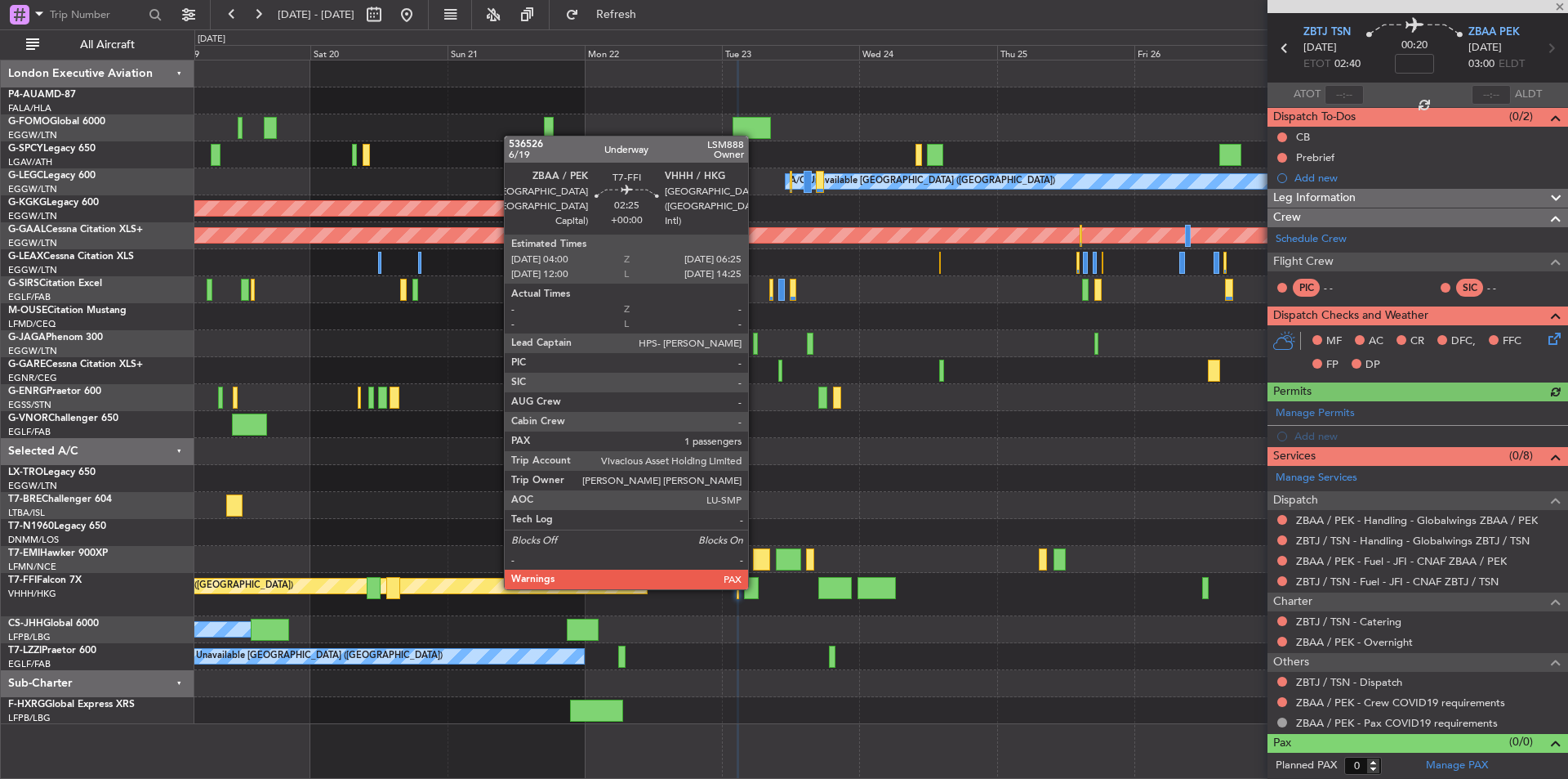
click at [756, 588] on div at bounding box center [750, 588] width 14 height 22
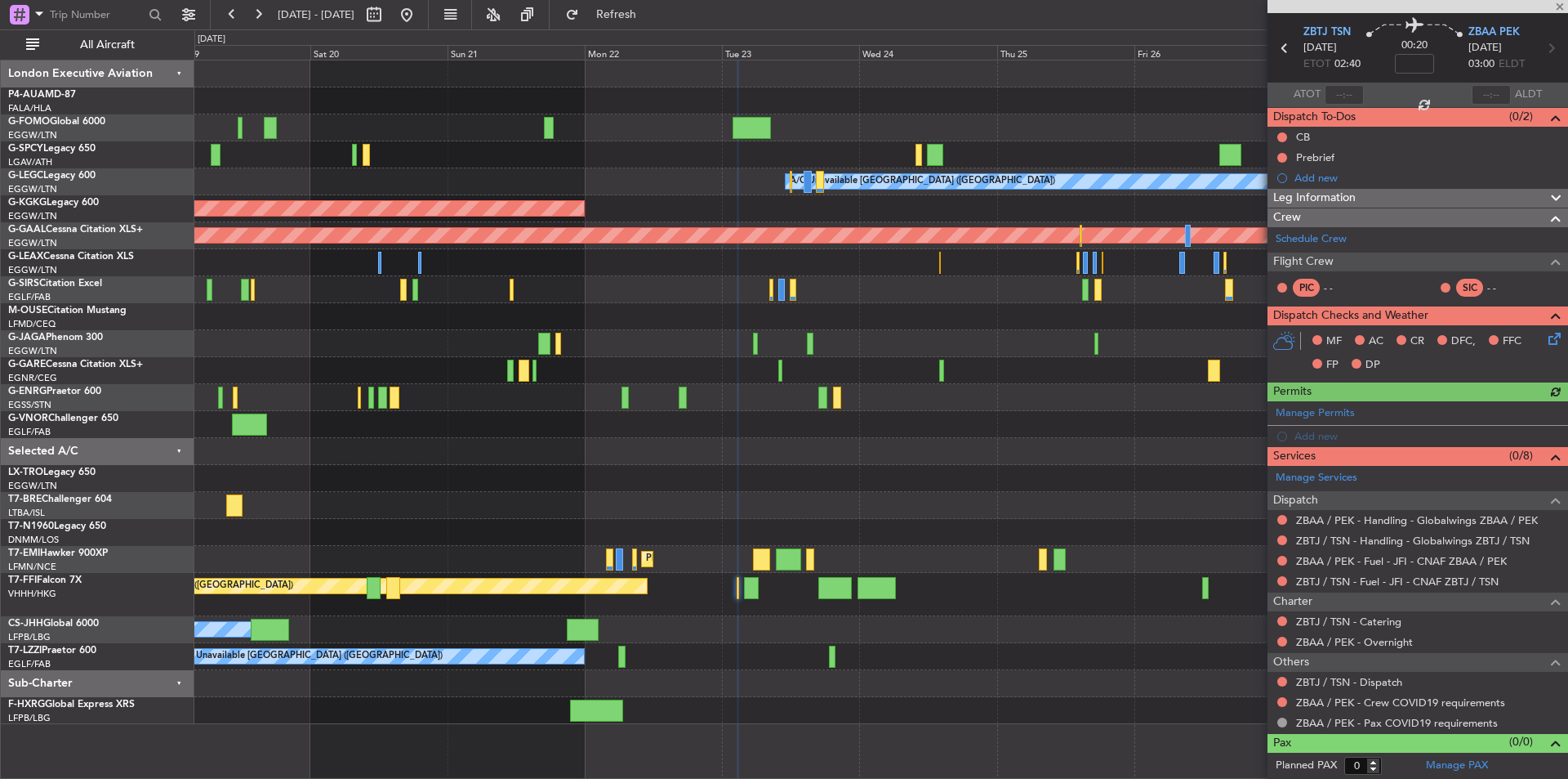
type input "1"
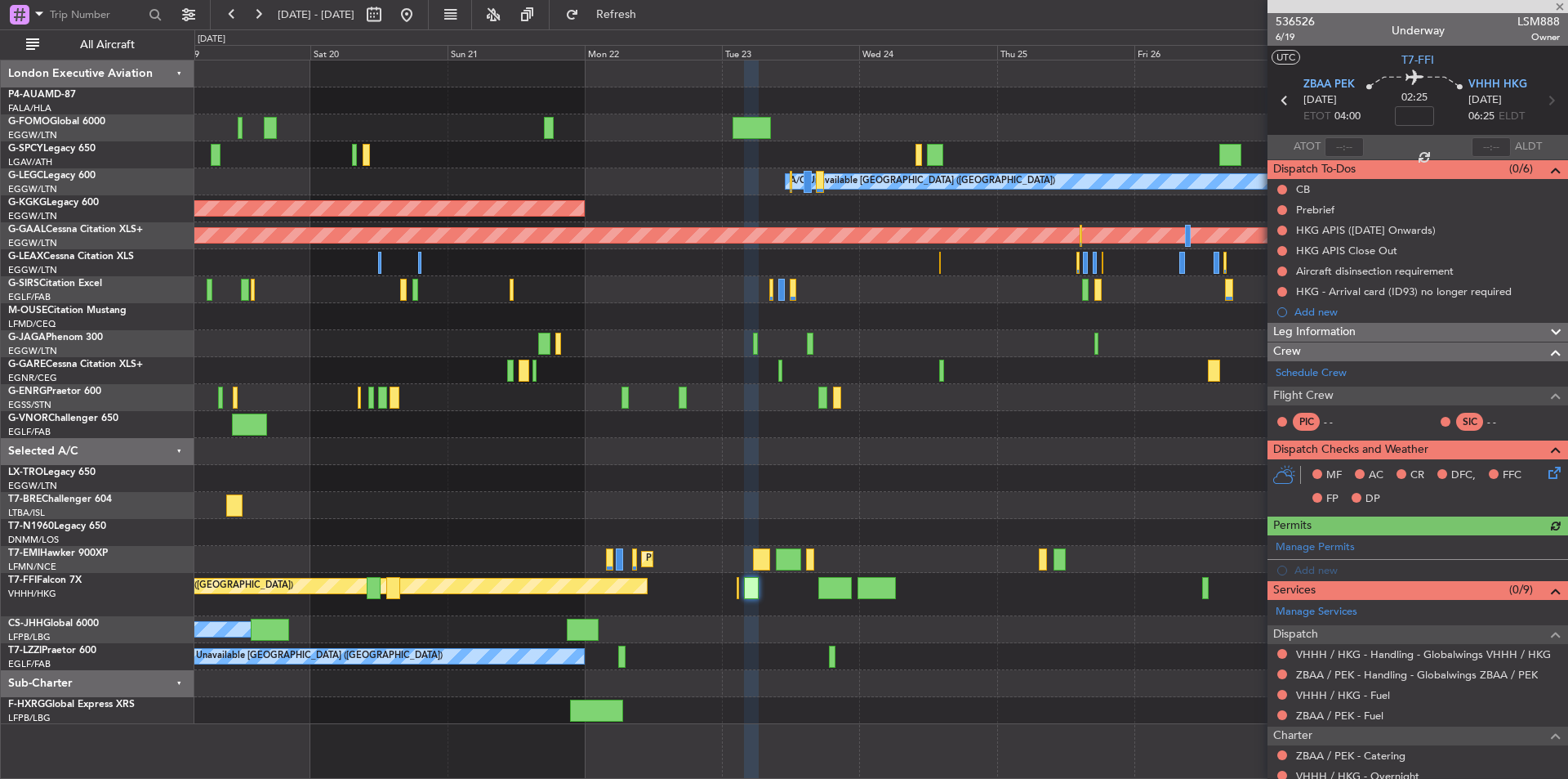
scroll to position [154, 0]
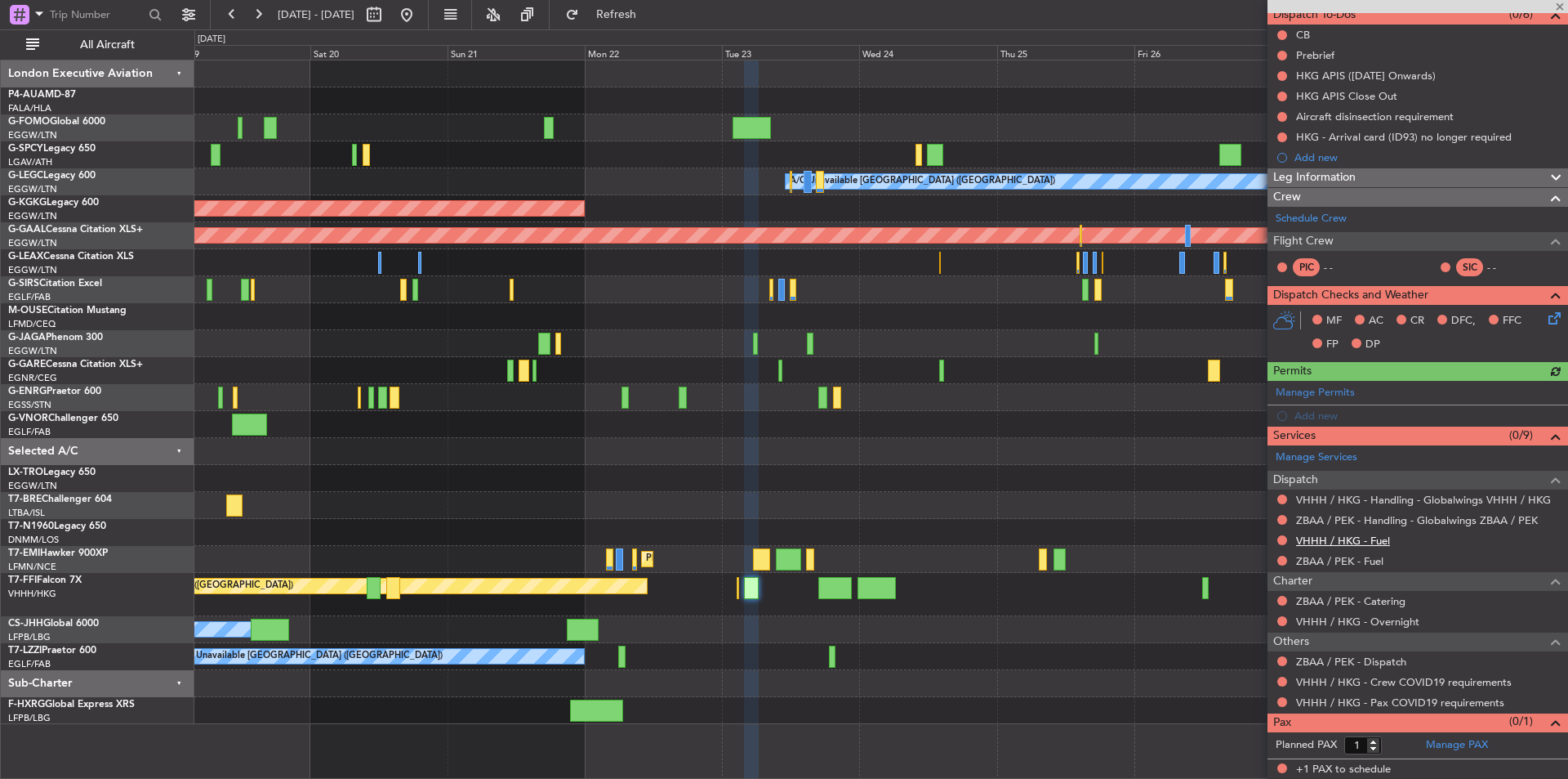
click at [1350, 543] on link "VHHH / HKG - Fuel" at bounding box center [1343, 540] width 94 height 14
click at [1317, 560] on link "ZBAA / PEK - Fuel" at bounding box center [1340, 560] width 87 height 14
click at [651, 19] on span "Refresh" at bounding box center [617, 15] width 69 height 12
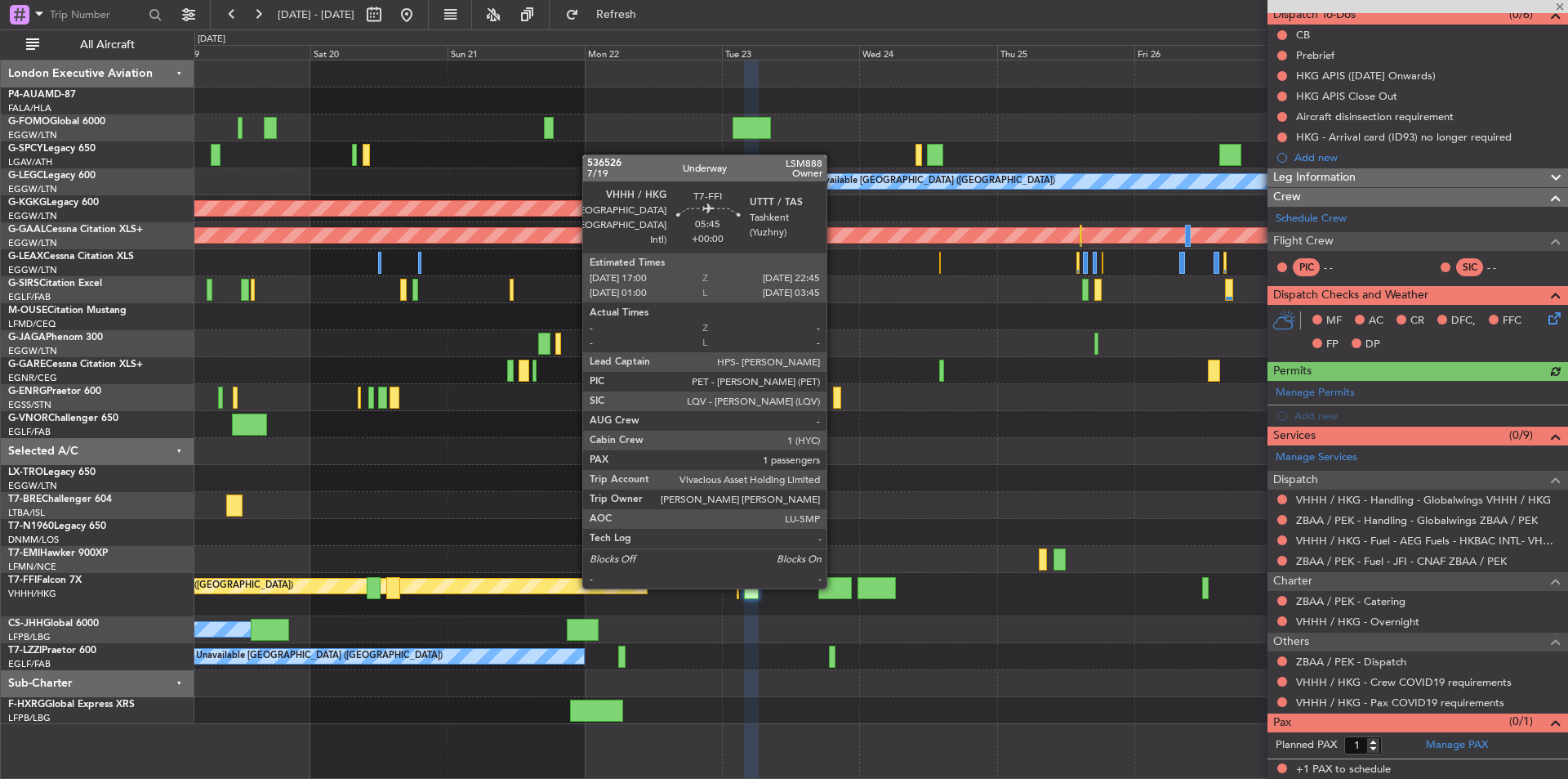
click at [834, 587] on div at bounding box center [835, 588] width 34 height 22
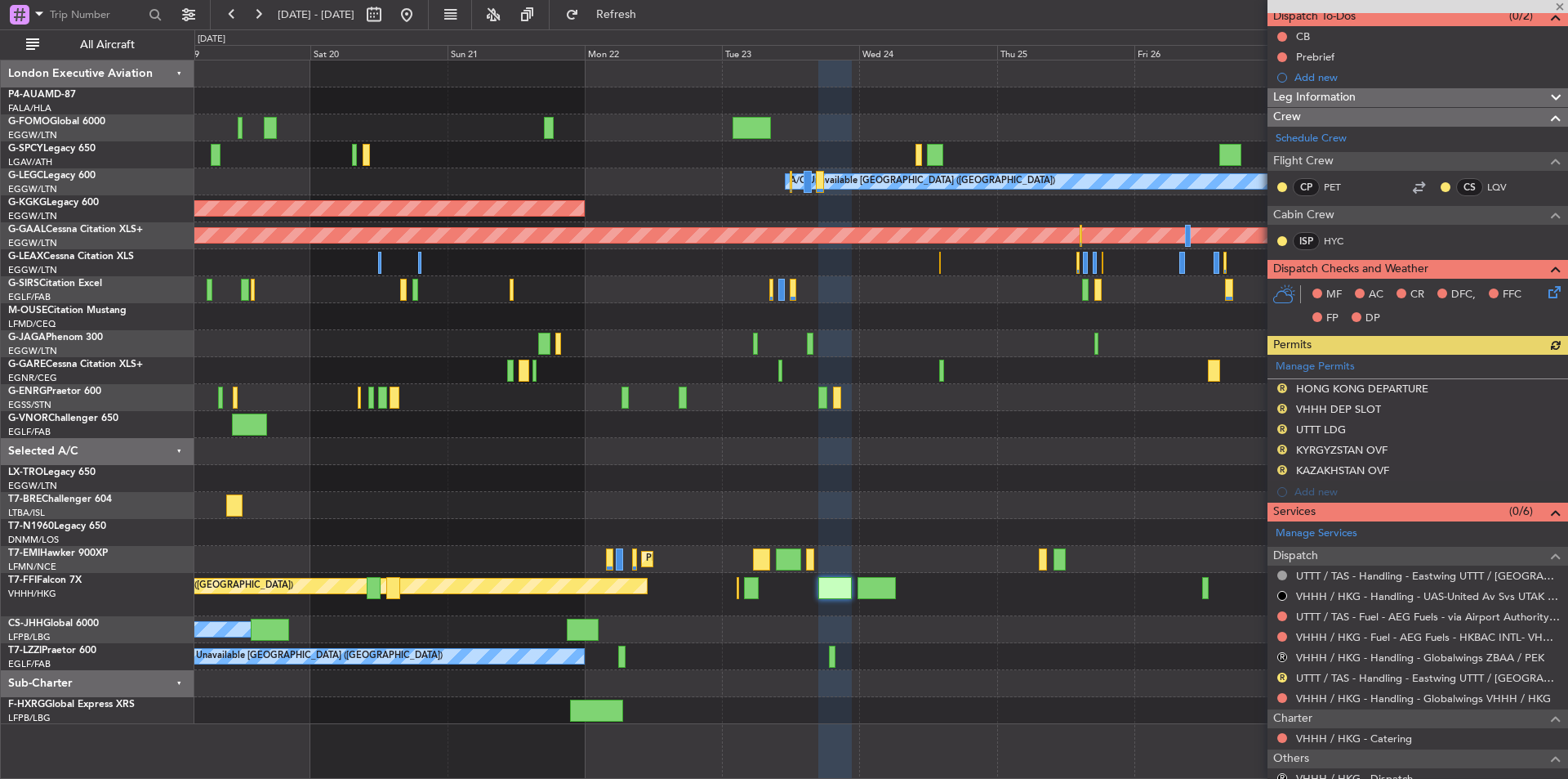
scroll to position [307, 0]
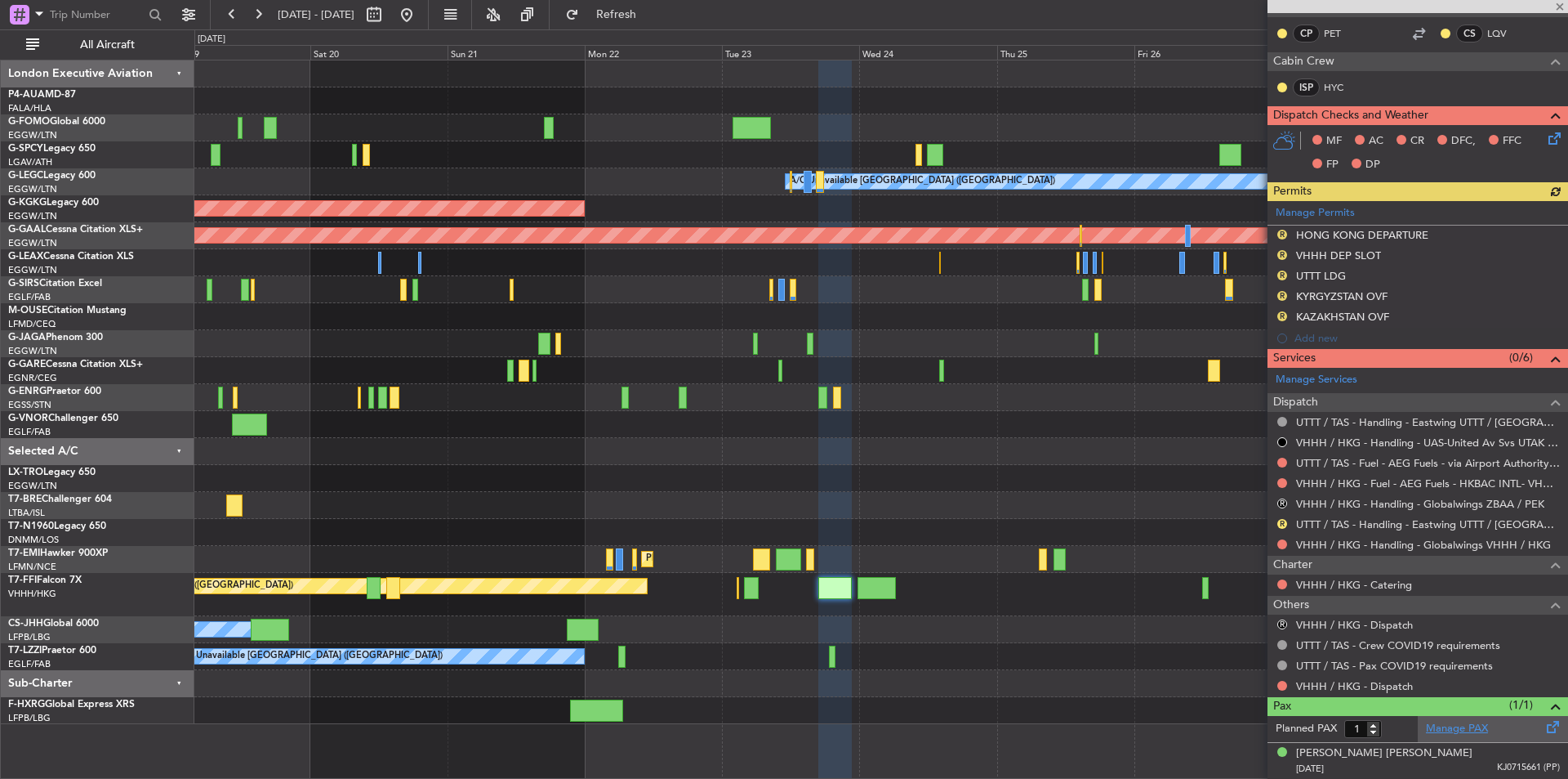
click at [1454, 721] on link "Manage PAX" at bounding box center [1457, 729] width 62 height 16
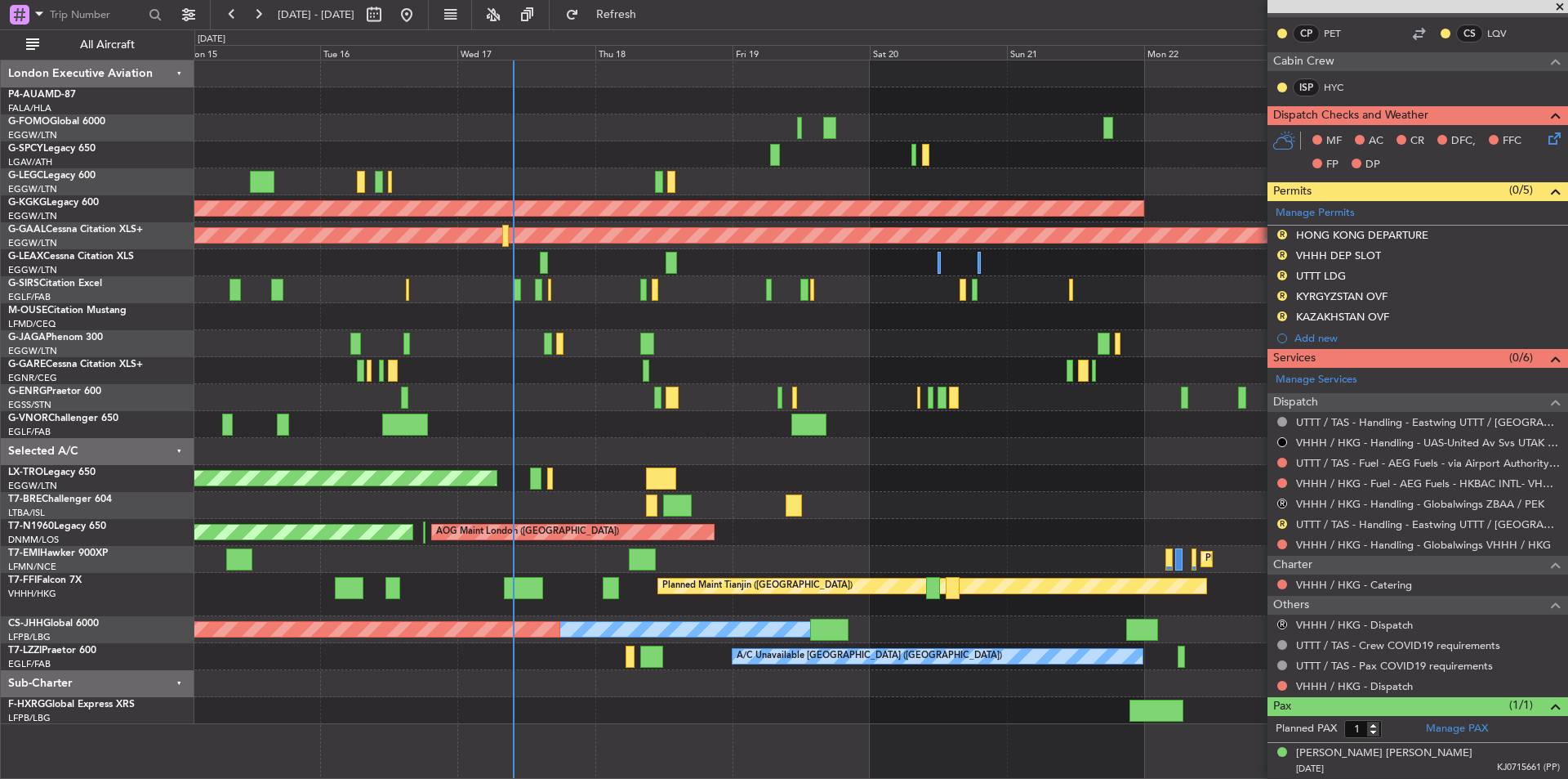
click at [1137, 275] on div "A/C Unavailable [GEOGRAPHIC_DATA] ([GEOGRAPHIC_DATA]) Planned Maint [GEOGRAPHIC…" at bounding box center [880, 393] width 1373 height 664
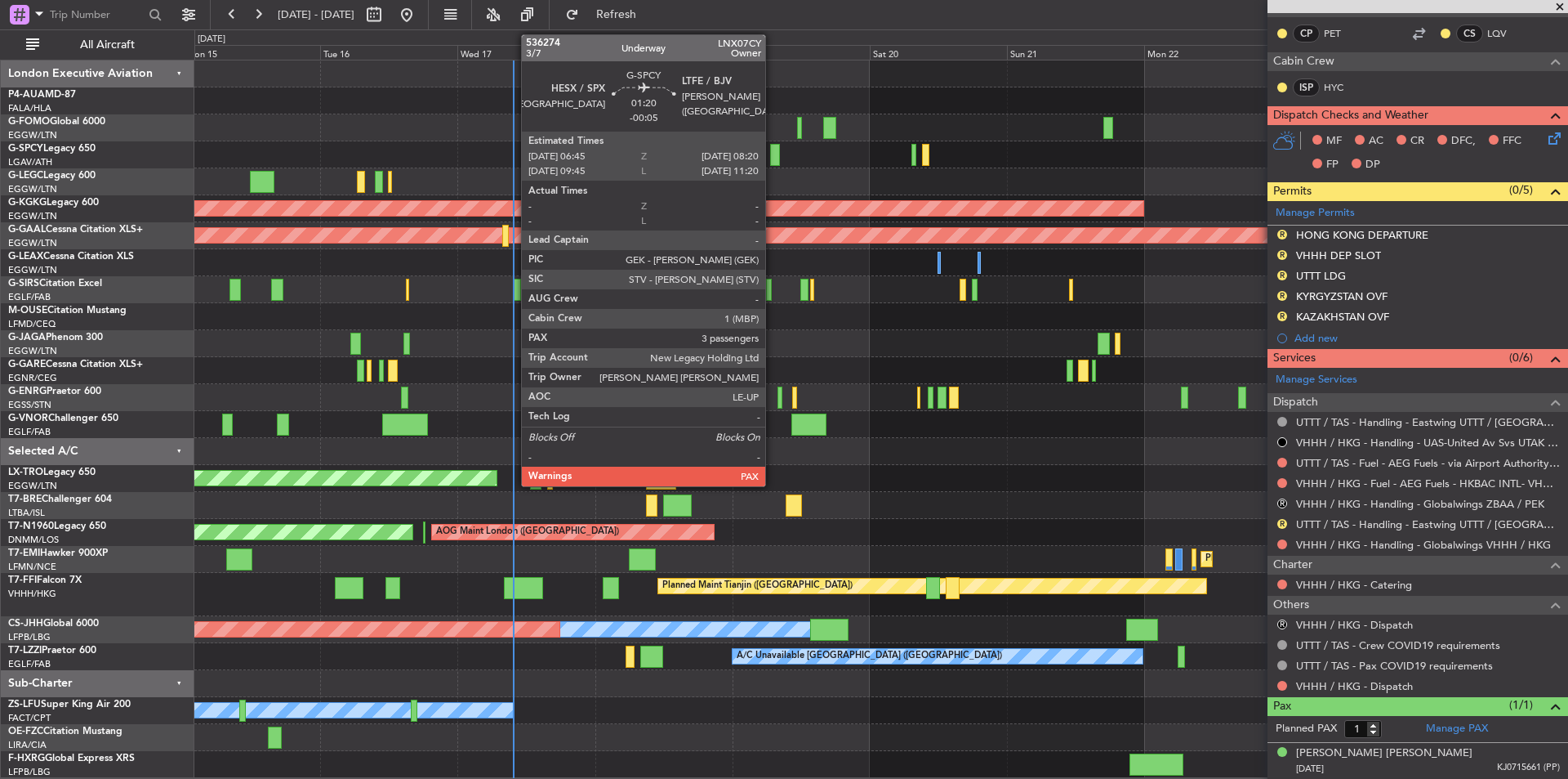
click at [773, 158] on div at bounding box center [775, 155] width 10 height 22
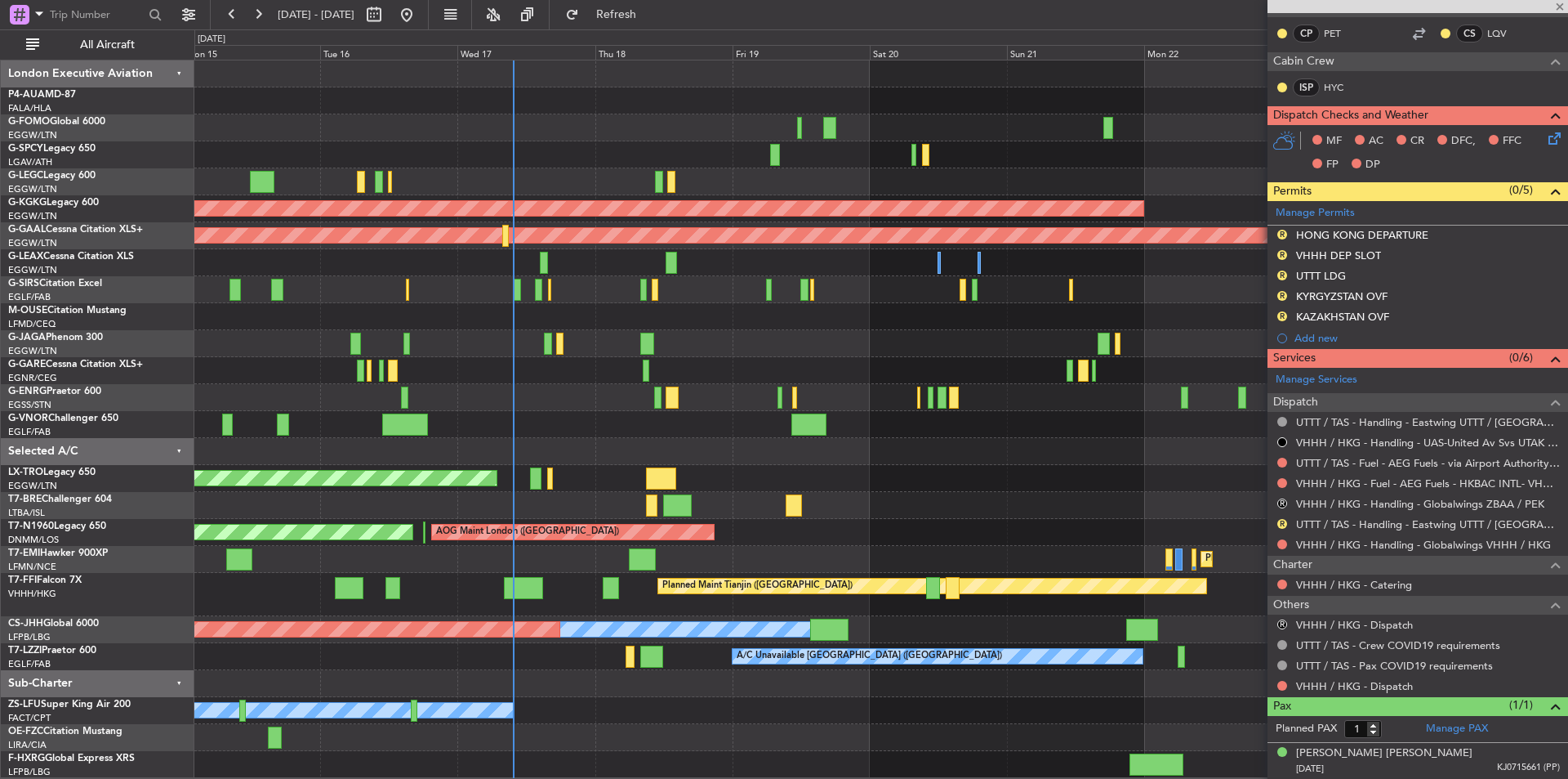
type input "-00:05"
type input "3"
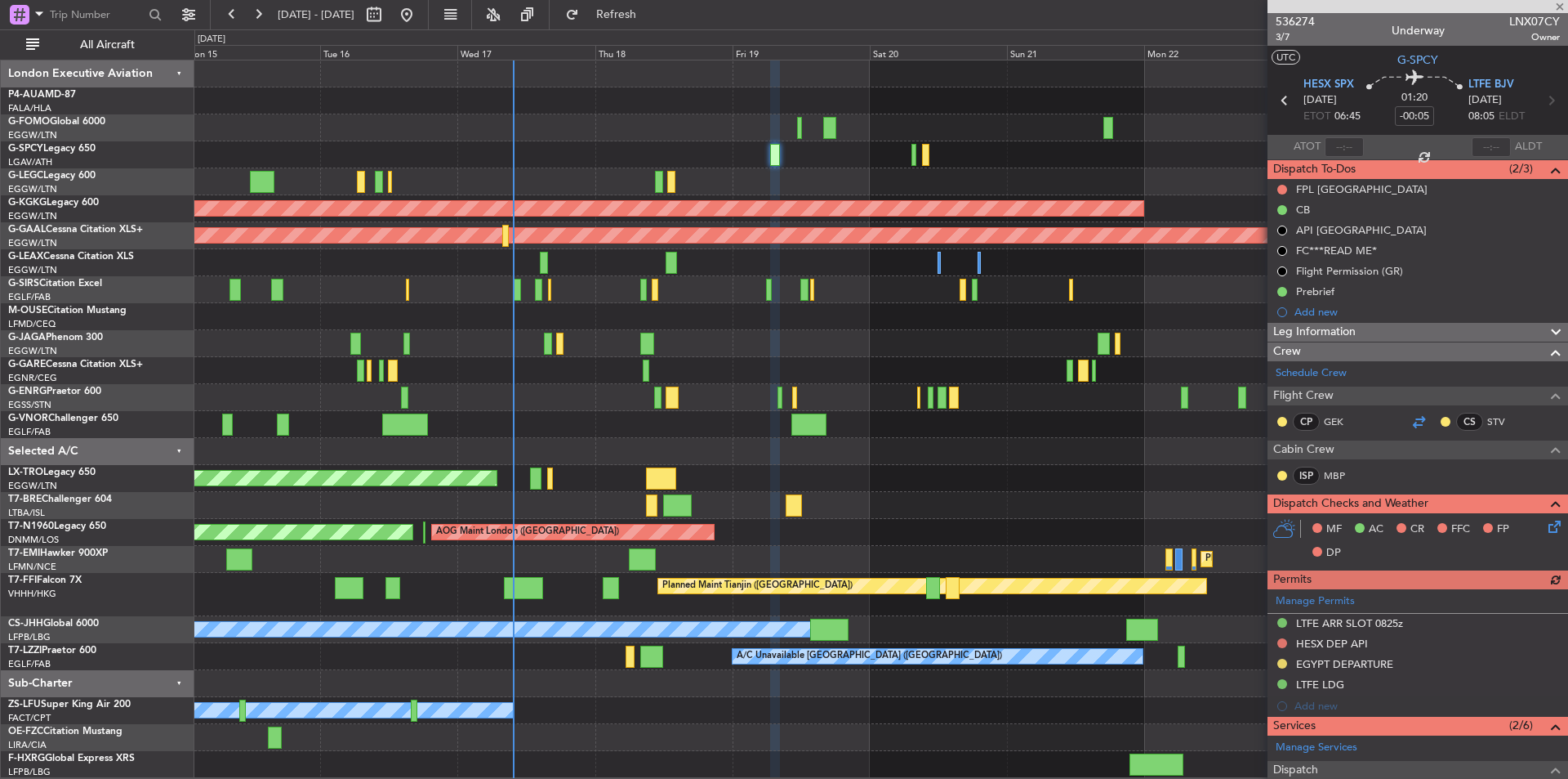
click at [1409, 418] on div at bounding box center [1419, 422] width 20 height 20
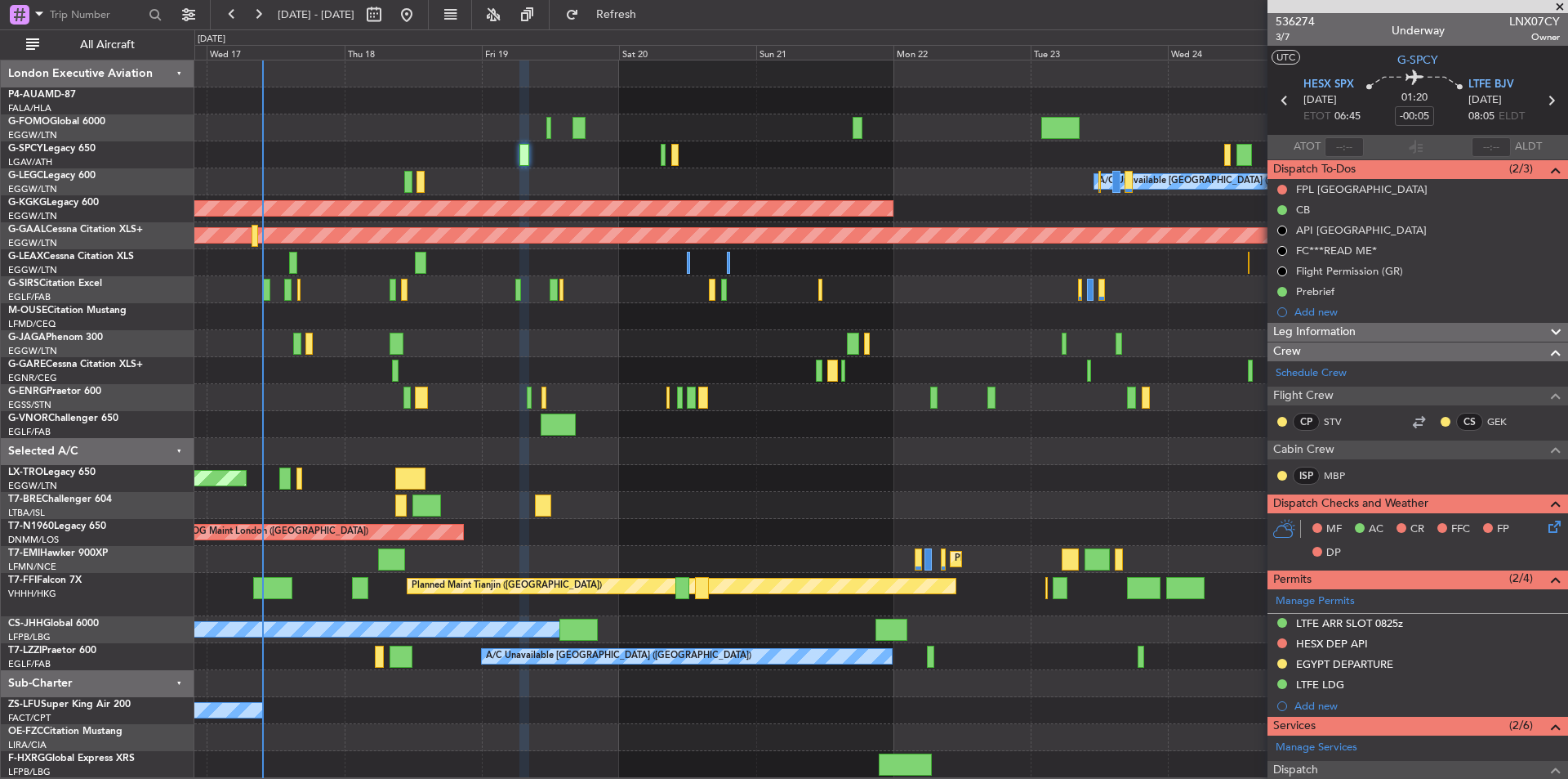
click at [799, 499] on div at bounding box center [880, 506] width 1373 height 27
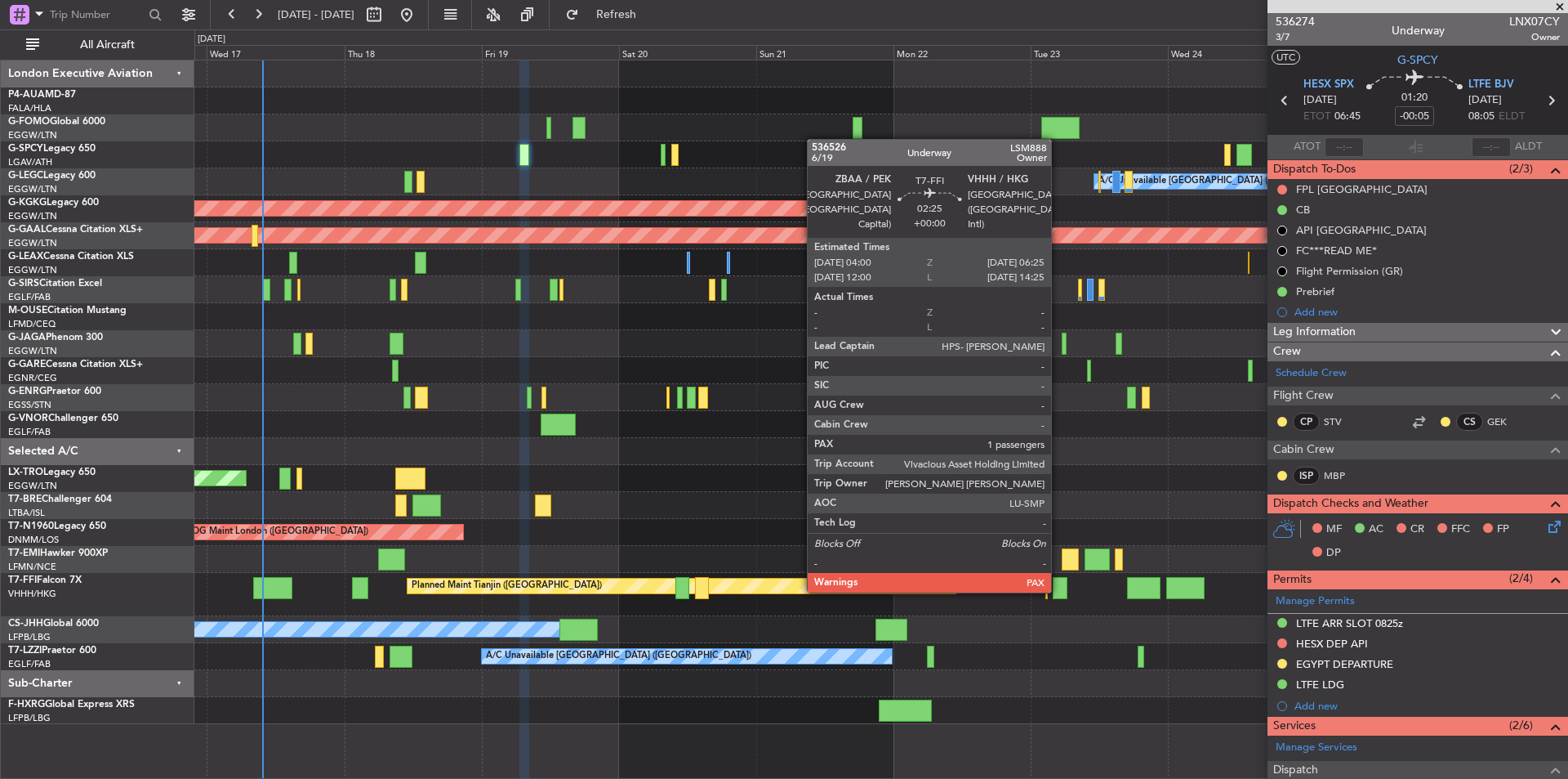
click at [1059, 591] on div at bounding box center [1060, 588] width 14 height 22
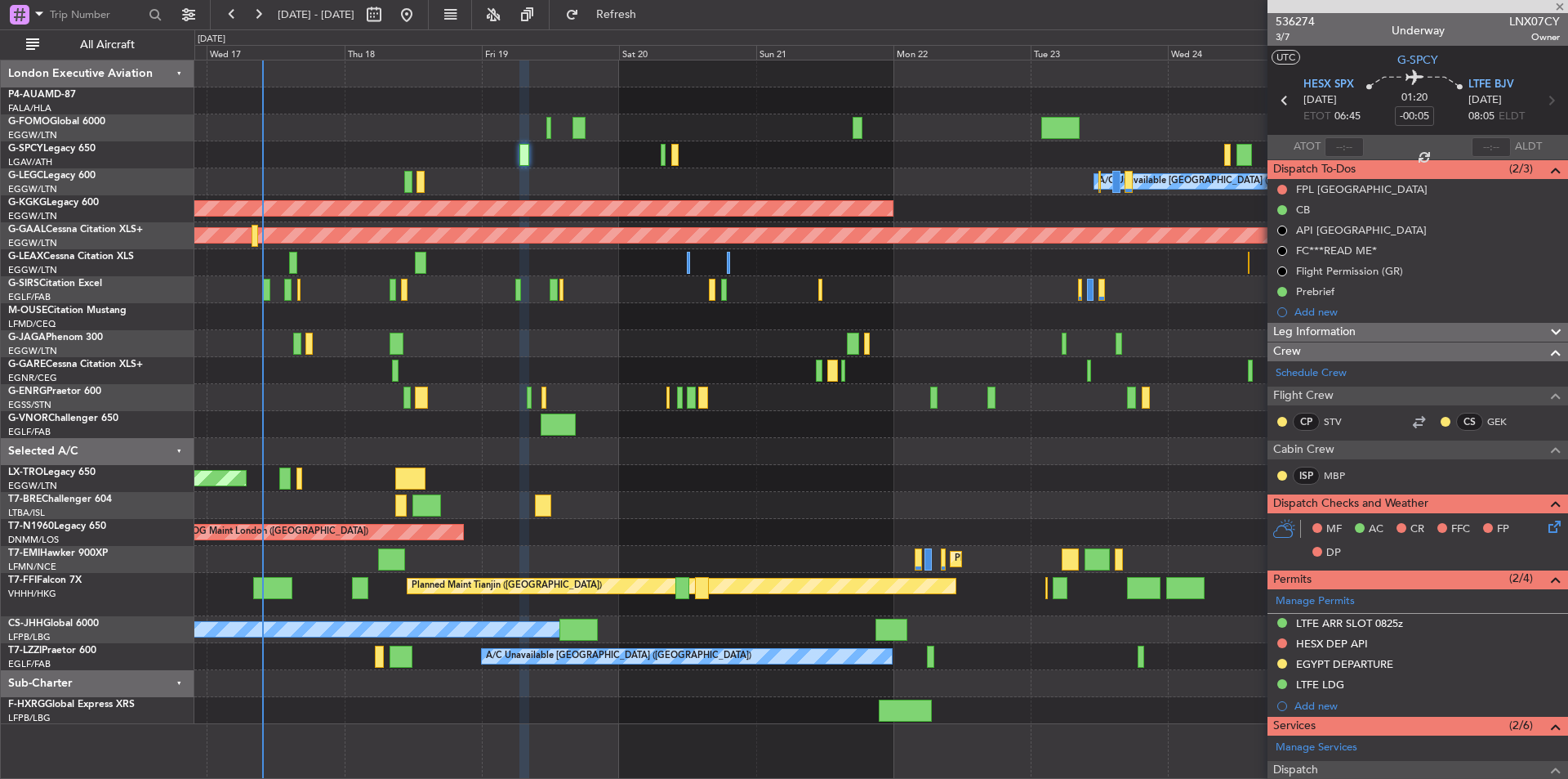
type input "1"
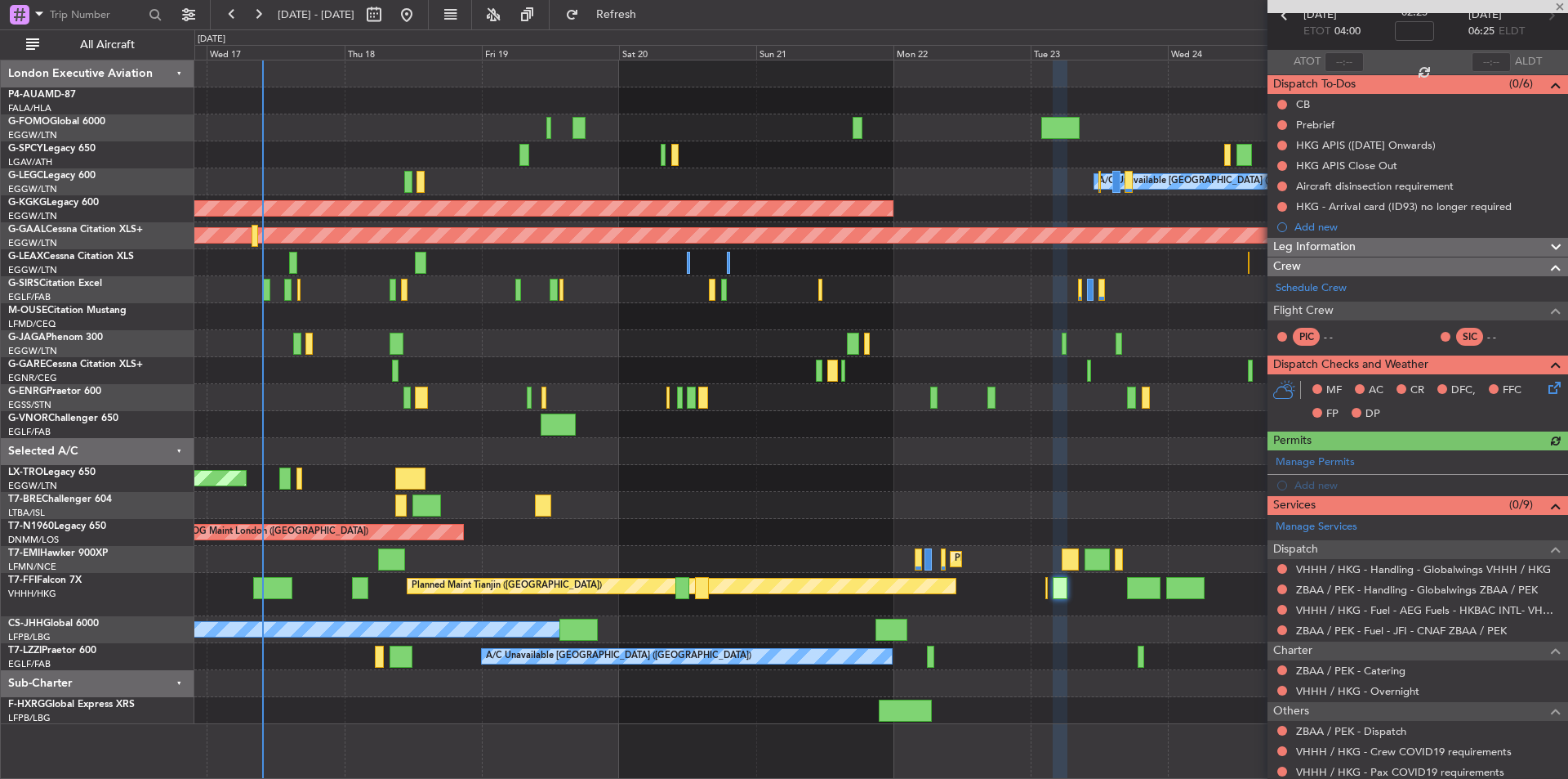
scroll to position [170, 0]
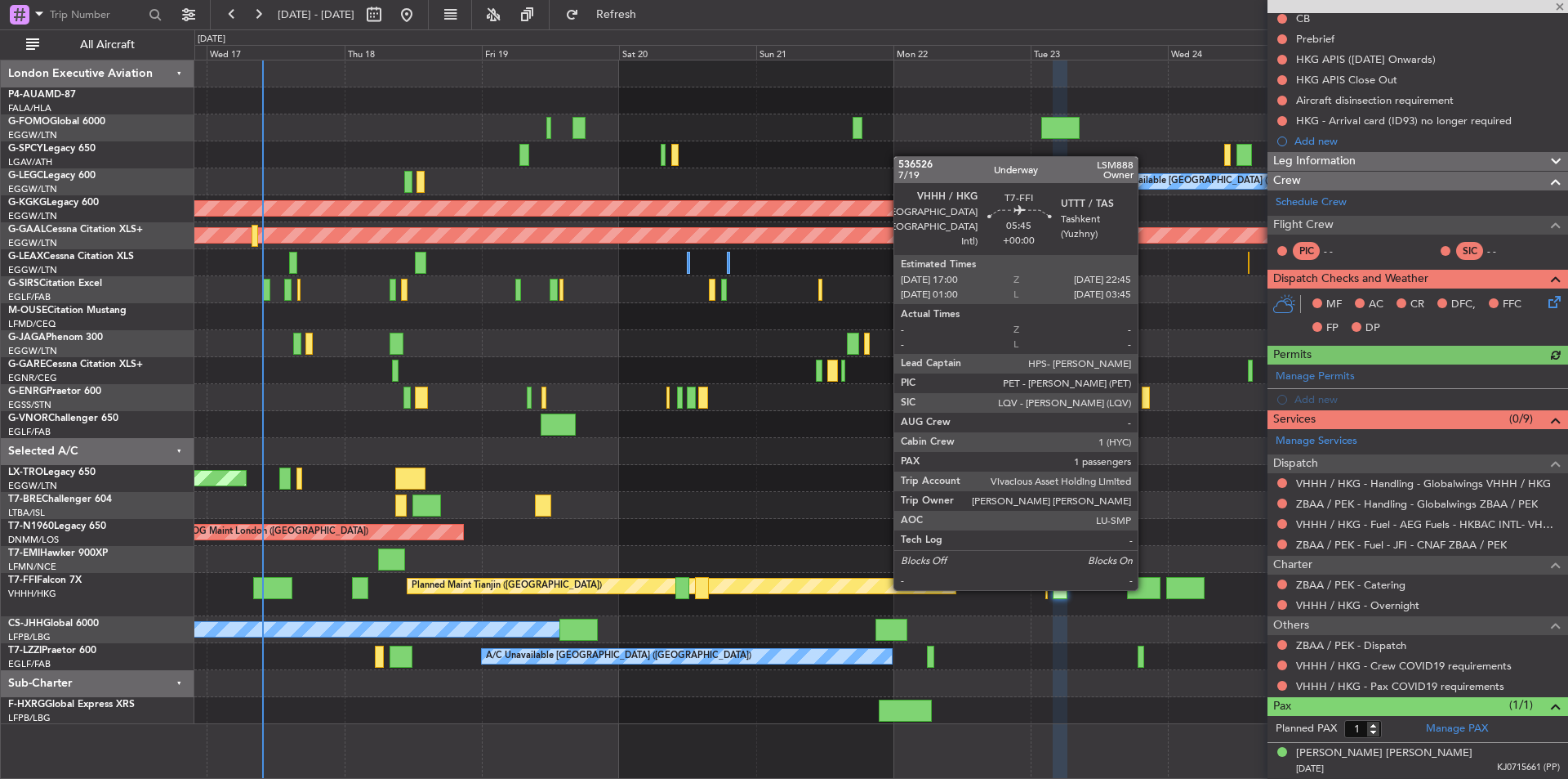
click at [1146, 589] on div at bounding box center [1144, 588] width 34 height 22
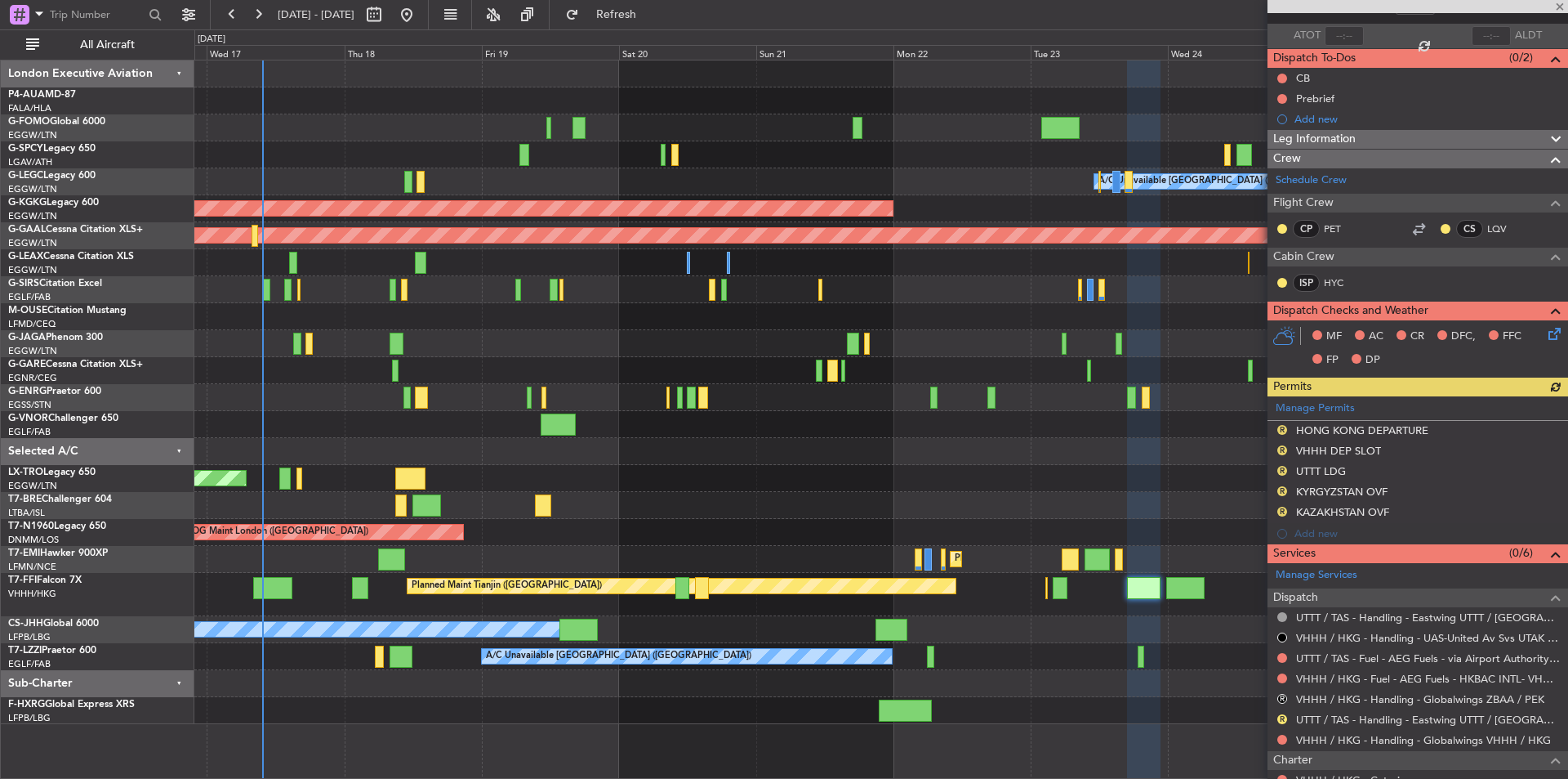
scroll to position [307, 0]
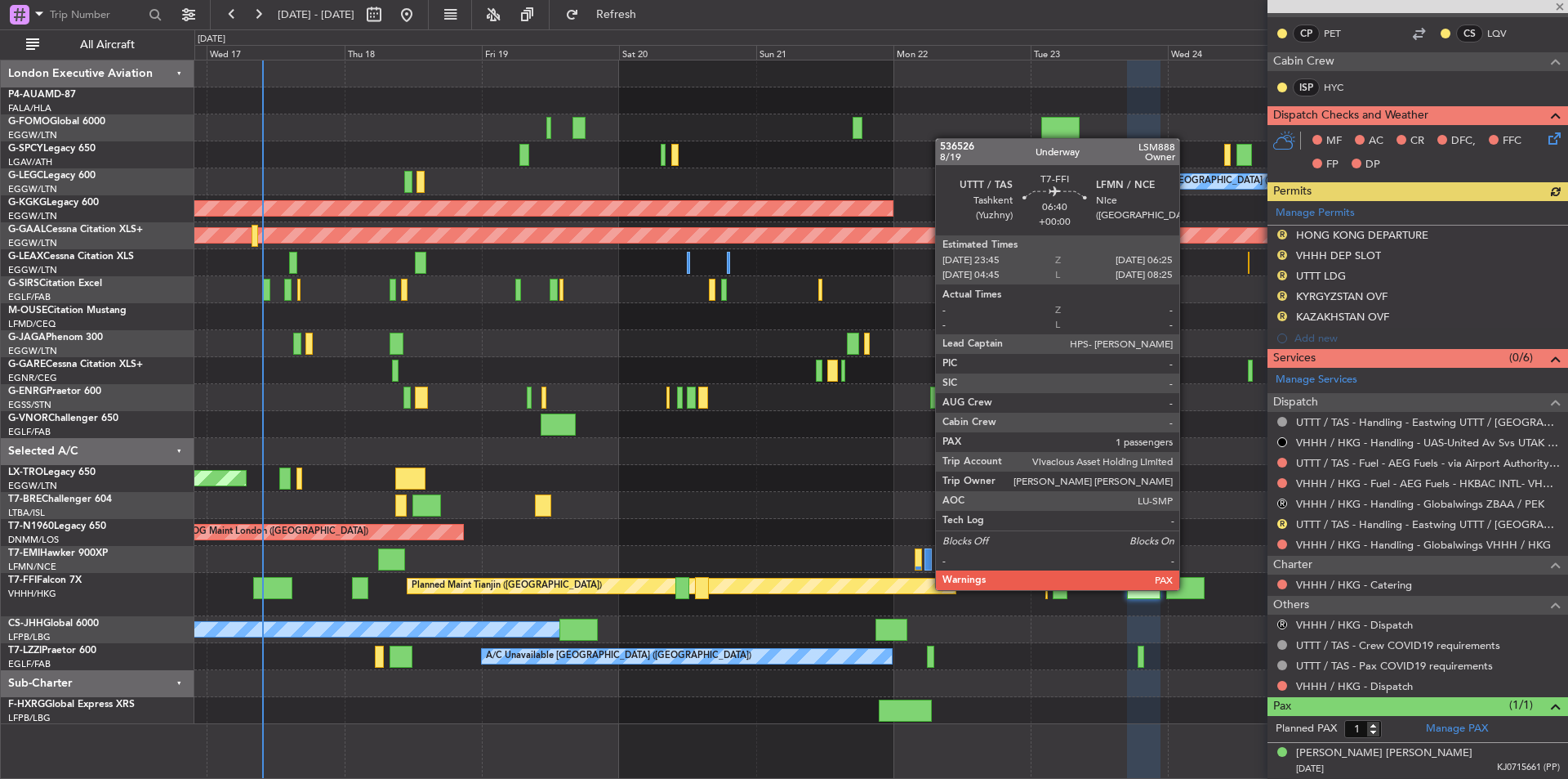
click at [1187, 589] on div at bounding box center [1186, 588] width 38 height 22
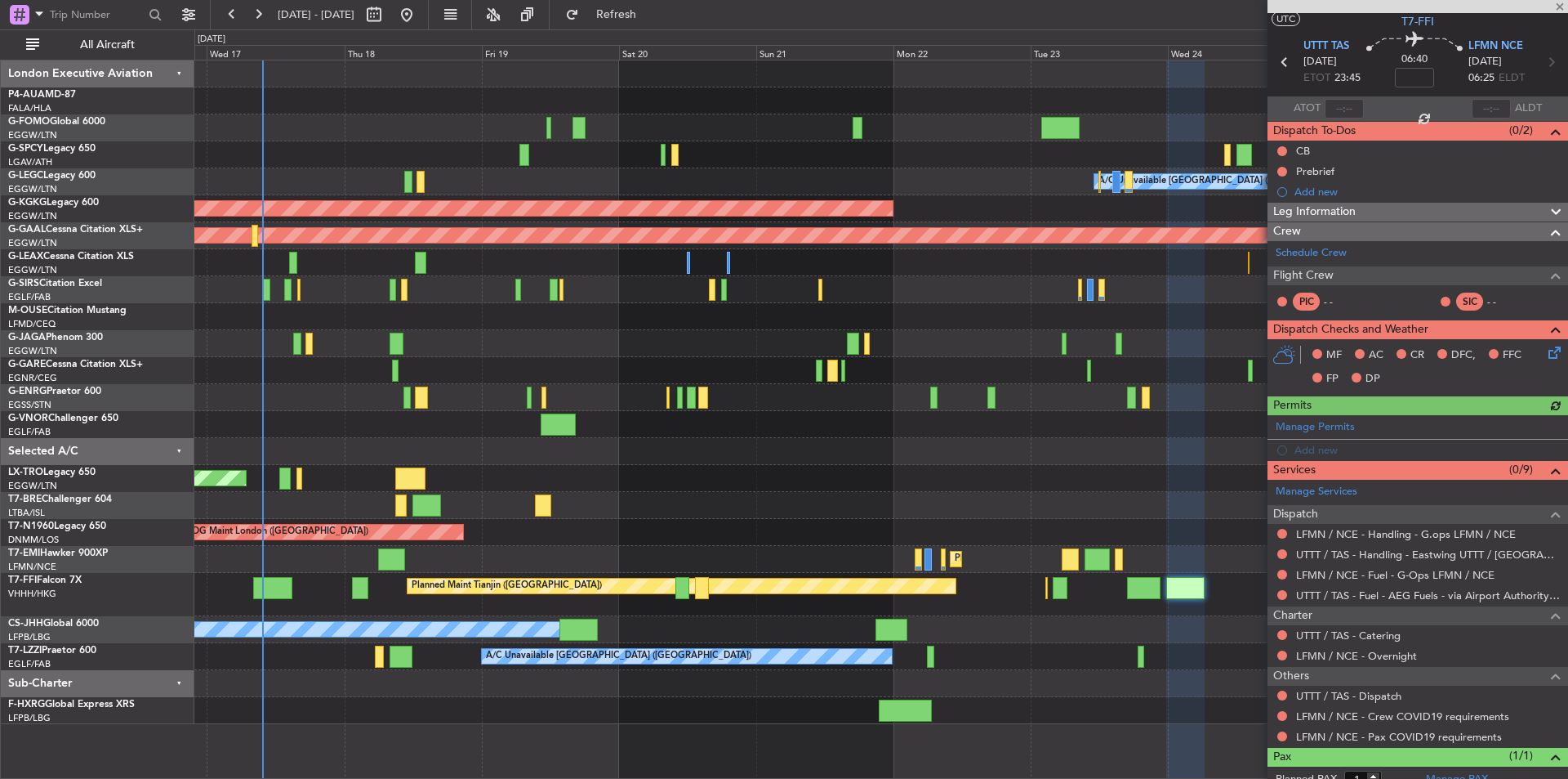
scroll to position [89, 0]
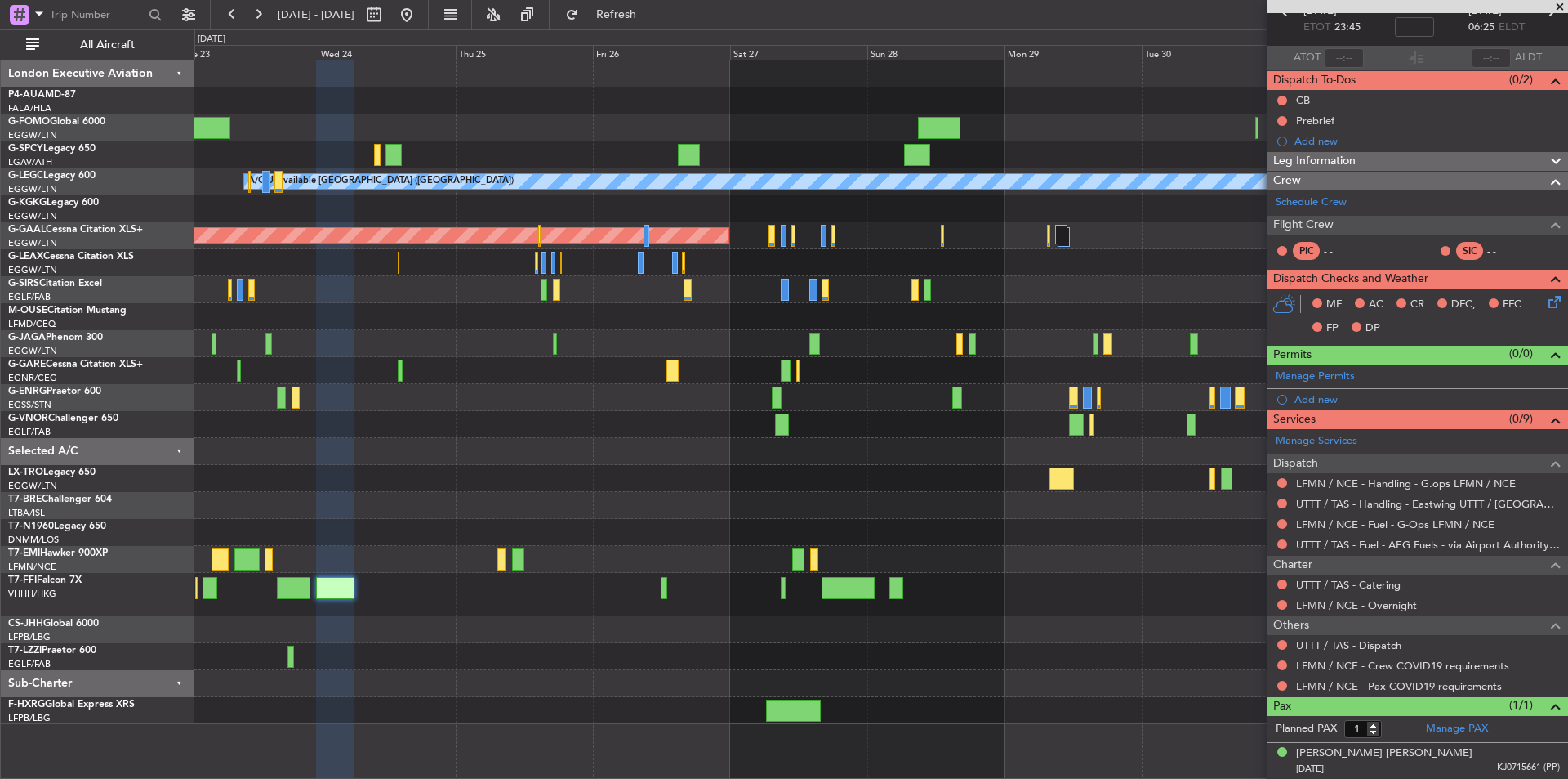
click at [228, 376] on div "A/C Unavailable [GEOGRAPHIC_DATA] ([GEOGRAPHIC_DATA]) AOG Maint [GEOGRAPHIC_DAT…" at bounding box center [880, 393] width 1373 height 664
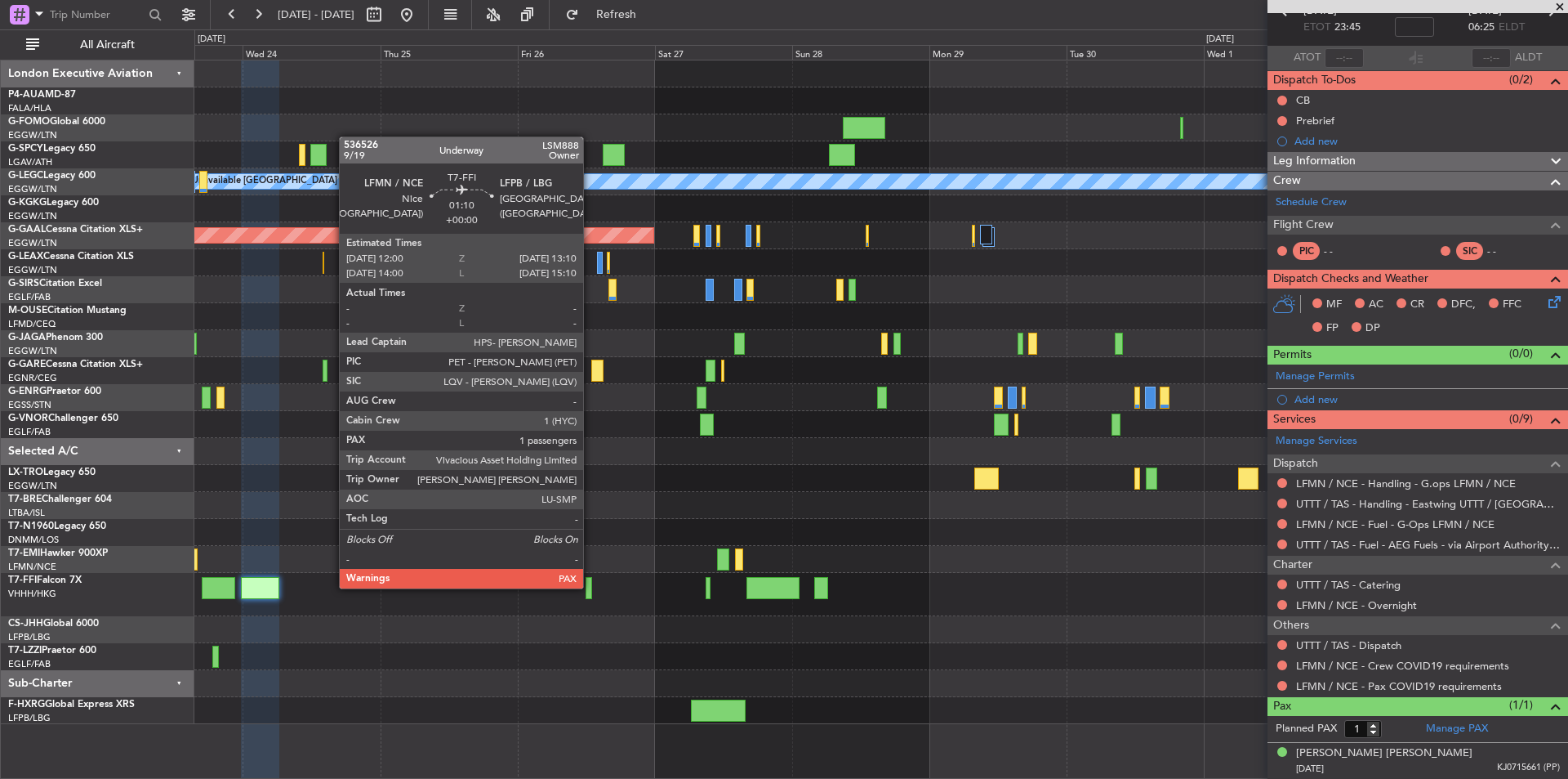
click at [591, 587] on div at bounding box center [589, 588] width 7 height 22
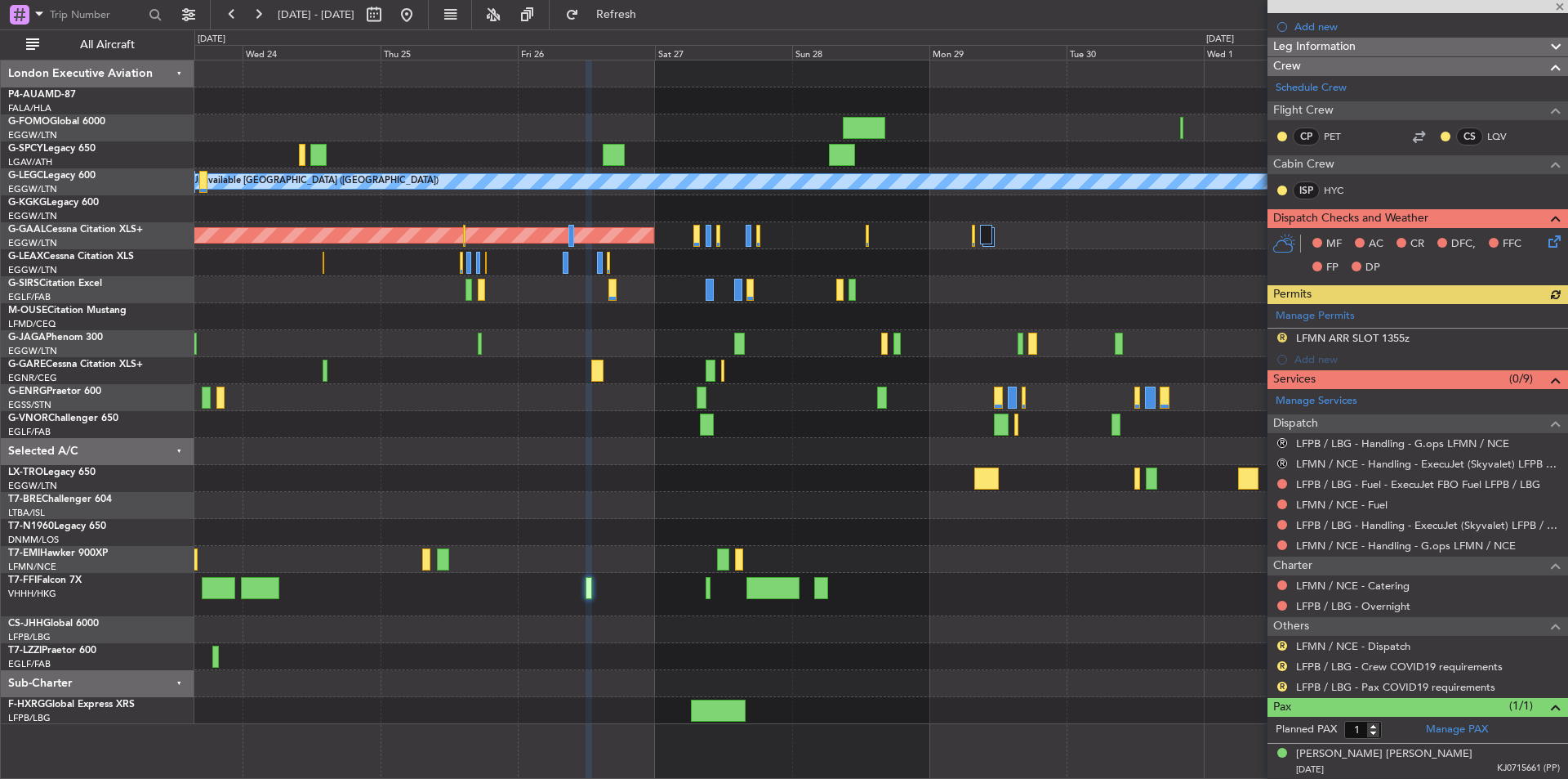
scroll to position [225, 0]
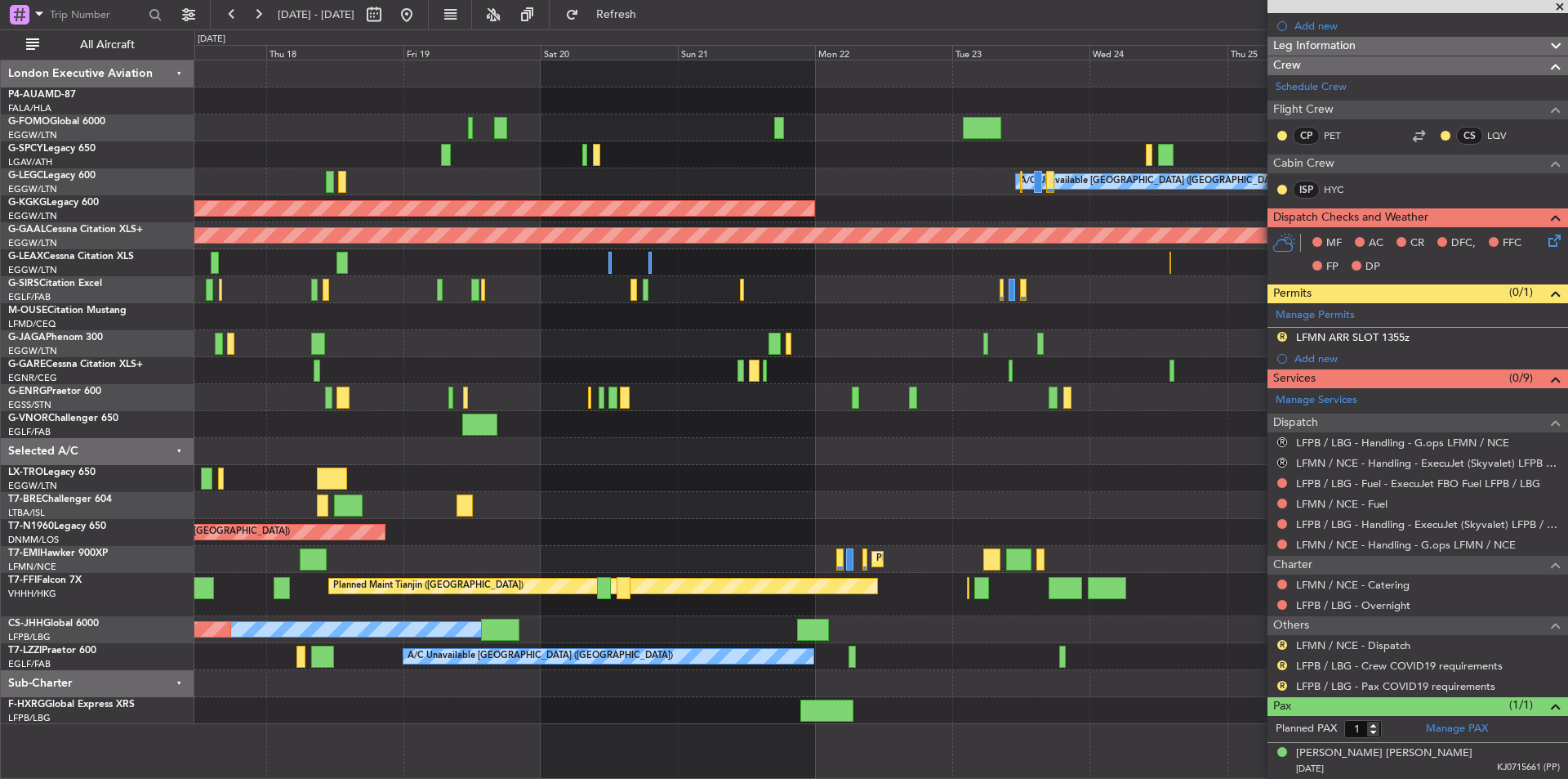
click at [1157, 307] on div "A/C Unavailable [GEOGRAPHIC_DATA] ([GEOGRAPHIC_DATA]) AOG Maint [GEOGRAPHIC_DAT…" at bounding box center [880, 393] width 1373 height 664
click at [420, 5] on button at bounding box center [406, 15] width 26 height 26
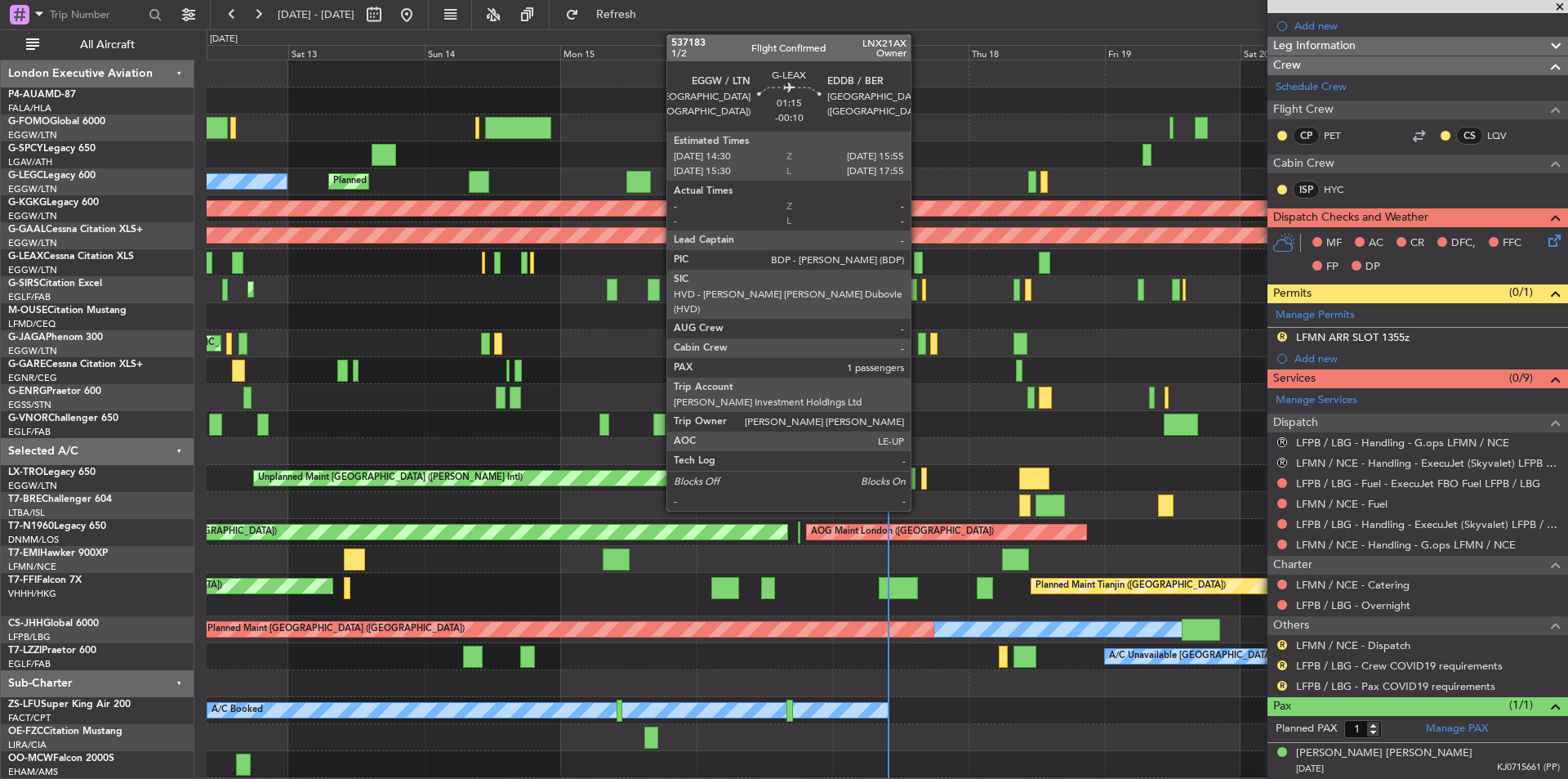
click at [918, 270] on div at bounding box center [917, 263] width 8 height 22
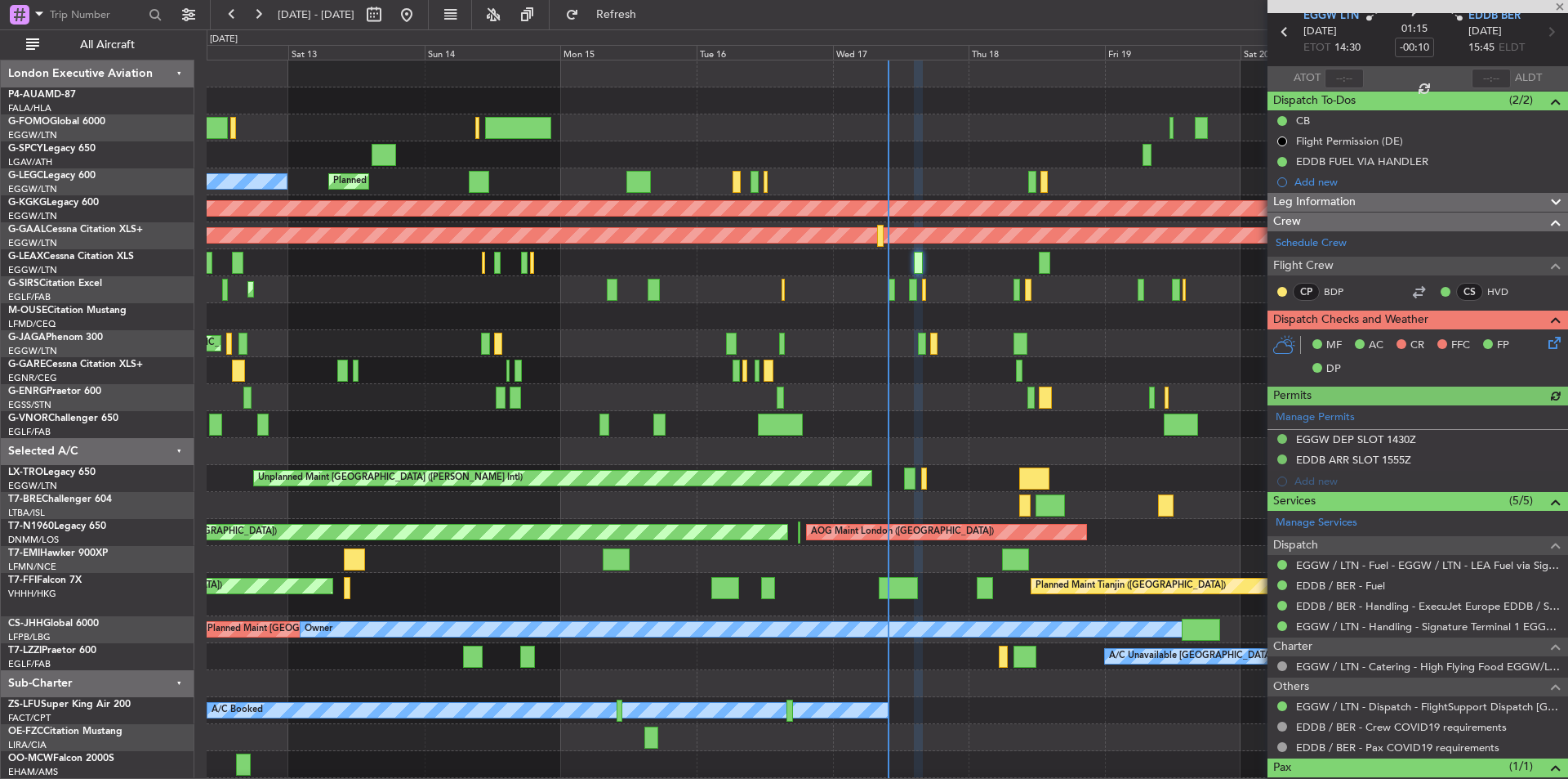
scroll to position [130, 0]
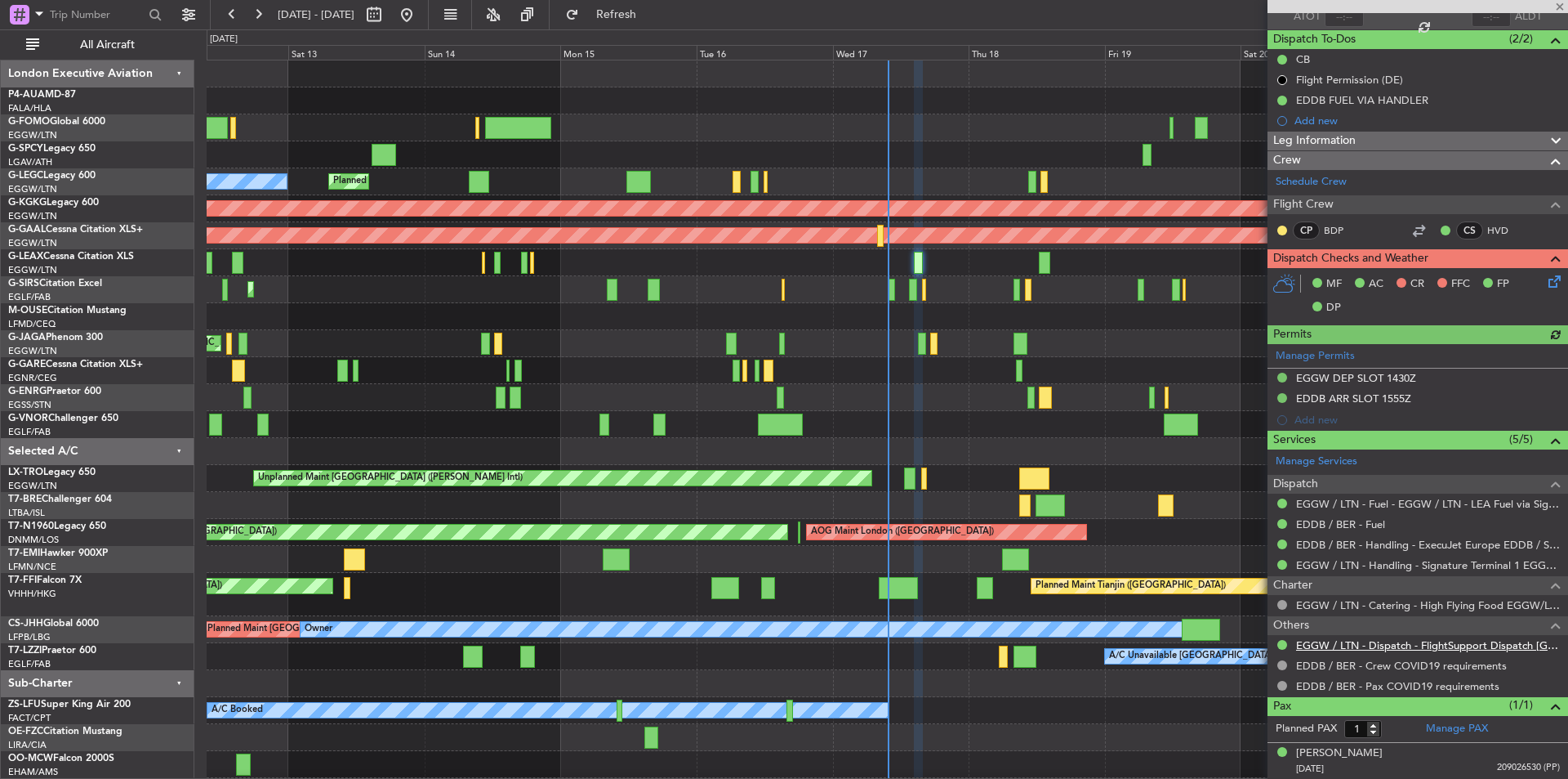
click at [1402, 643] on link "EGGW / LTN - Dispatch - FlightSupport Dispatch [GEOGRAPHIC_DATA]" at bounding box center [1428, 645] width 264 height 14
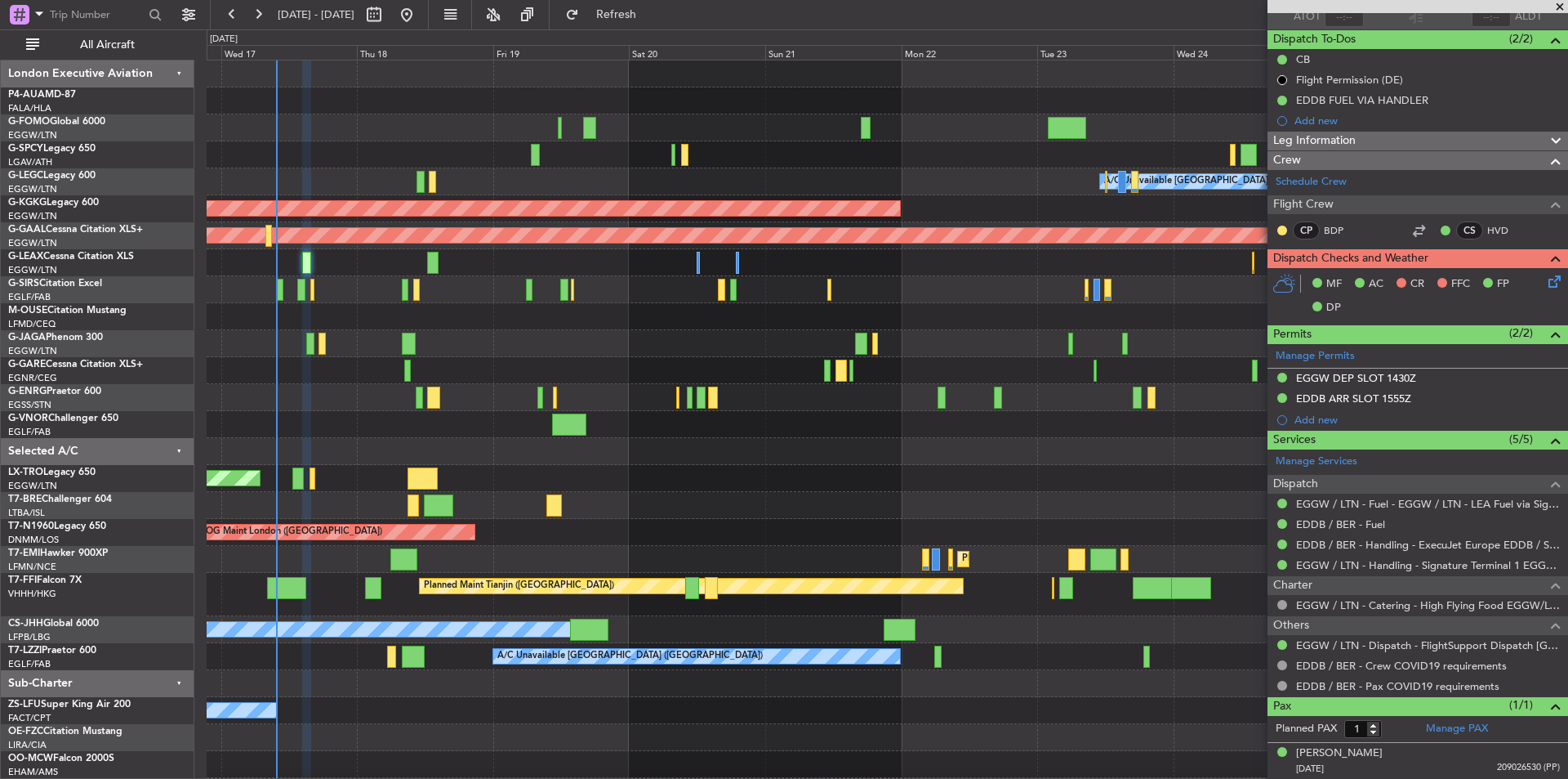
scroll to position [0, 0]
click at [397, 482] on div "Unplanned Maint [GEOGRAPHIC_DATA] ([PERSON_NAME] Intl)" at bounding box center [886, 479] width 1360 height 27
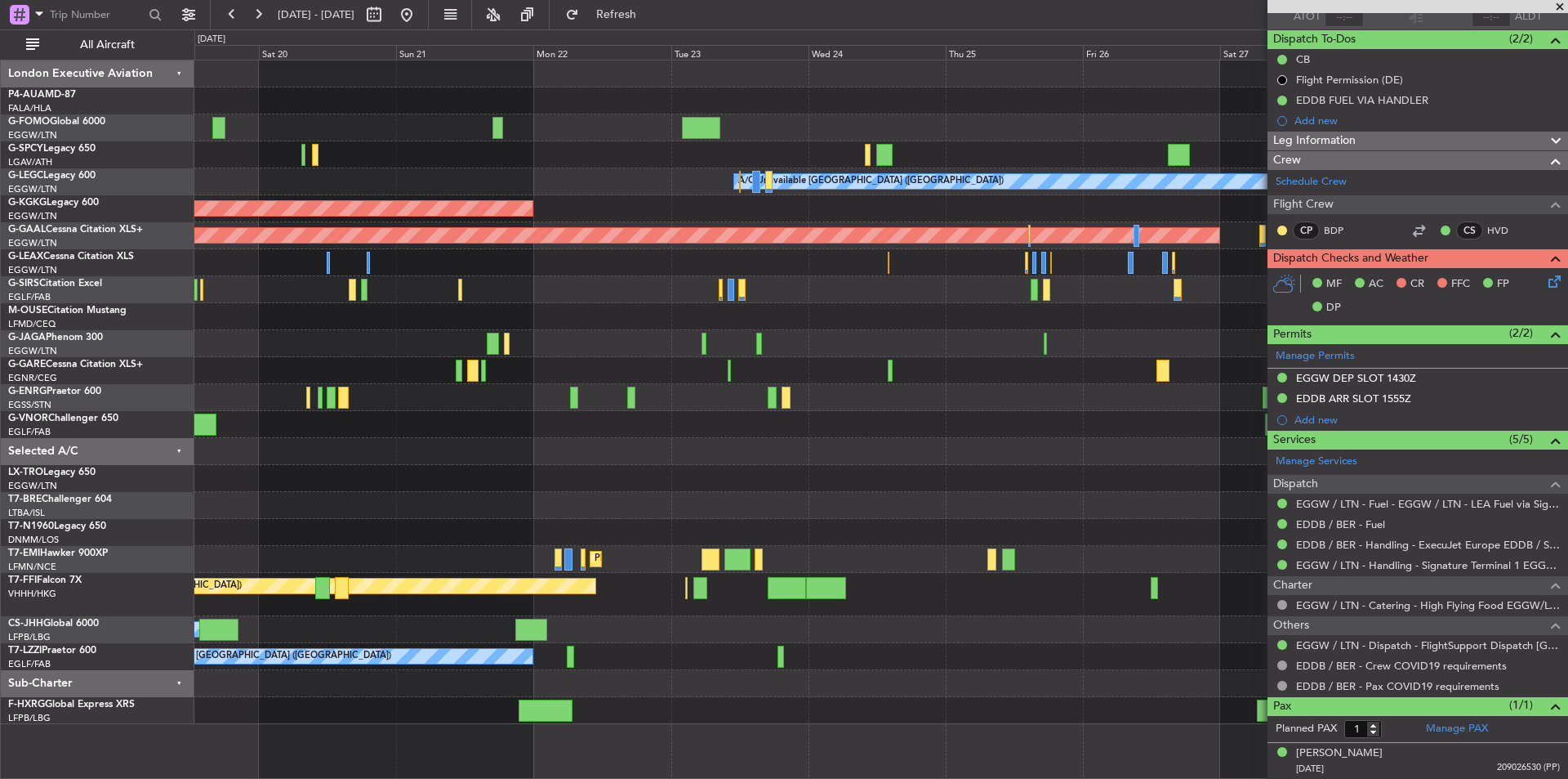
click at [316, 459] on div "A/C Unavailable [GEOGRAPHIC_DATA] ([GEOGRAPHIC_DATA]) AOG Maint [GEOGRAPHIC_DAT…" at bounding box center [880, 393] width 1373 height 664
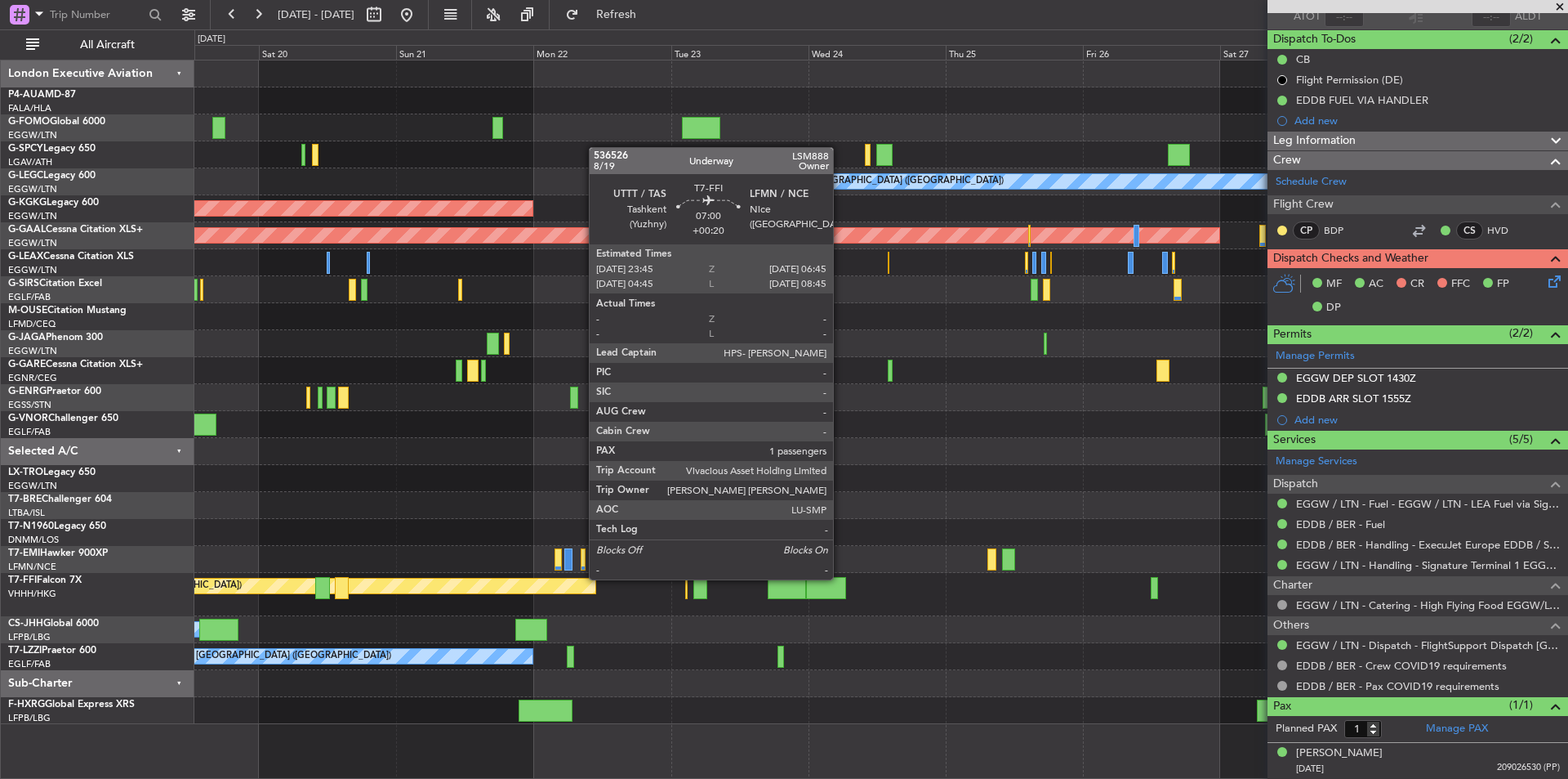
click at [840, 578] on div at bounding box center [827, 588] width 41 height 22
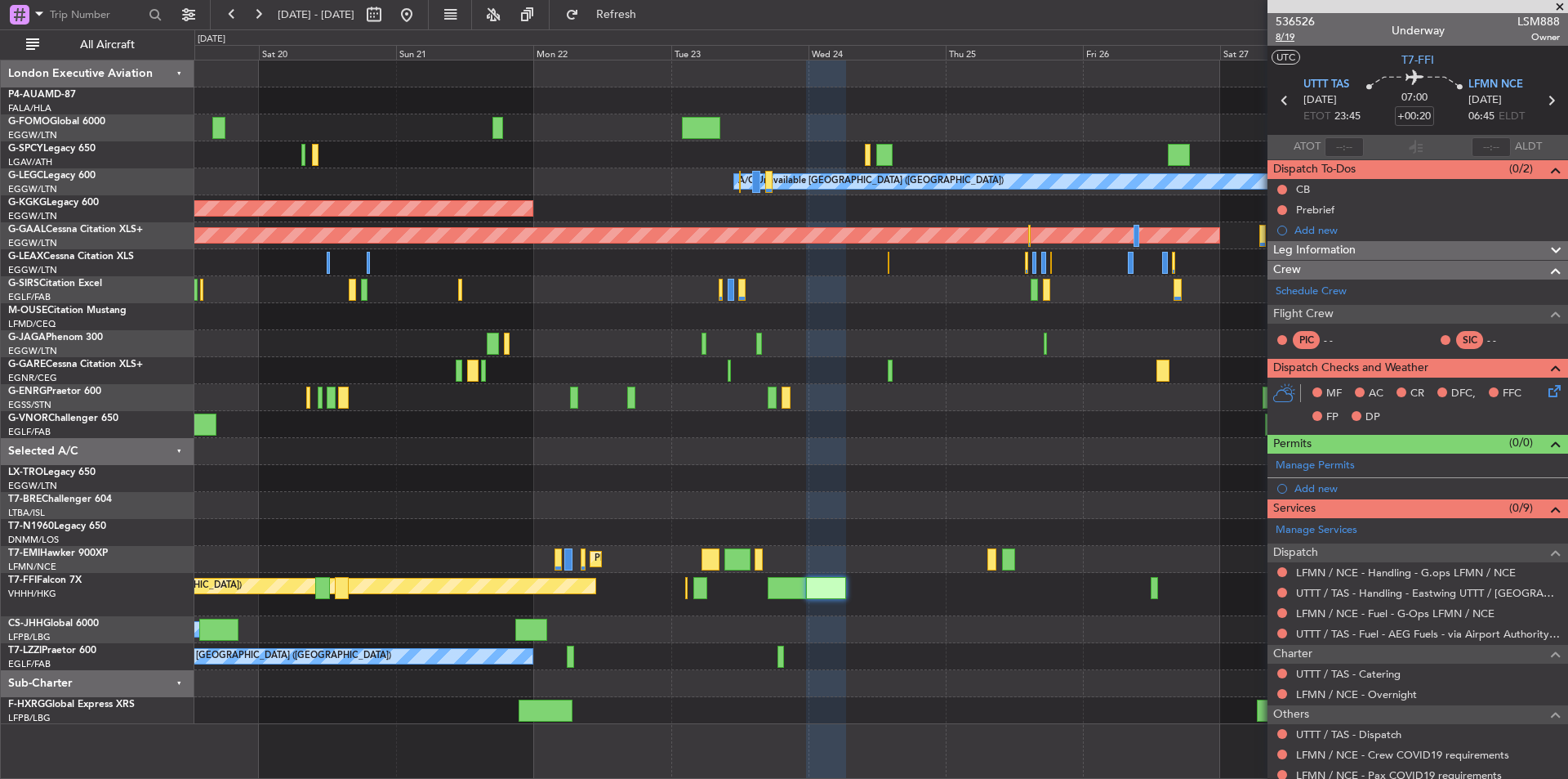
click at [1292, 35] on span "8/19" at bounding box center [1295, 36] width 39 height 14
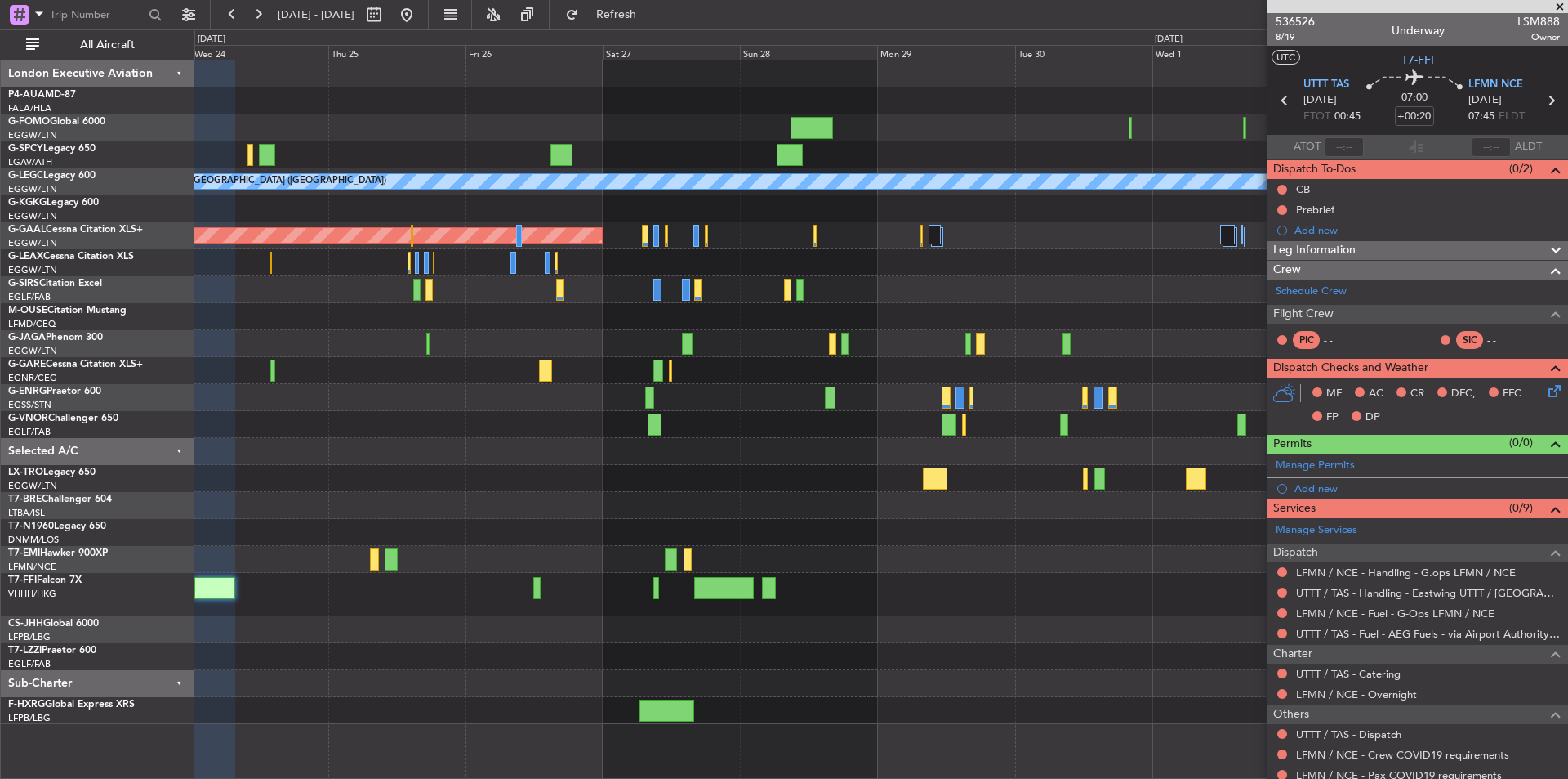
click at [537, 621] on div "A/C Unavailable [GEOGRAPHIC_DATA] ([GEOGRAPHIC_DATA]) AOG Maint [GEOGRAPHIC_DAT…" at bounding box center [880, 393] width 1373 height 664
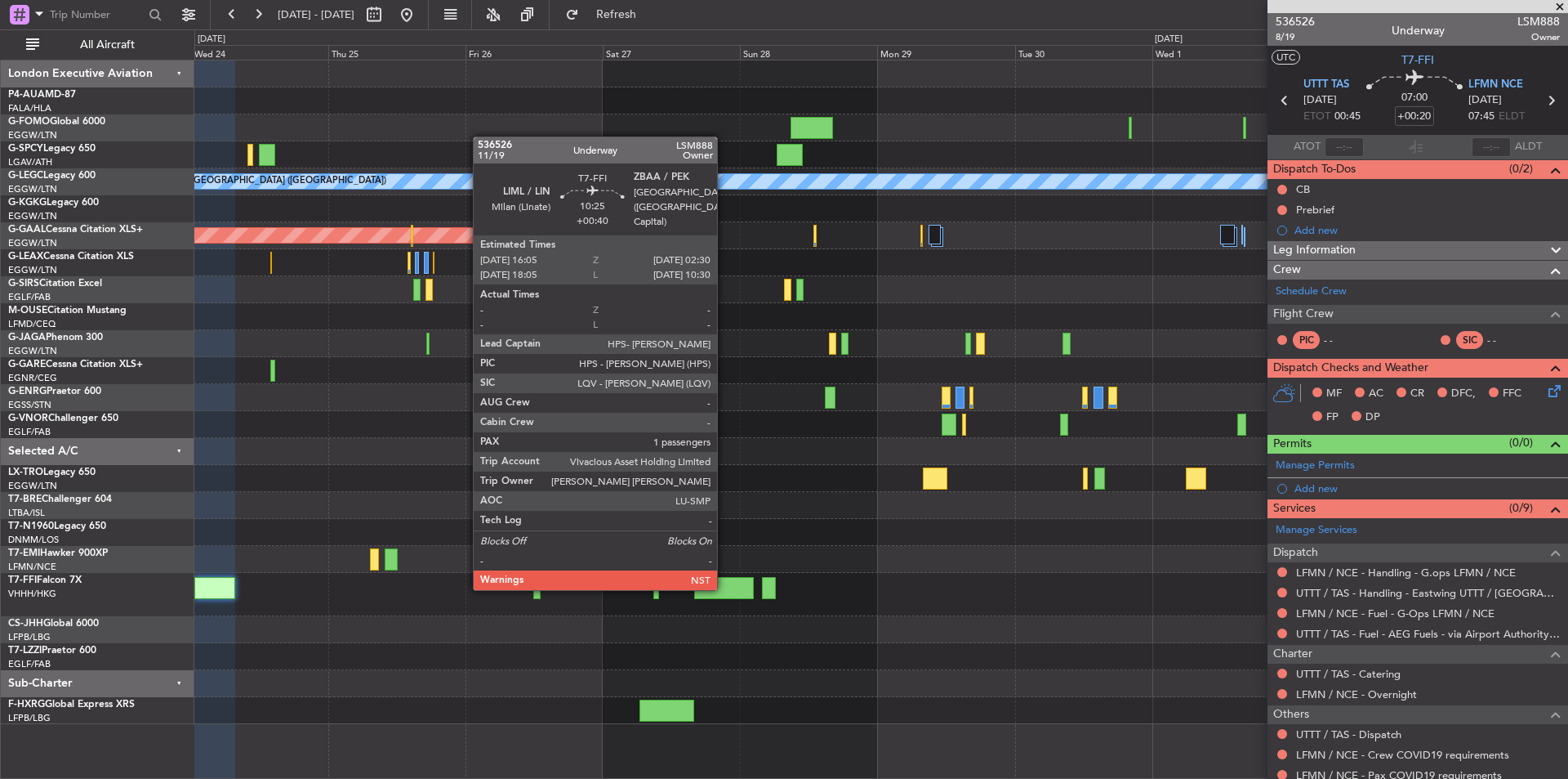
click at [724, 587] on div at bounding box center [724, 588] width 60 height 22
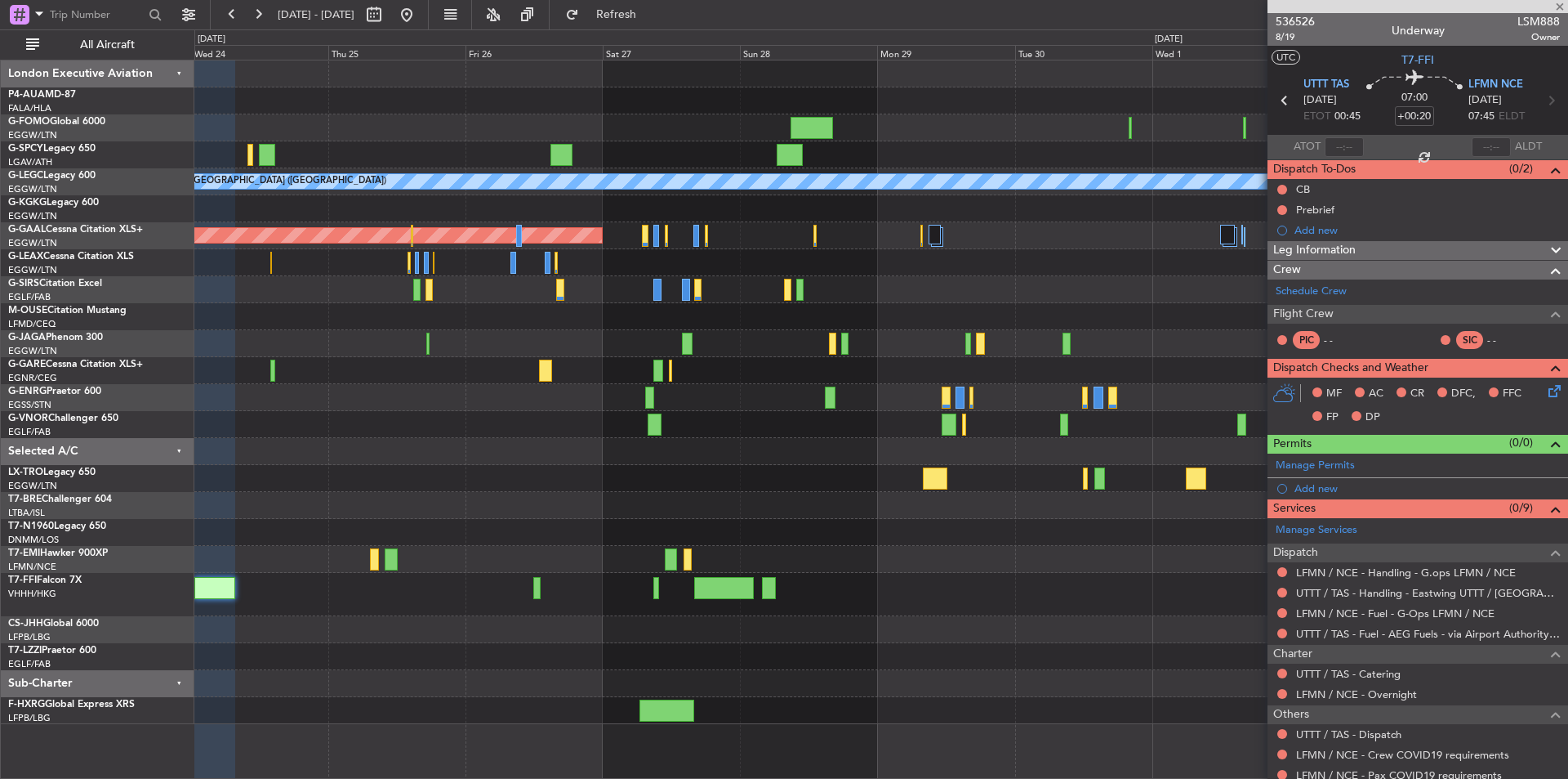
type input "+00:40"
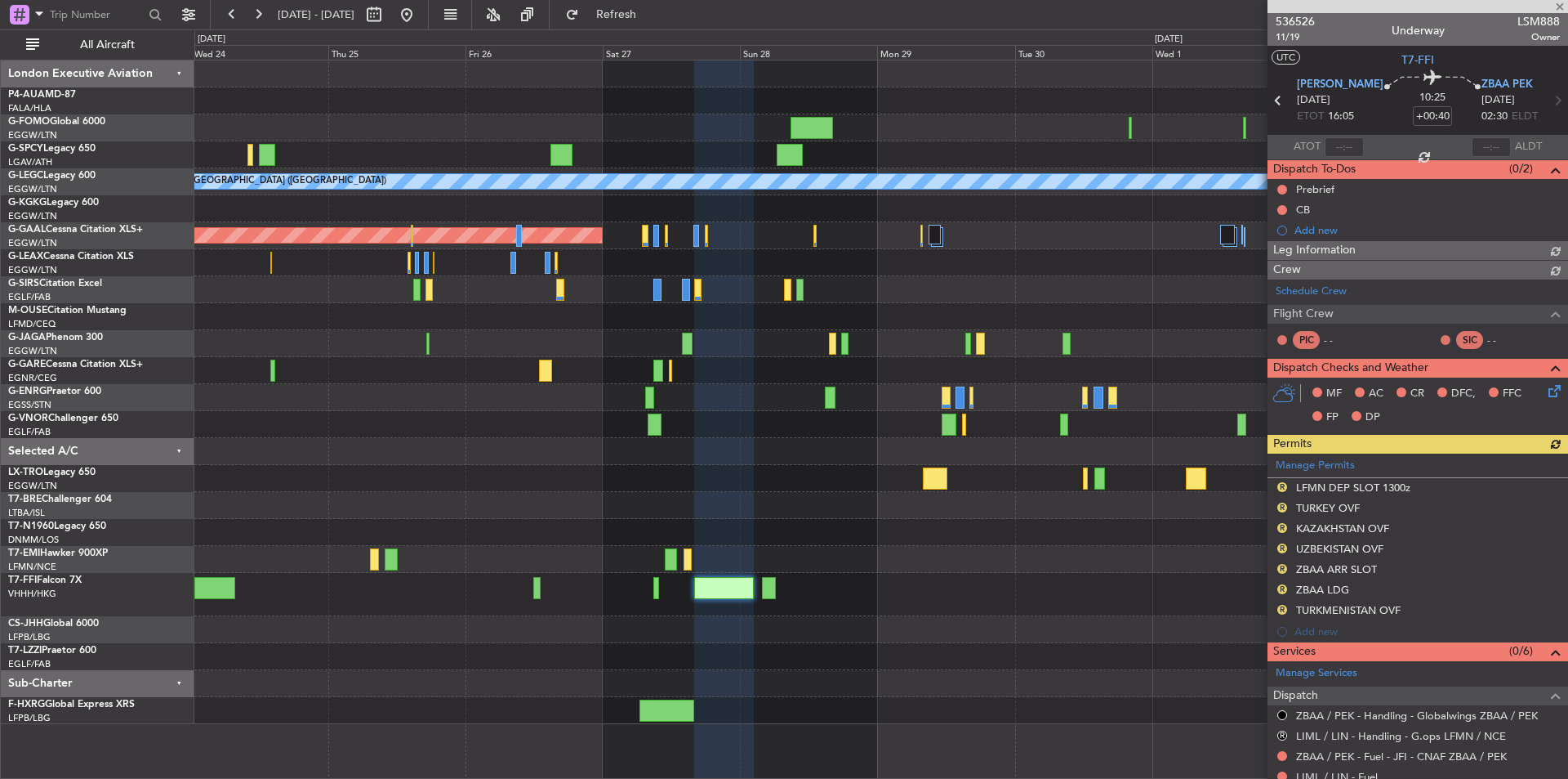
scroll to position [294, 0]
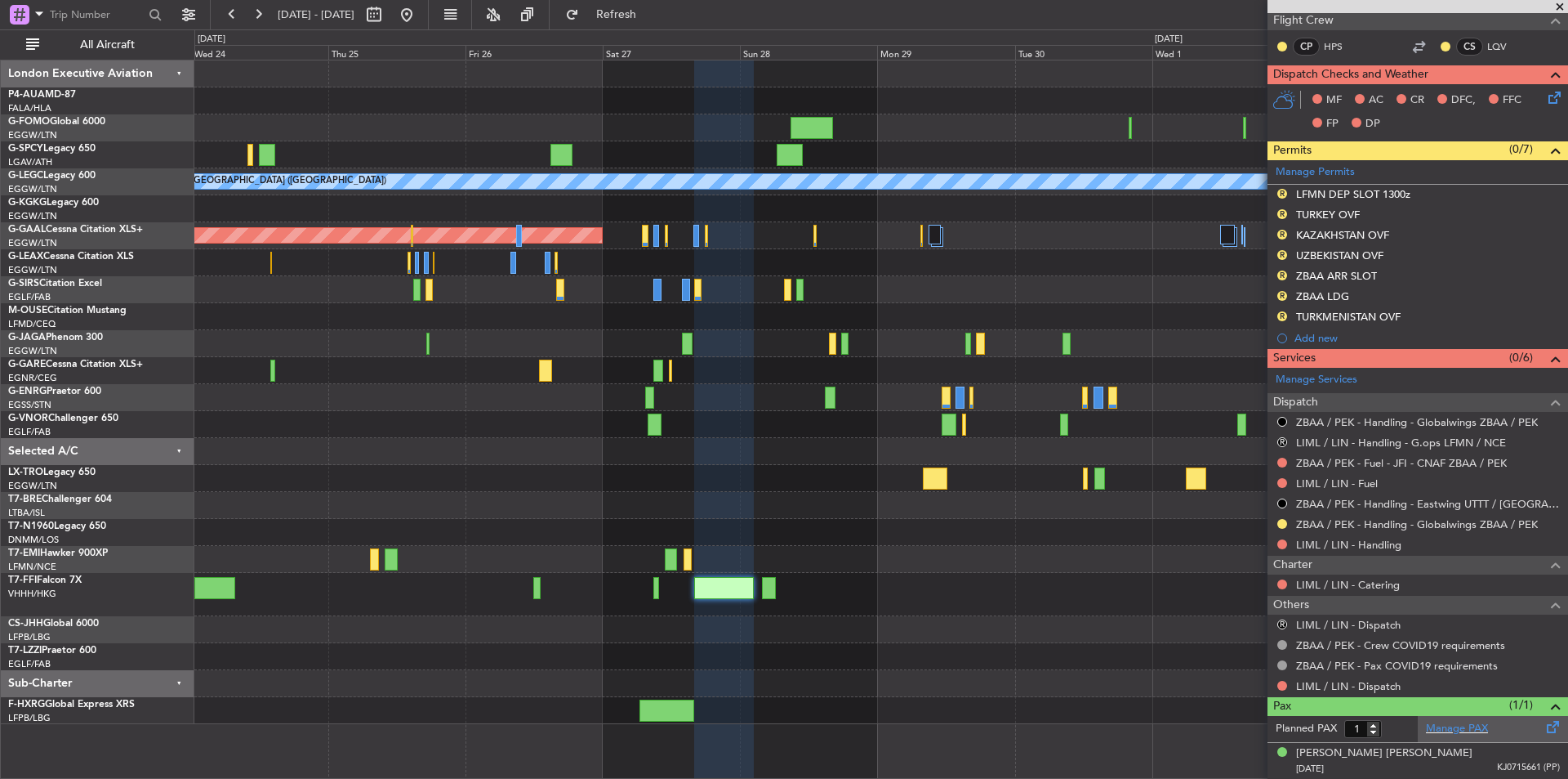
click at [1418, 728] on div "Manage PAX" at bounding box center [1494, 728] width 150 height 26
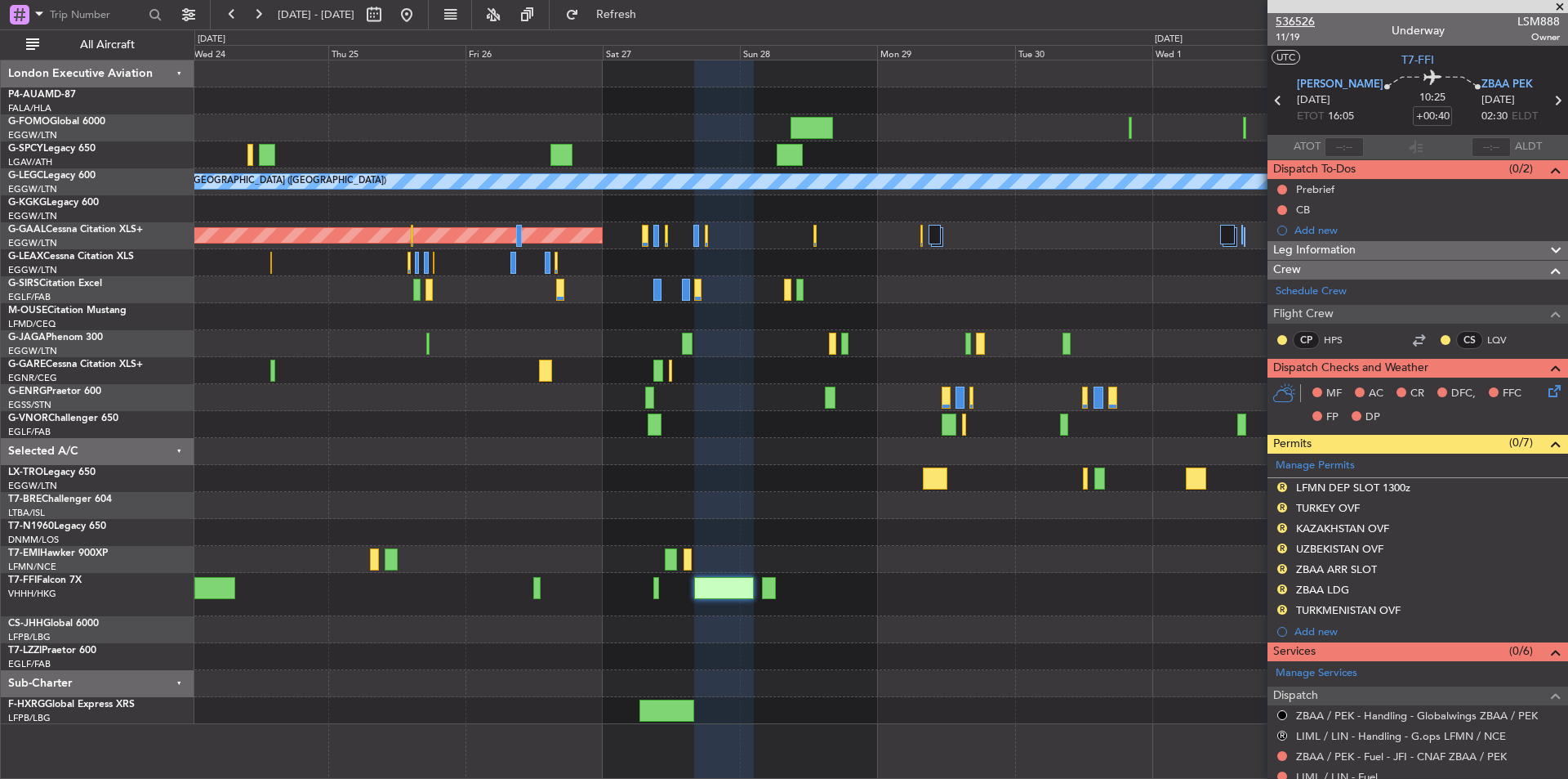
click at [1290, 26] on span "536526" at bounding box center [1295, 21] width 39 height 17
click at [420, 10] on button at bounding box center [406, 15] width 26 height 26
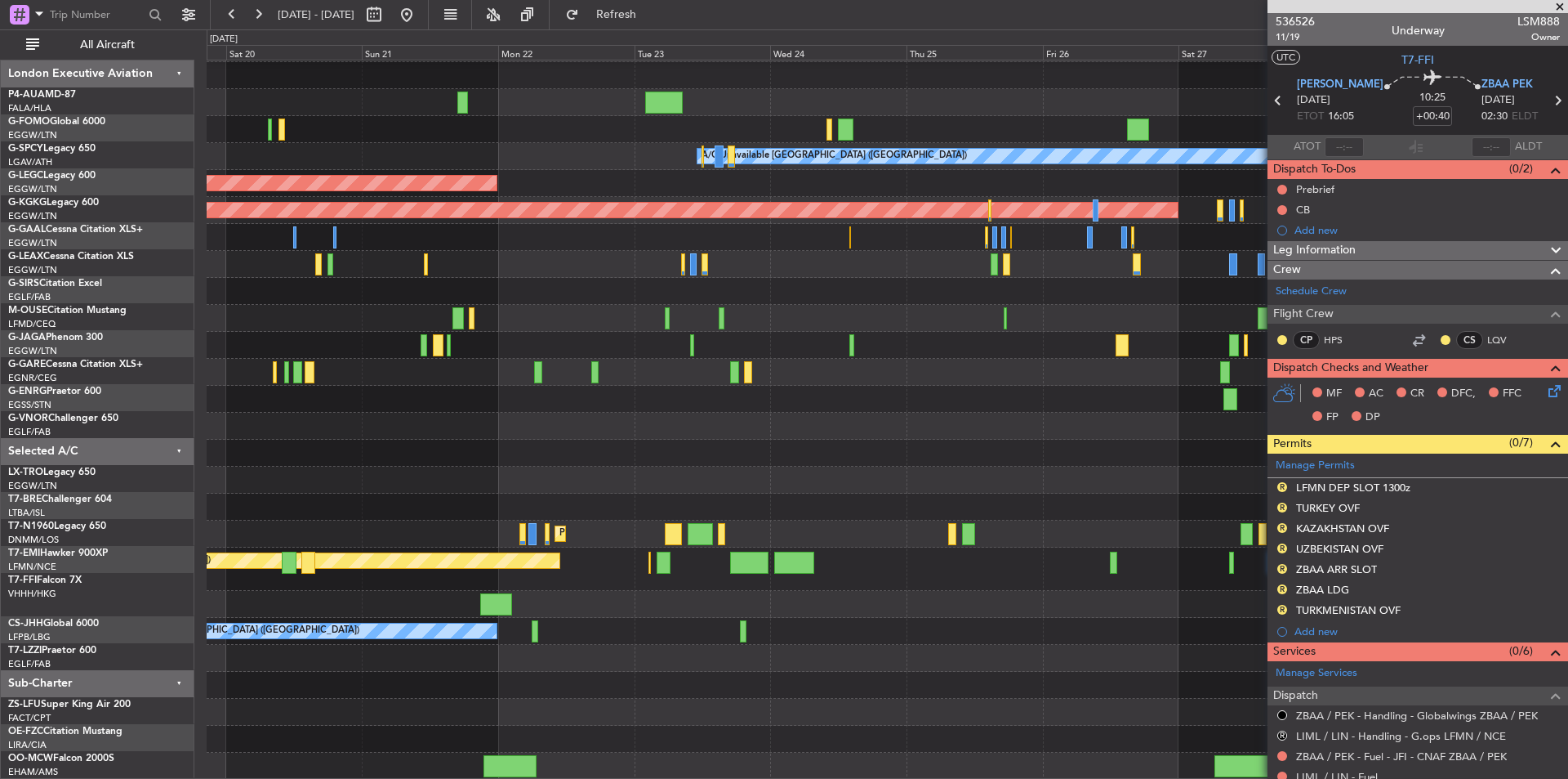
scroll to position [25, 0]
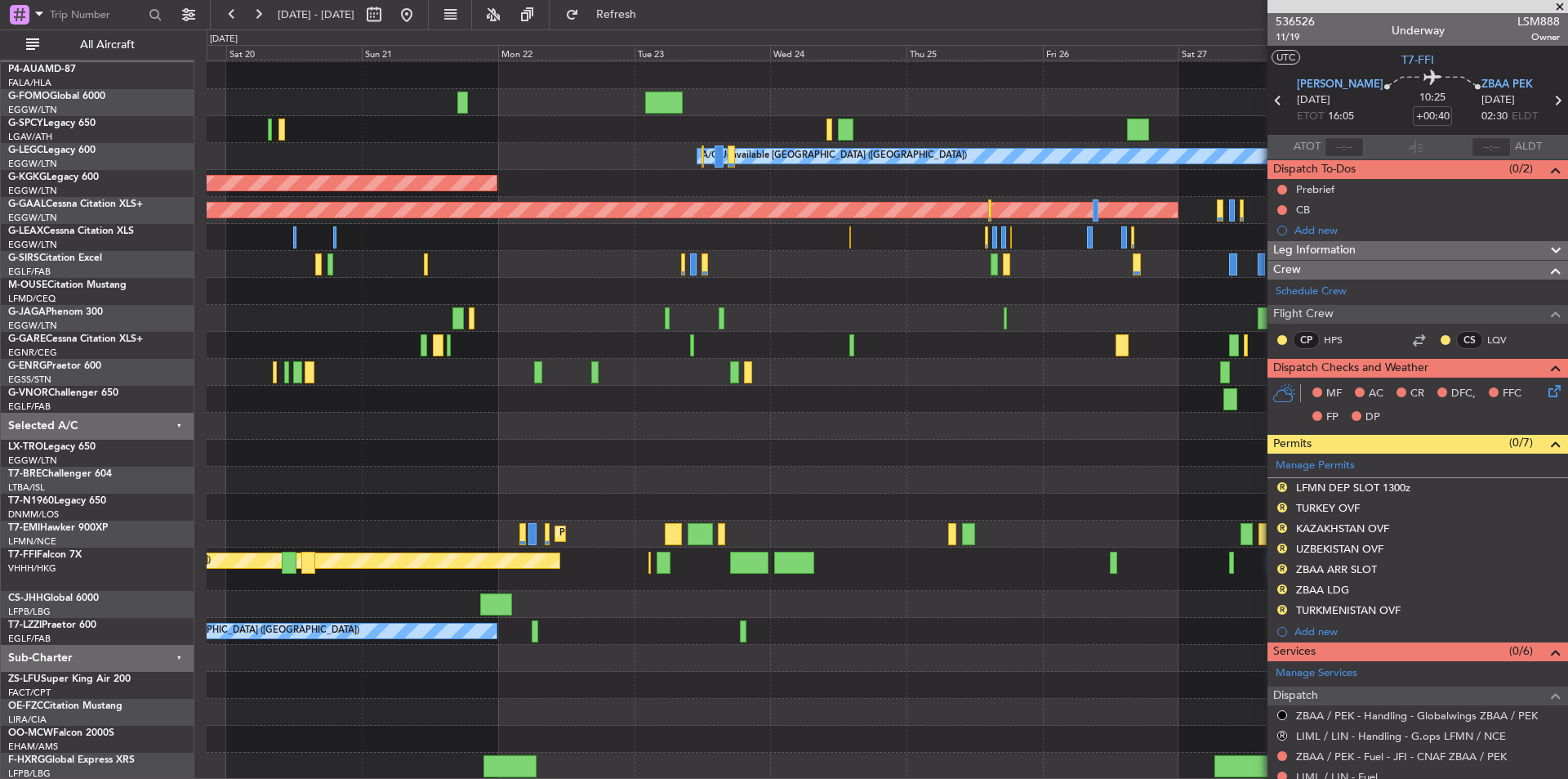
click at [0, 373] on div "A/C Unavailable [GEOGRAPHIC_DATA] ([GEOGRAPHIC_DATA]) AOG Maint [GEOGRAPHIC_DAT…" at bounding box center [784, 404] width 1568 height 749
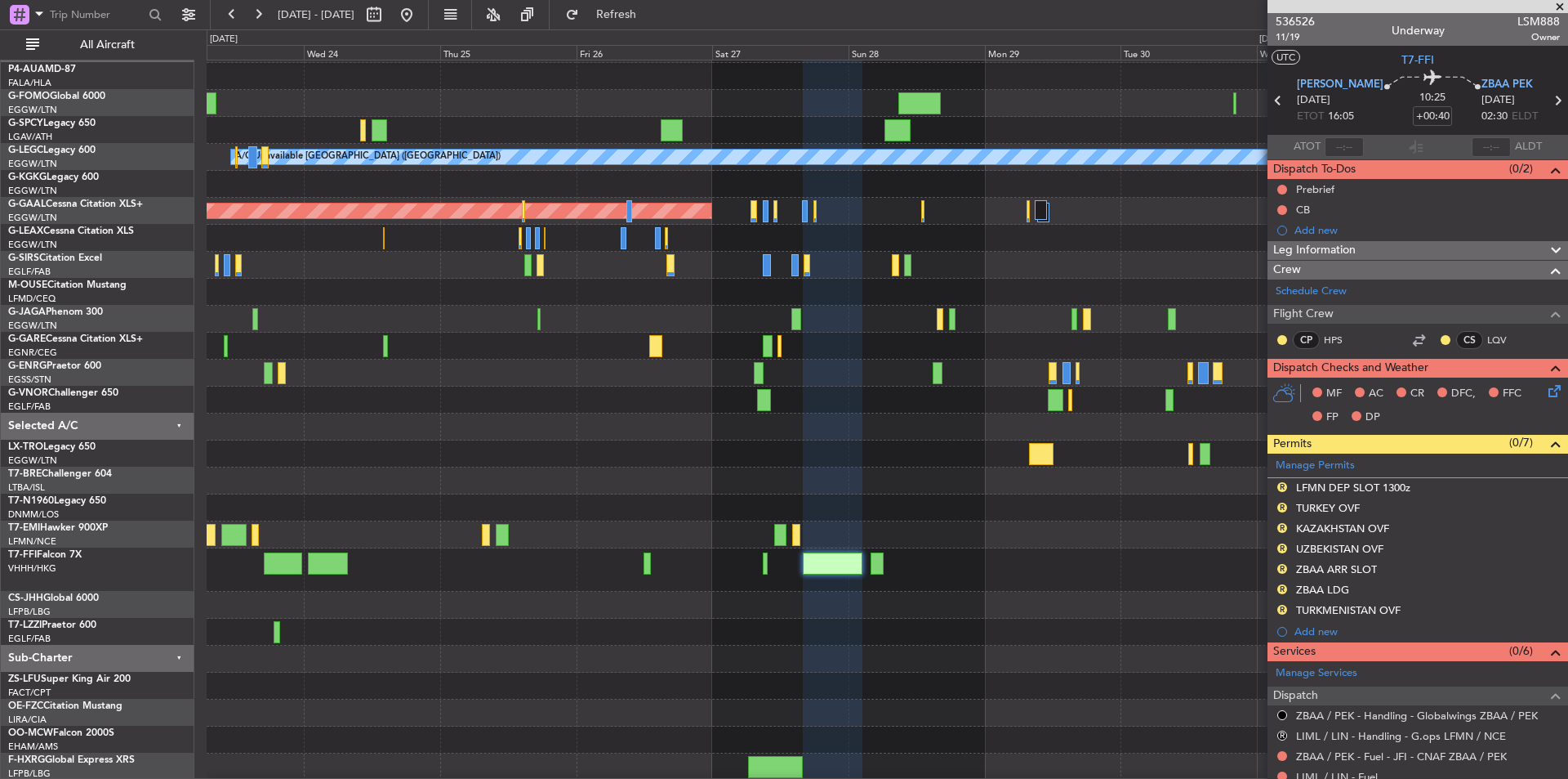
scroll to position [0, 0]
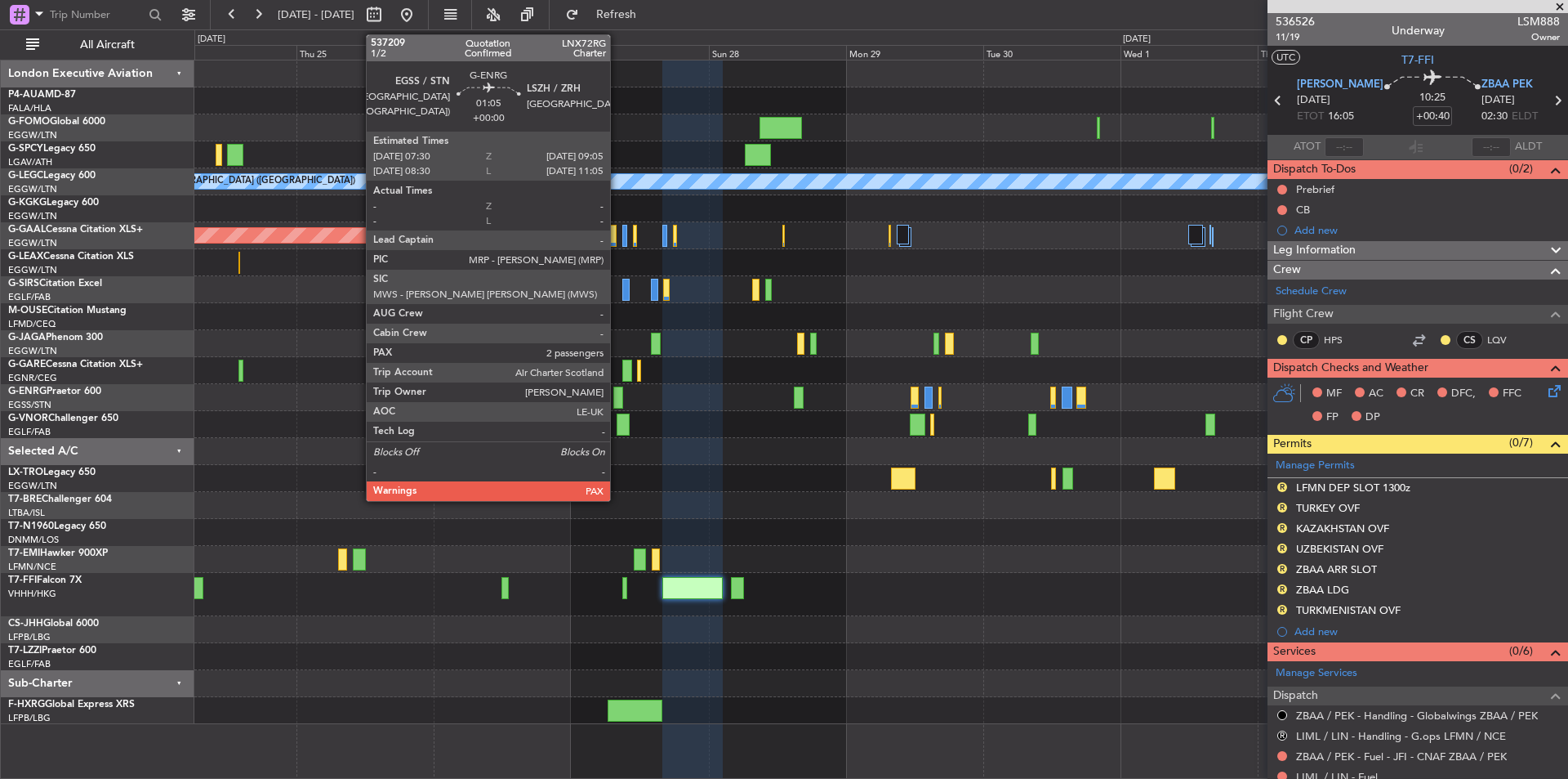
click at [617, 396] on div at bounding box center [618, 397] width 10 height 22
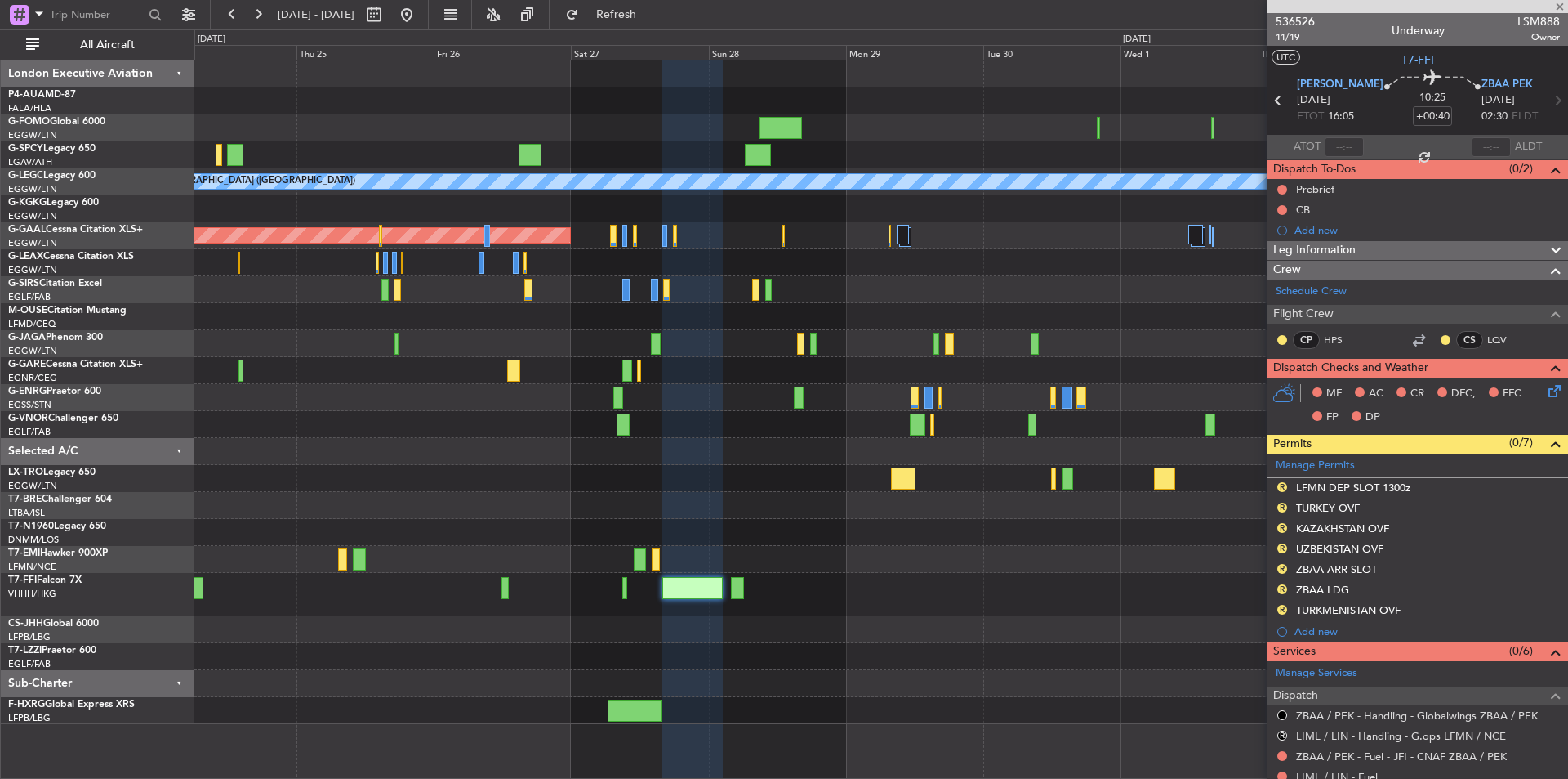
type input "2"
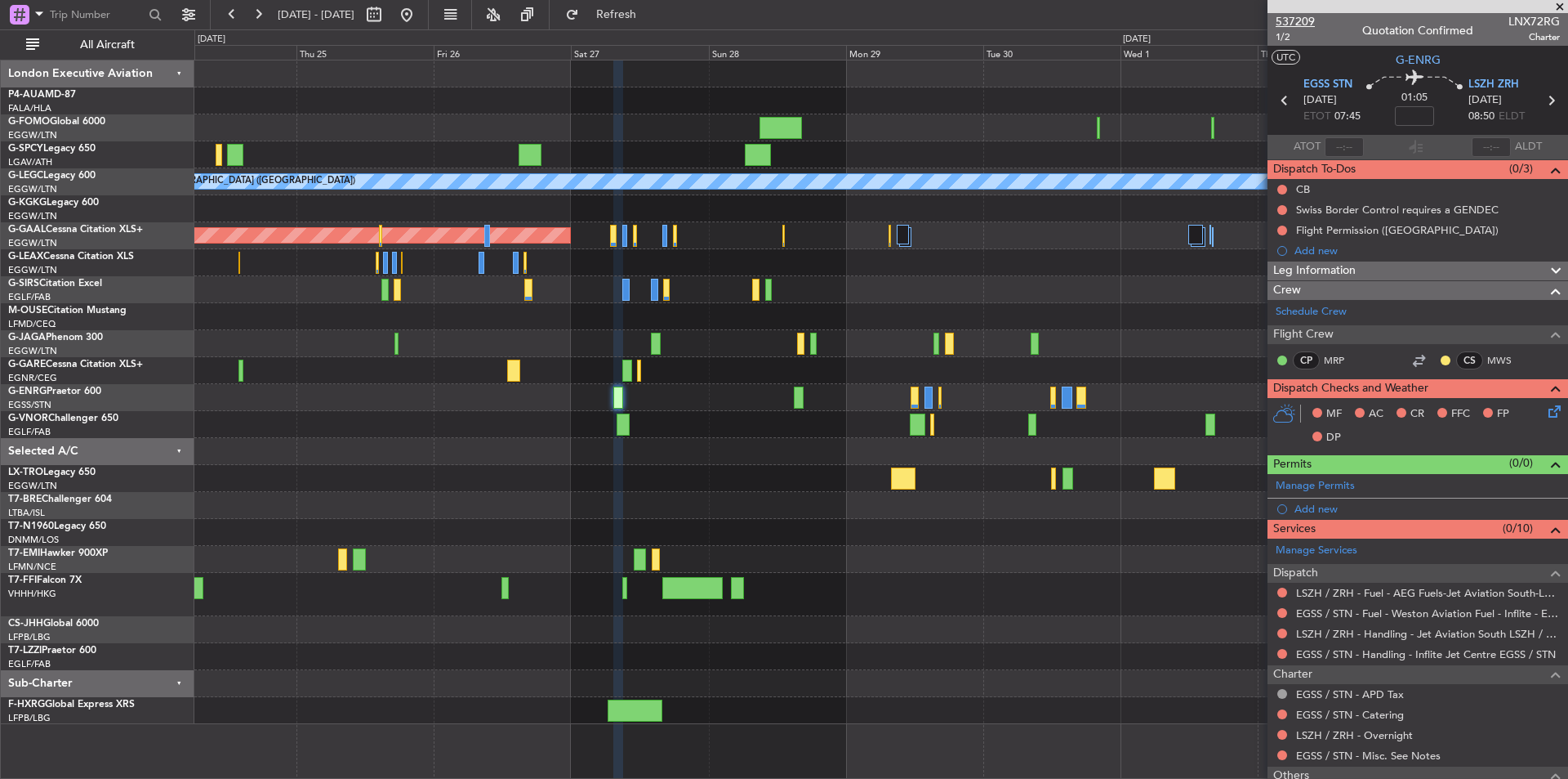
click at [1293, 21] on span "537209" at bounding box center [1295, 21] width 39 height 17
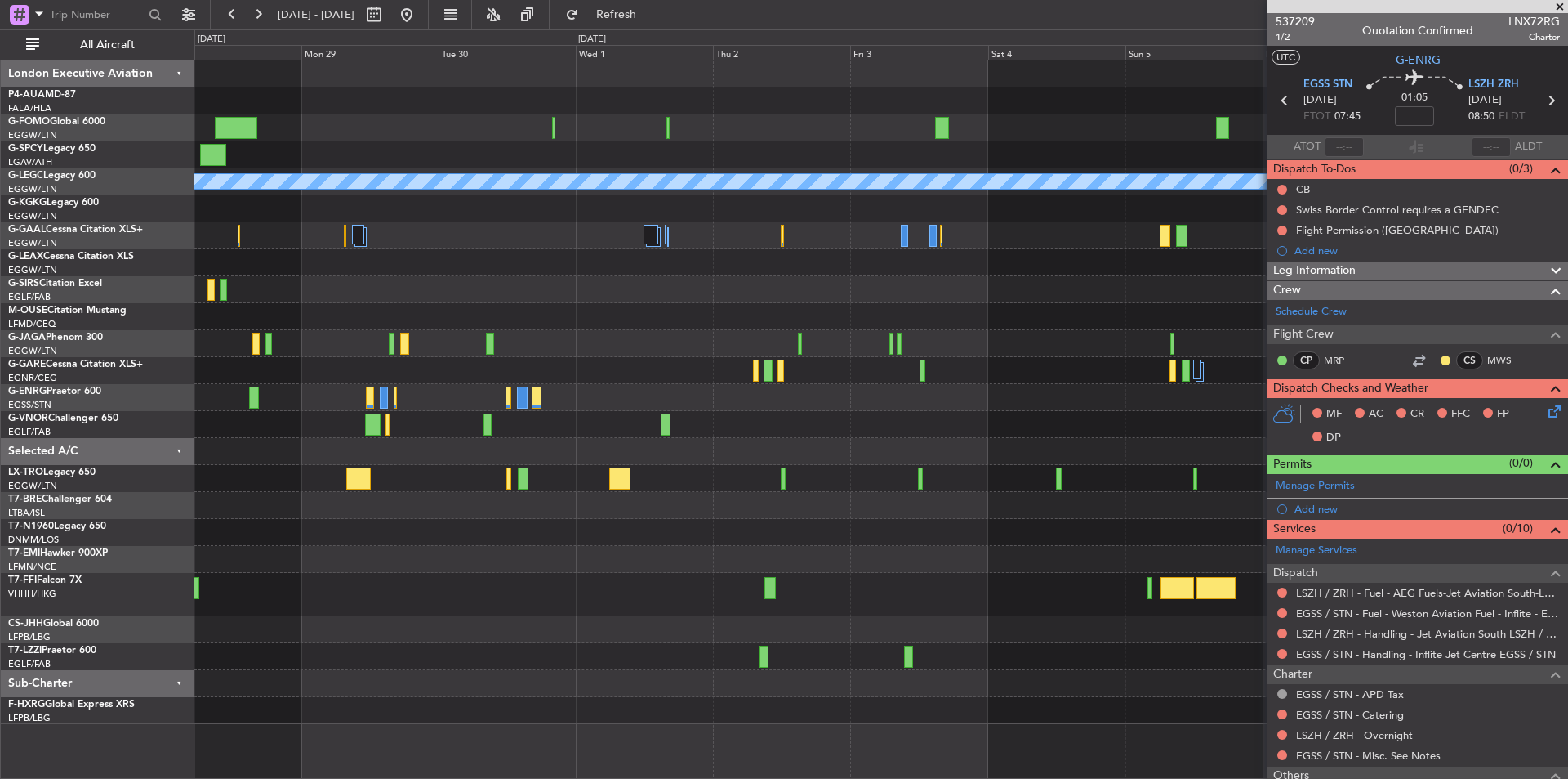
click at [403, 501] on div "A/C Unavailable [GEOGRAPHIC_DATA] ([GEOGRAPHIC_DATA]) Planned [GEOGRAPHIC_DATA]…" at bounding box center [880, 393] width 1373 height 664
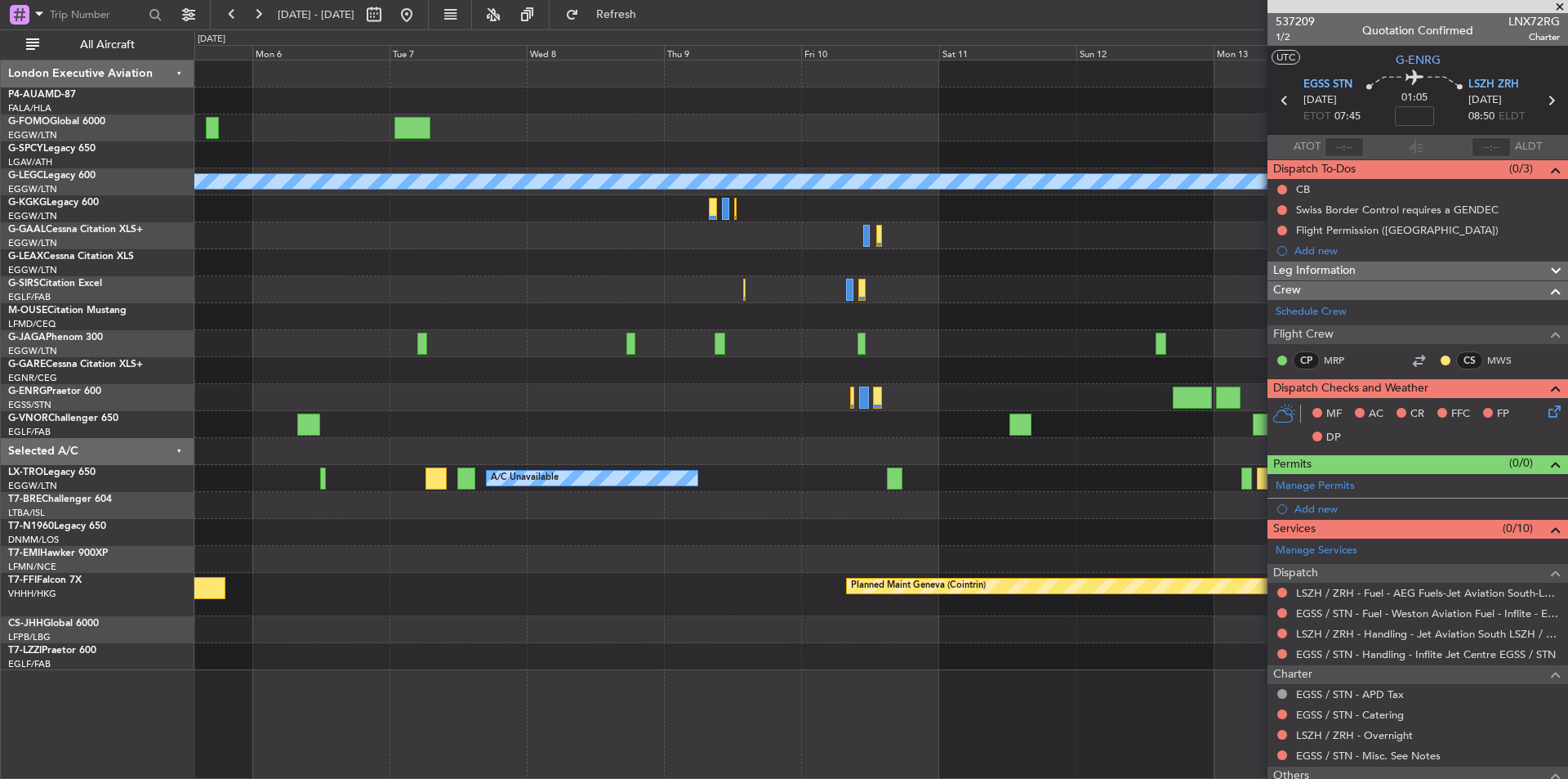
click at [148, 399] on div "A/C Unavailable [GEOGRAPHIC_DATA] ([GEOGRAPHIC_DATA]) Owner [GEOGRAPHIC_DATA] (…" at bounding box center [784, 404] width 1568 height 749
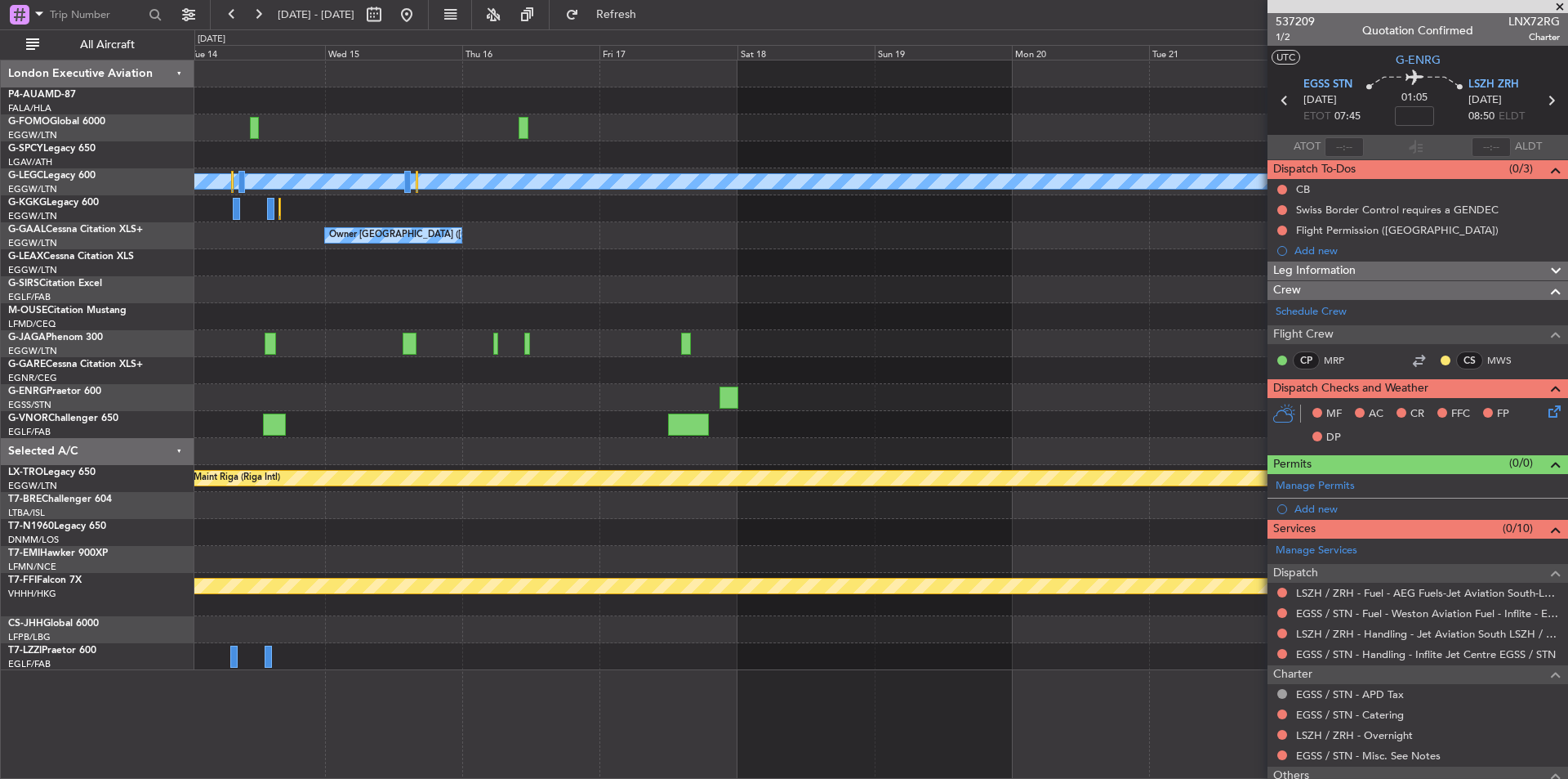
click at [0, 357] on div "A/C Unavailable [GEOGRAPHIC_DATA] ([GEOGRAPHIC_DATA]) Owner [GEOGRAPHIC_DATA] (…" at bounding box center [784, 404] width 1568 height 749
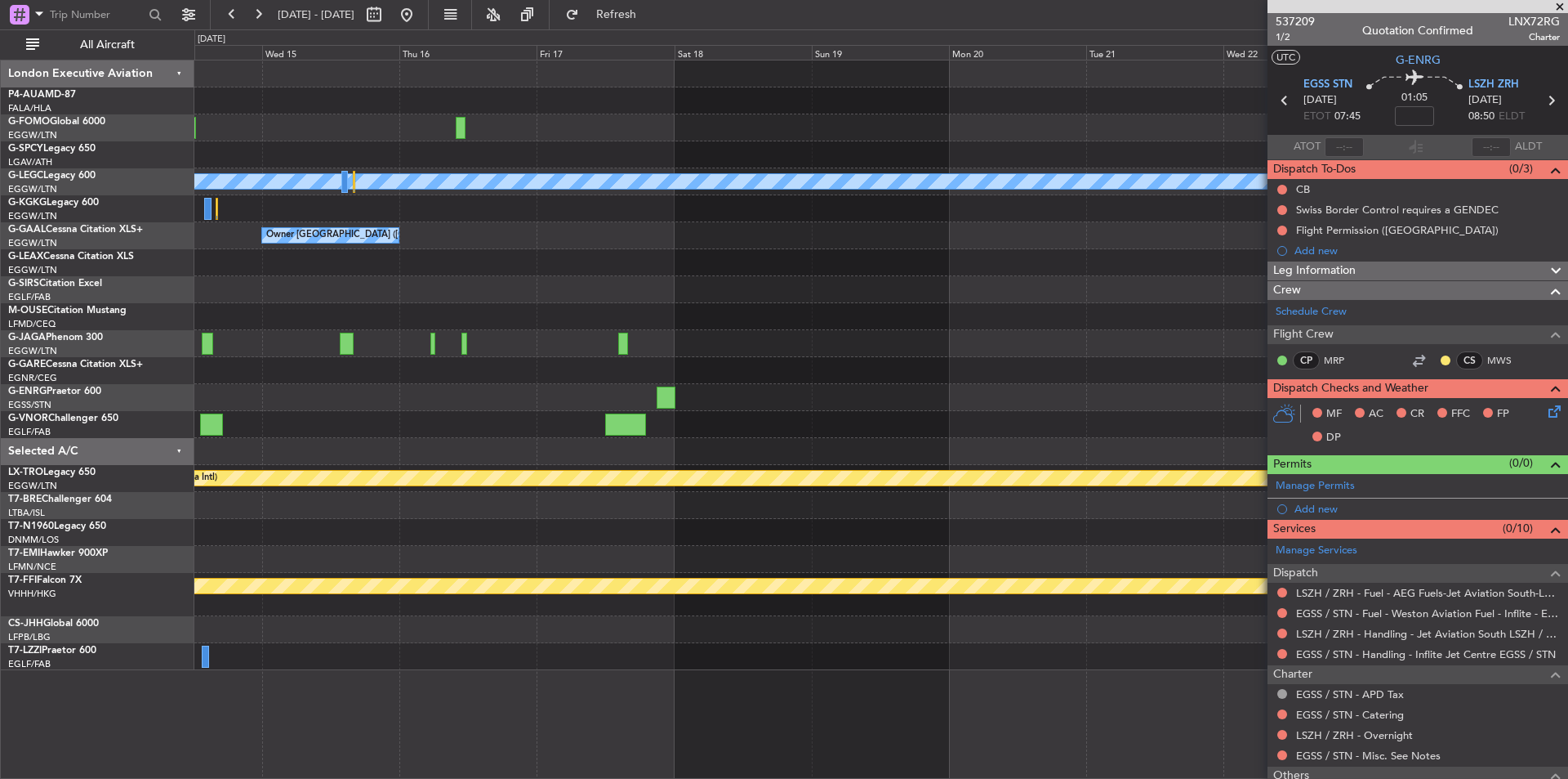
click at [14, 344] on div "A/C Unavailable [GEOGRAPHIC_DATA] ([GEOGRAPHIC_DATA]) Owner [GEOGRAPHIC_DATA] (…" at bounding box center [784, 404] width 1568 height 749
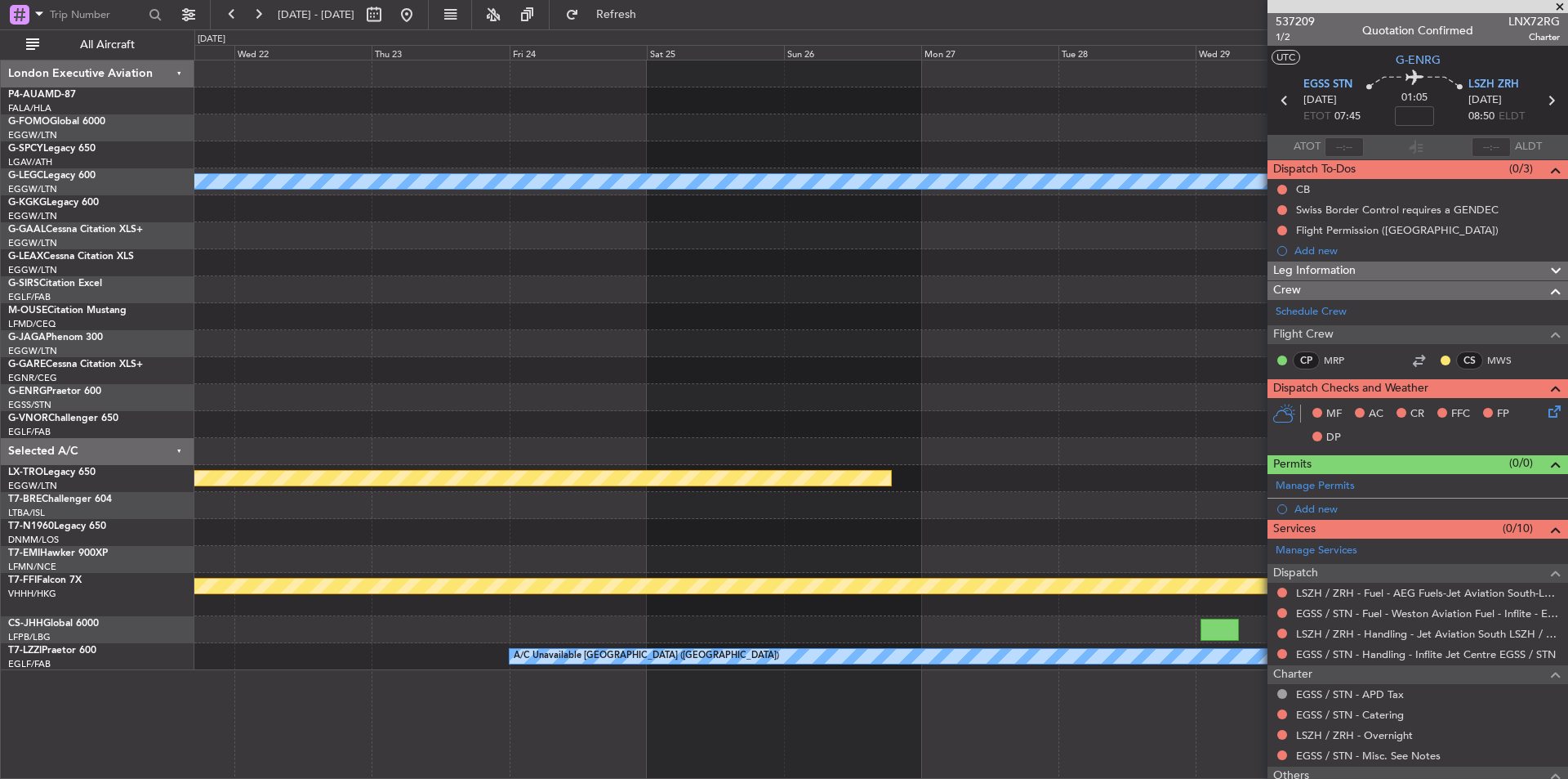
click at [331, 347] on div "A/C Unavailable [GEOGRAPHIC_DATA] ([GEOGRAPHIC_DATA]) Planned Maint [GEOGRAPHIC…" at bounding box center [880, 365] width 1373 height 609
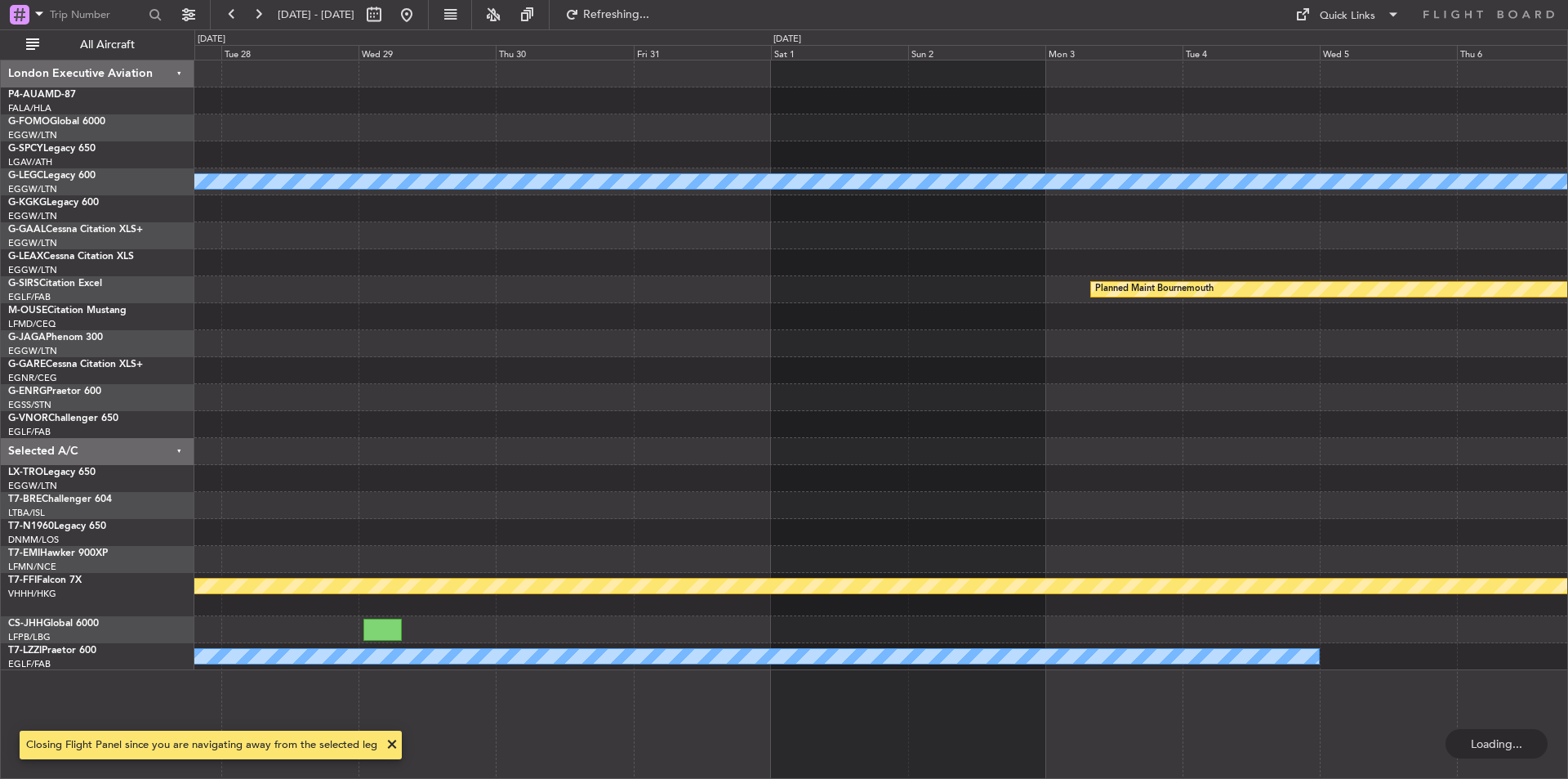
click at [195, 465] on div "A/C Unavailable [GEOGRAPHIC_DATA] ([GEOGRAPHIC_DATA]) Planned Maint [GEOGRAPHIC…" at bounding box center [880, 365] width 1373 height 609
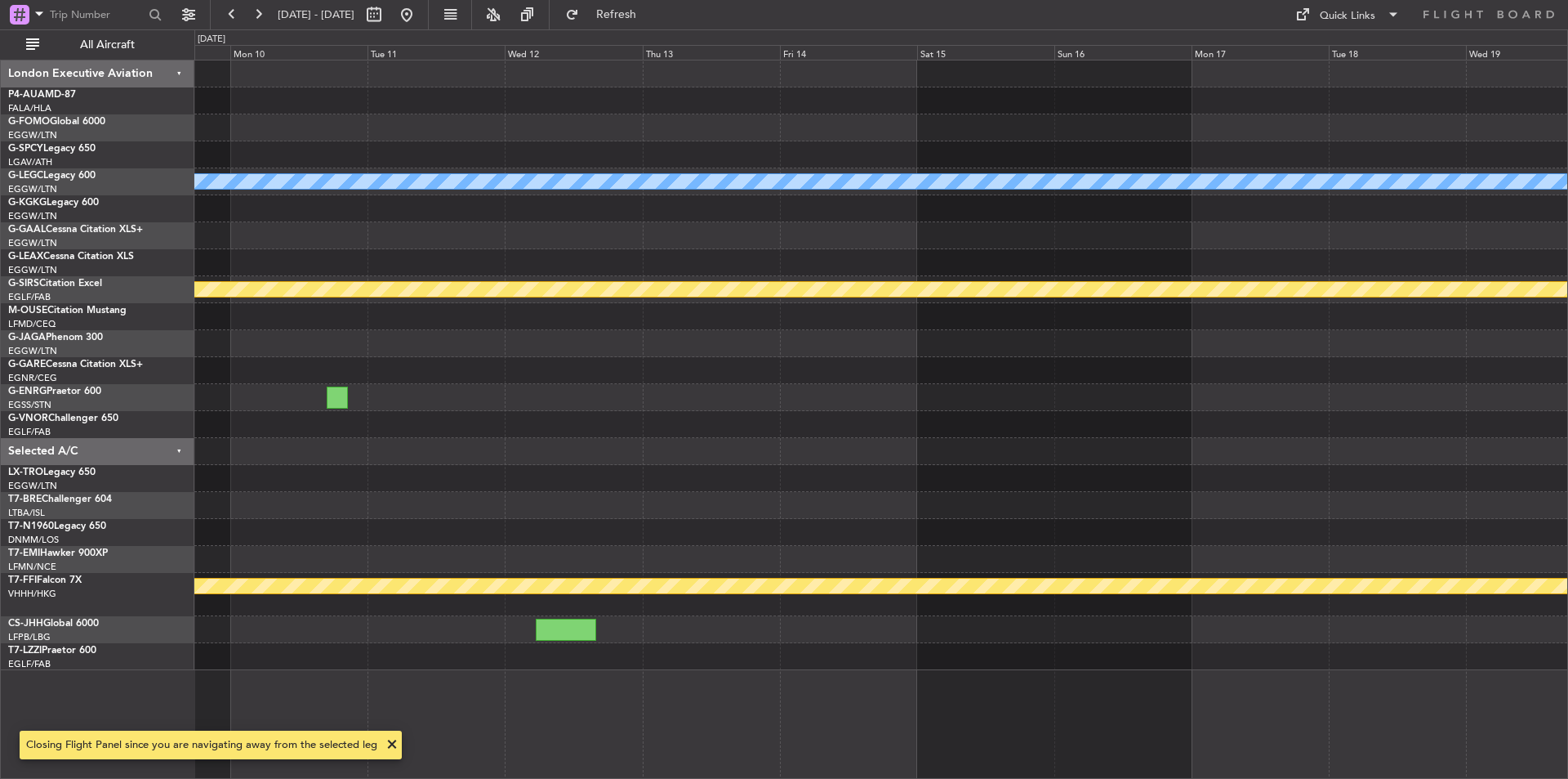
click at [260, 467] on div "A/C Unavailable [GEOGRAPHIC_DATA] ([GEOGRAPHIC_DATA]) Planned Maint [GEOGRAPHIC…" at bounding box center [880, 365] width 1373 height 609
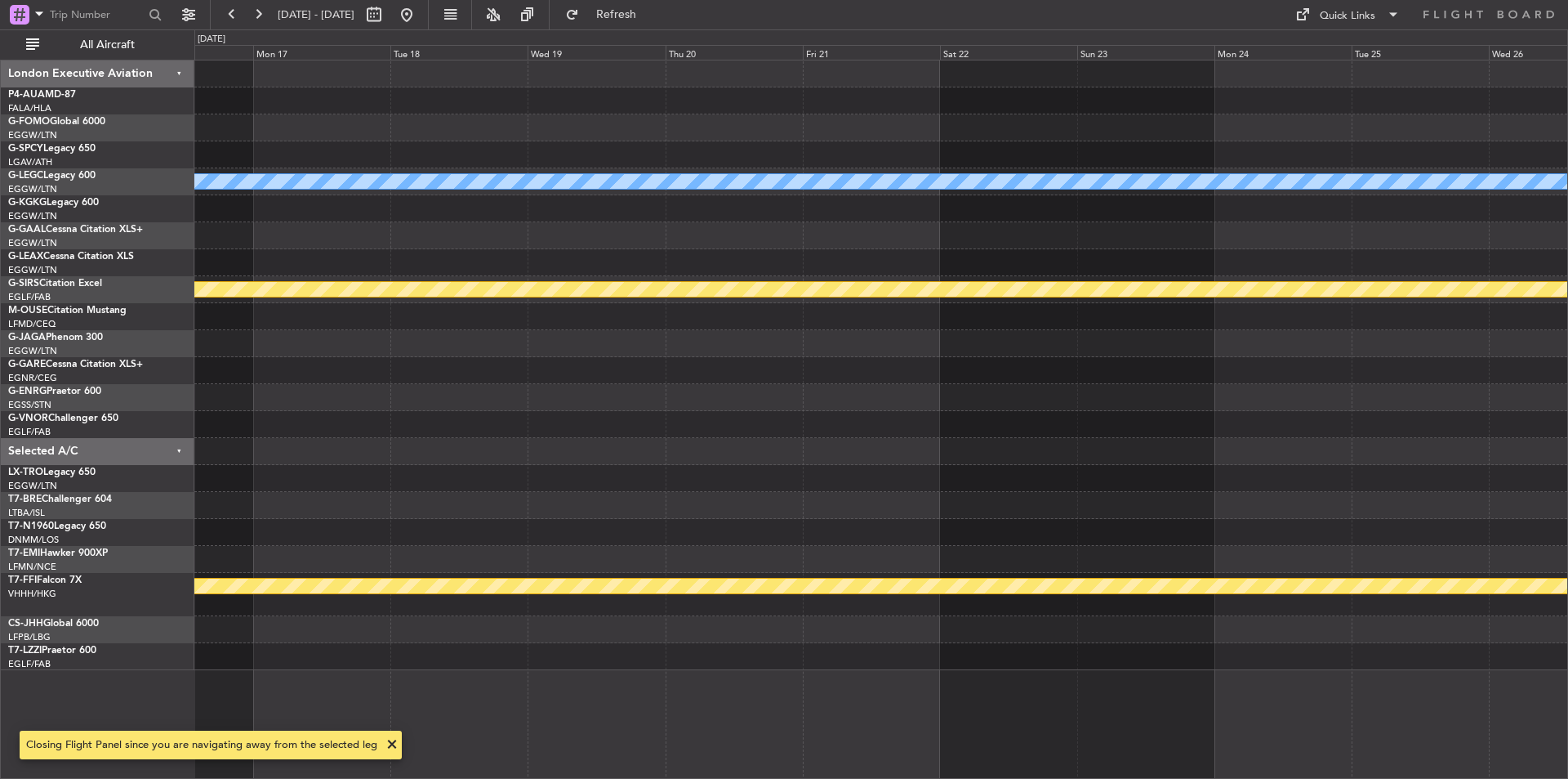
click at [360, 392] on div "A/C Unavailable [GEOGRAPHIC_DATA] ([GEOGRAPHIC_DATA]) Planned Maint [GEOGRAPHIC…" at bounding box center [880, 365] width 1373 height 609
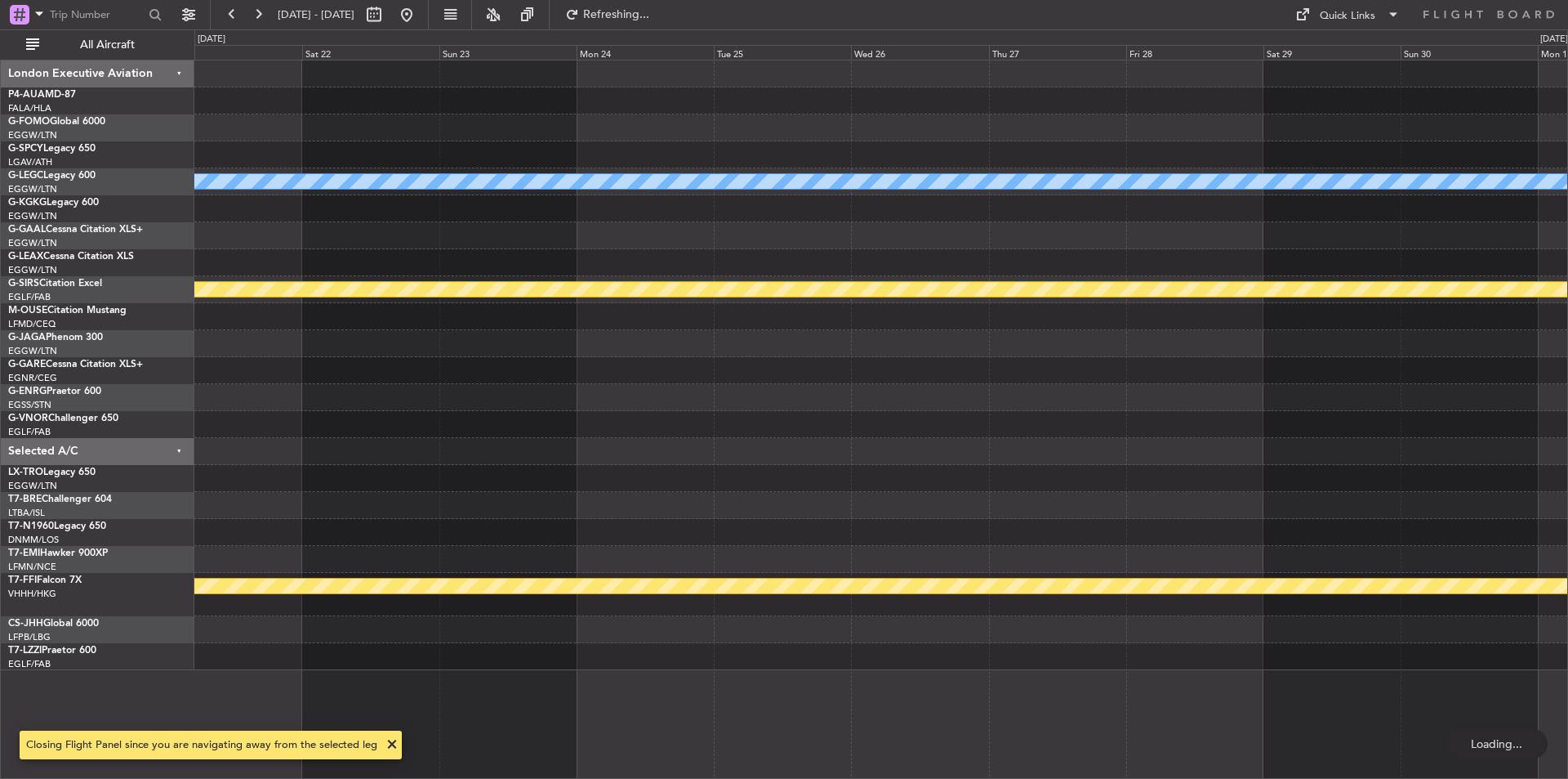
click at [609, 401] on div "A/C Unavailable [GEOGRAPHIC_DATA] ([GEOGRAPHIC_DATA]) Planned Maint [GEOGRAPHIC…" at bounding box center [880, 365] width 1373 height 609
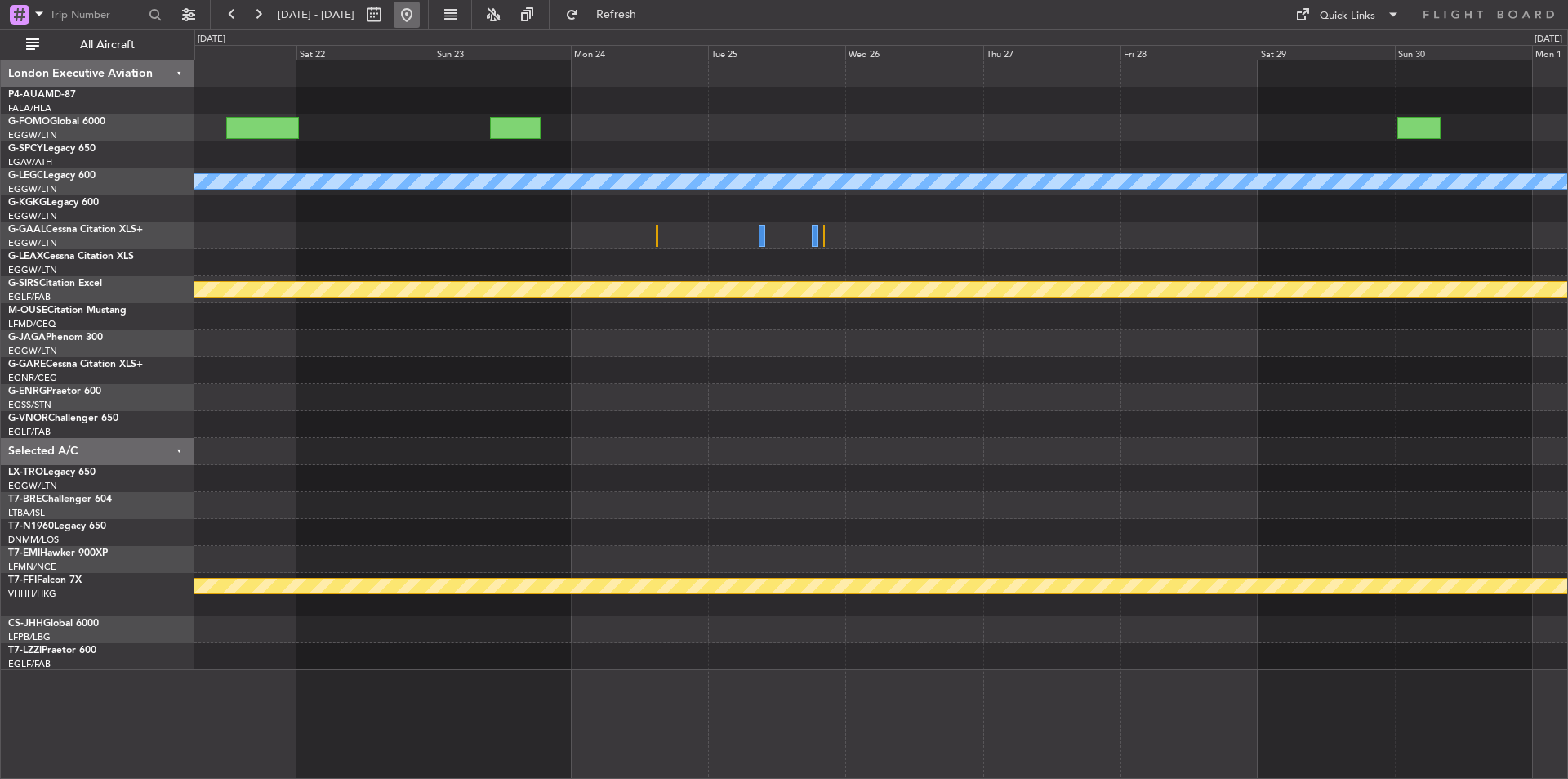
click at [420, 16] on button at bounding box center [406, 15] width 26 height 26
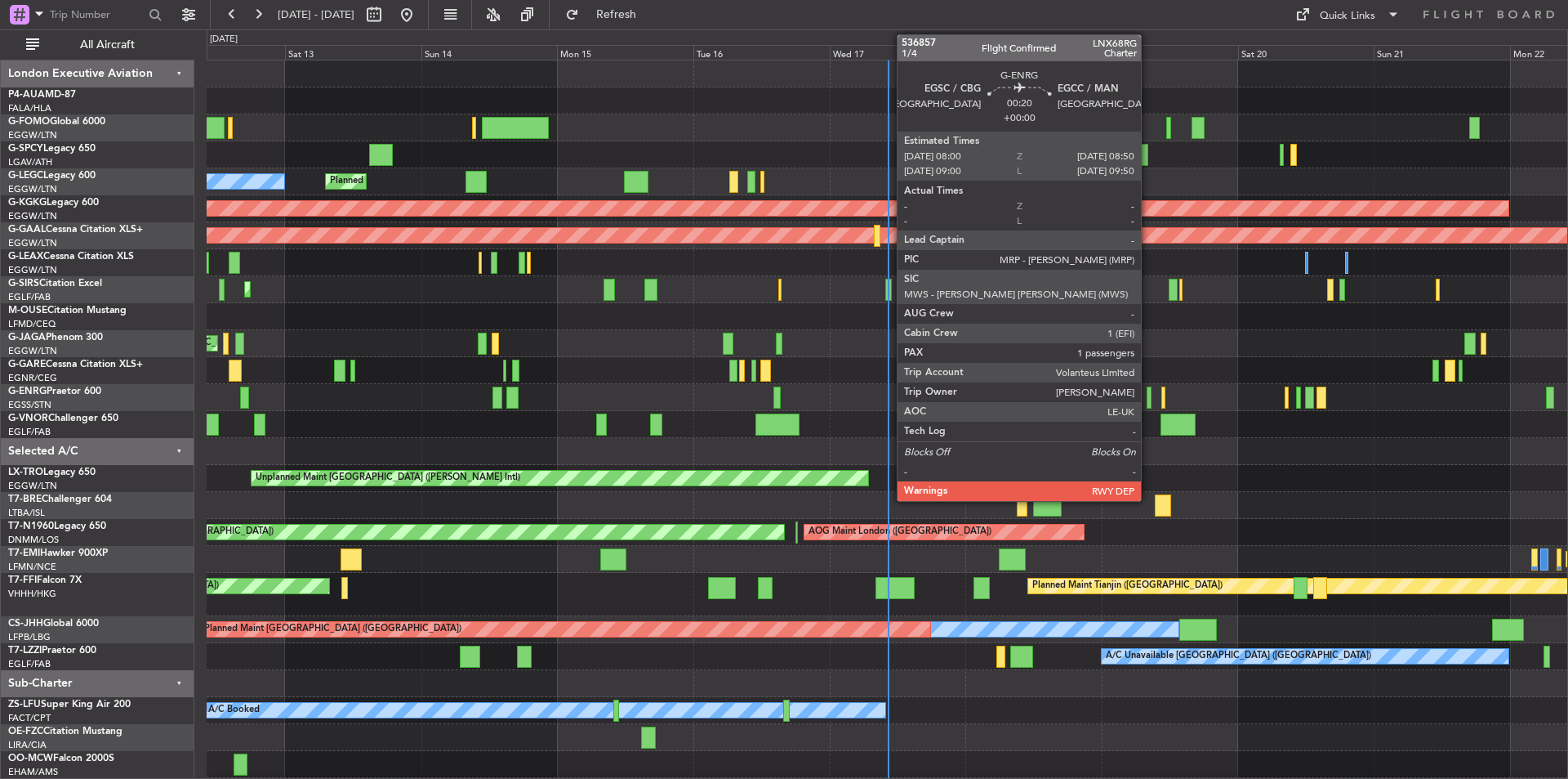
click at [1148, 403] on div at bounding box center [1148, 397] width 5 height 22
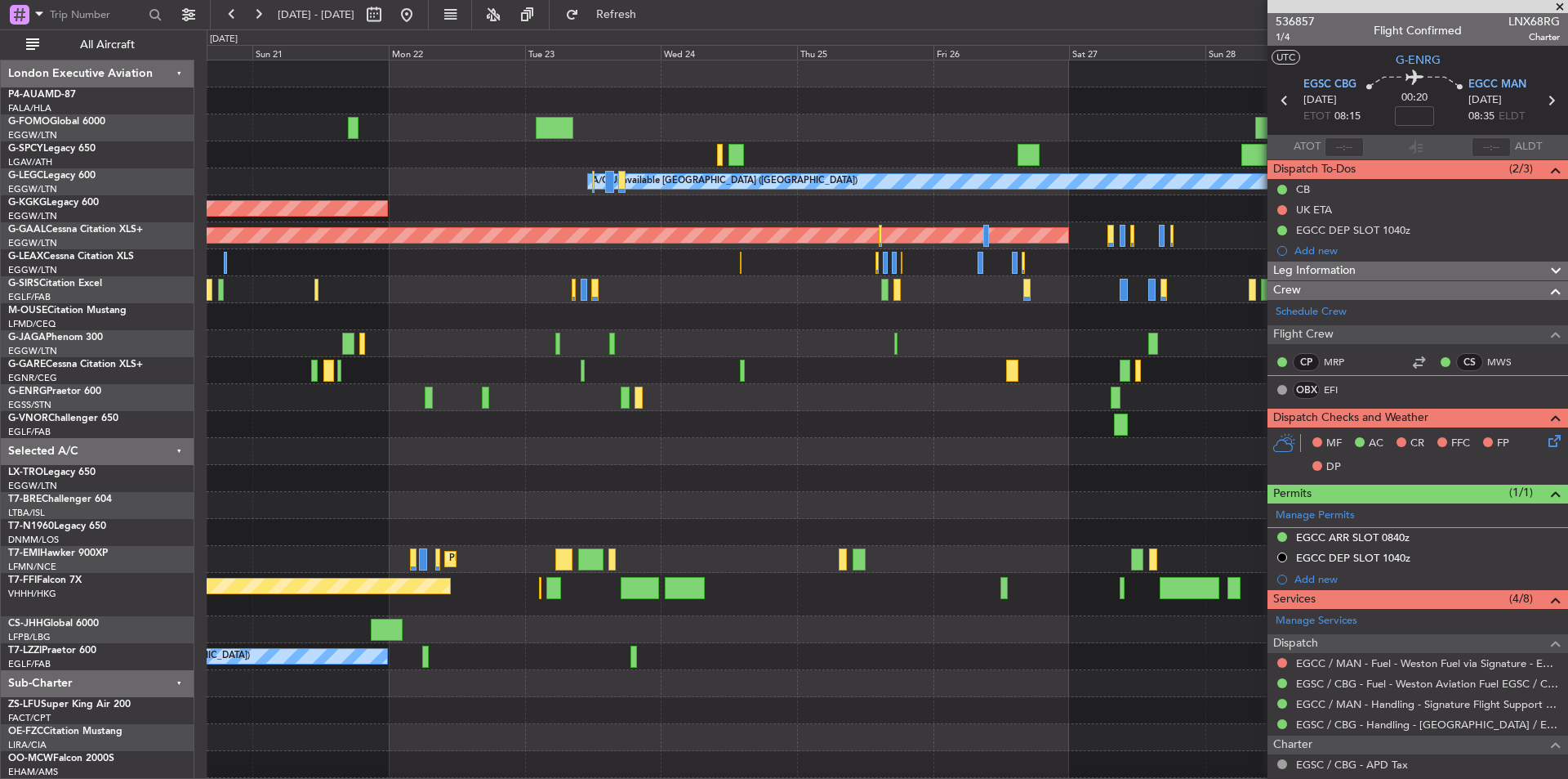
click at [21, 366] on div "A/C Unavailable [GEOGRAPHIC_DATA] ([GEOGRAPHIC_DATA]) AOG Maint [GEOGRAPHIC_DAT…" at bounding box center [784, 404] width 1568 height 749
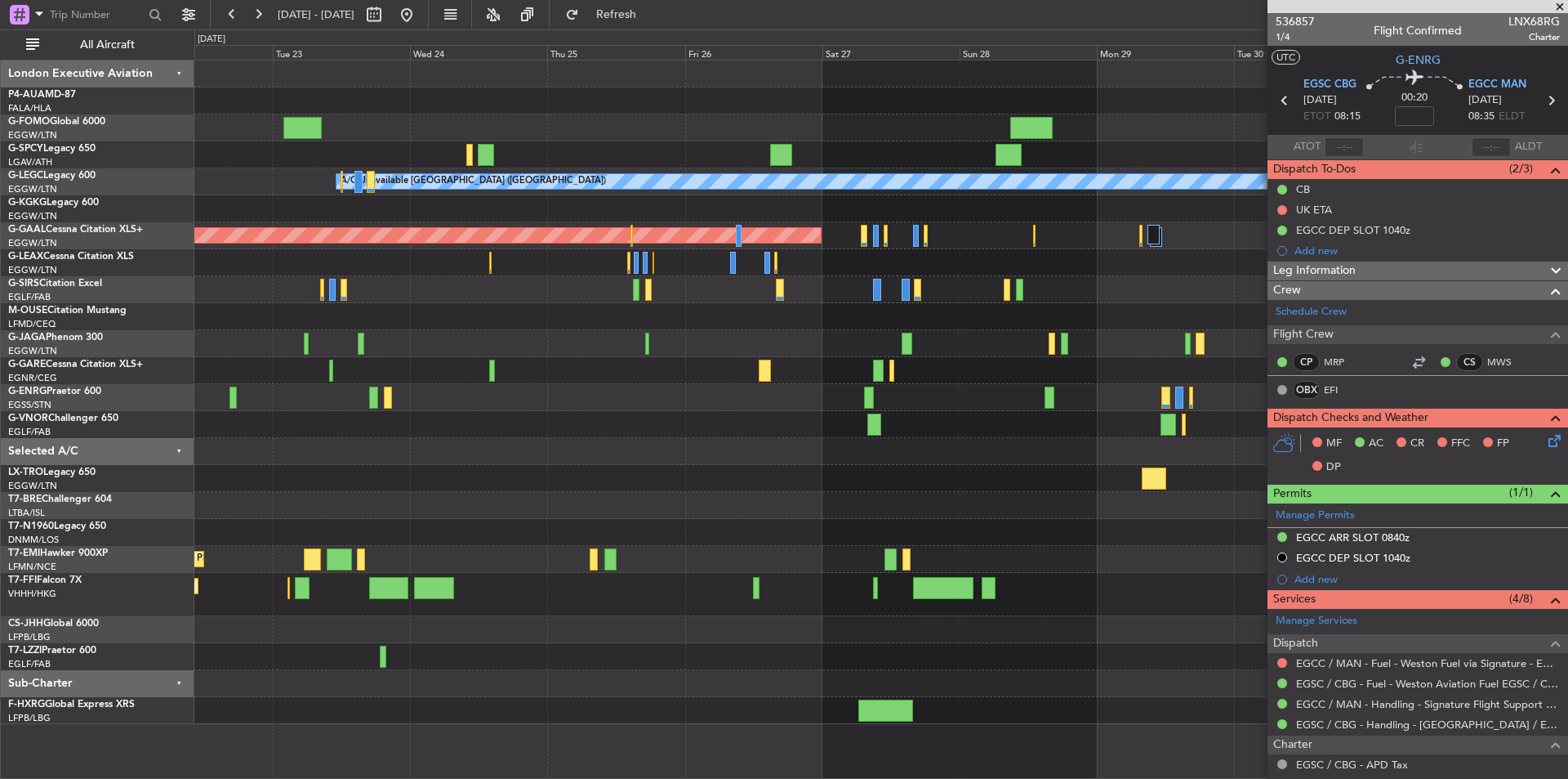
click at [708, 395] on div at bounding box center [880, 398] width 1373 height 27
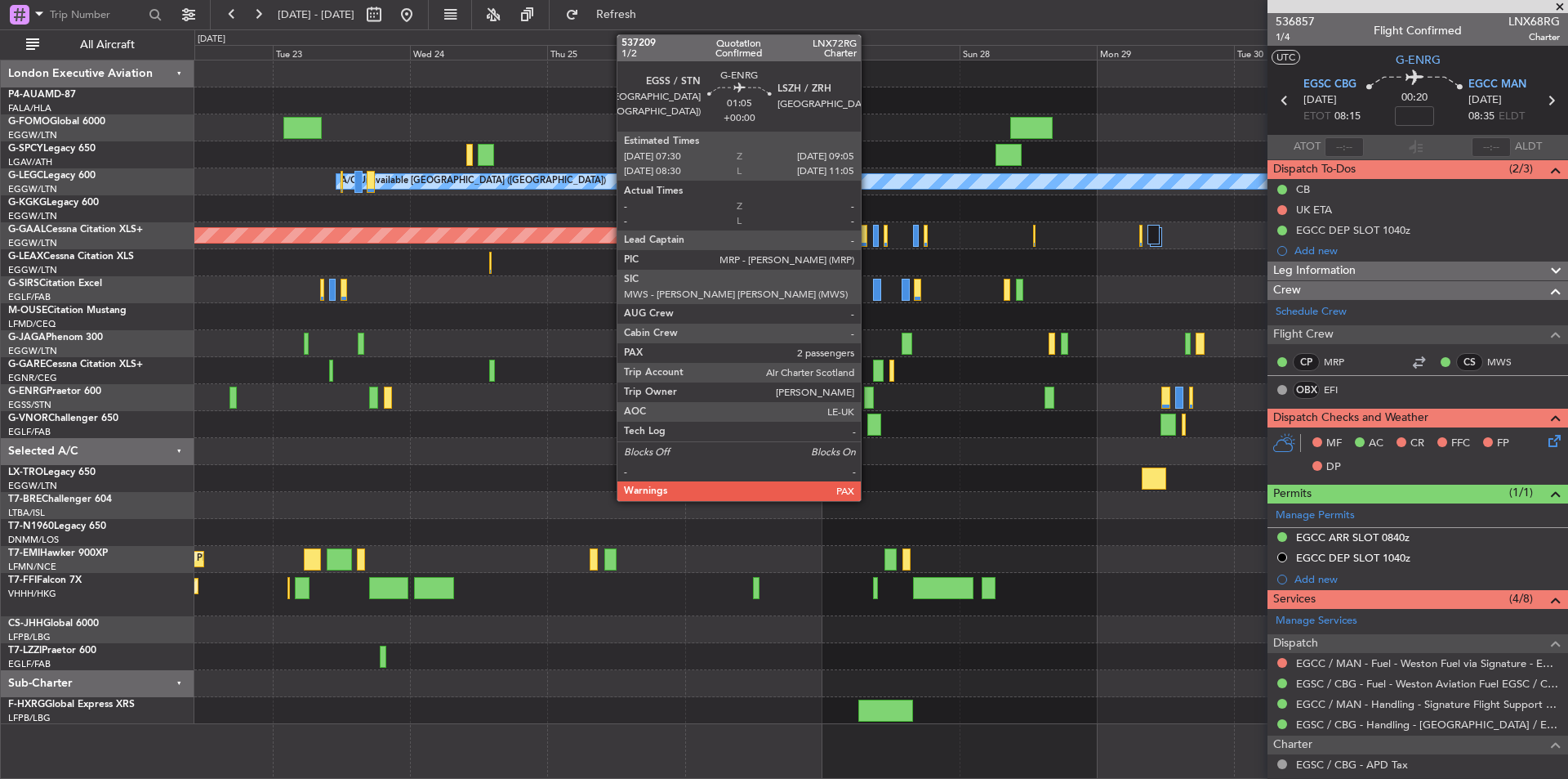
click at [868, 394] on div at bounding box center [869, 397] width 10 height 22
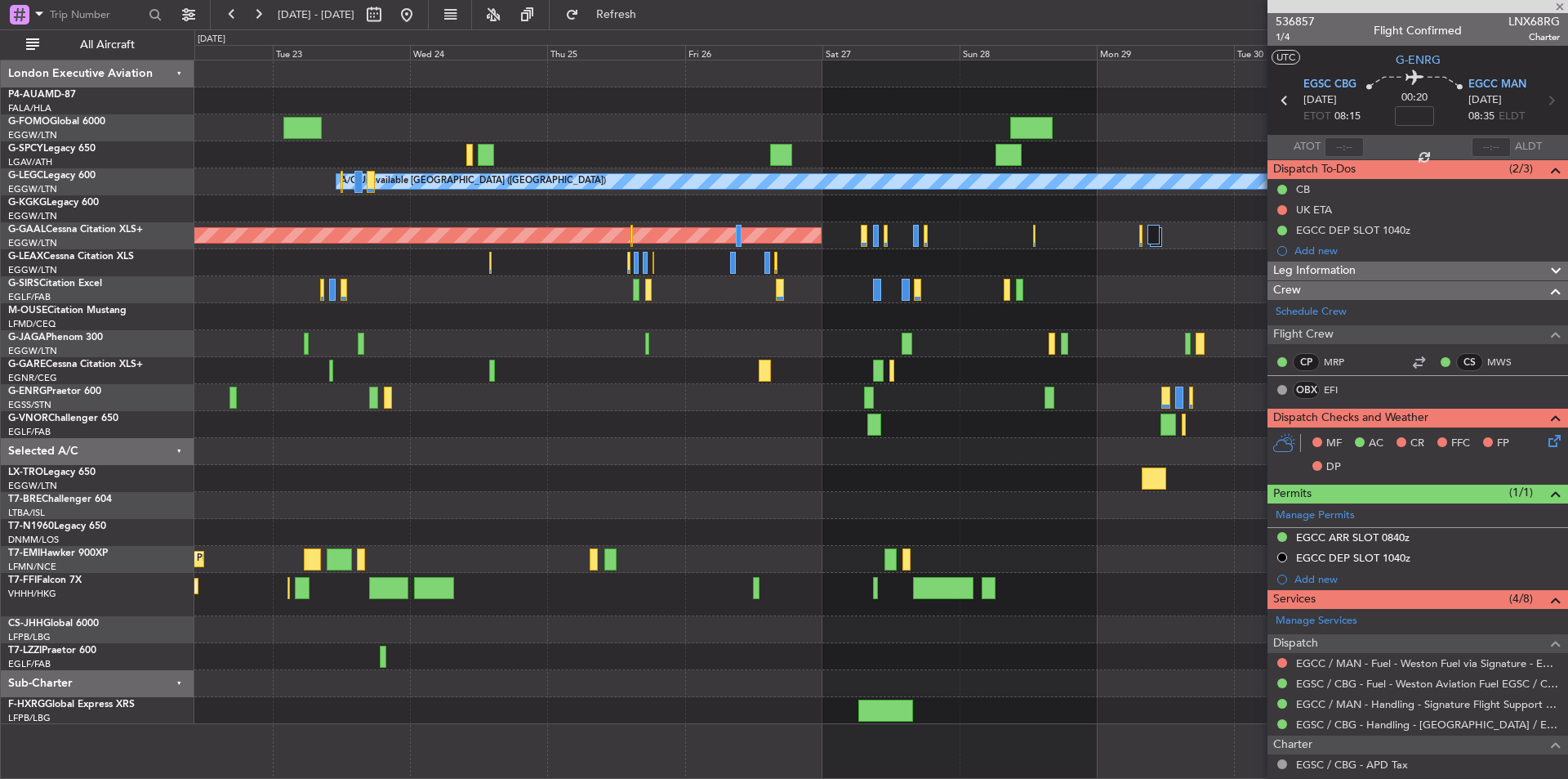
type input "2"
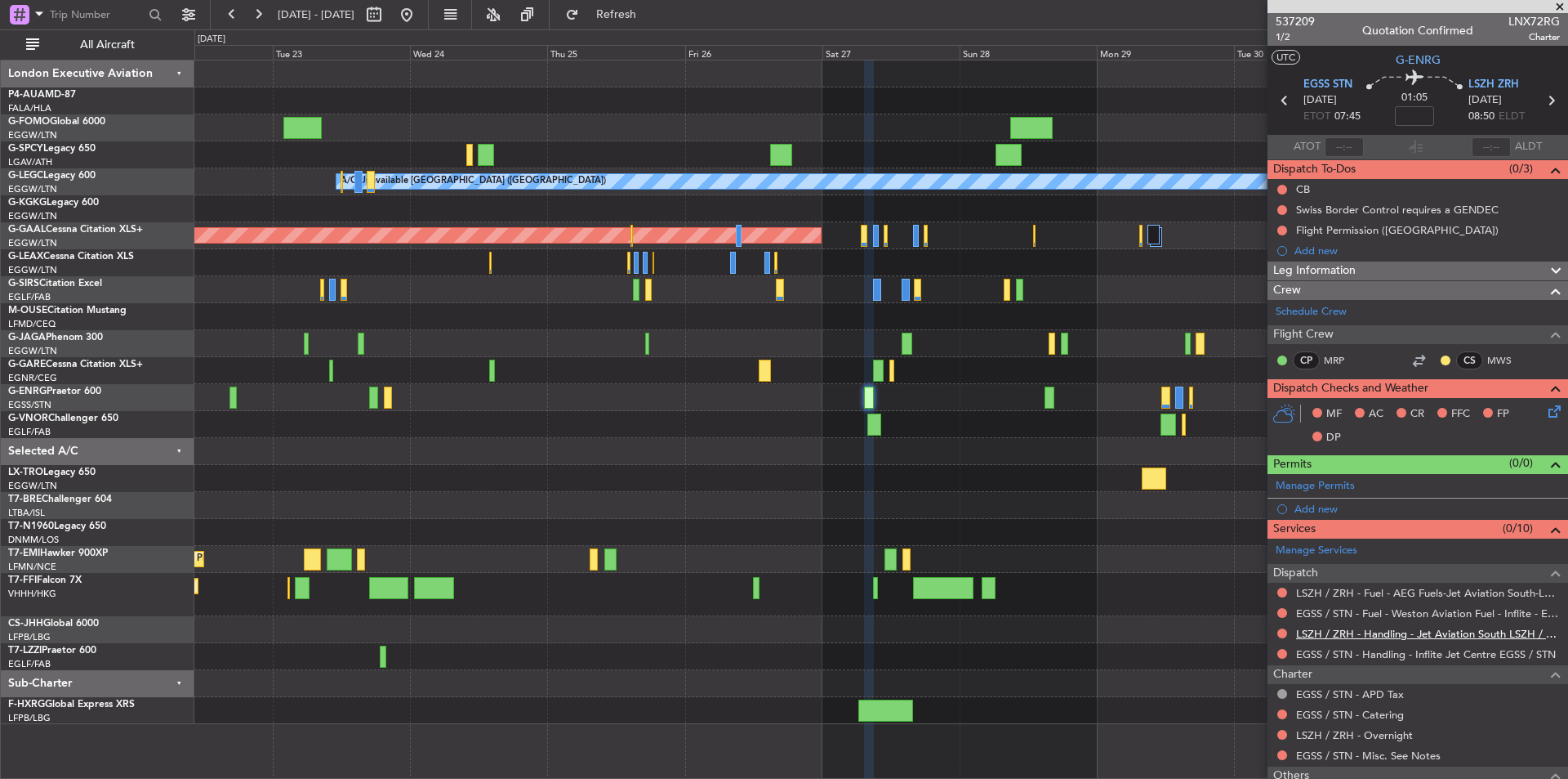
scroll to position [154, 0]
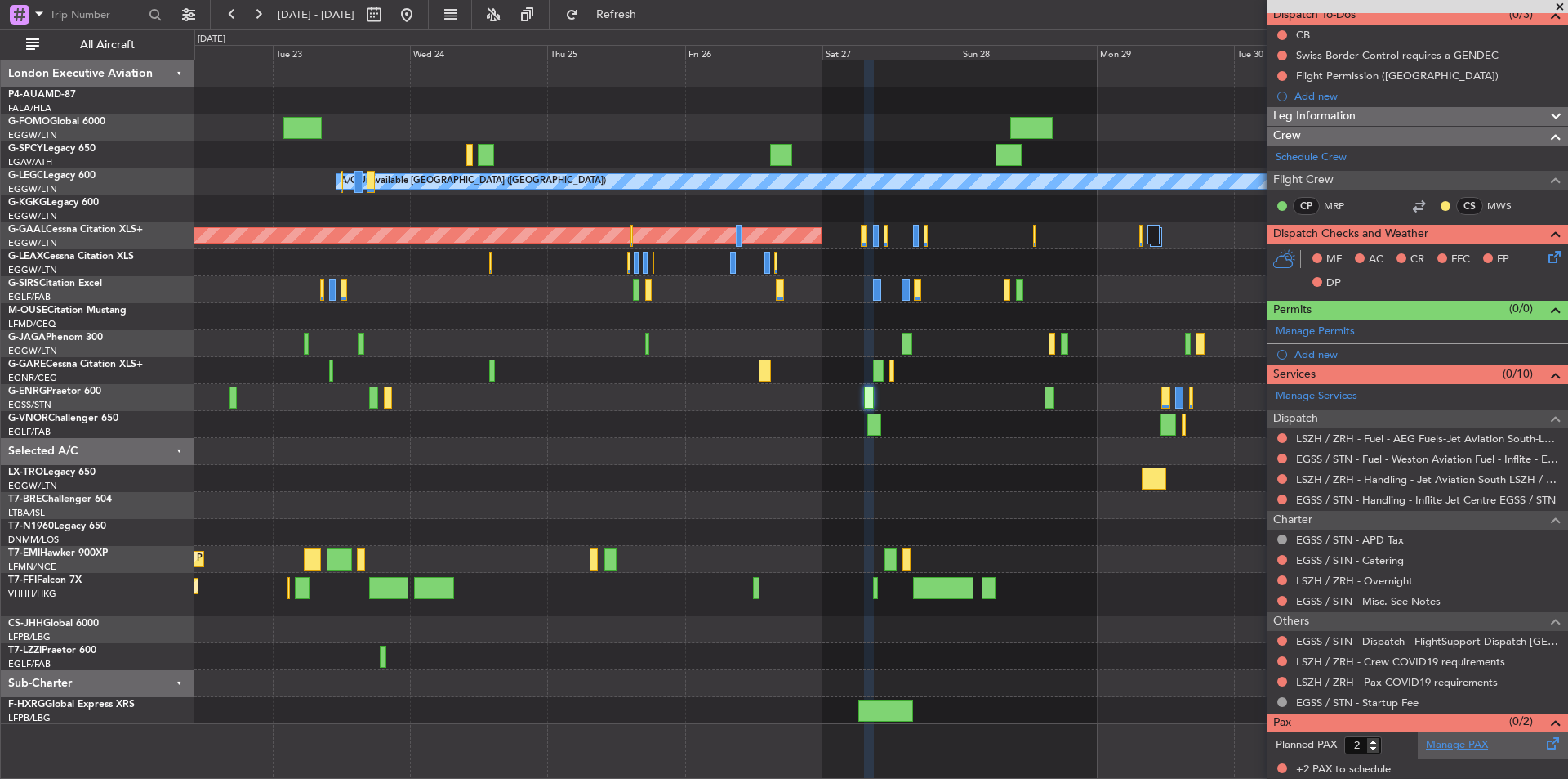
click at [1461, 742] on link "Manage PAX" at bounding box center [1457, 745] width 62 height 16
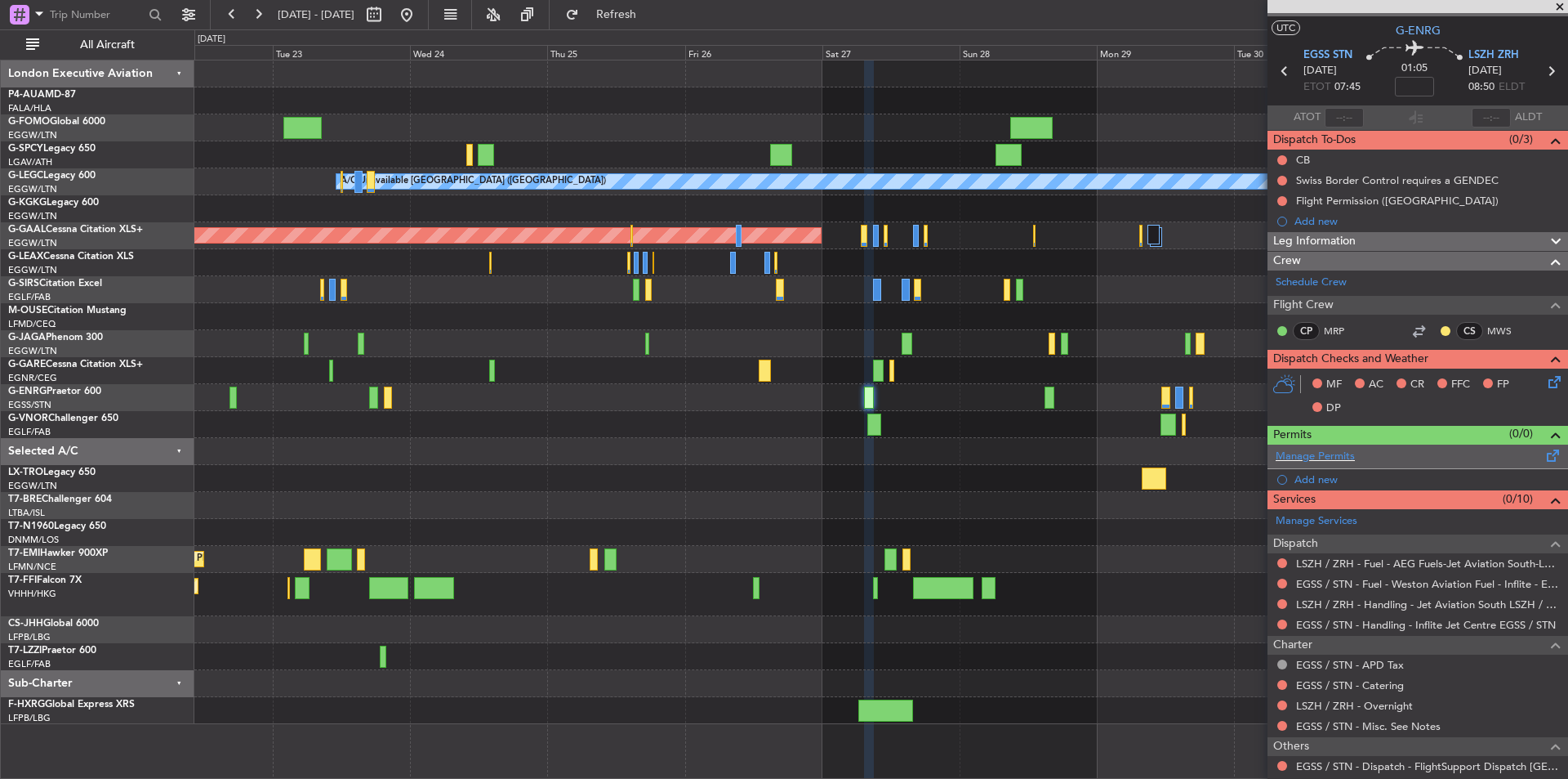
scroll to position [0, 0]
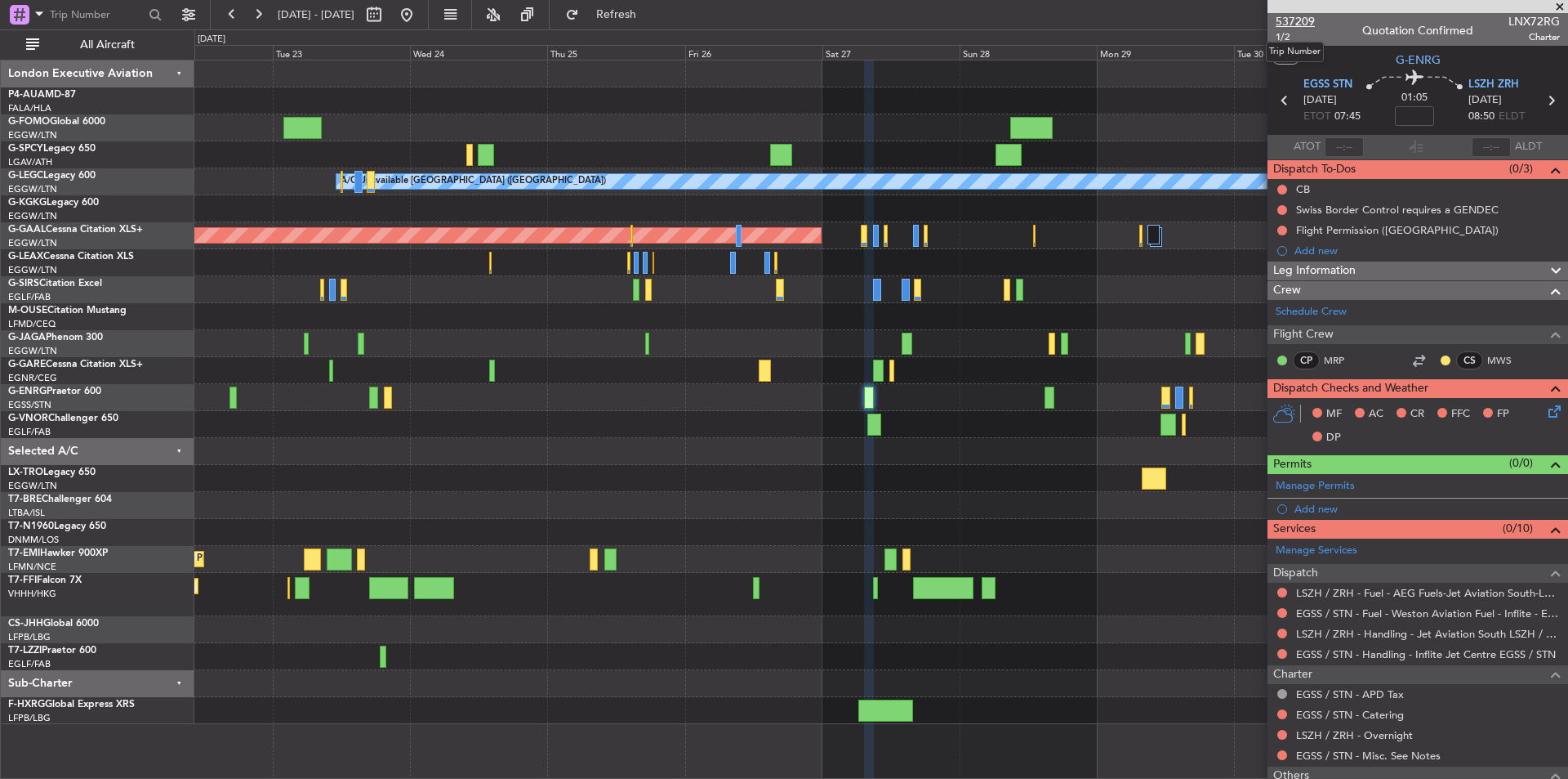
click at [1280, 21] on span "537209" at bounding box center [1295, 21] width 39 height 17
click at [651, 14] on span "Refresh" at bounding box center [617, 15] width 69 height 12
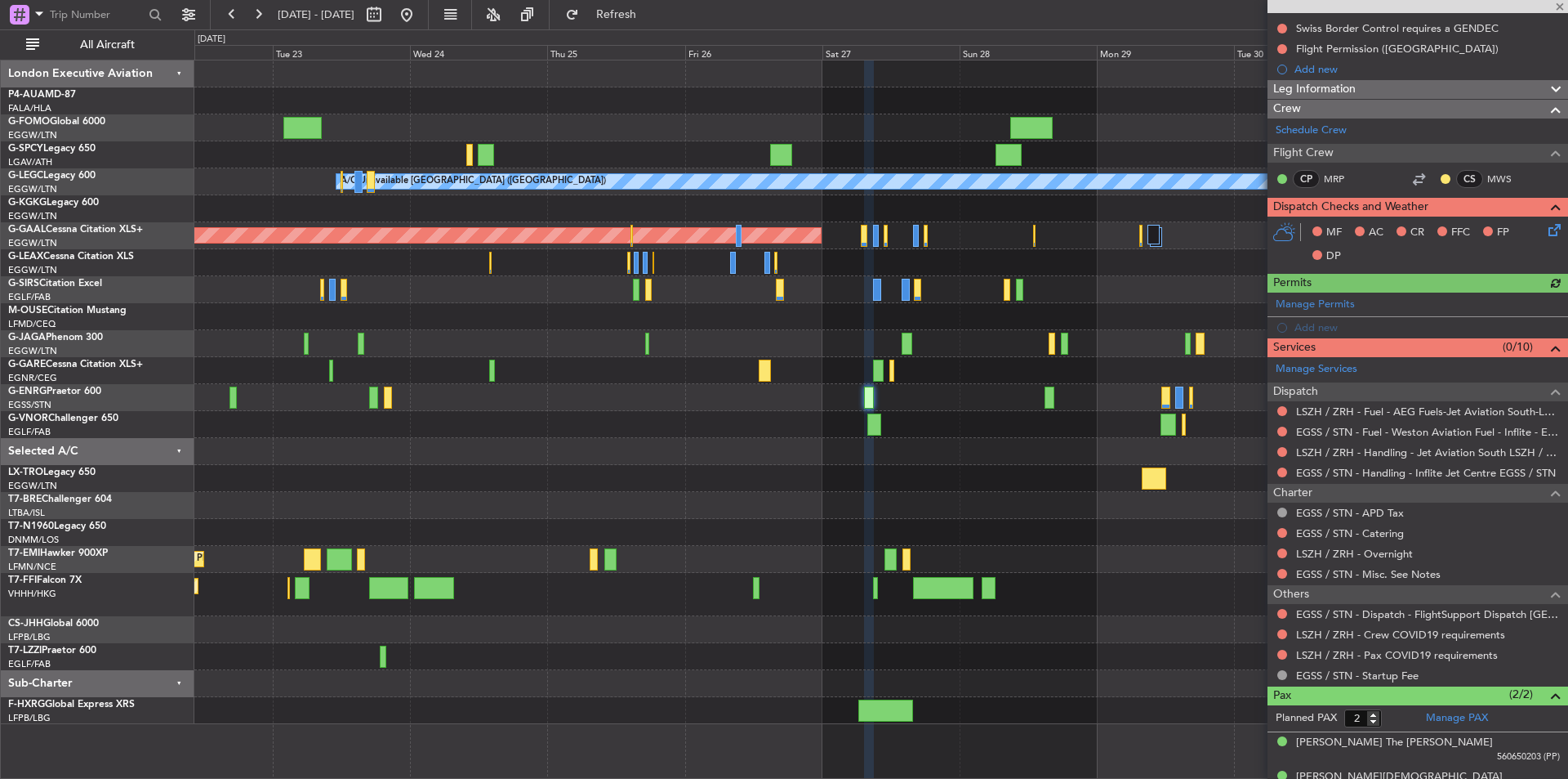
scroll to position [205, 0]
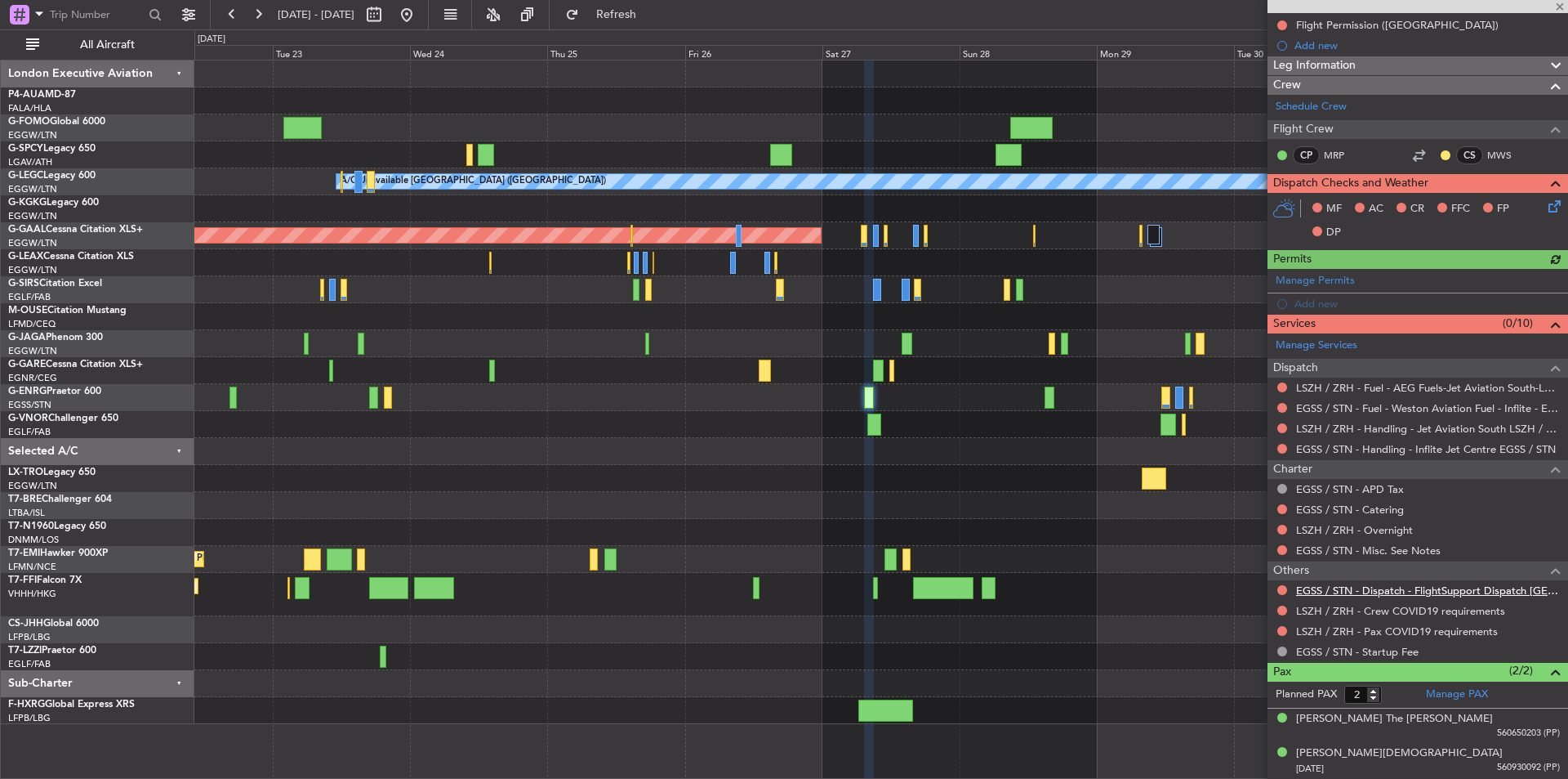
click at [1416, 584] on link "EGSS / STN - Dispatch - FlightSupport Dispatch [GEOGRAPHIC_DATA]" at bounding box center [1428, 589] width 264 height 14
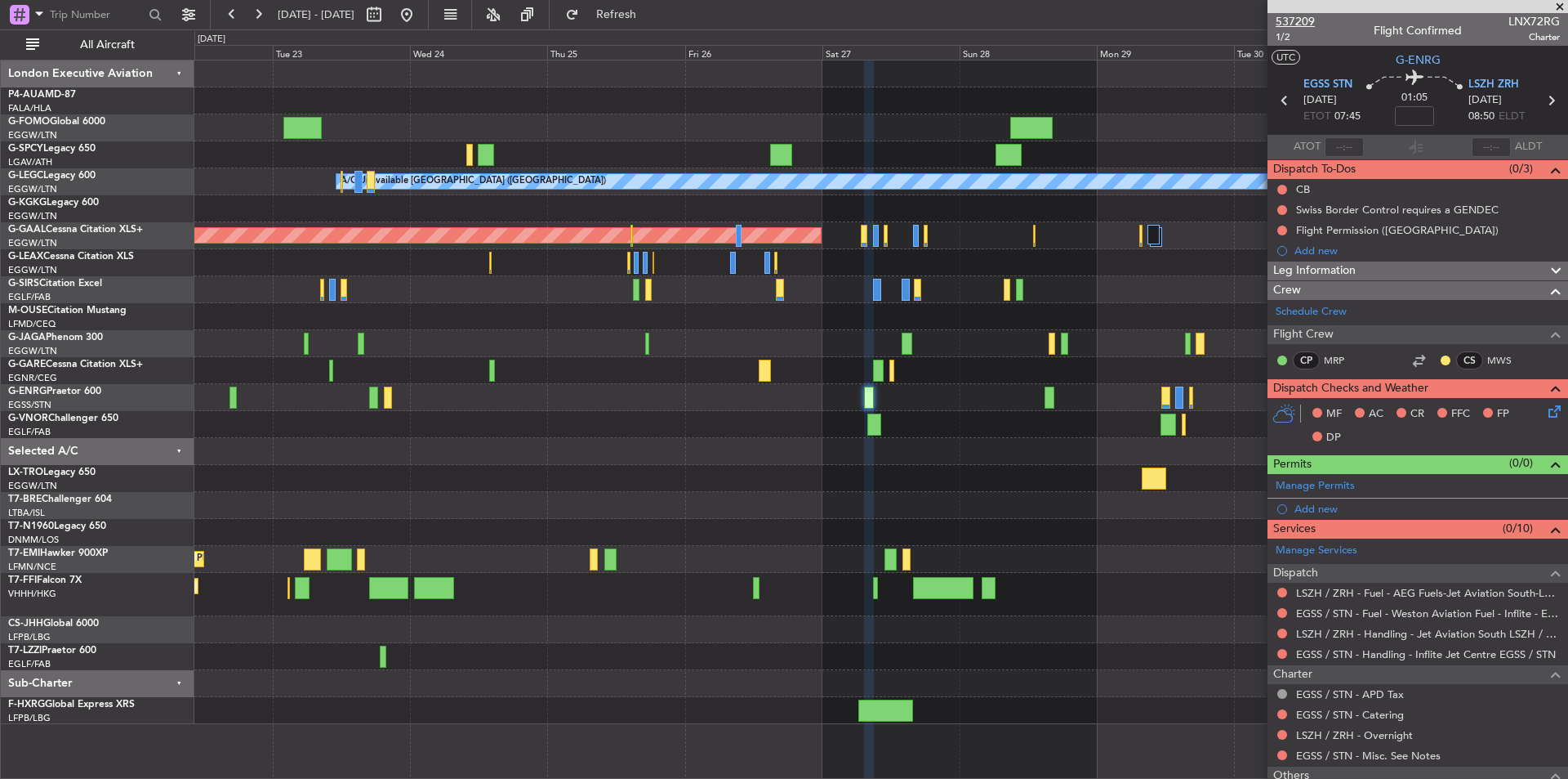
click at [1307, 23] on span "537209" at bounding box center [1295, 21] width 39 height 17
click at [1312, 18] on span "537209" at bounding box center [1295, 21] width 39 height 17
click at [420, 24] on button at bounding box center [406, 15] width 26 height 26
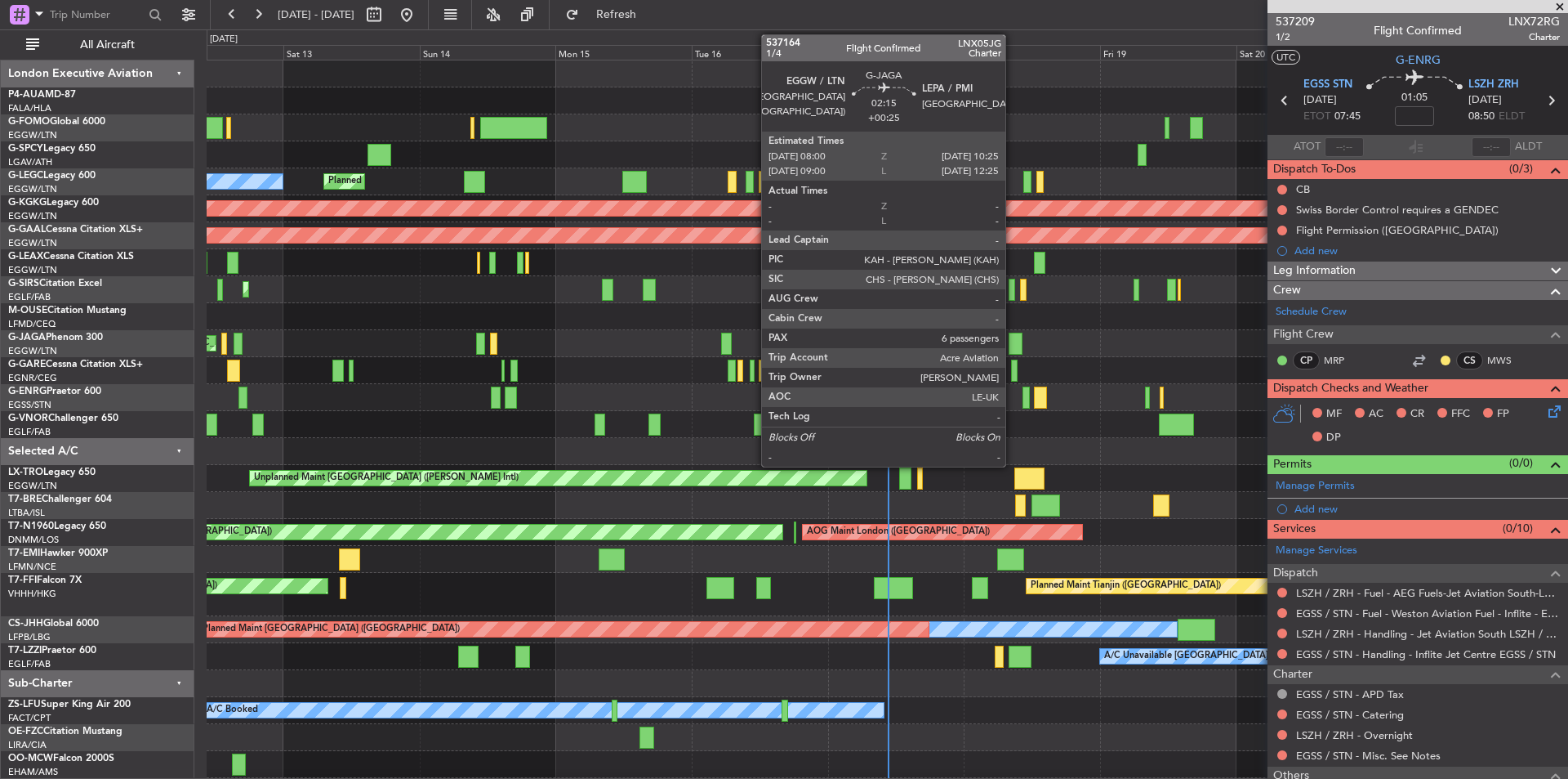
click at [1013, 345] on div at bounding box center [1015, 344] width 14 height 22
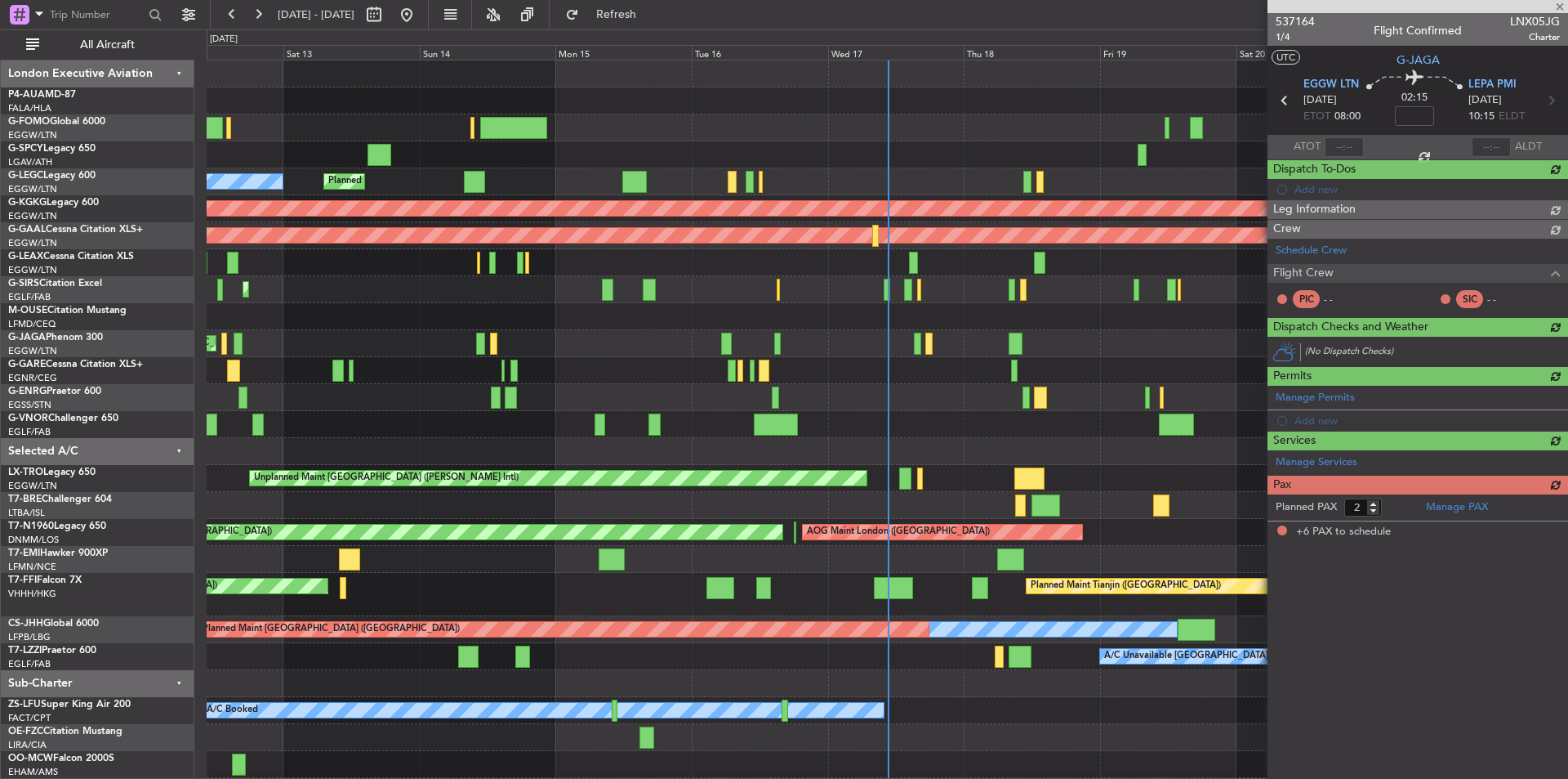
type input "+00:25"
type input "6"
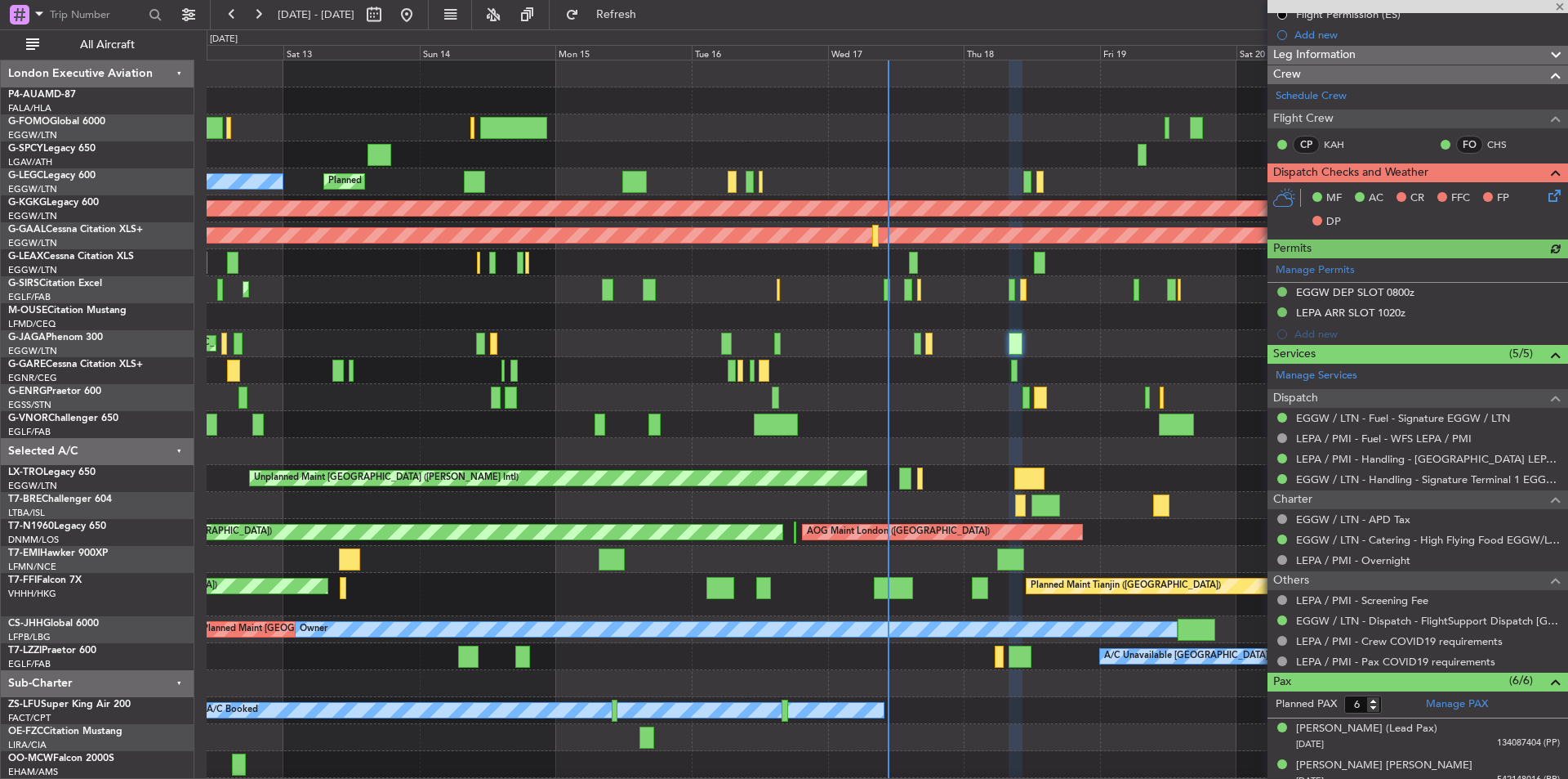
scroll to position [355, 0]
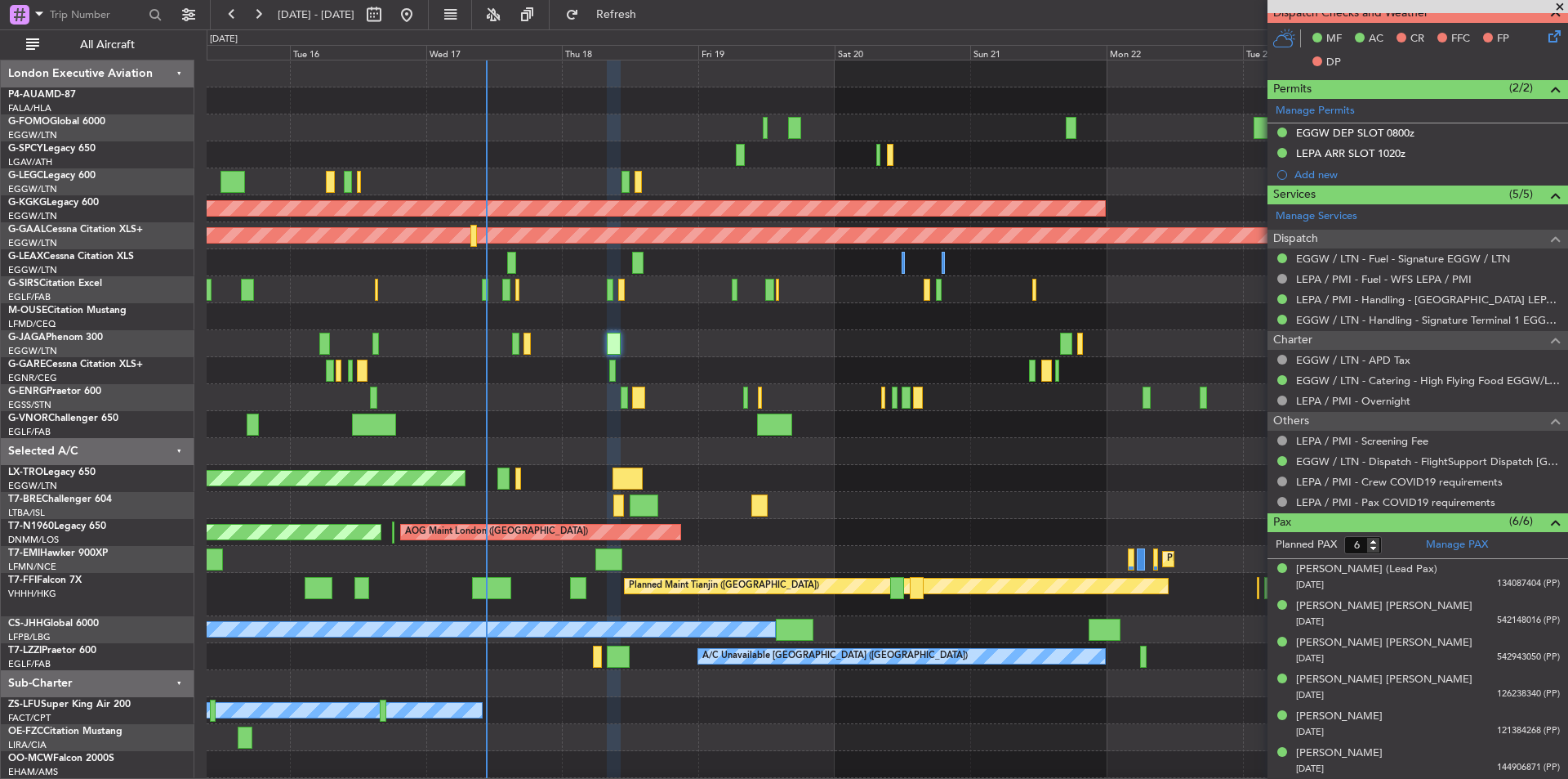
click at [692, 333] on div at bounding box center [886, 344] width 1360 height 27
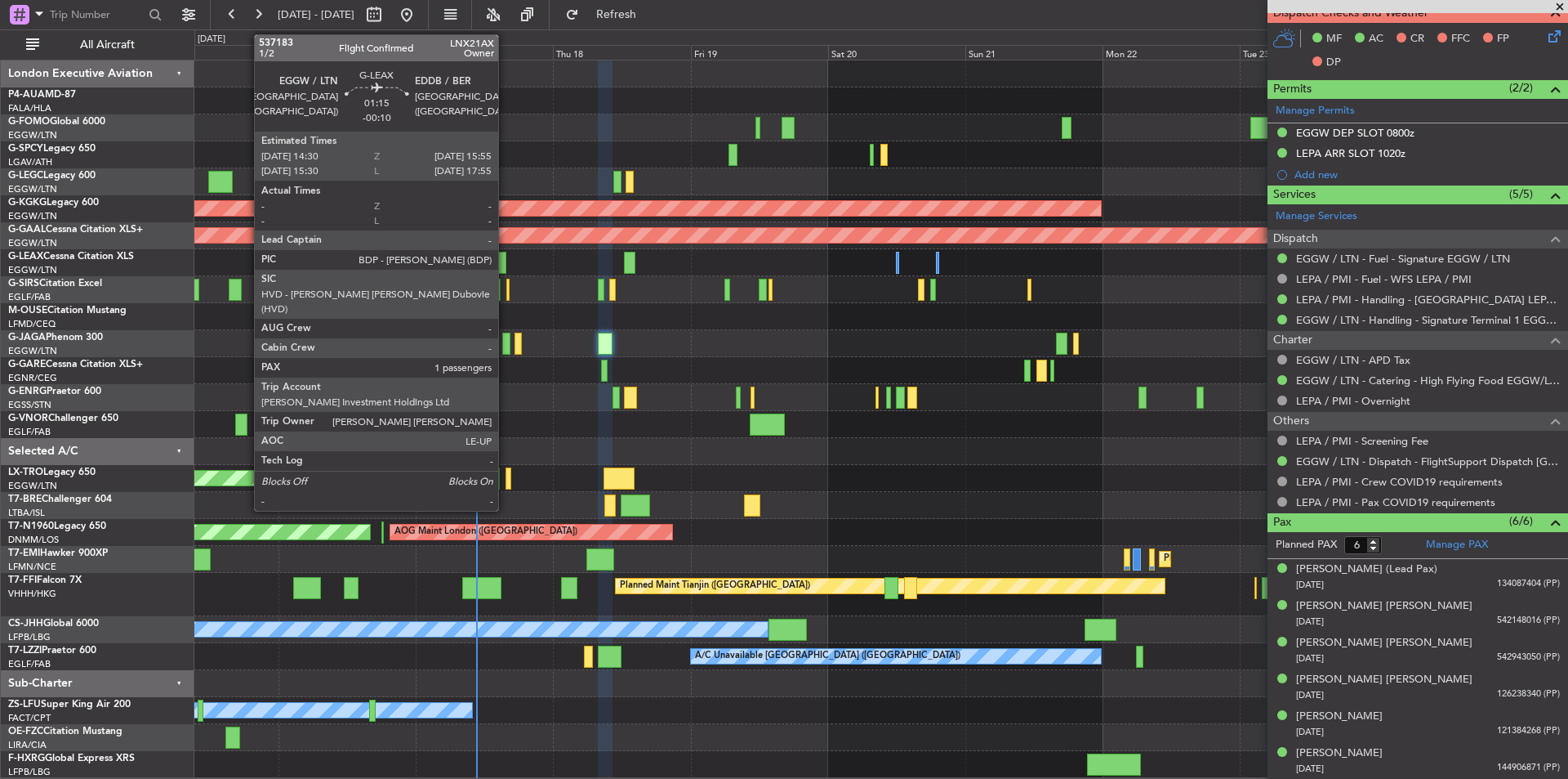
click at [506, 260] on div at bounding box center [502, 263] width 8 height 22
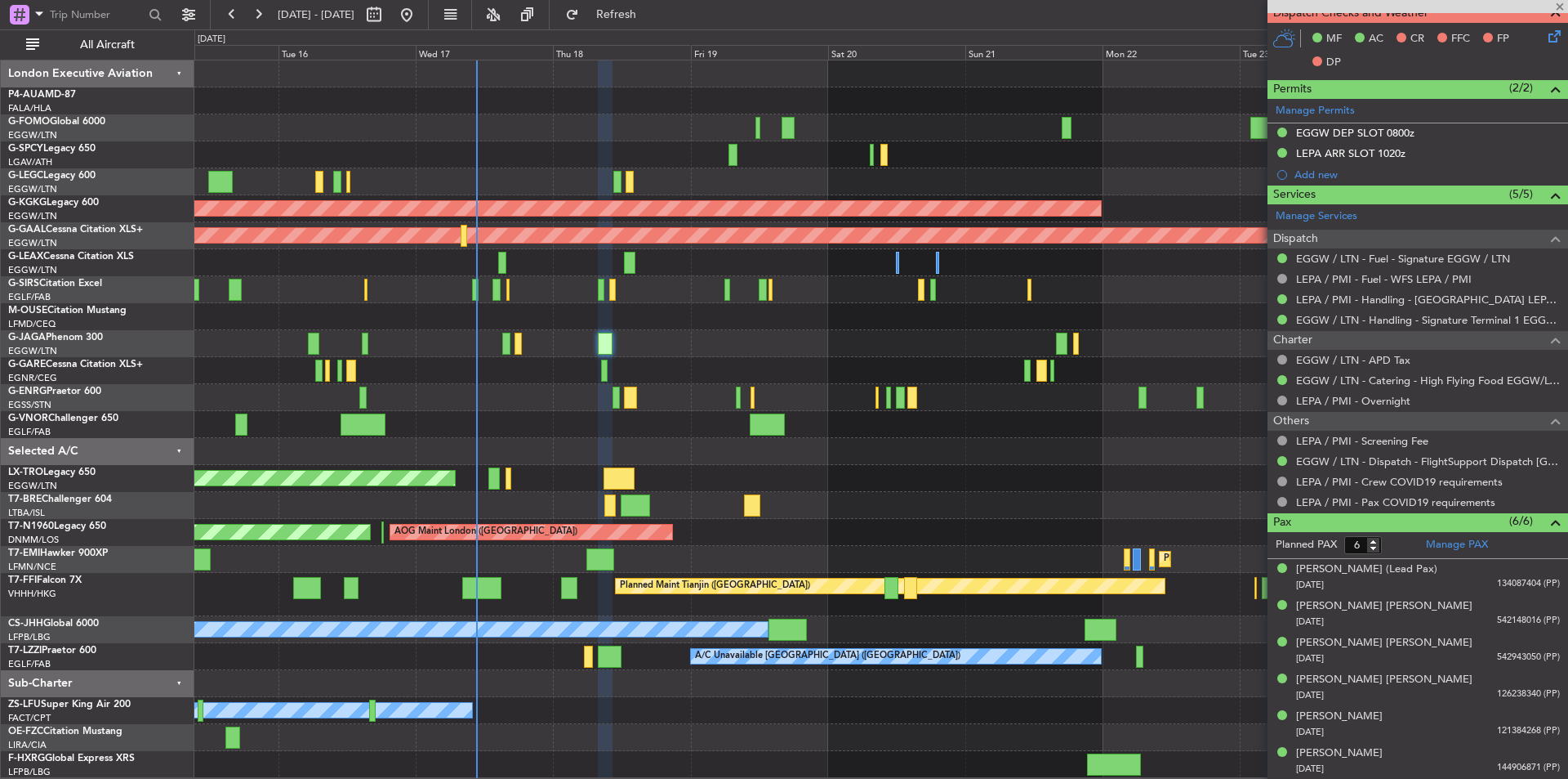
type input "-00:10"
type input "1"
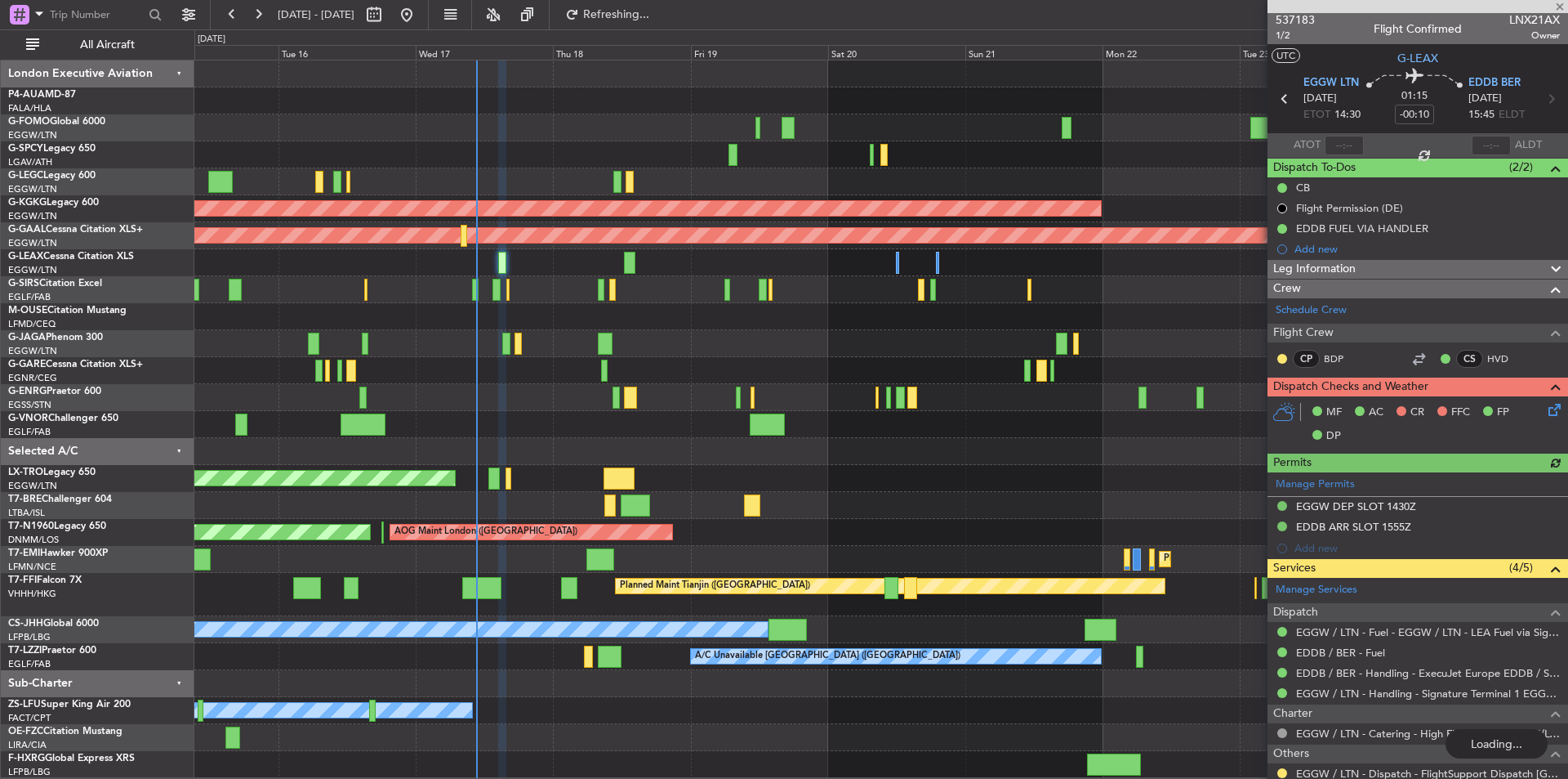
scroll to position [0, 0]
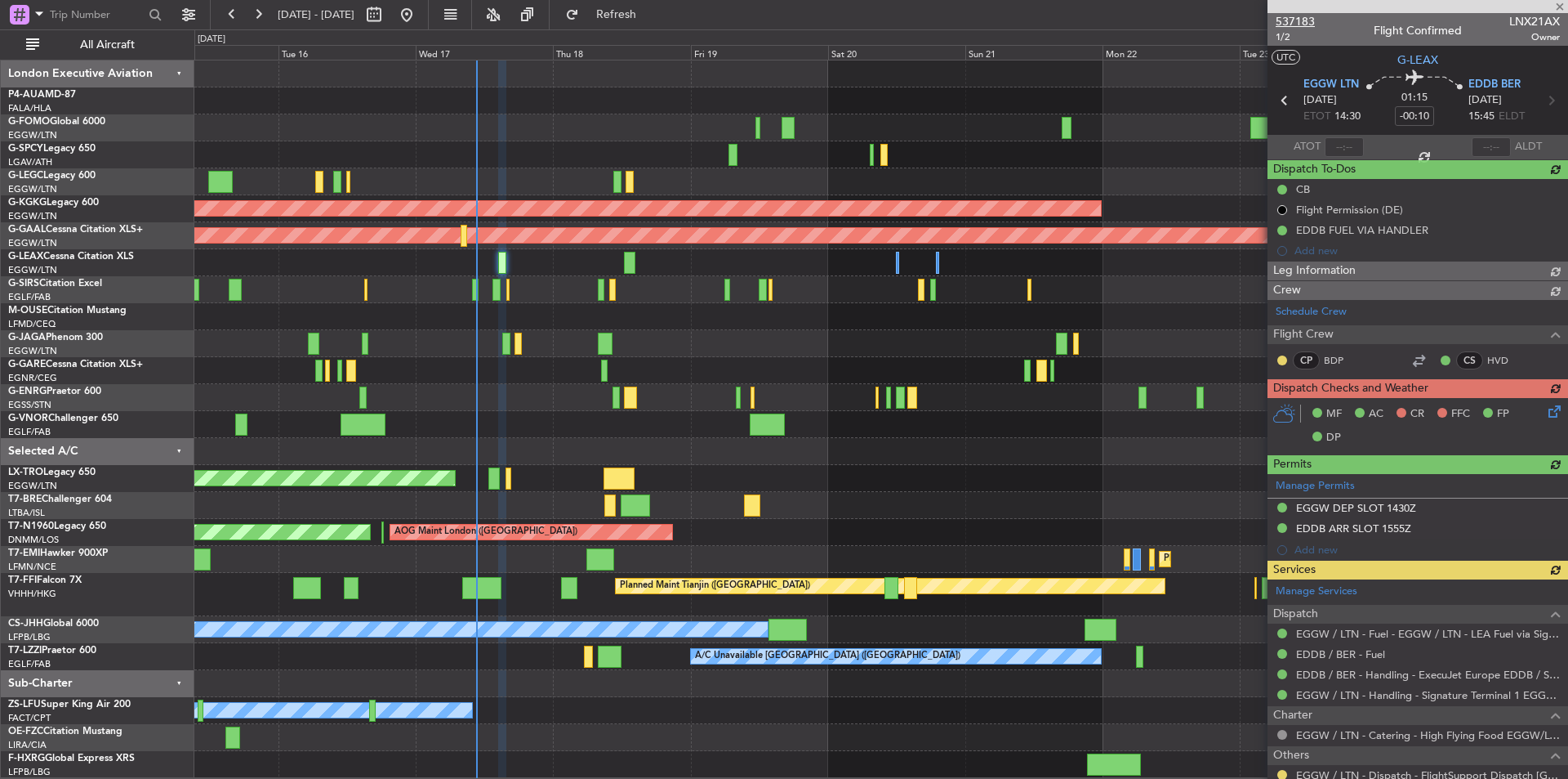
click at [1299, 17] on span "537183" at bounding box center [1295, 21] width 39 height 17
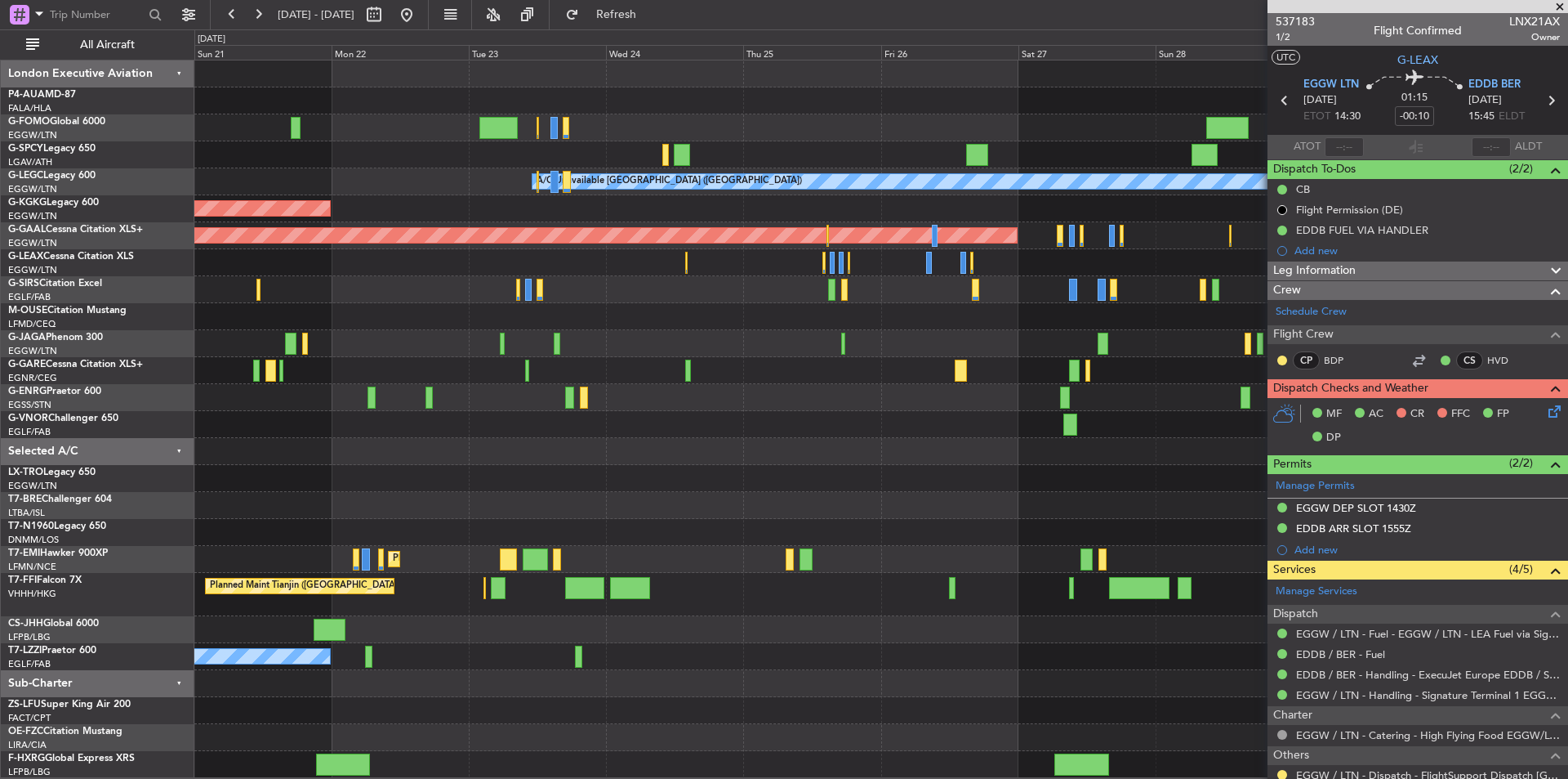
click at [252, 334] on div at bounding box center [880, 344] width 1373 height 27
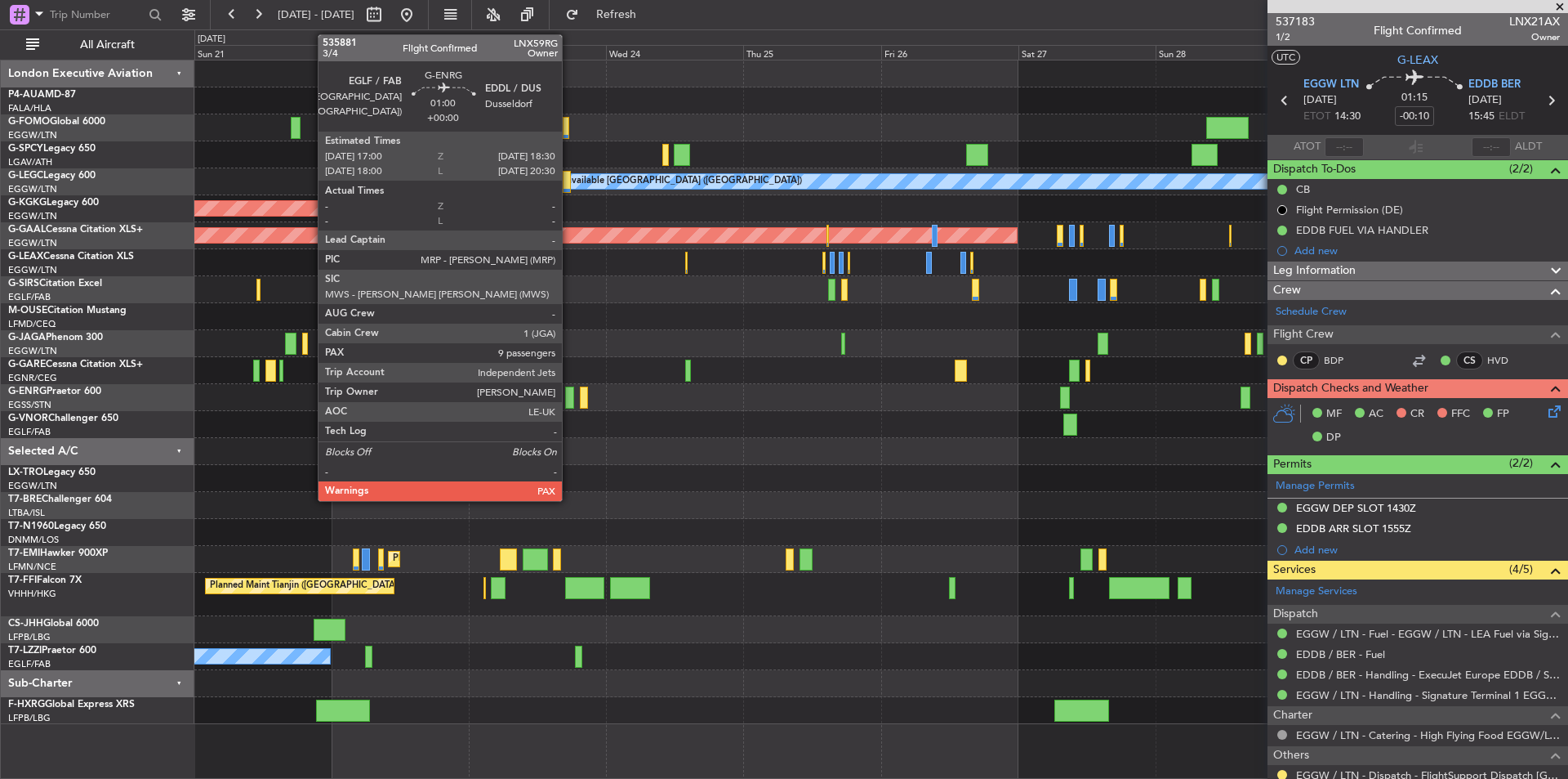
click at [569, 404] on div at bounding box center [570, 397] width 9 height 22
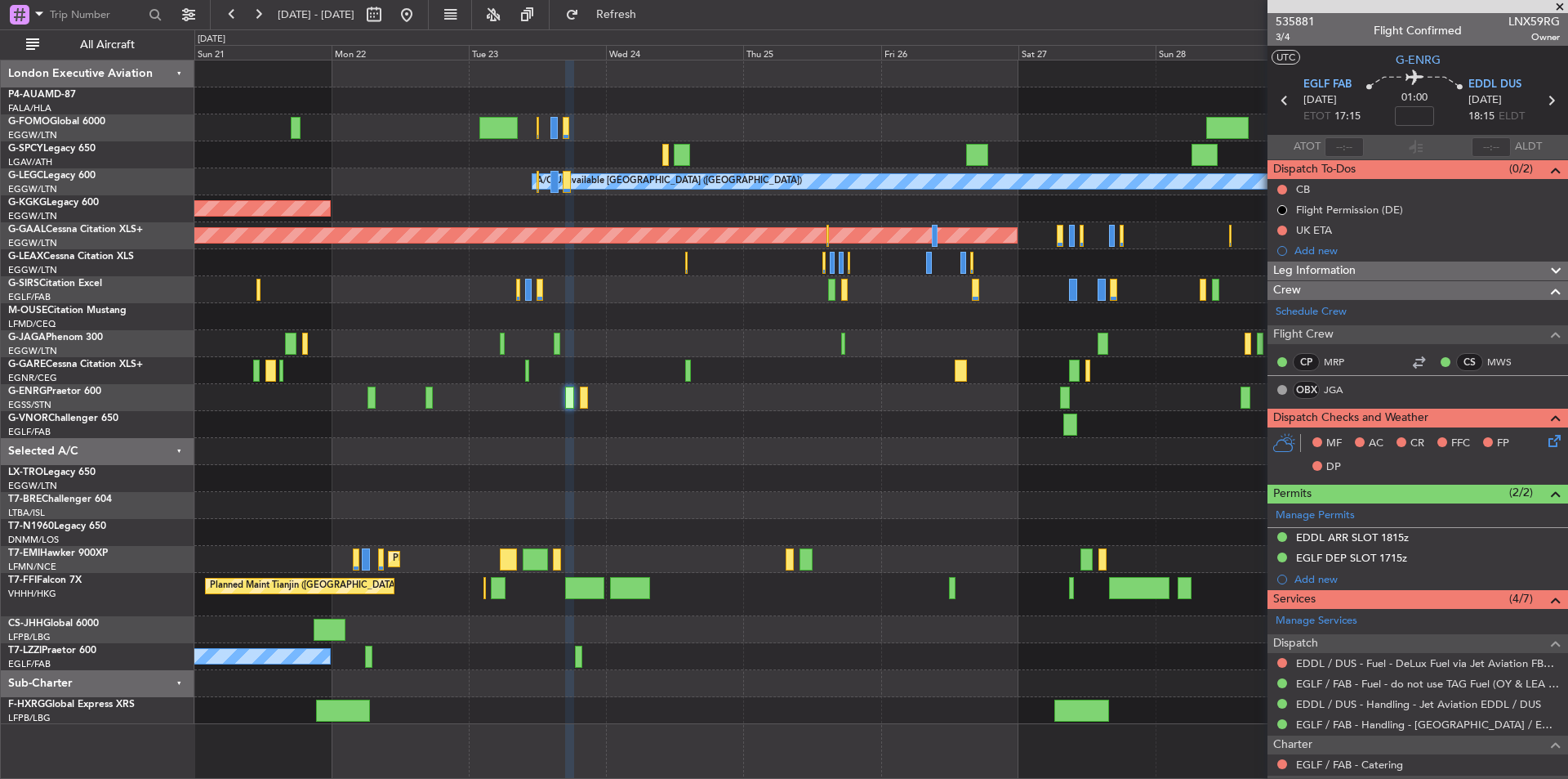
click at [1559, 5] on span at bounding box center [1560, 7] width 16 height 15
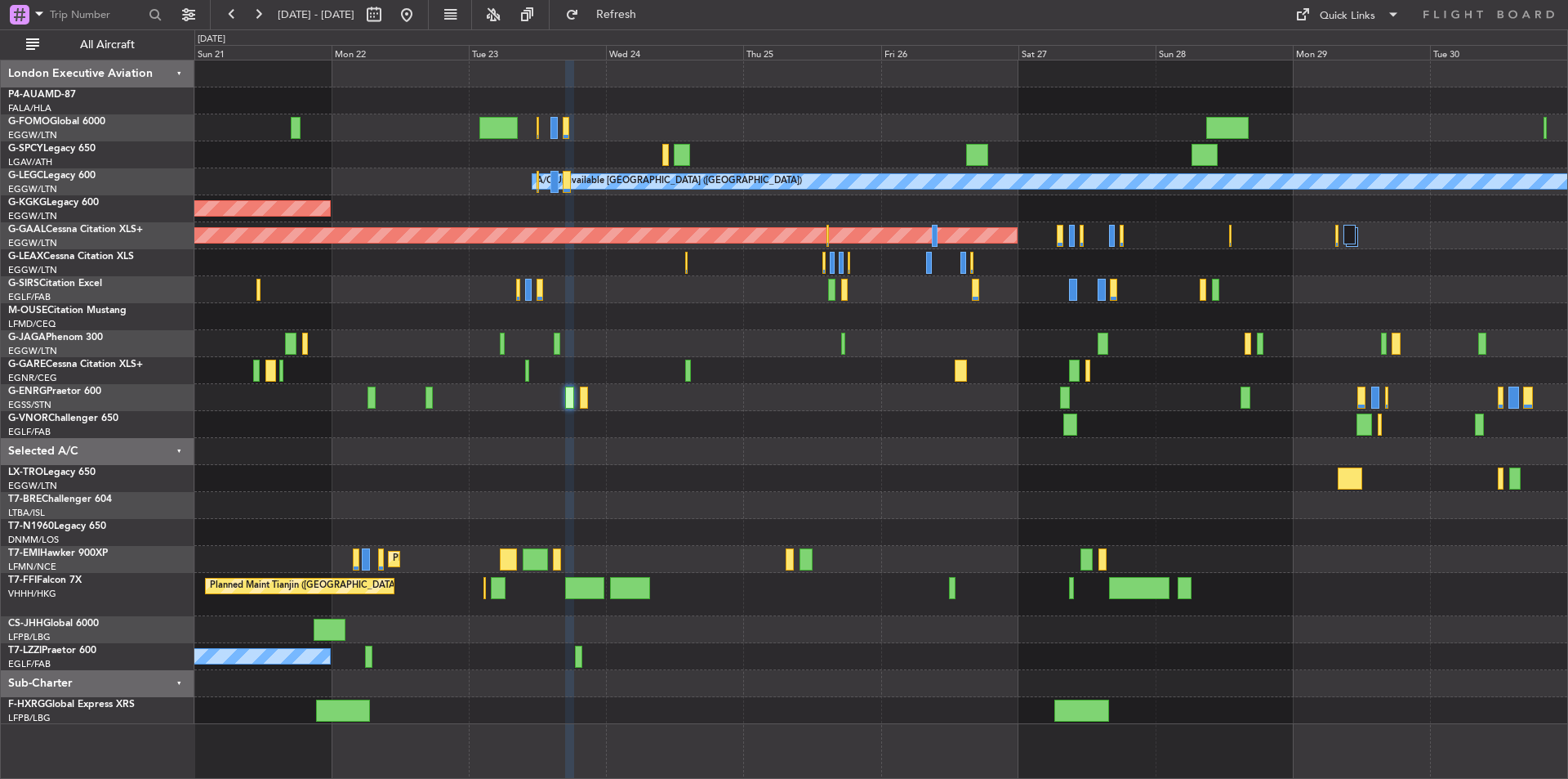
type input "0"
click at [420, 7] on button at bounding box center [406, 15] width 26 height 26
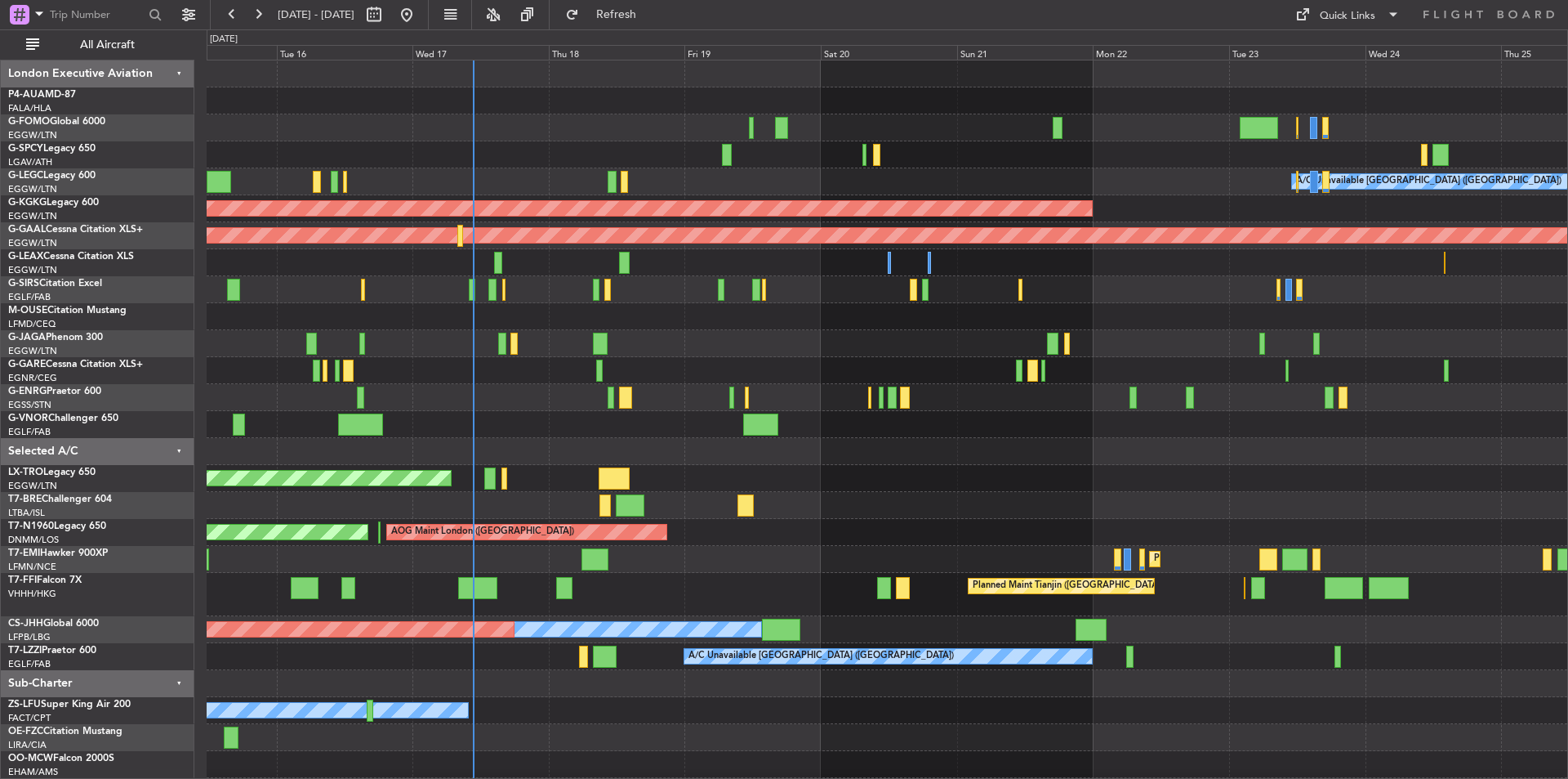
click at [888, 700] on div "A/C Unavailable [GEOGRAPHIC_DATA] ([GEOGRAPHIC_DATA]) Planned Maint [GEOGRAPHIC…" at bounding box center [886, 433] width 1360 height 745
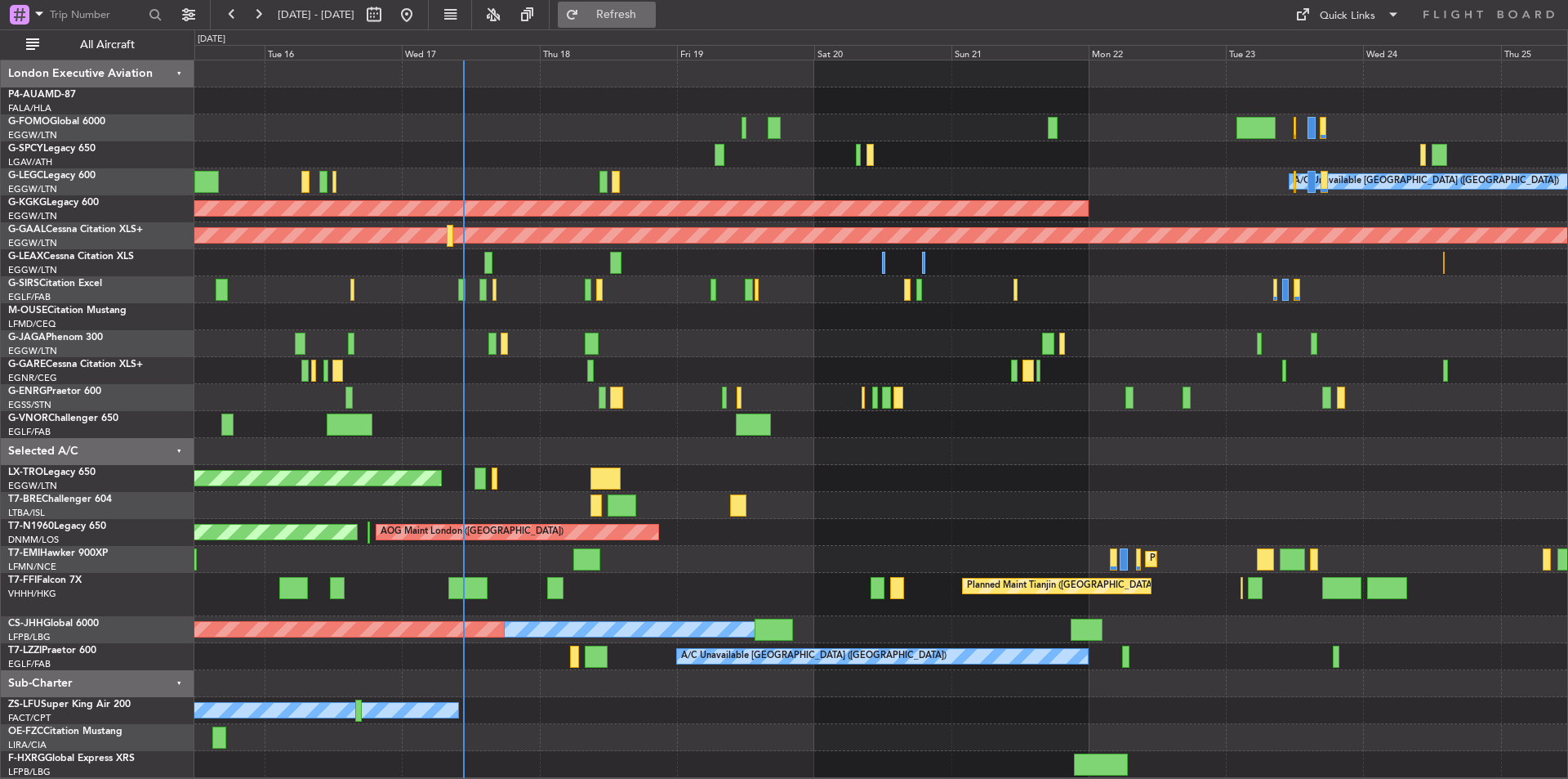
click at [651, 13] on span "Refresh" at bounding box center [617, 15] width 69 height 12
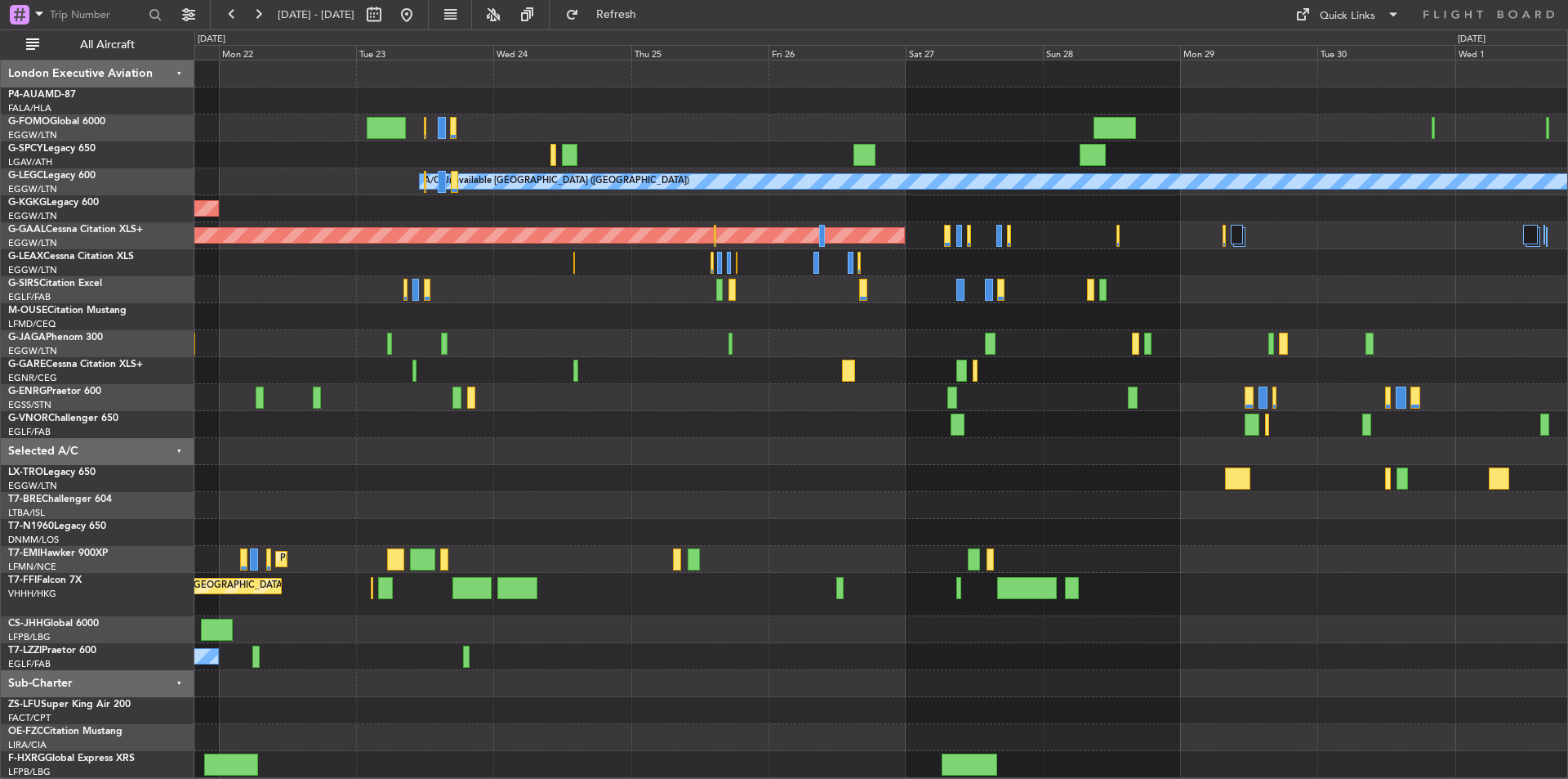
click at [436, 365] on div "A/C Unavailable [GEOGRAPHIC_DATA] ([GEOGRAPHIC_DATA]) AOG Maint [GEOGRAPHIC_DAT…" at bounding box center [880, 419] width 1373 height 717
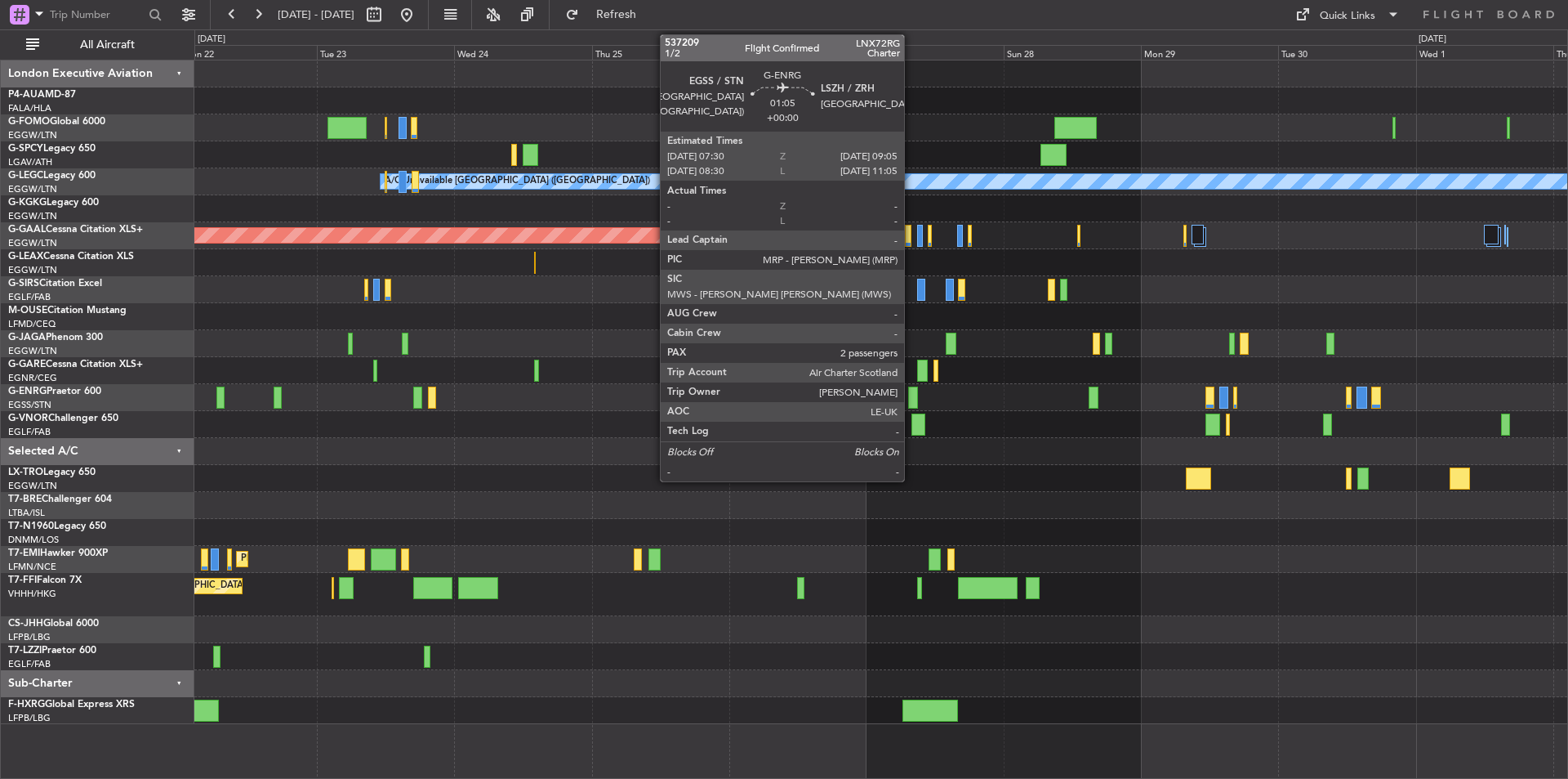
click at [912, 391] on div at bounding box center [913, 397] width 10 height 22
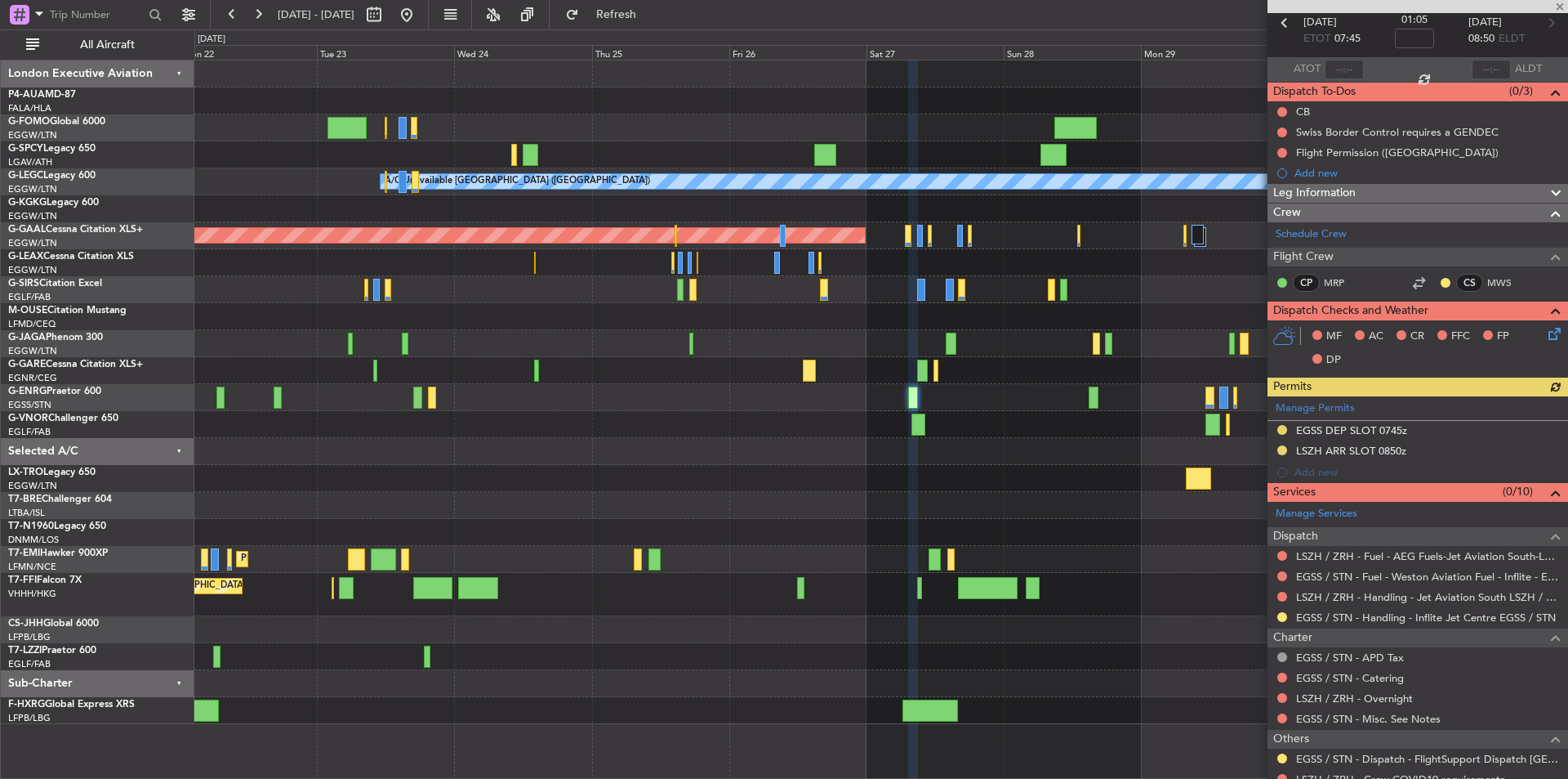
scroll to position [163, 0]
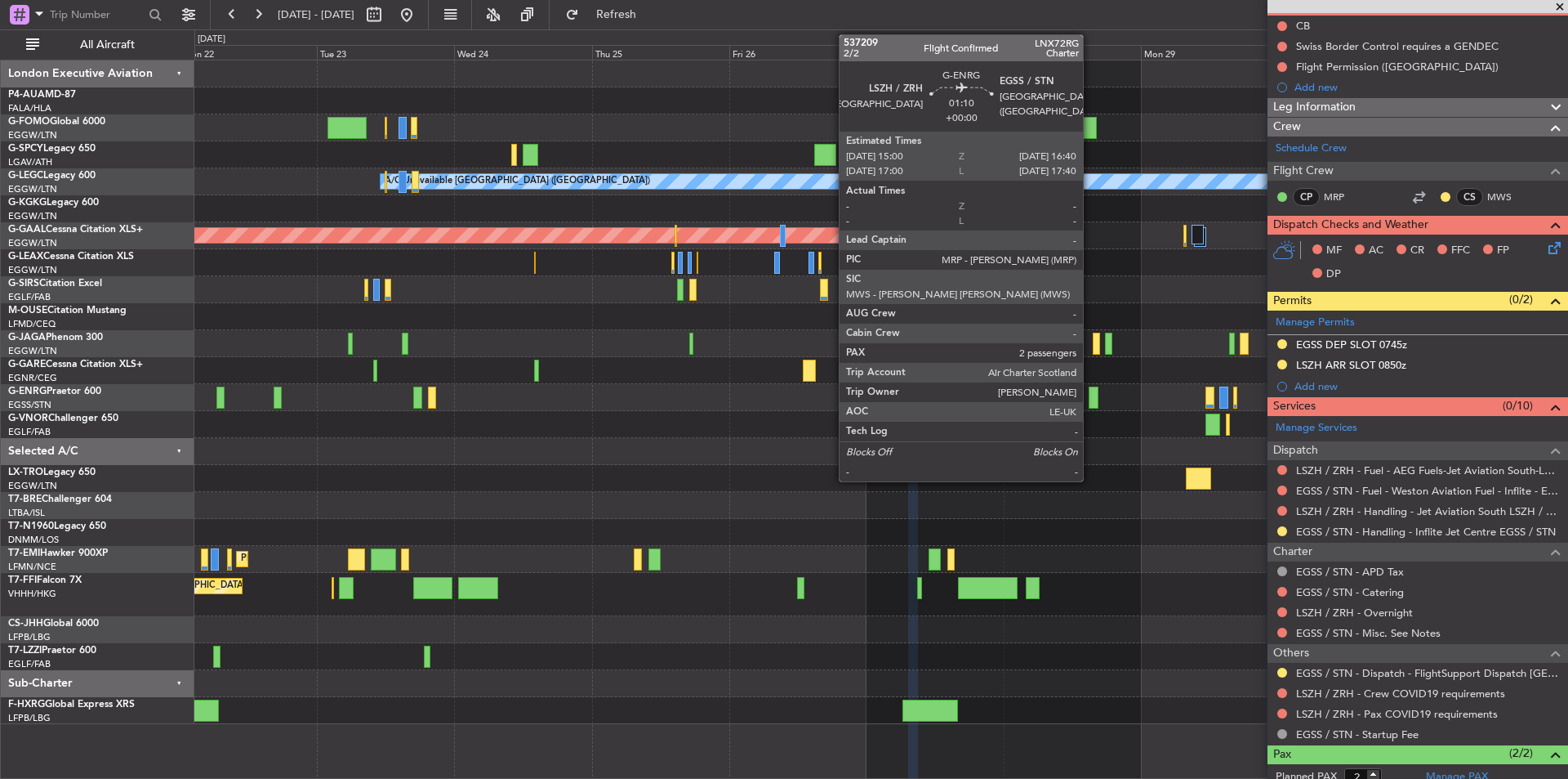
click at [1090, 403] on div at bounding box center [1093, 397] width 10 height 22
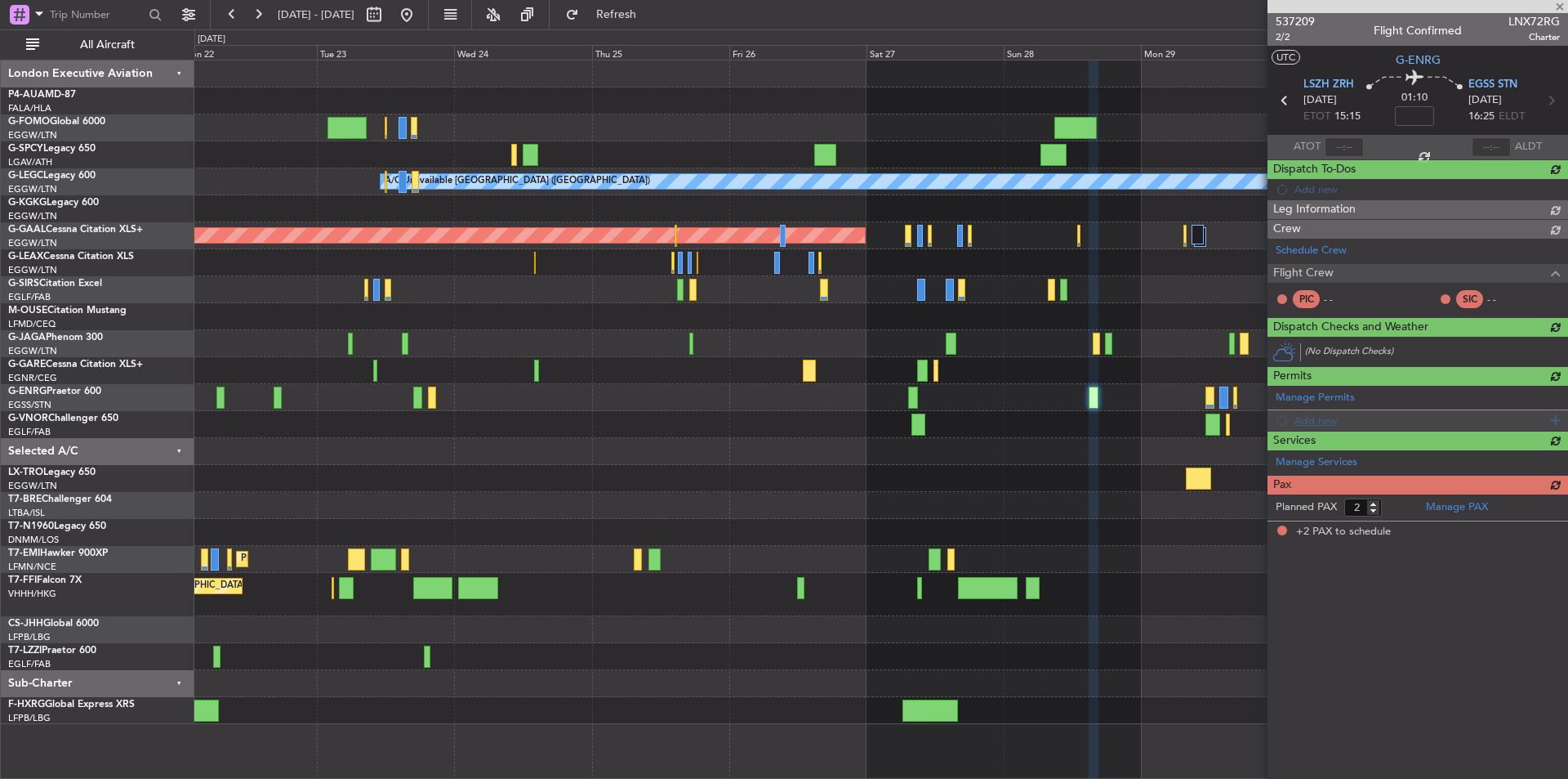
scroll to position [0, 0]
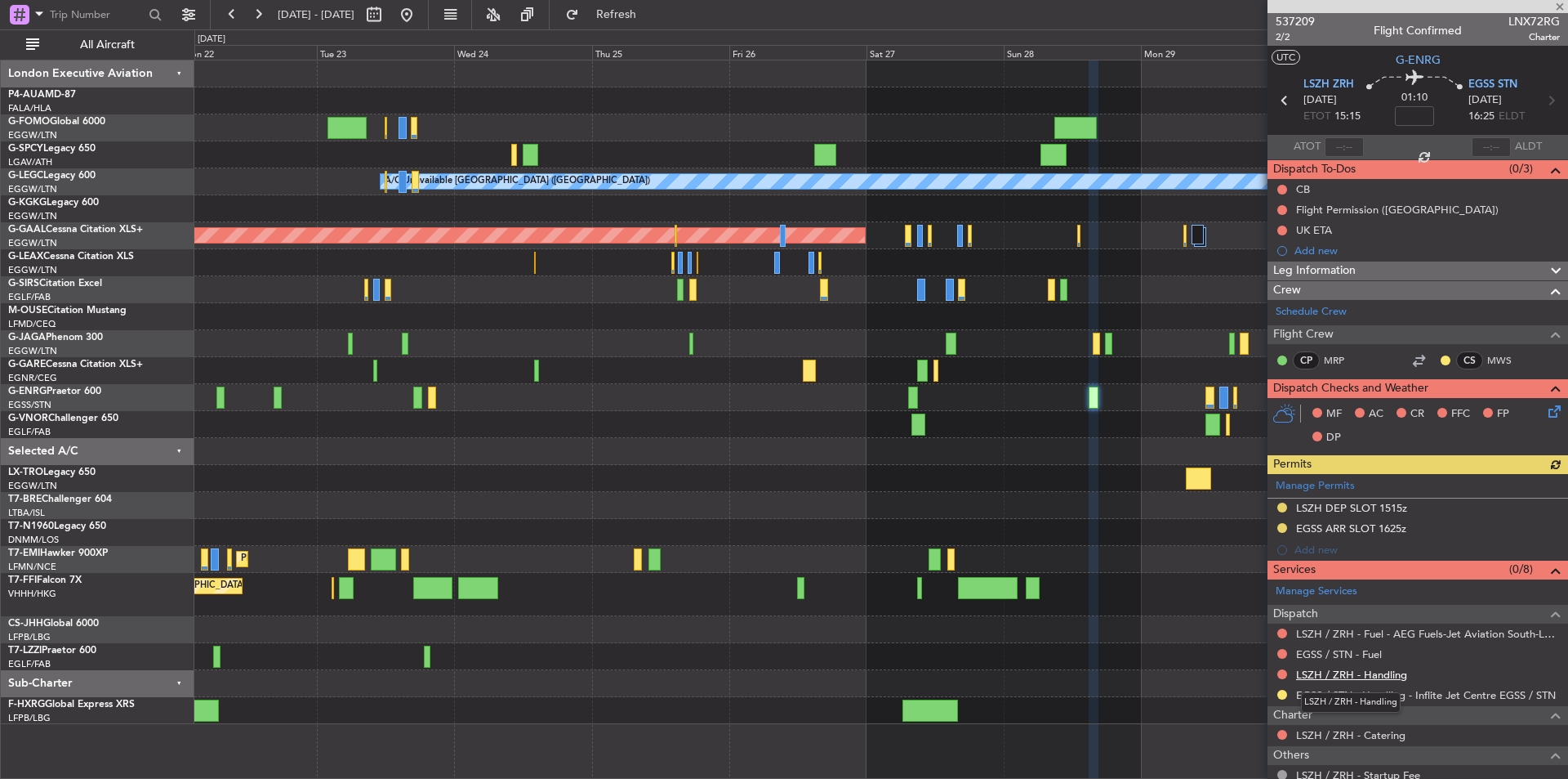
click at [1349, 672] on link "LSZH / ZRH - Handling" at bounding box center [1351, 674] width 111 height 14
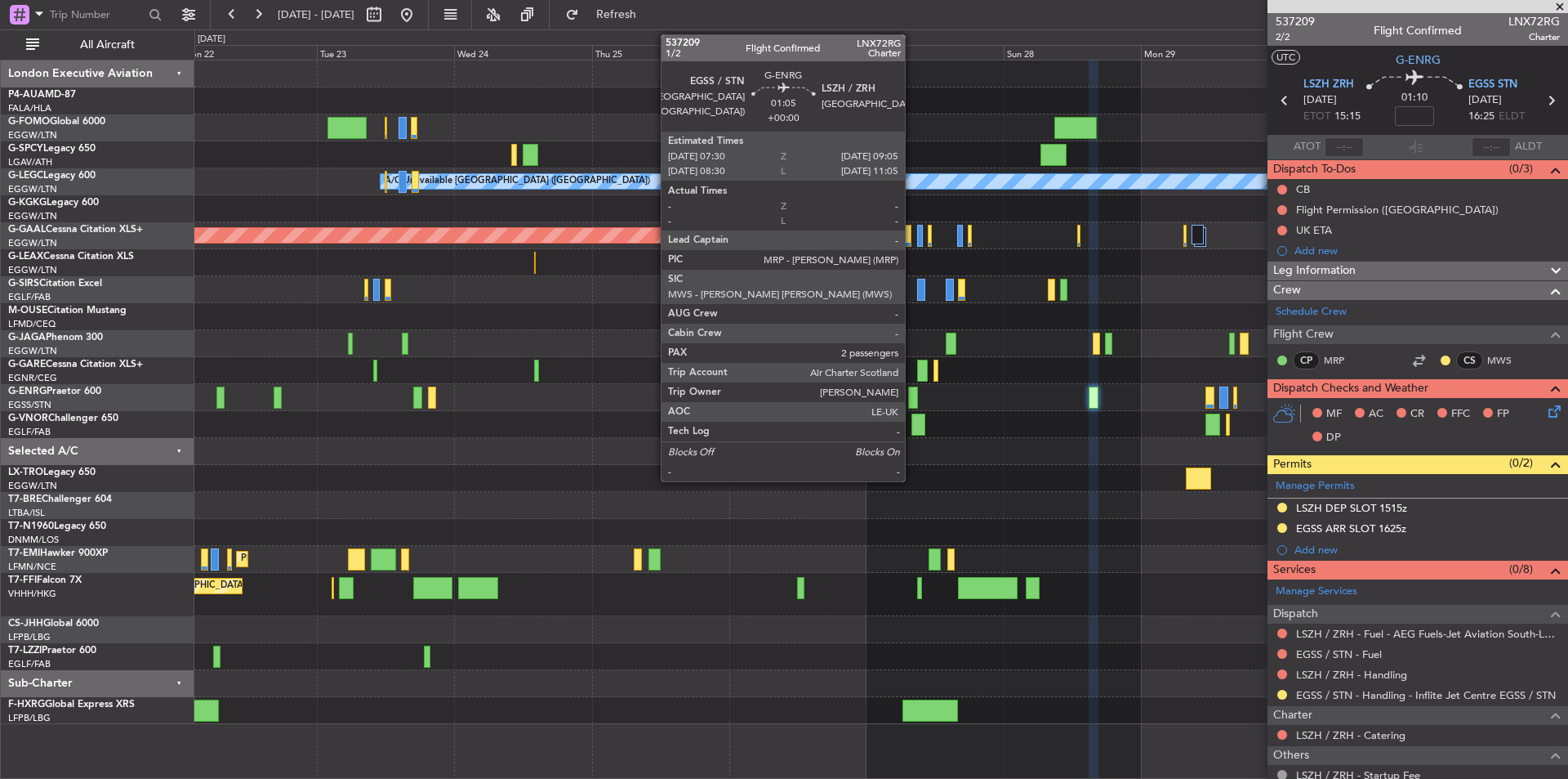
click at [913, 394] on div at bounding box center [913, 397] width 10 height 22
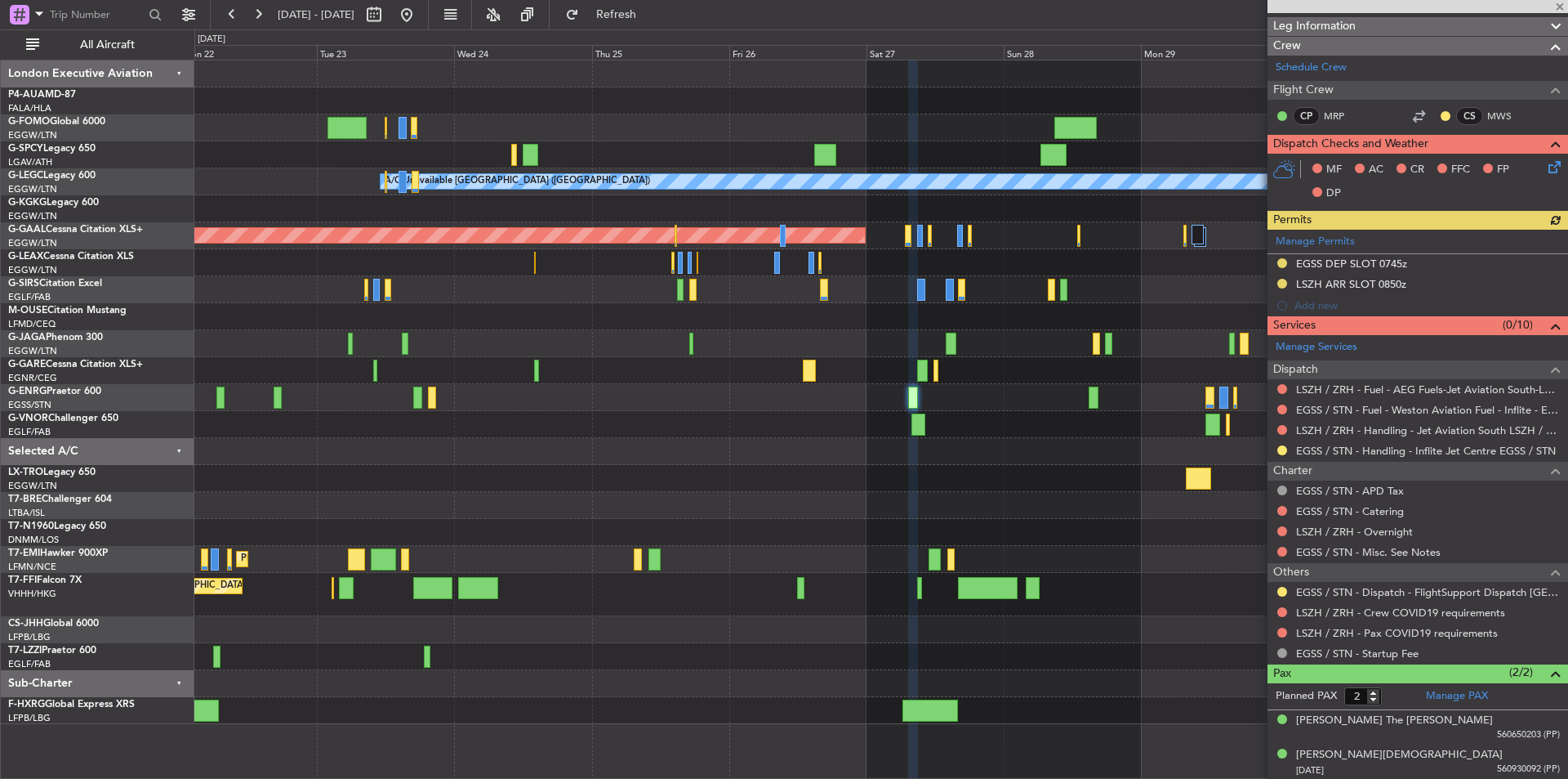
scroll to position [246, 0]
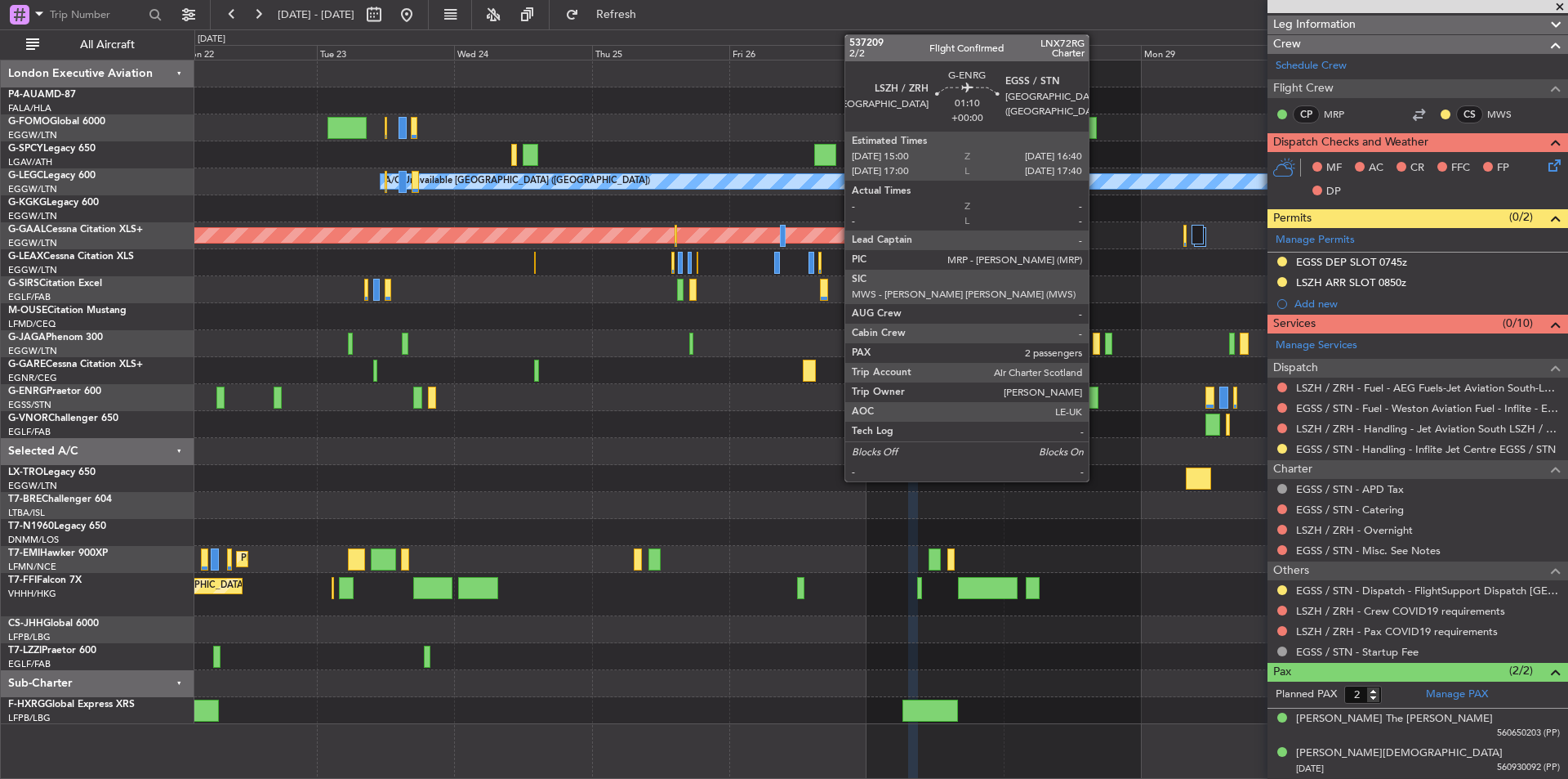
click at [1096, 393] on div at bounding box center [1093, 397] width 10 height 22
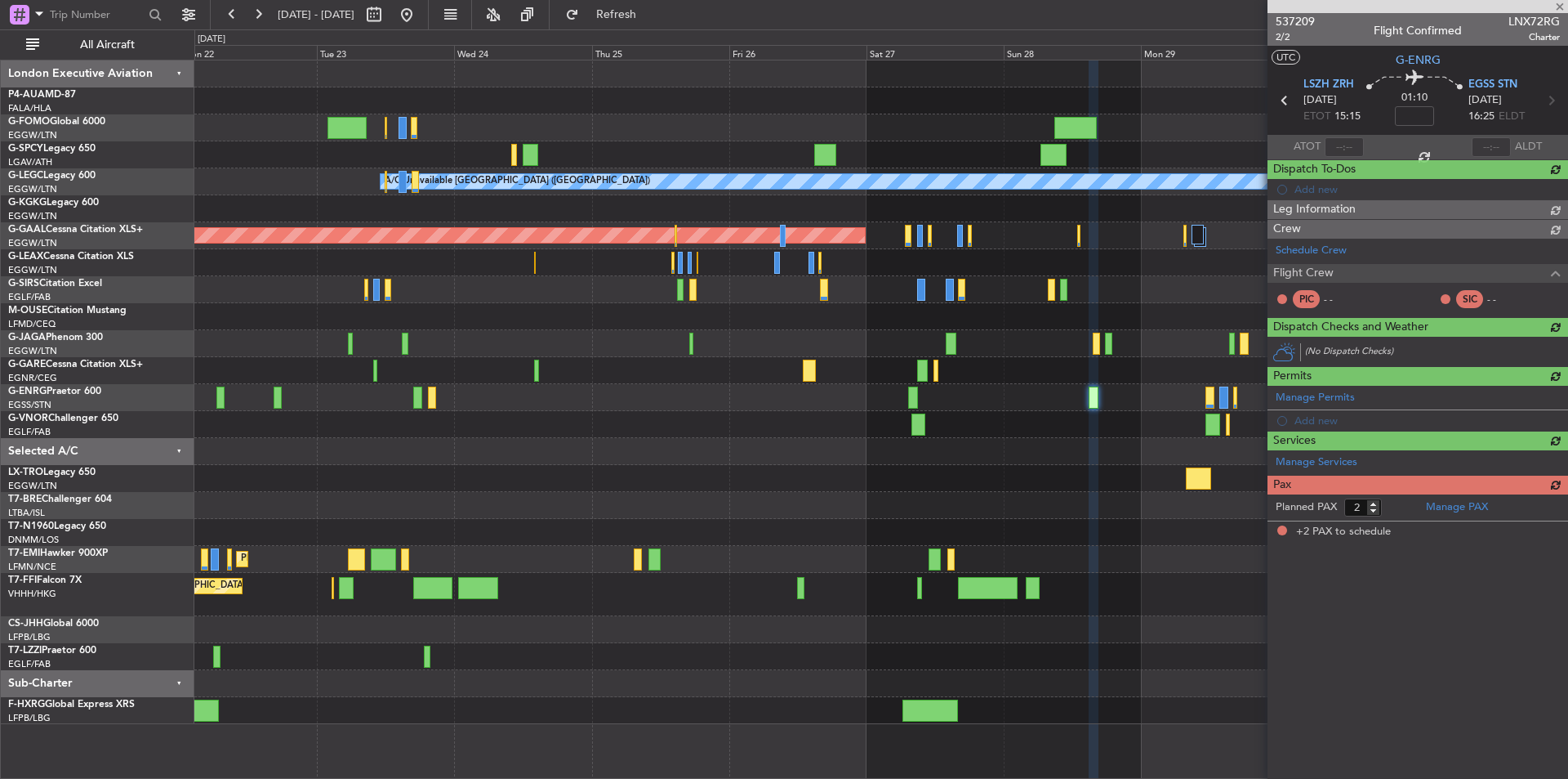
scroll to position [0, 0]
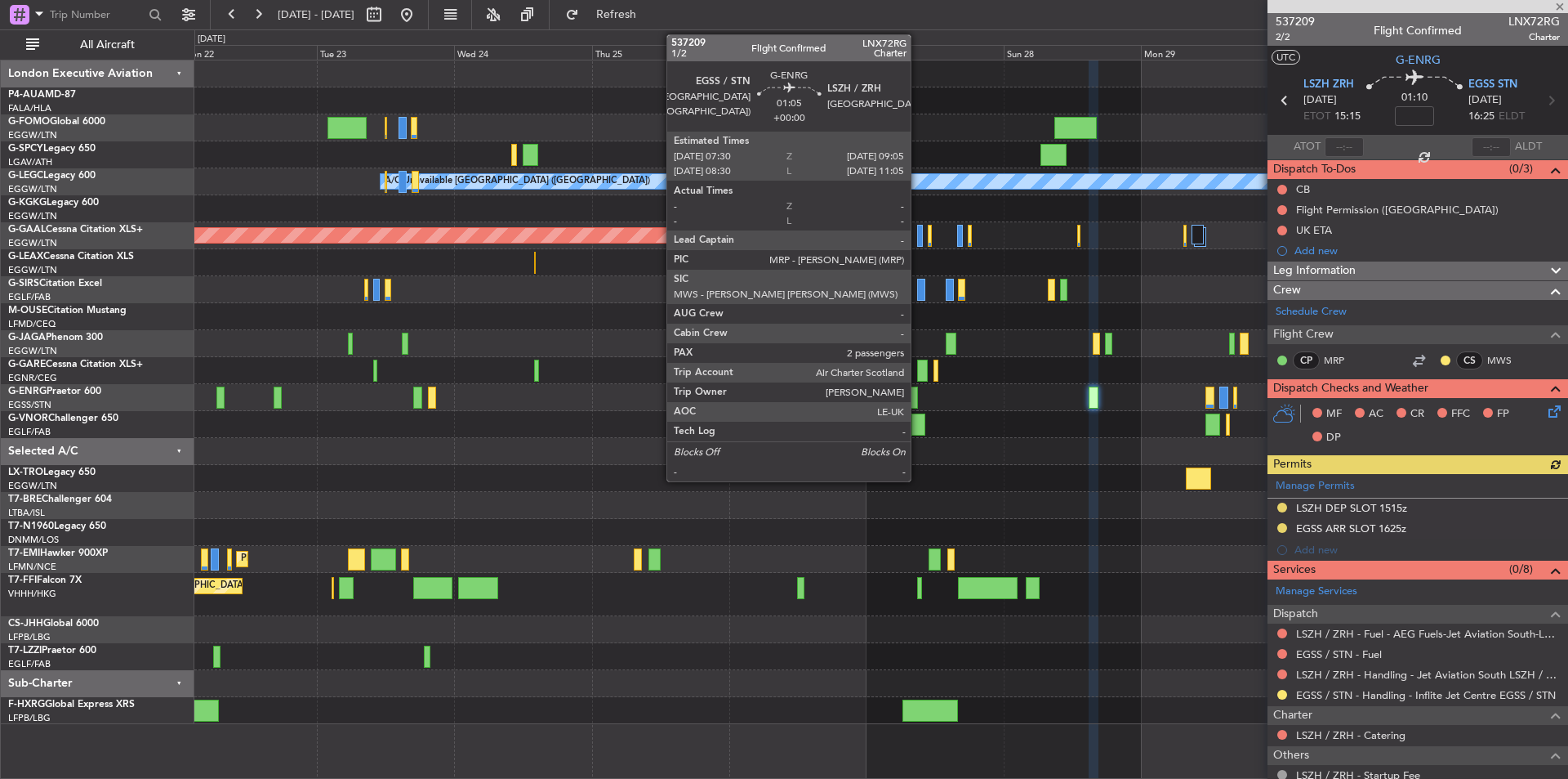
click at [918, 400] on div at bounding box center [913, 397] width 10 height 22
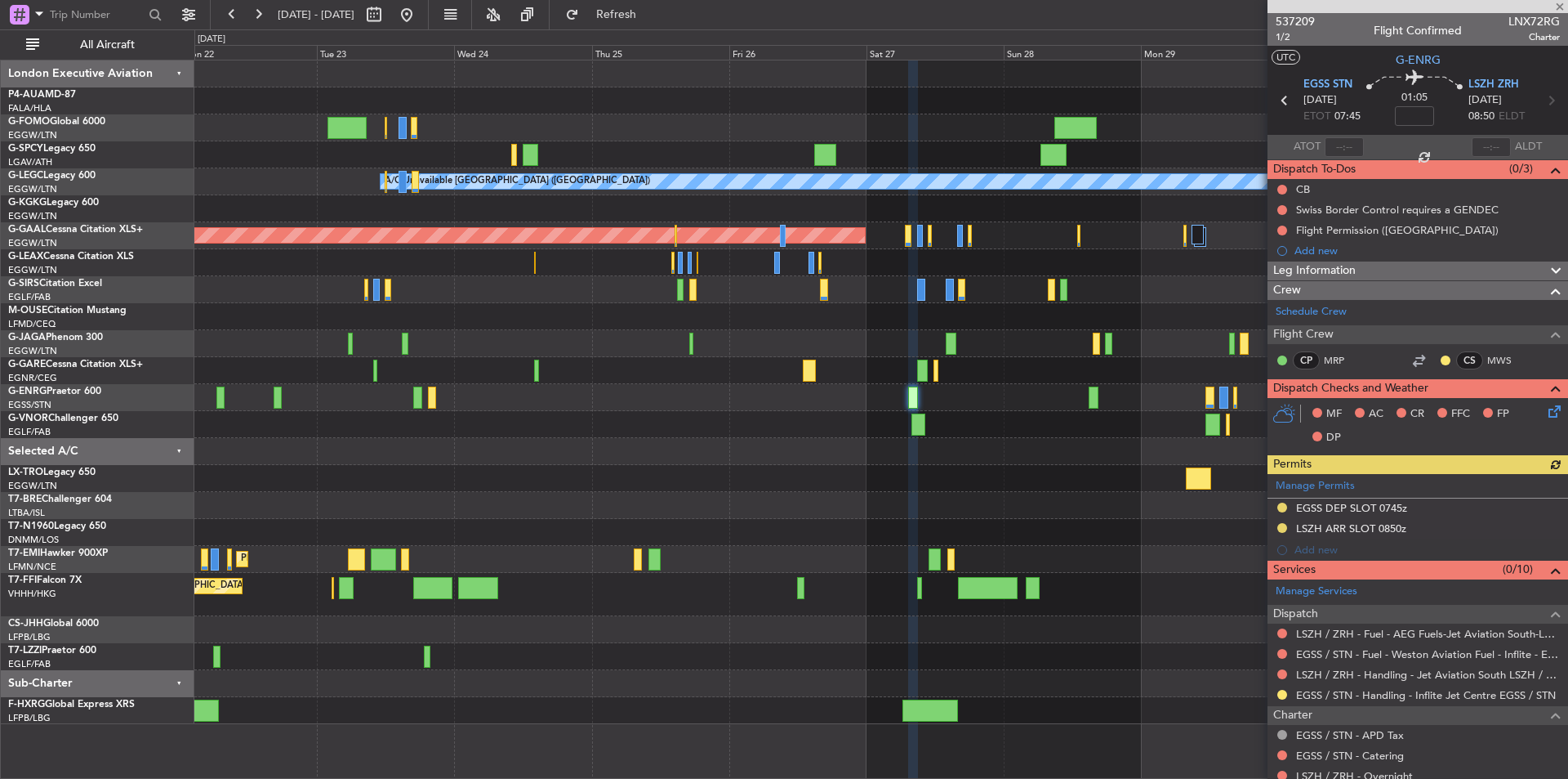
scroll to position [163, 0]
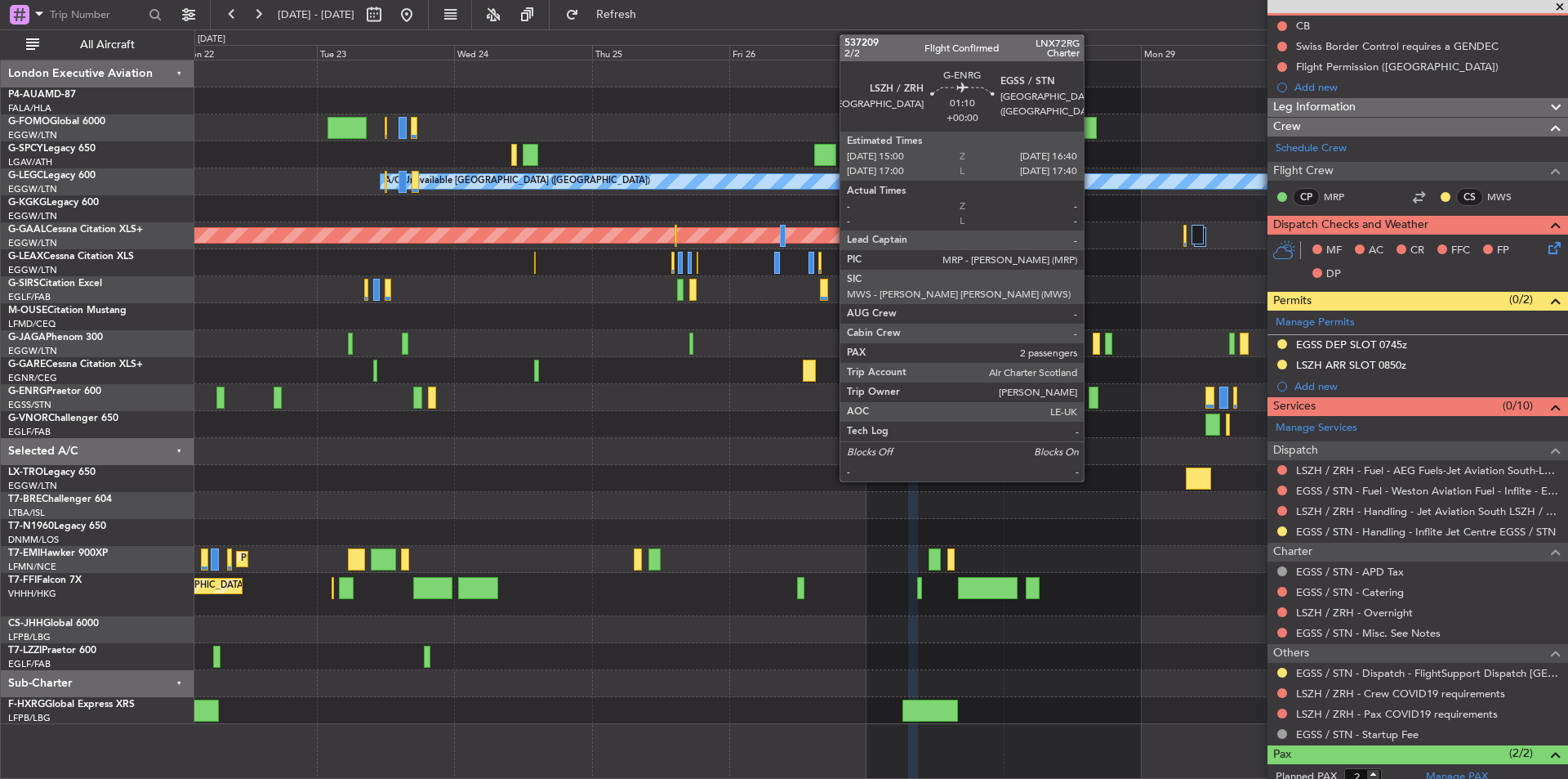
click at [1091, 406] on div at bounding box center [1093, 397] width 10 height 22
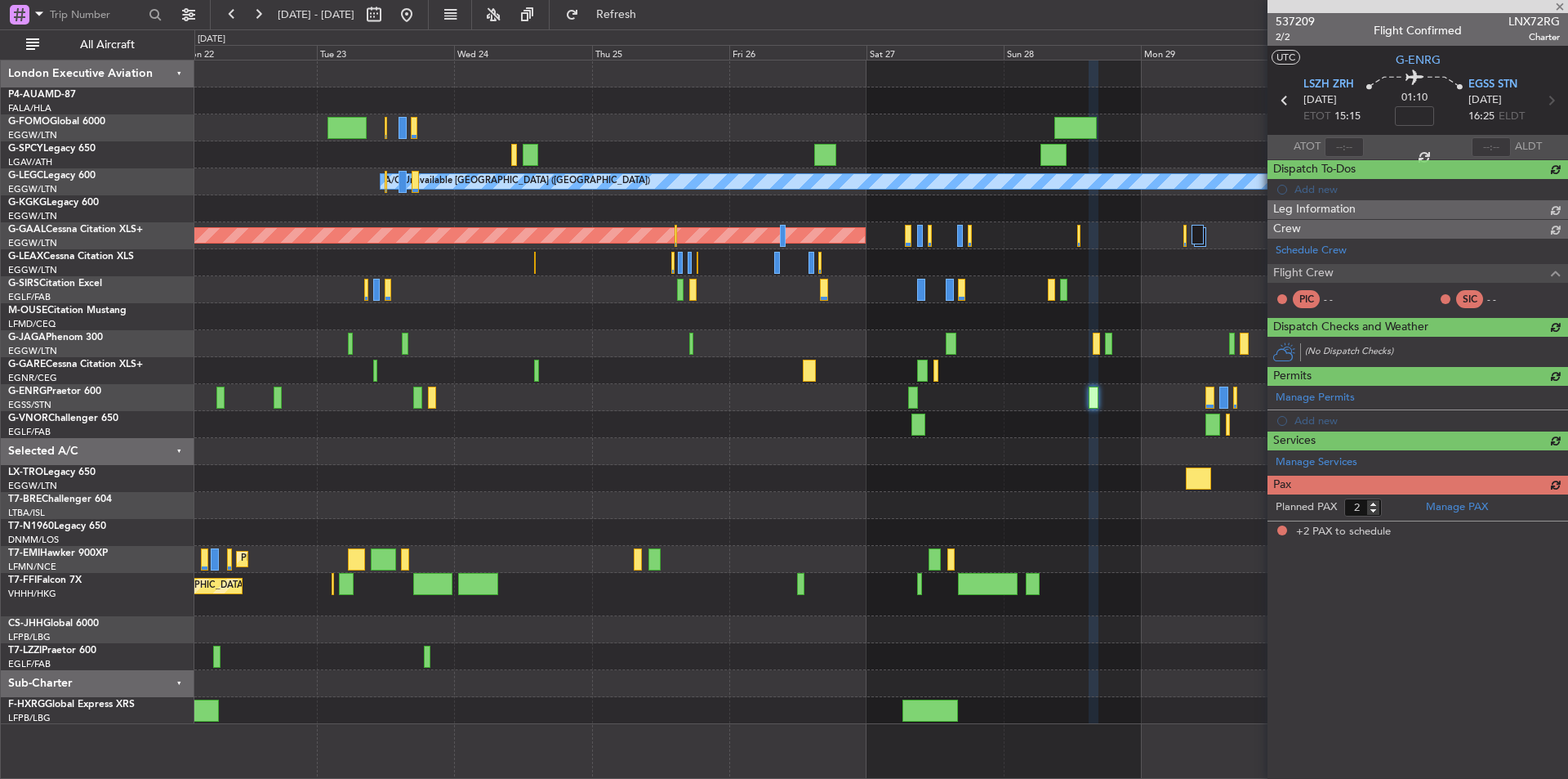
scroll to position [0, 0]
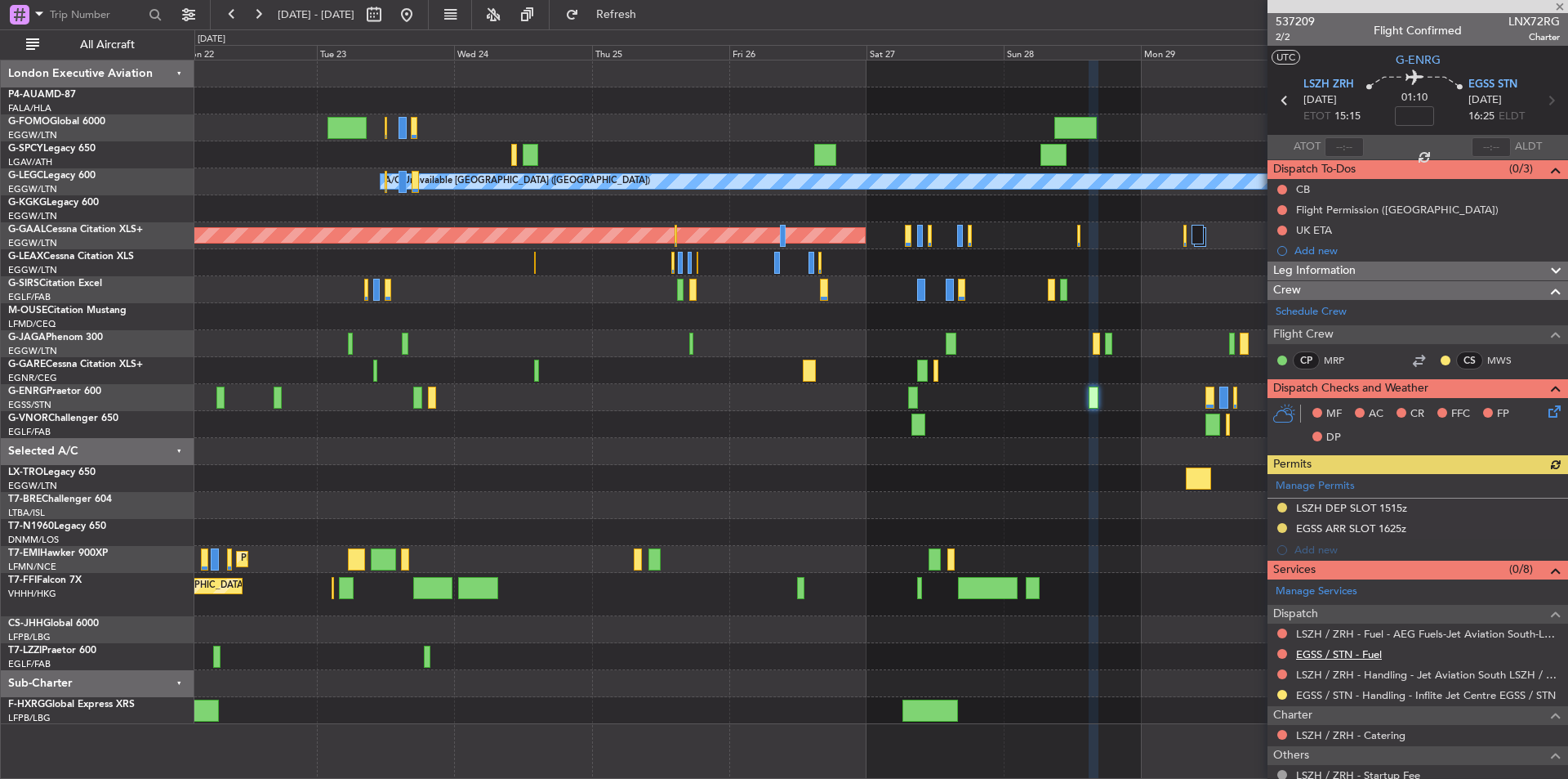
click at [1315, 657] on link "EGSS / STN - Fuel" at bounding box center [1339, 654] width 86 height 14
click at [651, 18] on span "Refresh" at bounding box center [617, 15] width 69 height 12
click at [420, 12] on button at bounding box center [406, 15] width 26 height 26
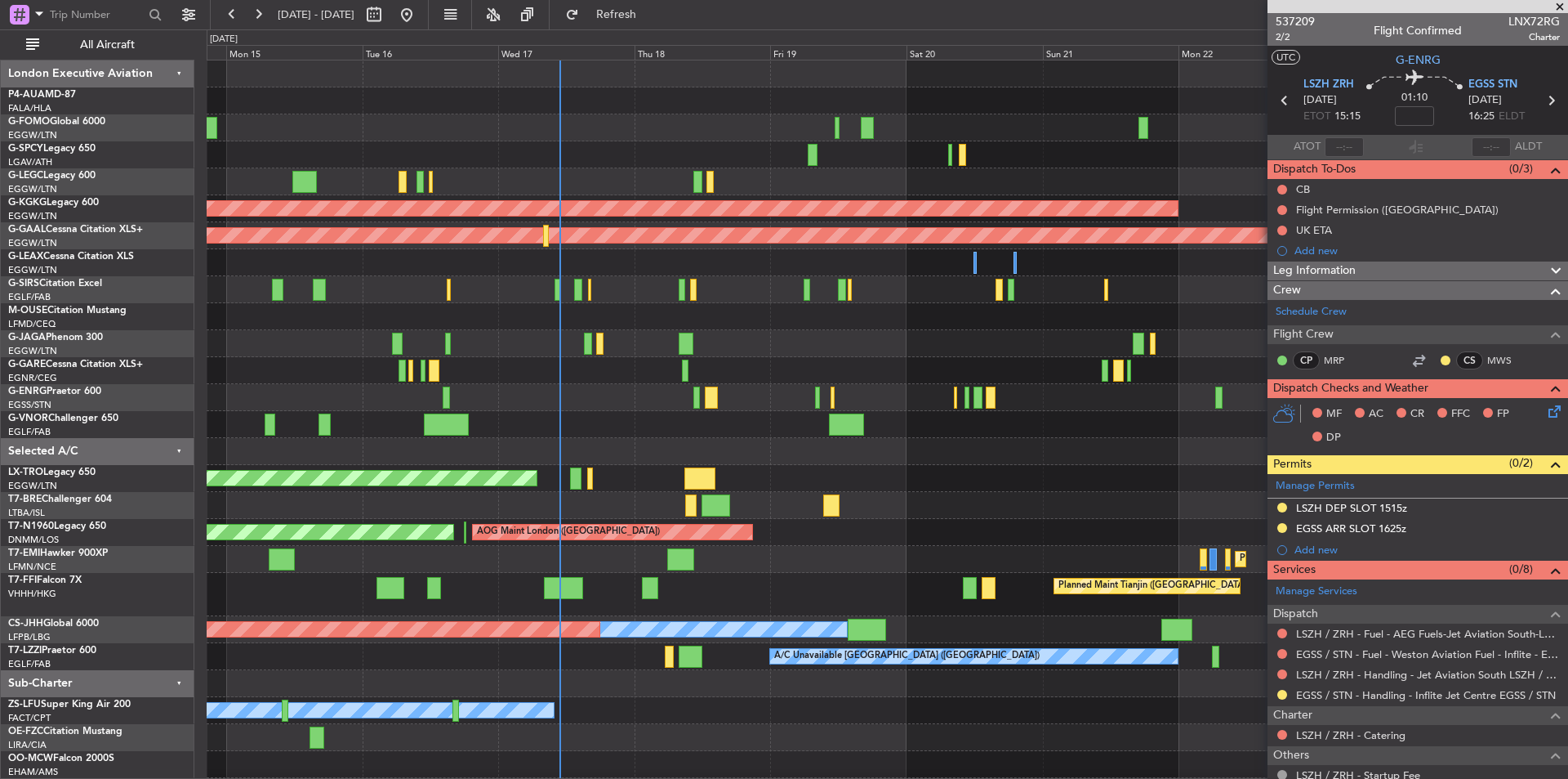
click at [855, 342] on div "Planned Maint [GEOGRAPHIC_DATA] ([GEOGRAPHIC_DATA])" at bounding box center [886, 344] width 1360 height 27
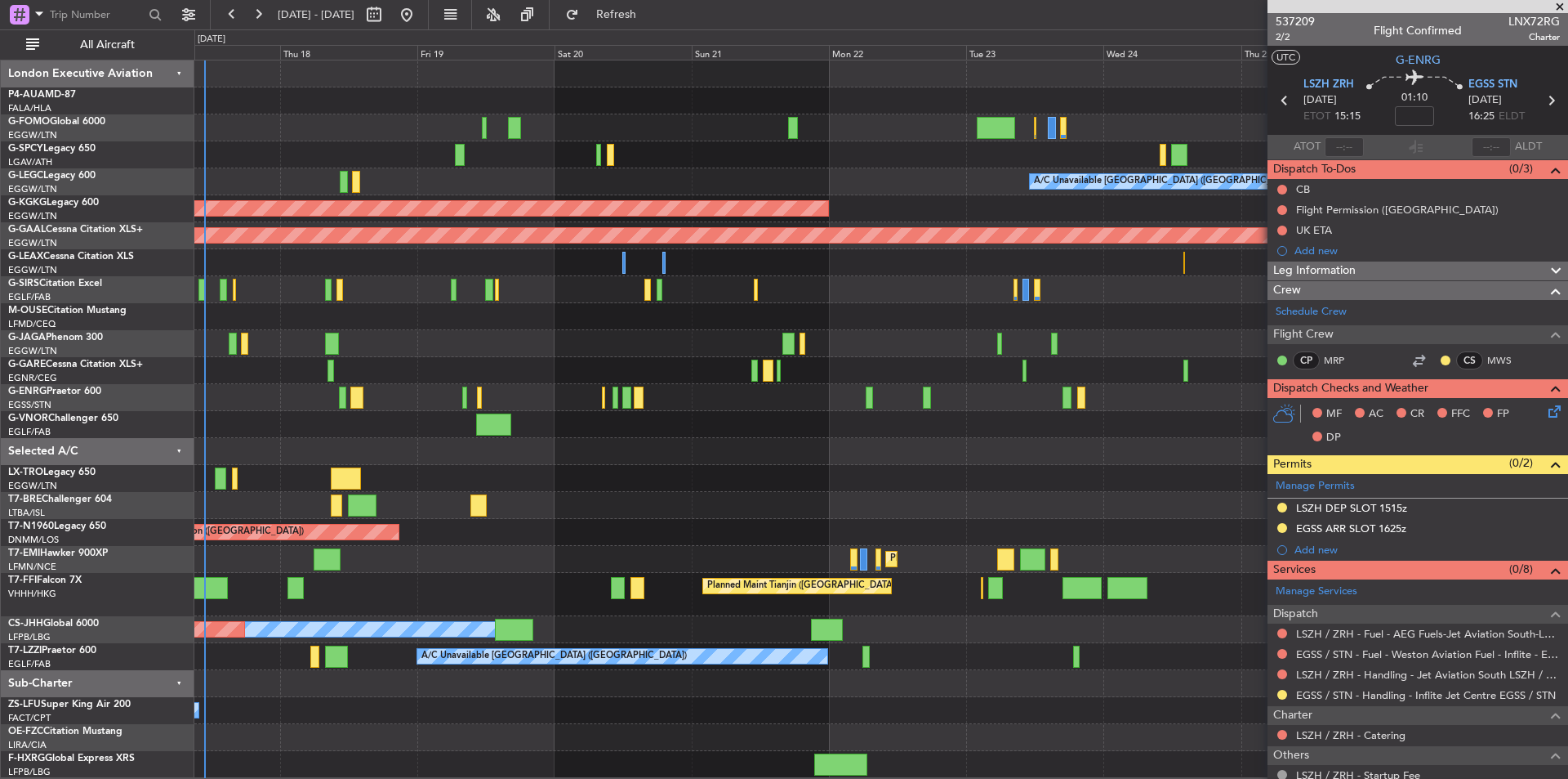
click at [786, 327] on div at bounding box center [880, 316] width 1373 height 27
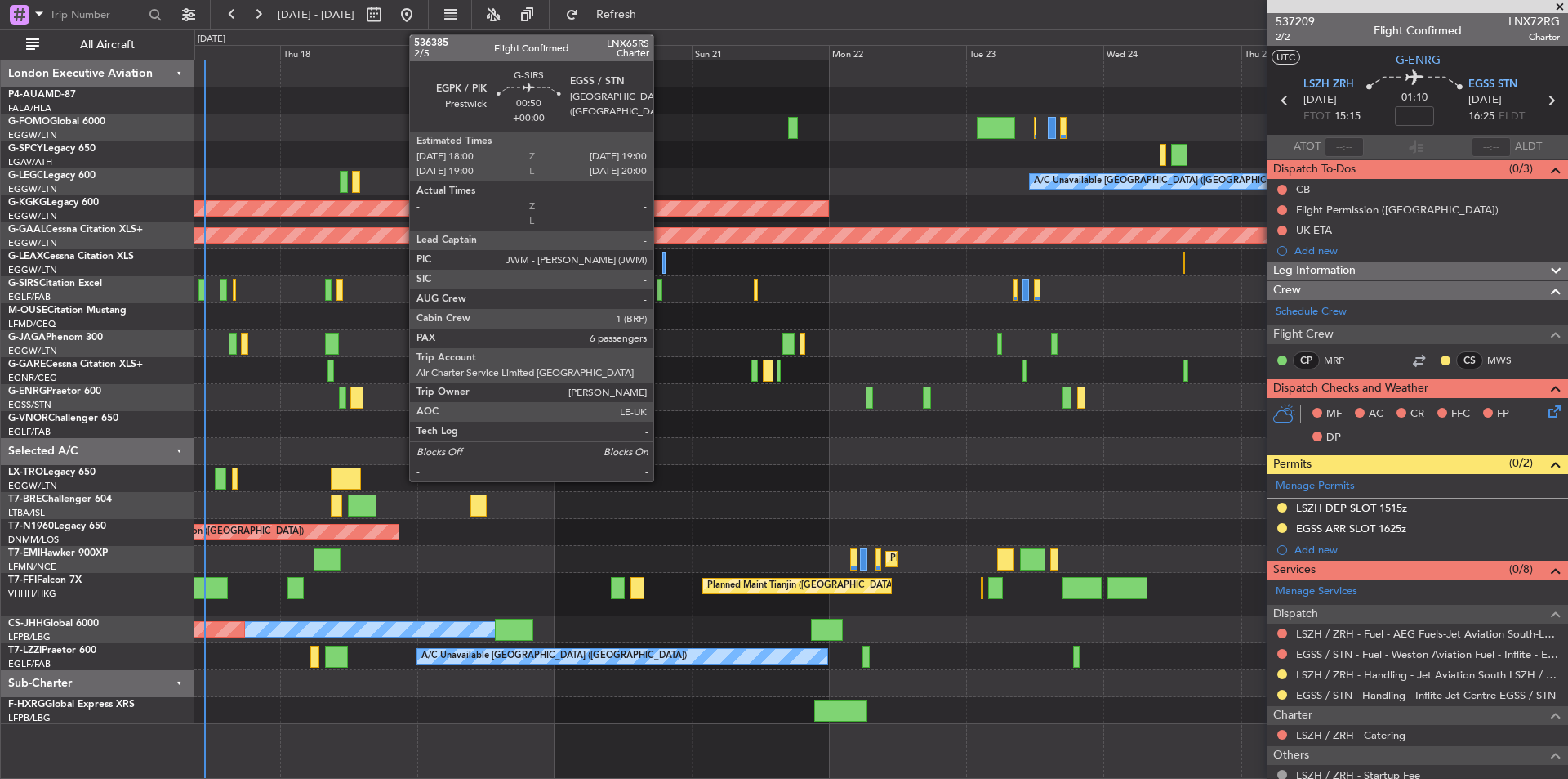
click at [661, 288] on div at bounding box center [660, 289] width 6 height 22
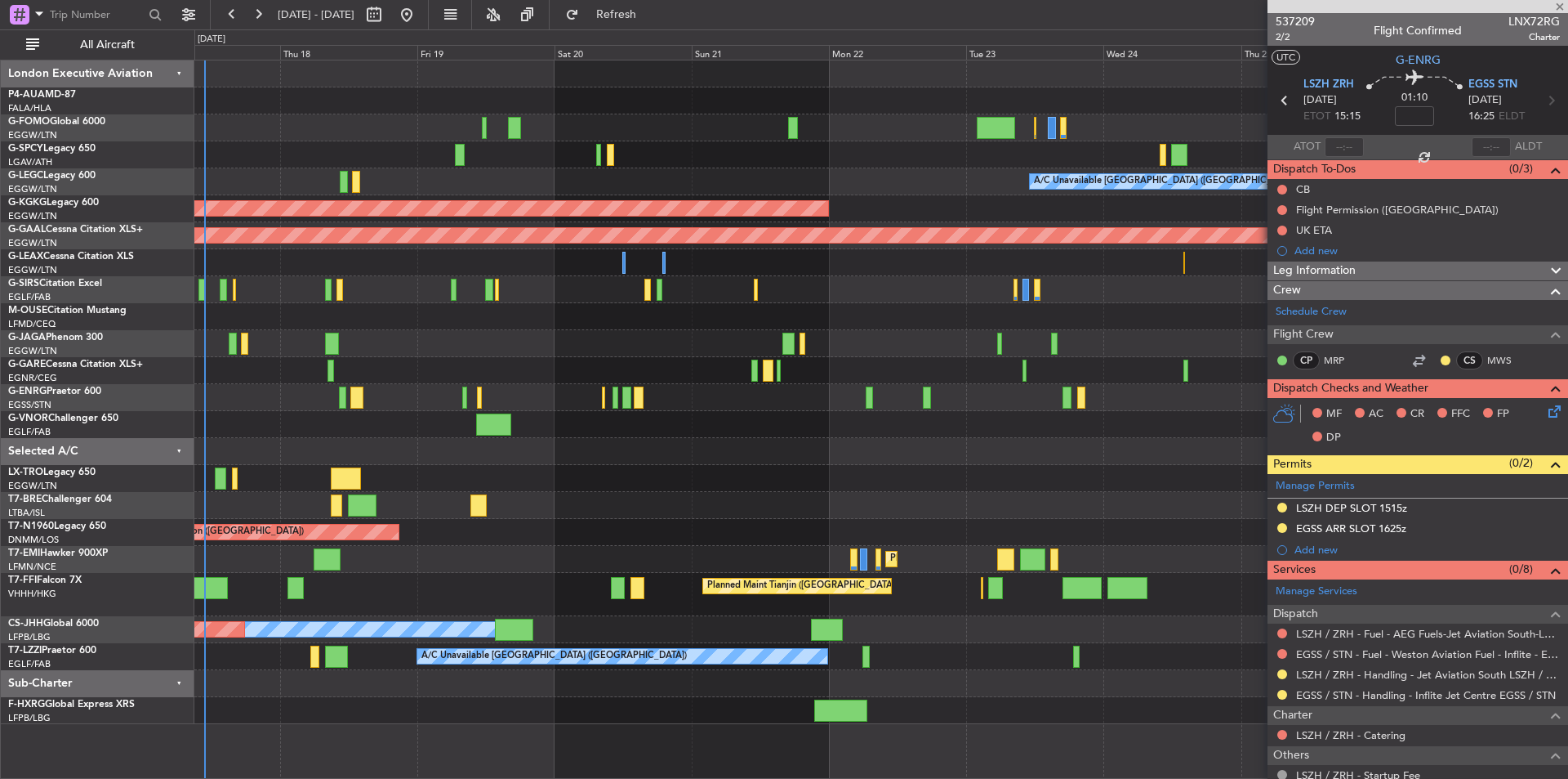
type input "6"
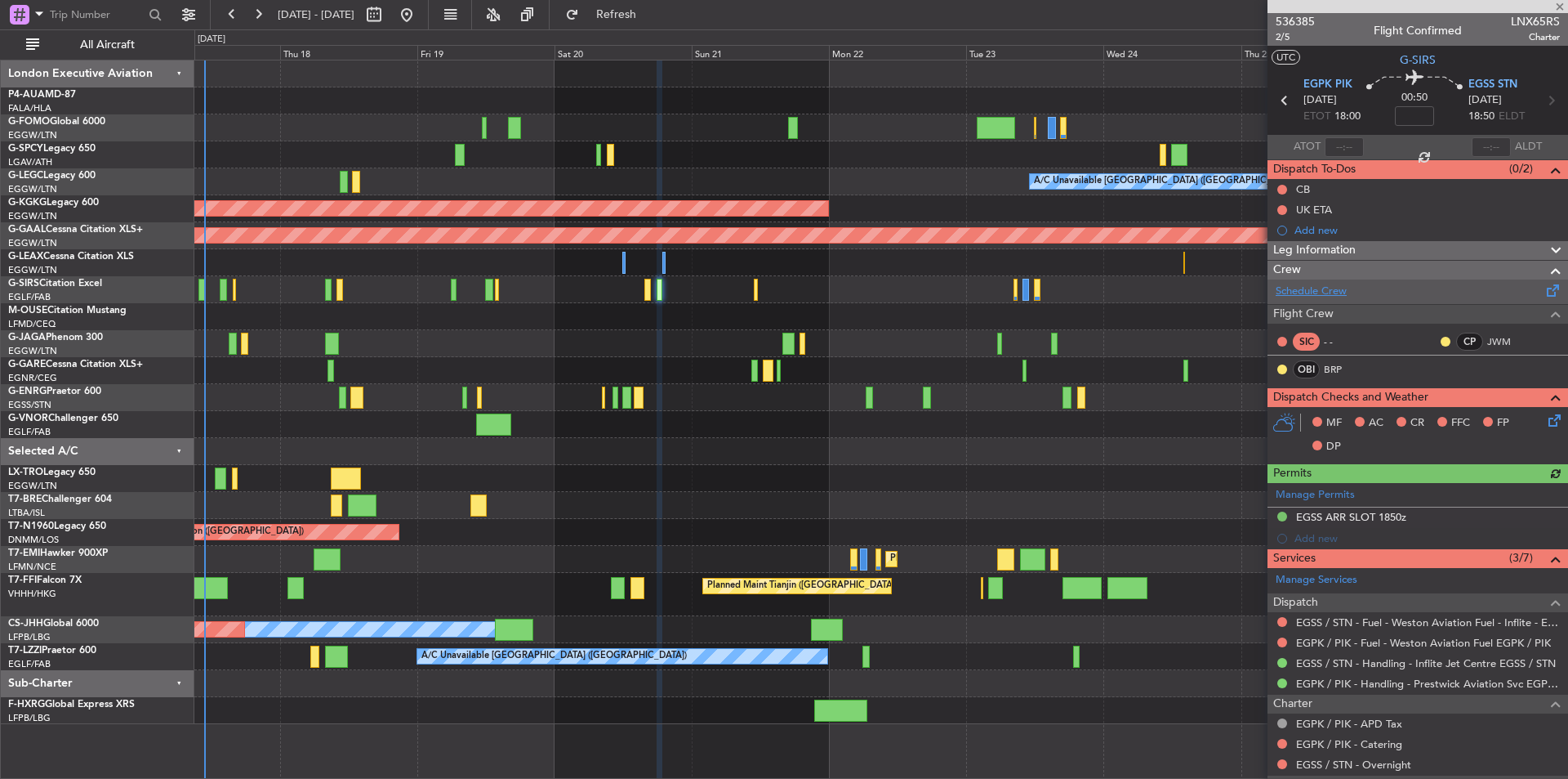
click at [1309, 286] on link "Schedule Crew" at bounding box center [1312, 292] width 71 height 16
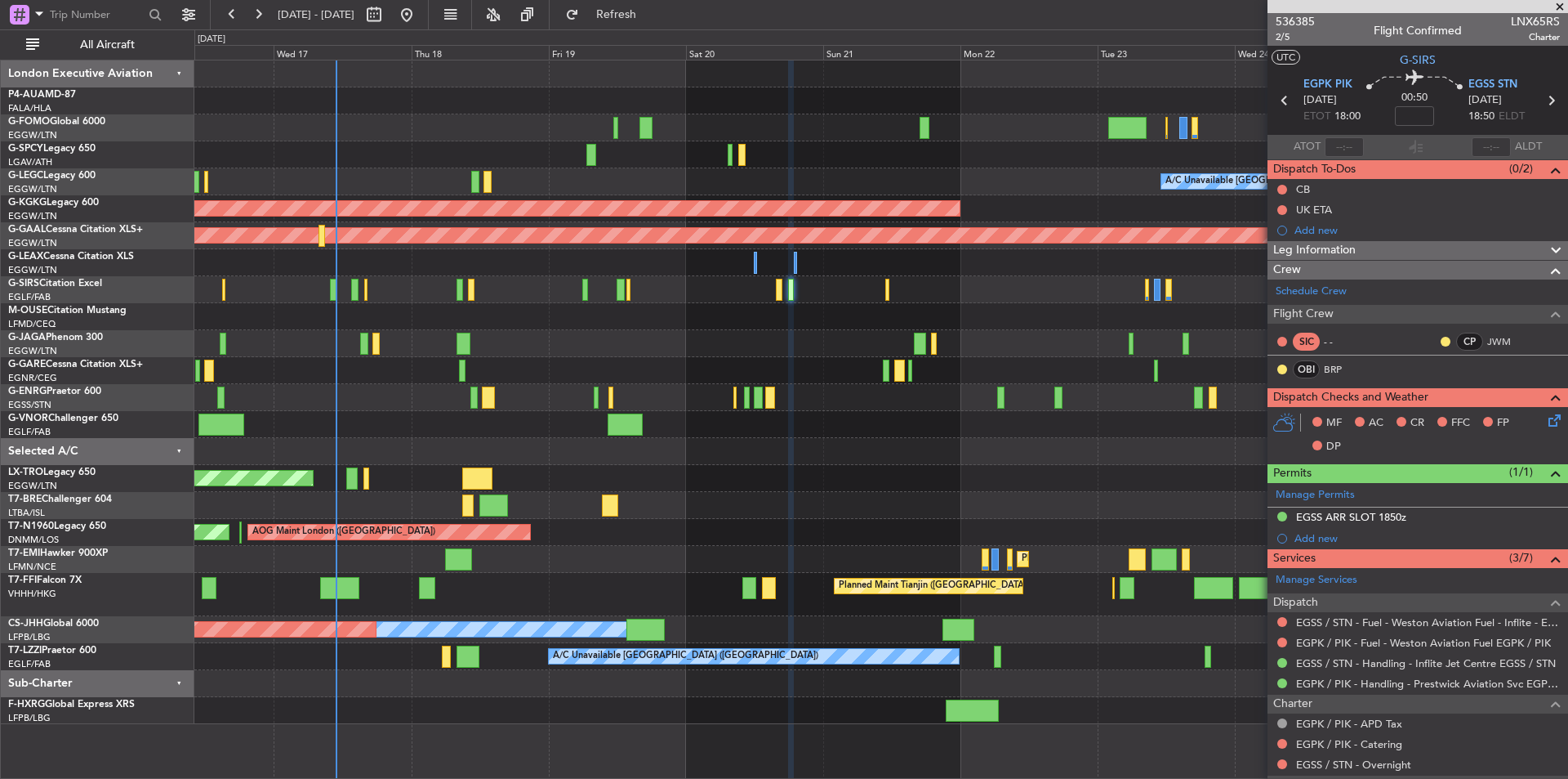
click at [686, 333] on div at bounding box center [880, 344] width 1373 height 27
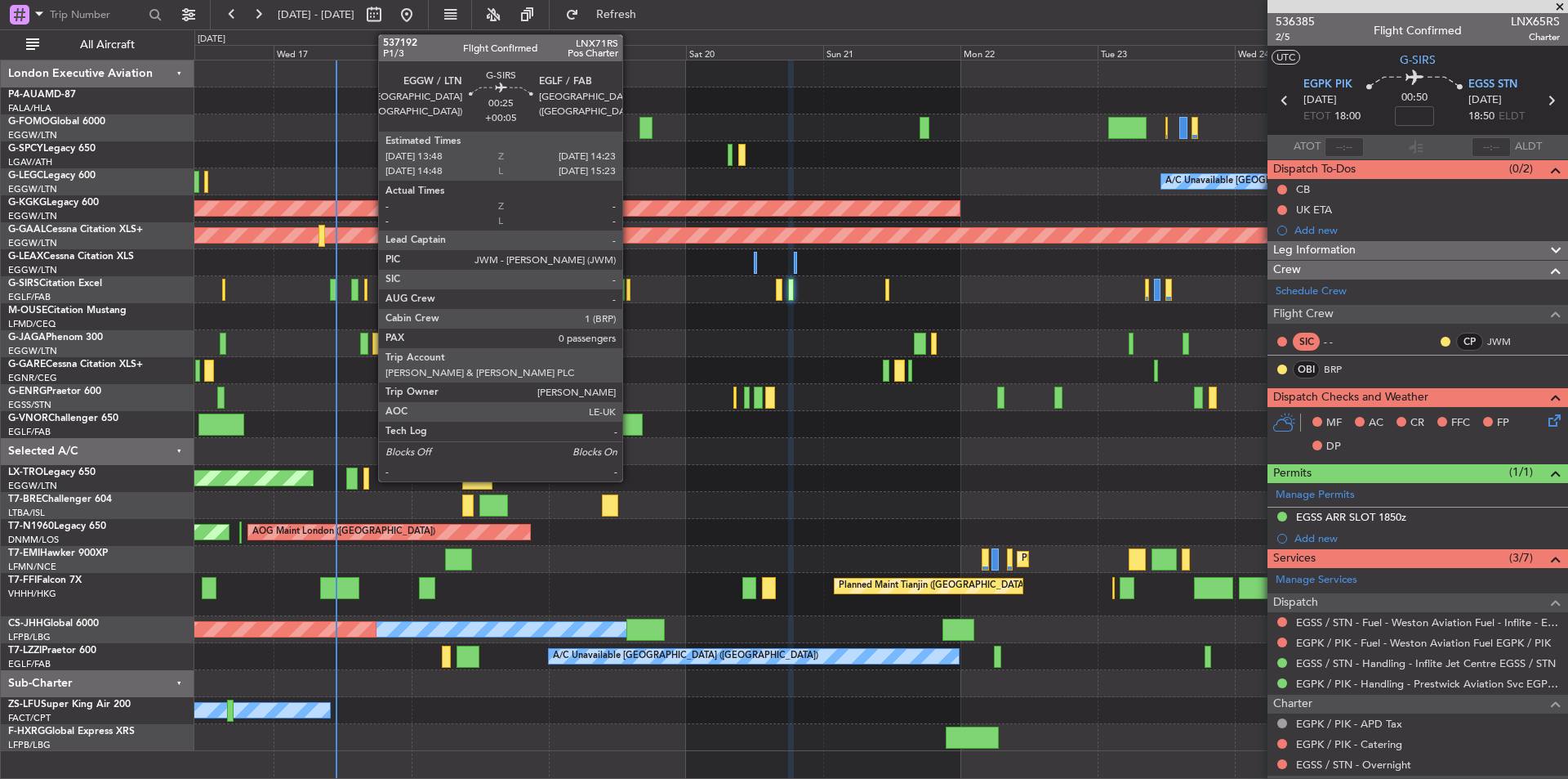
click at [630, 284] on div at bounding box center [628, 289] width 5 height 22
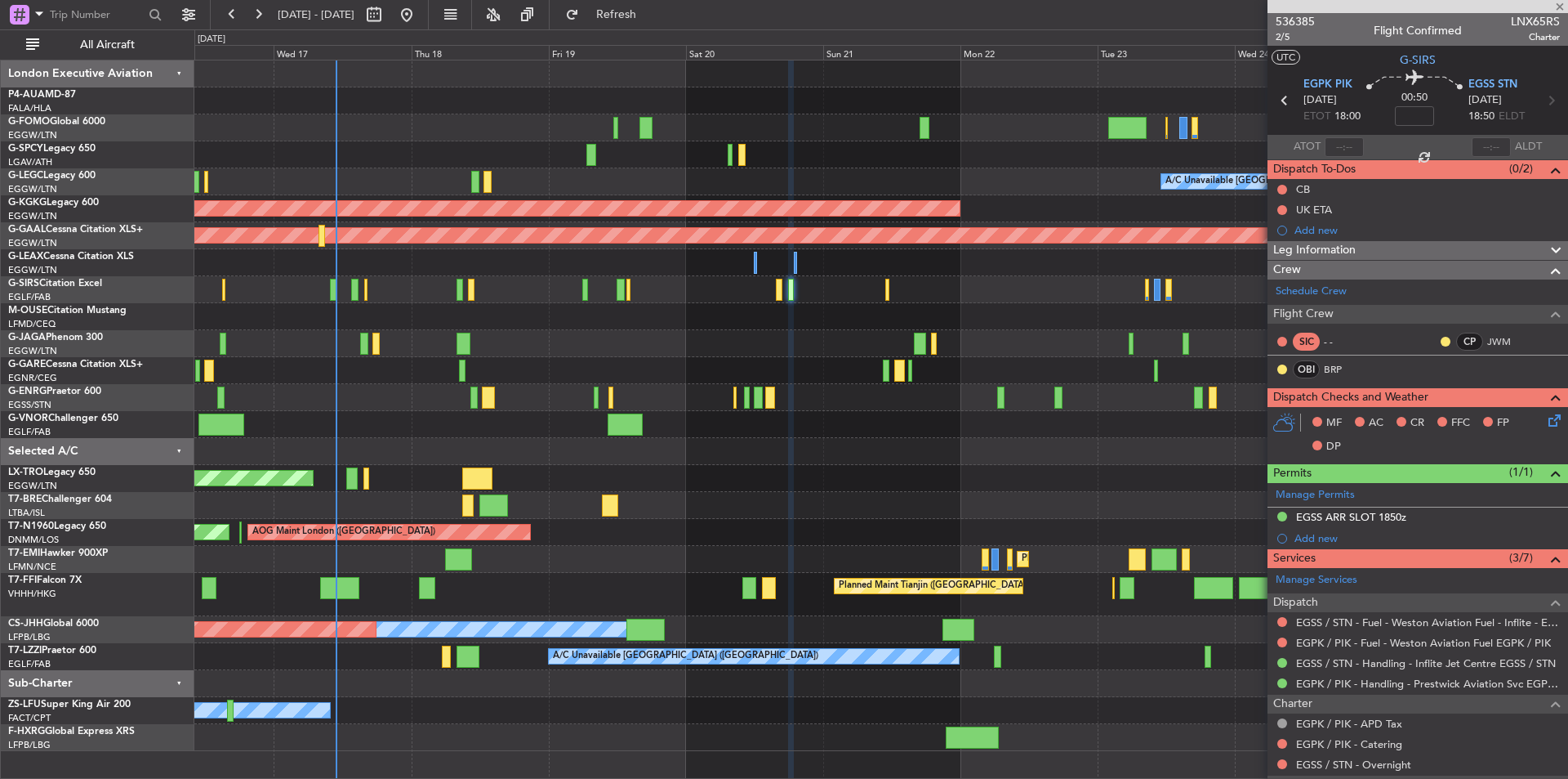
type input "+00:05"
type input "0"
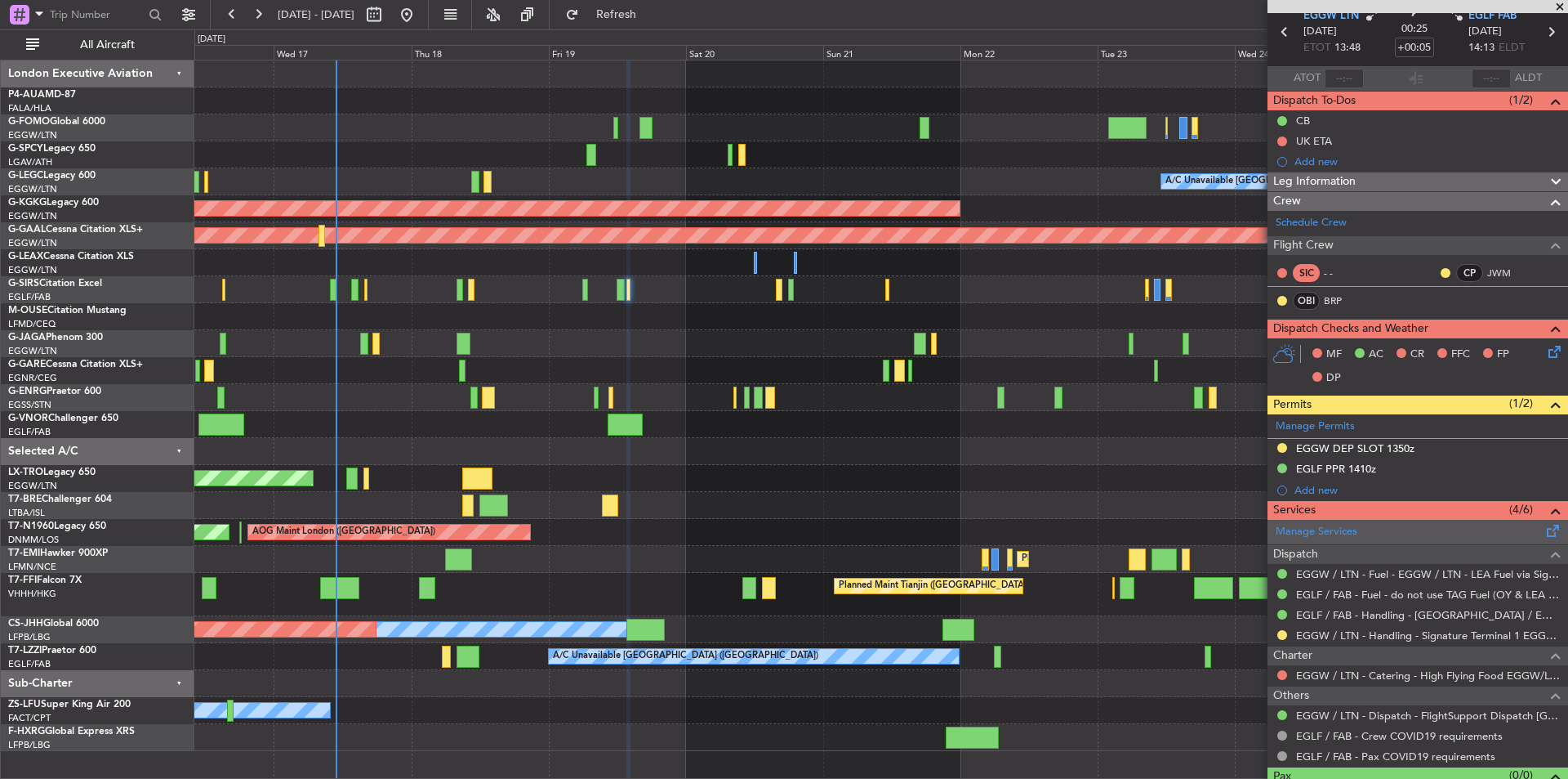
scroll to position [102, 0]
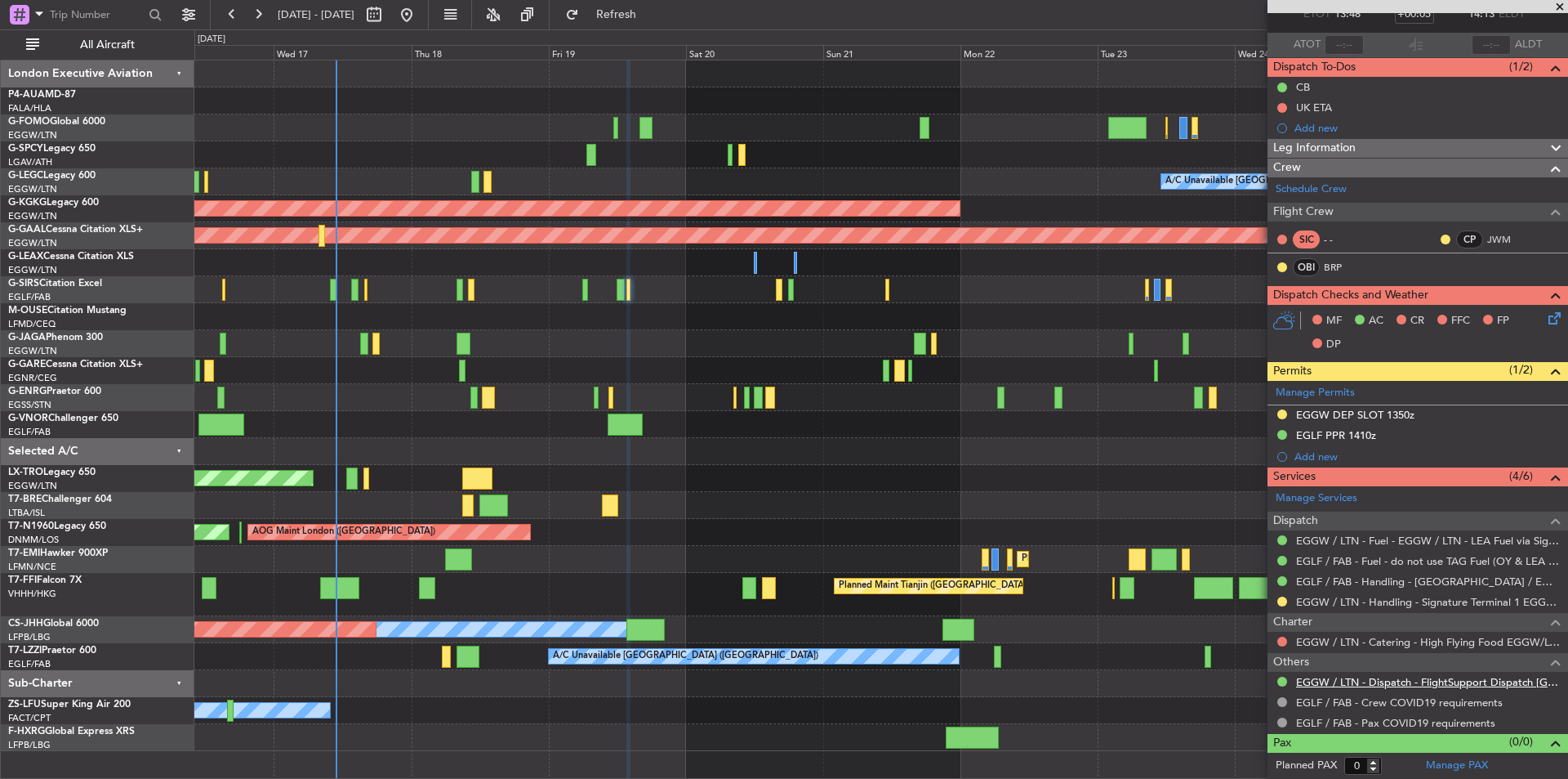
click at [1387, 679] on link "EGGW / LTN - Dispatch - FlightSupport Dispatch [GEOGRAPHIC_DATA]" at bounding box center [1428, 681] width 264 height 14
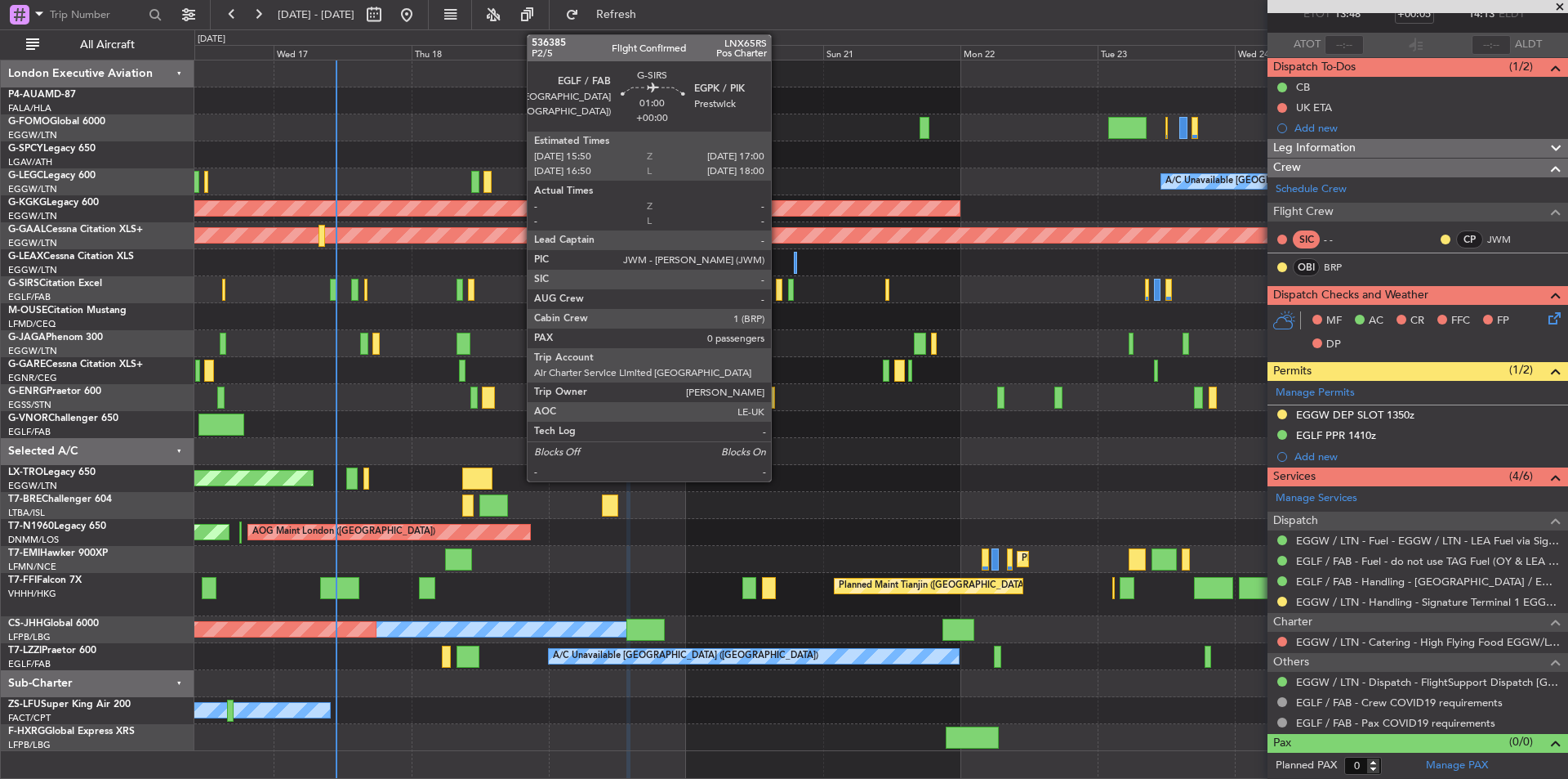
click at [779, 293] on div at bounding box center [779, 289] width 7 height 22
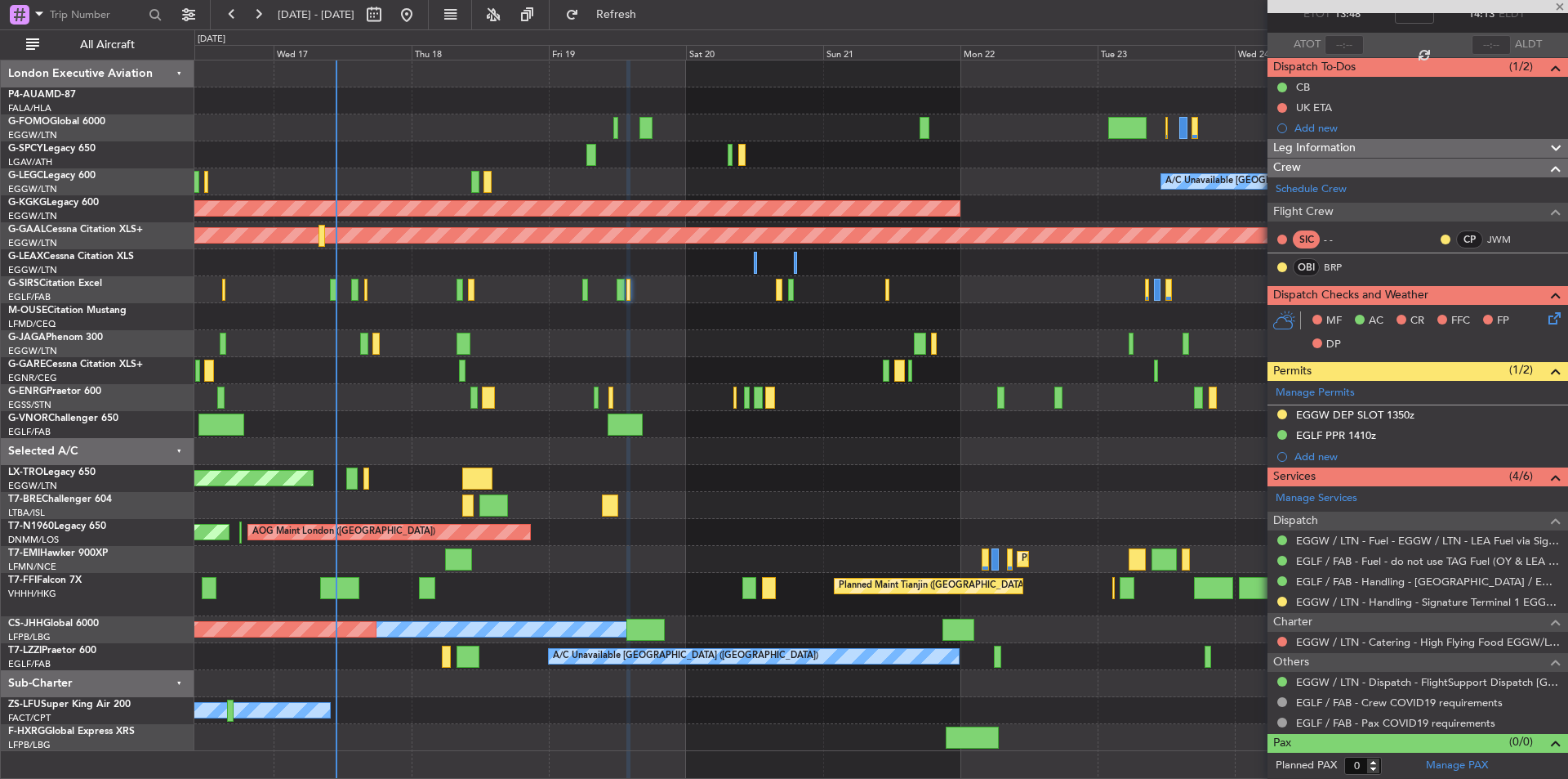
scroll to position [0, 0]
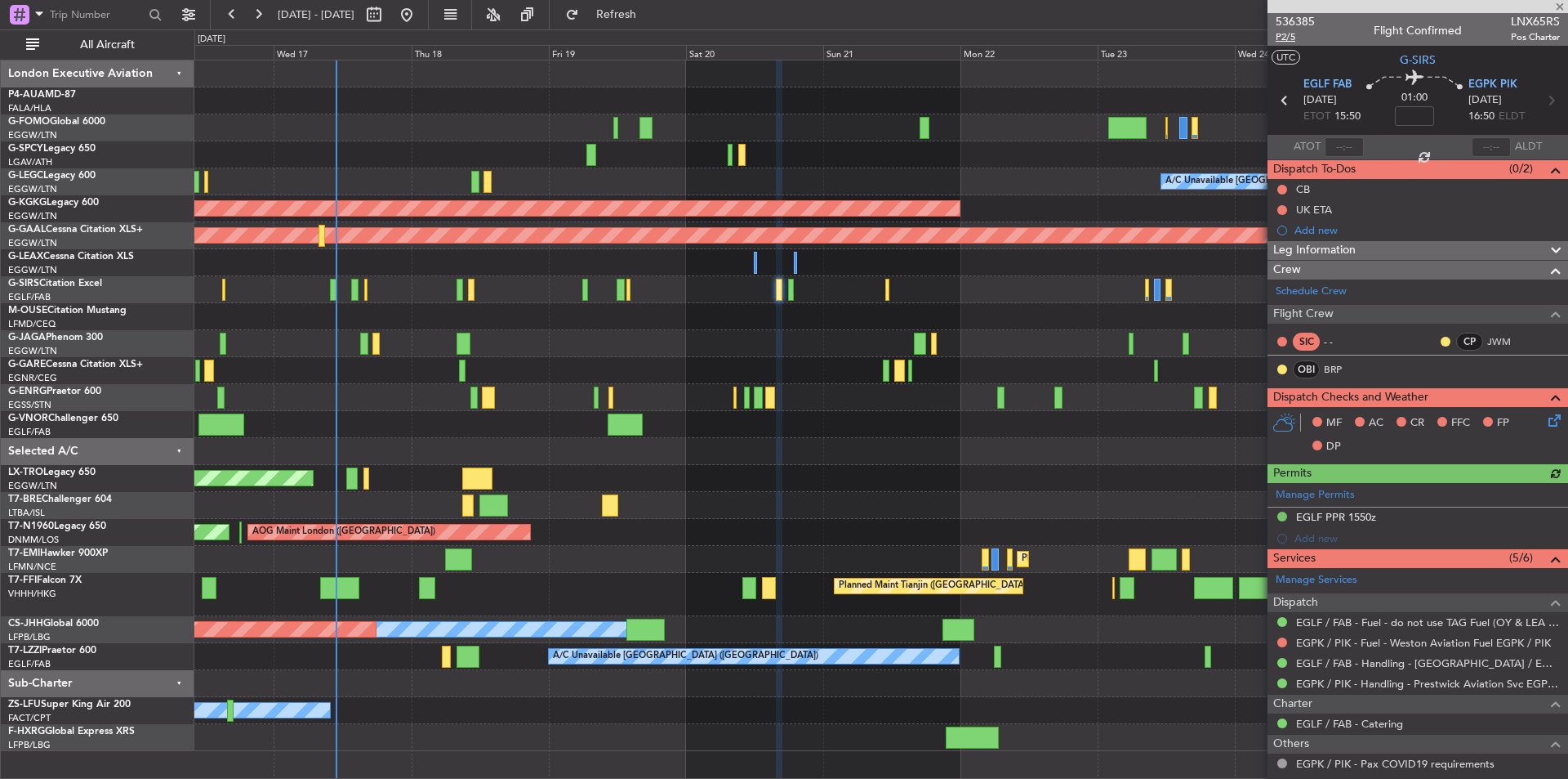
click at [1287, 41] on span "P2/5" at bounding box center [1295, 36] width 39 height 14
click at [651, 11] on span "Refresh" at bounding box center [617, 15] width 69 height 12
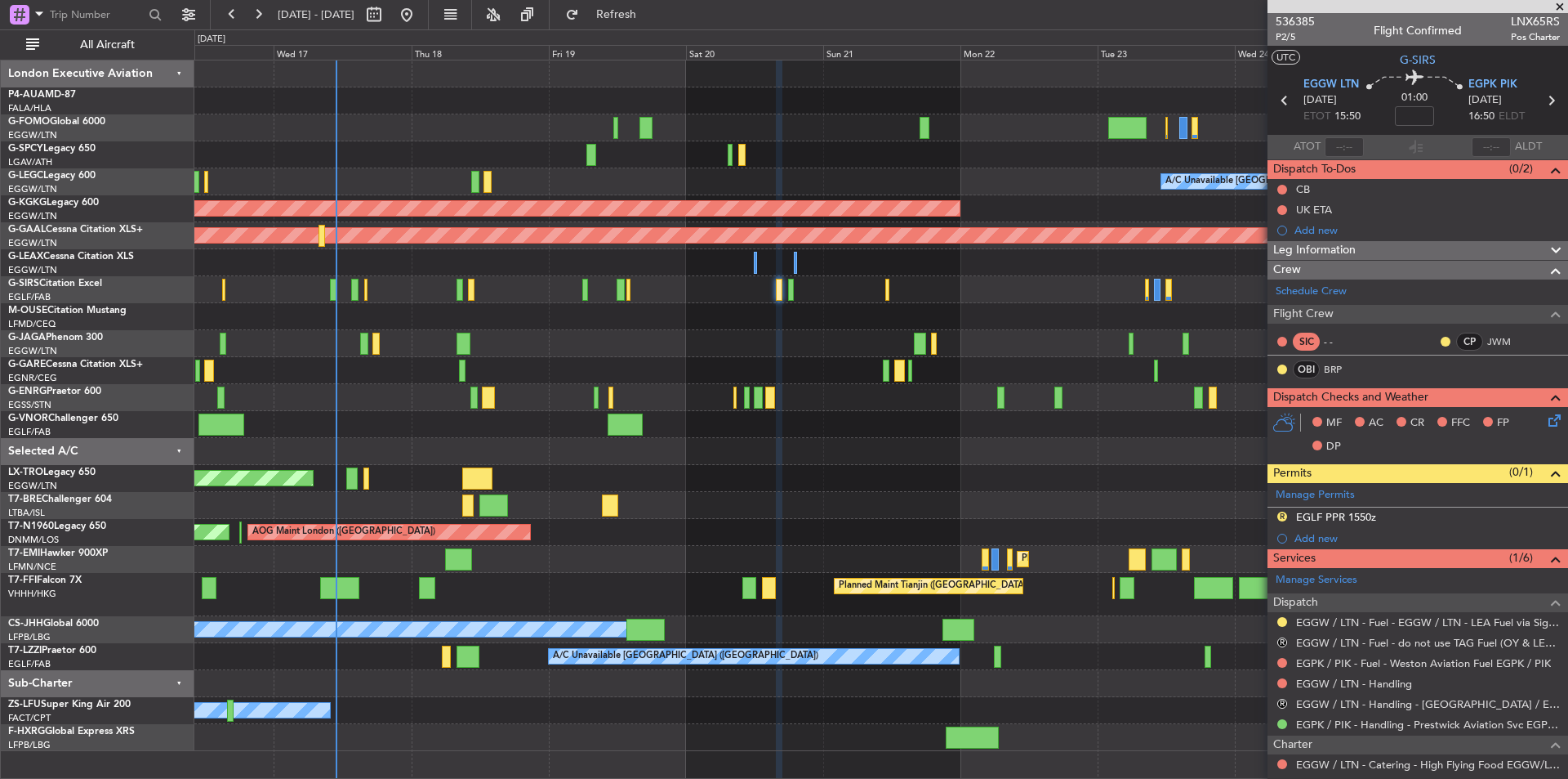
scroll to position [163, 0]
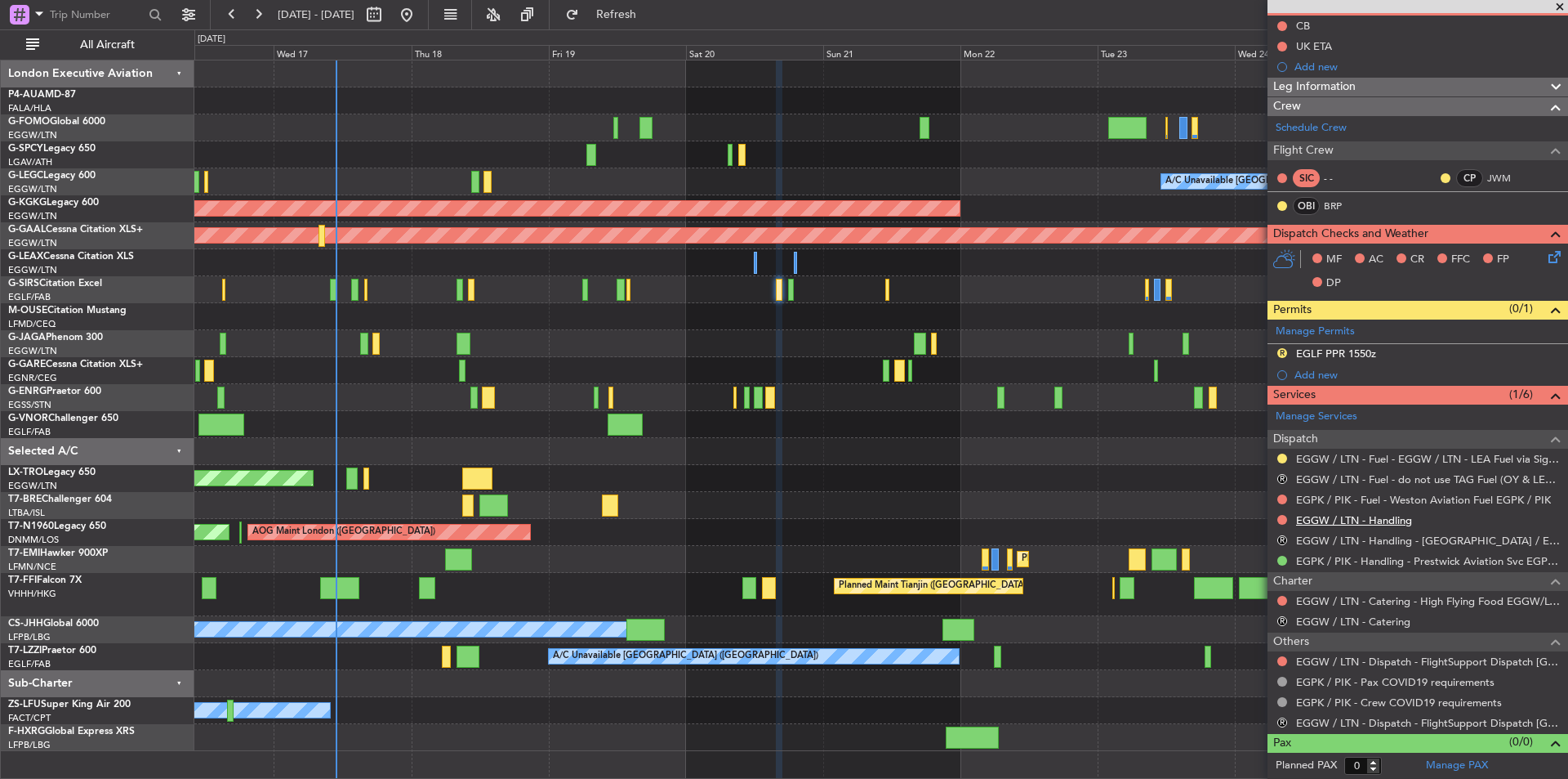
click at [1341, 513] on link "EGGW / LTN - Handling" at bounding box center [1354, 520] width 116 height 14
click at [1404, 655] on link "EGGW / LTN - Dispatch - FlightSupport Dispatch [GEOGRAPHIC_DATA]" at bounding box center [1428, 661] width 264 height 14
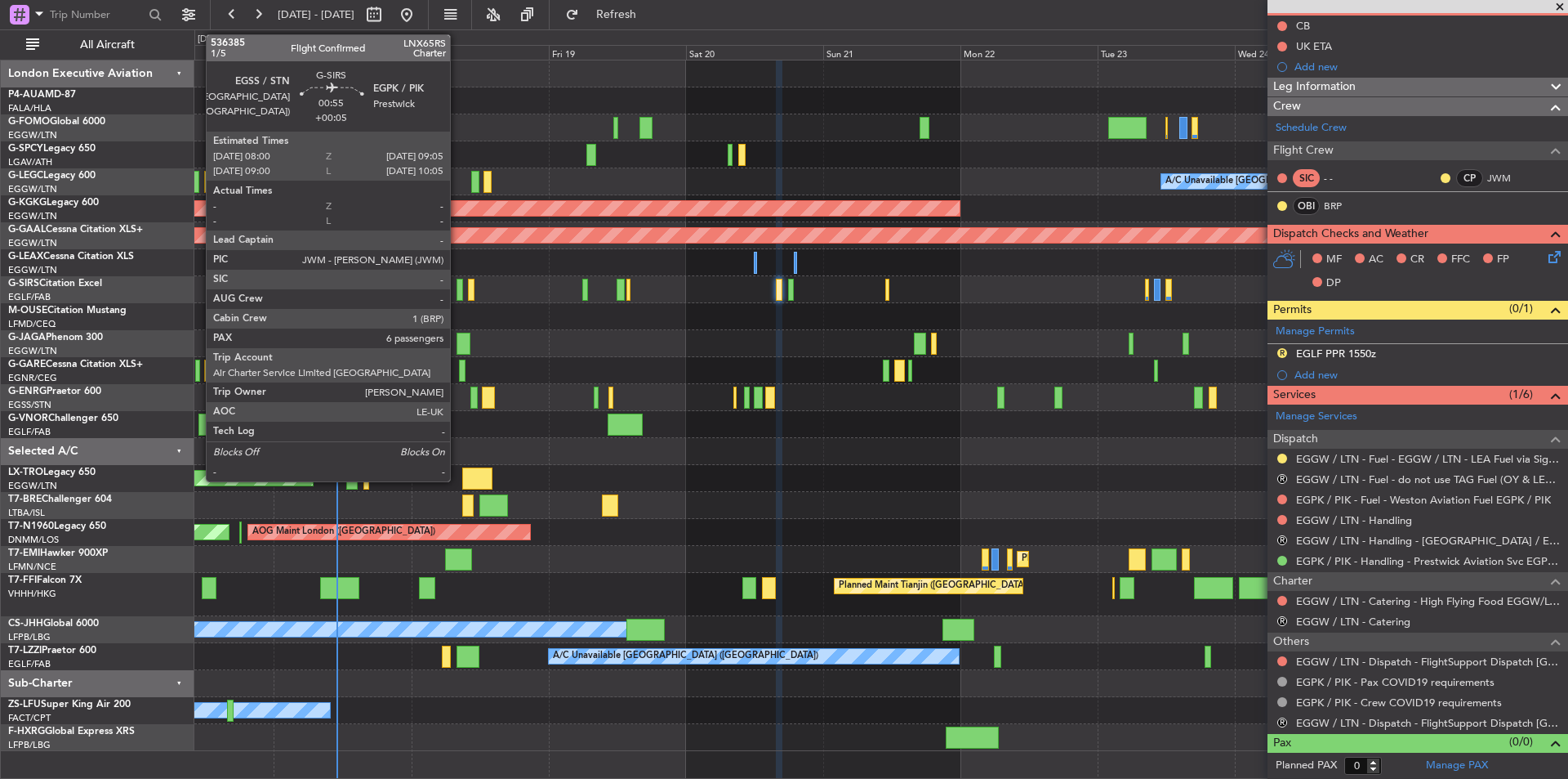
click at [458, 292] on div at bounding box center [460, 289] width 6 height 22
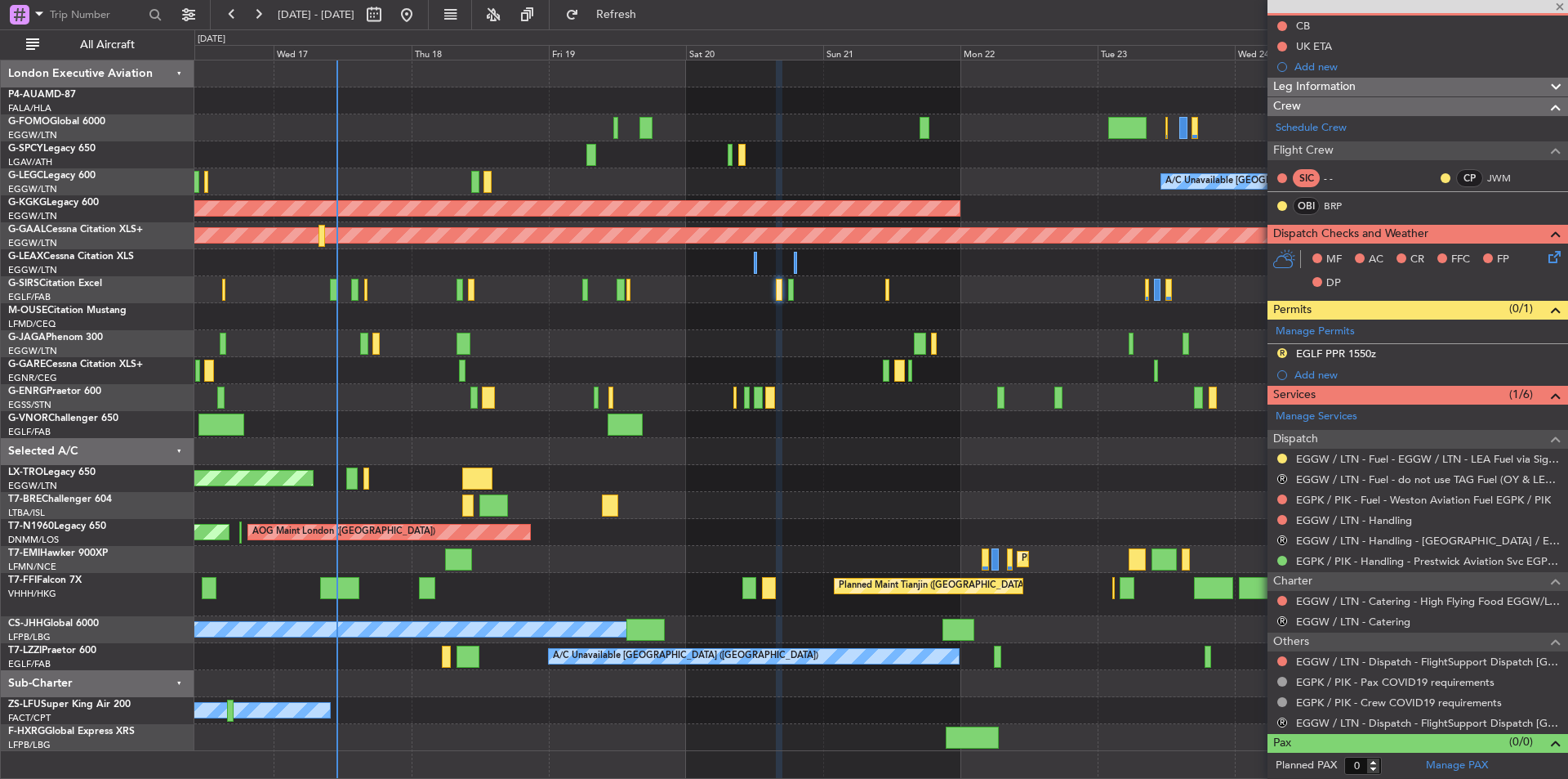
type input "+00:05"
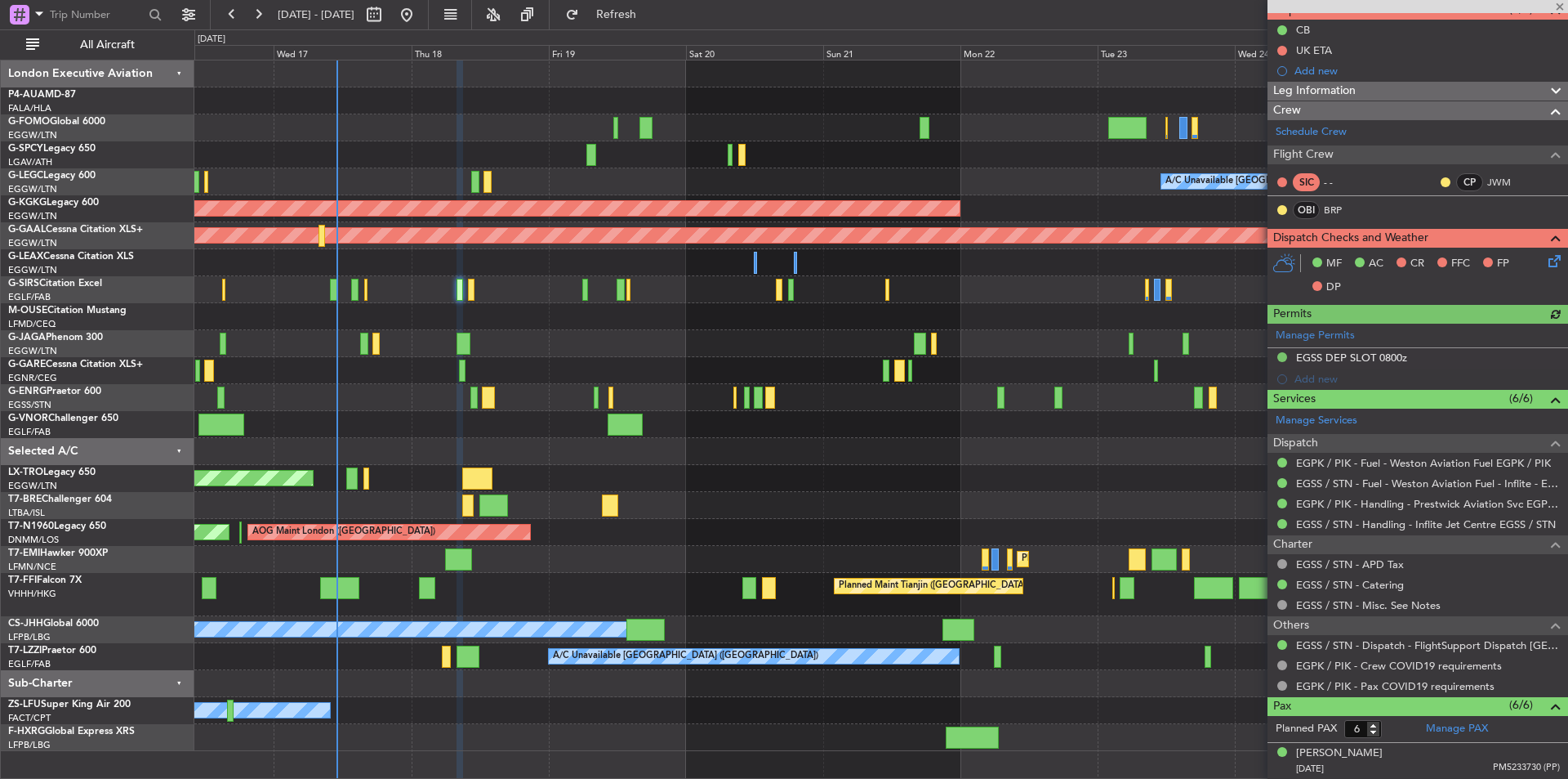
scroll to position [344, 0]
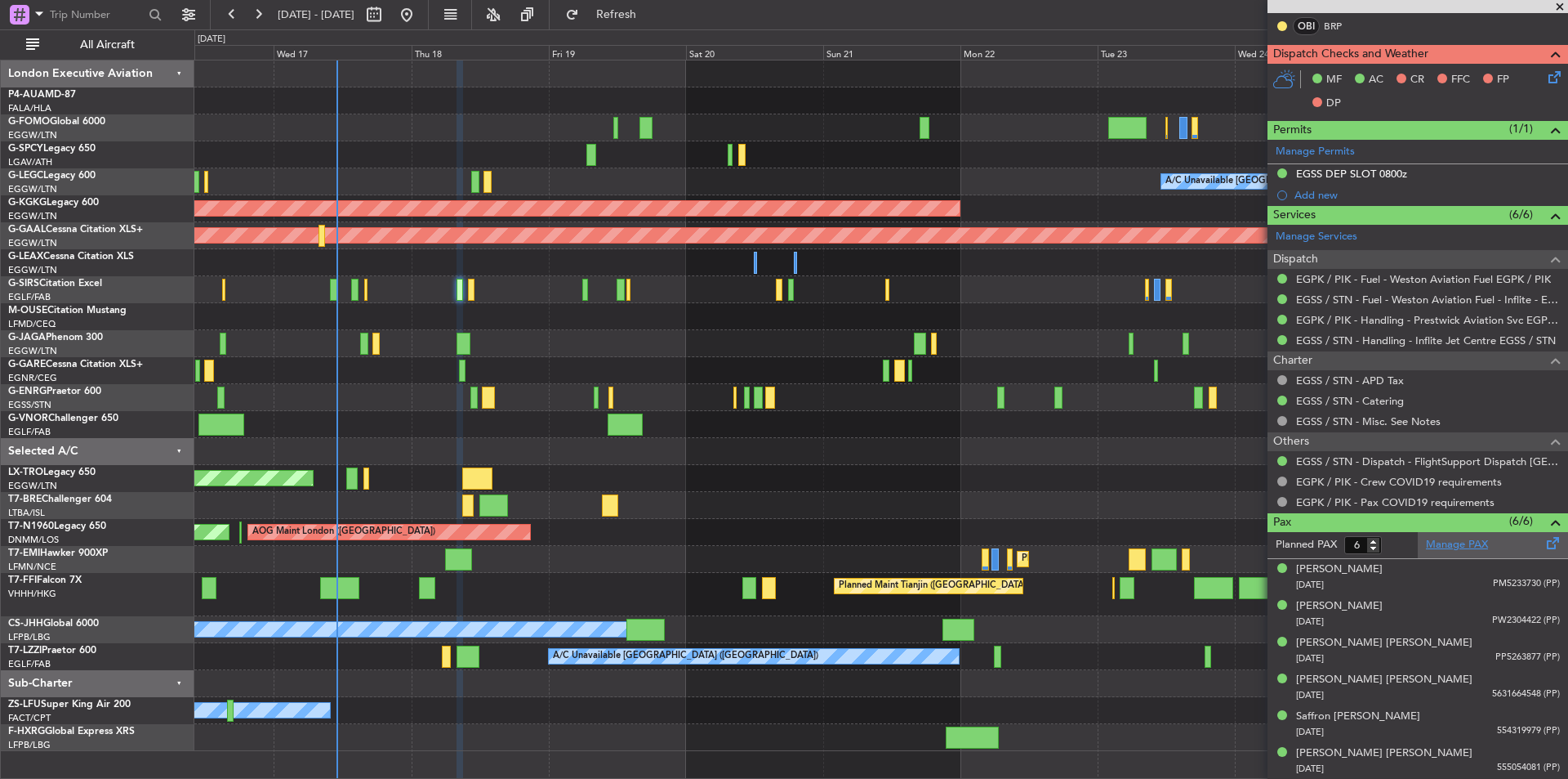
click at [1449, 550] on link "Manage PAX" at bounding box center [1457, 545] width 62 height 16
click at [614, 4] on button "Refresh" at bounding box center [607, 15] width 98 height 26
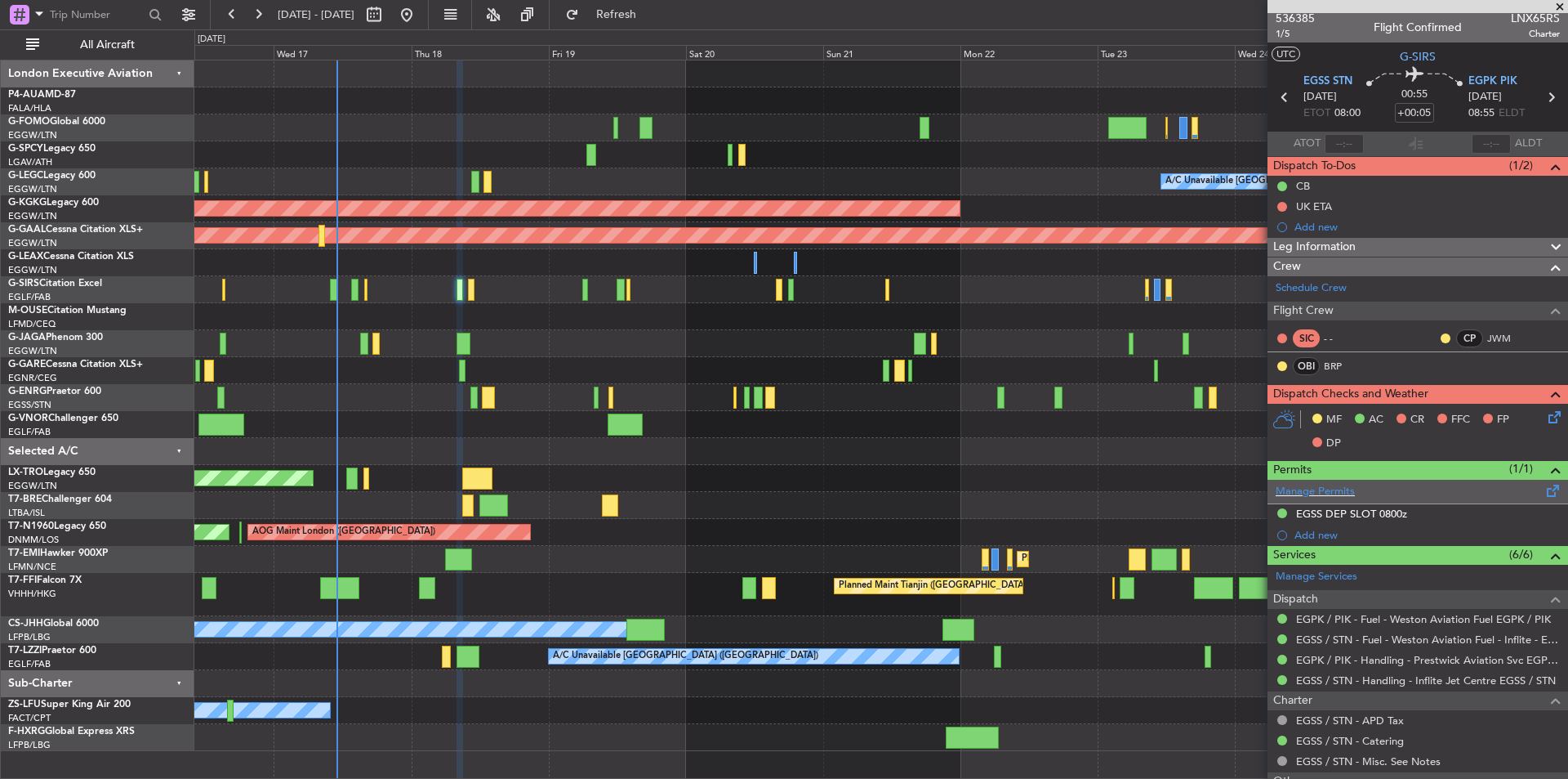
scroll to position [0, 0]
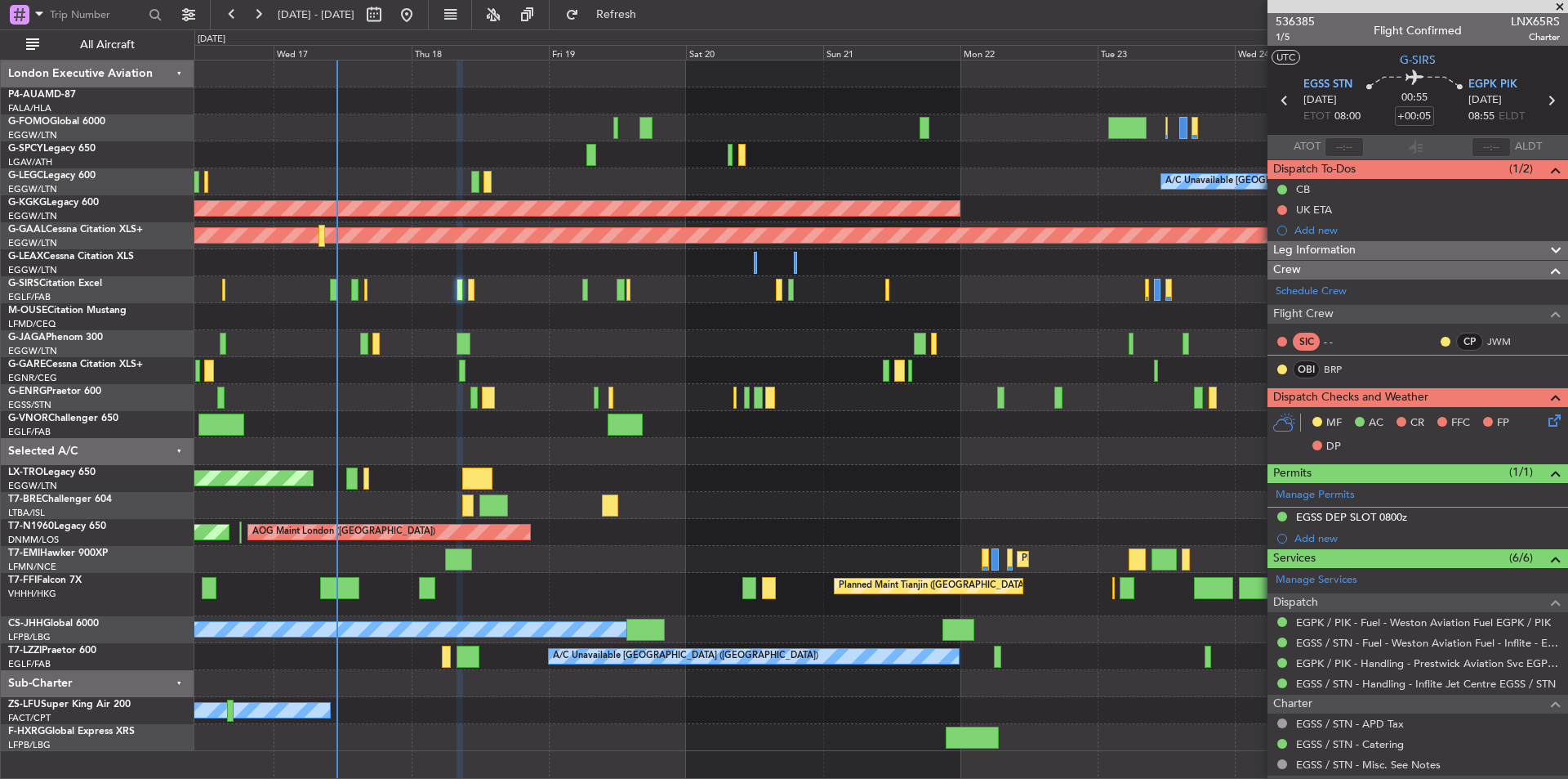
click at [1274, 16] on div "536385 1/5 Flight Confirmed LNX65RS Charter" at bounding box center [1418, 29] width 301 height 33
click at [1283, 24] on span "536385" at bounding box center [1295, 21] width 39 height 17
click at [1296, 20] on span "536385" at bounding box center [1295, 21] width 39 height 17
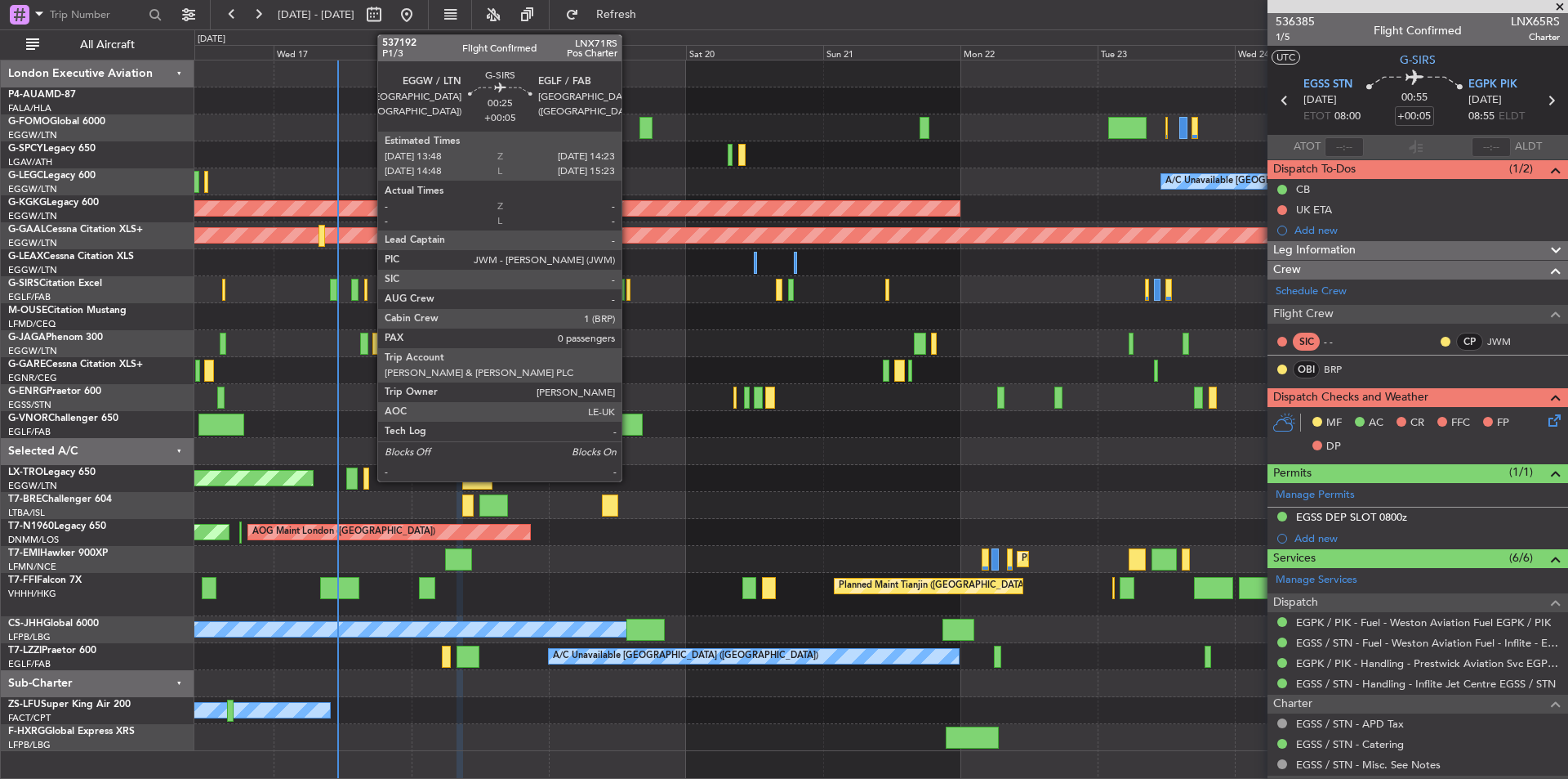
click at [629, 291] on div at bounding box center [628, 289] width 5 height 22
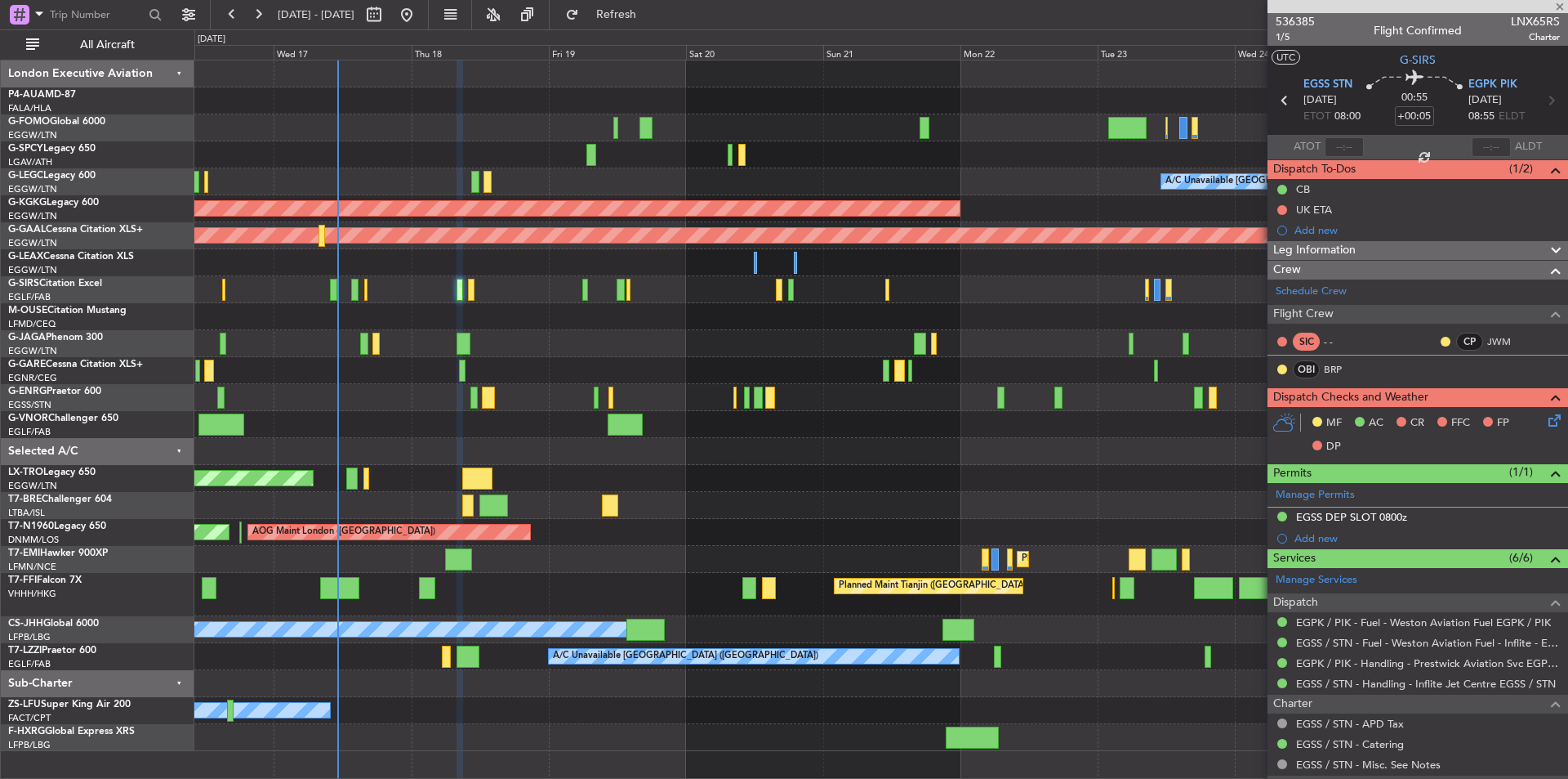
type input "0"
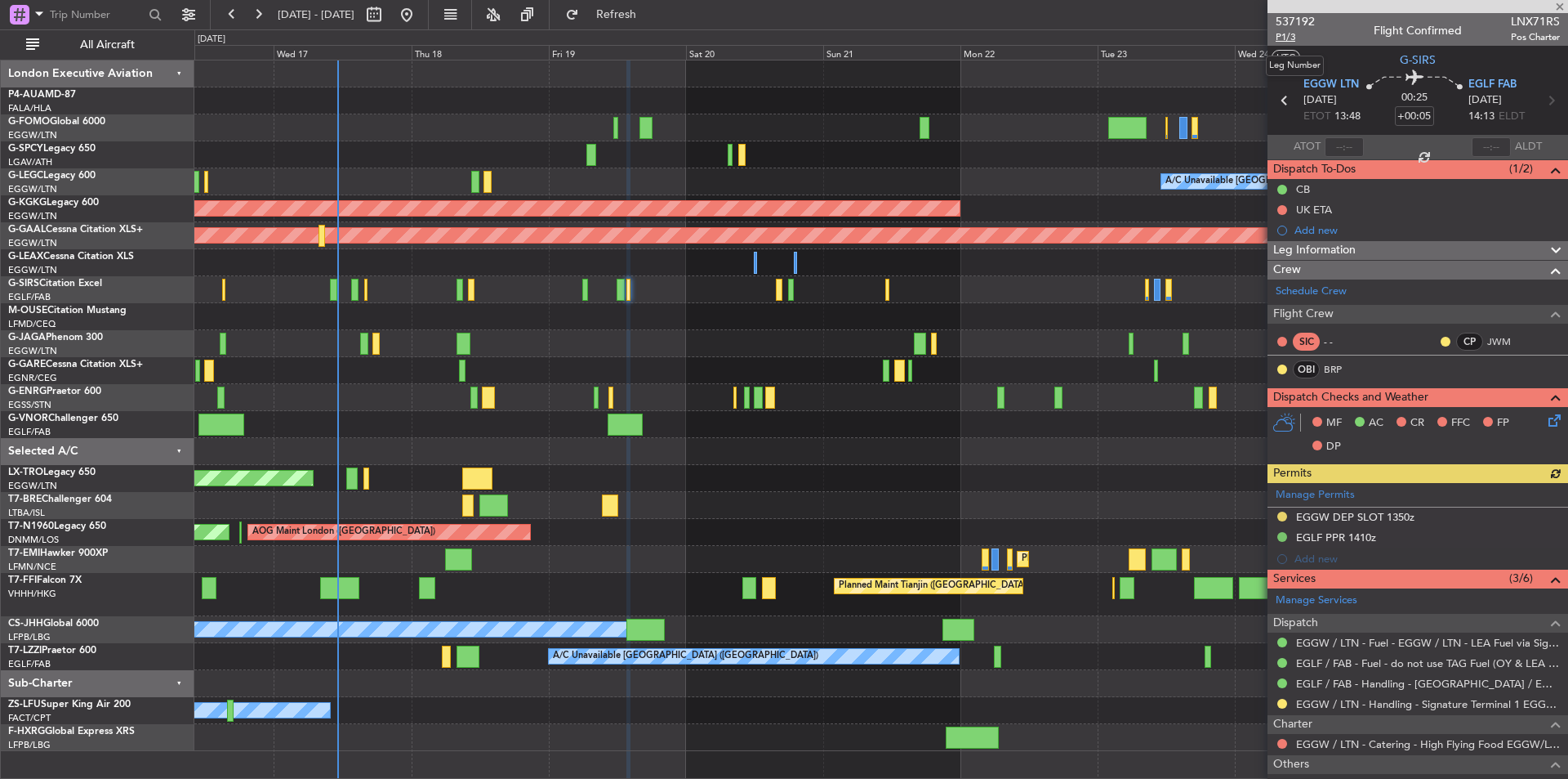
click at [1286, 35] on span "P1/3" at bounding box center [1295, 36] width 39 height 14
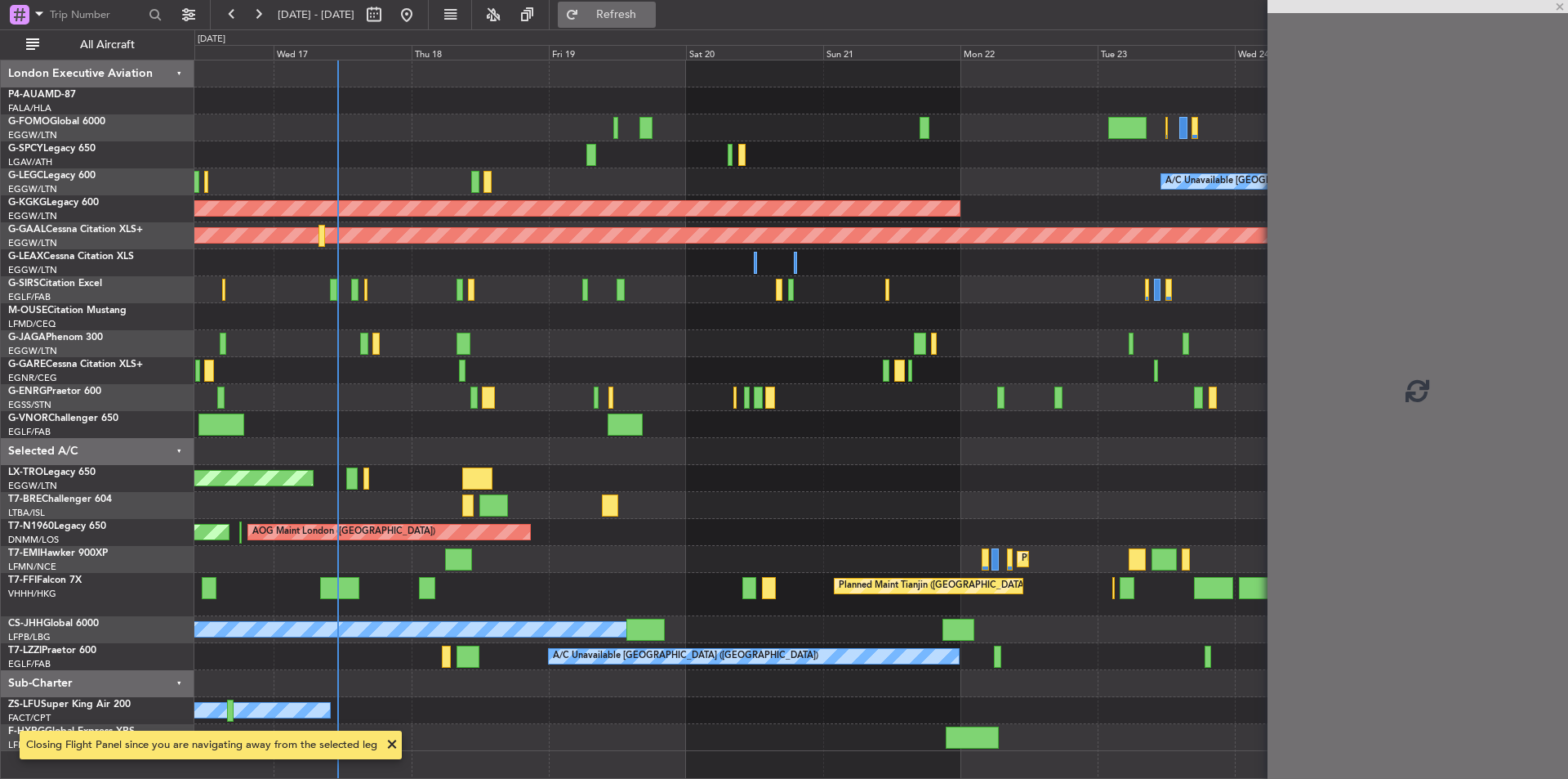
click at [638, 4] on button "Refresh" at bounding box center [607, 15] width 98 height 26
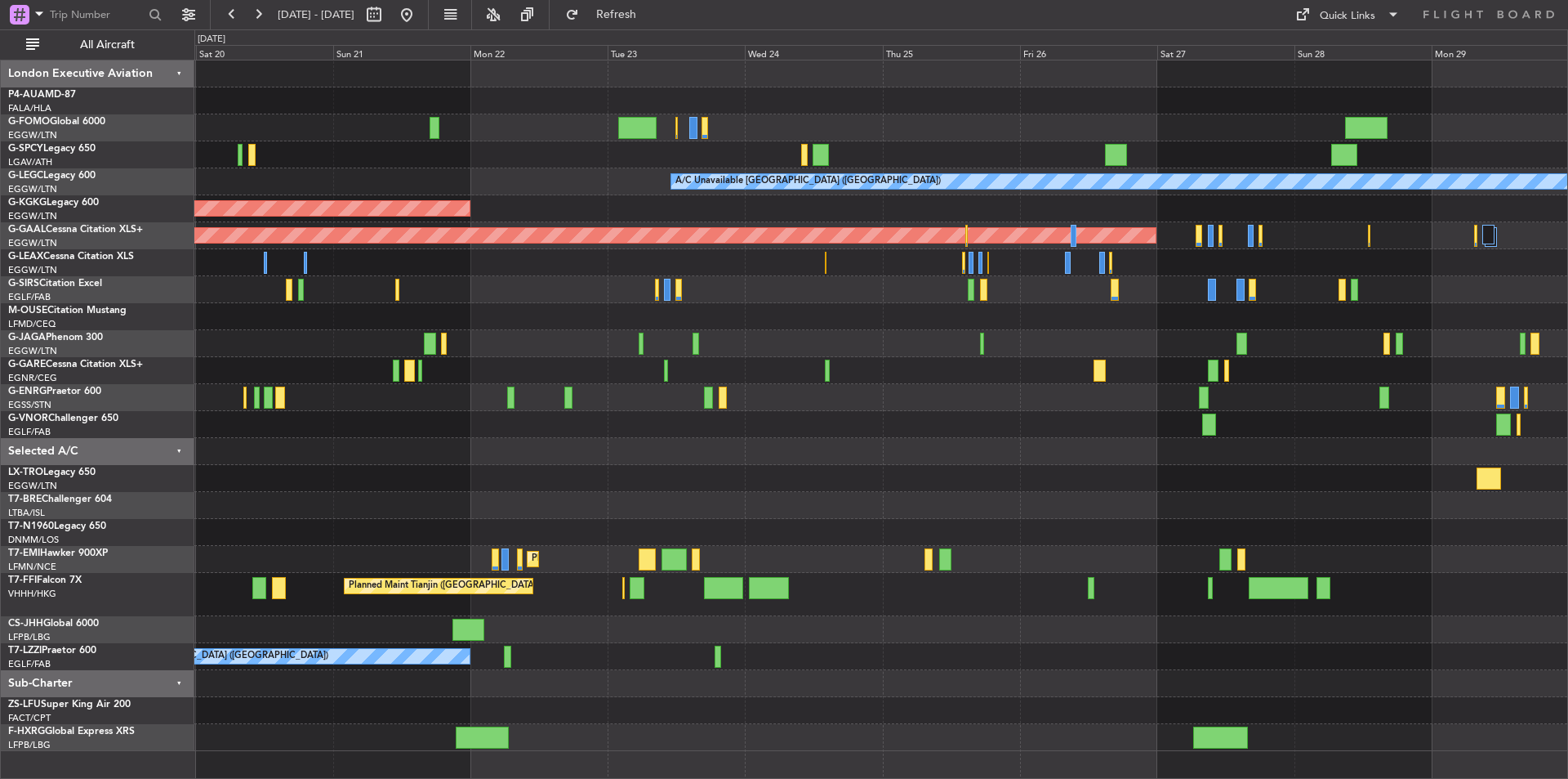
click at [393, 334] on div at bounding box center [880, 344] width 1373 height 27
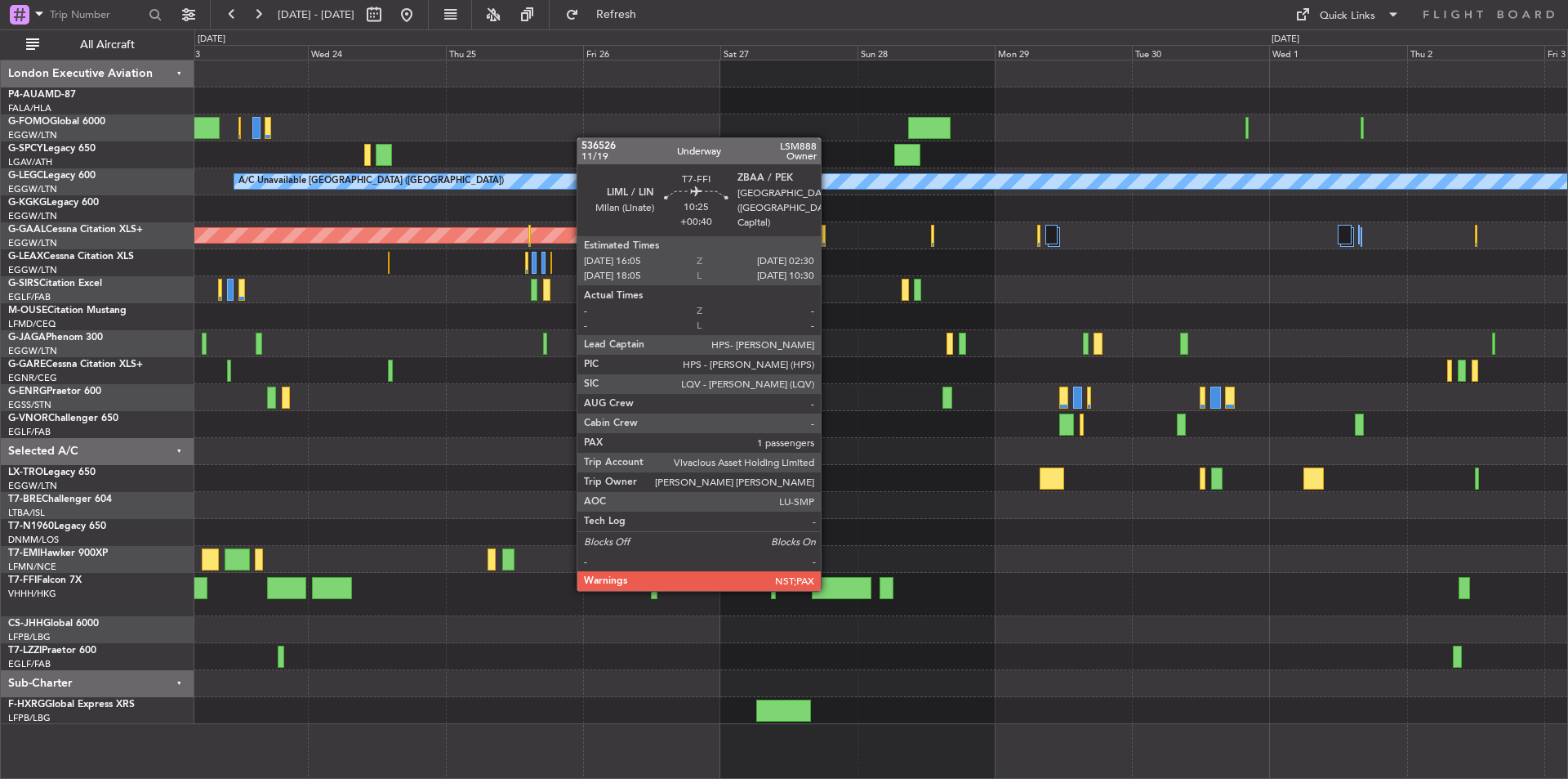
click at [828, 588] on div at bounding box center [842, 588] width 60 height 22
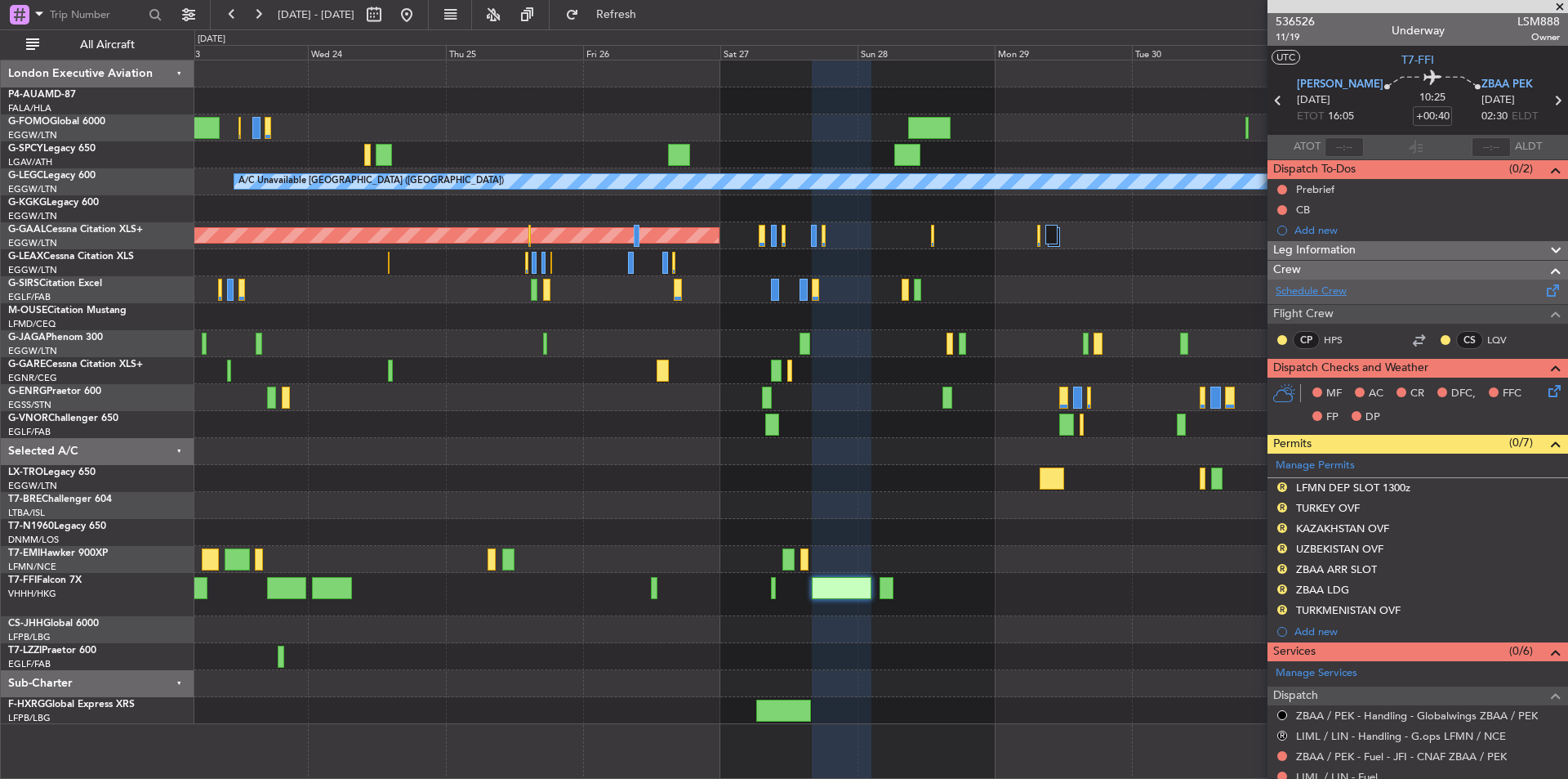
click at [1313, 295] on link "Schedule Crew" at bounding box center [1312, 292] width 71 height 16
click at [1341, 287] on link "Schedule Crew" at bounding box center [1312, 292] width 71 height 16
click at [1278, 37] on span "11/19" at bounding box center [1295, 36] width 39 height 14
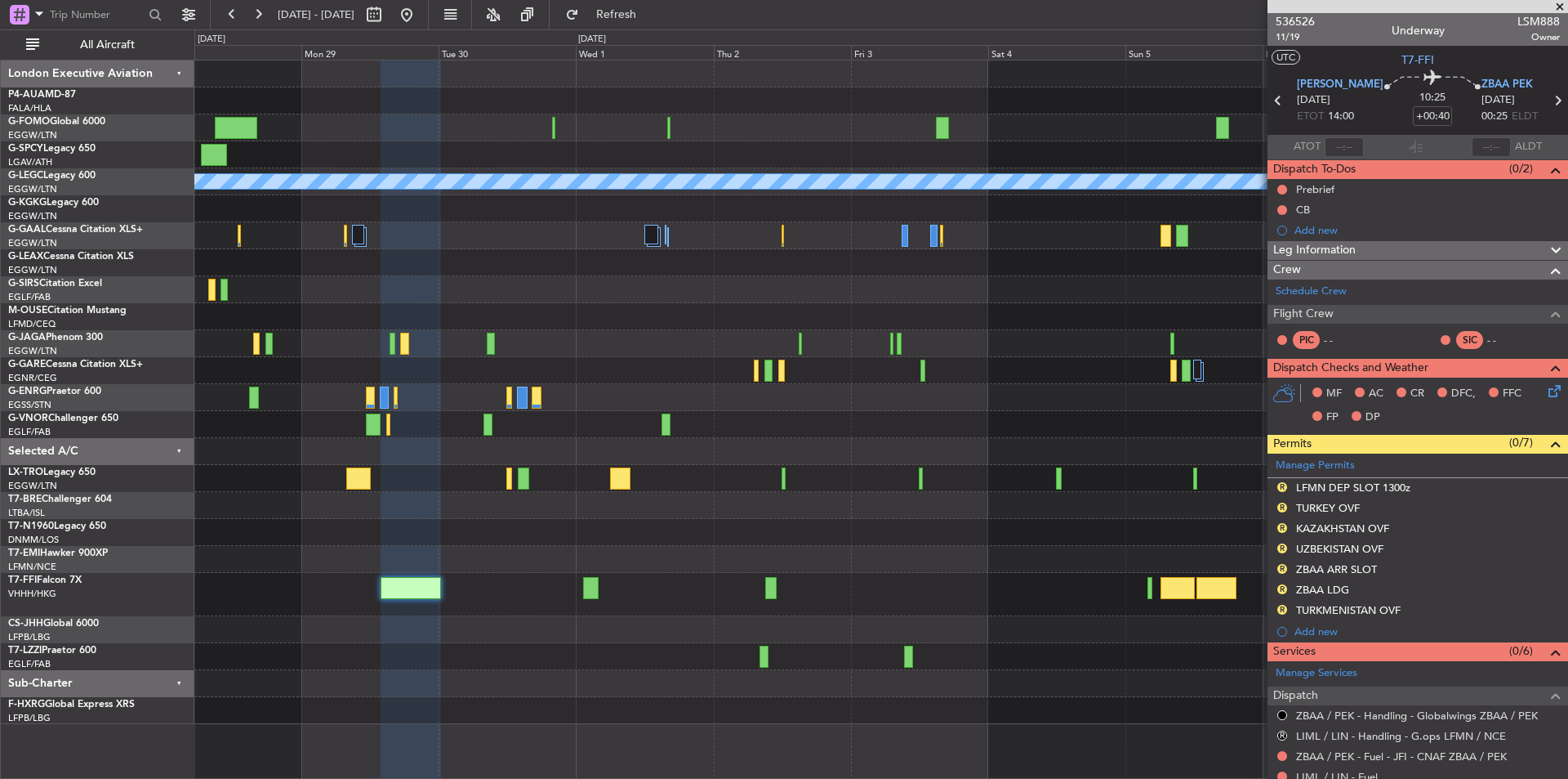
click at [333, 535] on div "A/C Unavailable [GEOGRAPHIC_DATA] ([GEOGRAPHIC_DATA]) Planned [GEOGRAPHIC_DATA]…" at bounding box center [880, 393] width 1373 height 664
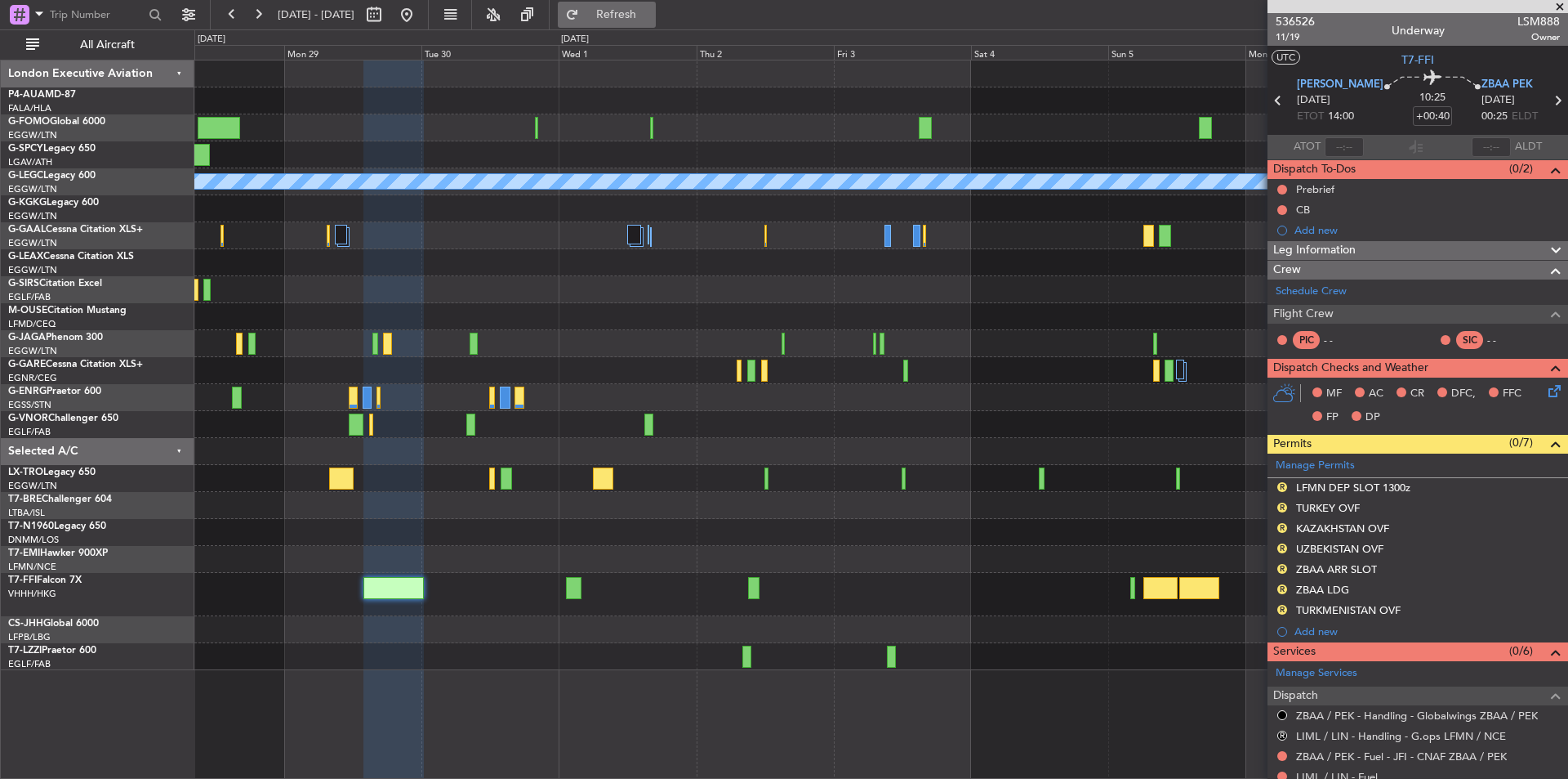
click at [651, 21] on span "Refresh" at bounding box center [617, 15] width 69 height 12
